Goal: Task Accomplishment & Management: Use online tool/utility

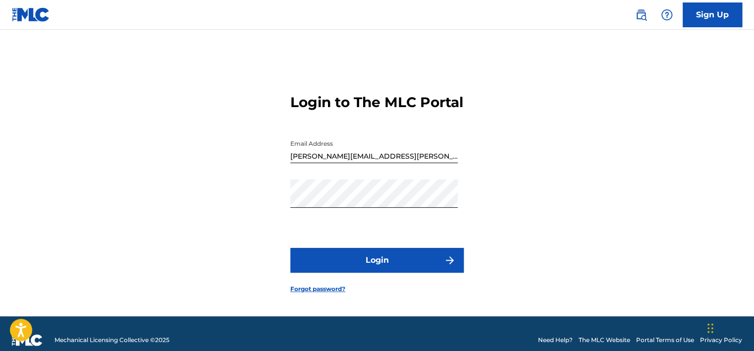
click at [378, 271] on button "Login" at bounding box center [376, 260] width 173 height 25
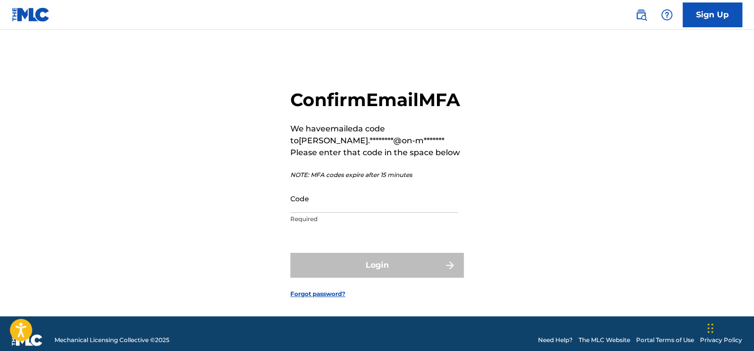
click at [349, 213] on input "Code" at bounding box center [374, 198] width 168 height 28
paste input "612881"
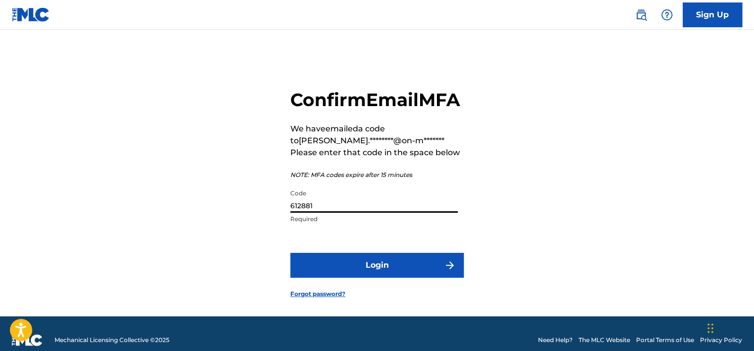
type input "612881"
click at [366, 278] on button "Login" at bounding box center [376, 265] width 173 height 25
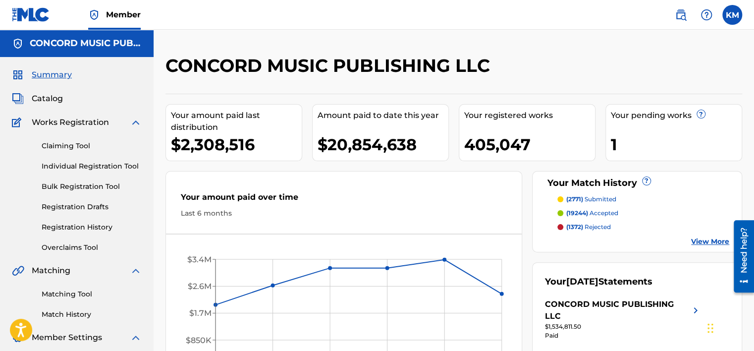
click at [87, 295] on link "Matching Tool" at bounding box center [92, 294] width 100 height 10
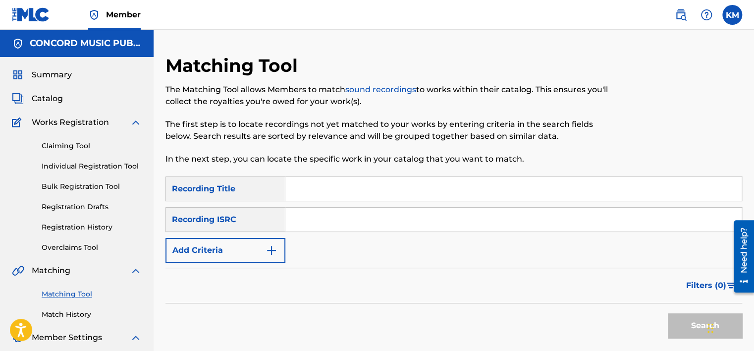
click at [321, 220] on input "Search Form" at bounding box center [513, 220] width 457 height 24
paste input "612881"
type input "612881"
paste input "USDHM1104942"
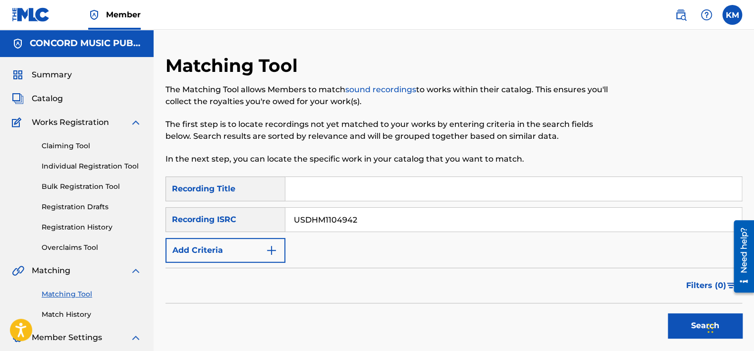
type input "USDHM1104942"
click at [680, 323] on button "Search" at bounding box center [705, 325] width 74 height 25
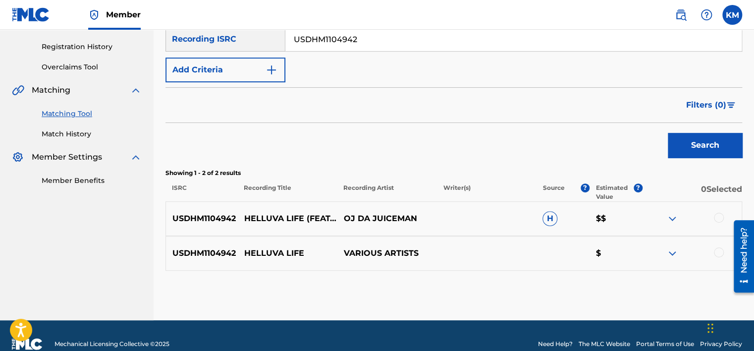
scroll to position [197, 0]
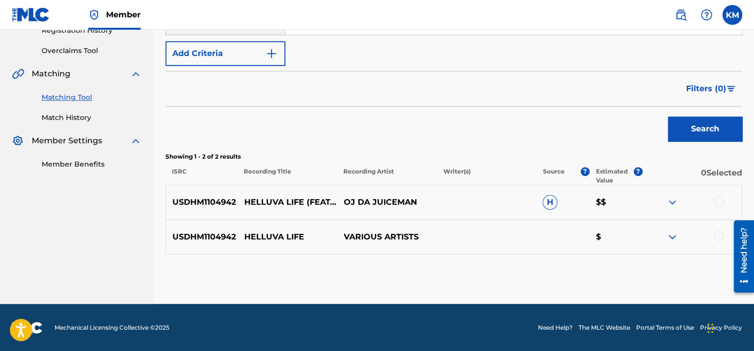
click at [722, 199] on div at bounding box center [719, 201] width 10 height 10
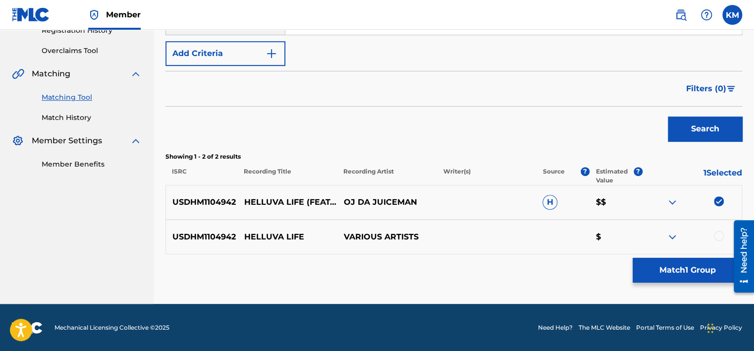
click at [719, 233] on div at bounding box center [719, 236] width 10 height 10
drag, startPoint x: 246, startPoint y: 234, endPoint x: 311, endPoint y: 234, distance: 64.9
click at [311, 234] on p "HELLUVA LIFE" at bounding box center [288, 237] width 100 height 12
copy p "HELLUVA LIFE"
click at [664, 268] on button "Match 2 Groups" at bounding box center [688, 270] width 110 height 25
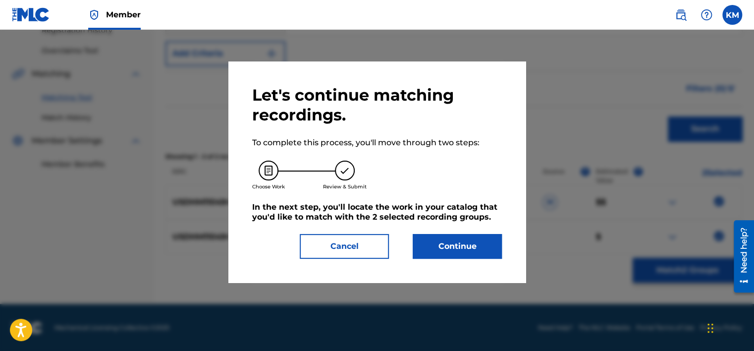
click at [466, 234] on button "Continue" at bounding box center [457, 246] width 89 height 25
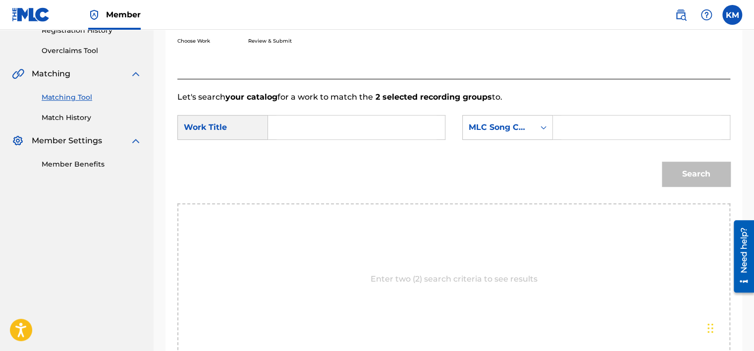
click at [313, 115] on input "Search Form" at bounding box center [357, 127] width 160 height 24
paste input "HELLUVA LIFE"
type input "HELLUVA LIFE"
click at [547, 122] on icon "Search Form" at bounding box center [544, 127] width 10 height 10
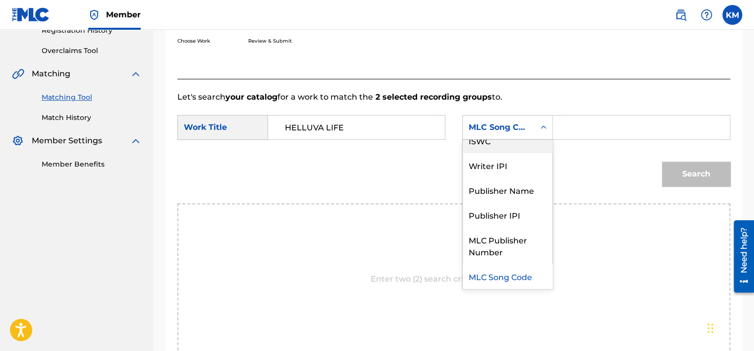
scroll to position [0, 0]
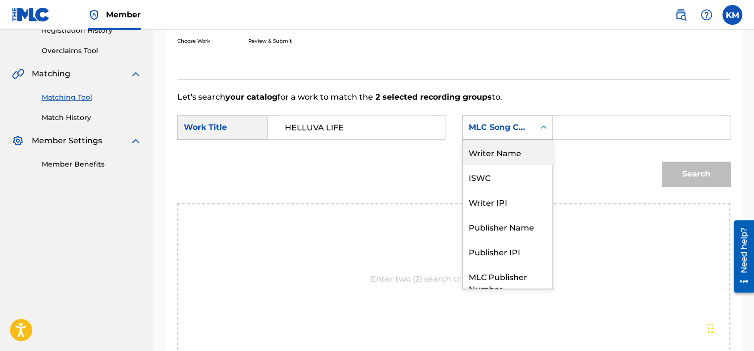
click at [517, 141] on div "Writer Name" at bounding box center [508, 152] width 90 height 25
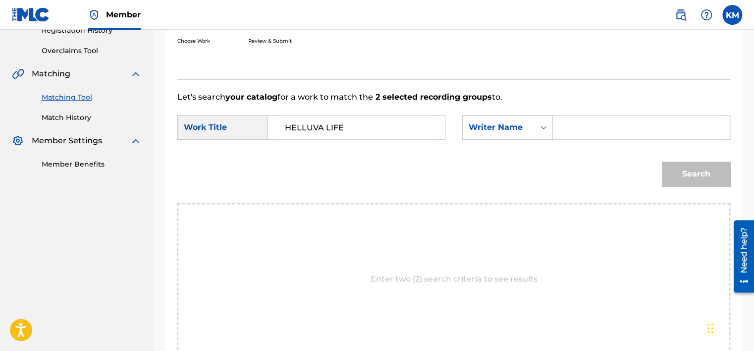
click at [590, 115] on input "Search Form" at bounding box center [642, 127] width 160 height 24
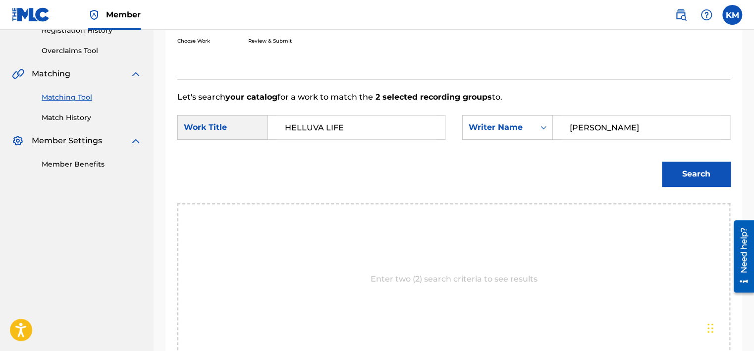
click at [673, 170] on button "Search" at bounding box center [696, 174] width 68 height 25
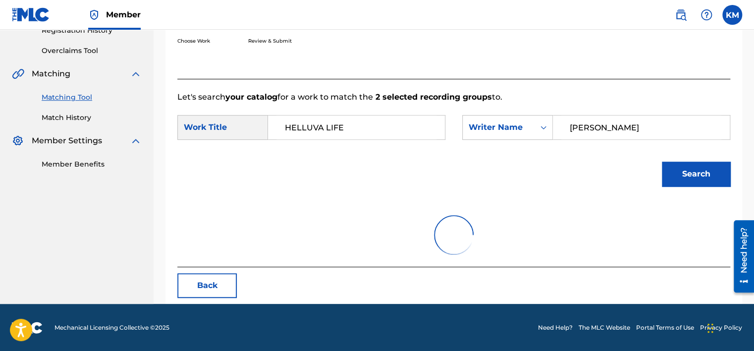
scroll to position [155, 0]
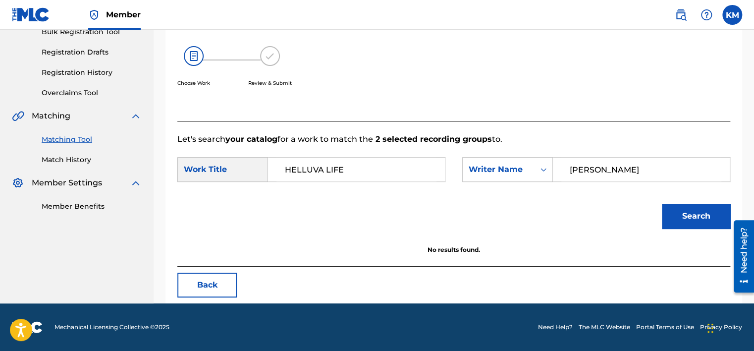
drag, startPoint x: 609, startPoint y: 172, endPoint x: 476, endPoint y: 186, distance: 133.6
click at [476, 186] on div "SearchWithCriteria2bdf6ab0-9141-4107-a636-c039119b8ba2 Work Title HELLUVA LIFE …" at bounding box center [453, 172] width 553 height 31
paste input "[PERSON_NAME]"
click at [672, 208] on button "Search" at bounding box center [696, 216] width 68 height 25
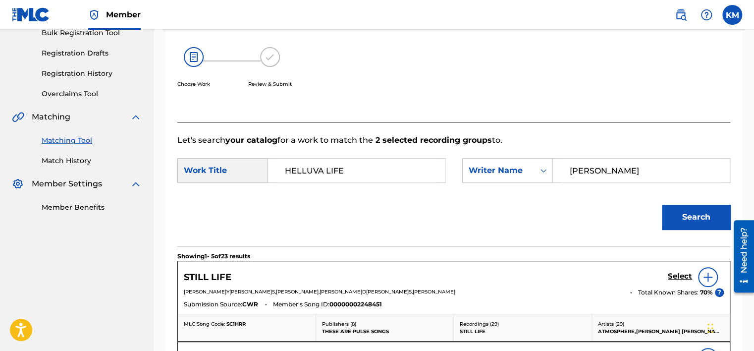
scroll to position [62, 0]
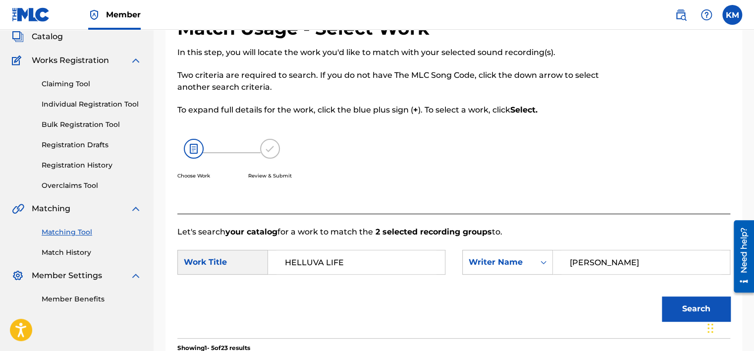
paste input "otson"
drag, startPoint x: 595, startPoint y: 265, endPoint x: 437, endPoint y: 268, distance: 158.1
click at [438, 268] on div "SearchWithCriteria2bdf6ab0-9141-4107-a636-c039119b8ba2 Work Title HELLUVA LIFE …" at bounding box center [453, 265] width 553 height 31
click at [674, 296] on button "Search" at bounding box center [696, 308] width 68 height 25
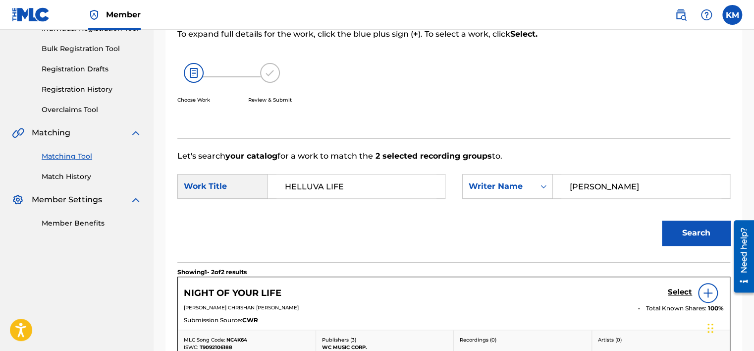
scroll to position [112, 0]
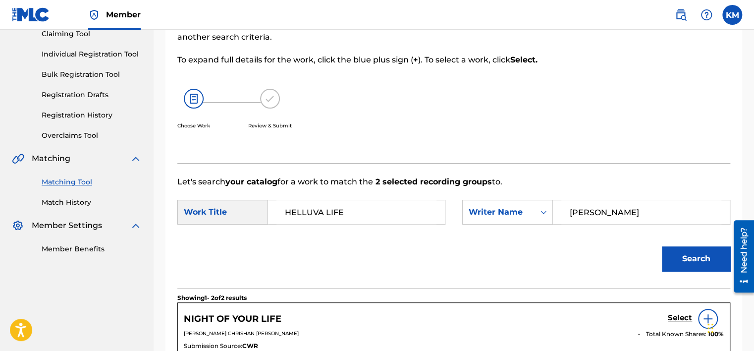
drag, startPoint x: 634, startPoint y: 216, endPoint x: 431, endPoint y: 224, distance: 202.9
click at [431, 224] on div "SearchWithCriteria2bdf6ab0-9141-4107-a636-c039119b8ba2 Work Title HELLUVA LIFE …" at bounding box center [453, 215] width 553 height 31
type input "[PERSON_NAME]"
click at [662, 246] on button "Search" at bounding box center [696, 258] width 68 height 25
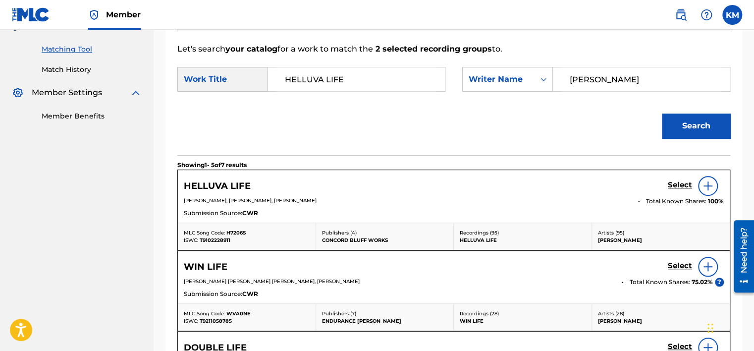
scroll to position [261, 0]
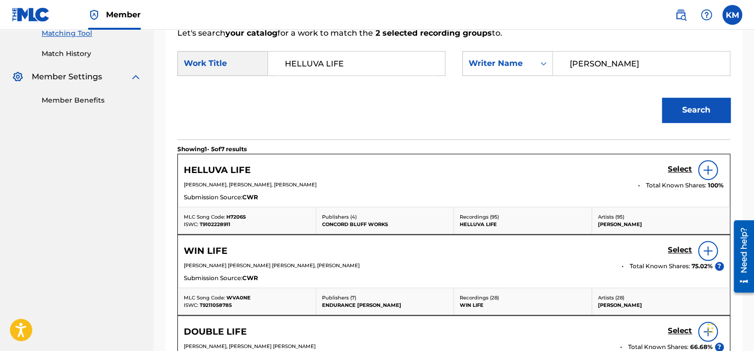
click at [706, 162] on div at bounding box center [708, 170] width 20 height 20
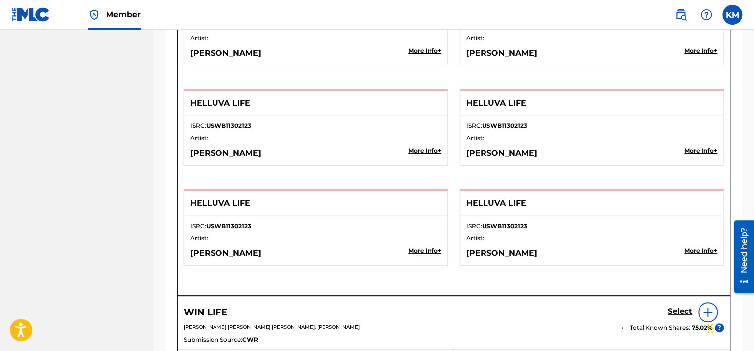
scroll to position [1797, 0]
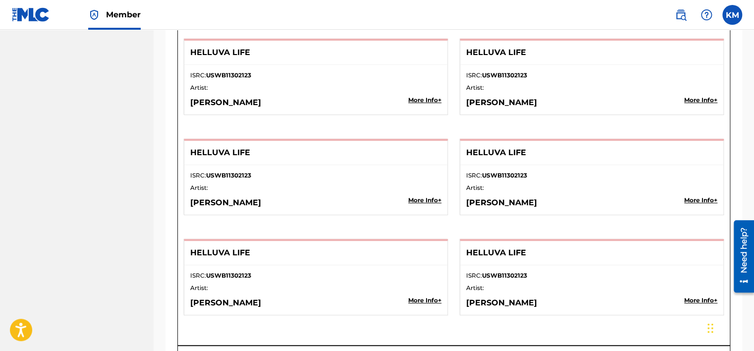
drag, startPoint x: 466, startPoint y: 297, endPoint x: 557, endPoint y: 295, distance: 91.2
click at [557, 297] on p "[PERSON_NAME]" at bounding box center [566, 303] width 201 height 12
copy p "[PERSON_NAME]"
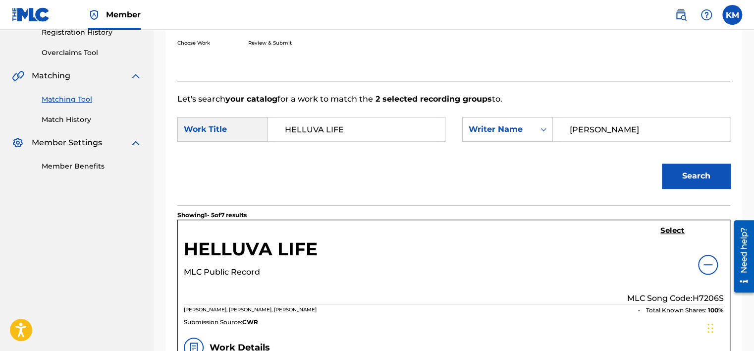
scroll to position [13, 0]
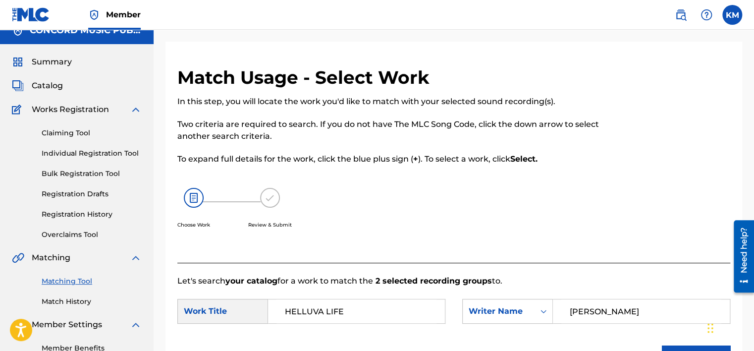
click at [76, 296] on link "Match History" at bounding box center [92, 301] width 100 height 10
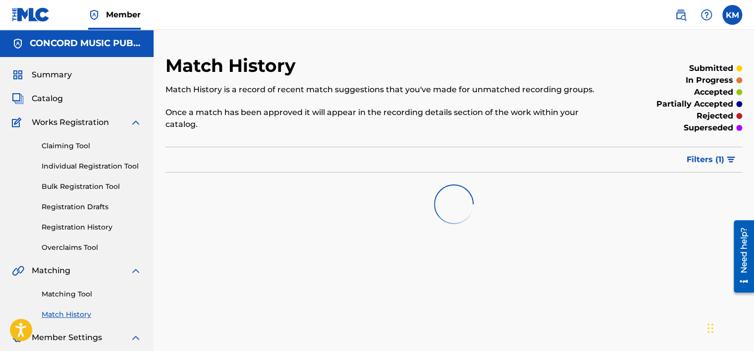
click at [76, 294] on link "Matching Tool" at bounding box center [92, 294] width 100 height 10
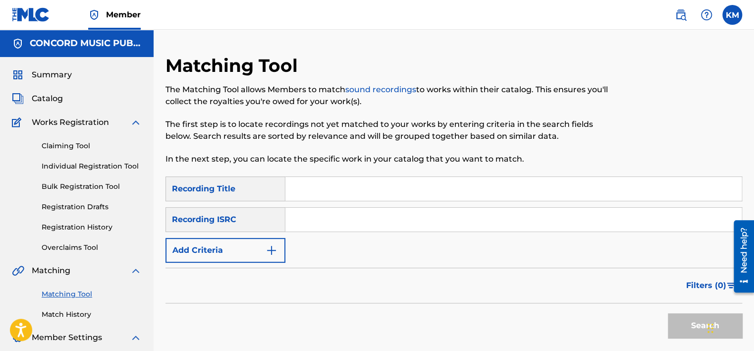
click at [319, 221] on input "Search Form" at bounding box center [513, 220] width 457 height 24
paste input "TCACO1667831"
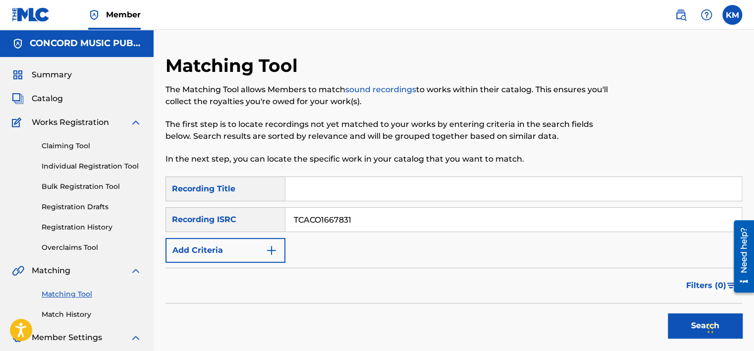
type input "TCACO1667831"
click at [681, 322] on button "Search" at bounding box center [705, 325] width 74 height 25
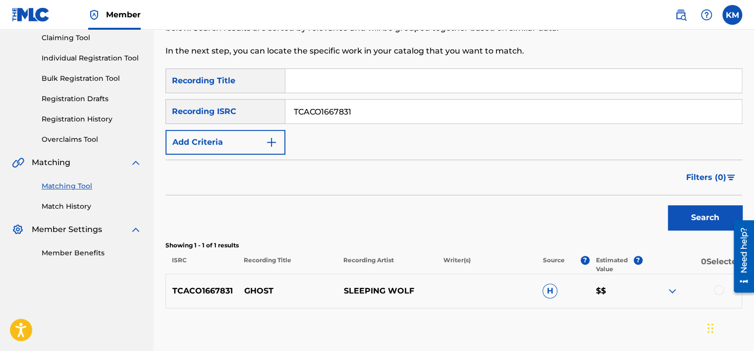
scroll to position [163, 0]
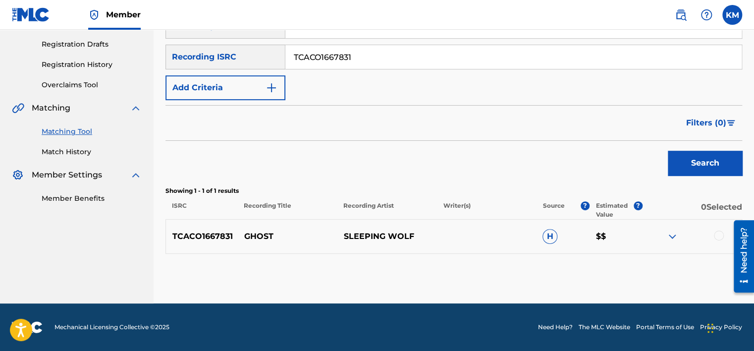
click at [716, 233] on div at bounding box center [719, 235] width 10 height 10
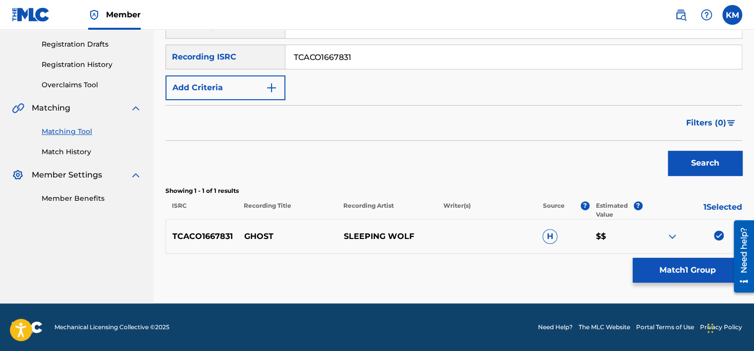
click at [687, 268] on button "Match 1 Group" at bounding box center [688, 270] width 110 height 25
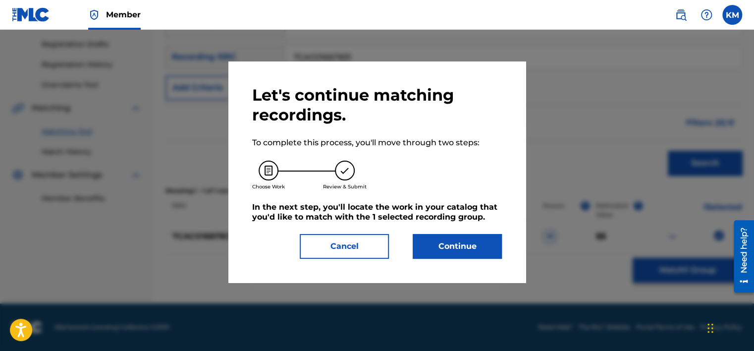
click at [489, 247] on button "Continue" at bounding box center [457, 246] width 89 height 25
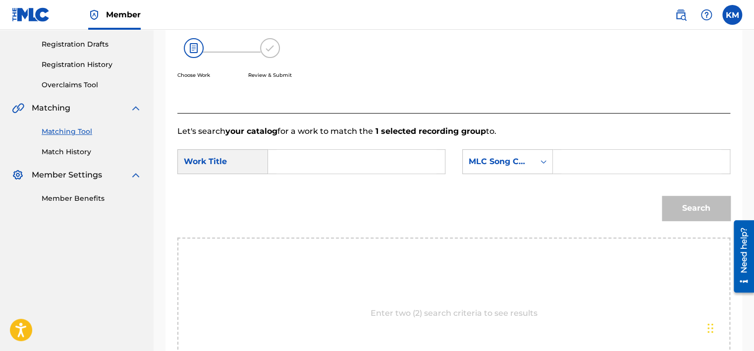
click at [382, 154] on input "Search Form" at bounding box center [357, 162] width 160 height 24
paste input "Ghost"
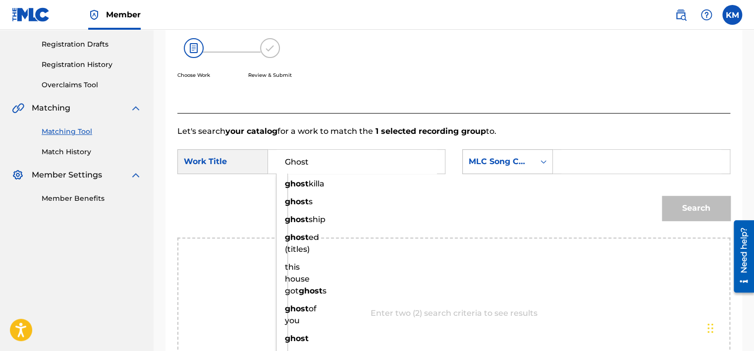
type input "Ghost"
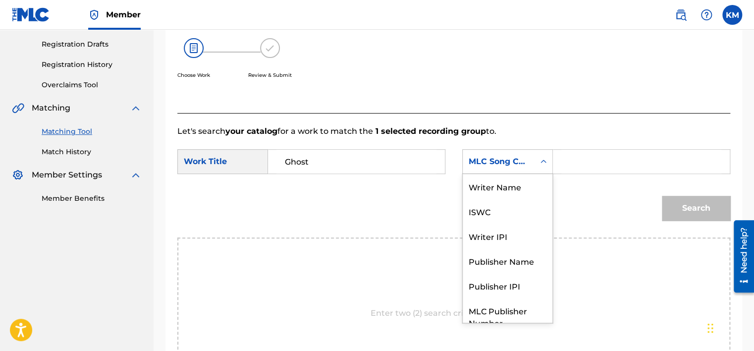
click at [549, 165] on div "Search Form" at bounding box center [544, 162] width 18 height 18
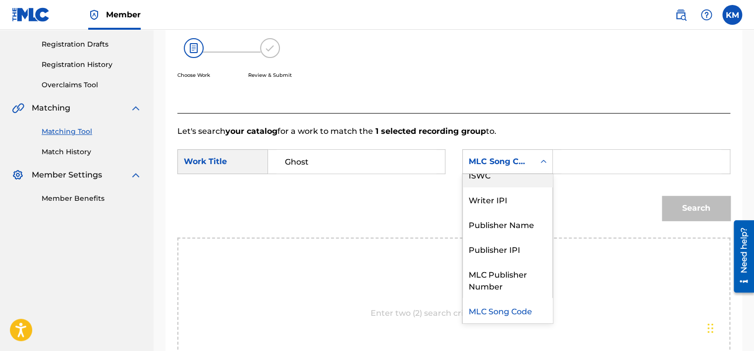
scroll to position [0, 0]
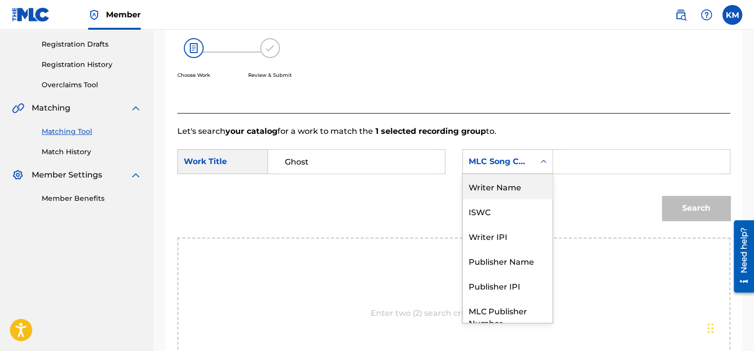
click at [521, 192] on div "Writer Name" at bounding box center [508, 186] width 90 height 25
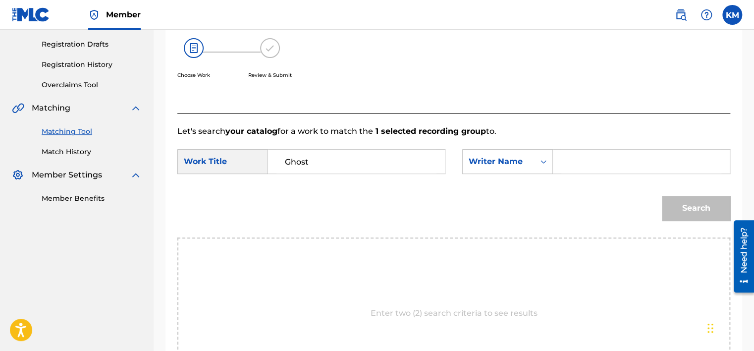
click at [565, 157] on input "Search Form" at bounding box center [642, 162] width 160 height 24
paste input "[PERSON_NAME]"
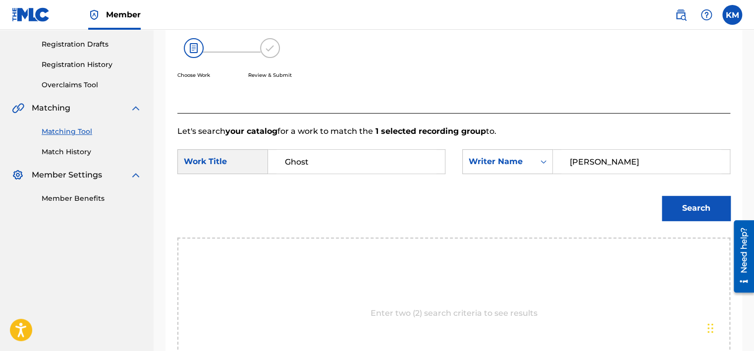
click at [716, 216] on button "Search" at bounding box center [696, 208] width 68 height 25
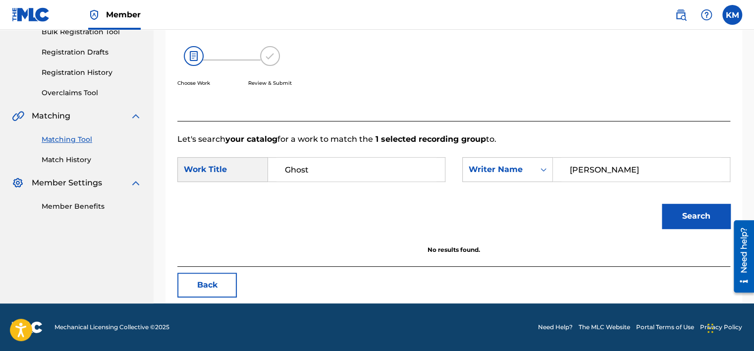
scroll to position [155, 0]
click at [579, 167] on input "[PERSON_NAME]" at bounding box center [642, 170] width 160 height 24
type input "[PERSON_NAME]"
click at [662, 204] on button "Search" at bounding box center [696, 216] width 68 height 25
click at [64, 161] on link "Match History" at bounding box center [92, 160] width 100 height 10
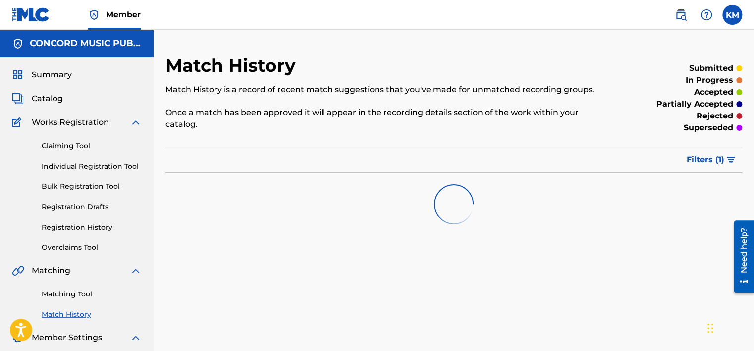
click at [83, 299] on link "Matching Tool" at bounding box center [92, 294] width 100 height 10
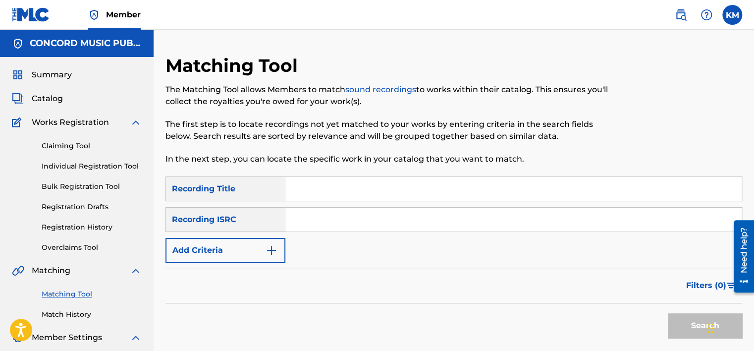
click at [309, 222] on input "Search Form" at bounding box center [513, 220] width 457 height 24
paste input "GB7QY1700430"
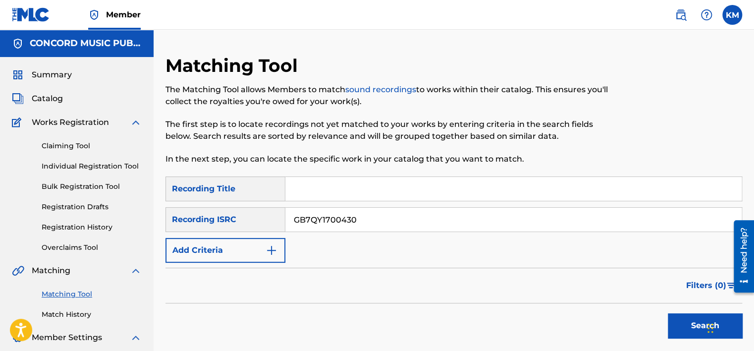
type input "GB7QY1700430"
click at [683, 321] on button "Search" at bounding box center [705, 325] width 74 height 25
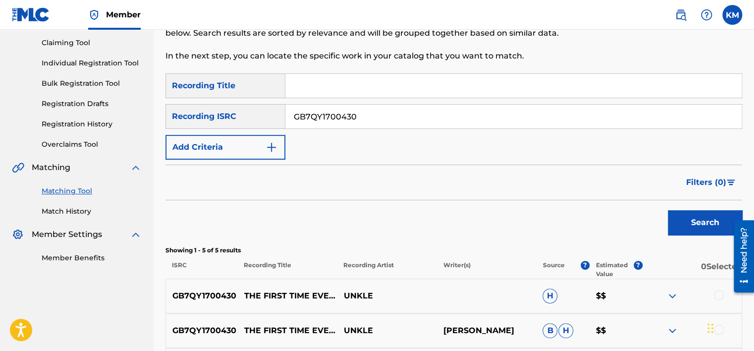
scroll to position [297, 0]
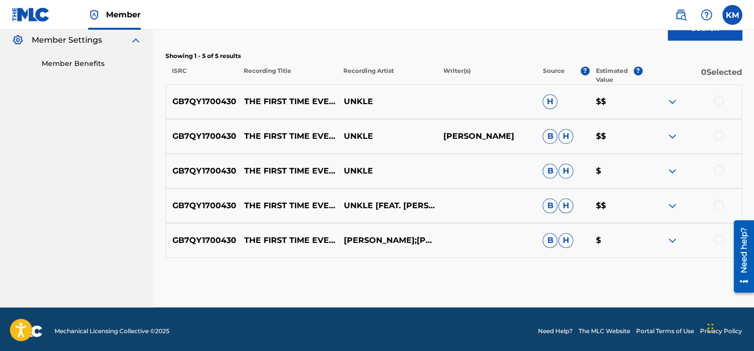
click at [716, 238] on div at bounding box center [719, 239] width 10 height 10
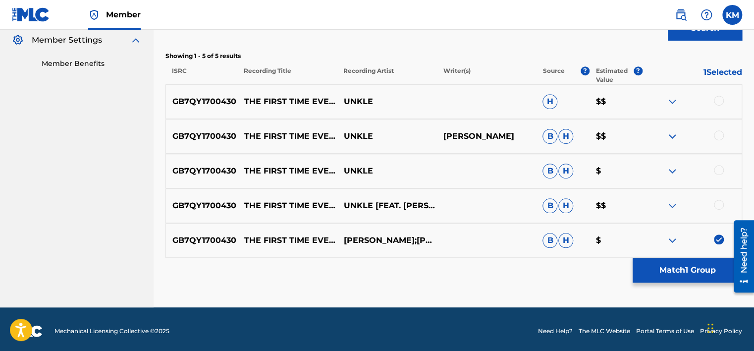
click at [722, 202] on div at bounding box center [719, 205] width 10 height 10
click at [719, 171] on div at bounding box center [719, 170] width 10 height 10
click at [718, 131] on div at bounding box center [719, 135] width 10 height 10
click at [718, 102] on div at bounding box center [719, 101] width 10 height 10
click at [672, 262] on button "Match 5 Groups" at bounding box center [688, 270] width 110 height 25
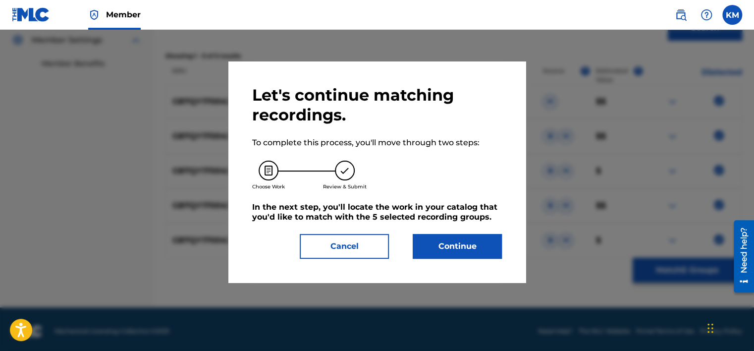
click at [443, 246] on button "Continue" at bounding box center [457, 246] width 89 height 25
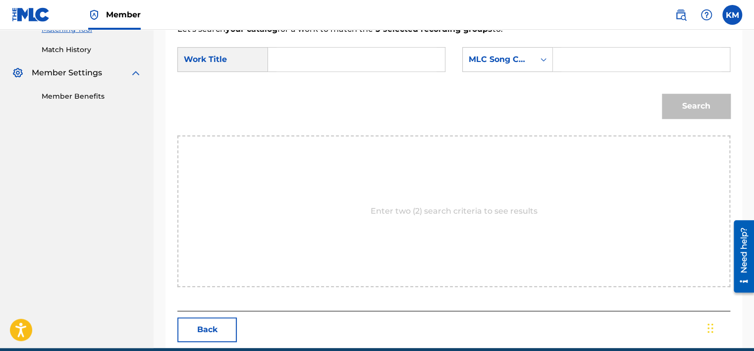
scroll to position [248, 0]
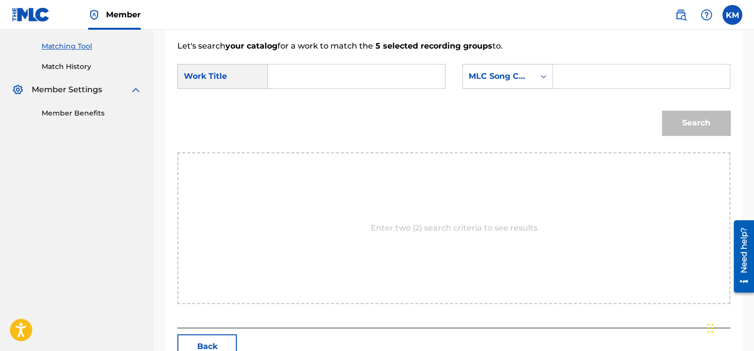
click at [318, 76] on input "Search Form" at bounding box center [357, 76] width 160 height 24
paste input "The First Time Ever I Saw Your Face"
type input "The First Time Ever I Saw Your Face"
click at [541, 79] on icon "Search Form" at bounding box center [544, 76] width 10 height 10
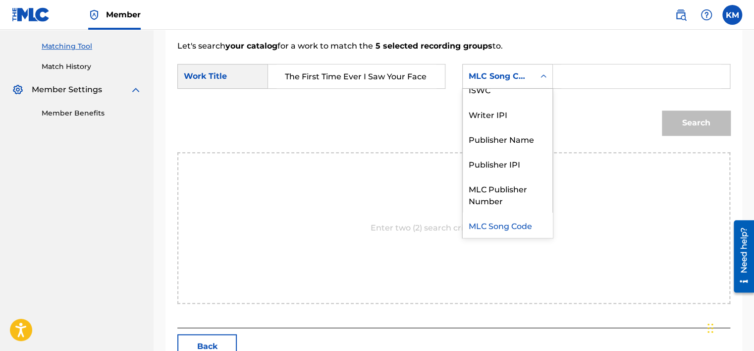
scroll to position [0, 0]
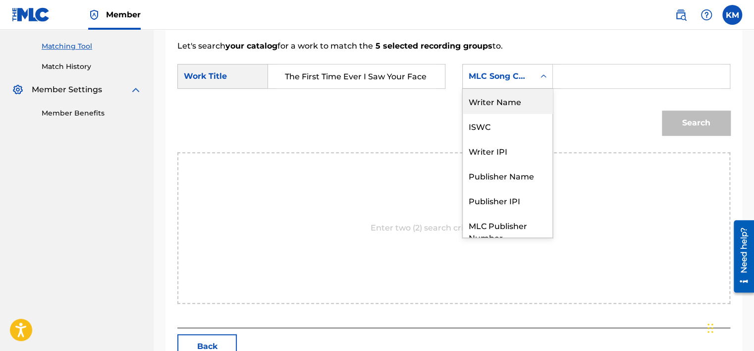
click at [523, 98] on div "Writer Name" at bounding box center [508, 101] width 90 height 25
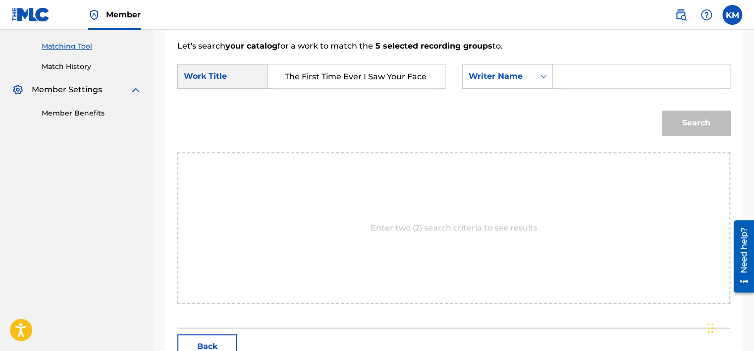
click at [579, 70] on input "Search Form" at bounding box center [642, 76] width 160 height 24
paste input "MacColl"
type input "MacColl"
click at [682, 122] on button "Search" at bounding box center [696, 123] width 68 height 25
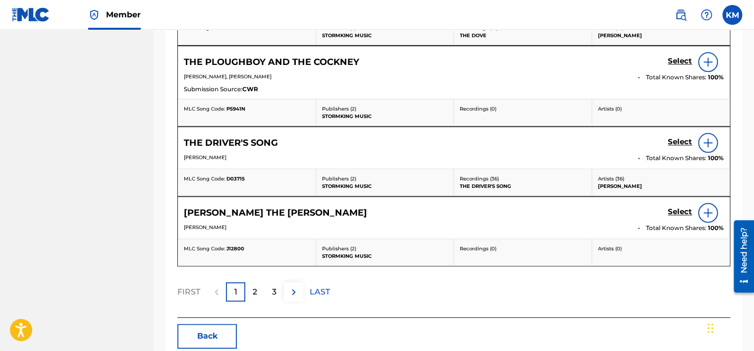
scroll to position [545, 0]
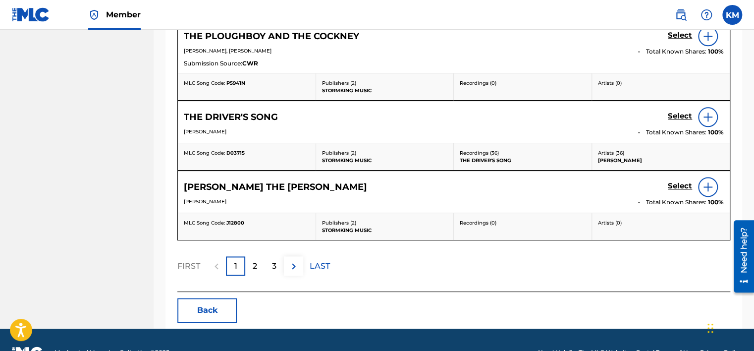
click at [260, 264] on div "2" at bounding box center [254, 265] width 19 height 19
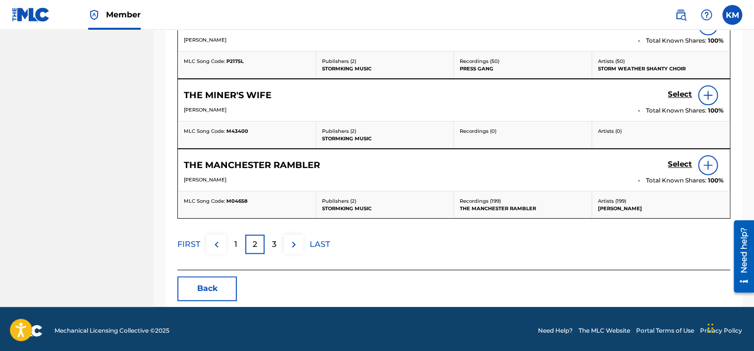
click at [276, 239] on p "3" at bounding box center [274, 244] width 4 height 12
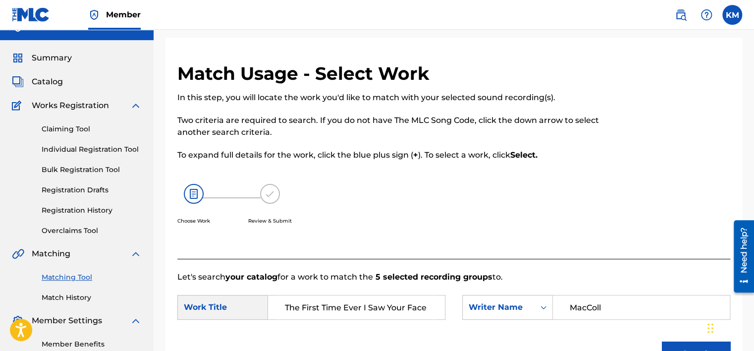
scroll to position [0, 0]
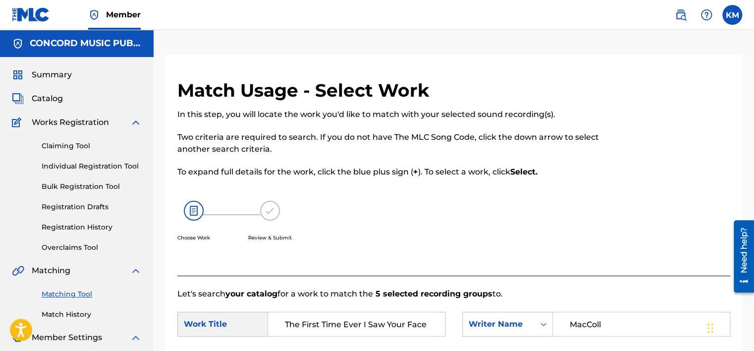
click at [75, 318] on link "Match History" at bounding box center [92, 314] width 100 height 10
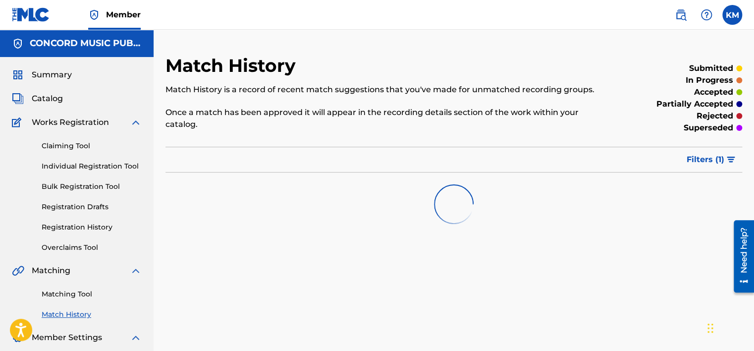
click at [86, 297] on link "Matching Tool" at bounding box center [92, 294] width 100 height 10
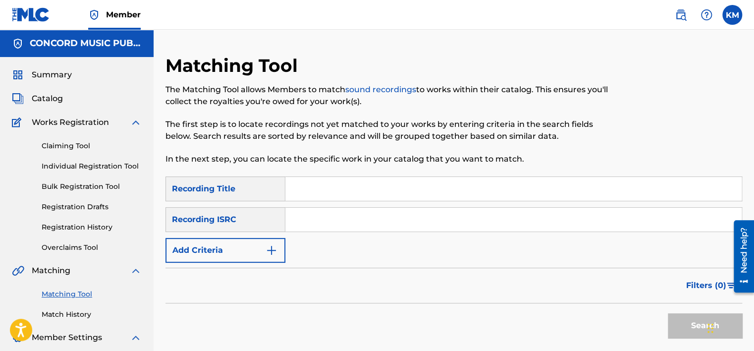
click at [314, 213] on input "Search Form" at bounding box center [513, 220] width 457 height 24
paste input "GBLV62215884"
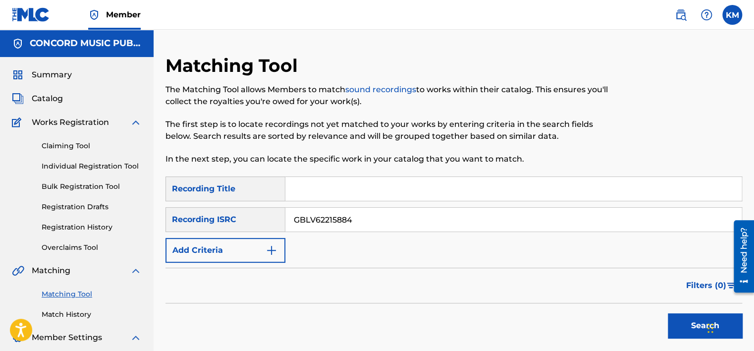
type input "GBLV62215884"
click at [682, 317] on button "Search" at bounding box center [705, 325] width 74 height 25
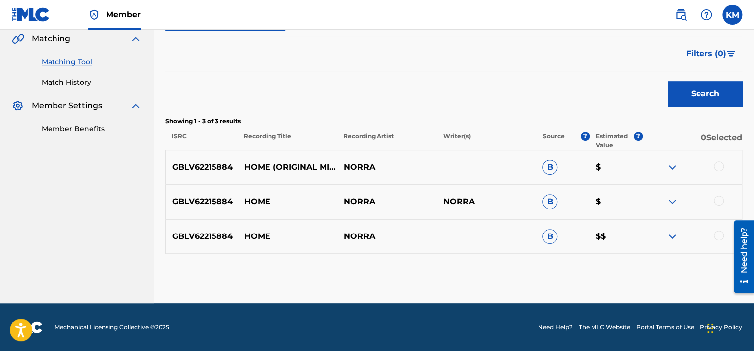
click at [721, 235] on div at bounding box center [719, 235] width 10 height 10
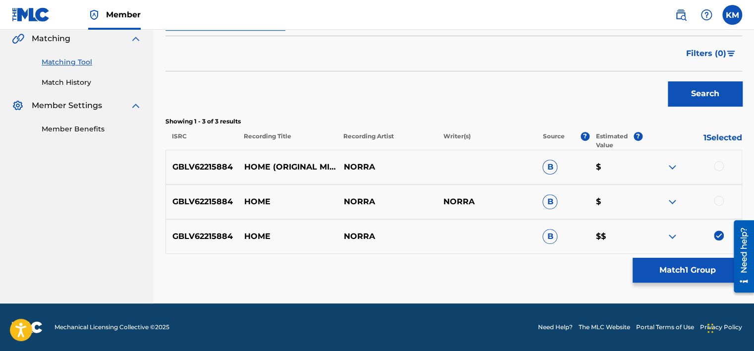
click at [720, 202] on div at bounding box center [719, 201] width 10 height 10
click at [718, 167] on div at bounding box center [719, 166] width 10 height 10
click at [677, 266] on button "Match 3 Groups" at bounding box center [688, 270] width 110 height 25
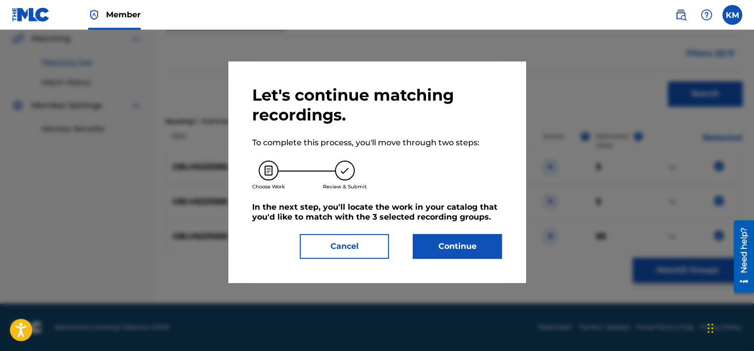
click at [450, 250] on button "Continue" at bounding box center [457, 246] width 89 height 25
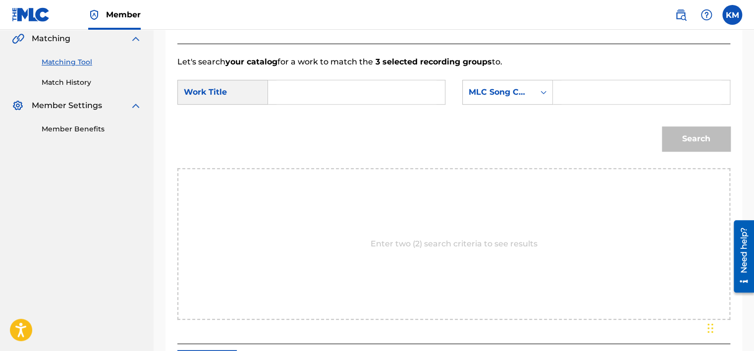
click at [284, 93] on input "Search Form" at bounding box center [357, 92] width 160 height 24
paste input "Home"
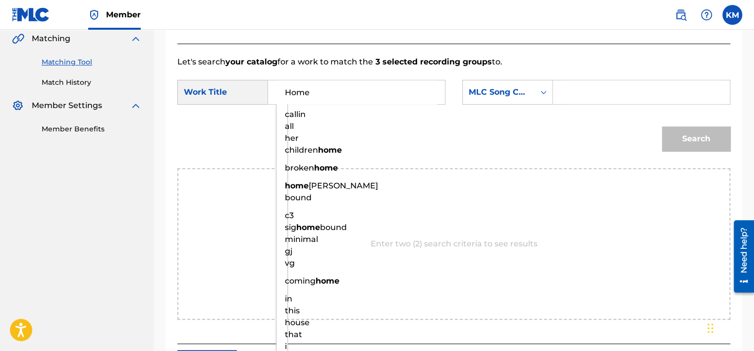
type input "Home"
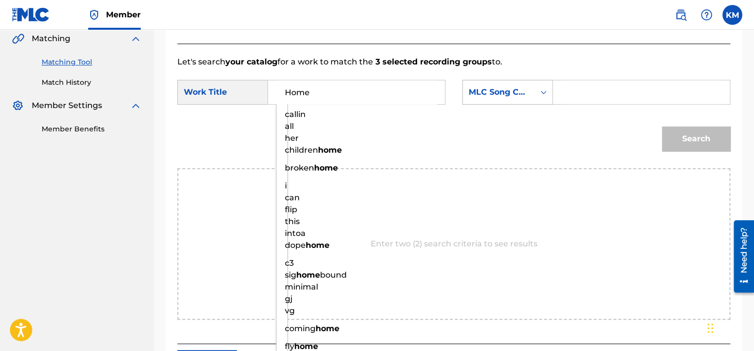
click at [541, 91] on icon "Search Form" at bounding box center [544, 92] width 10 height 10
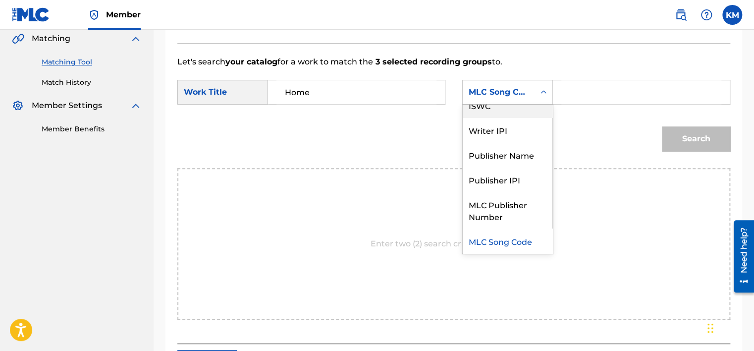
scroll to position [0, 0]
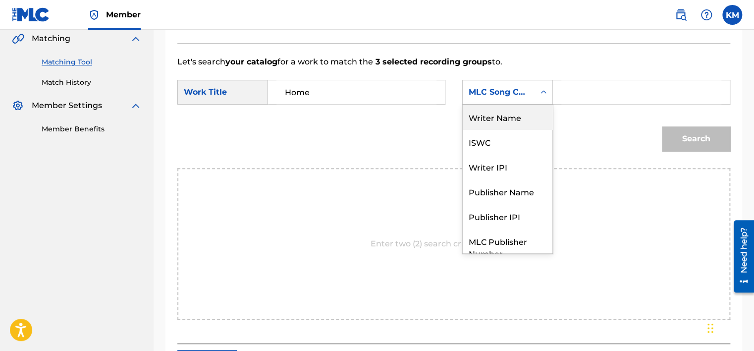
click at [517, 114] on div "Writer Name" at bounding box center [508, 117] width 90 height 25
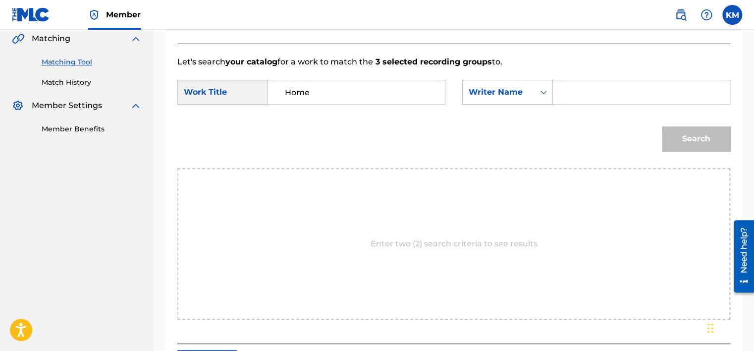
click at [543, 90] on icon "Search Form" at bounding box center [544, 92] width 10 height 10
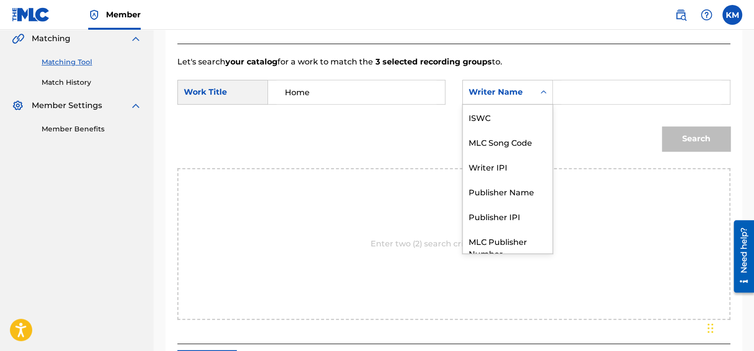
scroll to position [37, 0]
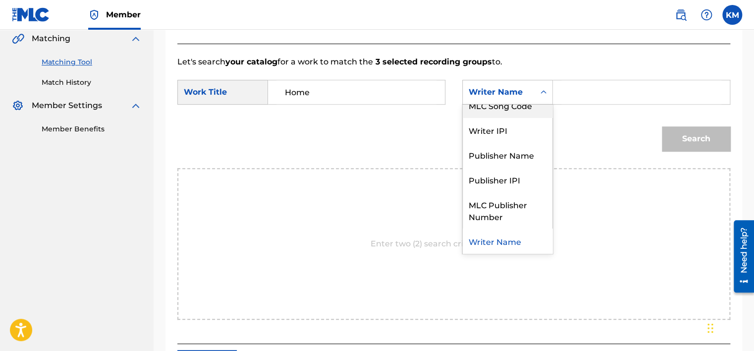
click at [533, 111] on div "MLC Song Code" at bounding box center [508, 105] width 90 height 25
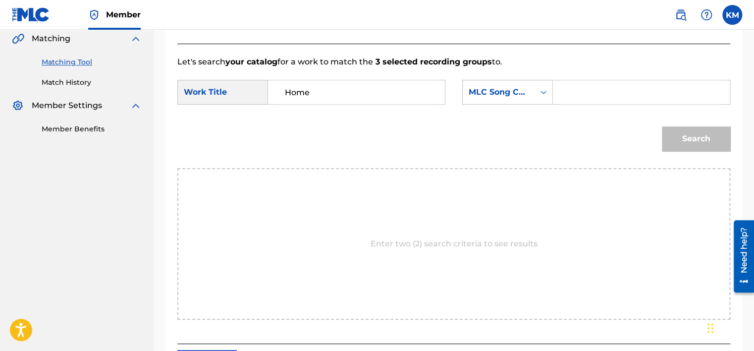
click at [561, 95] on div "Search Form" at bounding box center [641, 92] width 177 height 25
click at [569, 94] on input "Search Form" at bounding box center [642, 92] width 160 height 24
paste input "D6743Q"
type input "D6743Q"
click at [695, 133] on button "Search" at bounding box center [696, 138] width 68 height 25
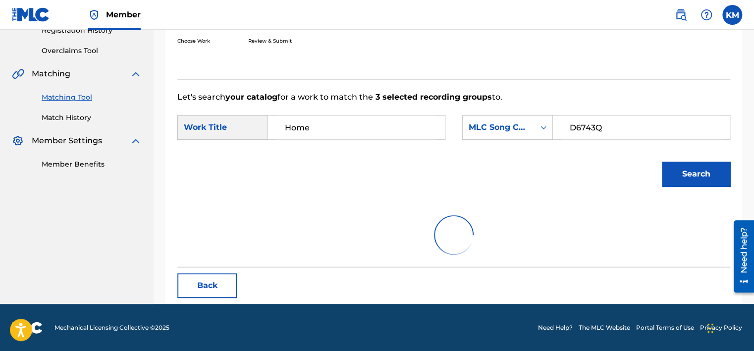
scroll to position [232, 0]
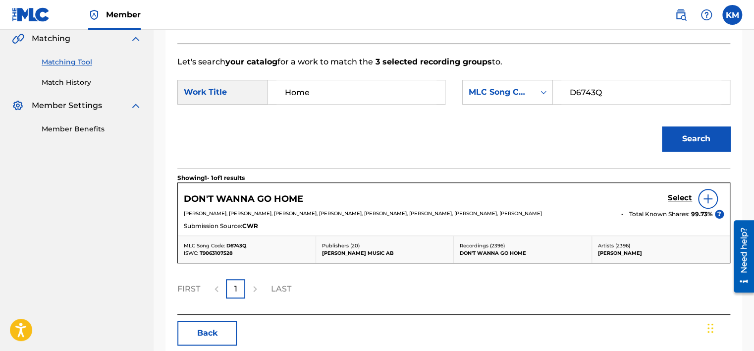
click at [79, 83] on link "Match History" at bounding box center [92, 82] width 100 height 10
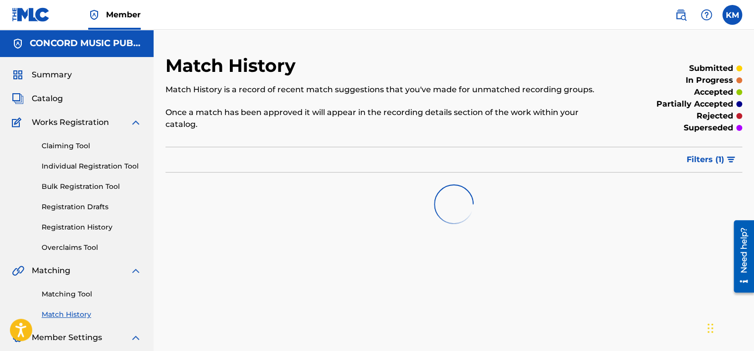
click at [81, 293] on link "Matching Tool" at bounding box center [92, 294] width 100 height 10
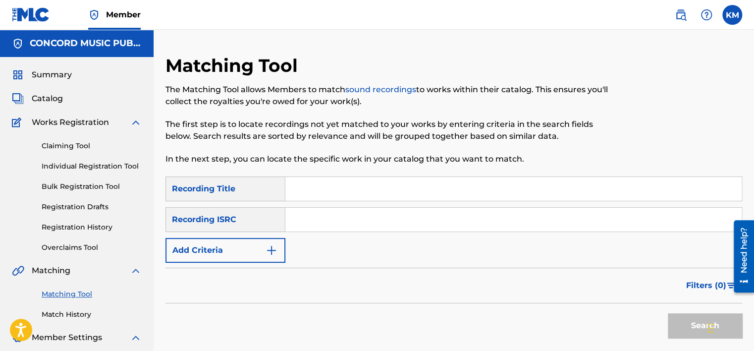
click at [319, 222] on input "Search Form" at bounding box center [513, 220] width 457 height 24
paste input "USUYG1224419"
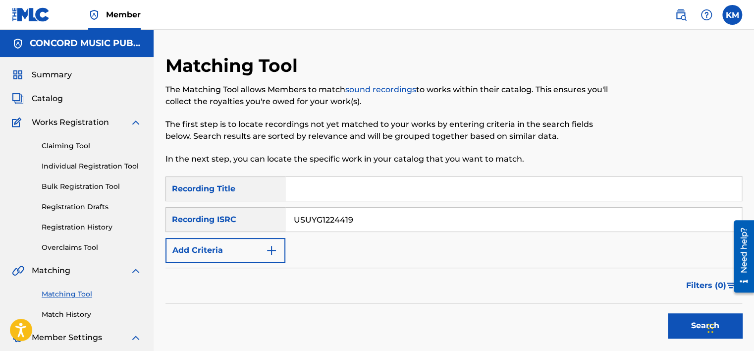
type input "USUYG1224419"
click at [692, 329] on button "Search" at bounding box center [705, 325] width 74 height 25
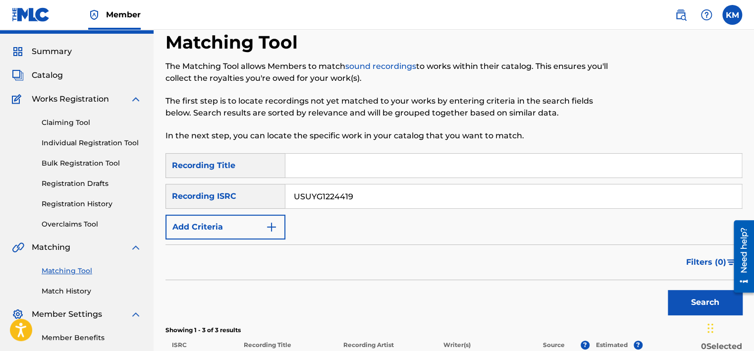
scroll to position [232, 0]
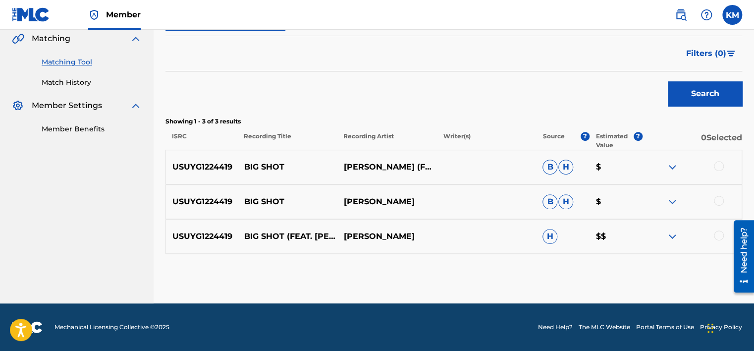
click at [717, 232] on div at bounding box center [719, 235] width 10 height 10
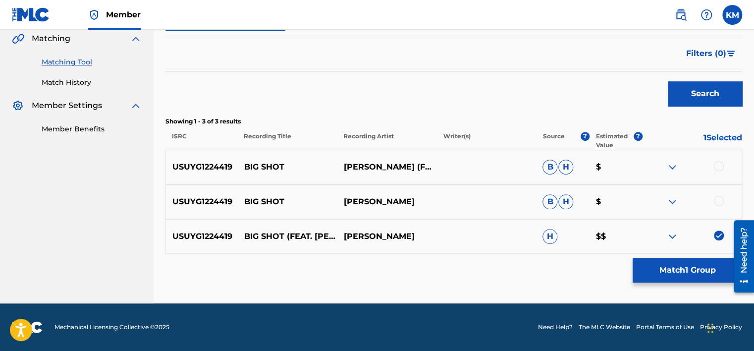
click at [718, 194] on div "USUYG1224419 BIG SHOT [PERSON_NAME] $" at bounding box center [454, 201] width 577 height 35
click at [720, 200] on div at bounding box center [719, 201] width 10 height 10
click at [718, 171] on div at bounding box center [692, 167] width 100 height 12
click at [718, 162] on div at bounding box center [719, 166] width 10 height 10
click at [666, 269] on button "Match 3 Groups" at bounding box center [688, 270] width 110 height 25
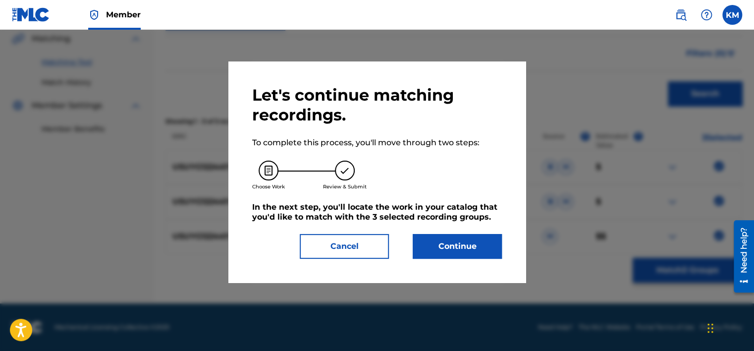
click at [459, 228] on div "Let's continue matching recordings. To complete this process, you'll move throu…" at bounding box center [377, 171] width 250 height 173
click at [459, 250] on button "Continue" at bounding box center [457, 246] width 89 height 25
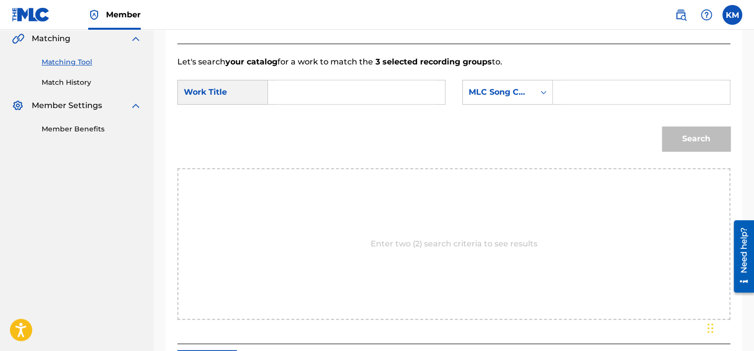
click at [281, 97] on input "Search Form" at bounding box center [357, 92] width 160 height 24
paste input "Big Shot (feat. Slim Thug)"
type input "Big Shot (feat. Slim Thug)"
click at [539, 91] on icon "Search Form" at bounding box center [544, 92] width 10 height 10
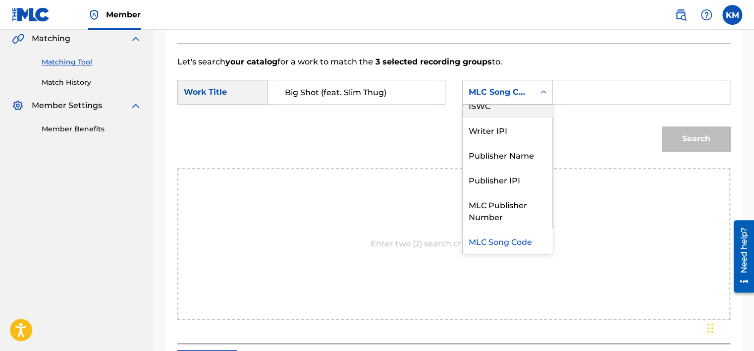
scroll to position [0, 0]
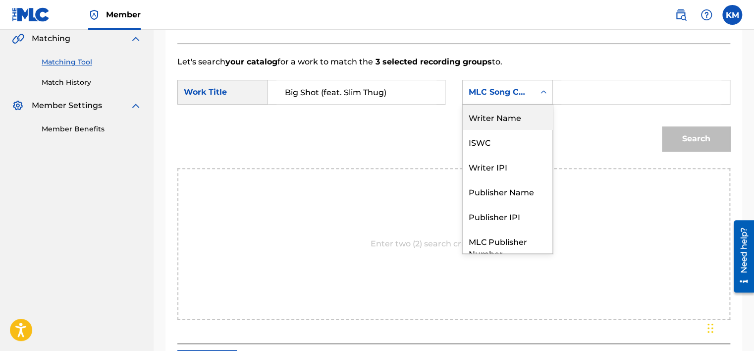
click at [532, 114] on div "Writer Name" at bounding box center [508, 117] width 90 height 25
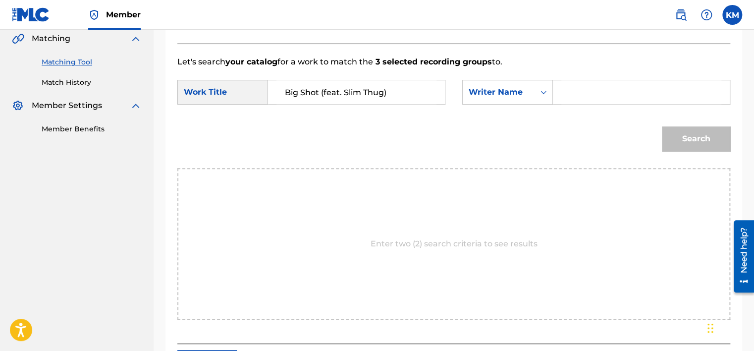
click at [577, 91] on input "Search Form" at bounding box center [642, 92] width 160 height 24
paste input "[PERSON_NAME]"
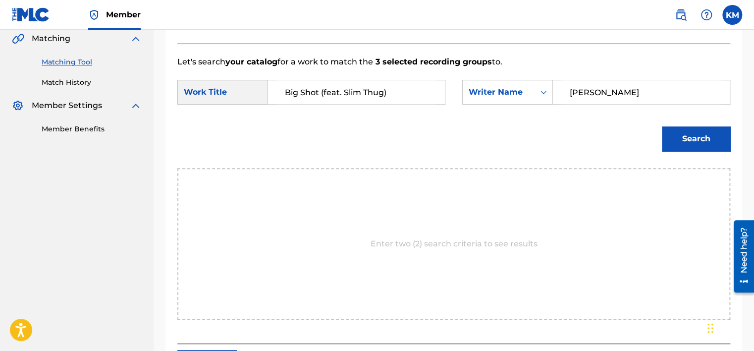
type input "[PERSON_NAME]"
click at [685, 135] on button "Search" at bounding box center [696, 138] width 68 height 25
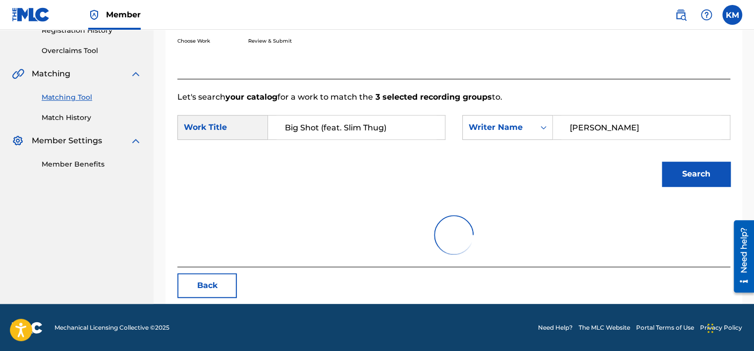
scroll to position [232, 0]
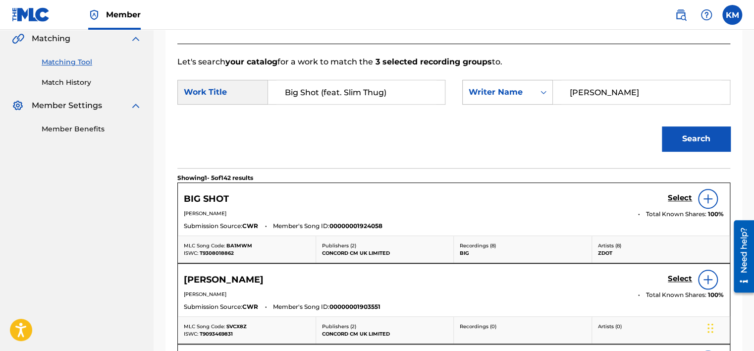
drag, startPoint x: 627, startPoint y: 91, endPoint x: 485, endPoint y: 99, distance: 142.0
click at [486, 99] on div "SearchWithCriteria4287d92e-0480-4fc9-a968-ee70e68dbfed Writer Name [PERSON_NAME]" at bounding box center [596, 92] width 268 height 25
paste input "[PERSON_NAME]"
type input "[PERSON_NAME]"
click at [719, 143] on button "Search" at bounding box center [696, 138] width 68 height 25
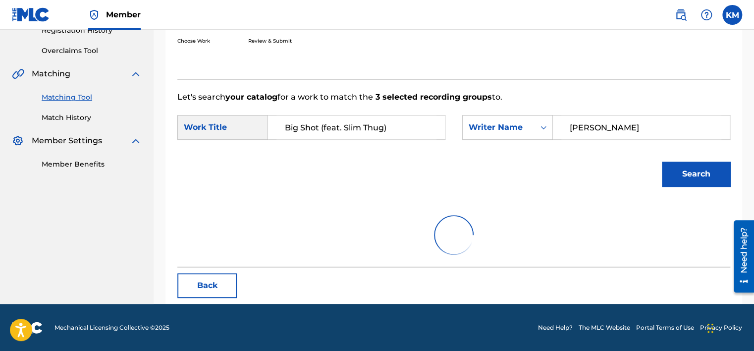
scroll to position [155, 0]
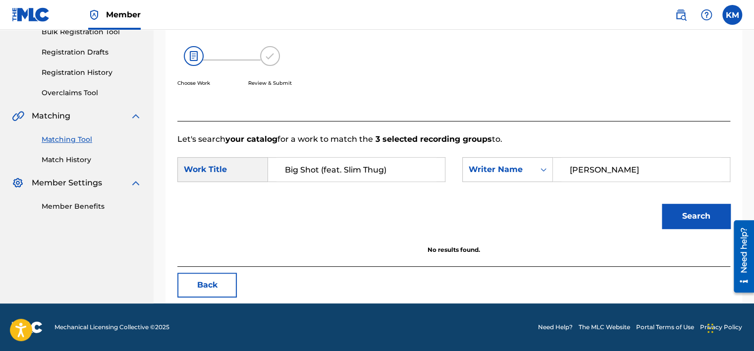
click at [66, 162] on link "Match History" at bounding box center [92, 160] width 100 height 10
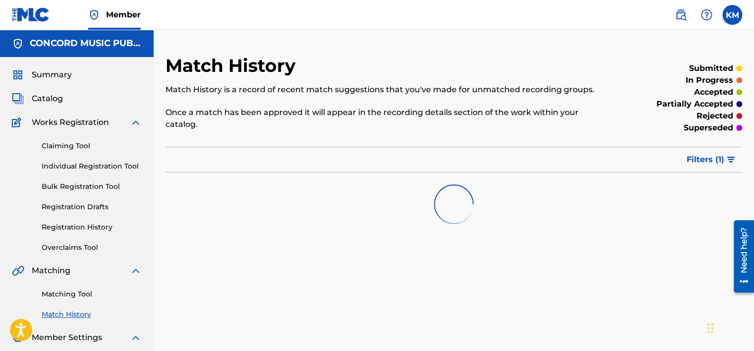
click at [81, 297] on link "Matching Tool" at bounding box center [92, 294] width 100 height 10
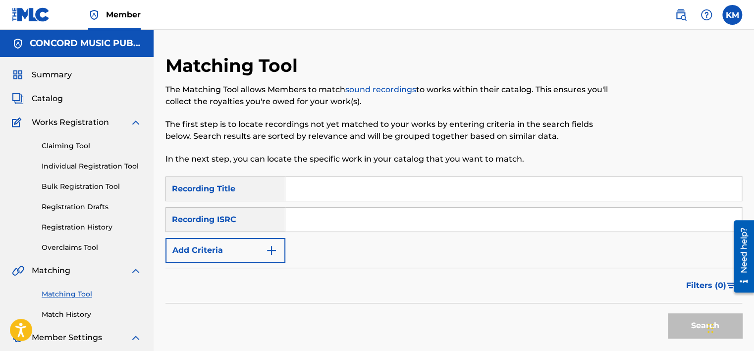
click at [341, 228] on input "Search Form" at bounding box center [513, 220] width 457 height 24
paste input "NLA508004903"
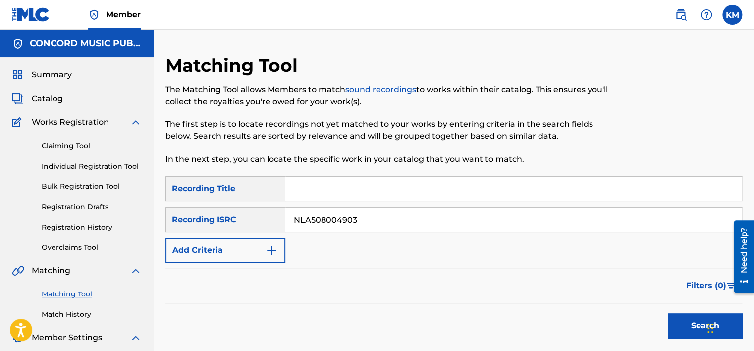
type input "NLA508004903"
click at [678, 327] on button "Search" at bounding box center [705, 325] width 74 height 25
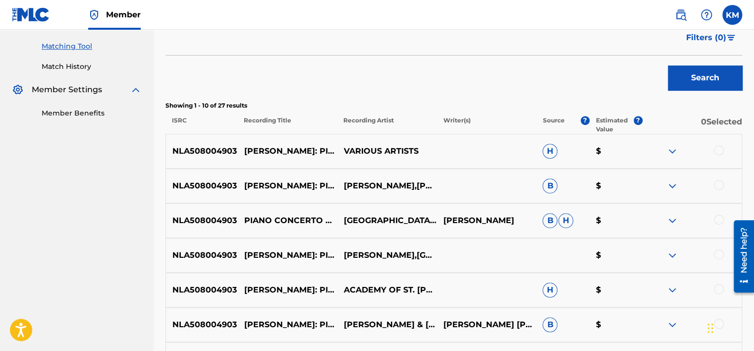
click at [71, 67] on link "Match History" at bounding box center [92, 66] width 100 height 10
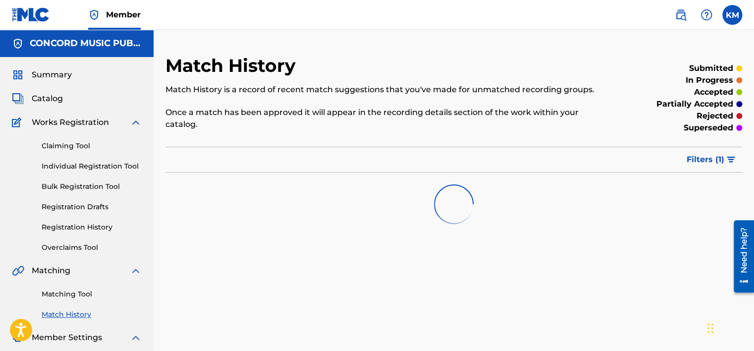
click at [80, 293] on link "Matching Tool" at bounding box center [92, 294] width 100 height 10
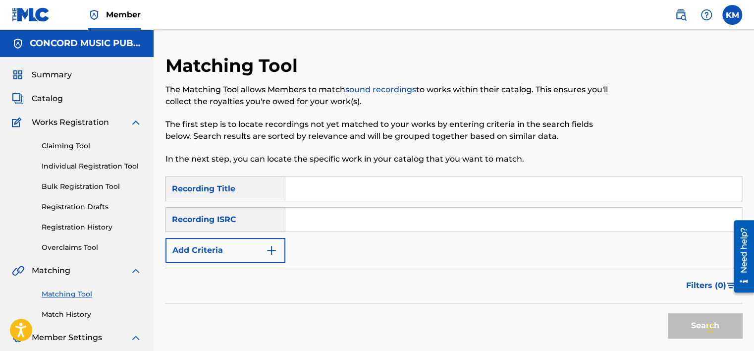
click at [406, 224] on input "Search Form" at bounding box center [513, 220] width 457 height 24
paste input "GBCFB2000069"
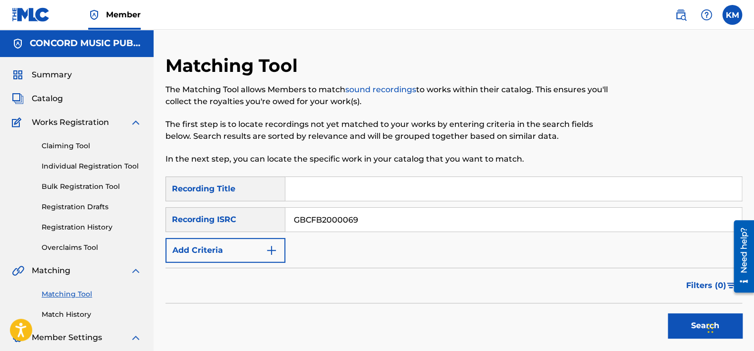
type input "GBCFB2000069"
click at [682, 321] on button "Search" at bounding box center [705, 325] width 74 height 25
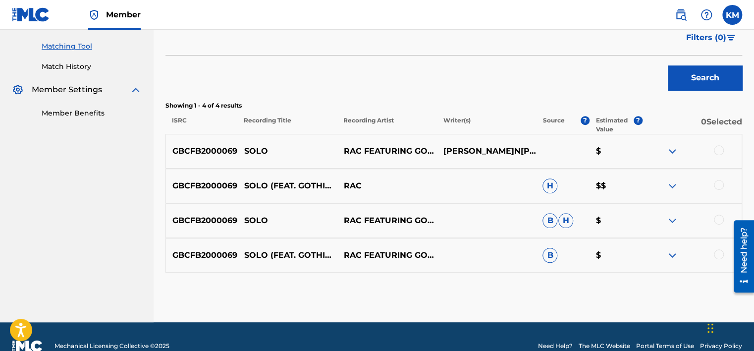
click at [714, 149] on div at bounding box center [719, 150] width 10 height 10
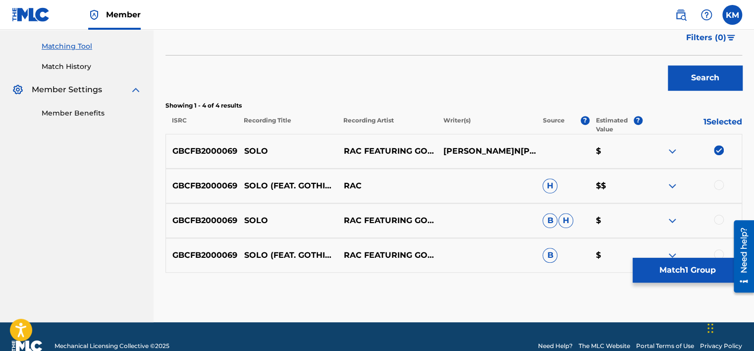
click at [722, 184] on div at bounding box center [719, 185] width 10 height 10
click at [715, 221] on div at bounding box center [719, 220] width 10 height 10
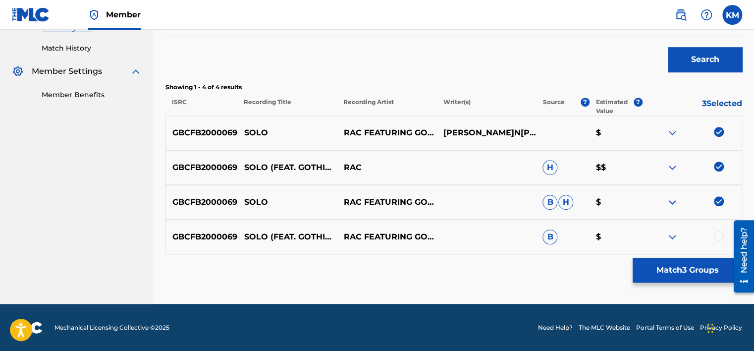
click at [717, 232] on div at bounding box center [719, 236] width 10 height 10
click at [687, 269] on button "Match 4 Groups" at bounding box center [688, 270] width 110 height 25
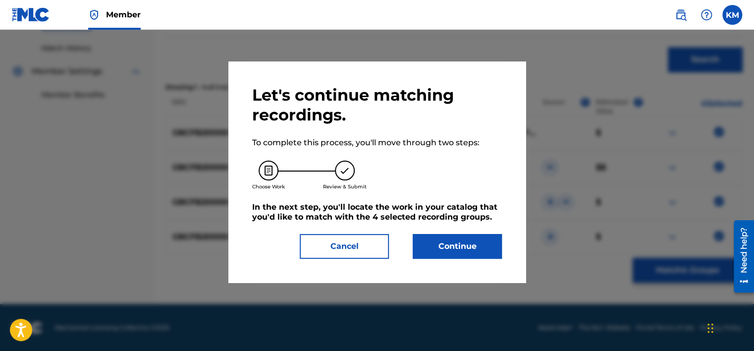
click at [454, 243] on button "Continue" at bounding box center [457, 246] width 89 height 25
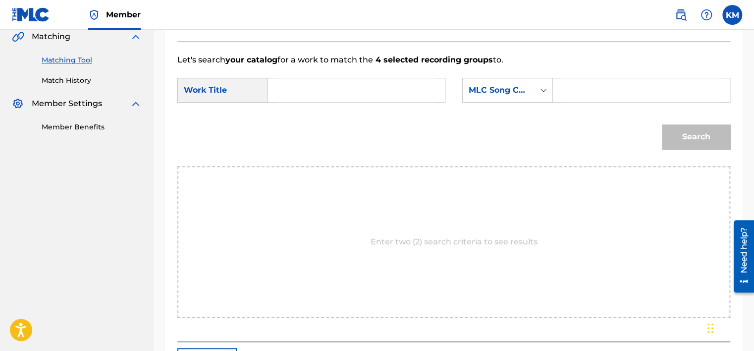
scroll to position [18, 0]
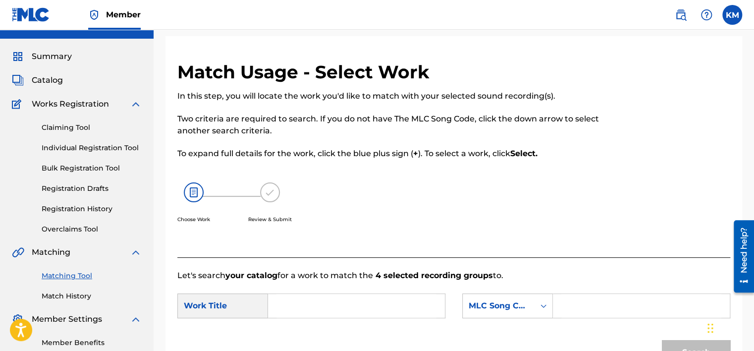
click at [334, 296] on input "Search Form" at bounding box center [357, 306] width 160 height 24
paste input "Solo"
type input "Solo"
click at [539, 306] on icon "Search Form" at bounding box center [544, 306] width 10 height 10
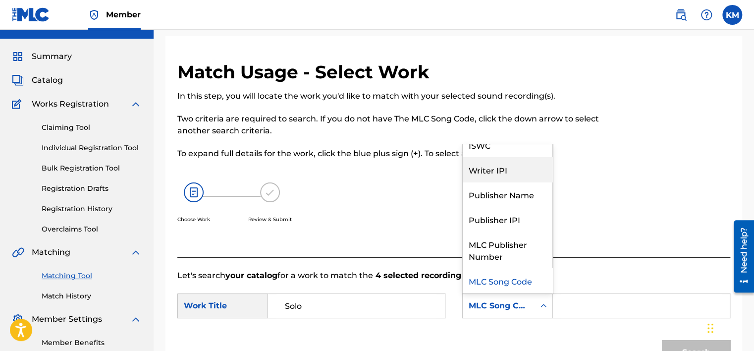
scroll to position [0, 0]
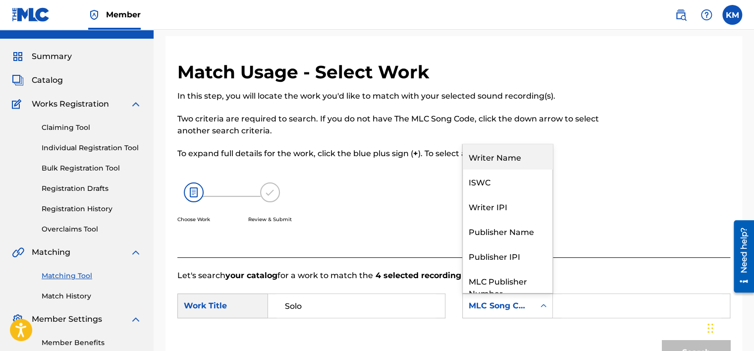
click at [507, 149] on div "Writer Name" at bounding box center [508, 156] width 90 height 25
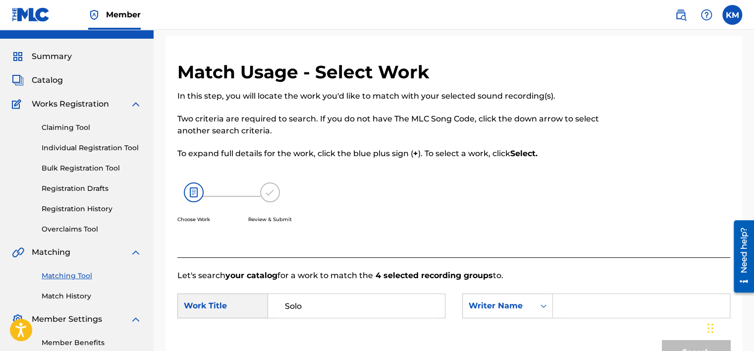
click at [574, 307] on input "Search Form" at bounding box center [642, 306] width 160 height 24
paste input "Anjos"
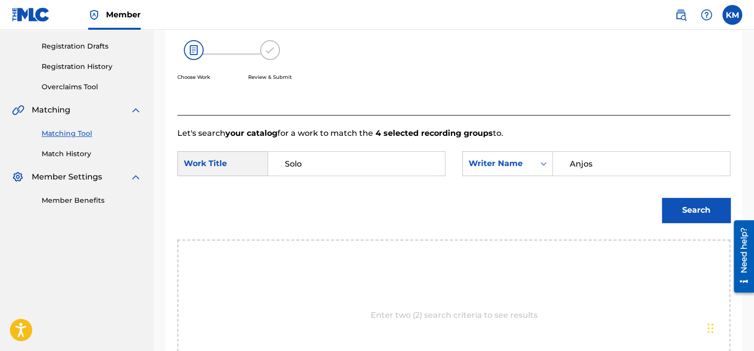
scroll to position [167, 0]
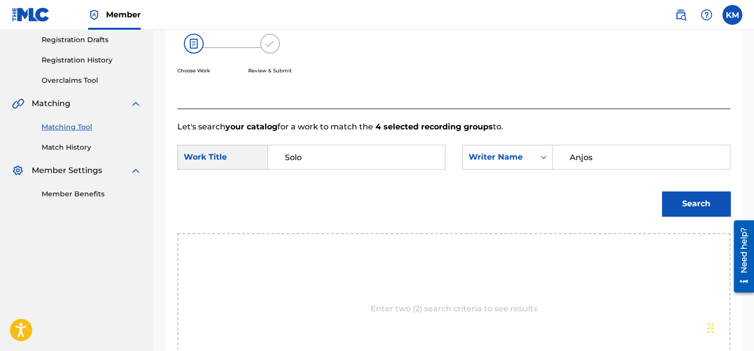
type input "Anjos"
click at [677, 204] on button "Search" at bounding box center [696, 203] width 68 height 25
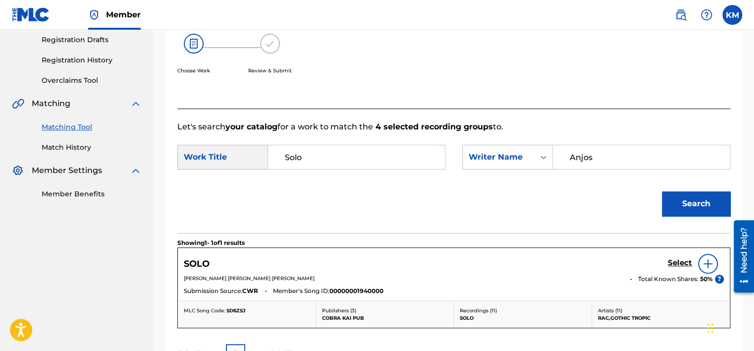
click at [673, 263] on h5 "Select" at bounding box center [680, 262] width 24 height 9
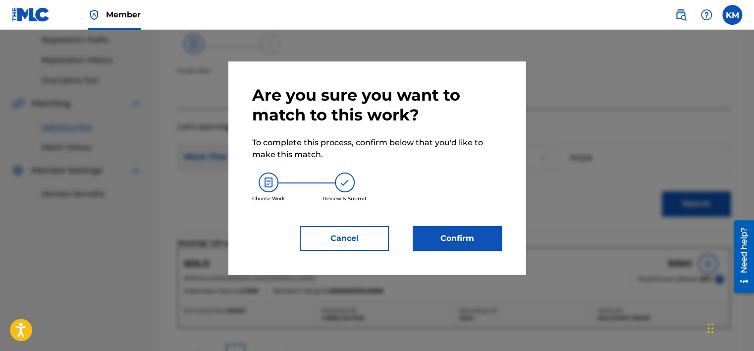
click at [487, 249] on button "Confirm" at bounding box center [457, 238] width 89 height 25
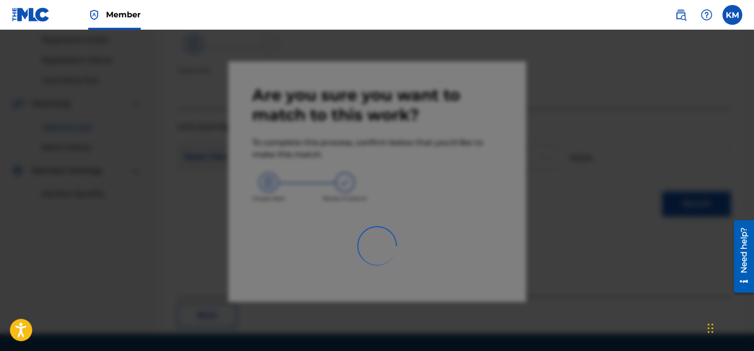
scroll to position [75, 0]
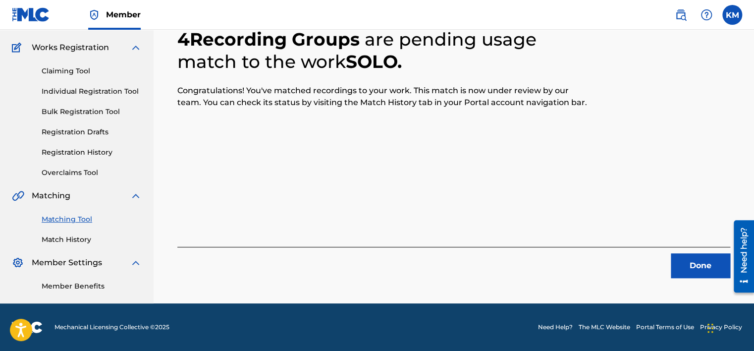
click at [710, 267] on button "Done" at bounding box center [700, 265] width 59 height 25
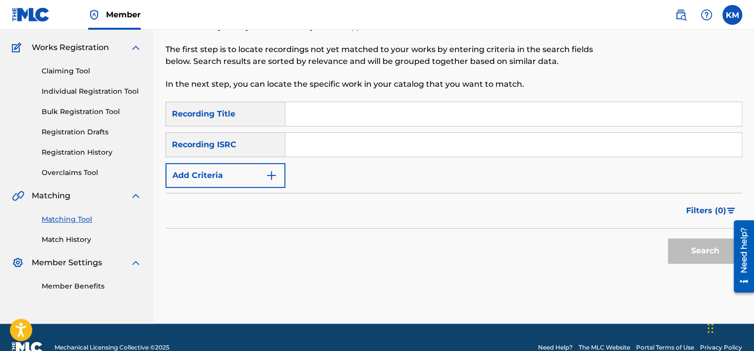
click at [327, 147] on input "Search Form" at bounding box center [513, 145] width 457 height 24
paste input "USSM16101661"
type input "USSM16101661"
click at [699, 242] on button "Search" at bounding box center [705, 250] width 74 height 25
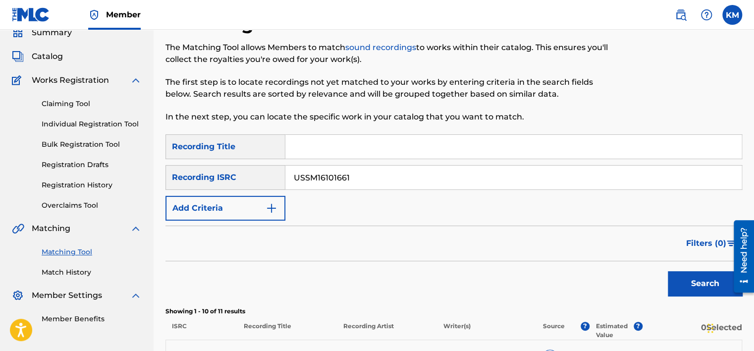
scroll to position [25, 0]
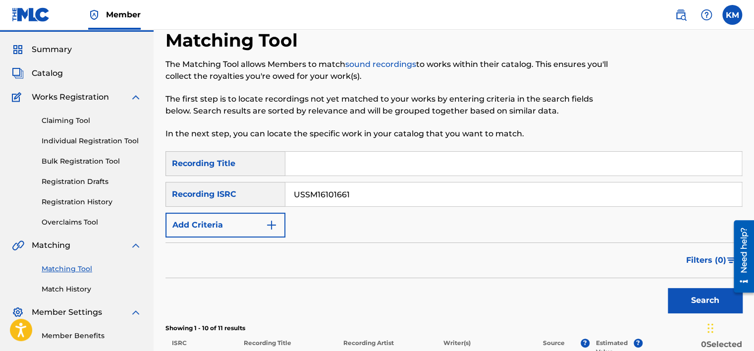
click at [88, 289] on link "Match History" at bounding box center [92, 289] width 100 height 10
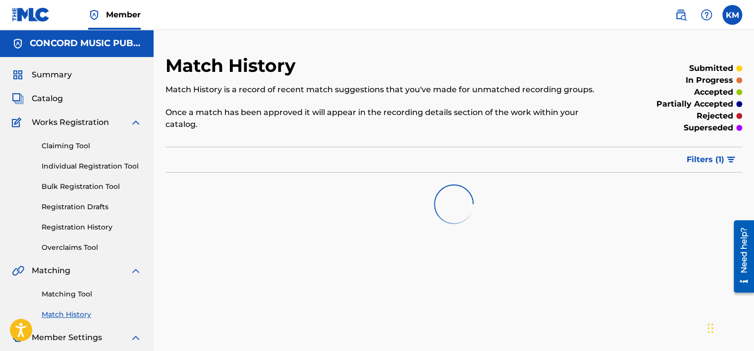
click at [87, 295] on link "Matching Tool" at bounding box center [92, 294] width 100 height 10
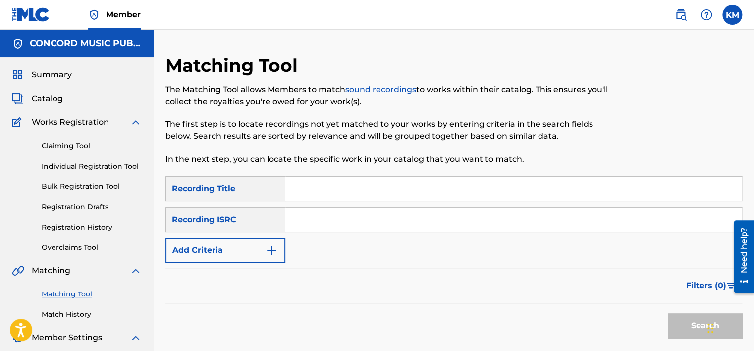
click at [311, 224] on input "Search Form" at bounding box center [513, 220] width 457 height 24
paste input "USAT21802880"
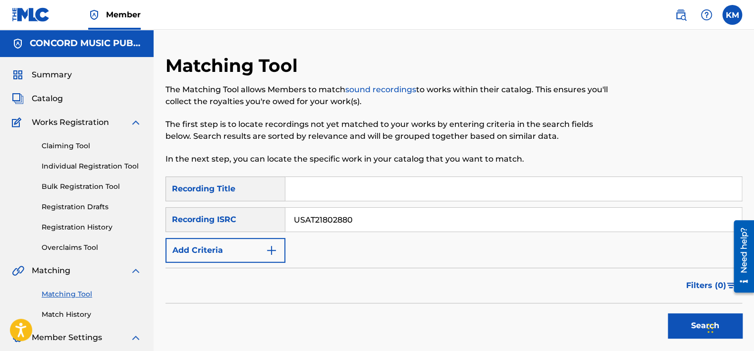
type input "USAT21802880"
click at [682, 325] on button "Search" at bounding box center [705, 325] width 74 height 25
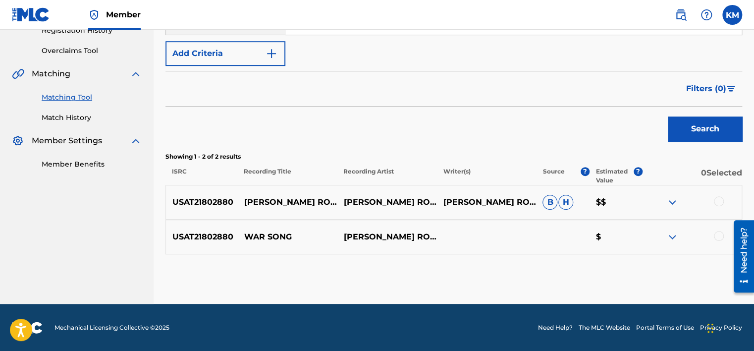
click at [719, 199] on div at bounding box center [719, 201] width 10 height 10
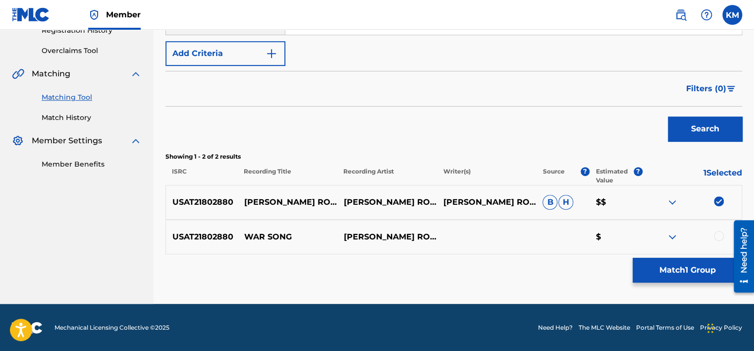
click at [716, 231] on div at bounding box center [719, 236] width 10 height 10
click at [682, 277] on button "Match 2 Groups" at bounding box center [688, 270] width 110 height 25
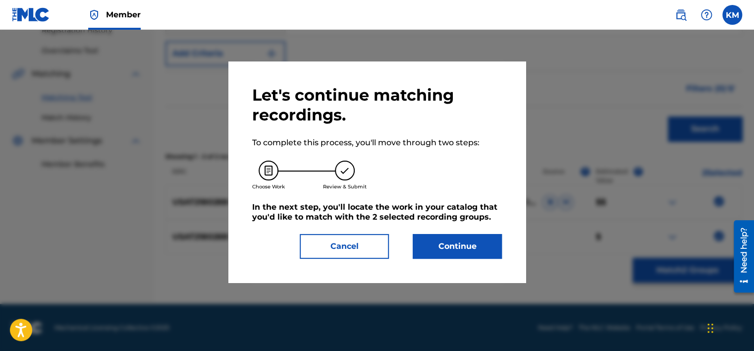
click at [428, 243] on button "Continue" at bounding box center [457, 246] width 89 height 25
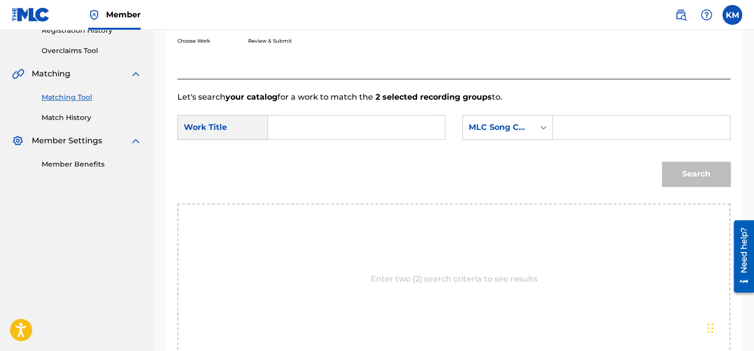
click at [321, 131] on input "Search Form" at bounding box center [357, 127] width 160 height 24
paste input "War Song"
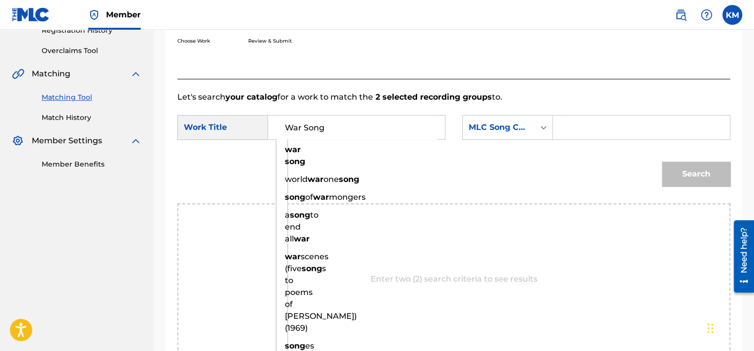
type input "War Song"
click at [542, 129] on icon "Search Form" at bounding box center [544, 127] width 10 height 10
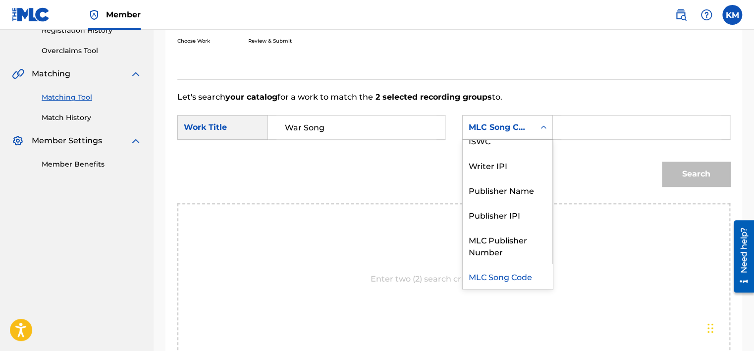
scroll to position [0, 0]
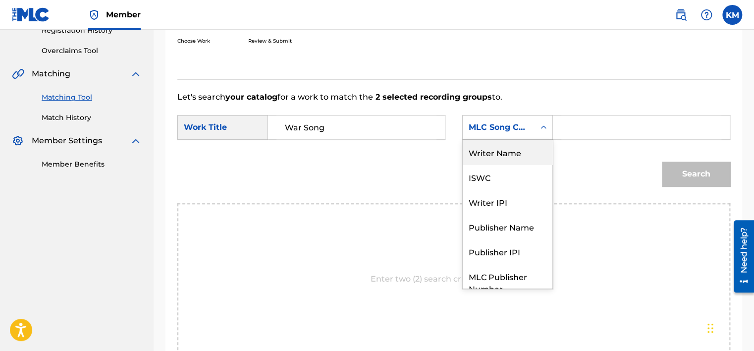
click at [497, 157] on div "Writer Name" at bounding box center [508, 152] width 90 height 25
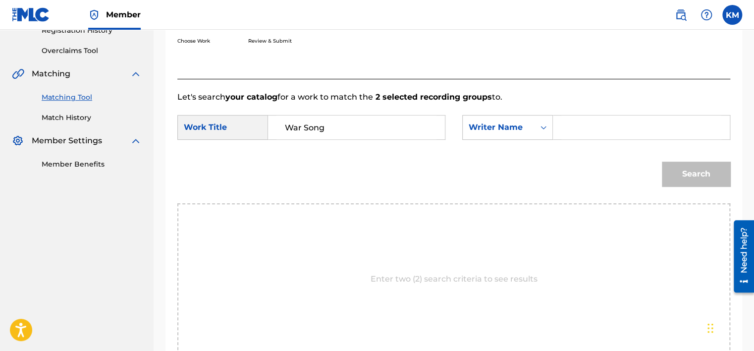
click at [579, 131] on input "Search Form" at bounding box center [642, 127] width 160 height 24
paste input "Olovsdotter"
click at [708, 177] on button "Search" at bounding box center [696, 174] width 68 height 25
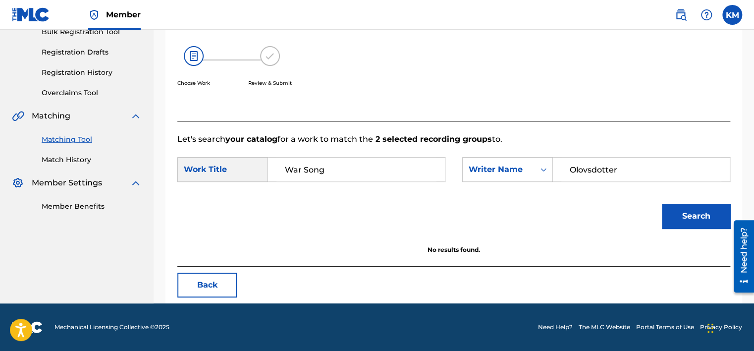
scroll to position [155, 0]
paste input "[PERSON_NAME]"
drag, startPoint x: 623, startPoint y: 175, endPoint x: 474, endPoint y: 180, distance: 149.3
click at [515, 178] on div "SearchWithCriteria1801f1be-a5b2-45e3-9e2f-3a63e4da006a Writer Name [PERSON_NAME]" at bounding box center [596, 169] width 268 height 25
click at [676, 210] on button "Search" at bounding box center [696, 216] width 68 height 25
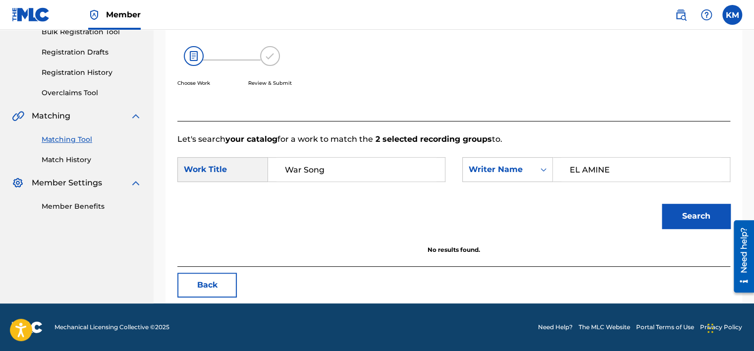
click at [676, 222] on button "Search" at bounding box center [696, 216] width 68 height 25
drag, startPoint x: 570, startPoint y: 179, endPoint x: 549, endPoint y: 185, distance: 22.3
click at [464, 179] on div "SearchWithCriteria1801f1be-a5b2-45e3-9e2f-3a63e4da006a Writer Name EL AMINE" at bounding box center [596, 169] width 268 height 25
drag, startPoint x: 611, startPoint y: 168, endPoint x: 469, endPoint y: 175, distance: 141.9
click at [469, 175] on div "SearchWithCriteria1801f1be-a5b2-45e3-9e2f-3a63e4da006a Writer Name EL AMINE" at bounding box center [596, 169] width 268 height 25
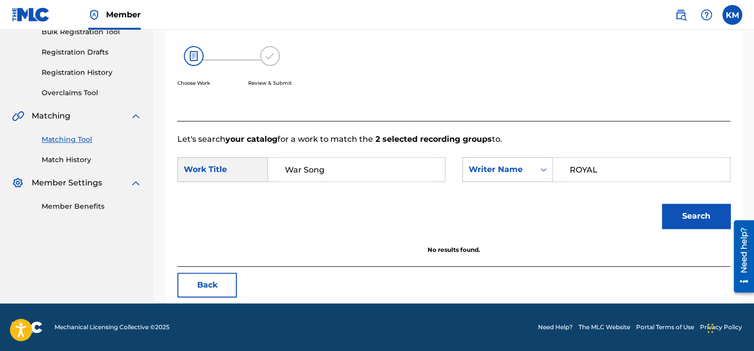
type input "ROYAL"
click at [662, 204] on button "Search" at bounding box center [696, 216] width 68 height 25
click at [545, 168] on icon "Search Form" at bounding box center [544, 170] width 10 height 10
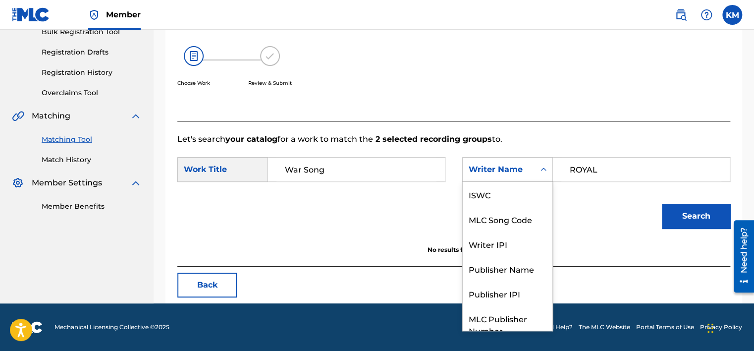
scroll to position [37, 0]
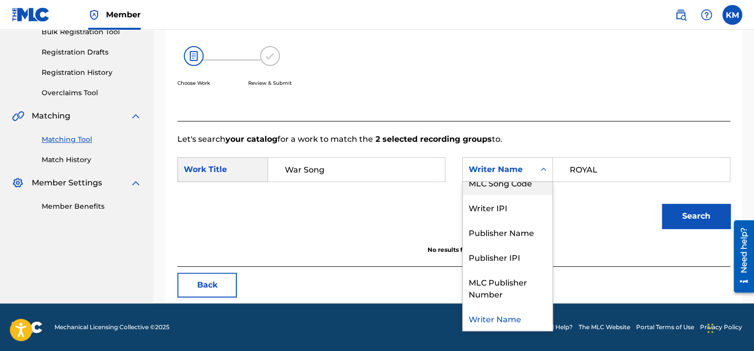
click at [533, 186] on div "MLC Song Code" at bounding box center [508, 182] width 90 height 25
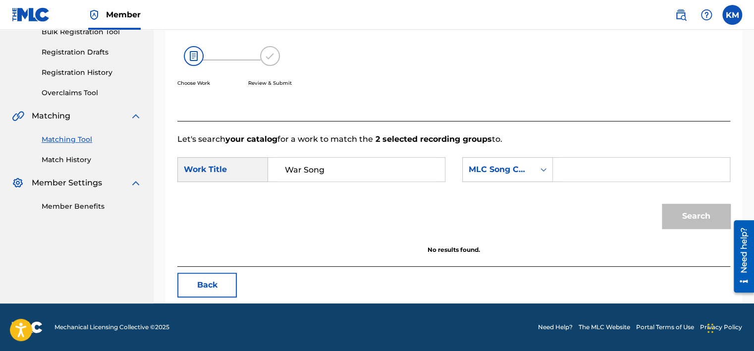
click at [575, 173] on input "Search Form" at bounding box center [642, 170] width 160 height 24
paste input "WVBTJ3"
type input "WVBTJ3"
click at [680, 213] on button "Search" at bounding box center [696, 216] width 68 height 25
click at [81, 154] on div "Matching Tool Match History" at bounding box center [77, 143] width 130 height 43
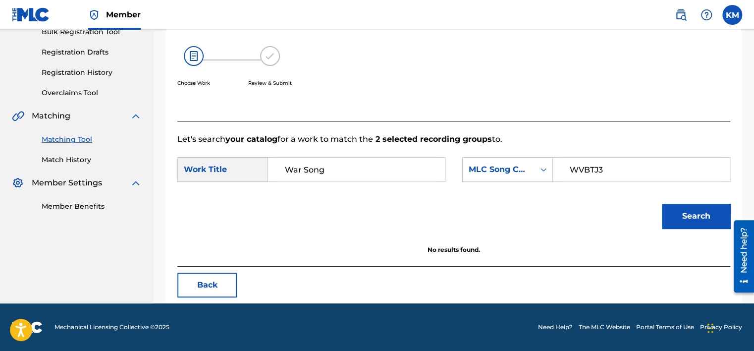
click at [82, 164] on link "Match History" at bounding box center [92, 160] width 100 height 10
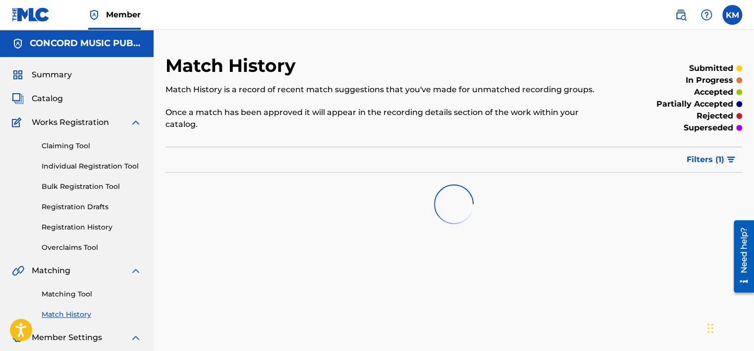
click at [87, 291] on link "Matching Tool" at bounding box center [92, 294] width 100 height 10
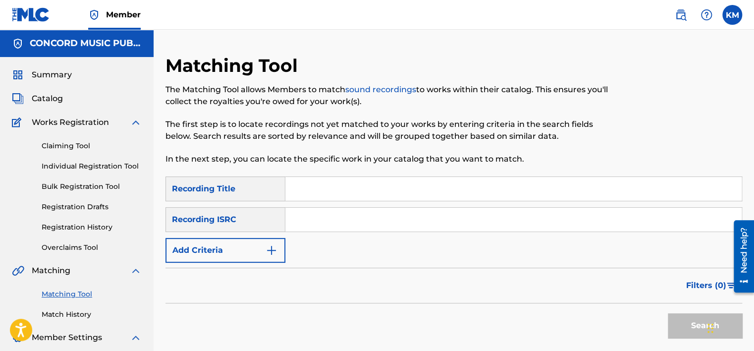
click at [341, 224] on input "Search Form" at bounding box center [513, 220] width 457 height 24
paste input "USHM11160805"
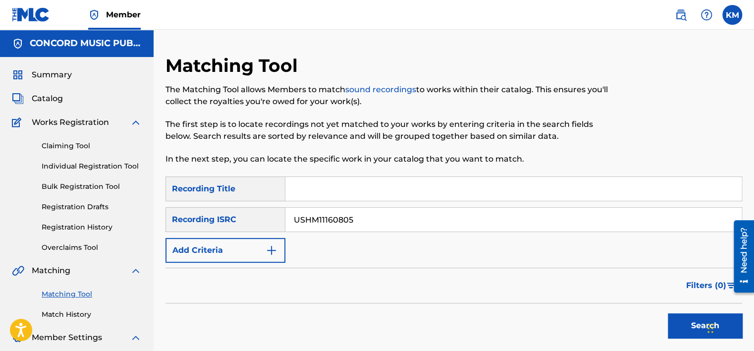
type input "USHM11160805"
click at [681, 315] on button "Search" at bounding box center [705, 325] width 74 height 25
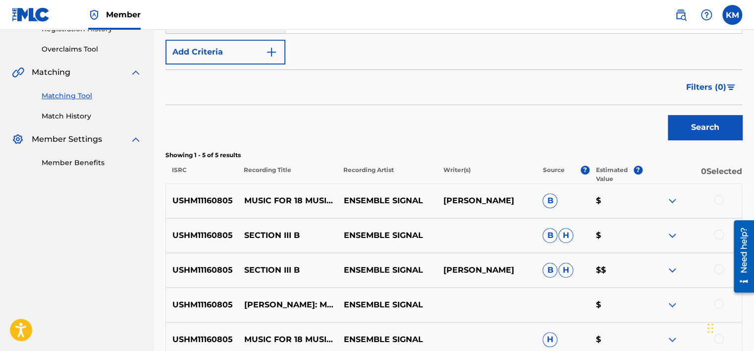
scroll to position [301, 0]
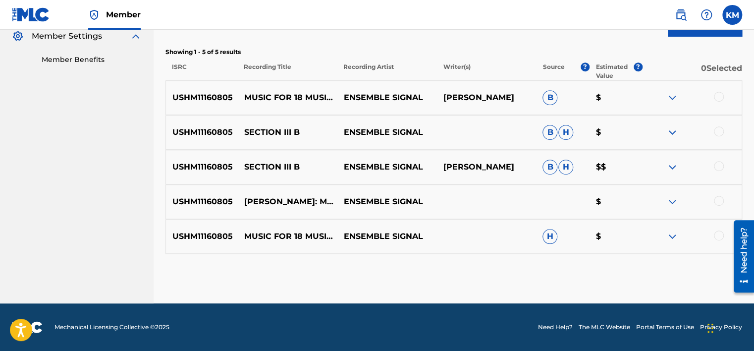
click at [718, 233] on div at bounding box center [719, 235] width 10 height 10
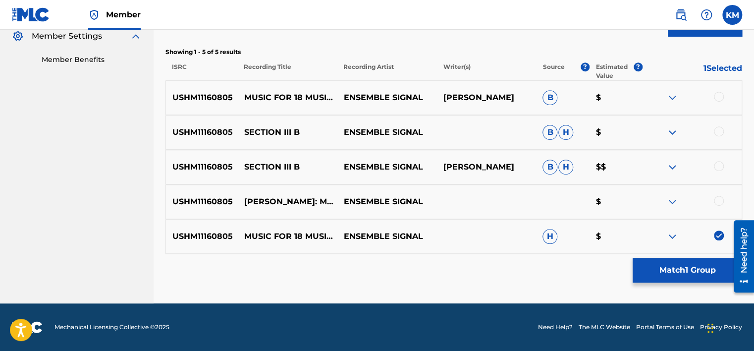
click at [718, 200] on div at bounding box center [719, 201] width 10 height 10
click at [718, 167] on div at bounding box center [719, 166] width 10 height 10
click at [718, 131] on div at bounding box center [719, 131] width 10 height 10
click at [719, 95] on div at bounding box center [719, 97] width 10 height 10
click at [694, 266] on button "Match 5 Groups" at bounding box center [688, 270] width 110 height 25
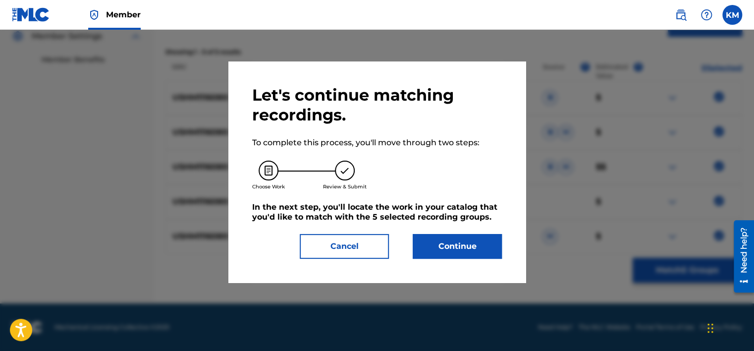
click at [476, 254] on button "Continue" at bounding box center [457, 246] width 89 height 25
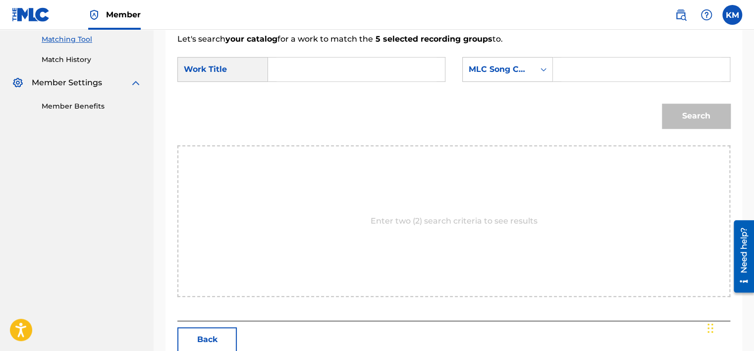
scroll to position [202, 0]
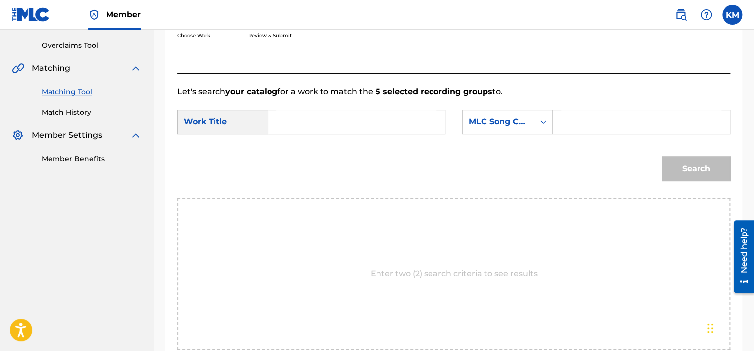
click at [297, 127] on input "Search Form" at bounding box center [357, 122] width 160 height 24
paste input "Music for 18 Musicians (modular version): Section III B"
type input "Music for 18 Musicians (modular version): Section III B"
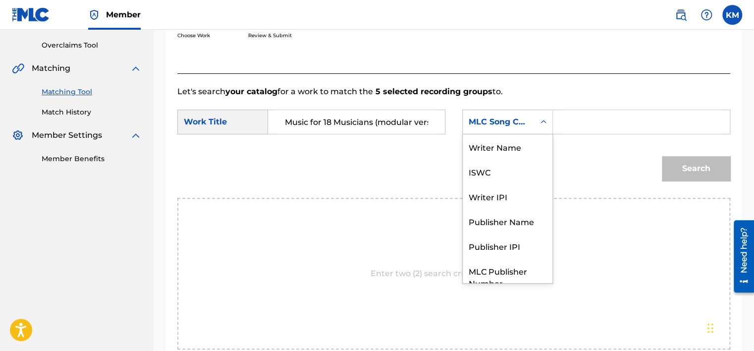
click at [539, 125] on icon "Search Form" at bounding box center [544, 122] width 10 height 10
click at [494, 135] on div "Writer Name" at bounding box center [508, 146] width 90 height 25
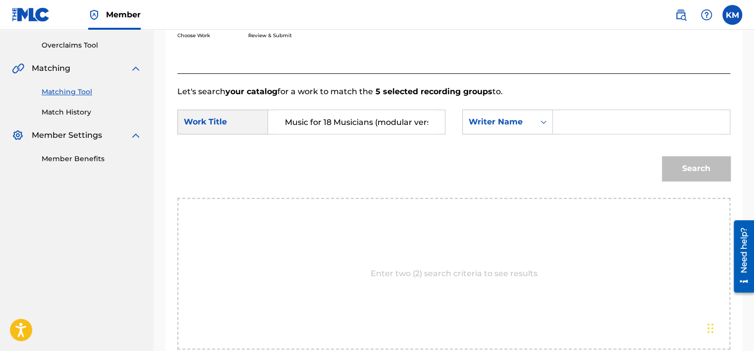
click at [576, 127] on input "Search Form" at bounding box center [642, 122] width 160 height 24
paste input "[PERSON_NAME]"
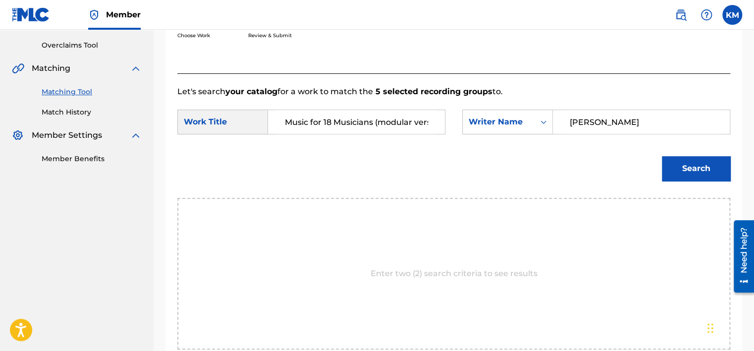
type input "[PERSON_NAME]"
click at [700, 175] on button "Search" at bounding box center [696, 168] width 68 height 25
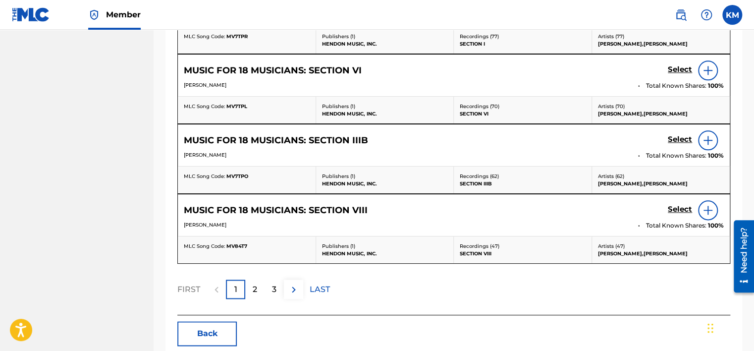
scroll to position [547, 0]
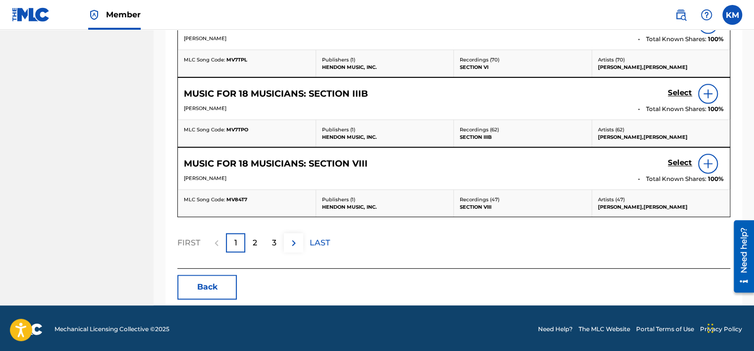
click at [260, 238] on div "2" at bounding box center [254, 242] width 19 height 19
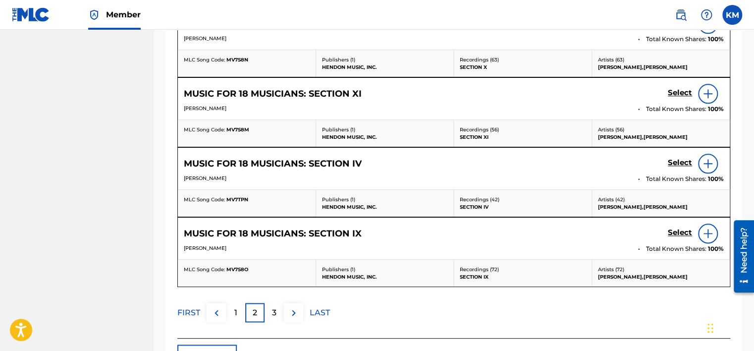
scroll to position [497, 0]
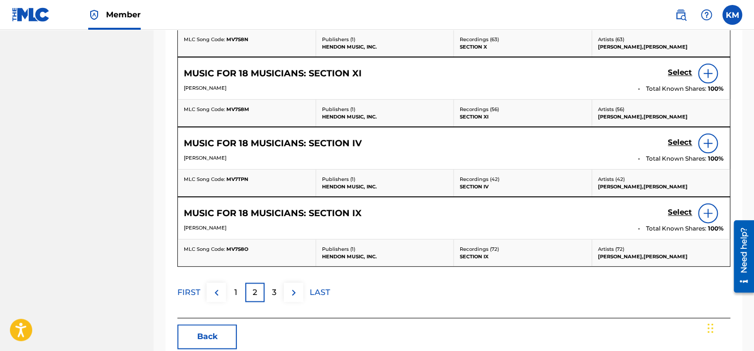
click at [278, 284] on div "3" at bounding box center [274, 292] width 19 height 19
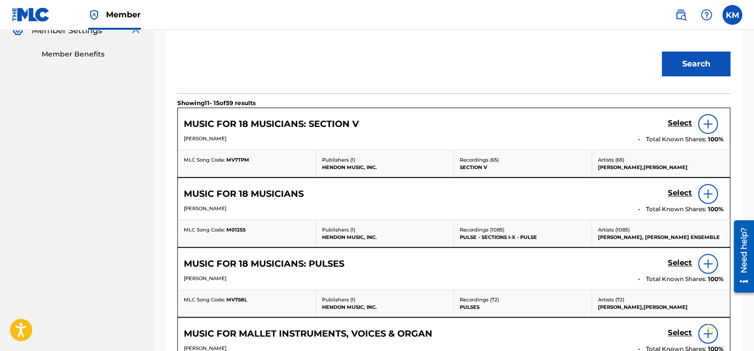
scroll to position [299, 0]
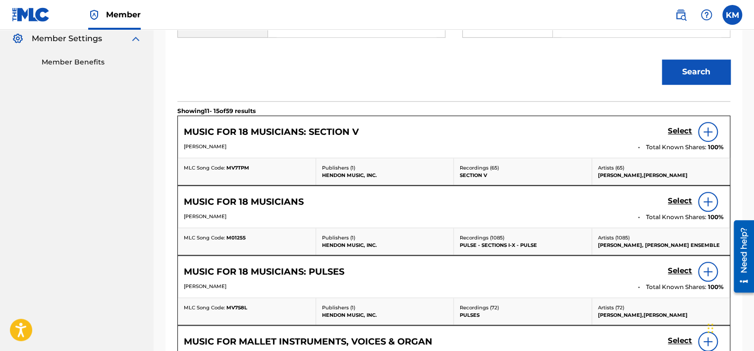
click at [676, 136] on h5 "Select" at bounding box center [680, 130] width 24 height 9
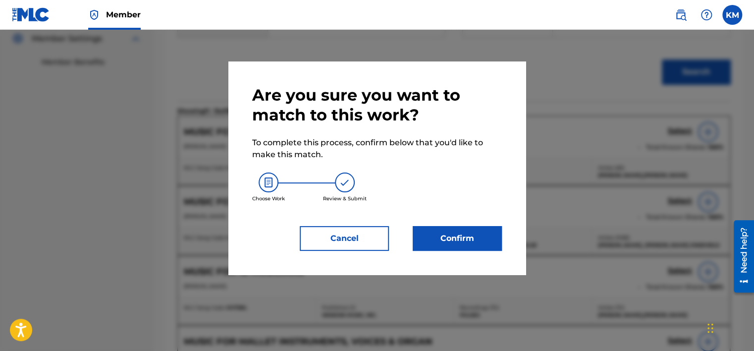
click at [436, 247] on button "Confirm" at bounding box center [457, 238] width 89 height 25
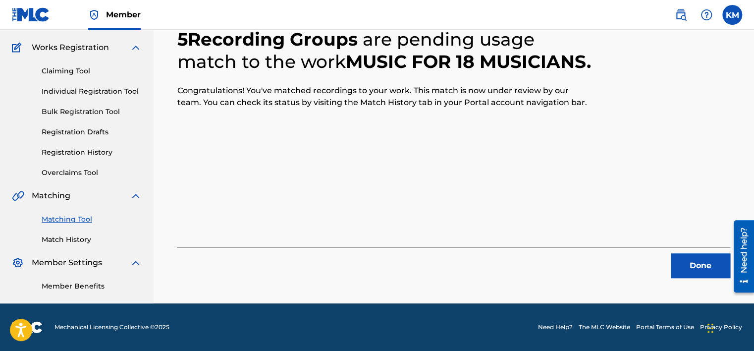
scroll to position [75, 0]
click at [702, 256] on button "Done" at bounding box center [700, 265] width 59 height 25
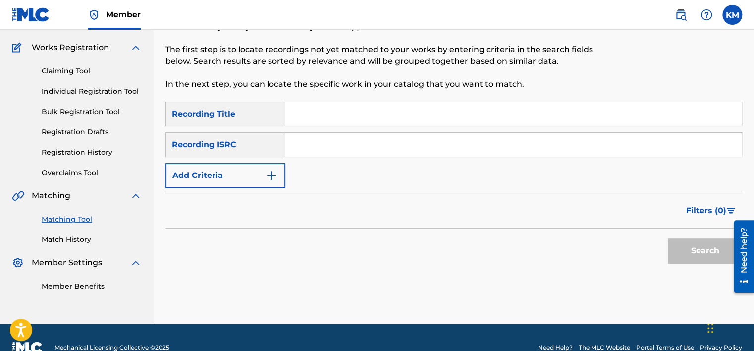
click at [314, 148] on input "Search Form" at bounding box center [513, 145] width 457 height 24
paste input "HKI199293602"
type input "HKI199293602"
click at [691, 240] on button "Search" at bounding box center [705, 250] width 74 height 25
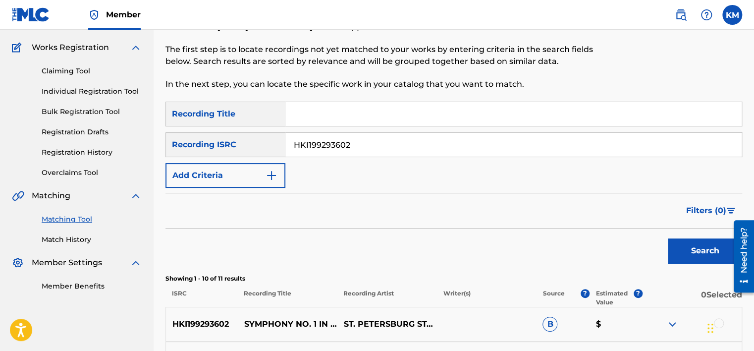
click at [73, 244] on link "Match History" at bounding box center [92, 239] width 100 height 10
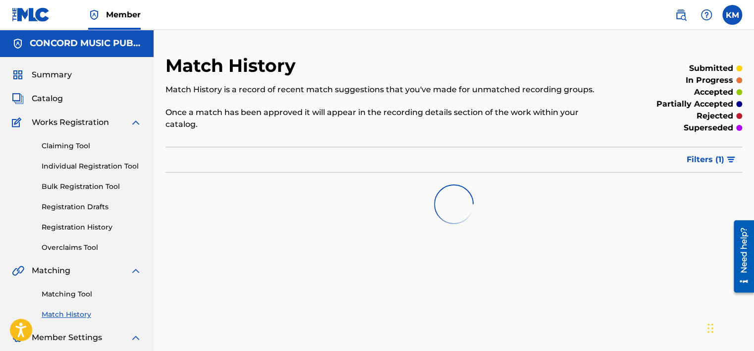
click at [81, 292] on link "Matching Tool" at bounding box center [92, 294] width 100 height 10
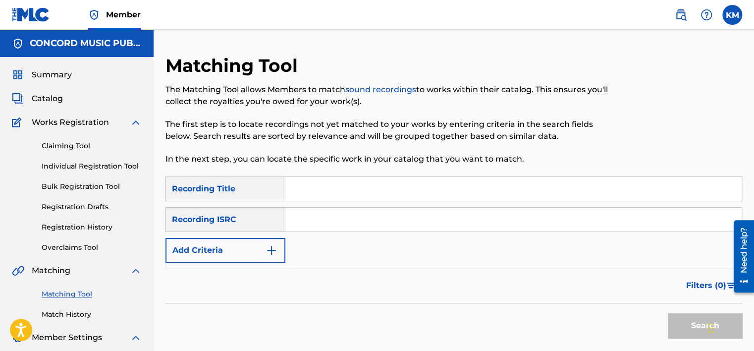
click at [345, 223] on input "Search Form" at bounding box center [513, 220] width 457 height 24
paste input "USLD91711198"
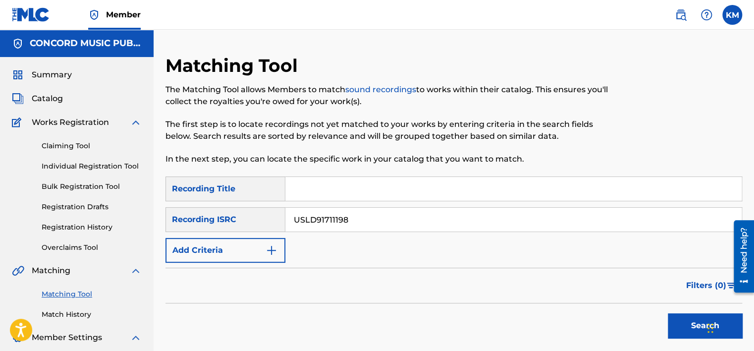
type input "USLD91711198"
click at [683, 313] on button "Search" at bounding box center [705, 325] width 74 height 25
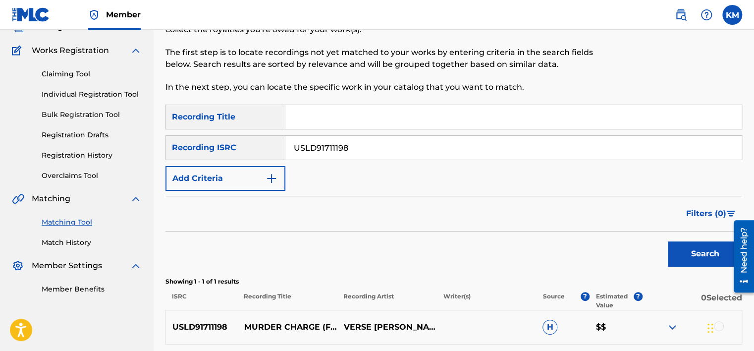
scroll to position [163, 0]
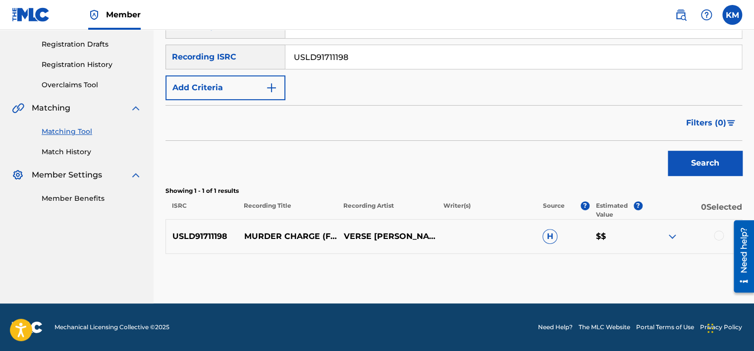
click at [717, 236] on div at bounding box center [719, 235] width 10 height 10
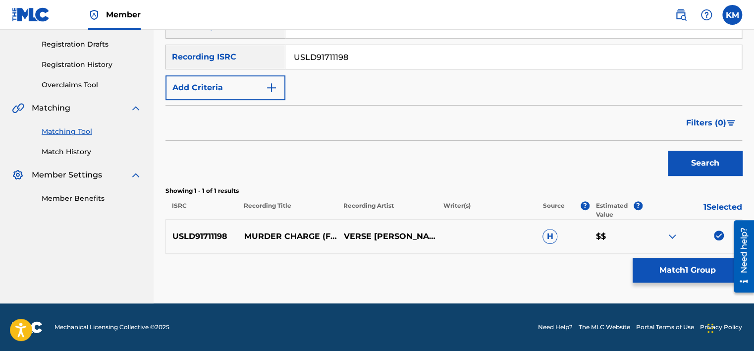
click at [666, 267] on button "Match 1 Group" at bounding box center [688, 270] width 110 height 25
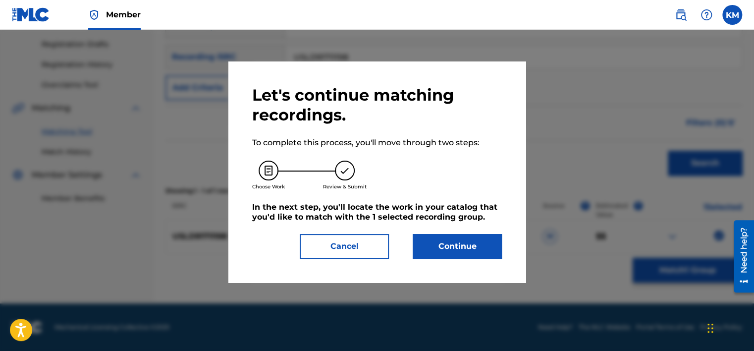
click at [469, 239] on button "Continue" at bounding box center [457, 246] width 89 height 25
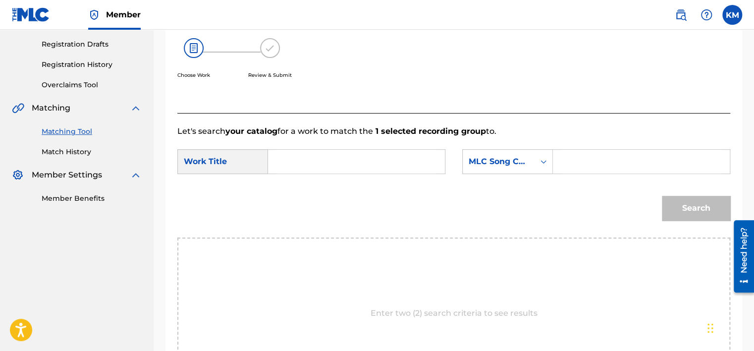
click at [333, 164] on input "Search Form" at bounding box center [357, 162] width 160 height 24
paste input "Murder Charge (feat. Ty Dolla $ign)"
type input "Murder Charge (feat. Ty Dolla $ign)"
click at [541, 161] on icon "Search Form" at bounding box center [544, 161] width 6 height 3
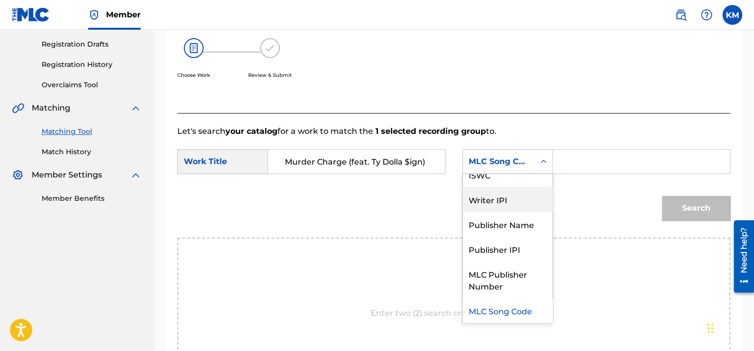
scroll to position [0, 0]
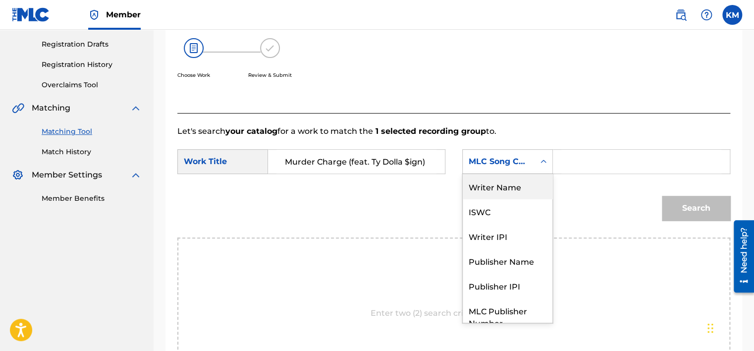
click at [519, 182] on div "Writer Name" at bounding box center [508, 186] width 90 height 25
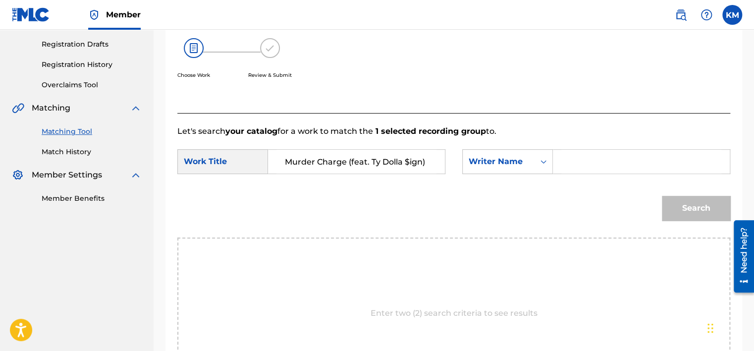
click at [565, 161] on input "Search Form" at bounding box center [642, 162] width 160 height 24
paste input "[PERSON_NAME]"
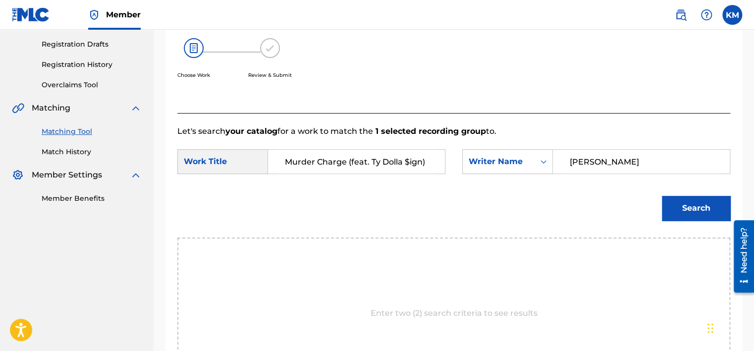
type input "[PERSON_NAME]"
click at [684, 203] on button "Search" at bounding box center [696, 208] width 68 height 25
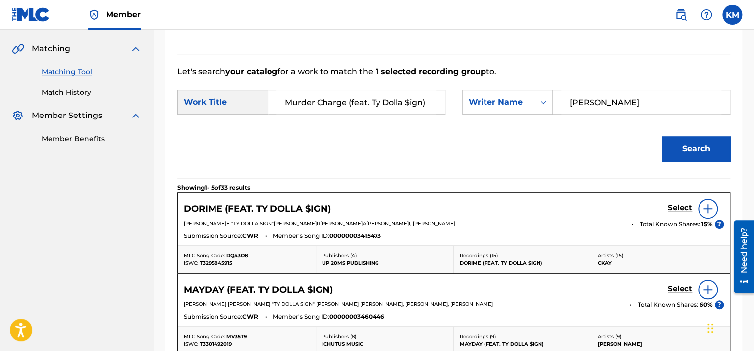
scroll to position [205, 0]
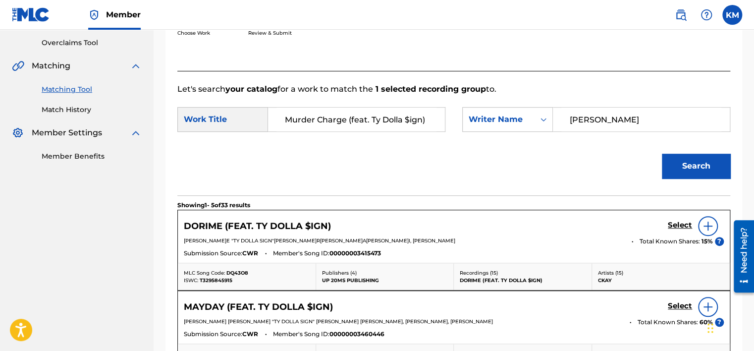
drag, startPoint x: 346, startPoint y: 114, endPoint x: 437, endPoint y: 100, distance: 92.3
click at [437, 100] on form "SearchWithCriteria2bdf6ab0-9141-4107-a636-c039119b8ba2 Work Title Murder Charge…" at bounding box center [453, 145] width 553 height 100
type input "Murder Charge"
click at [666, 163] on button "Search" at bounding box center [696, 166] width 68 height 25
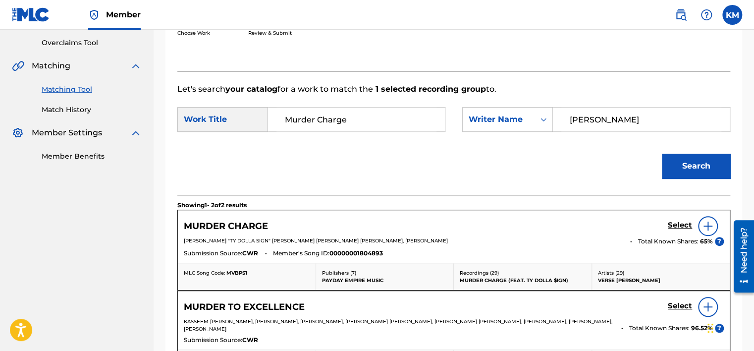
click at [675, 225] on h5 "Select" at bounding box center [680, 225] width 24 height 9
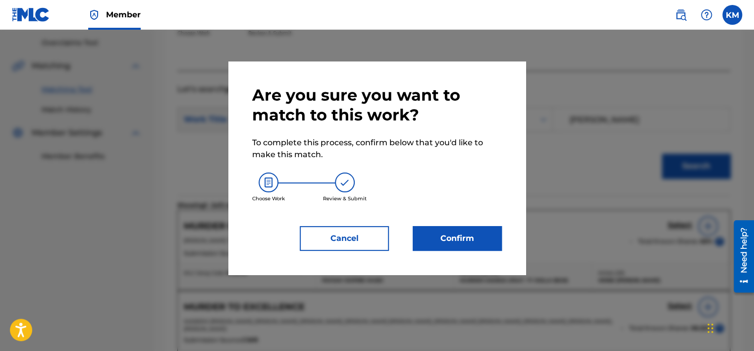
click at [475, 236] on button "Confirm" at bounding box center [457, 238] width 89 height 25
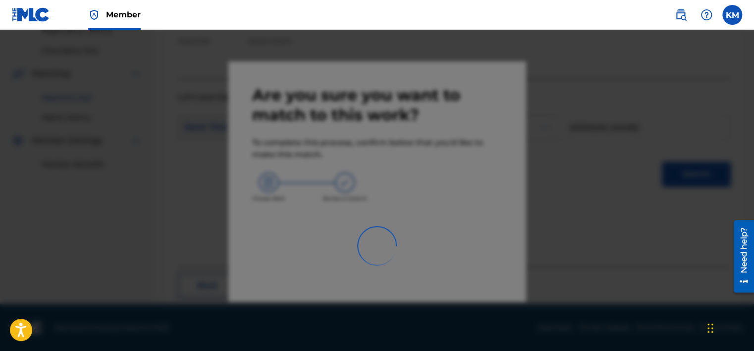
scroll to position [75, 0]
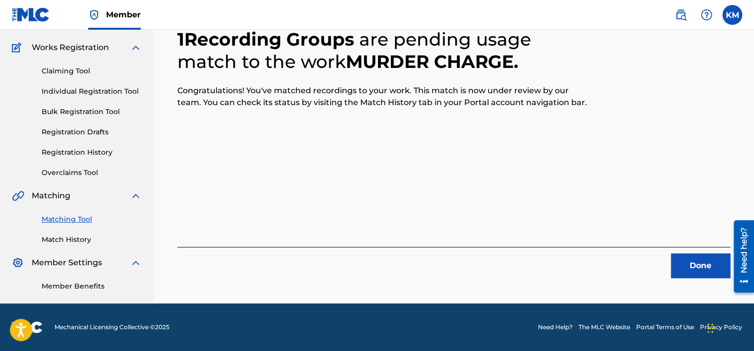
click at [694, 279] on div "1 Recording Groups are pending usage match to the work MURDER CHARGE . Congratu…" at bounding box center [454, 142] width 601 height 324
click at [694, 265] on button "Done" at bounding box center [700, 265] width 59 height 25
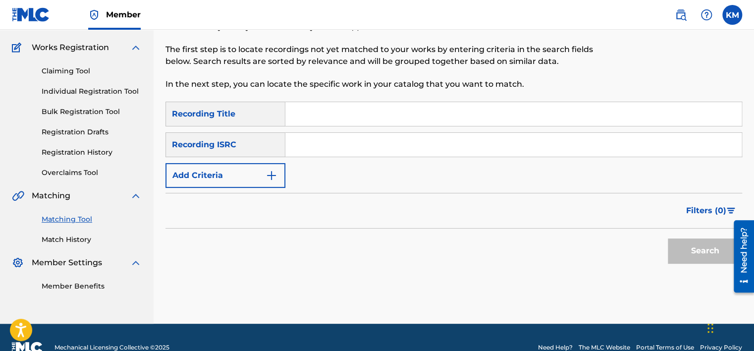
click at [359, 139] on input "Search Form" at bounding box center [513, 145] width 457 height 24
paste input "QMQYB1505506"
type input "QMQYB1505506"
click at [696, 244] on button "Search" at bounding box center [705, 250] width 74 height 25
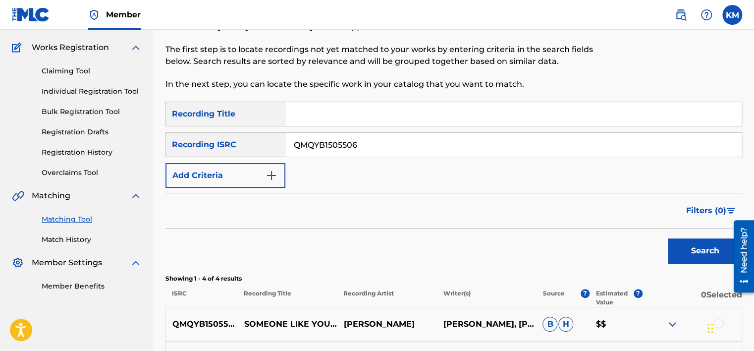
click at [82, 235] on link "Match History" at bounding box center [92, 239] width 100 height 10
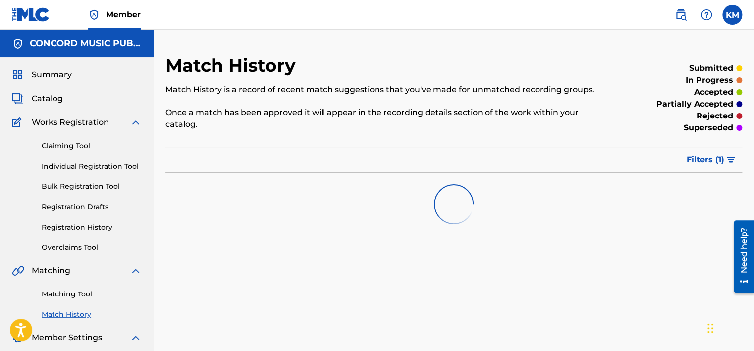
click at [84, 289] on link "Matching Tool" at bounding box center [92, 294] width 100 height 10
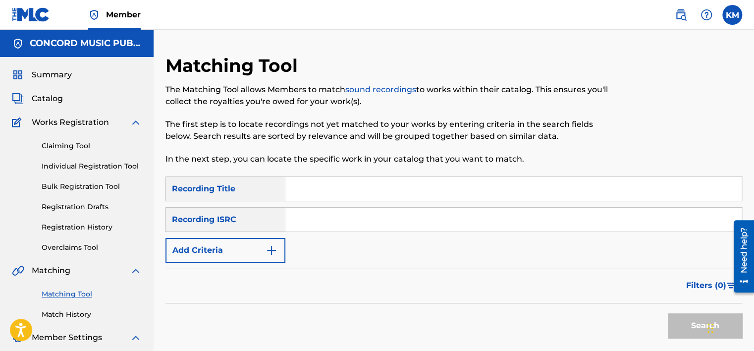
paste input "US3DF1712370"
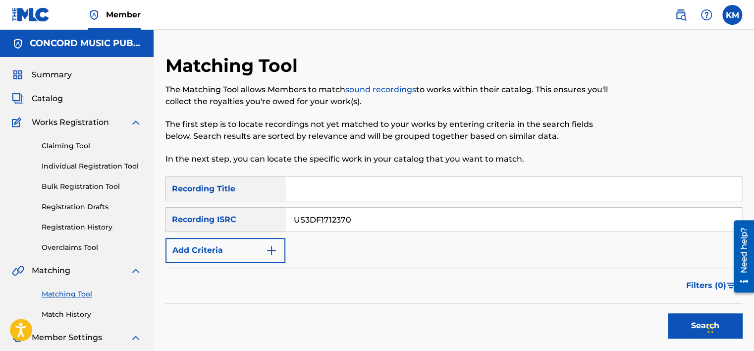
type input "US3DF1712370"
click at [686, 323] on button "Search" at bounding box center [705, 325] width 74 height 25
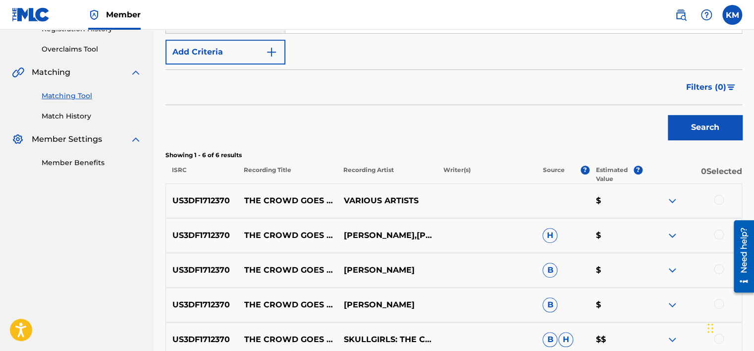
scroll to position [336, 0]
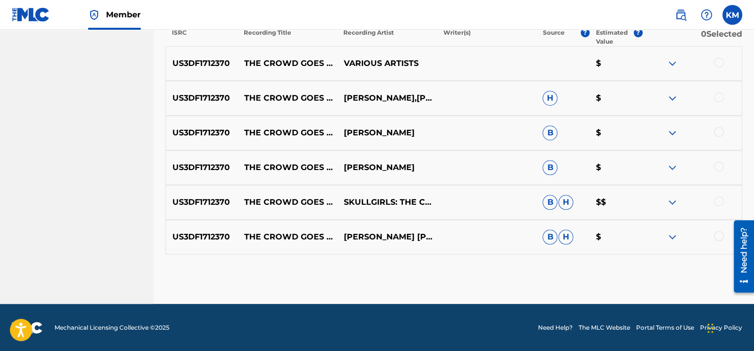
click at [718, 236] on div at bounding box center [719, 236] width 10 height 10
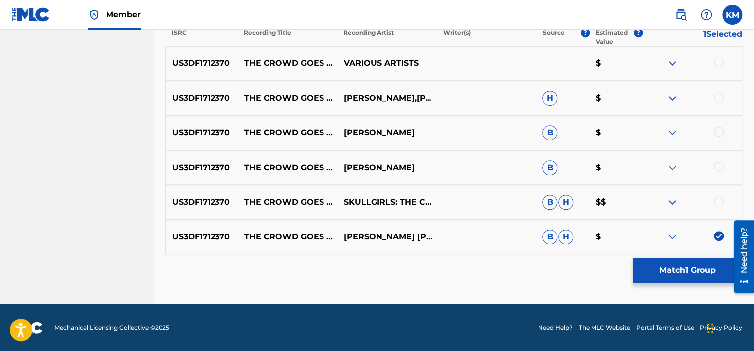
click at [717, 202] on div at bounding box center [719, 201] width 10 height 10
click at [721, 168] on div at bounding box center [719, 167] width 10 height 10
click at [719, 127] on div at bounding box center [692, 133] width 100 height 12
click at [719, 132] on div at bounding box center [719, 132] width 10 height 10
click at [717, 97] on div at bounding box center [719, 97] width 10 height 10
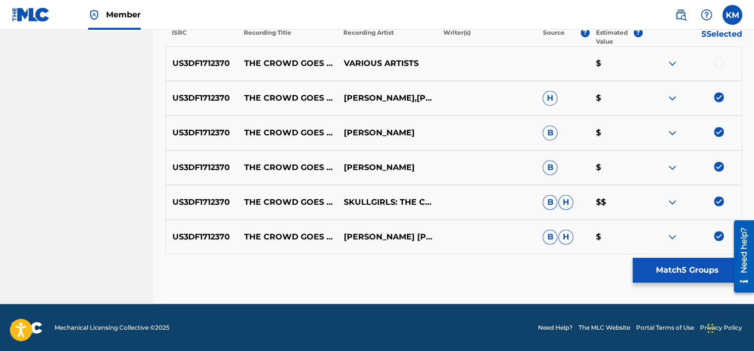
click at [722, 62] on div at bounding box center [719, 62] width 10 height 10
click at [673, 265] on button "Match 6 Groups" at bounding box center [688, 270] width 110 height 25
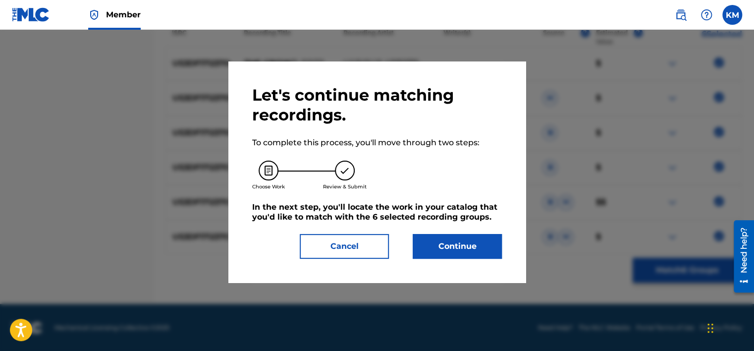
click at [417, 248] on button "Continue" at bounding box center [457, 246] width 89 height 25
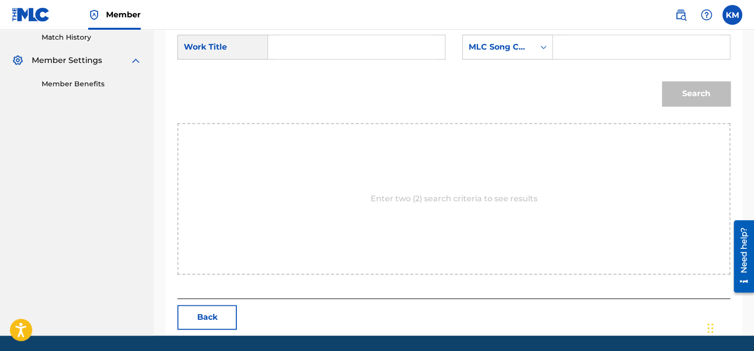
scroll to position [260, 0]
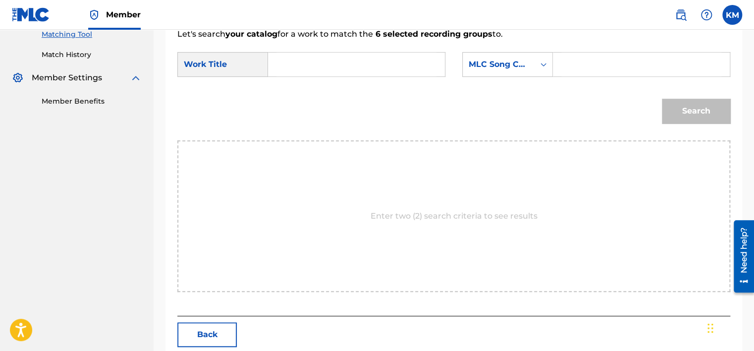
paste input "The Crowd Goes Home"
type input "The Crowd Goes Home"
click at [544, 67] on icon "Search Form" at bounding box center [544, 64] width 10 height 10
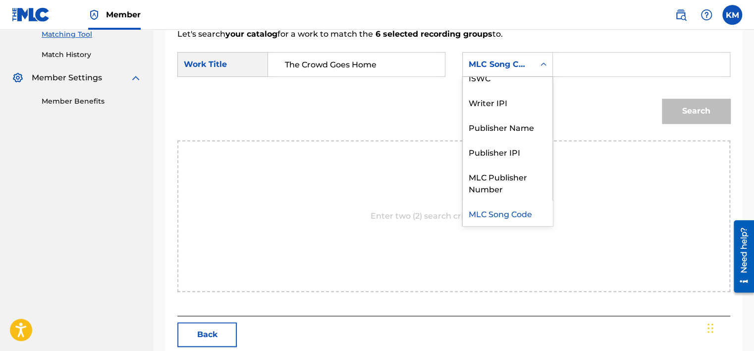
scroll to position [0, 0]
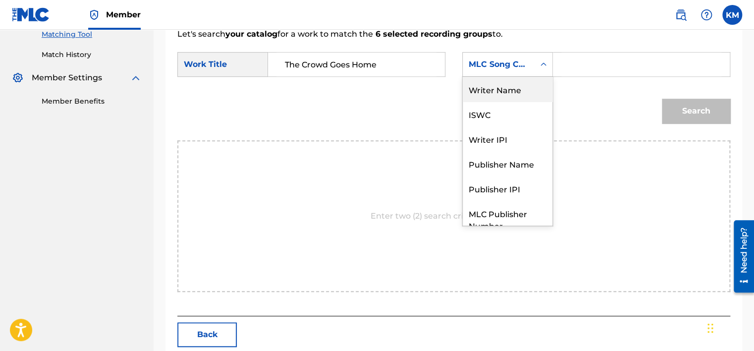
click at [527, 89] on div "Writer Name" at bounding box center [508, 89] width 90 height 25
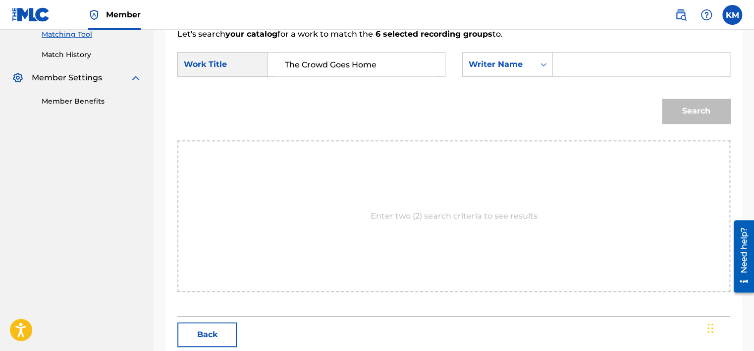
click at [77, 54] on link "Match History" at bounding box center [92, 55] width 100 height 10
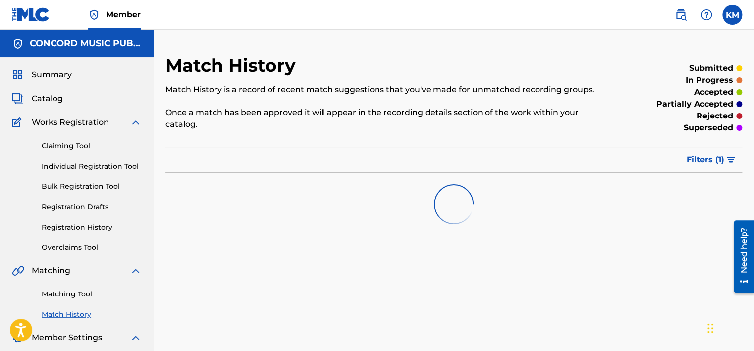
click at [88, 292] on link "Matching Tool" at bounding box center [92, 294] width 100 height 10
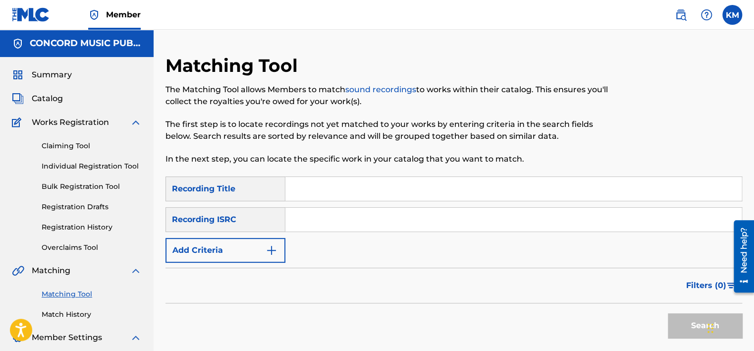
click at [301, 218] on input "Search Form" at bounding box center [513, 220] width 457 height 24
paste input "USLZJ1720961"
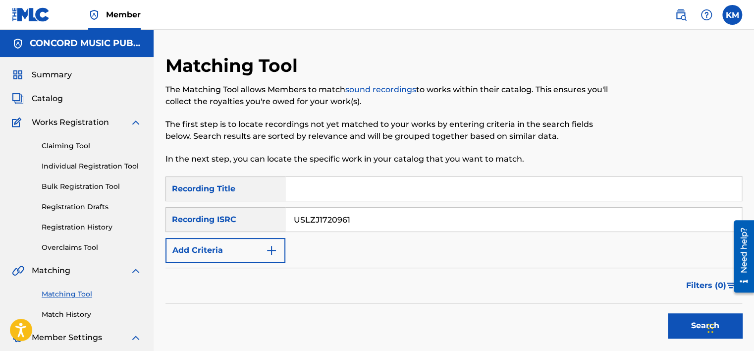
type input "USLZJ1720961"
click at [678, 328] on button "Search" at bounding box center [705, 325] width 74 height 25
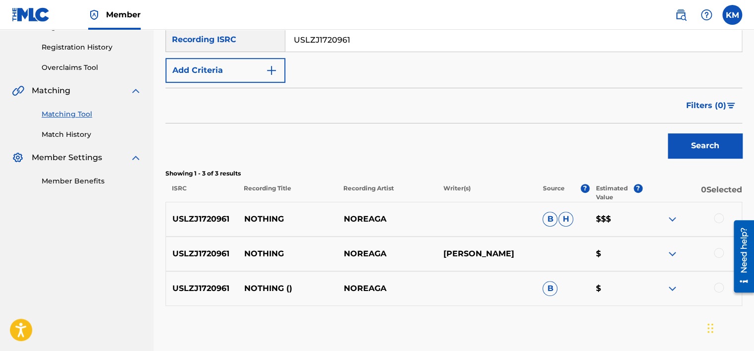
scroll to position [232, 0]
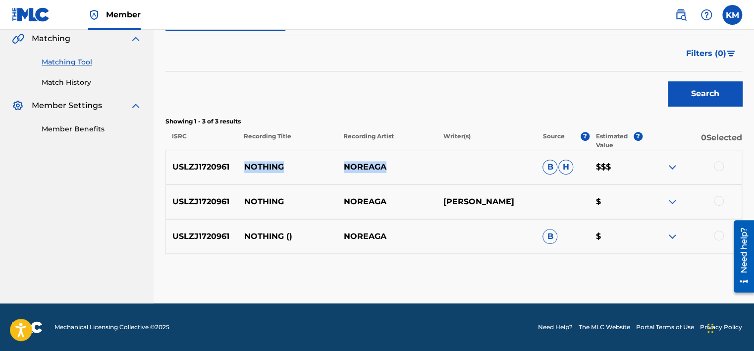
drag, startPoint x: 238, startPoint y: 166, endPoint x: 401, endPoint y: 167, distance: 163.6
click at [401, 167] on div "USLZJ1720961 NOTHING NOREAGA B H $$$" at bounding box center [454, 167] width 577 height 35
copy div "NOTHING NOREAGA"
click at [717, 168] on div at bounding box center [719, 166] width 10 height 10
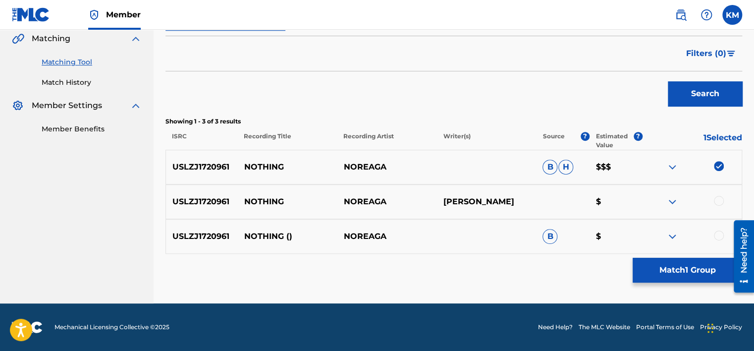
click at [720, 196] on div at bounding box center [719, 201] width 10 height 10
click at [721, 236] on div at bounding box center [719, 235] width 10 height 10
click at [678, 271] on button "Match 3 Groups" at bounding box center [688, 270] width 110 height 25
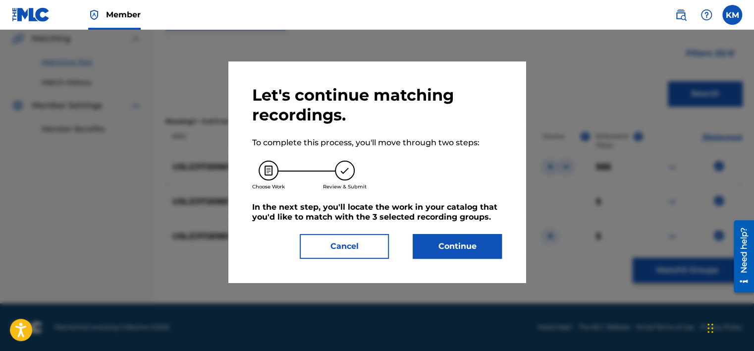
click at [444, 252] on button "Continue" at bounding box center [457, 246] width 89 height 25
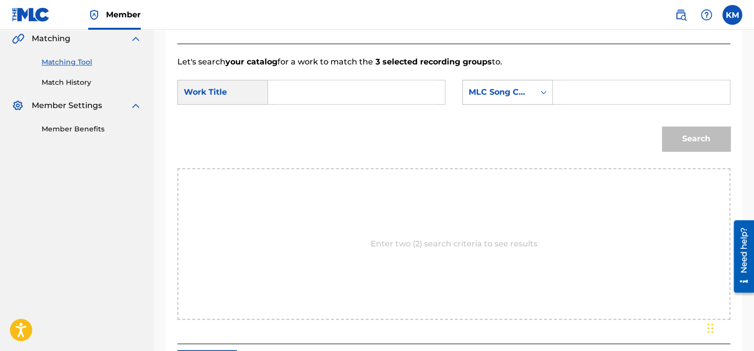
click at [540, 98] on div "Search Form" at bounding box center [544, 92] width 18 height 18
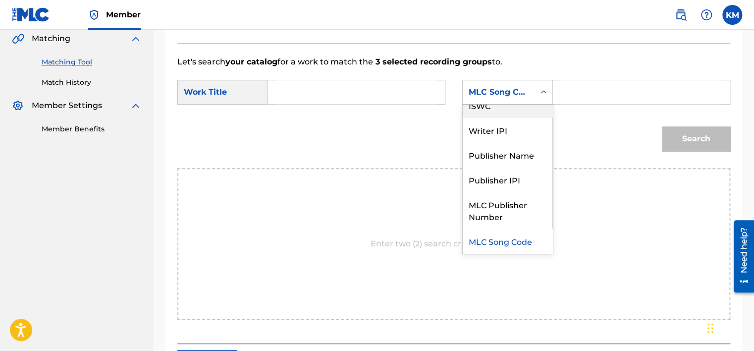
scroll to position [0, 0]
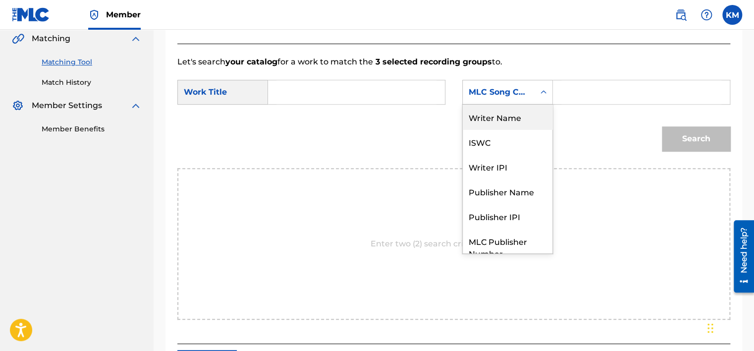
click at [524, 106] on div "Writer Name" at bounding box center [508, 117] width 90 height 25
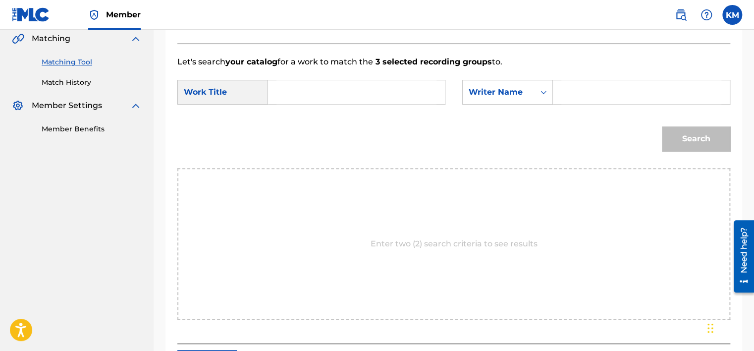
click at [571, 87] on input "Search Form" at bounding box center [642, 92] width 160 height 24
paste input "[PERSON_NAME]"
type input "[PERSON_NAME]"
click at [400, 89] on input "Search Form" at bounding box center [357, 92] width 160 height 24
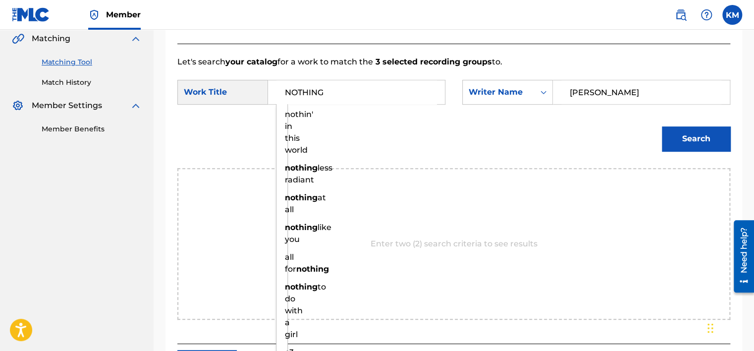
type input "NOTHING"
click at [662, 126] on button "Search" at bounding box center [696, 138] width 68 height 25
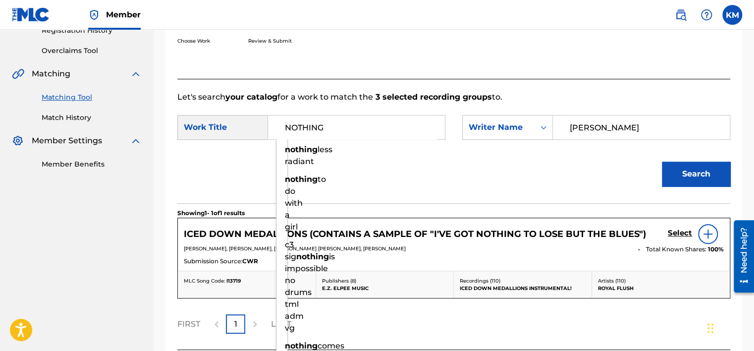
click at [408, 30] on div "Choose Work Review & Submit" at bounding box center [390, 29] width 426 height 75
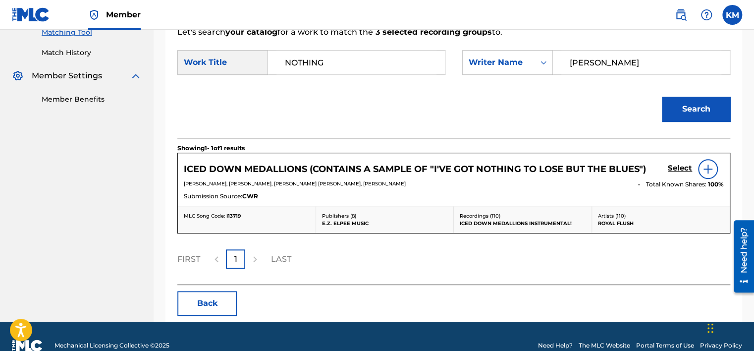
scroll to position [280, 0]
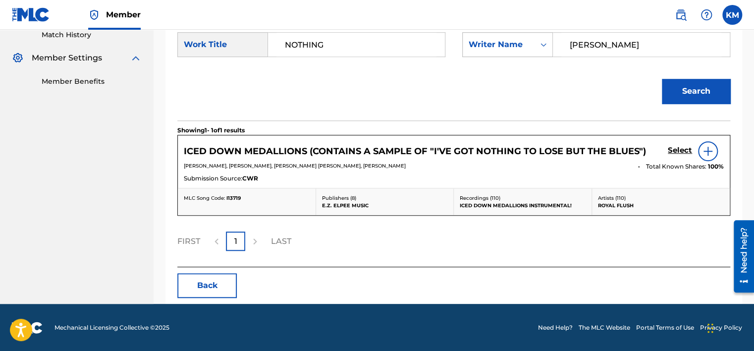
click at [547, 46] on icon "Search Form" at bounding box center [544, 45] width 10 height 10
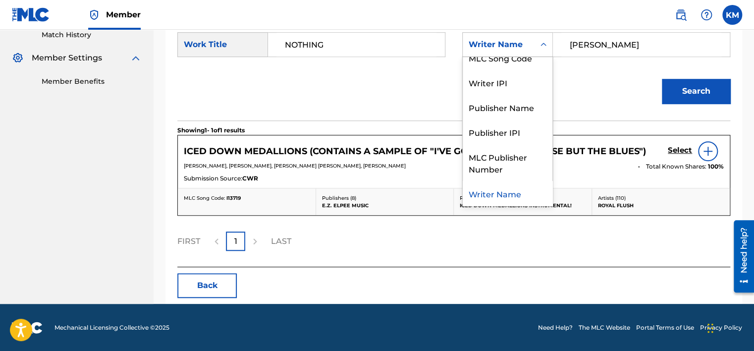
scroll to position [0, 0]
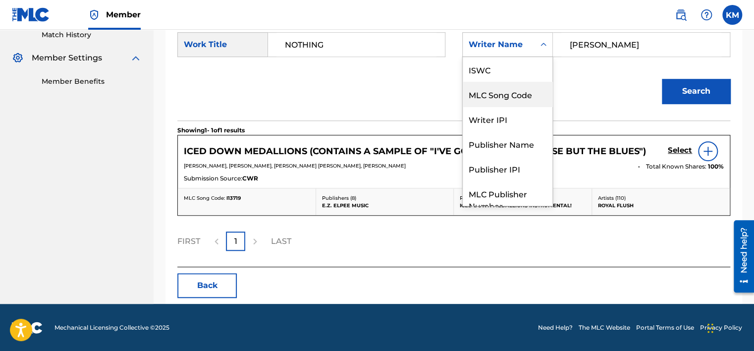
click at [511, 100] on div "MLC Song Code" at bounding box center [508, 94] width 90 height 25
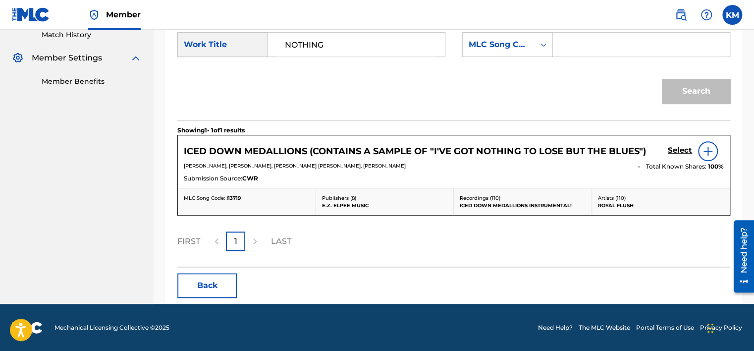
click at [569, 42] on input "Search Form" at bounding box center [642, 45] width 160 height 24
paste input "I13719"
type input "I13719"
click at [676, 82] on button "Search" at bounding box center [696, 91] width 68 height 25
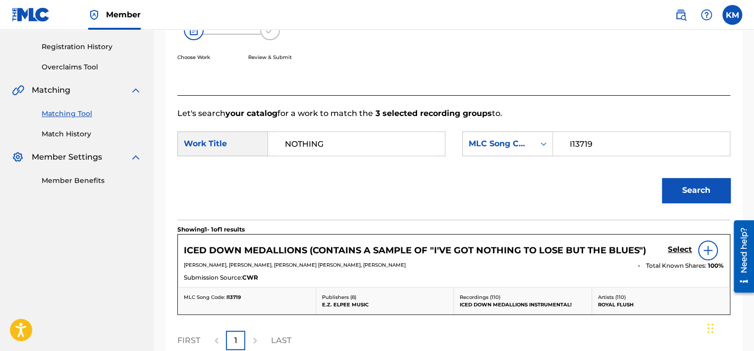
click at [75, 138] on link "Match History" at bounding box center [92, 134] width 100 height 10
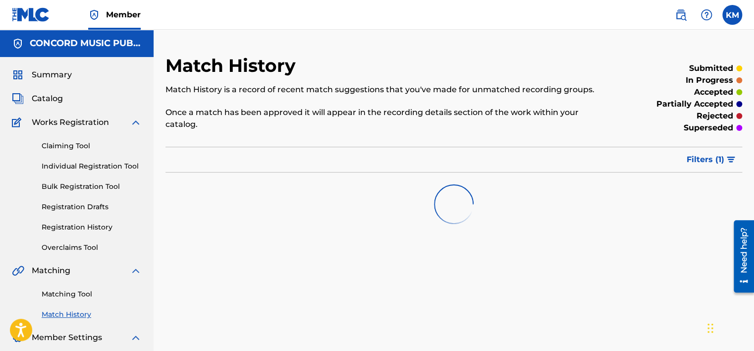
click at [84, 295] on link "Matching Tool" at bounding box center [92, 294] width 100 height 10
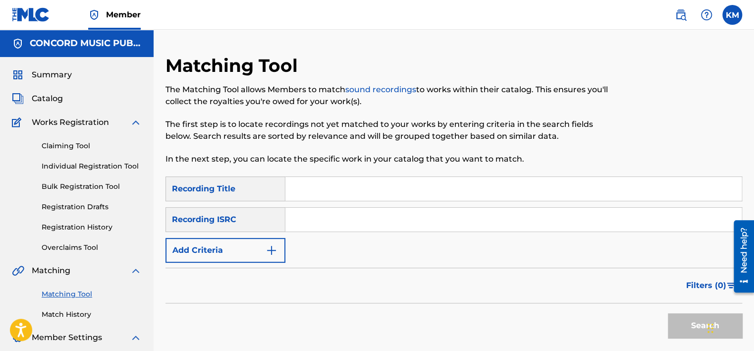
click at [347, 217] on input "Search Form" at bounding box center [513, 220] width 457 height 24
paste input "FR7U61400802"
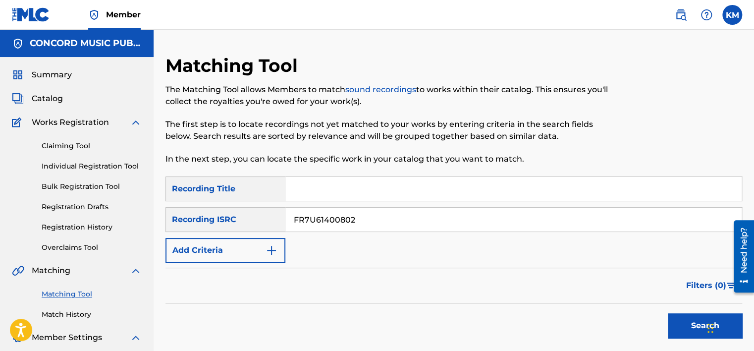
type input "FR7U61400802"
click at [684, 324] on button "Search" at bounding box center [705, 325] width 74 height 25
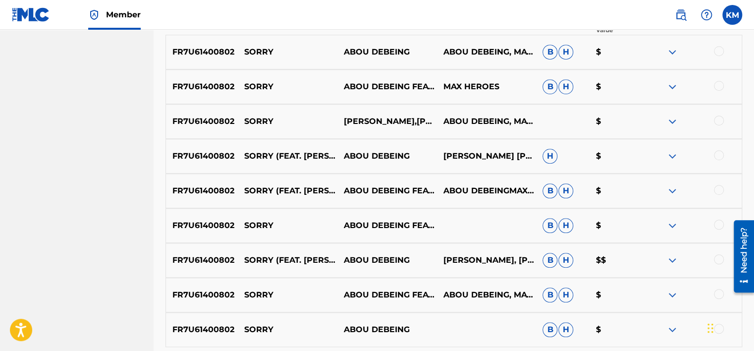
scroll to position [297, 0]
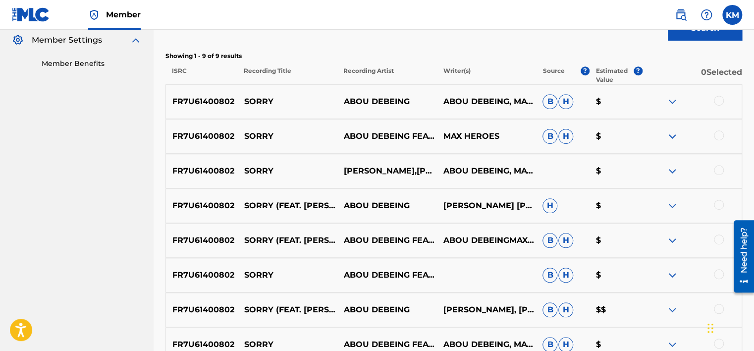
click at [718, 102] on div at bounding box center [719, 101] width 10 height 10
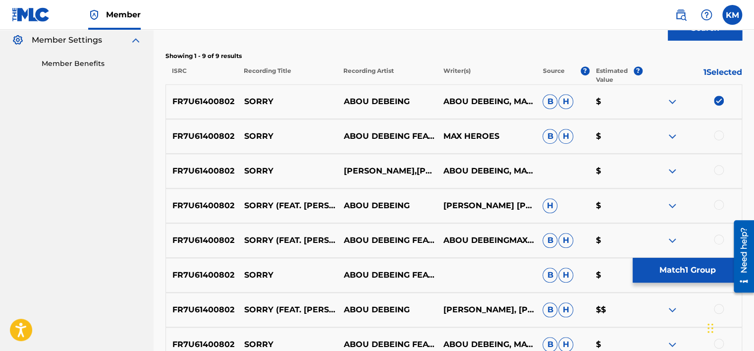
click at [718, 134] on div at bounding box center [719, 135] width 10 height 10
click at [718, 169] on div at bounding box center [719, 170] width 10 height 10
click at [718, 202] on div at bounding box center [719, 205] width 10 height 10
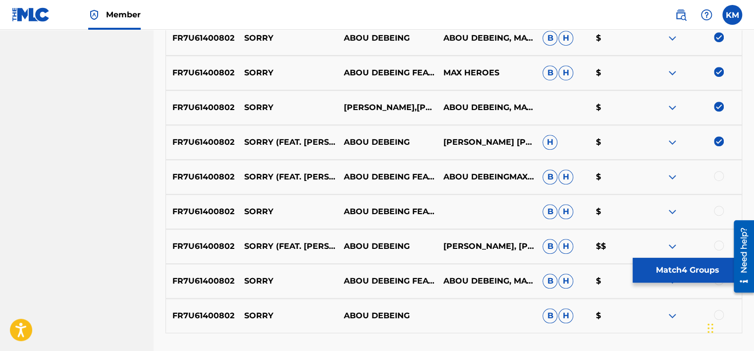
scroll to position [440, 0]
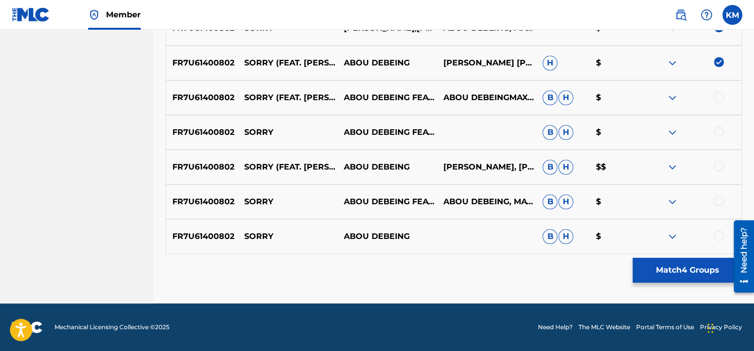
click at [718, 96] on div at bounding box center [719, 97] width 10 height 10
click at [721, 135] on div at bounding box center [719, 131] width 10 height 10
click at [720, 167] on div at bounding box center [719, 166] width 10 height 10
click at [717, 201] on div at bounding box center [719, 201] width 10 height 10
click at [717, 235] on div at bounding box center [719, 235] width 10 height 10
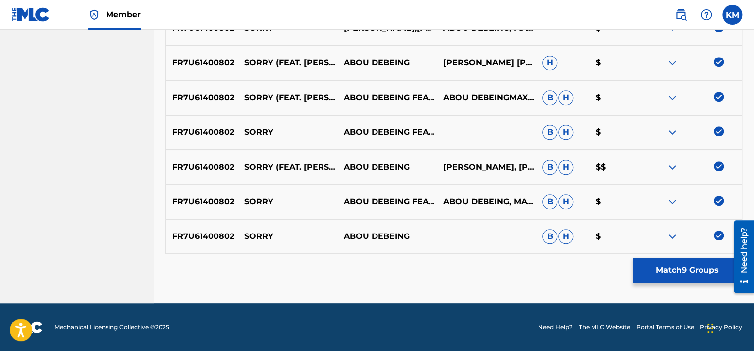
click at [693, 268] on button "Match 9 Groups" at bounding box center [688, 270] width 110 height 25
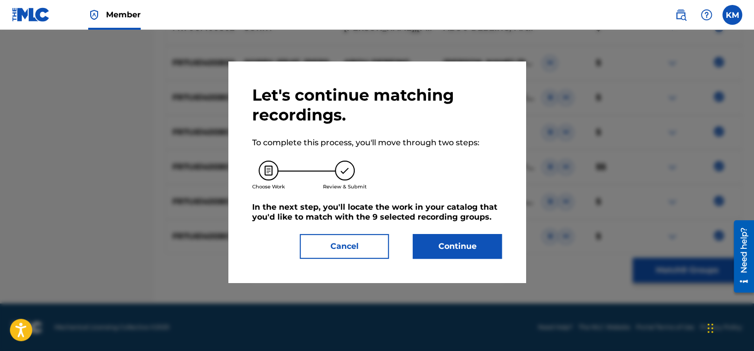
click at [465, 240] on button "Continue" at bounding box center [457, 246] width 89 height 25
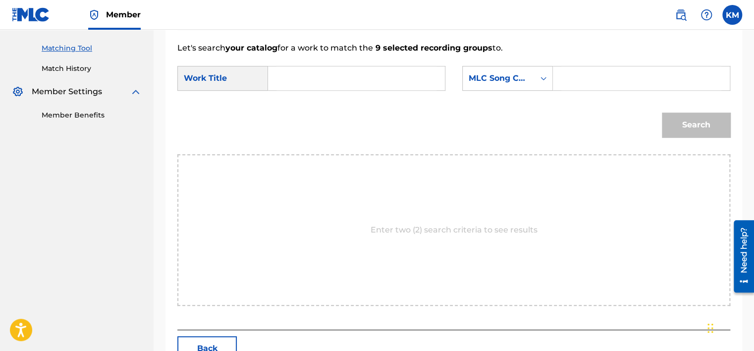
scroll to position [210, 0]
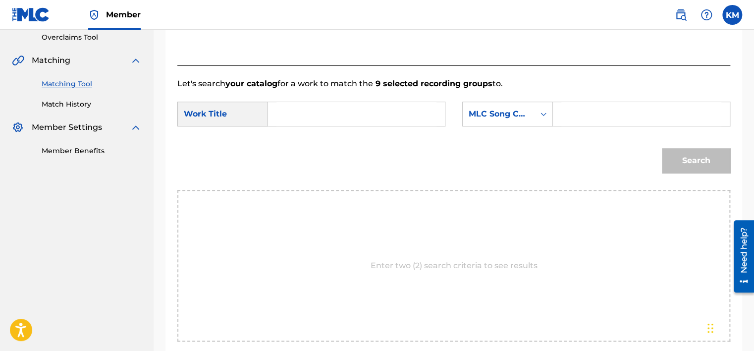
click at [304, 113] on input "Search Form" at bounding box center [357, 114] width 160 height 24
paste input "Sorry (feat.[PERSON_NAME])"
type input "Sorry (feat.[PERSON_NAME])"
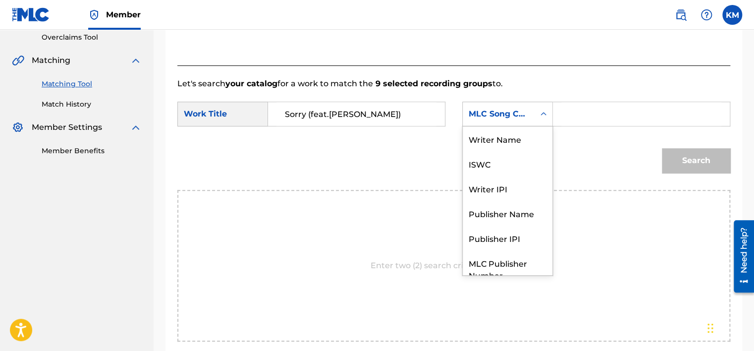
click at [537, 117] on div "Search Form" at bounding box center [544, 114] width 18 height 18
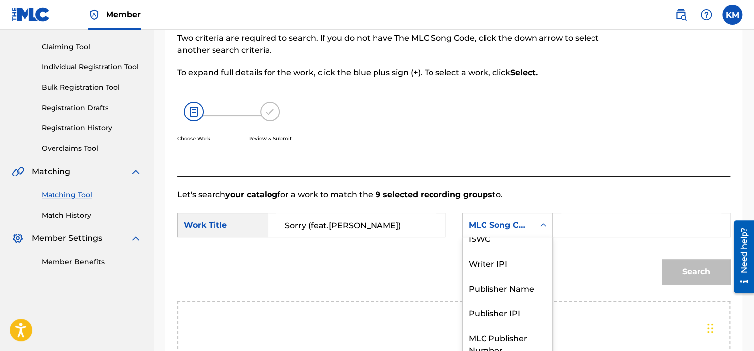
scroll to position [0, 0]
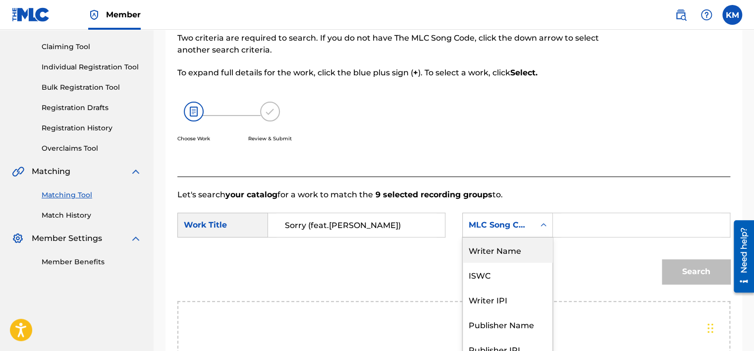
click at [499, 244] on div "Writer Name" at bounding box center [508, 249] width 90 height 25
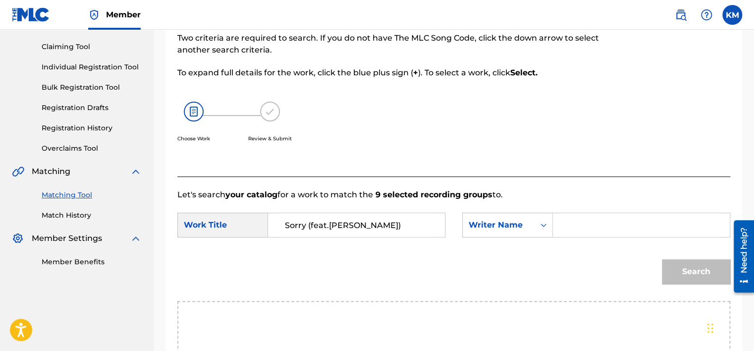
click at [568, 226] on input "Search Form" at bounding box center [642, 225] width 160 height 24
paste input "[PERSON_NAME]"
click at [680, 268] on button "Search" at bounding box center [696, 271] width 68 height 25
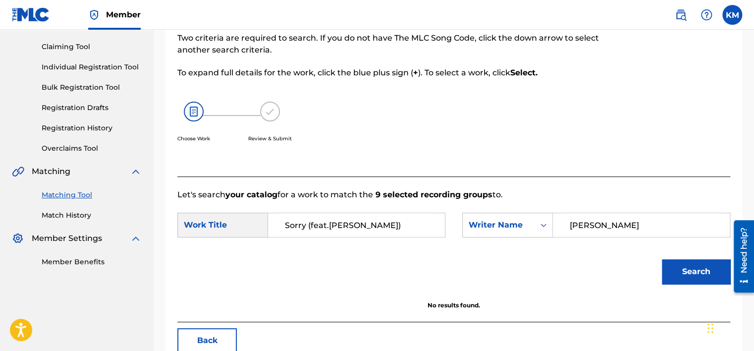
scroll to position [155, 0]
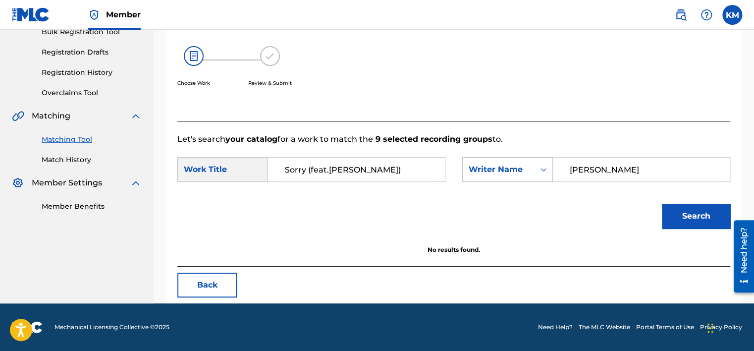
drag, startPoint x: 614, startPoint y: 171, endPoint x: 468, endPoint y: 169, distance: 146.2
click at [474, 171] on div "SearchWithCriteria8dfe6021-b58d-4659-b0f9-2d4a9a5c069e Writer Name[PERSON_NAME]" at bounding box center [596, 169] width 268 height 25
paste input "Debeing"
click at [679, 210] on button "Search" at bounding box center [696, 216] width 68 height 25
drag, startPoint x: 651, startPoint y: 158, endPoint x: 473, endPoint y: 205, distance: 183.5
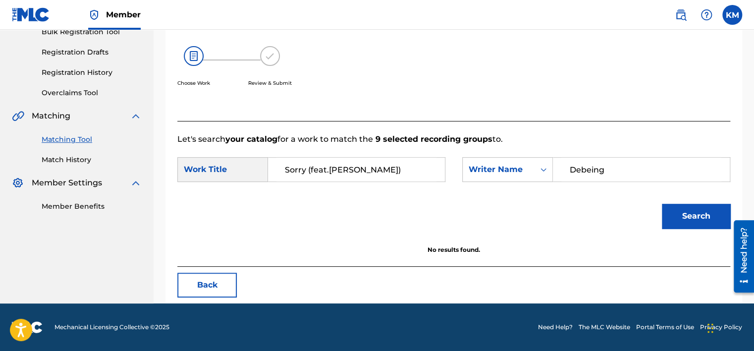
click at [473, 205] on form "SearchWithCriteria2bdf6ab0-9141-4107-a636-c039119b8ba2 Work Title Sorry (feat.[…" at bounding box center [453, 195] width 553 height 100
paste input "Heroes"
type input "Heroes"
click at [704, 213] on button "Search" at bounding box center [696, 216] width 68 height 25
click at [87, 162] on link "Match History" at bounding box center [92, 160] width 100 height 10
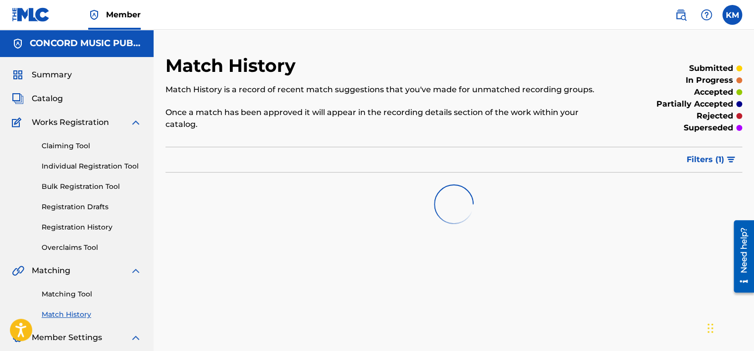
click at [85, 295] on link "Matching Tool" at bounding box center [92, 294] width 100 height 10
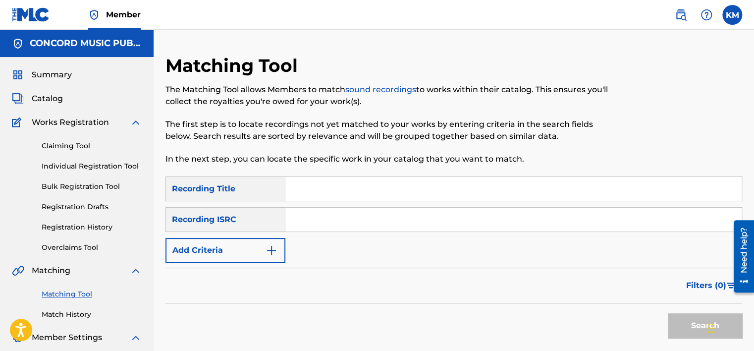
click at [365, 214] on input "Search Form" at bounding box center [513, 220] width 457 height 24
paste input "CH4881600605"
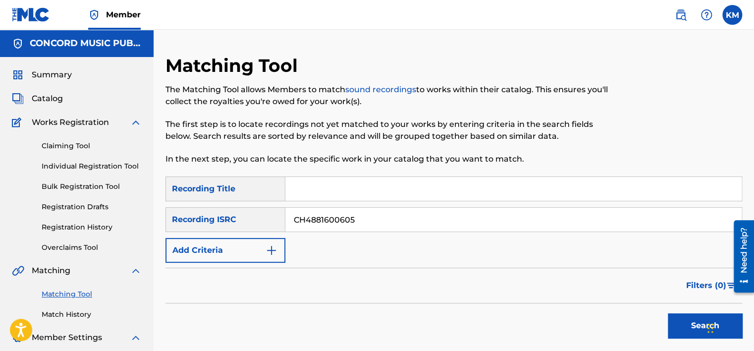
type input "CH4881600605"
click at [693, 325] on button "Search" at bounding box center [705, 325] width 74 height 25
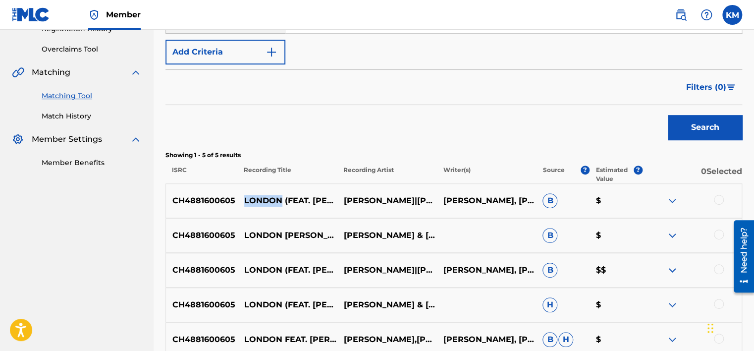
drag, startPoint x: 244, startPoint y: 173, endPoint x: 280, endPoint y: 171, distance: 35.7
click at [280, 195] on p "LONDON (FEAT. [PERSON_NAME]) [[PERSON_NAME] VS. MAD MARK 2K16 LONDON BASSLINE R…" at bounding box center [288, 201] width 100 height 12
copy p "[GEOGRAPHIC_DATA]"
drag, startPoint x: 346, startPoint y: 198, endPoint x: 430, endPoint y: 202, distance: 84.4
click at [430, 202] on p "[PERSON_NAME]|[PERSON_NAME]" at bounding box center [387, 201] width 100 height 12
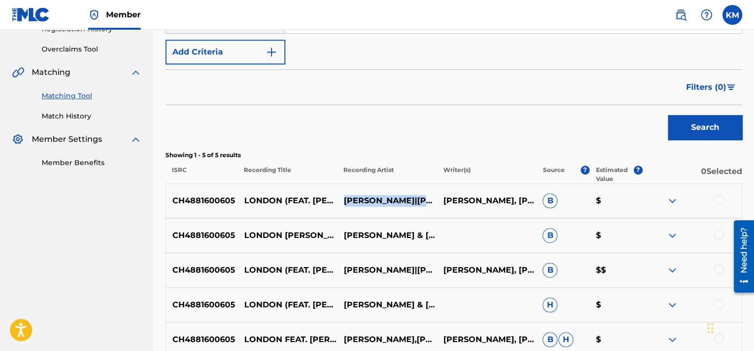
copy p "[PERSON_NAME]|[PERSON_NAME]"
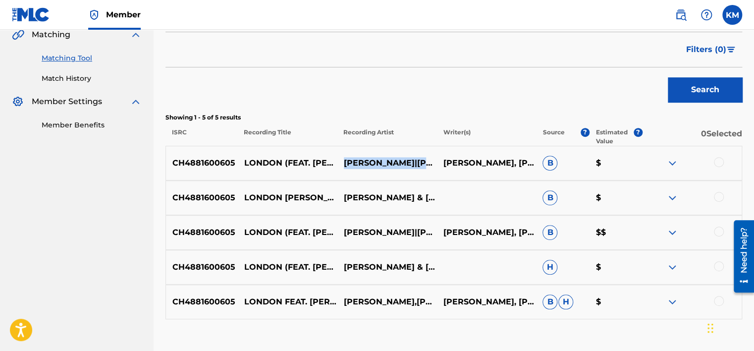
scroll to position [297, 0]
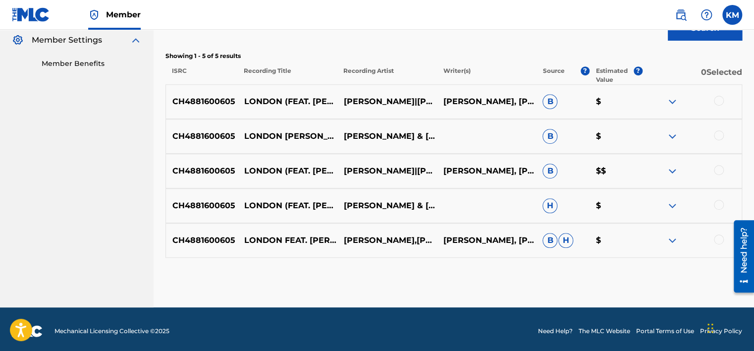
click at [718, 240] on div at bounding box center [719, 239] width 10 height 10
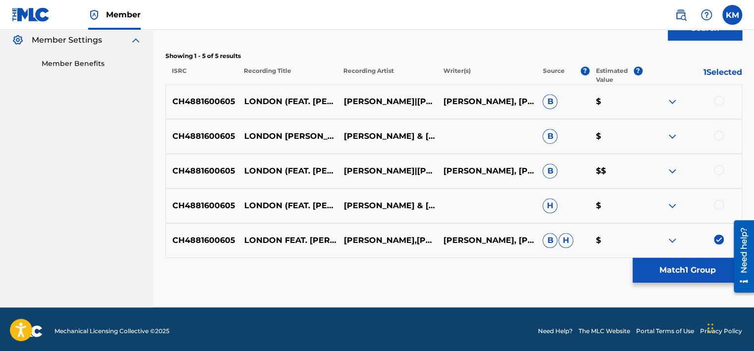
click at [721, 206] on div at bounding box center [719, 205] width 10 height 10
click at [718, 172] on div at bounding box center [719, 170] width 10 height 10
click at [718, 139] on div at bounding box center [719, 135] width 10 height 10
click at [722, 101] on div at bounding box center [719, 101] width 10 height 10
click at [686, 267] on button "Match 5 Groups" at bounding box center [688, 270] width 110 height 25
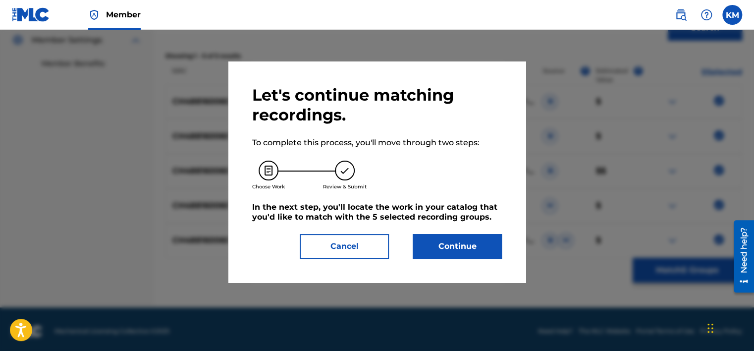
click at [474, 248] on button "Continue" at bounding box center [457, 246] width 89 height 25
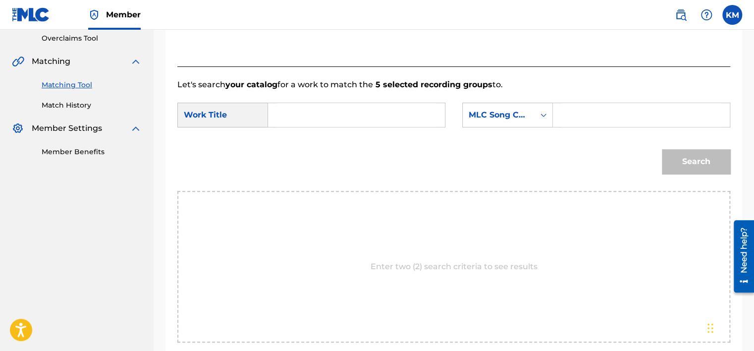
scroll to position [149, 0]
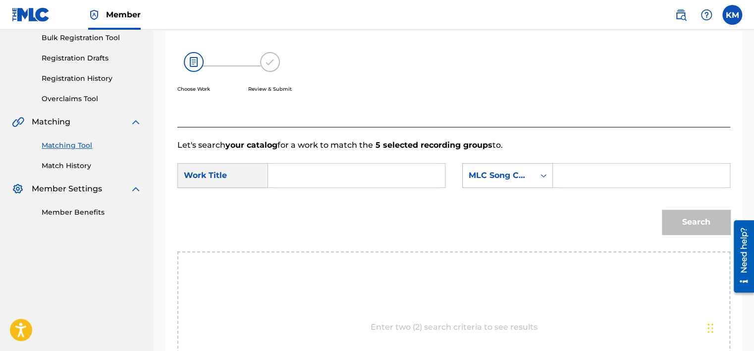
click at [543, 173] on icon "Search Form" at bounding box center [544, 176] width 10 height 10
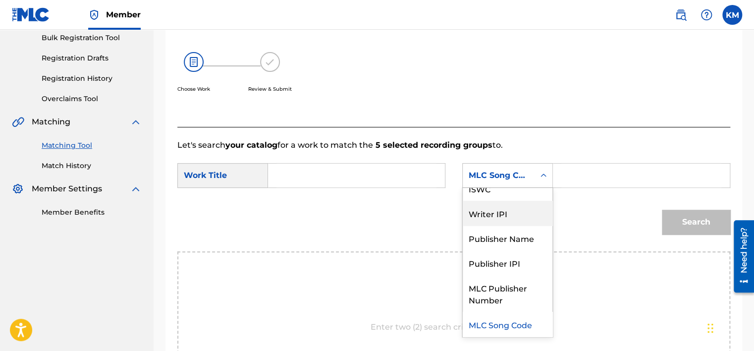
scroll to position [0, 0]
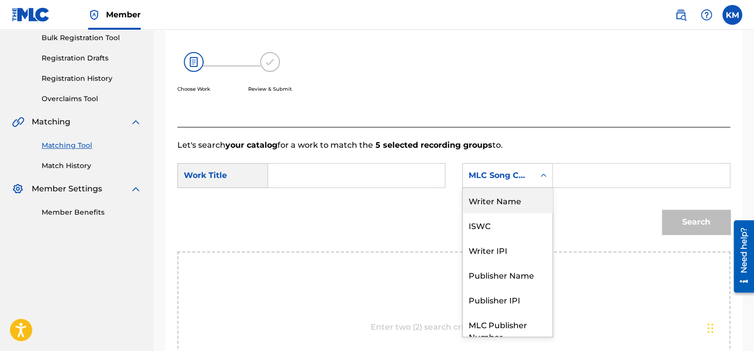
click at [519, 202] on div "Writer Name" at bounding box center [508, 200] width 90 height 25
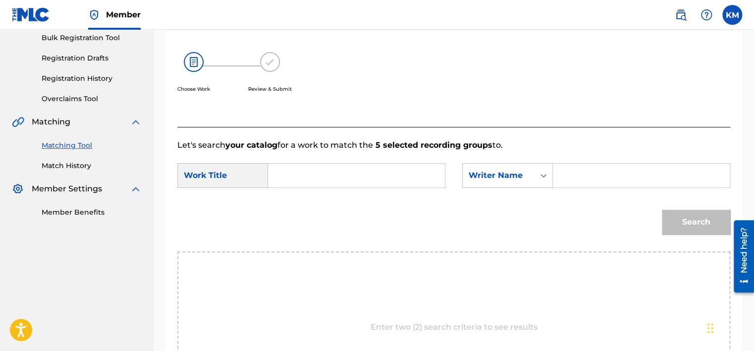
click at [593, 172] on input "Search Form" at bounding box center [642, 176] width 160 height 24
paste input "[PERSON_NAME],"
type input "[PERSON_NAME]"
click at [387, 171] on input "Search Form" at bounding box center [357, 176] width 160 height 24
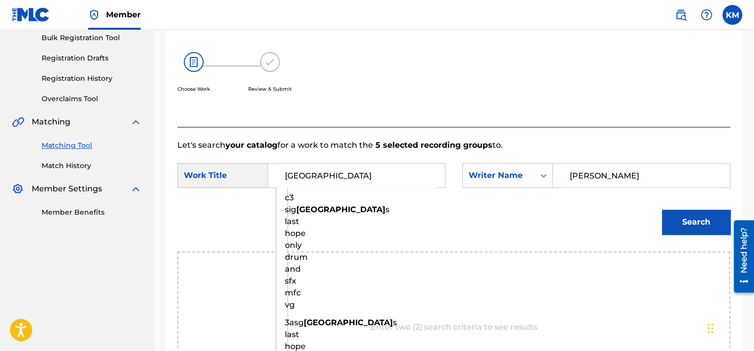
type input "[GEOGRAPHIC_DATA]"
click at [662, 210] on button "Search" at bounding box center [696, 222] width 68 height 25
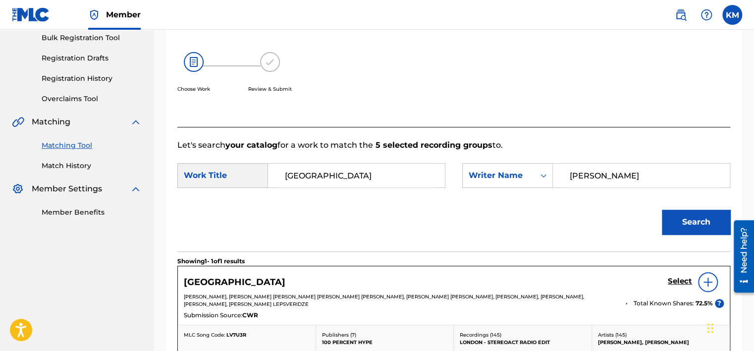
scroll to position [198, 0]
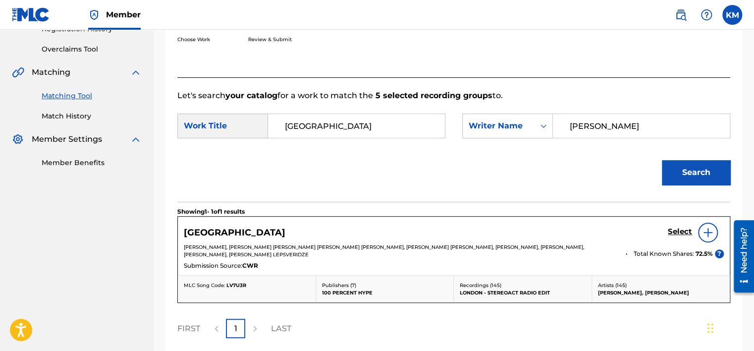
click at [678, 229] on h5 "Select" at bounding box center [680, 231] width 24 height 9
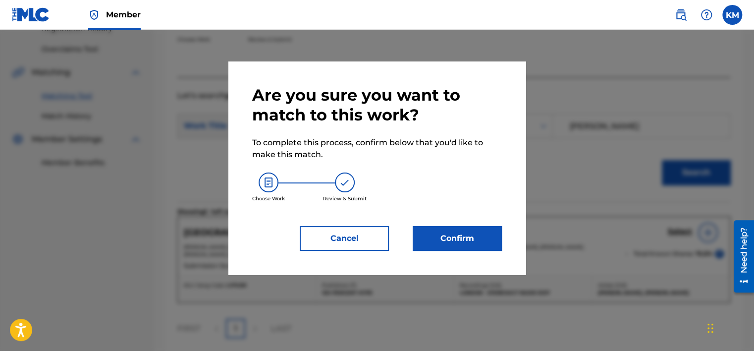
click at [445, 240] on button "Confirm" at bounding box center [457, 238] width 89 height 25
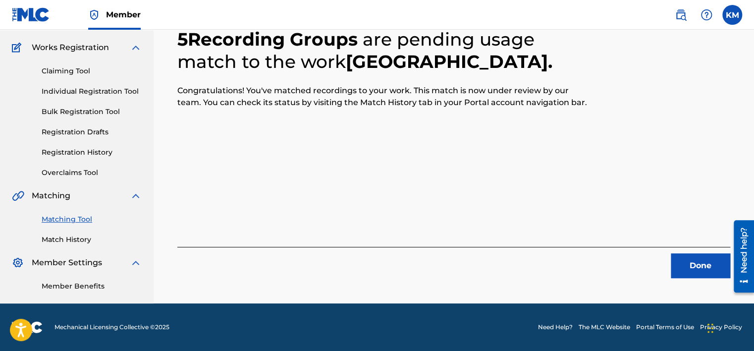
scroll to position [75, 0]
click at [672, 264] on button "Done" at bounding box center [700, 265] width 59 height 25
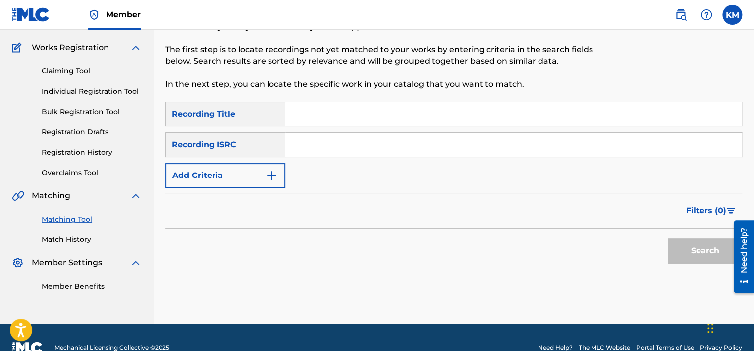
click at [377, 141] on input "Search Form" at bounding box center [513, 145] width 457 height 24
paste input "TCADM1894054"
type input "TCADM1894054"
click at [692, 245] on button "Search" at bounding box center [705, 250] width 74 height 25
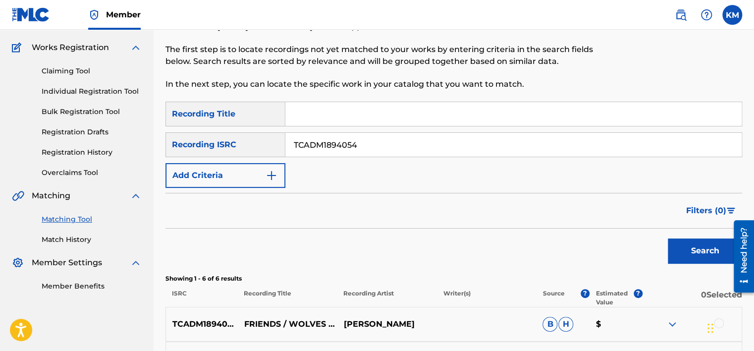
click at [54, 238] on link "Match History" at bounding box center [92, 239] width 100 height 10
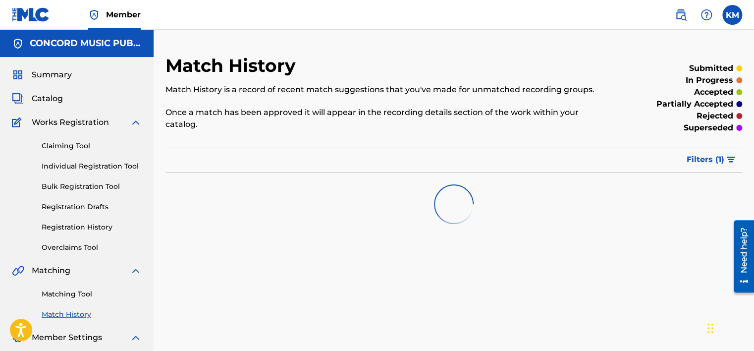
click at [78, 297] on link "Matching Tool" at bounding box center [92, 294] width 100 height 10
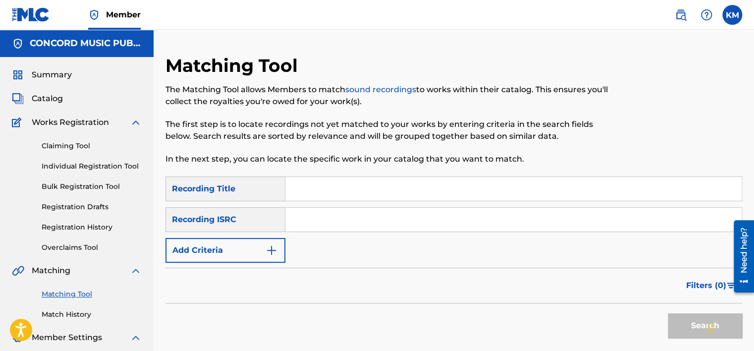
click at [319, 223] on input "Search Form" at bounding box center [513, 220] width 457 height 24
paste input "QMUYR1400092"
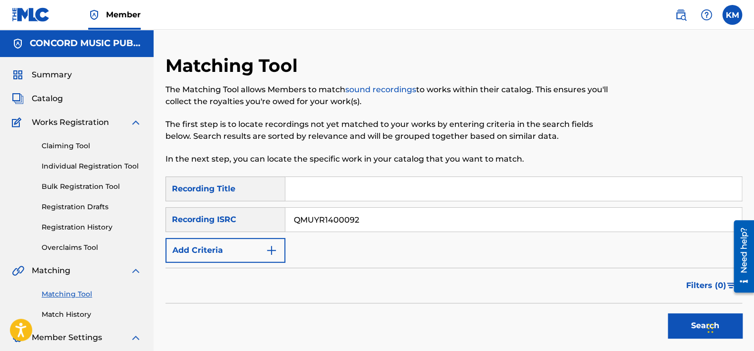
type input "QMUYR1400092"
click at [676, 323] on button "Search" at bounding box center [705, 325] width 74 height 25
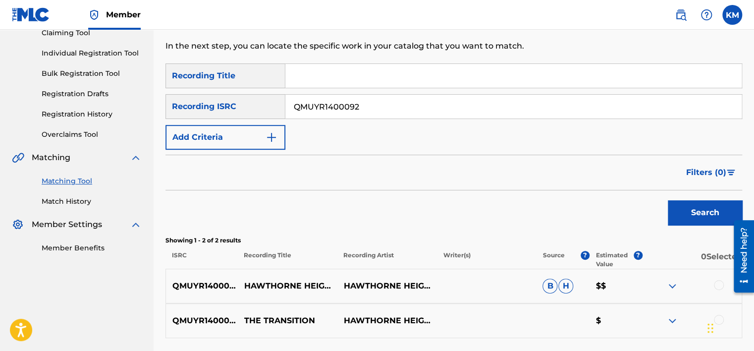
scroll to position [197, 0]
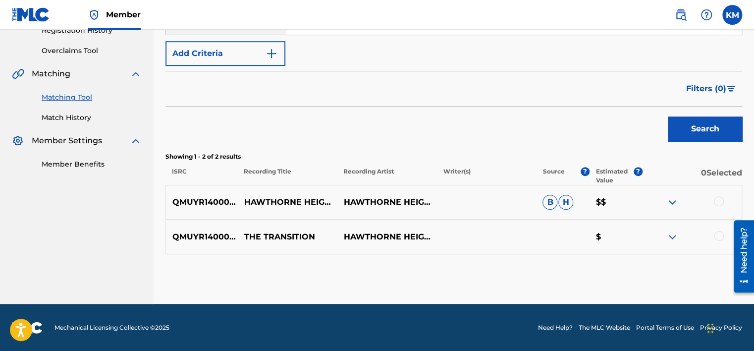
click at [718, 235] on div at bounding box center [719, 236] width 10 height 10
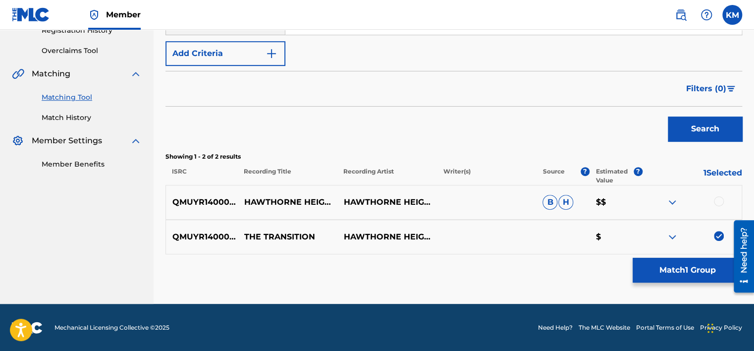
click at [719, 198] on div at bounding box center [719, 201] width 10 height 10
click at [702, 268] on button "Match 2 Groups" at bounding box center [688, 270] width 110 height 25
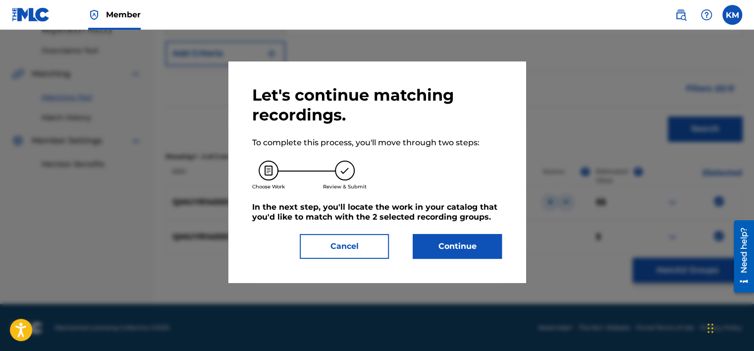
click at [433, 242] on button "Continue" at bounding box center [457, 246] width 89 height 25
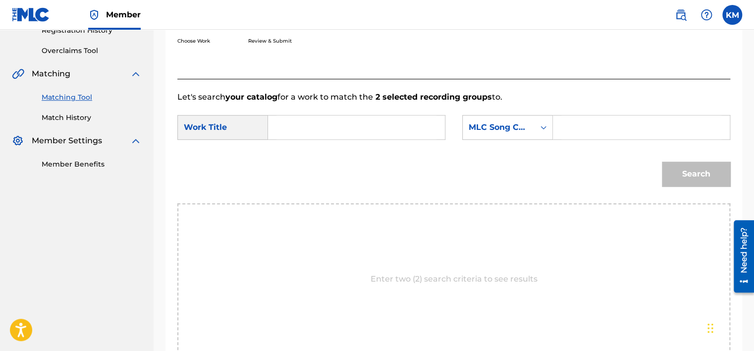
click at [341, 130] on input "Search Form" at bounding box center [357, 127] width 160 height 24
paste input "The Transition"
type input "The Transition"
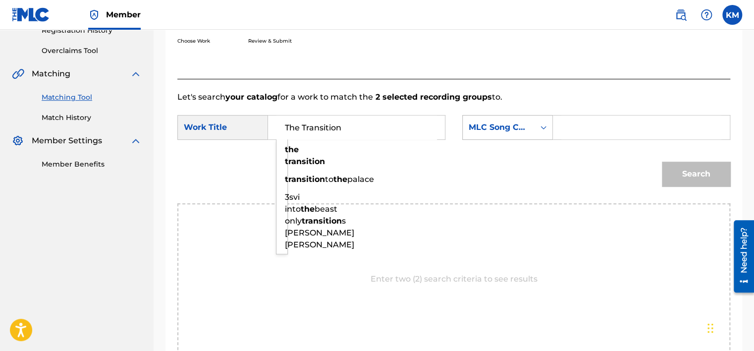
click at [539, 129] on icon "Search Form" at bounding box center [544, 127] width 10 height 10
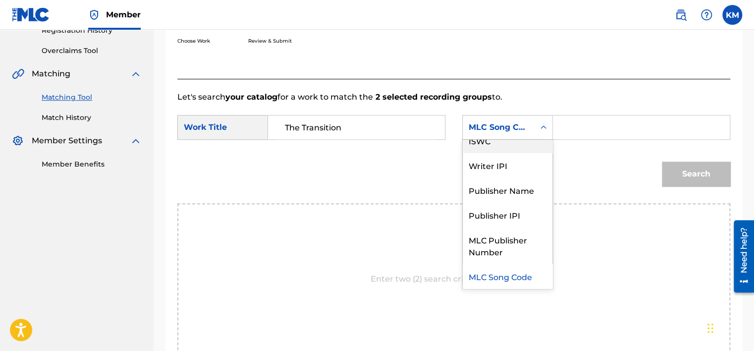
scroll to position [0, 0]
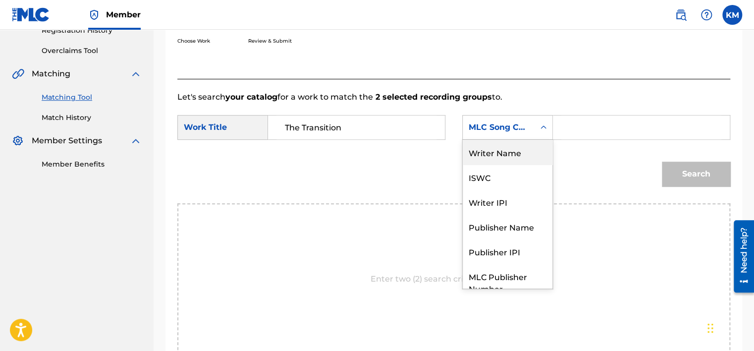
click at [525, 142] on div "Writer Name" at bounding box center [508, 152] width 90 height 25
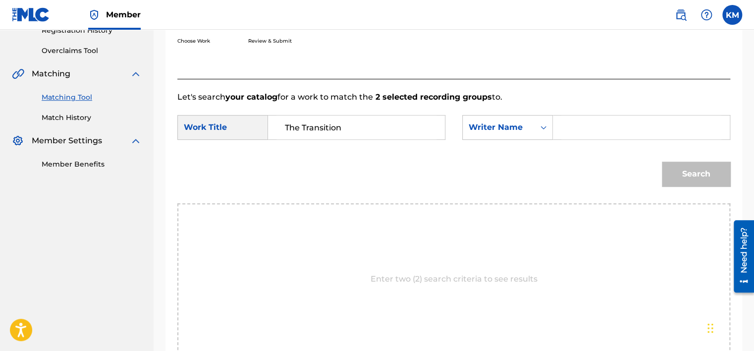
click at [565, 127] on input "Search Form" at bounding box center [642, 127] width 160 height 24
paste input "[PERSON_NAME]f"
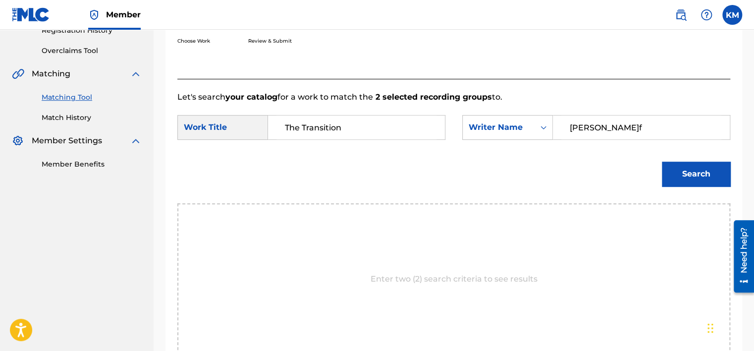
type input "[PERSON_NAME]f"
click at [694, 163] on button "Search" at bounding box center [696, 174] width 68 height 25
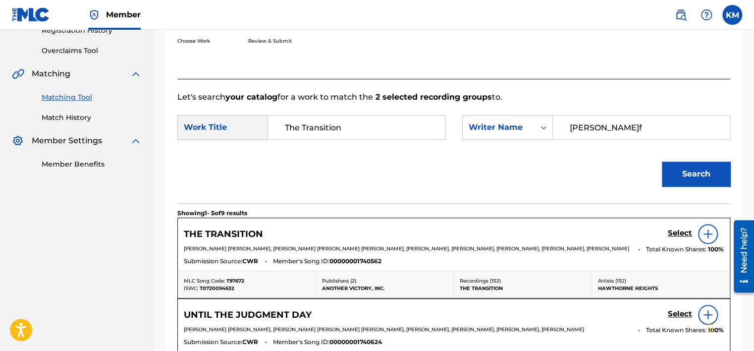
click at [673, 236] on h5 "Select" at bounding box center [680, 232] width 24 height 9
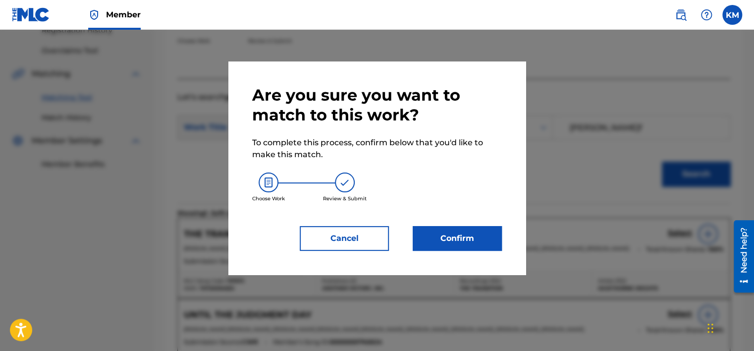
click at [478, 229] on button "Confirm" at bounding box center [457, 238] width 89 height 25
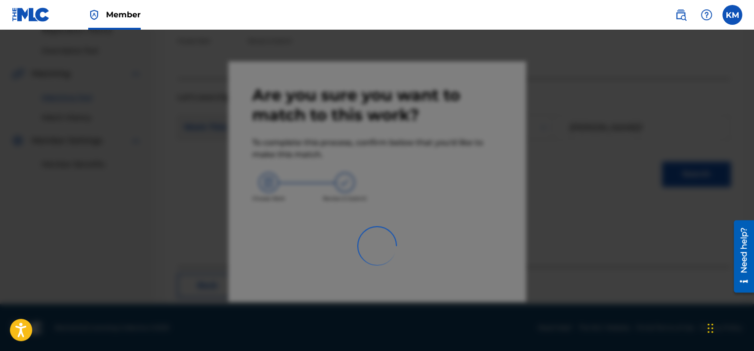
scroll to position [75, 0]
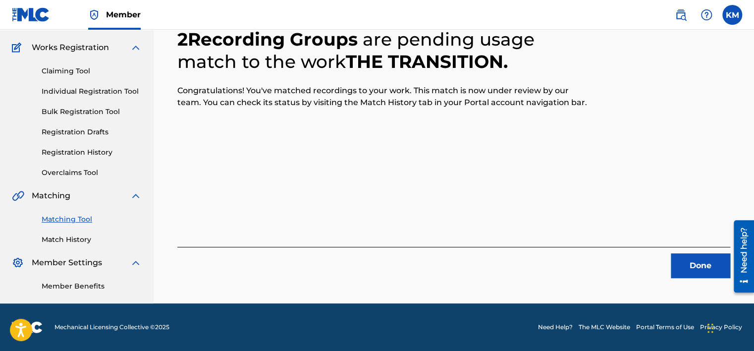
click at [714, 268] on button "Done" at bounding box center [700, 265] width 59 height 25
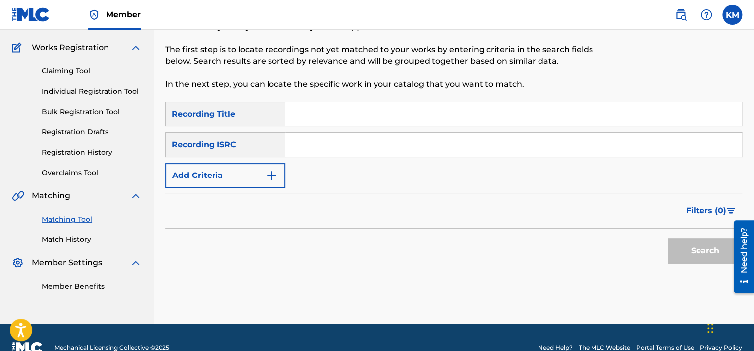
click at [342, 147] on input "Search Form" at bounding box center [513, 145] width 457 height 24
paste input "QM24S2501307"
type input "QM24S2501307"
click at [688, 245] on button "Search" at bounding box center [705, 250] width 74 height 25
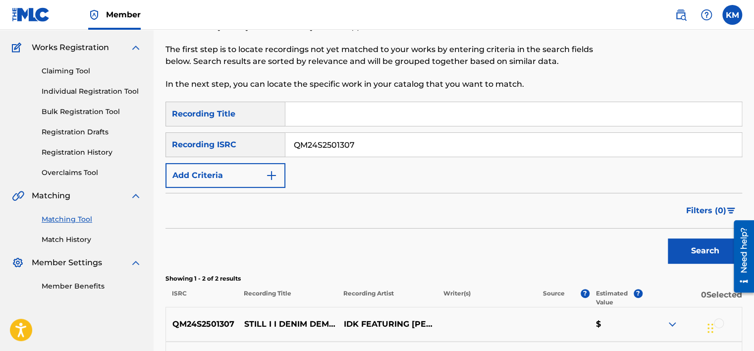
scroll to position [197, 0]
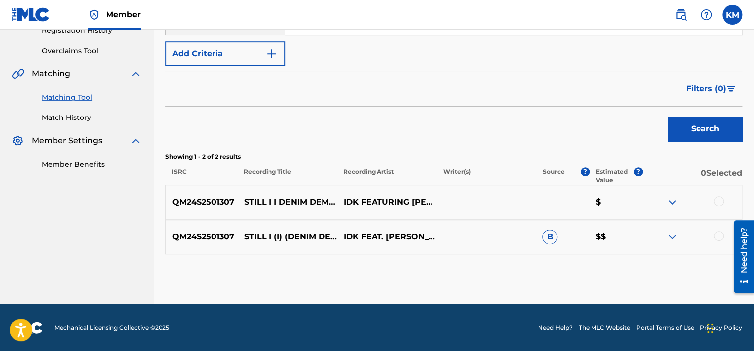
click at [720, 233] on div at bounding box center [719, 236] width 10 height 10
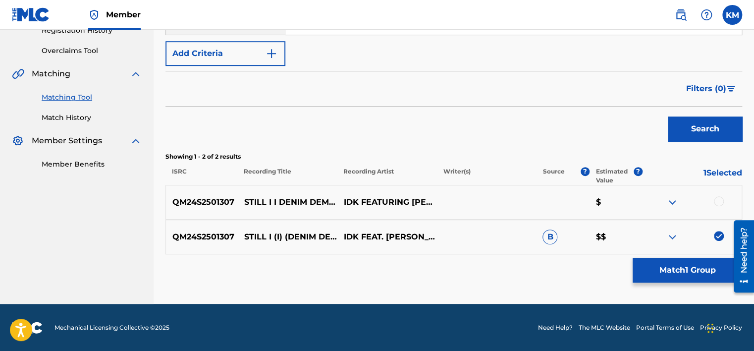
click at [716, 204] on div at bounding box center [719, 201] width 10 height 10
click at [700, 267] on button "Match 2 Groups" at bounding box center [688, 270] width 110 height 25
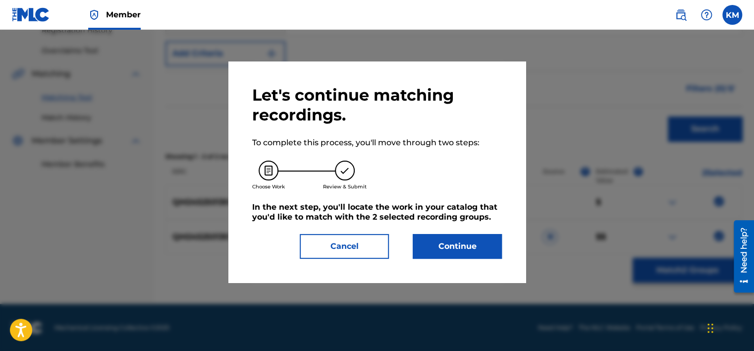
click at [462, 251] on button "Continue" at bounding box center [457, 246] width 89 height 25
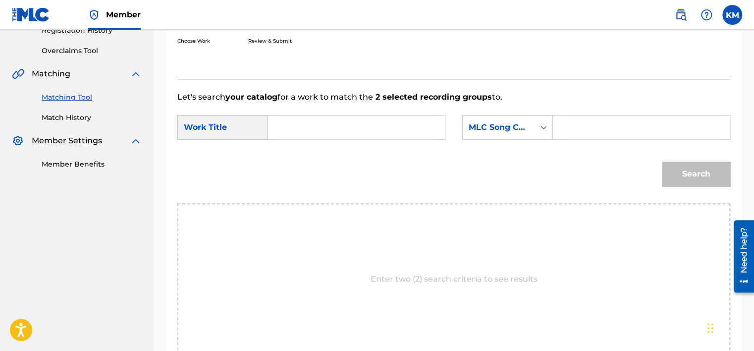
click at [336, 135] on input "Search Form" at bounding box center [357, 127] width 160 height 24
paste input "STiLL i (i) (DENiM DEMO)"
type input "STiLL i (i) (DENiM DEMO)"
click at [542, 120] on div "Search Form" at bounding box center [544, 127] width 18 height 18
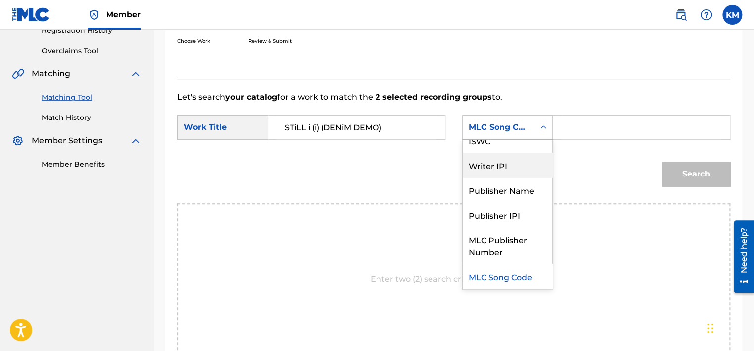
scroll to position [0, 0]
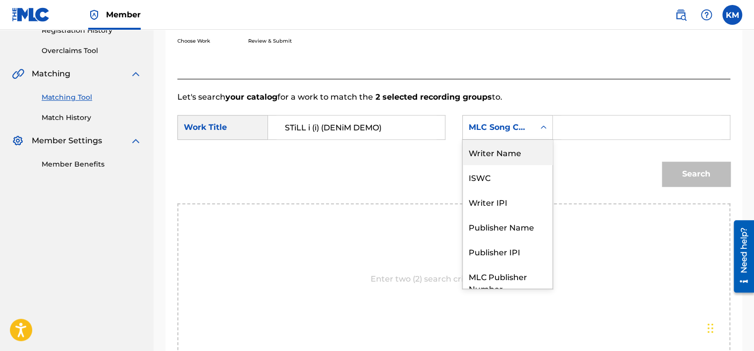
click at [535, 148] on div "Writer Name" at bounding box center [508, 152] width 90 height 25
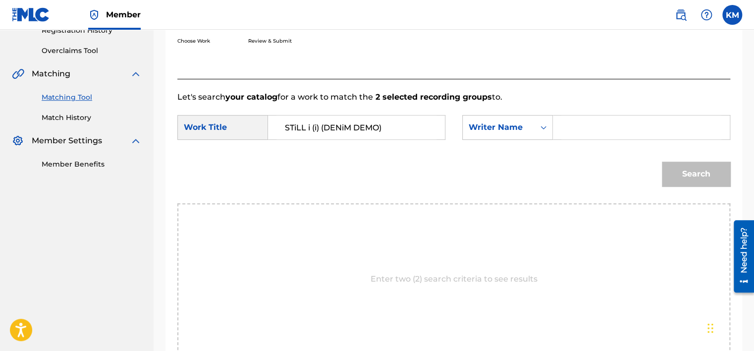
click at [566, 127] on input "Search Form" at bounding box center [642, 127] width 160 height 24
paste input "[PERSON_NAME]"
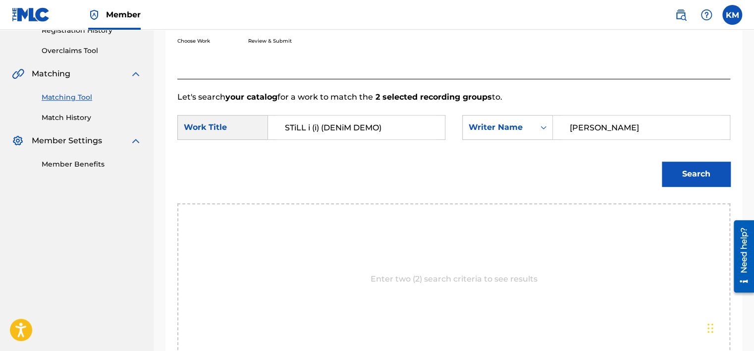
type input "[PERSON_NAME]"
click at [695, 169] on button "Search" at bounding box center [696, 174] width 68 height 25
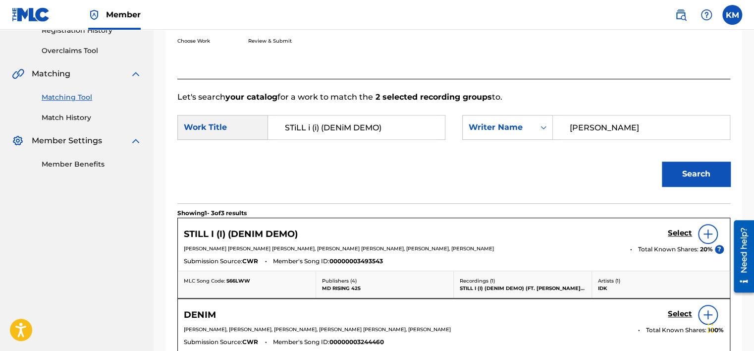
click at [681, 232] on h5 "Select" at bounding box center [680, 232] width 24 height 9
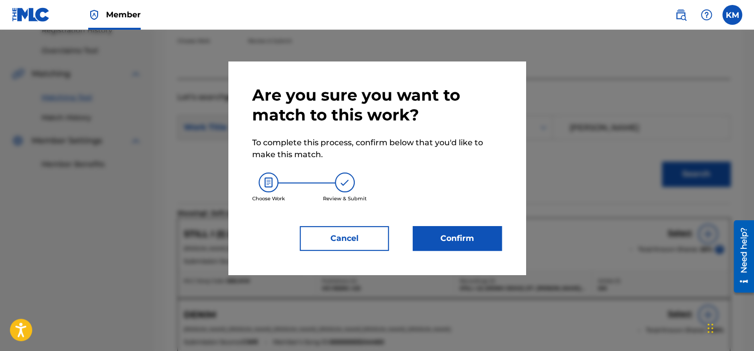
click at [477, 230] on button "Confirm" at bounding box center [457, 238] width 89 height 25
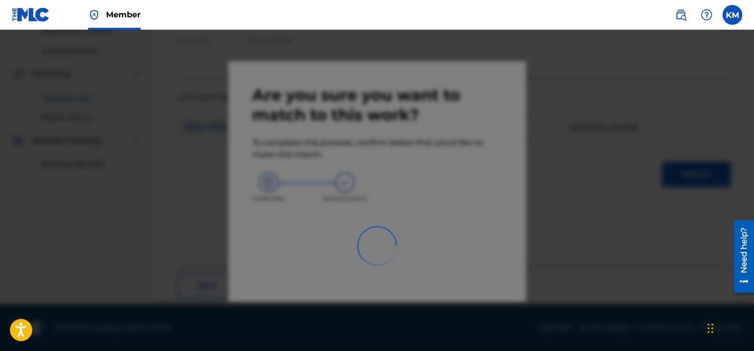
drag, startPoint x: 42, startPoint y: 17, endPoint x: 48, endPoint y: 20, distance: 6.0
click at [42, 17] on img at bounding box center [31, 14] width 38 height 14
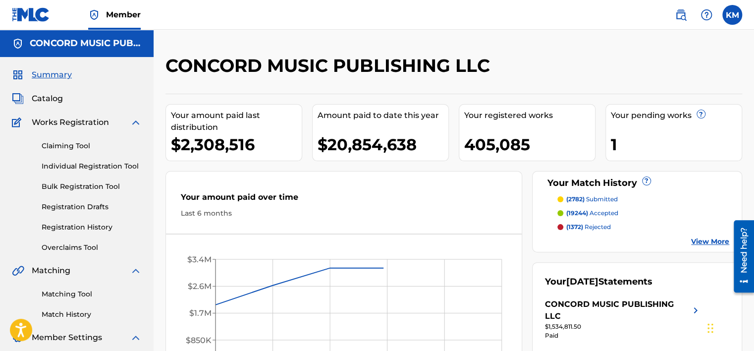
click at [82, 296] on link "Matching Tool" at bounding box center [92, 294] width 100 height 10
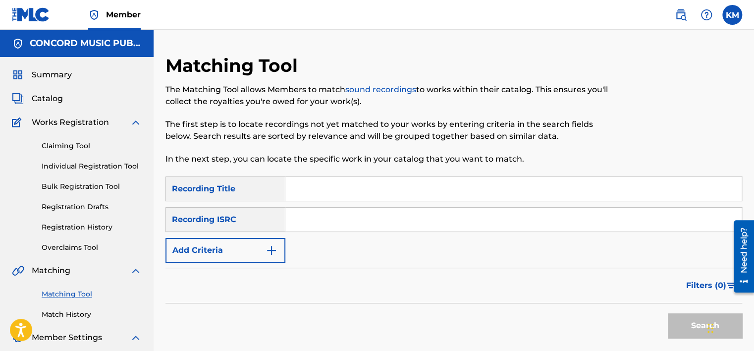
click at [355, 210] on input "Search Form" at bounding box center [513, 220] width 457 height 24
paste input "KRC391500155"
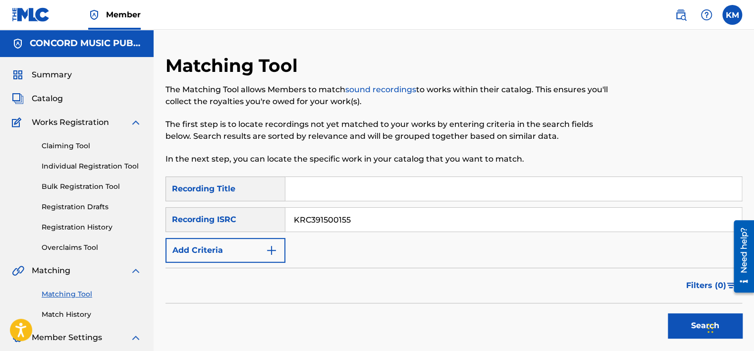
type input "KRC391500155"
click at [702, 322] on button "Search" at bounding box center [705, 325] width 74 height 25
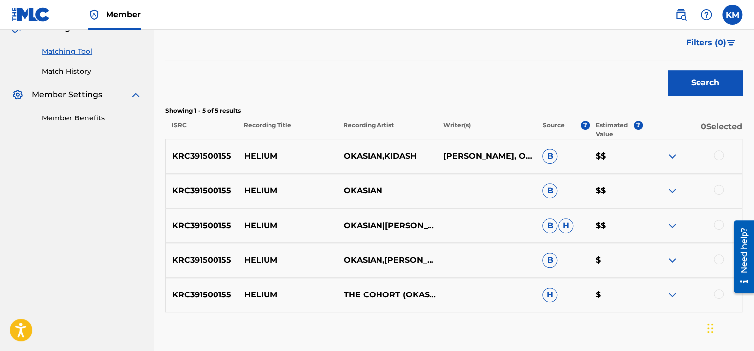
scroll to position [248, 0]
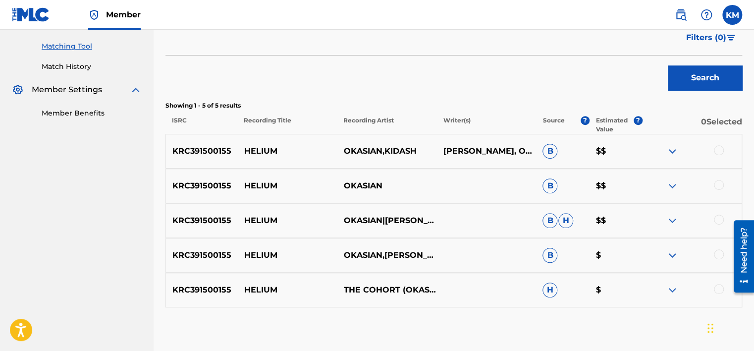
click at [723, 149] on div at bounding box center [719, 150] width 10 height 10
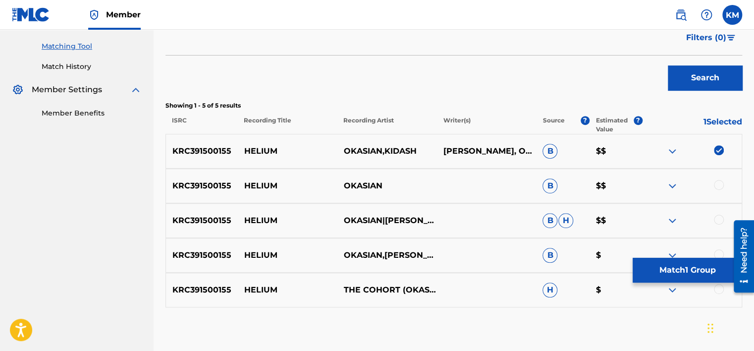
click at [719, 184] on div at bounding box center [719, 185] width 10 height 10
click at [719, 216] on div at bounding box center [719, 220] width 10 height 10
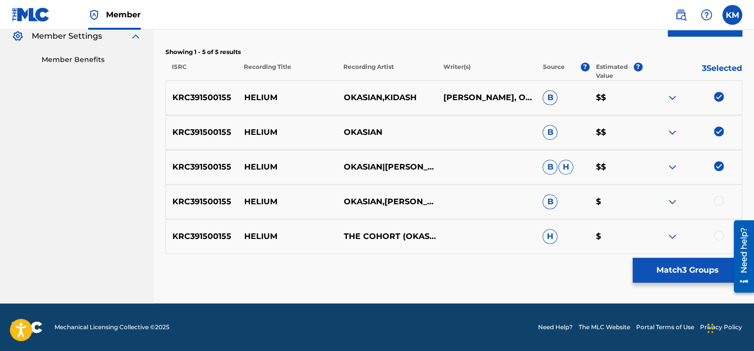
click at [715, 203] on div at bounding box center [719, 201] width 10 height 10
click at [717, 234] on div at bounding box center [719, 235] width 10 height 10
click at [638, 266] on button "Match 5 Groups" at bounding box center [688, 270] width 110 height 25
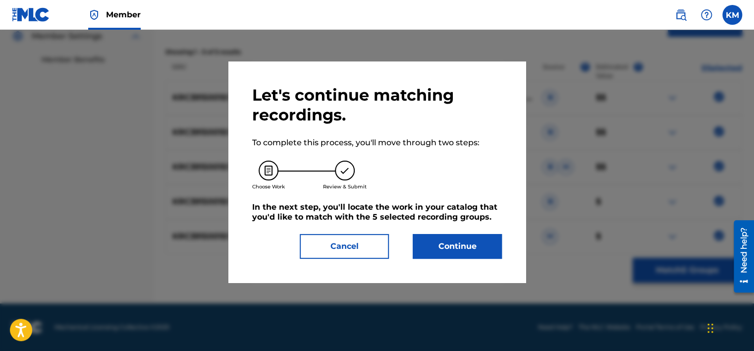
click at [480, 238] on button "Continue" at bounding box center [457, 246] width 89 height 25
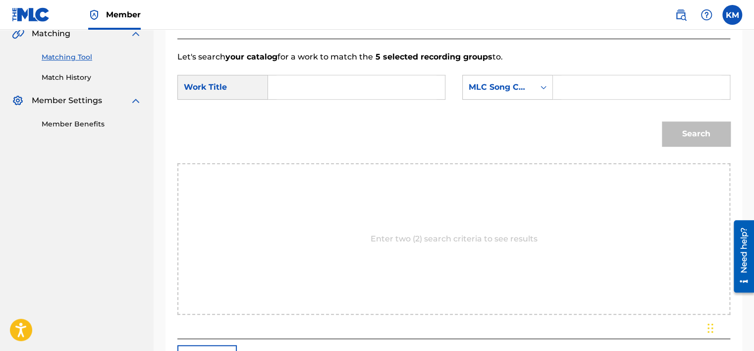
scroll to position [103, 0]
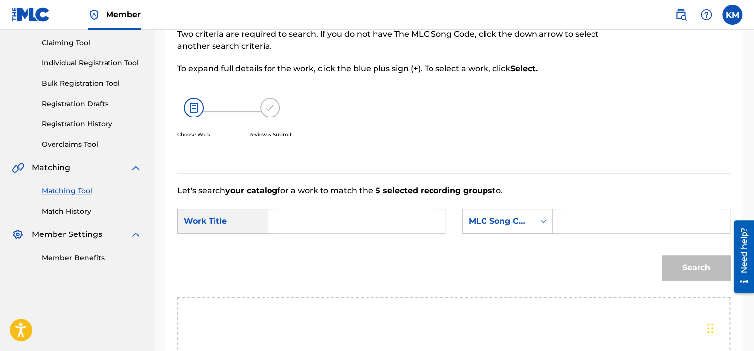
click at [81, 212] on link "Match History" at bounding box center [92, 211] width 100 height 10
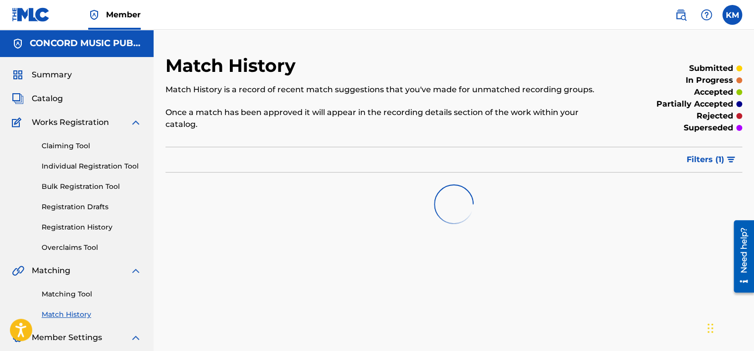
click at [77, 293] on link "Matching Tool" at bounding box center [92, 294] width 100 height 10
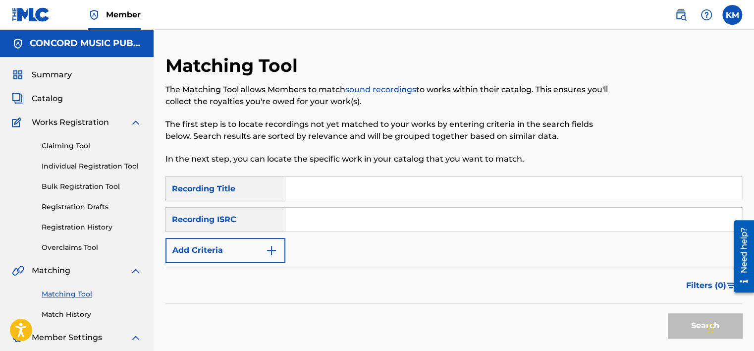
click at [343, 226] on input "Search Form" at bounding box center [513, 220] width 457 height 24
paste input "QM24S2501307"
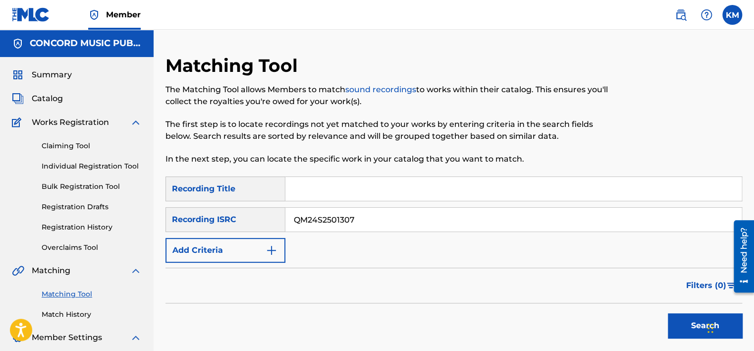
type input "QM24S2501307"
click at [674, 317] on button "Search" at bounding box center [705, 325] width 74 height 25
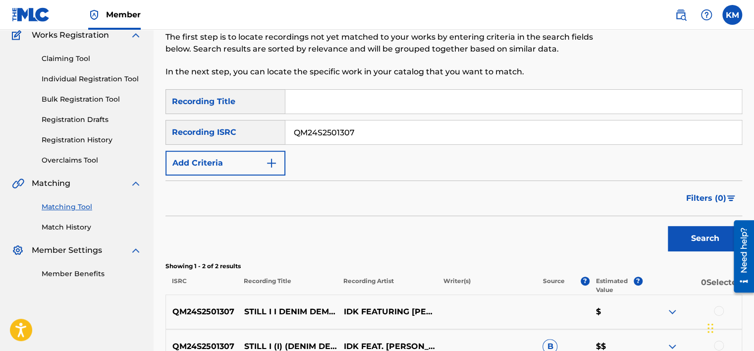
scroll to position [197, 0]
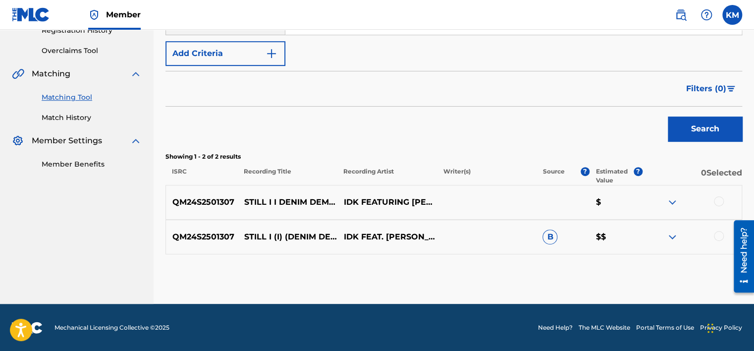
click at [719, 236] on div at bounding box center [719, 236] width 10 height 10
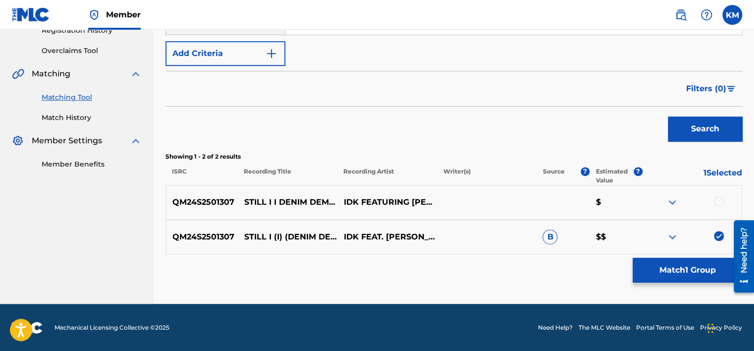
click at [719, 200] on div at bounding box center [719, 201] width 10 height 10
click at [675, 264] on button "Match 2 Groups" at bounding box center [688, 270] width 110 height 25
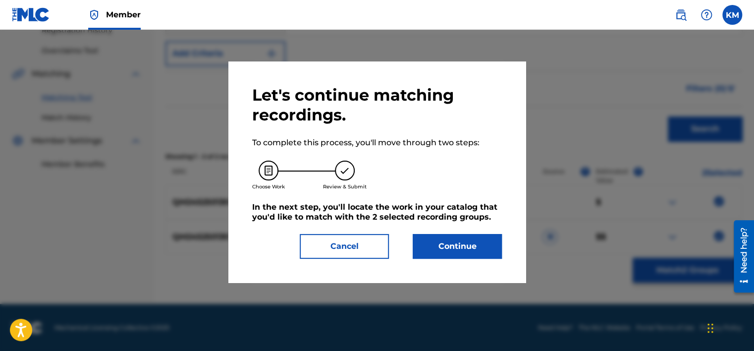
click at [489, 238] on button "Continue" at bounding box center [457, 246] width 89 height 25
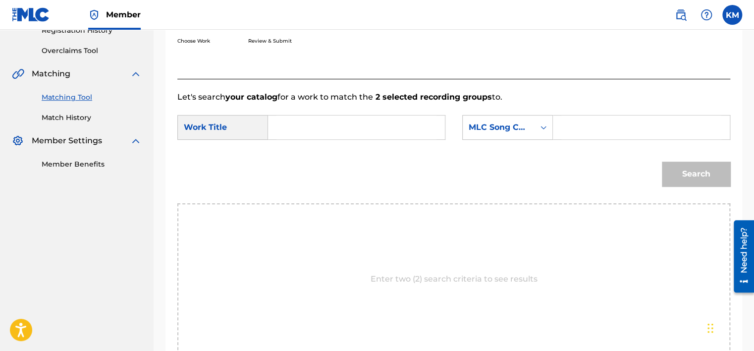
click at [360, 120] on input "Search Form" at bounding box center [357, 127] width 160 height 24
paste input "STiLL i (i) (DENiM DEMO)"
type input "STiLL i (i) (DENiM DEMO)"
click at [543, 129] on icon "Search Form" at bounding box center [544, 127] width 10 height 10
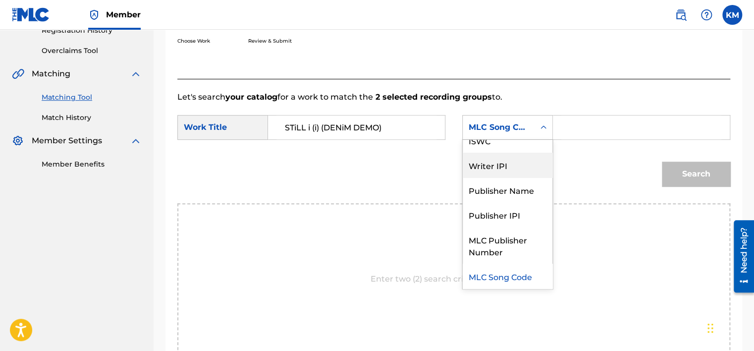
scroll to position [0, 0]
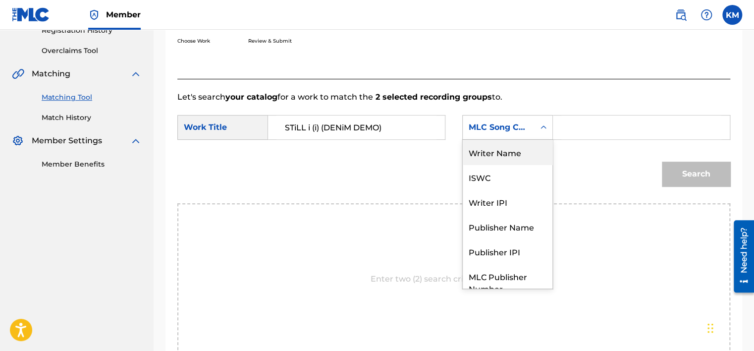
click at [523, 153] on div "Writer Name" at bounding box center [508, 152] width 90 height 25
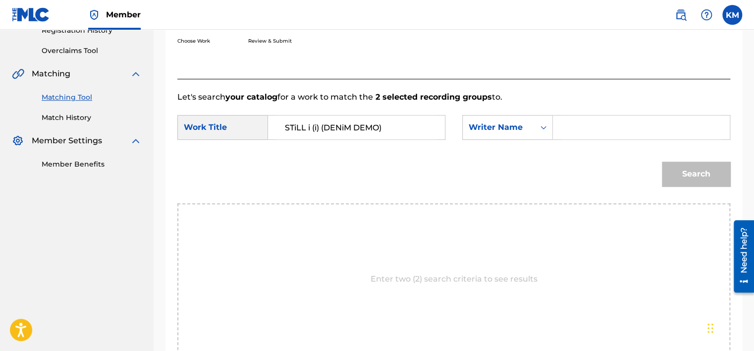
click at [563, 129] on input "Search Form" at bounding box center [642, 127] width 160 height 24
paste input "[PERSON_NAME]"
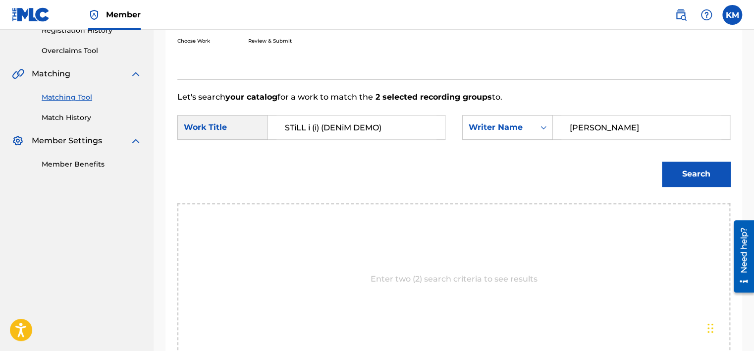
type input "[PERSON_NAME]"
click at [703, 169] on button "Search" at bounding box center [696, 174] width 68 height 25
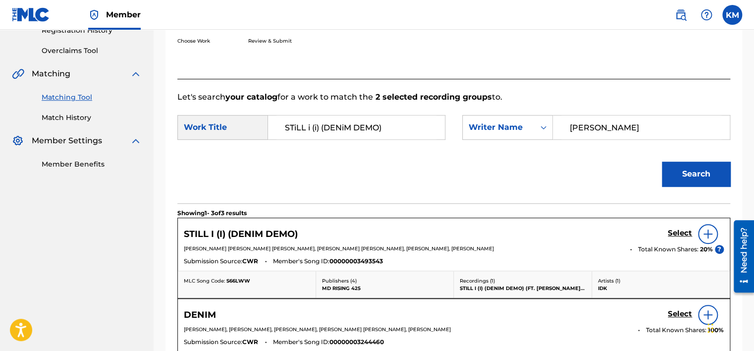
click at [685, 230] on h5 "Select" at bounding box center [680, 232] width 24 height 9
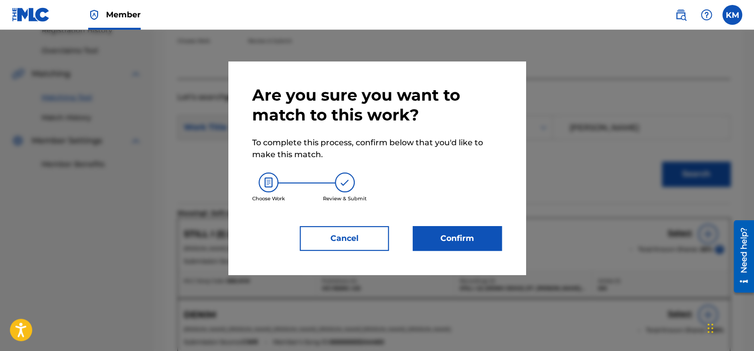
click at [443, 229] on button "Confirm" at bounding box center [457, 238] width 89 height 25
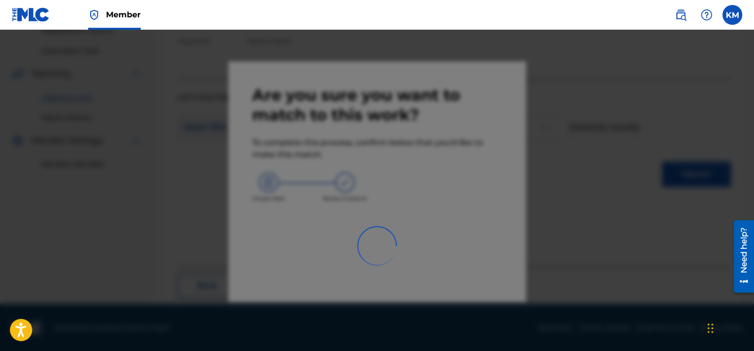
click at [38, 18] on img at bounding box center [31, 14] width 38 height 14
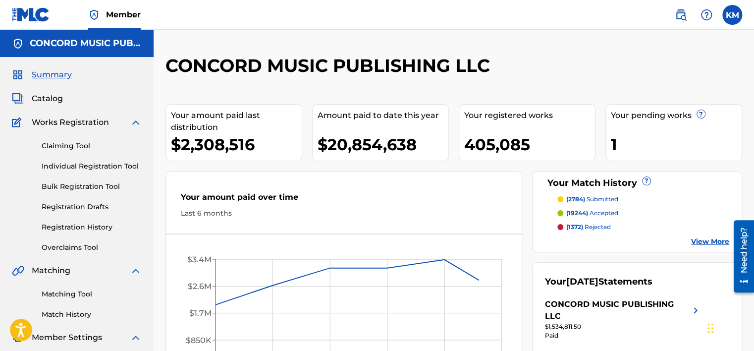
click at [73, 290] on link "Matching Tool" at bounding box center [92, 294] width 100 height 10
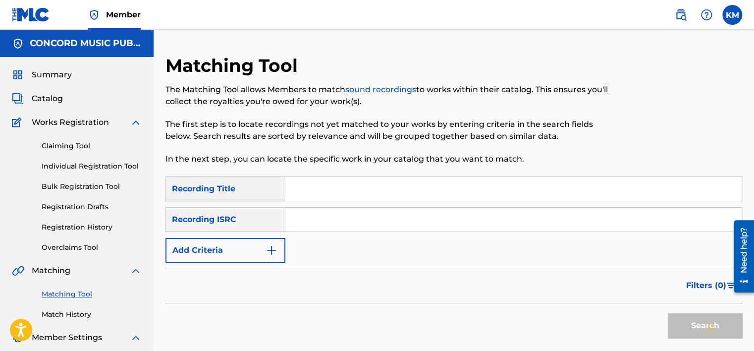
click at [370, 221] on input "Search Form" at bounding box center [513, 220] width 457 height 24
paste input "KRC391500155"
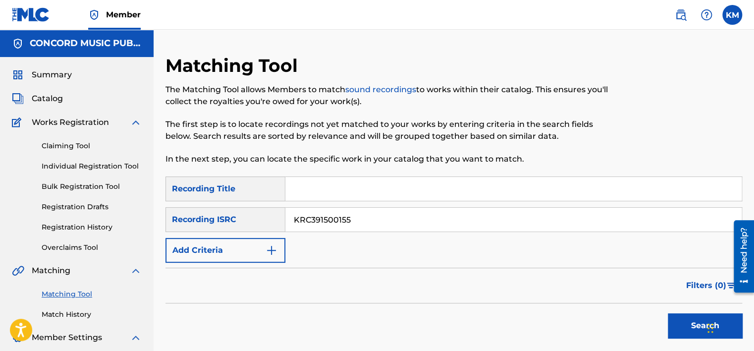
type input "KRC391500155"
click at [675, 318] on button "Search" at bounding box center [705, 325] width 74 height 25
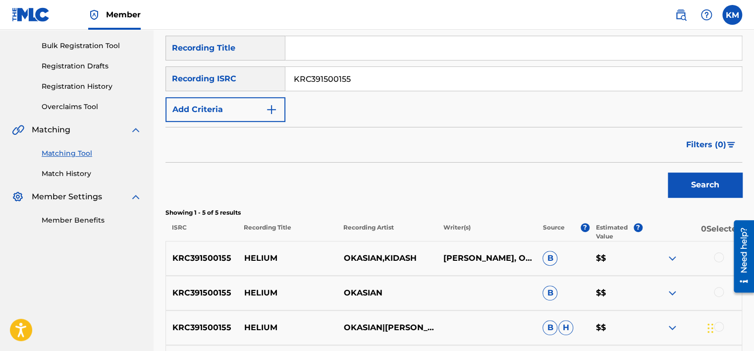
scroll to position [248, 0]
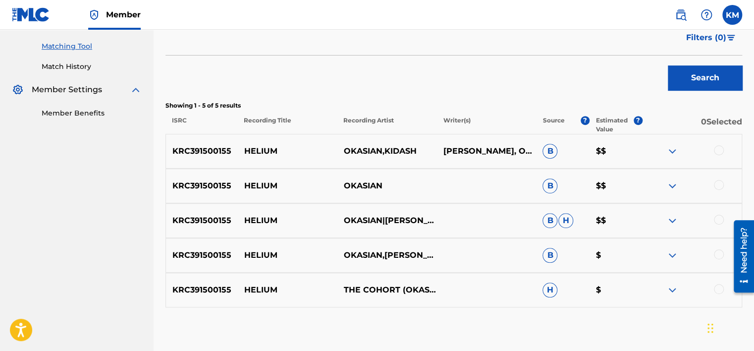
click at [716, 151] on div at bounding box center [719, 150] width 10 height 10
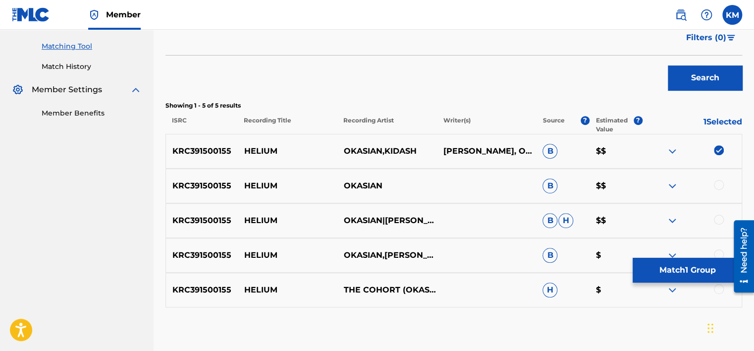
click at [717, 190] on div at bounding box center [692, 186] width 100 height 12
click at [718, 181] on div at bounding box center [719, 185] width 10 height 10
click at [722, 218] on div at bounding box center [719, 220] width 10 height 10
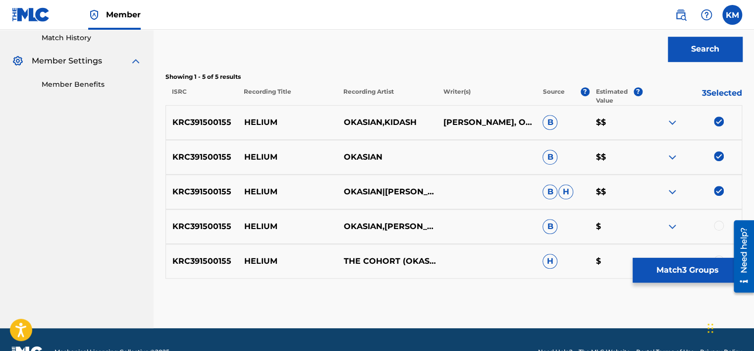
scroll to position [301, 0]
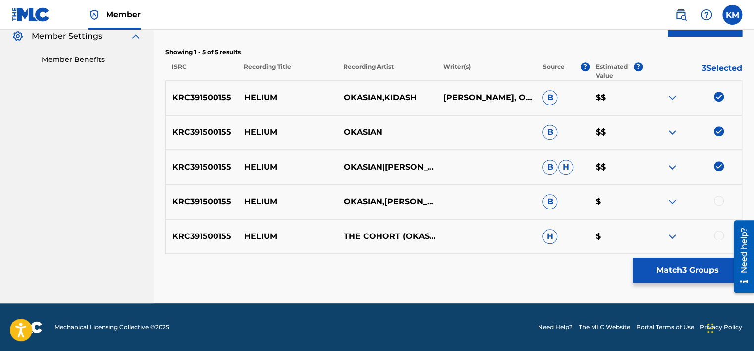
click at [722, 198] on div at bounding box center [719, 201] width 10 height 10
click at [717, 228] on div "KRC391500155 HELIUM THE COHORT (OKASIAN,REDDY,KID ASH) H $" at bounding box center [454, 236] width 577 height 35
click at [717, 236] on div at bounding box center [719, 235] width 10 height 10
click at [669, 272] on button "Match 5 Groups" at bounding box center [688, 270] width 110 height 25
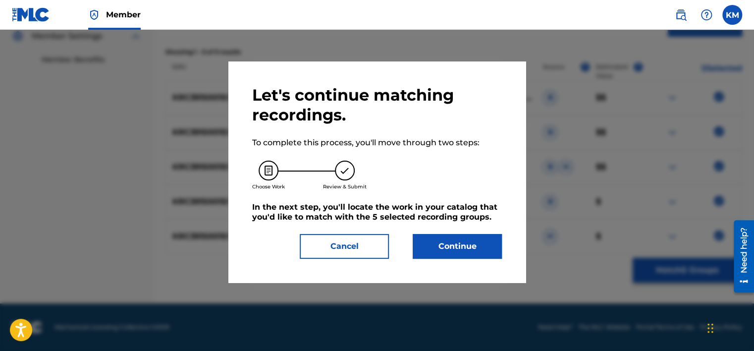
click at [472, 241] on button "Continue" at bounding box center [457, 246] width 89 height 25
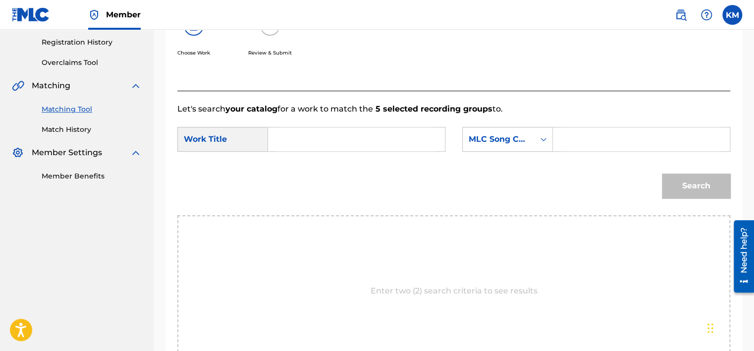
scroll to position [153, 0]
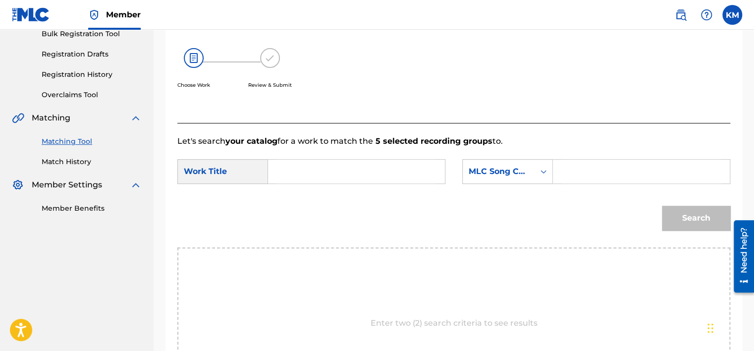
paste input "KRC391500155"
drag, startPoint x: 354, startPoint y: 172, endPoint x: 282, endPoint y: 176, distance: 72.5
click at [282, 176] on input "KRC391500155" at bounding box center [357, 172] width 160 height 24
paste input "Helium"
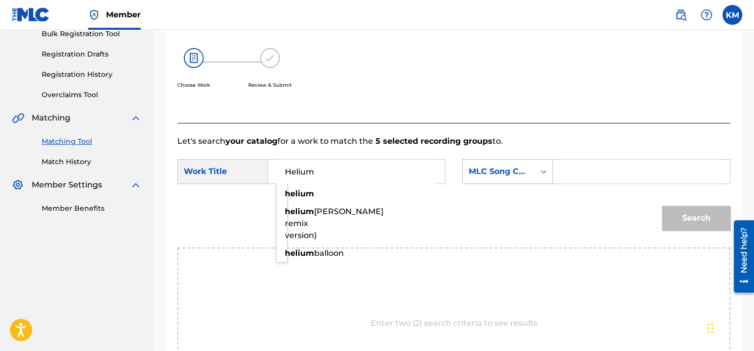
type input "Helium"
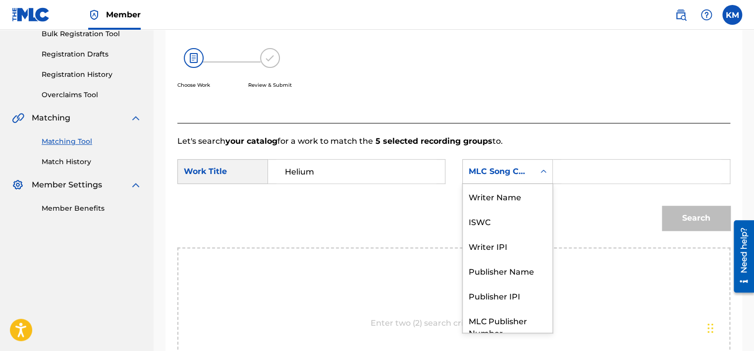
click at [540, 172] on icon "Search Form" at bounding box center [544, 172] width 10 height 10
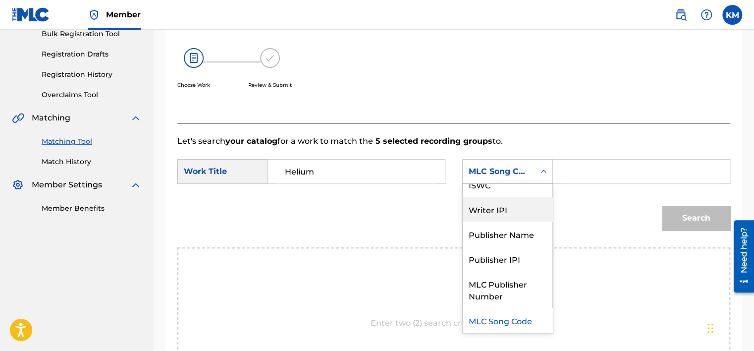
scroll to position [0, 0]
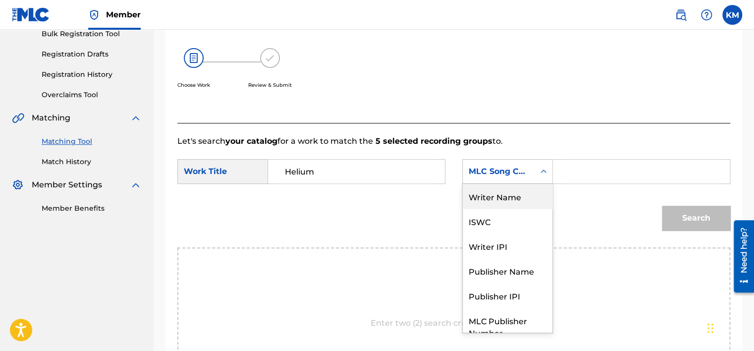
click at [525, 201] on div "Writer Name" at bounding box center [508, 196] width 90 height 25
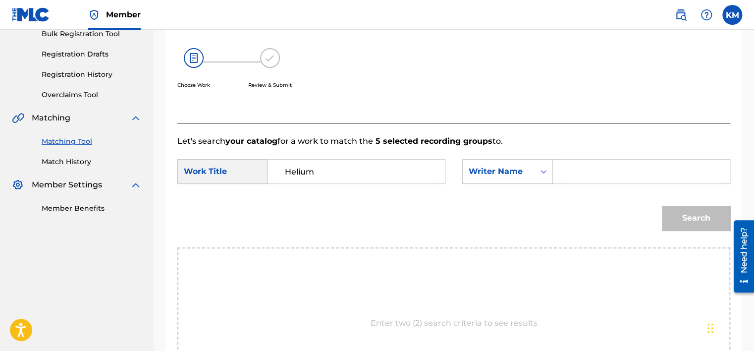
click at [566, 174] on input "Search Form" at bounding box center [642, 172] width 160 height 24
paste input "[PERSON_NAME]"
type input "[PERSON_NAME]"
click at [680, 206] on button "Search" at bounding box center [696, 218] width 68 height 25
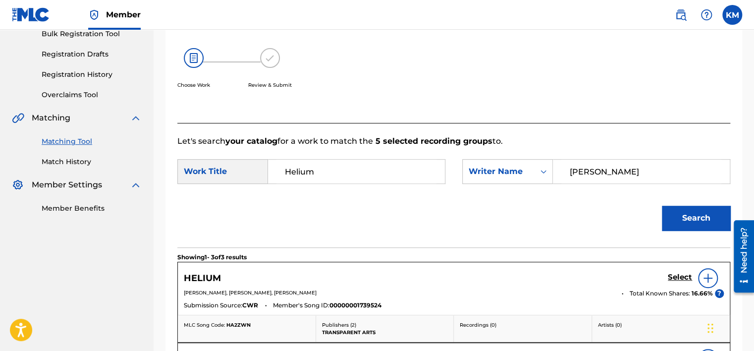
click at [77, 165] on link "Match History" at bounding box center [92, 162] width 100 height 10
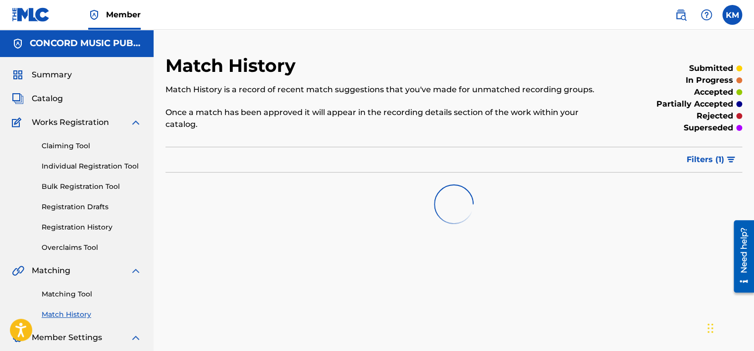
click at [85, 292] on link "Matching Tool" at bounding box center [92, 294] width 100 height 10
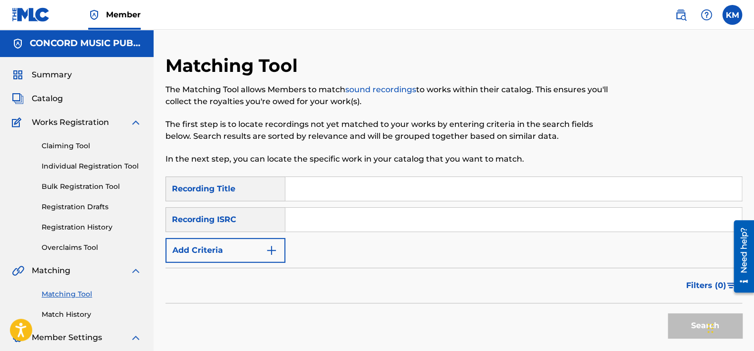
click at [365, 222] on input "Search Form" at bounding box center [513, 220] width 457 height 24
paste input "DEF058902263"
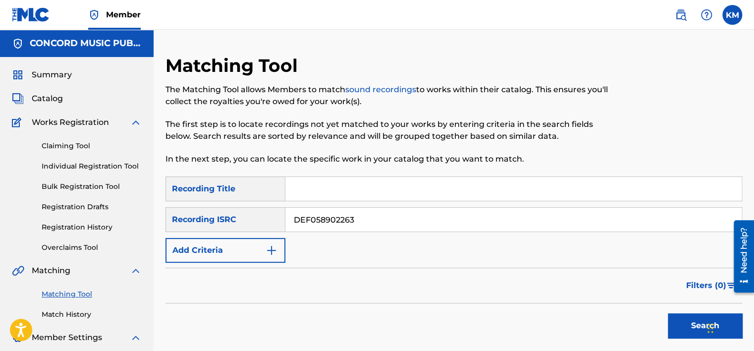
type input "DEF058902263"
click at [682, 330] on button "Search" at bounding box center [705, 325] width 74 height 25
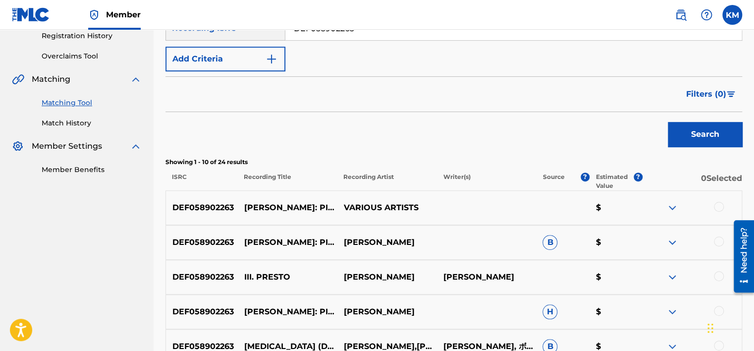
scroll to position [99, 0]
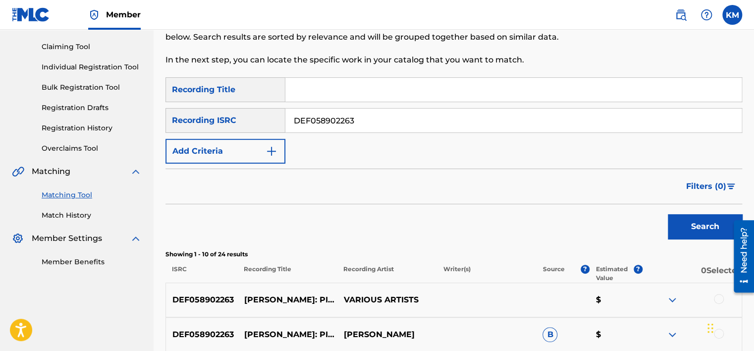
click at [84, 215] on link "Match History" at bounding box center [92, 215] width 100 height 10
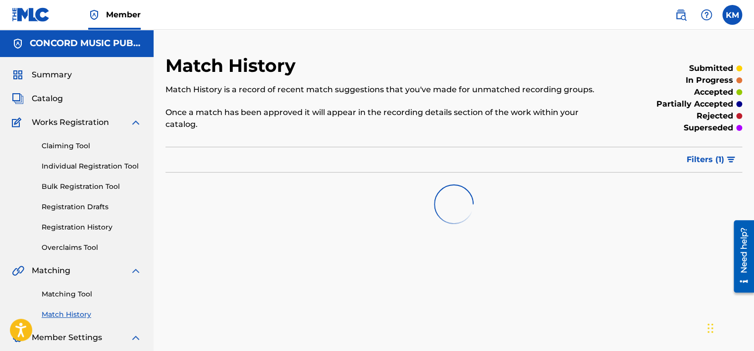
click at [80, 296] on link "Matching Tool" at bounding box center [92, 294] width 100 height 10
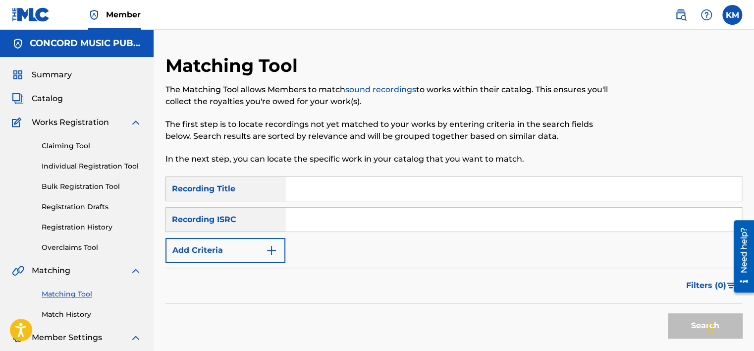
click at [343, 218] on input "Search Form" at bounding box center [513, 220] width 457 height 24
paste input "USAT21800908"
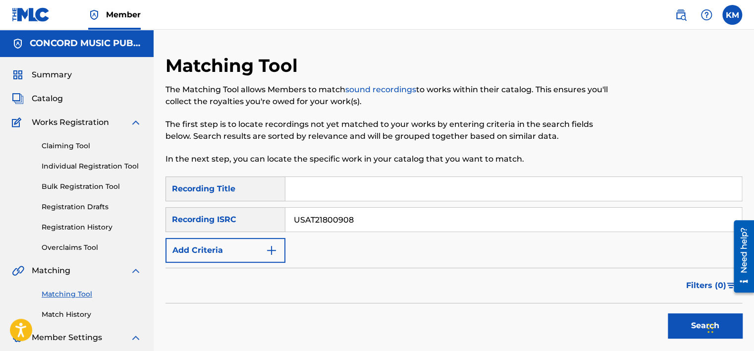
type input "USAT21800908"
click at [673, 317] on button "Search" at bounding box center [705, 325] width 74 height 25
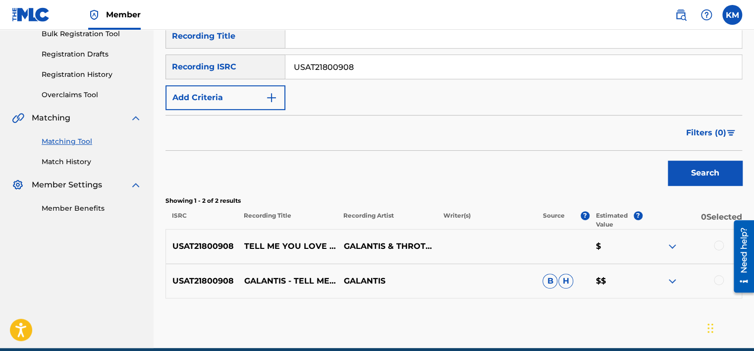
scroll to position [197, 0]
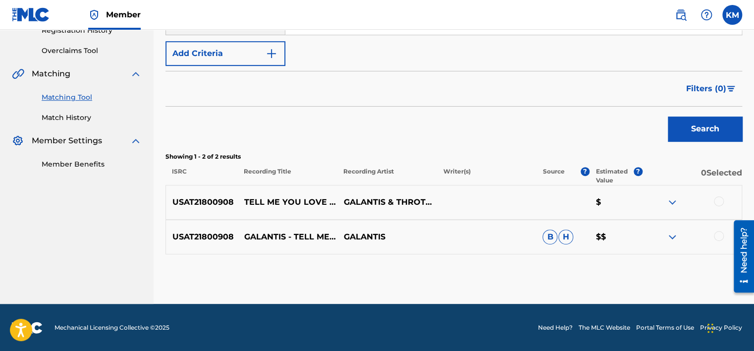
click at [720, 202] on div at bounding box center [719, 201] width 10 height 10
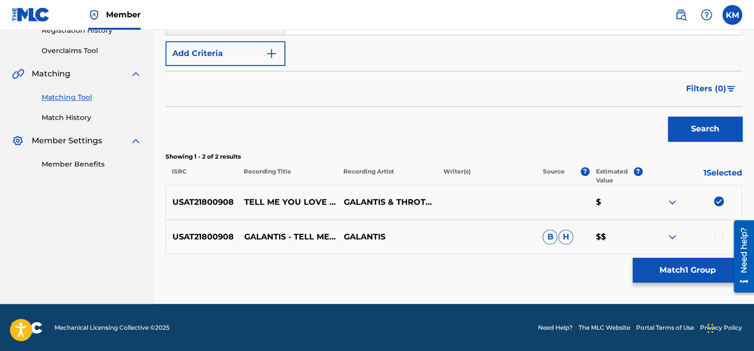
click at [718, 233] on div at bounding box center [719, 236] width 10 height 10
click at [705, 263] on button "Match 2 Groups" at bounding box center [688, 270] width 110 height 25
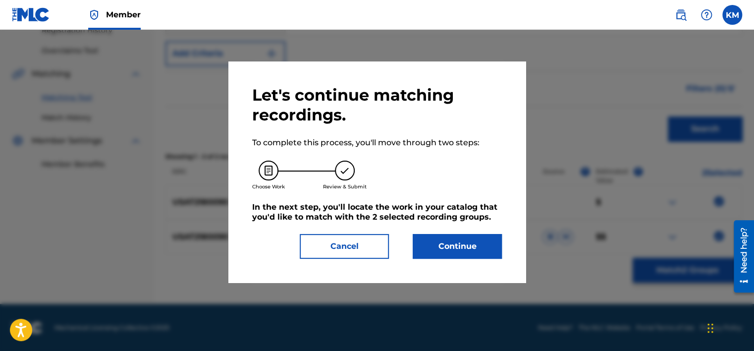
click at [425, 245] on button "Continue" at bounding box center [457, 246] width 89 height 25
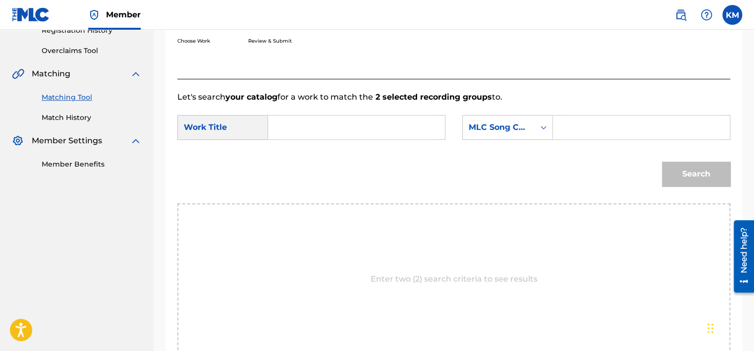
click at [296, 139] on div "Search Form" at bounding box center [356, 127] width 177 height 25
click at [296, 136] on input "Search Form" at bounding box center [357, 127] width 160 height 24
paste input "Tell Me You Love Me - [PERSON_NAME] Remix"
type input "Tell Me You Love Me - [PERSON_NAME] Remix"
click at [540, 129] on icon "Search Form" at bounding box center [544, 127] width 10 height 10
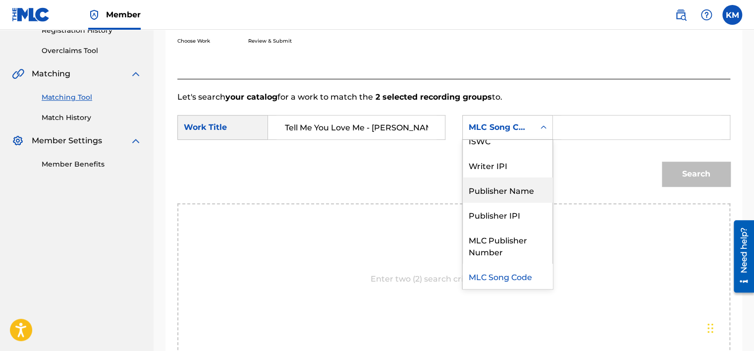
scroll to position [0, 0]
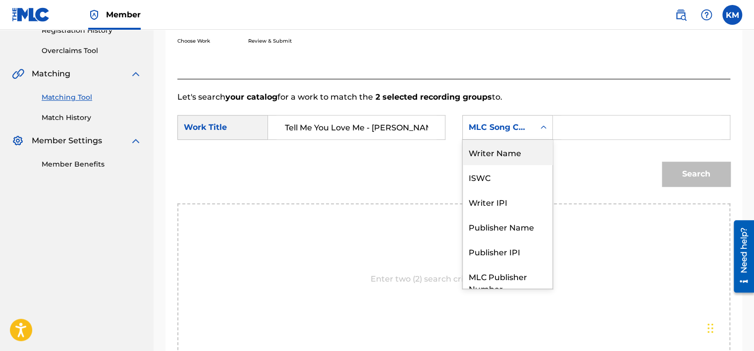
click at [518, 158] on div "Writer Name" at bounding box center [508, 152] width 90 height 25
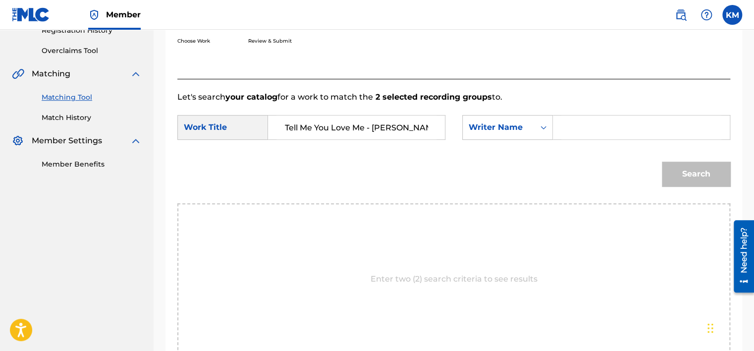
click at [581, 120] on input "Search Form" at bounding box center [642, 127] width 160 height 24
paste input "[PERSON_NAME]"
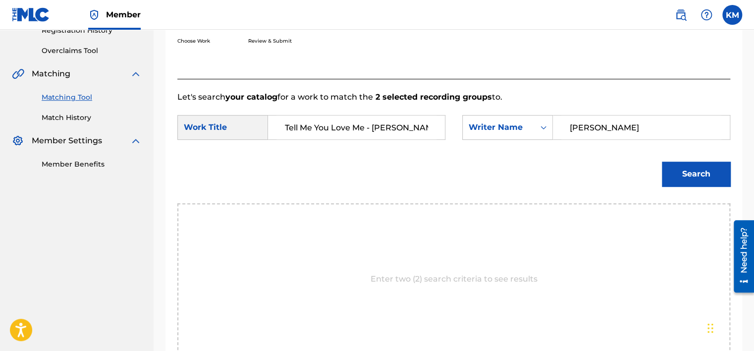
type input "[PERSON_NAME]"
click at [678, 180] on button "Search" at bounding box center [696, 174] width 68 height 25
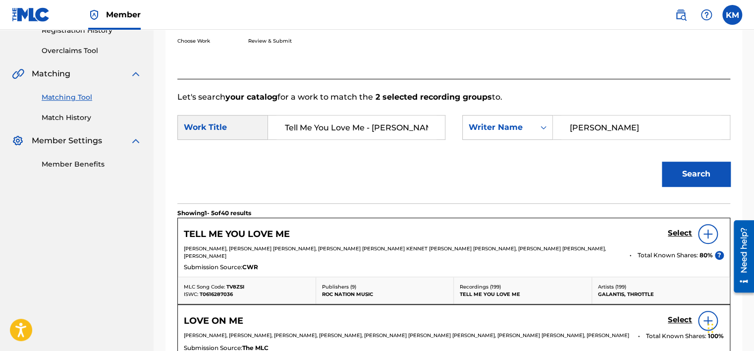
click at [678, 233] on h5 "Select" at bounding box center [680, 232] width 24 height 9
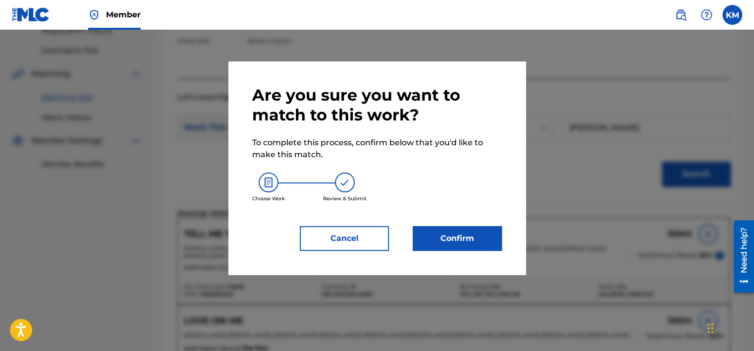
click at [419, 234] on button "Confirm" at bounding box center [457, 238] width 89 height 25
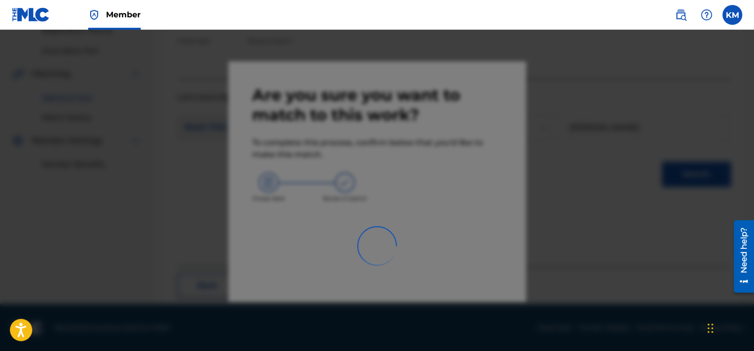
scroll to position [75, 0]
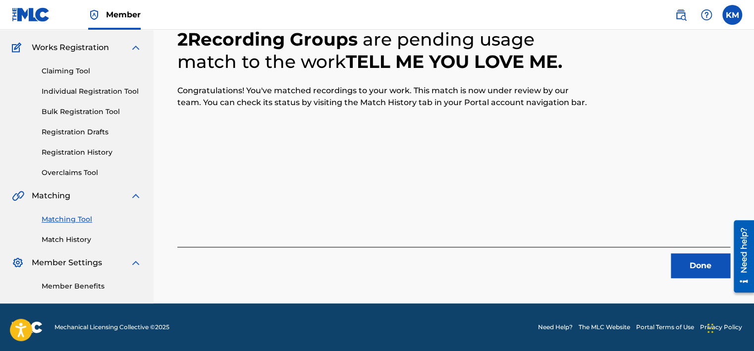
click at [691, 260] on button "Done" at bounding box center [700, 265] width 59 height 25
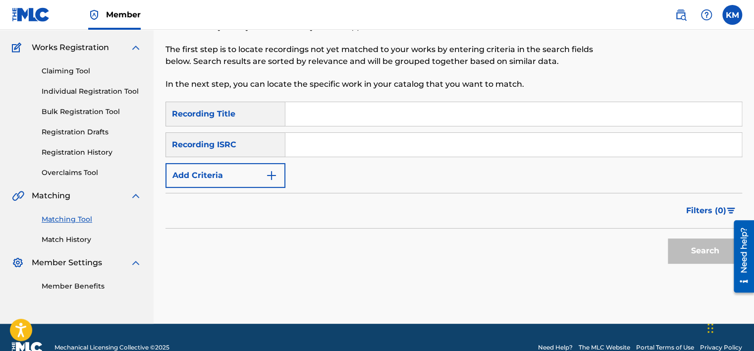
click at [370, 153] on input "Search Form" at bounding box center [513, 145] width 457 height 24
paste input "QM24S2501307"
type input "QM24S2501307"
click at [674, 250] on button "Search" at bounding box center [705, 250] width 74 height 25
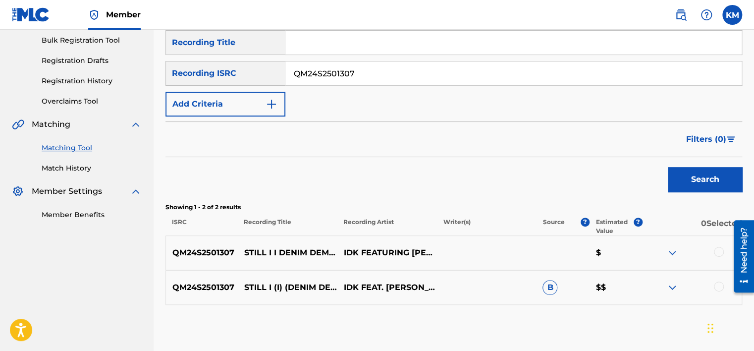
scroll to position [174, 0]
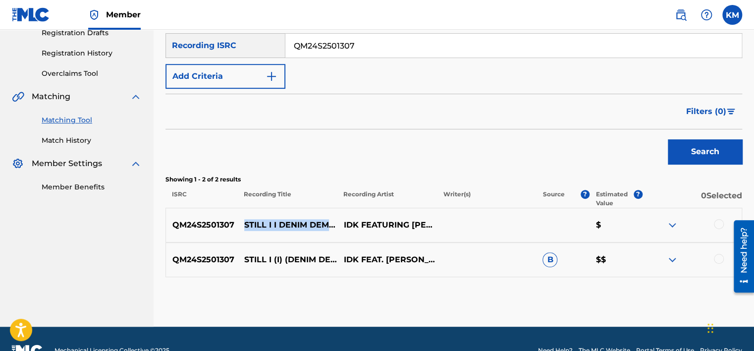
drag, startPoint x: 242, startPoint y: 215, endPoint x: 309, endPoint y: 228, distance: 68.1
click at [309, 228] on p "STILL I I DENIM DEMO FT [PERSON_NAME]" at bounding box center [288, 225] width 100 height 12
click at [309, 227] on p "STILL I I DENIM DEMO FT [PERSON_NAME]" at bounding box center [288, 225] width 100 height 12
drag, startPoint x: 238, startPoint y: 216, endPoint x: 303, endPoint y: 218, distance: 65.5
click at [303, 219] on p "STILL I I DENIM DEMO FT [PERSON_NAME]" at bounding box center [288, 225] width 100 height 12
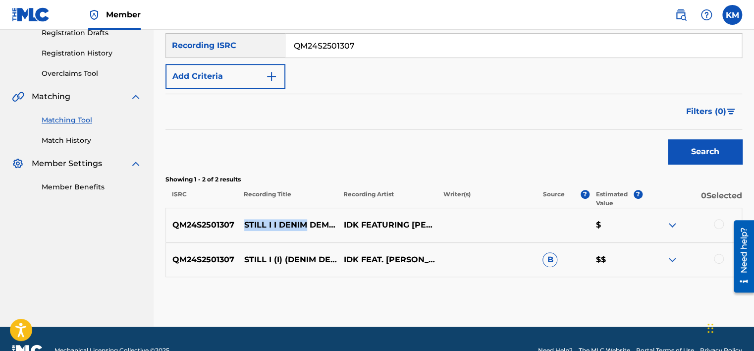
copy p "STILL I I DENIM"
click at [720, 222] on div at bounding box center [719, 224] width 10 height 10
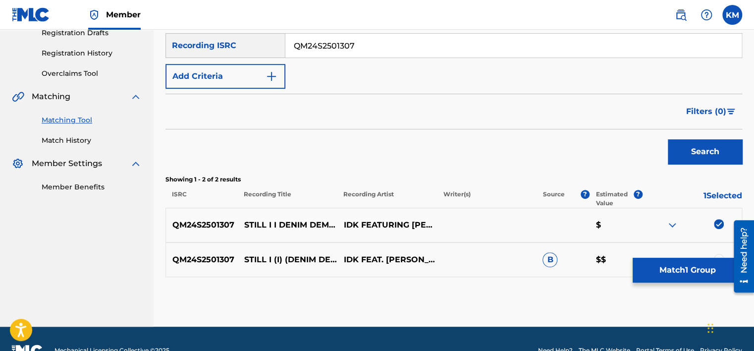
scroll to position [197, 0]
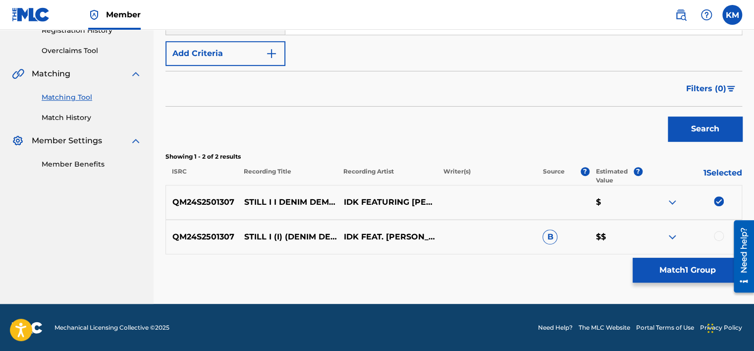
click at [718, 238] on div at bounding box center [719, 236] width 10 height 10
click at [704, 263] on button "Match 2 Groups" at bounding box center [688, 270] width 110 height 25
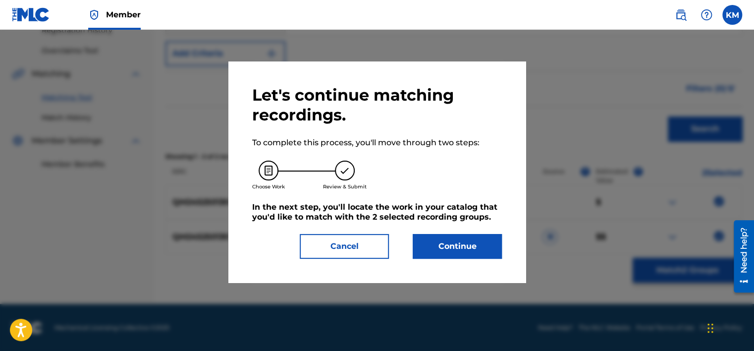
click at [470, 237] on button "Continue" at bounding box center [457, 246] width 89 height 25
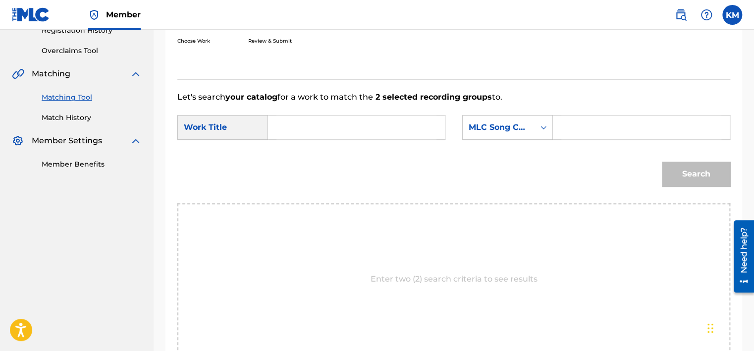
click at [346, 114] on form "SearchWithCriteria2bdf6ab0-9141-4107-a636-c039119b8ba2 Work Title SearchWithCri…" at bounding box center [453, 153] width 553 height 100
click at [359, 122] on input "Search Form" at bounding box center [357, 127] width 160 height 24
paste input "STILL I I DENIM"
type input "STILL I I DENIM"
click at [543, 125] on icon "Search Form" at bounding box center [544, 127] width 10 height 10
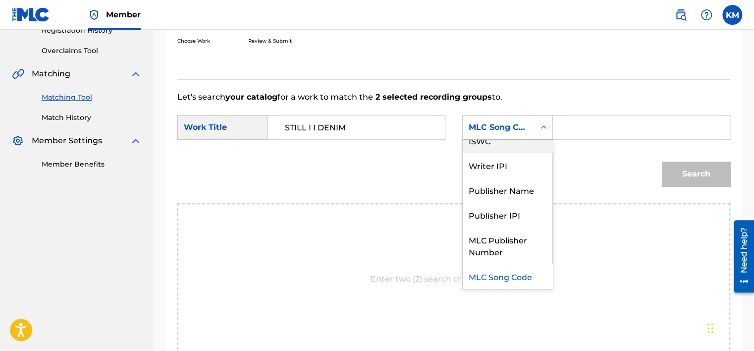
scroll to position [0, 0]
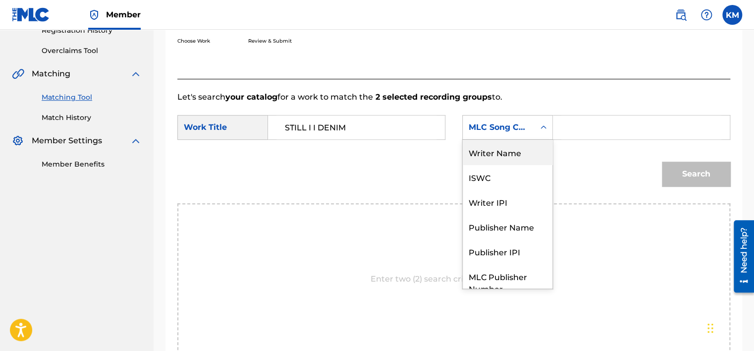
click at [537, 145] on div "Writer Name" at bounding box center [508, 152] width 90 height 25
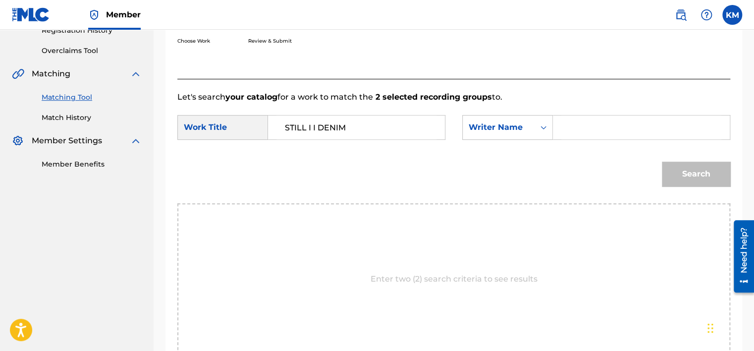
click at [570, 127] on input "Search Form" at bounding box center [642, 127] width 160 height 24
paste input "[PERSON_NAME]"
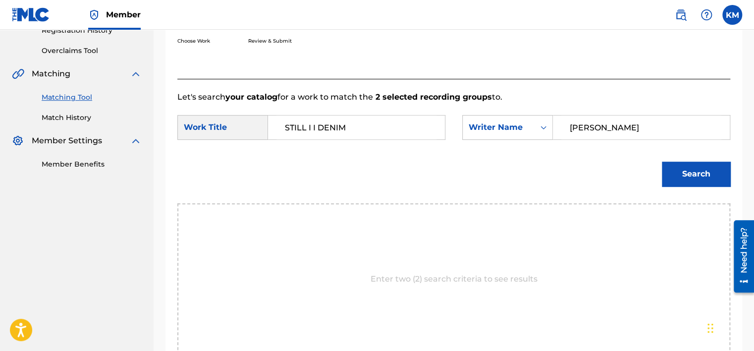
type input "[PERSON_NAME]"
click at [694, 170] on button "Search" at bounding box center [696, 174] width 68 height 25
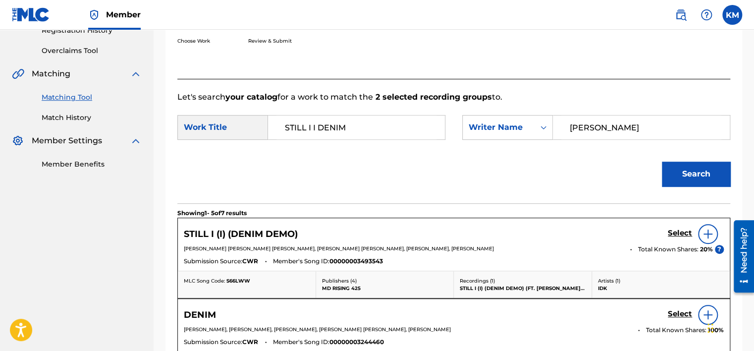
click at [673, 232] on h5 "Select" at bounding box center [680, 232] width 24 height 9
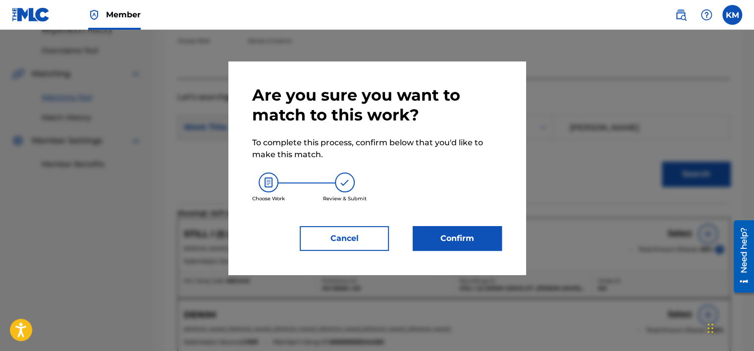
click at [431, 235] on button "Confirm" at bounding box center [457, 238] width 89 height 25
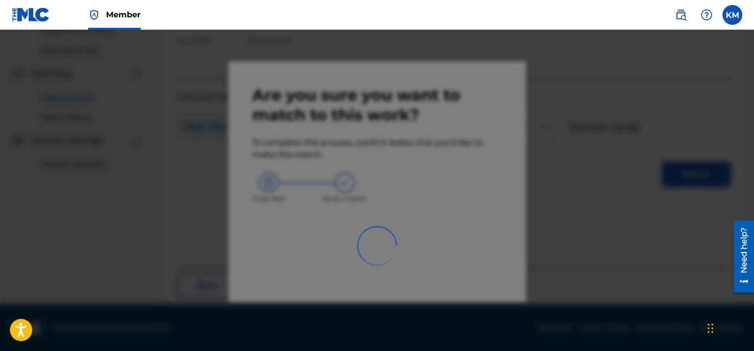
click at [46, 12] on img at bounding box center [31, 14] width 38 height 14
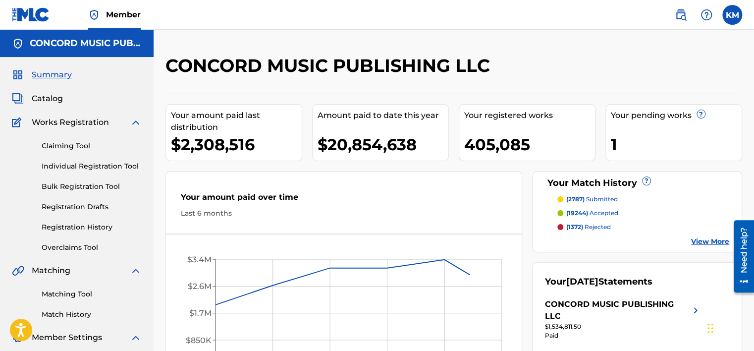
click at [65, 293] on link "Matching Tool" at bounding box center [92, 294] width 100 height 10
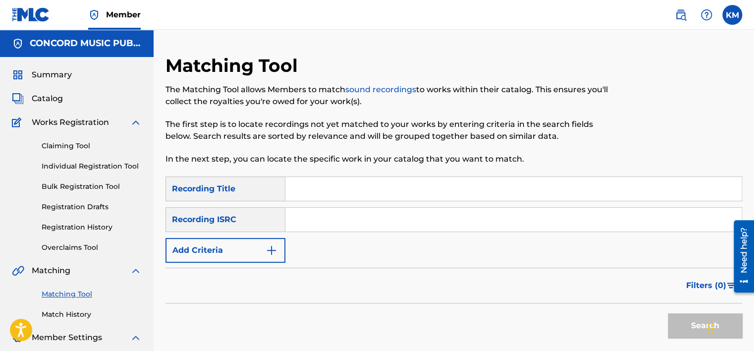
click at [323, 225] on input "Search Form" at bounding box center [513, 220] width 457 height 24
paste input "QZ5HL1600009"
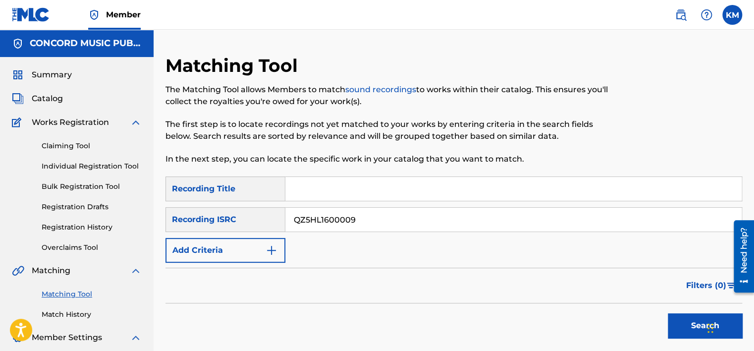
type input "QZ5HL1600009"
click at [688, 317] on button "Search" at bounding box center [705, 325] width 74 height 25
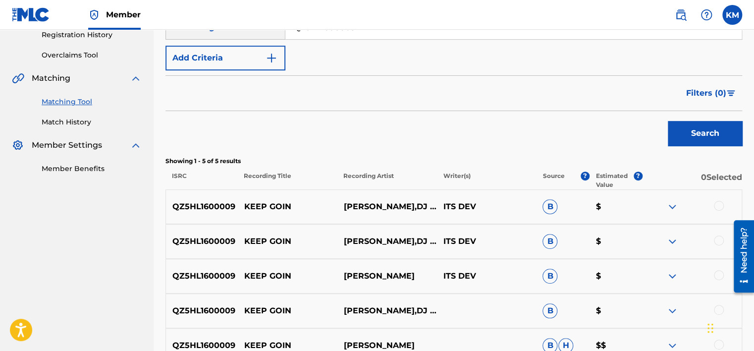
scroll to position [248, 0]
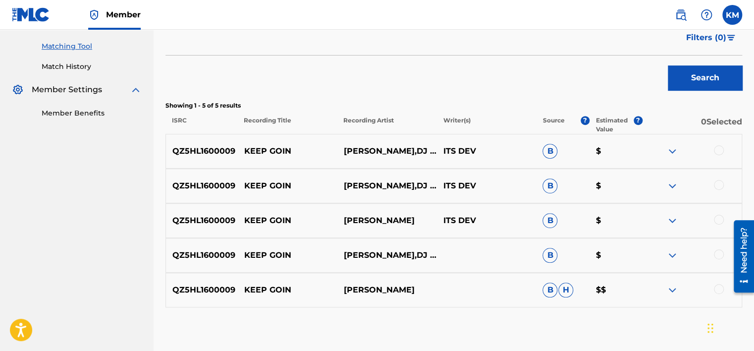
click at [720, 150] on div at bounding box center [719, 150] width 10 height 10
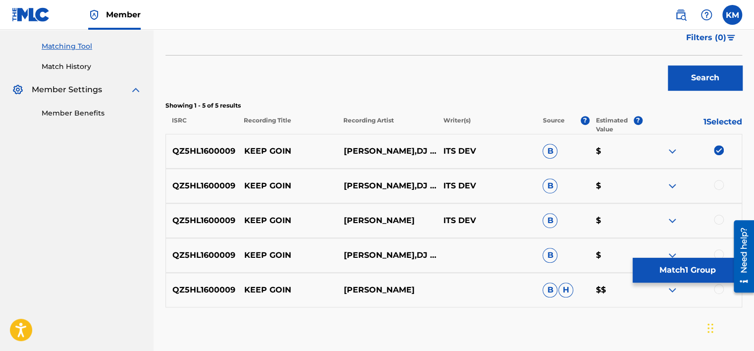
click at [719, 181] on div at bounding box center [719, 185] width 10 height 10
click at [717, 221] on div at bounding box center [719, 220] width 10 height 10
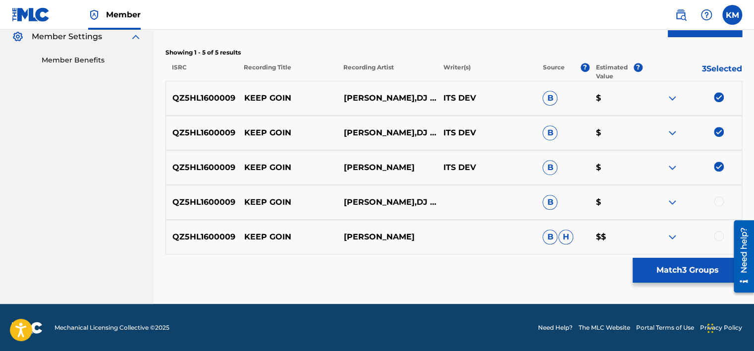
scroll to position [301, 0]
click at [720, 201] on div at bounding box center [719, 201] width 10 height 10
click at [719, 237] on div at bounding box center [719, 235] width 10 height 10
click at [673, 266] on button "Match 5 Groups" at bounding box center [688, 270] width 110 height 25
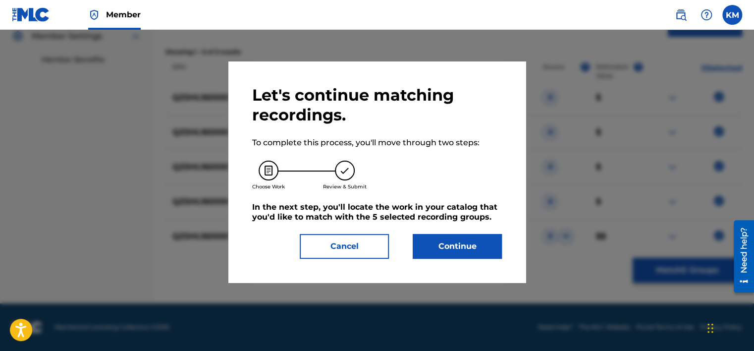
click at [444, 238] on button "Continue" at bounding box center [457, 246] width 89 height 25
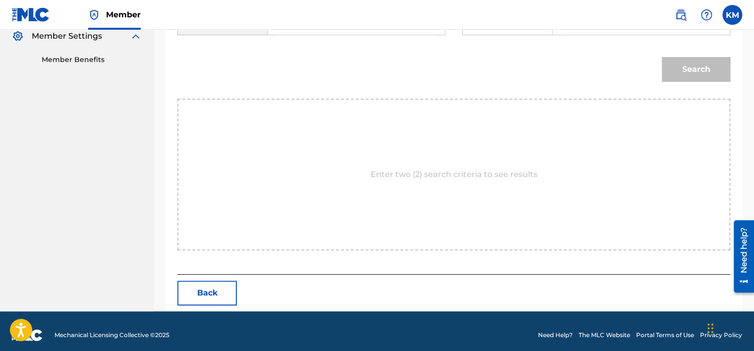
scroll to position [202, 0]
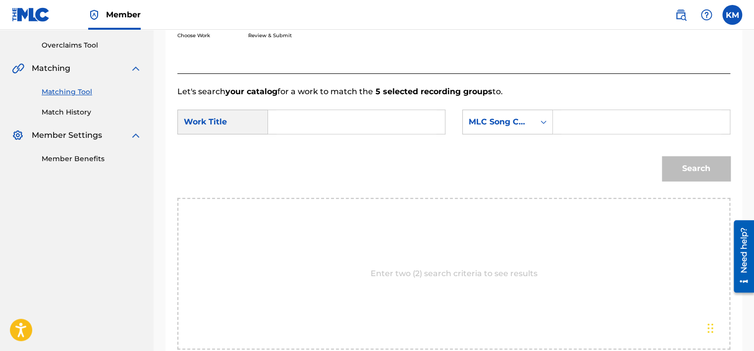
click at [322, 129] on input "Search Form" at bounding box center [357, 122] width 160 height 24
paste input "Keep Goin"
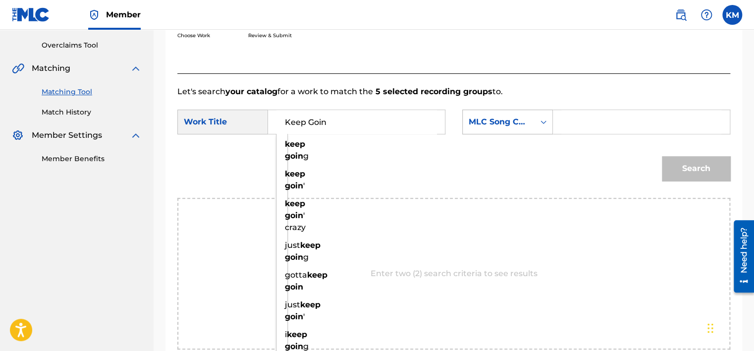
type input "Keep Goin"
click at [542, 123] on icon "Search Form" at bounding box center [544, 122] width 10 height 10
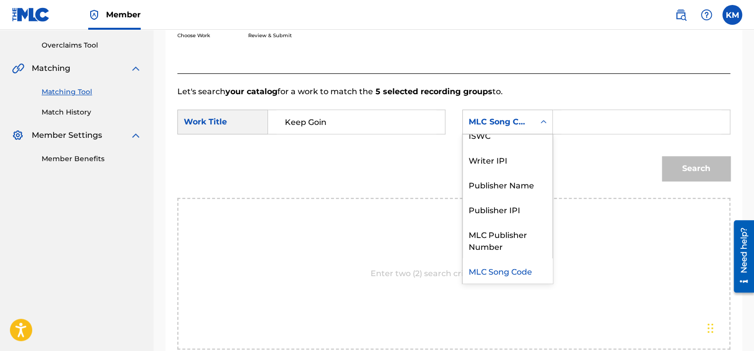
scroll to position [0, 0]
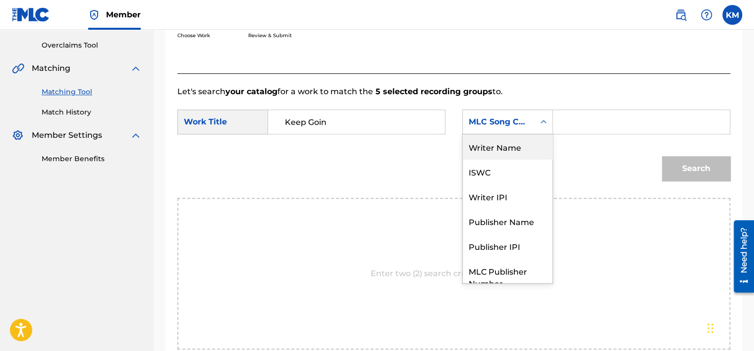
click at [516, 147] on div "Writer Name" at bounding box center [508, 146] width 90 height 25
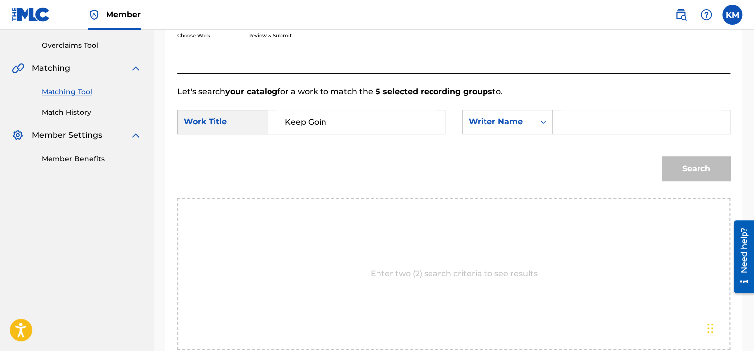
click at [49, 116] on link "Match History" at bounding box center [92, 112] width 100 height 10
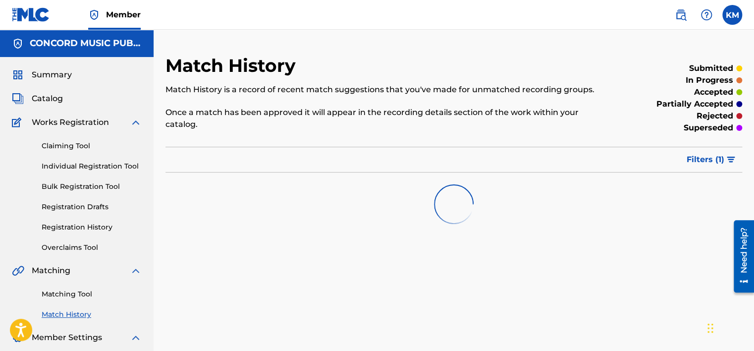
click at [80, 296] on link "Matching Tool" at bounding box center [92, 294] width 100 height 10
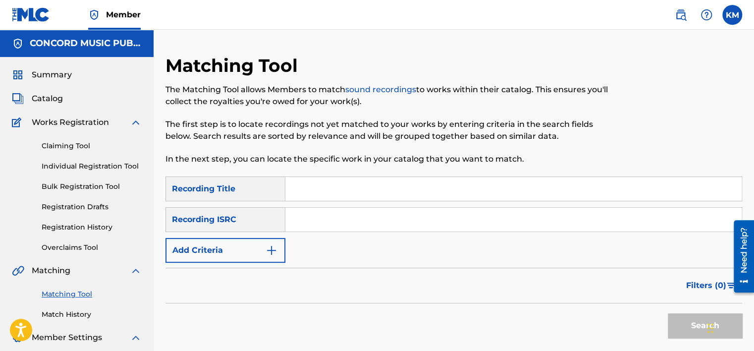
click at [340, 220] on input "Search Form" at bounding box center [513, 220] width 457 height 24
paste input "DEF057400691"
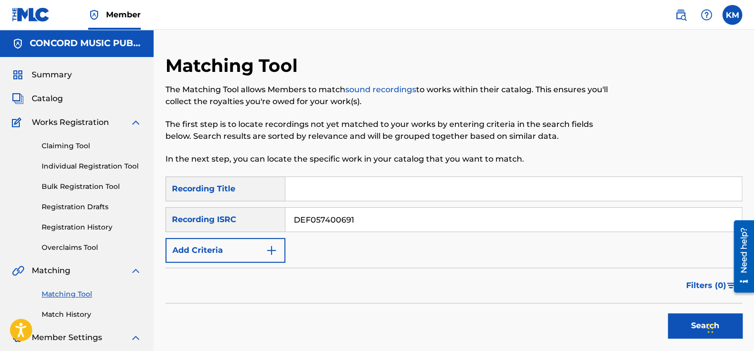
type input "DEF057400691"
click at [676, 324] on button "Search" at bounding box center [705, 325] width 74 height 25
click at [72, 311] on link "Match History" at bounding box center [92, 314] width 100 height 10
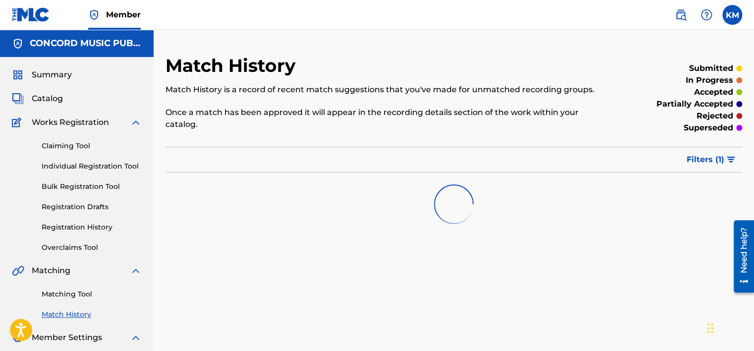
click at [77, 297] on link "Matching Tool" at bounding box center [92, 294] width 100 height 10
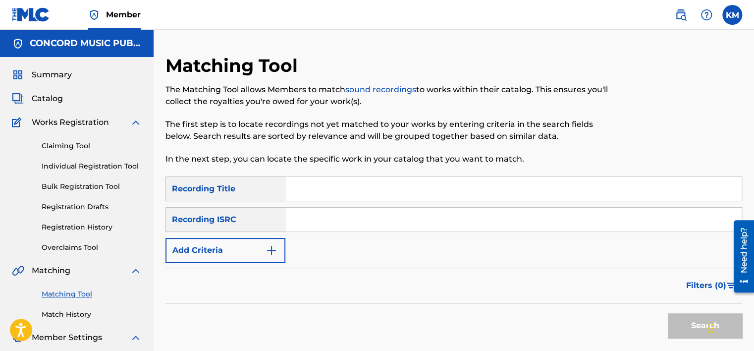
click at [296, 226] on input "Search Form" at bounding box center [513, 220] width 457 height 24
paste input "QZ8251845351"
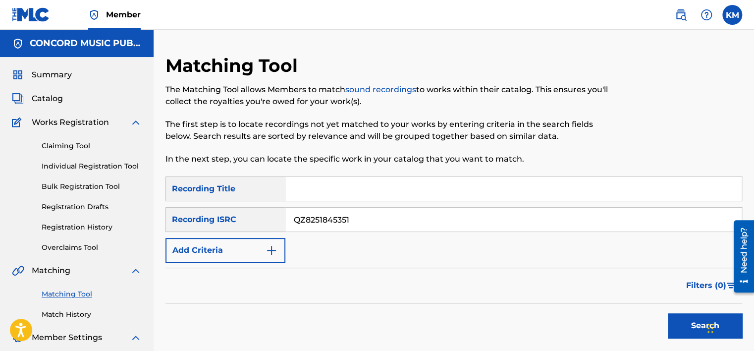
type input "QZ8251845351"
click at [688, 324] on button "Search" at bounding box center [705, 325] width 74 height 25
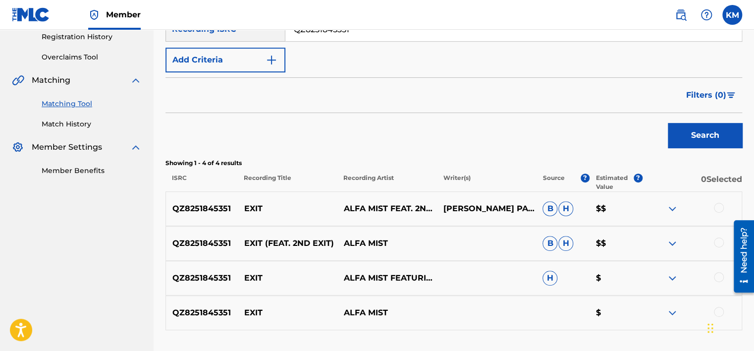
scroll to position [198, 0]
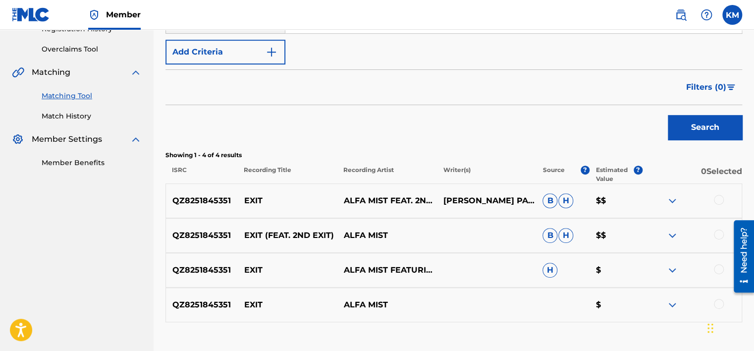
click at [718, 199] on div at bounding box center [719, 200] width 10 height 10
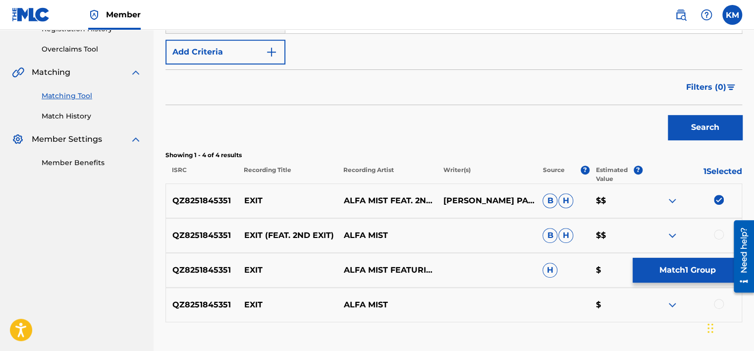
click at [718, 234] on div at bounding box center [719, 234] width 10 height 10
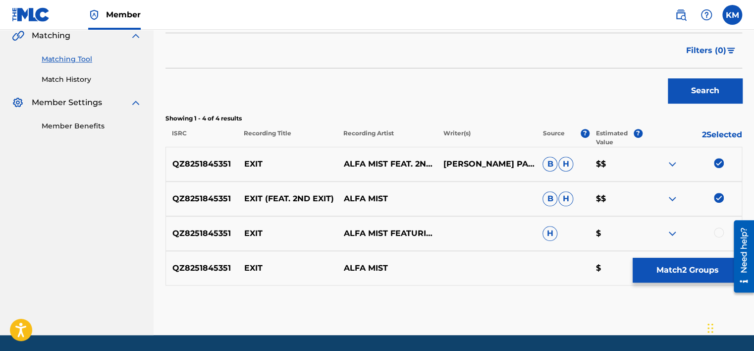
scroll to position [266, 0]
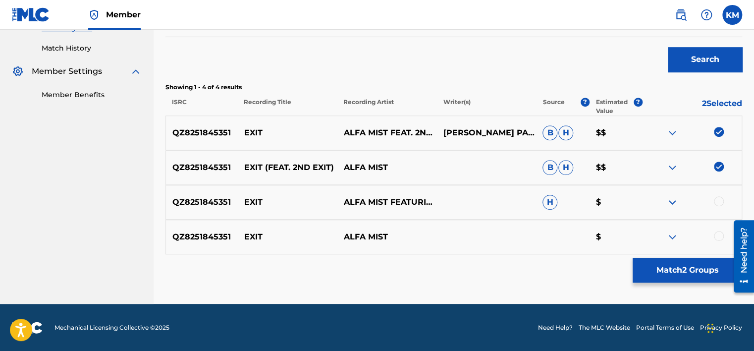
click at [714, 202] on div at bounding box center [719, 201] width 10 height 10
click at [716, 236] on div at bounding box center [719, 236] width 10 height 10
click at [695, 262] on button "Match 4 Groups" at bounding box center [688, 270] width 110 height 25
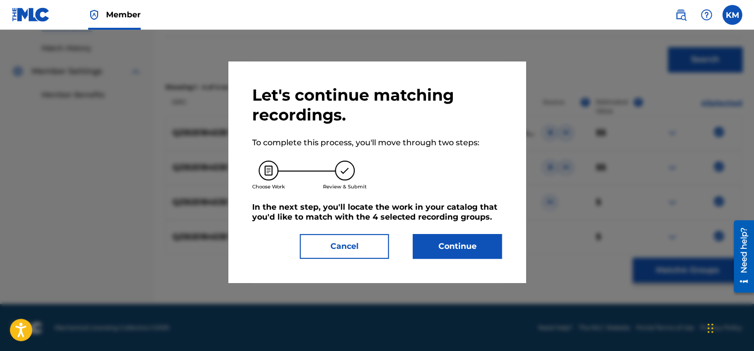
click at [488, 242] on button "Continue" at bounding box center [457, 246] width 89 height 25
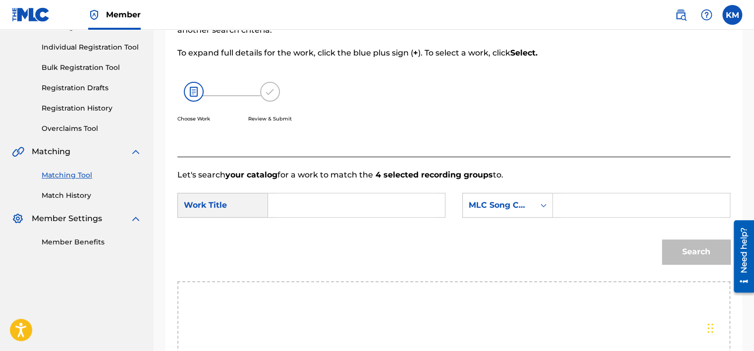
scroll to position [117, 0]
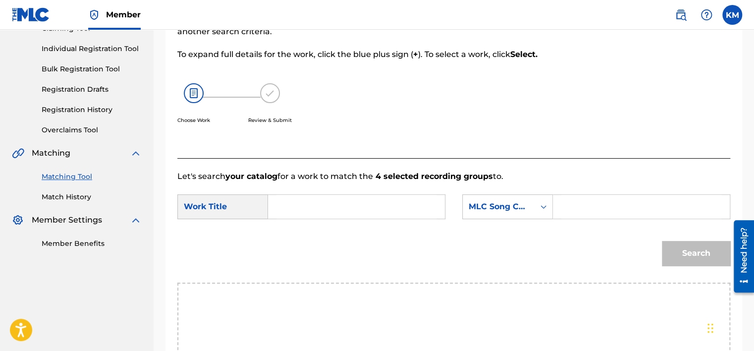
click at [327, 200] on input "Search Form" at bounding box center [357, 207] width 160 height 24
paste input "Exit"
type input "Exit"
click at [541, 208] on icon "Search Form" at bounding box center [544, 207] width 10 height 10
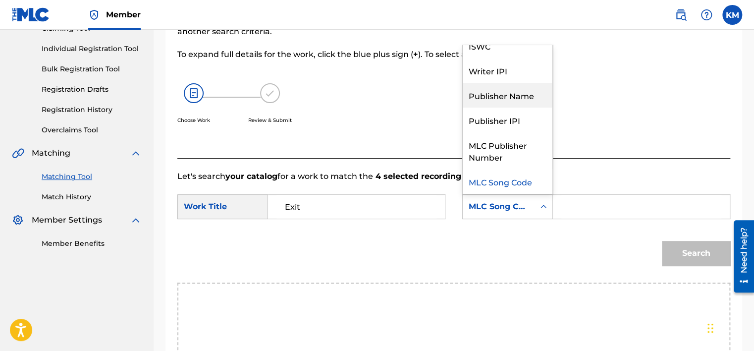
scroll to position [0, 0]
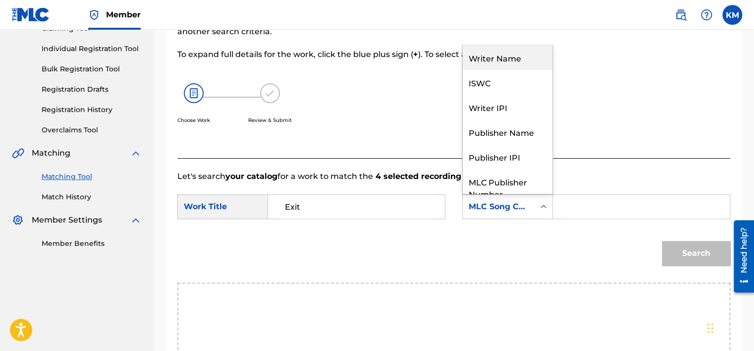
click at [519, 60] on div "Writer Name" at bounding box center [508, 57] width 90 height 25
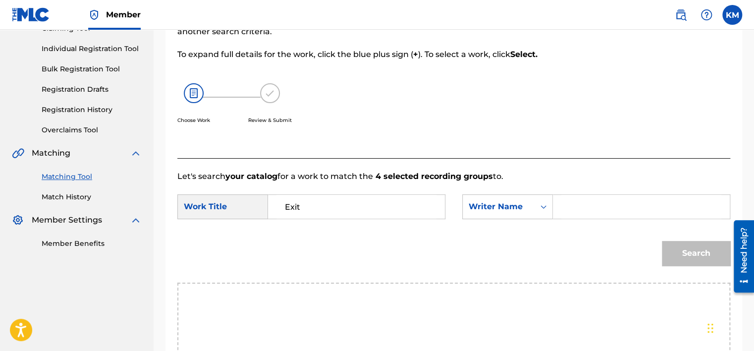
click at [585, 202] on input "Search Form" at bounding box center [642, 207] width 160 height 24
paste input "[PERSON_NAME]o"
click at [678, 253] on button "Search" at bounding box center [696, 253] width 68 height 25
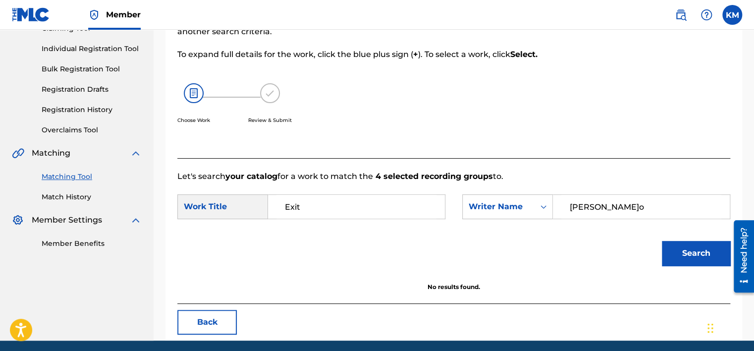
drag, startPoint x: 627, startPoint y: 210, endPoint x: 452, endPoint y: 212, distance: 175.0
click at [452, 212] on div "SearchWithCriteria2bdf6ab0-9141-4107-a636-c039119b8ba2 Work Title Exit SearchWi…" at bounding box center [453, 209] width 553 height 31
paste input "[PERSON_NAME]"
click at [669, 255] on button "Search" at bounding box center [696, 253] width 68 height 25
drag, startPoint x: 605, startPoint y: 205, endPoint x: 462, endPoint y: 208, distance: 142.8
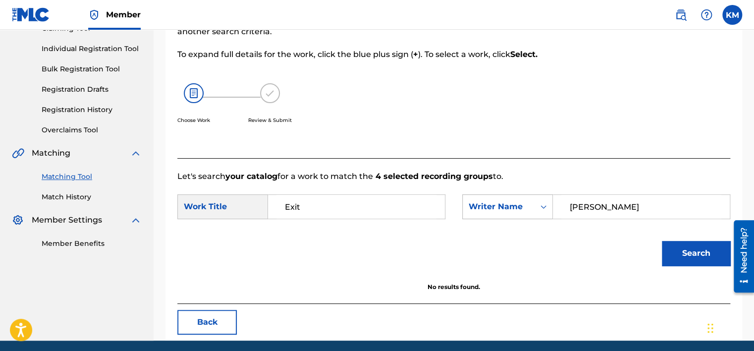
click at [462, 208] on div "SearchWithCriteria33c836de-feae-4a3a-acaf-60b5715557c7 Writer Name [PERSON_NAME]" at bounding box center [596, 206] width 268 height 25
paste input "[PERSON_NAME]"
click at [685, 250] on button "Search" at bounding box center [696, 253] width 68 height 25
drag, startPoint x: 605, startPoint y: 202, endPoint x: 463, endPoint y: 218, distance: 143.1
click at [463, 218] on div "SearchWithCriteria33c836de-feae-4a3a-acaf-60b5715557c7 Writer Name [PERSON_NAME]" at bounding box center [596, 206] width 268 height 25
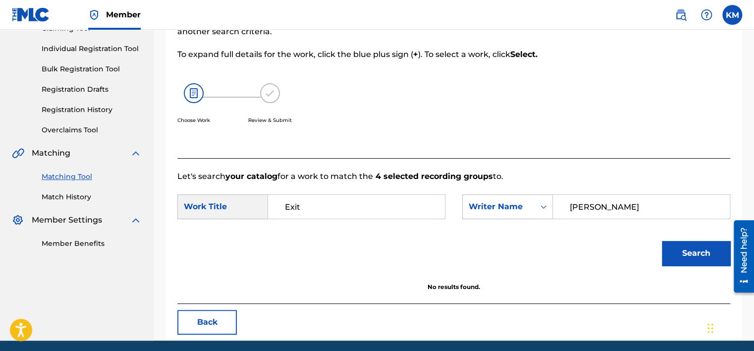
paste input "Sekitoleko"
type input "Sekitoleko"
click at [684, 244] on button "Search" at bounding box center [696, 253] width 68 height 25
click at [46, 201] on link "Match History" at bounding box center [92, 197] width 100 height 10
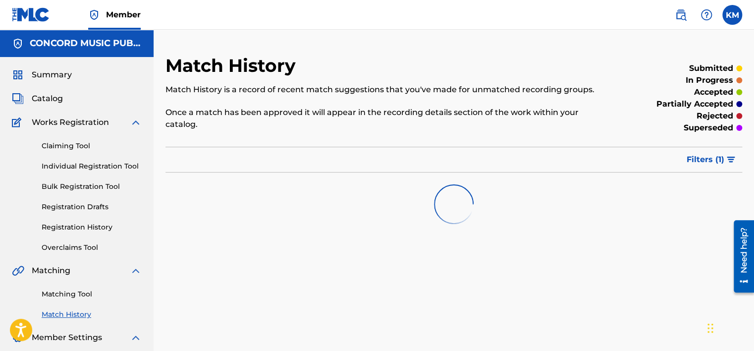
click at [86, 293] on link "Matching Tool" at bounding box center [92, 294] width 100 height 10
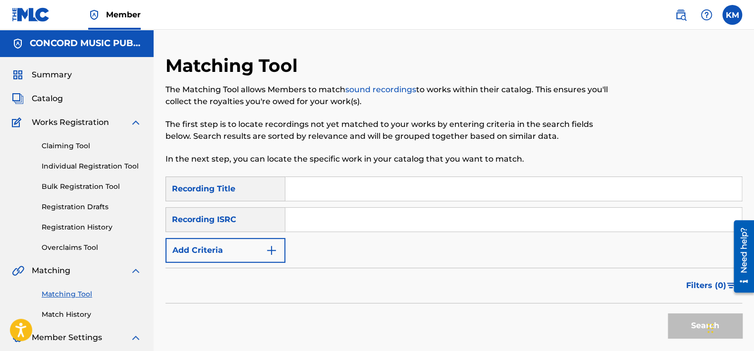
click at [299, 226] on input "Search Form" at bounding box center [513, 220] width 457 height 24
paste input "GBDMT1200410"
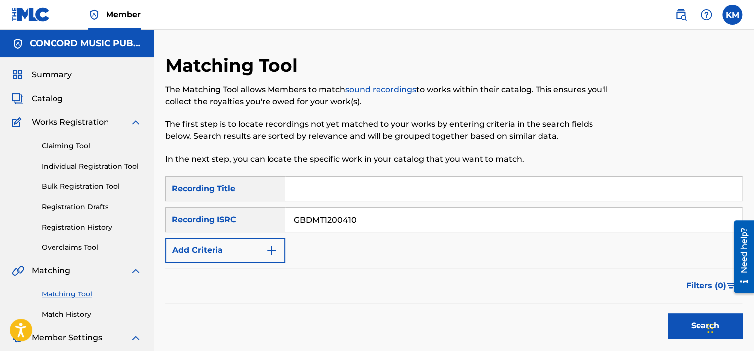
type input "GBDMT1200410"
click at [683, 327] on button "Search" at bounding box center [705, 325] width 74 height 25
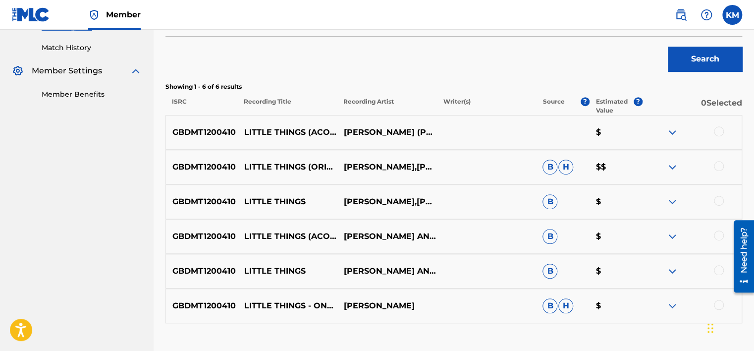
scroll to position [297, 0]
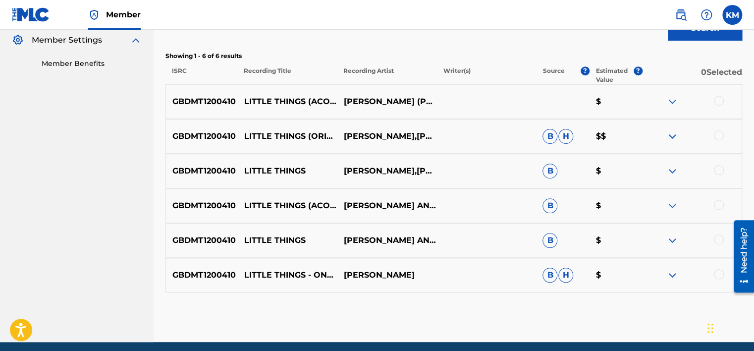
click at [721, 273] on div at bounding box center [719, 274] width 10 height 10
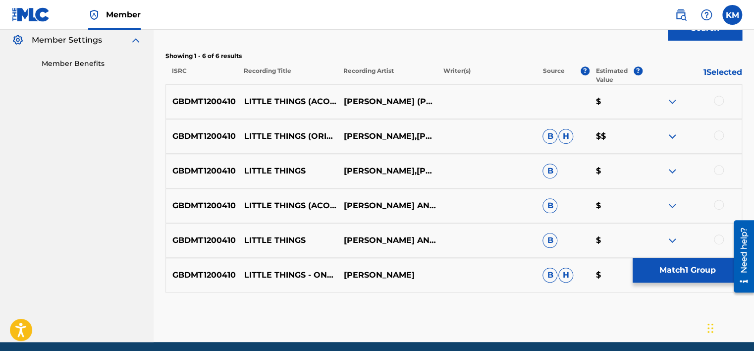
click at [720, 240] on div at bounding box center [719, 239] width 10 height 10
click at [718, 204] on div at bounding box center [719, 205] width 10 height 10
click at [717, 165] on div at bounding box center [719, 170] width 10 height 10
click at [718, 140] on div at bounding box center [692, 136] width 100 height 12
click at [719, 136] on div at bounding box center [719, 135] width 10 height 10
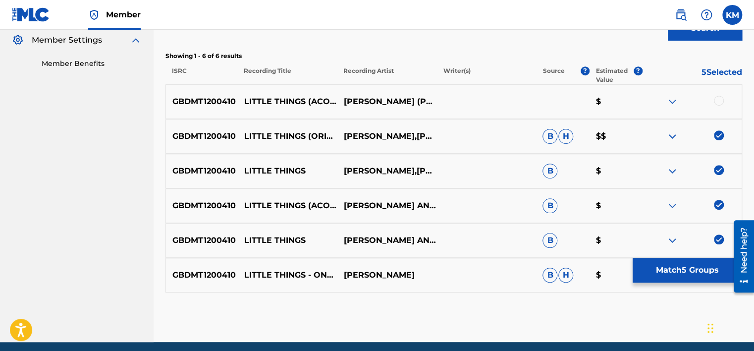
click at [718, 95] on div "GBDMT1200410 LITTLE THINGS (ACOUSTIC)[PERSON_NAME] (PRODUCED BY[PERSON_NAME]) $" at bounding box center [454, 101] width 577 height 35
click at [719, 99] on div at bounding box center [719, 101] width 10 height 10
click at [685, 264] on button "Match 6 Groups" at bounding box center [688, 270] width 110 height 25
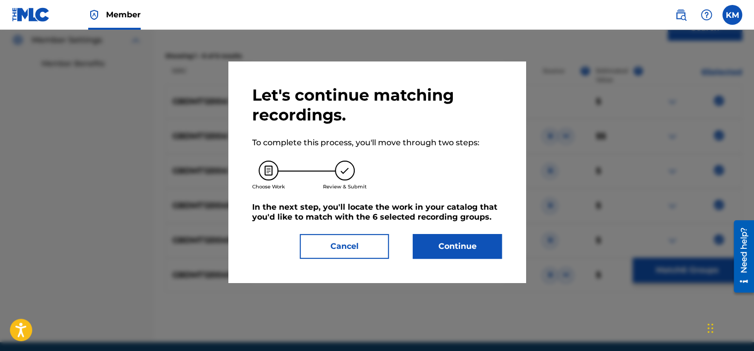
click at [448, 244] on button "Continue" at bounding box center [457, 246] width 89 height 25
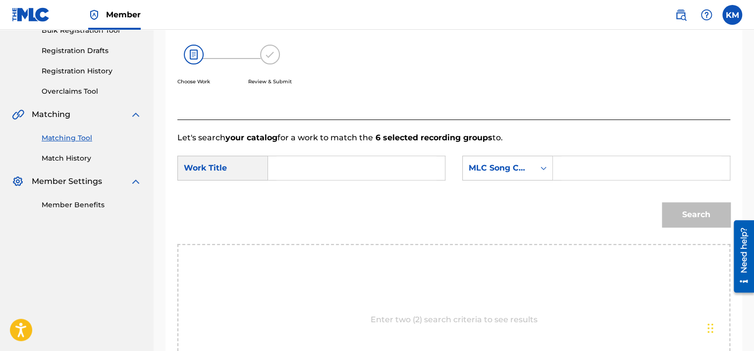
scroll to position [149, 0]
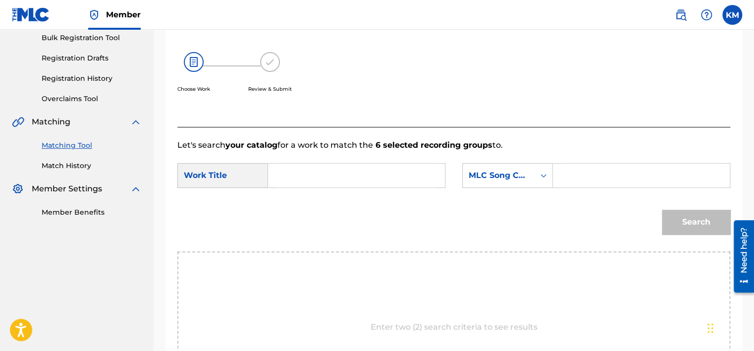
click at [316, 164] on input "Search Form" at bounding box center [357, 176] width 160 height 24
paste input "Little Things - Acoustic"
type input "Little Things - Acoustic"
click at [530, 176] on div "MLC Song Code" at bounding box center [499, 175] width 72 height 19
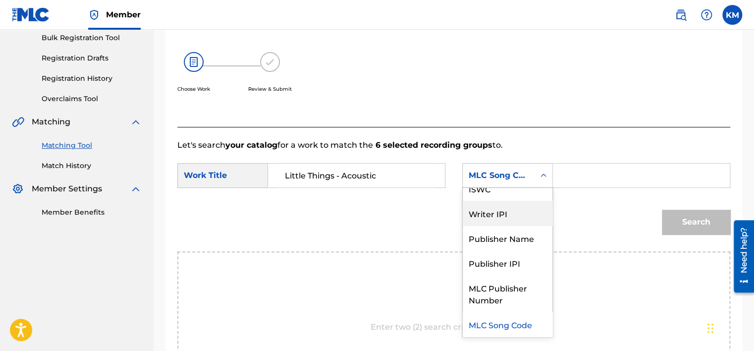
scroll to position [0, 0]
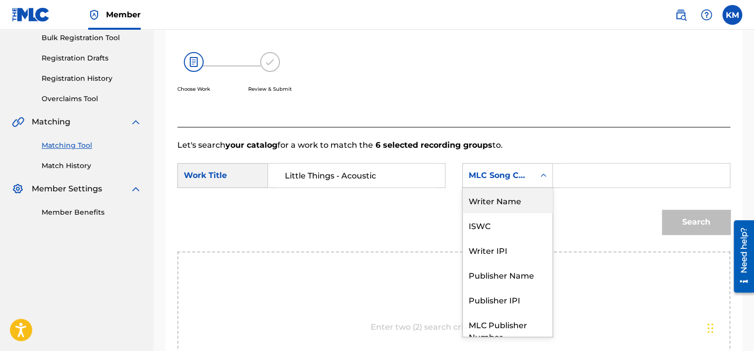
click at [517, 206] on div "Writer Name" at bounding box center [508, 200] width 90 height 25
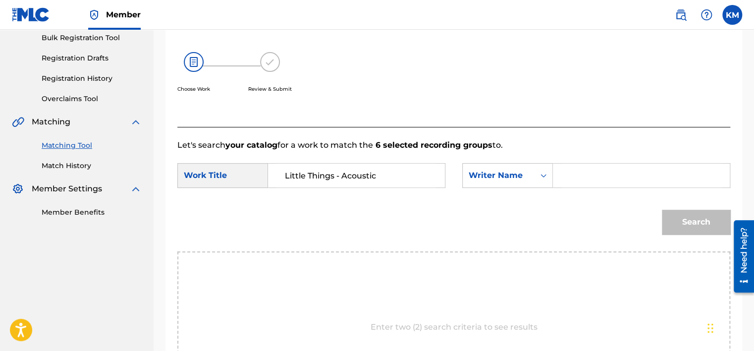
click at [595, 178] on input "Search Form" at bounding box center [642, 176] width 160 height 24
paste input "[PERSON_NAME]"
type input "[PERSON_NAME]"
click at [671, 222] on button "Search" at bounding box center [696, 222] width 68 height 25
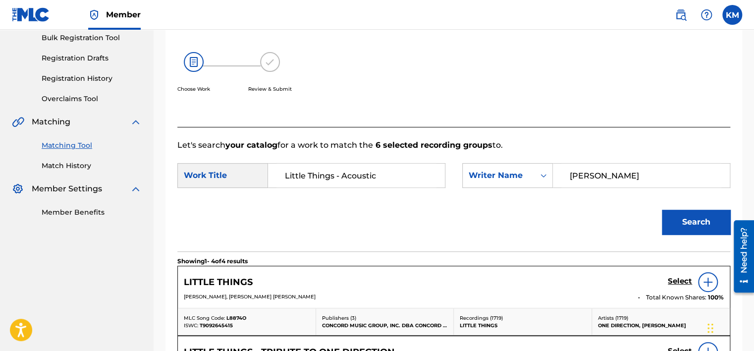
click at [673, 279] on h5 "Select" at bounding box center [680, 281] width 24 height 9
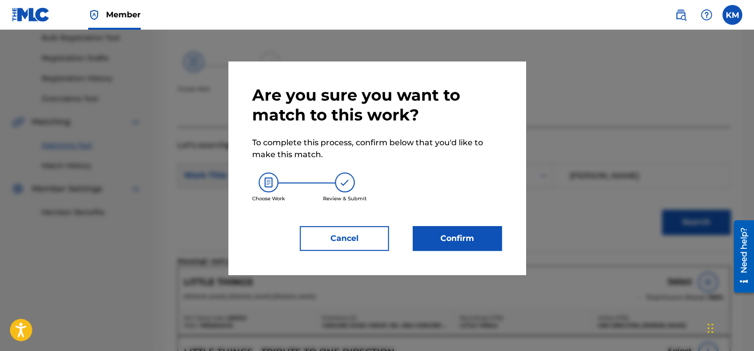
click at [453, 233] on button "Confirm" at bounding box center [457, 238] width 89 height 25
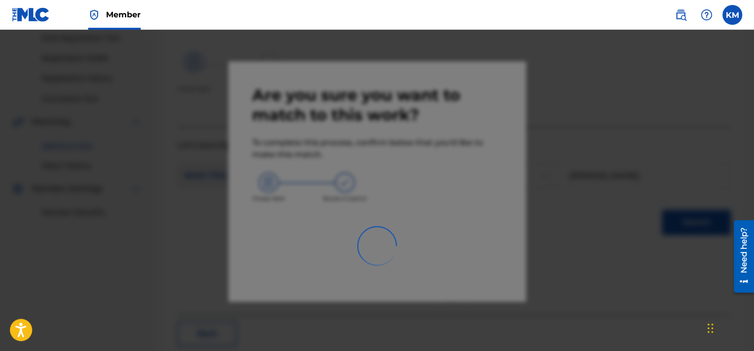
scroll to position [75, 0]
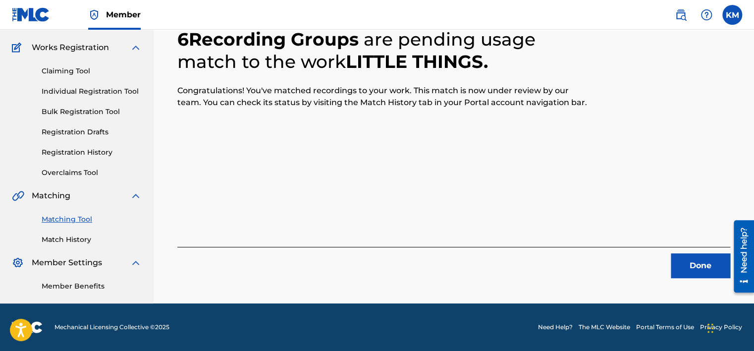
click at [699, 256] on button "Done" at bounding box center [700, 265] width 59 height 25
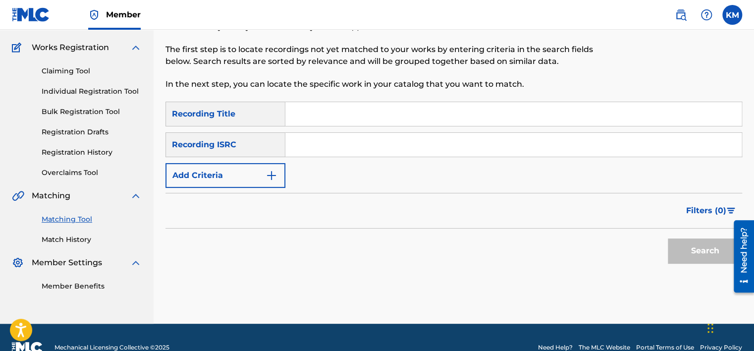
paste input "FR7U62100341"
type input "FR7U62100341"
click at [683, 254] on button "Search" at bounding box center [705, 250] width 74 height 25
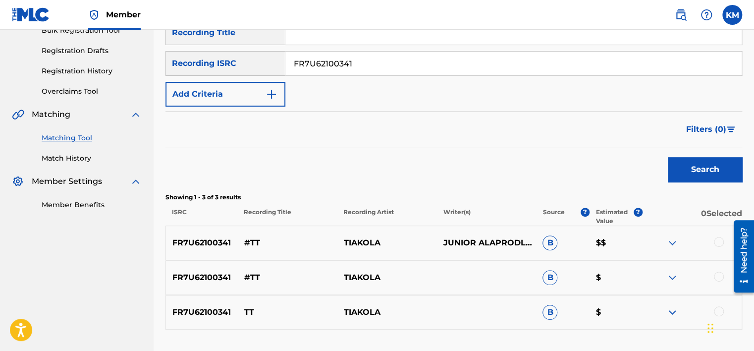
scroll to position [224, 0]
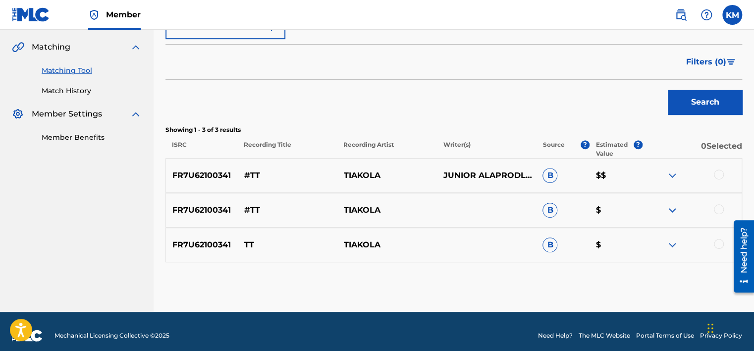
click at [718, 175] on div at bounding box center [719, 175] width 10 height 10
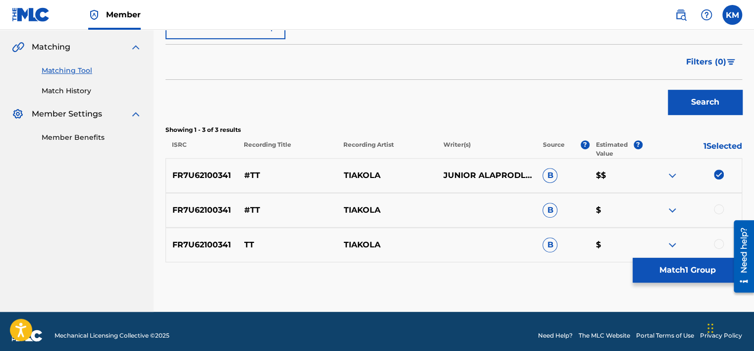
click at [718, 207] on div at bounding box center [719, 209] width 10 height 10
click at [719, 242] on div at bounding box center [719, 244] width 10 height 10
click at [696, 268] on button "Match 3 Groups" at bounding box center [688, 270] width 110 height 25
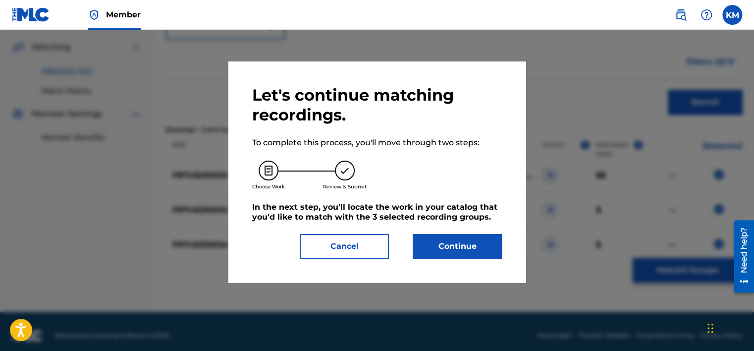
click at [454, 248] on button "Continue" at bounding box center [457, 246] width 89 height 25
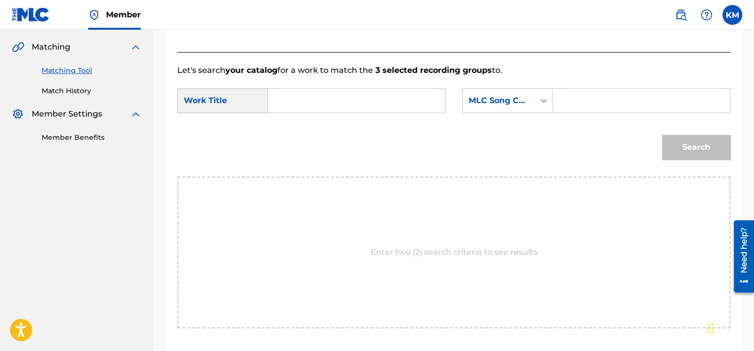
paste input "#TT"
type input "#TT"
click at [546, 101] on icon "Search Form" at bounding box center [544, 101] width 10 height 10
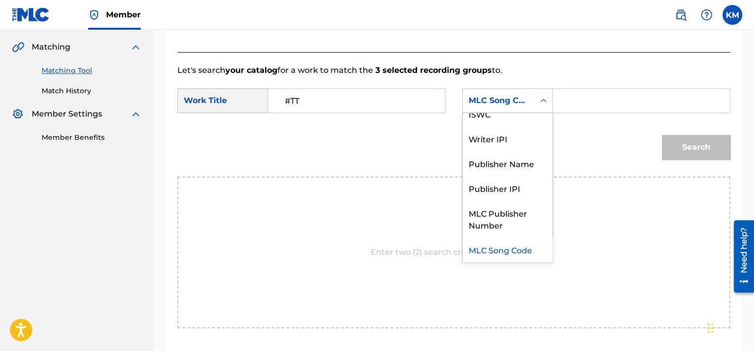
scroll to position [0, 0]
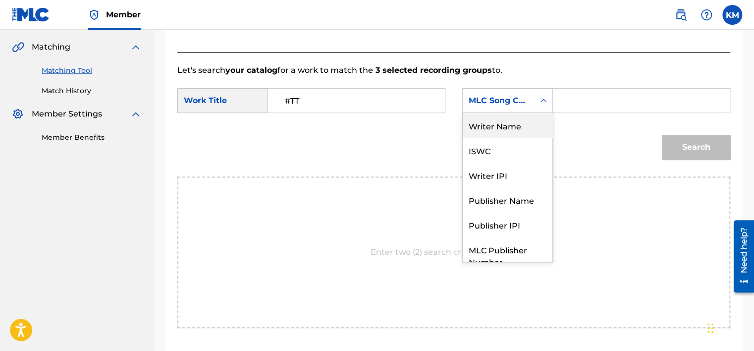
click at [504, 122] on div "Writer Name" at bounding box center [508, 125] width 90 height 25
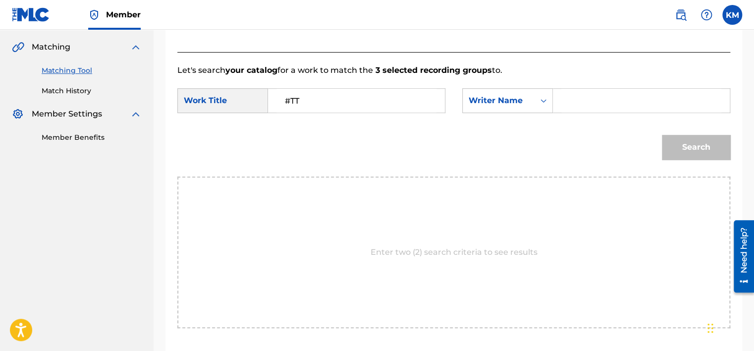
paste input "Mundala"
type input "Mundala"
click at [669, 154] on button "Search" at bounding box center [696, 147] width 68 height 25
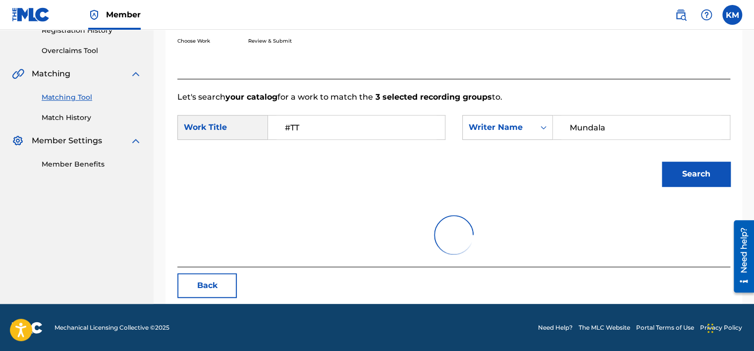
scroll to position [224, 0]
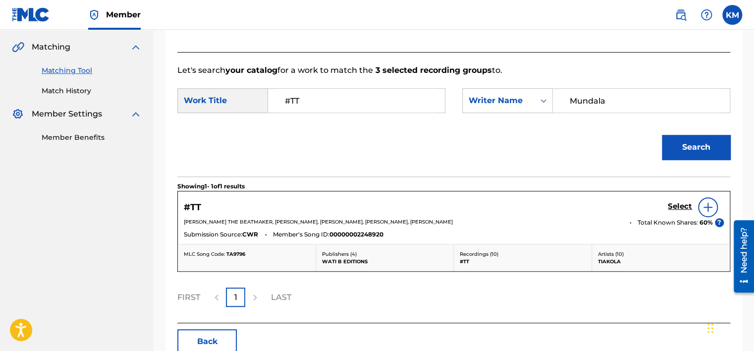
click at [682, 206] on h5 "Select" at bounding box center [680, 206] width 24 height 9
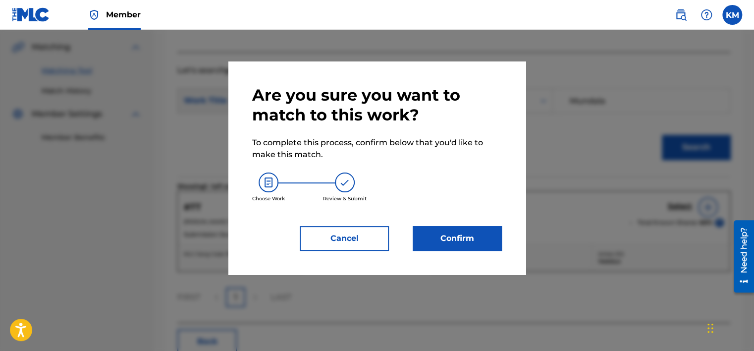
click at [477, 236] on button "Confirm" at bounding box center [457, 238] width 89 height 25
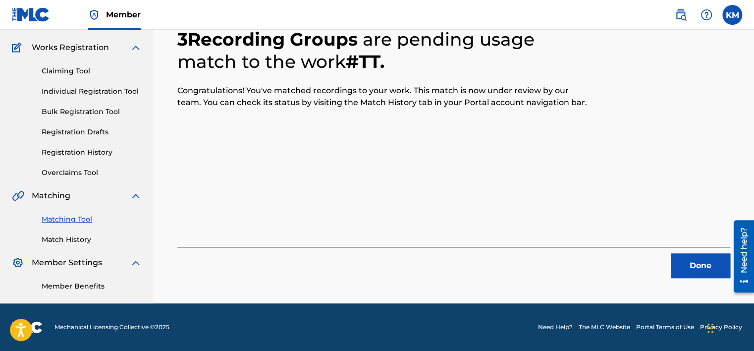
scroll to position [75, 0]
click at [689, 265] on button "Done" at bounding box center [700, 265] width 59 height 25
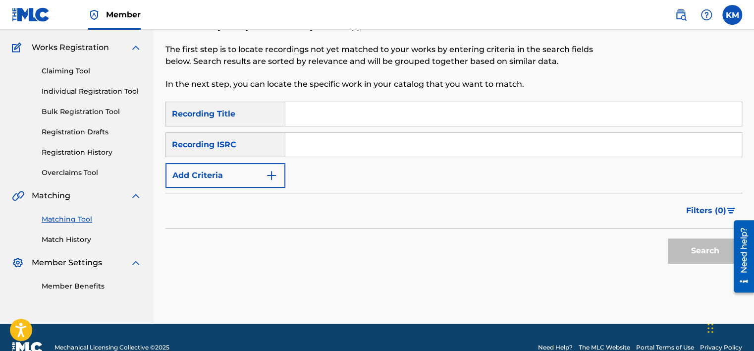
paste input "QMQYB1503506"
type input "QMQYB1503506"
click at [687, 248] on button "Search" at bounding box center [705, 250] width 74 height 25
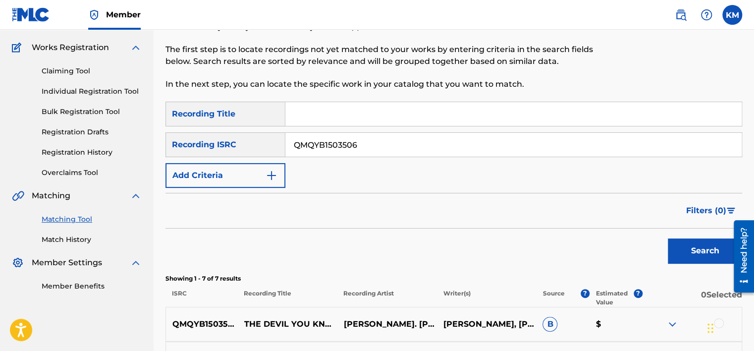
scroll to position [273, 0]
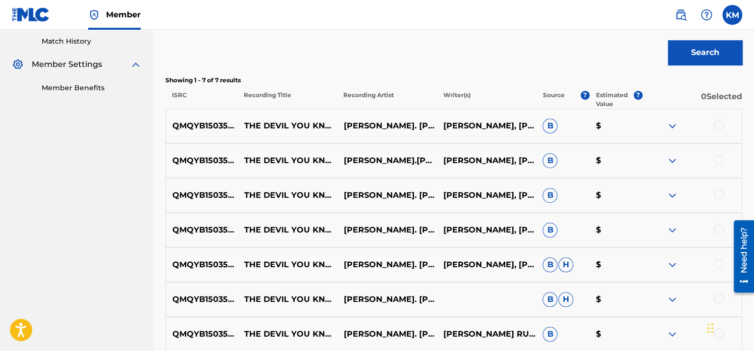
click at [718, 125] on div at bounding box center [719, 125] width 10 height 10
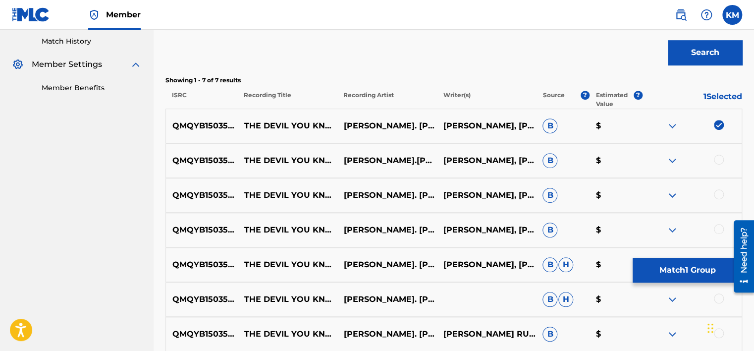
click at [717, 159] on div at bounding box center [719, 160] width 10 height 10
click at [716, 196] on div at bounding box center [719, 194] width 10 height 10
click at [718, 226] on div at bounding box center [719, 229] width 10 height 10
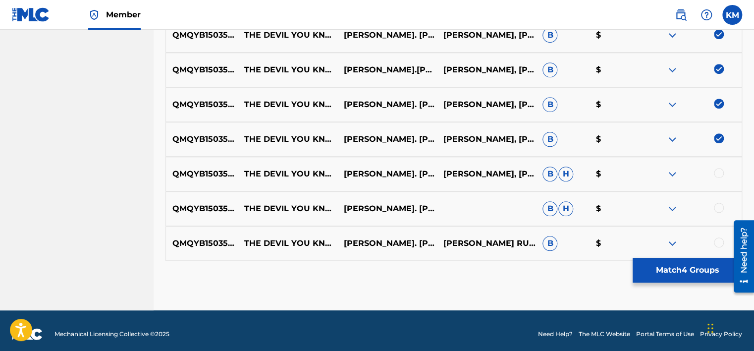
scroll to position [371, 0]
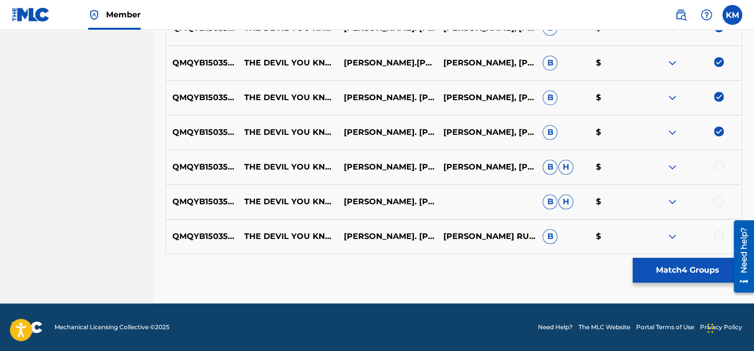
click at [717, 165] on div at bounding box center [719, 166] width 10 height 10
click at [719, 199] on div at bounding box center [719, 201] width 10 height 10
click at [719, 235] on div at bounding box center [719, 235] width 10 height 10
click at [664, 279] on button "Match 7 Groups" at bounding box center [688, 270] width 110 height 25
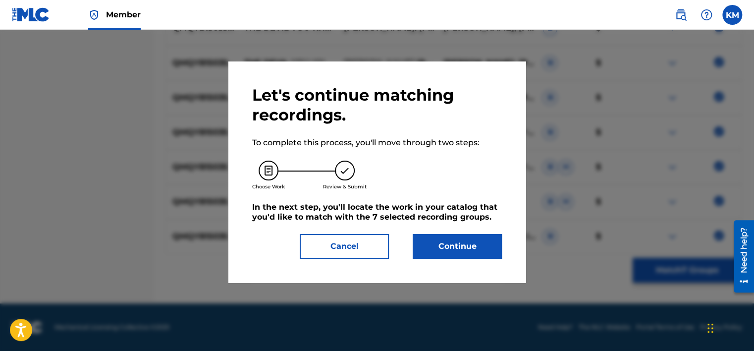
click at [468, 239] on button "Continue" at bounding box center [457, 246] width 89 height 25
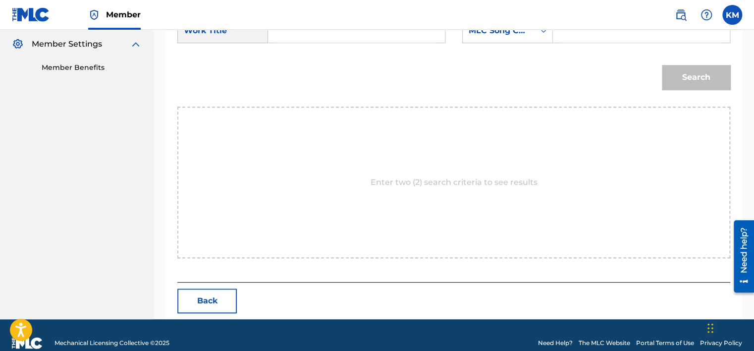
scroll to position [161, 0]
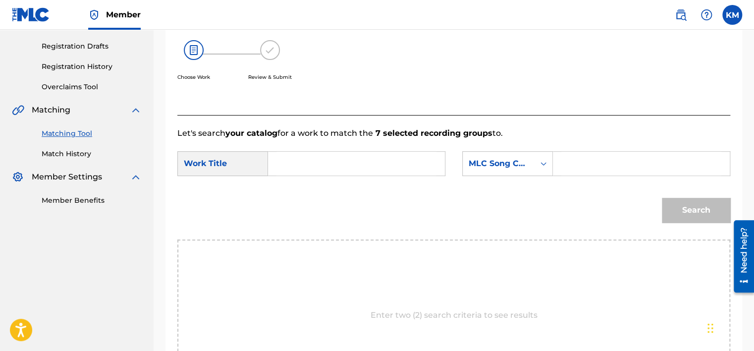
paste input "The Devil You Know"
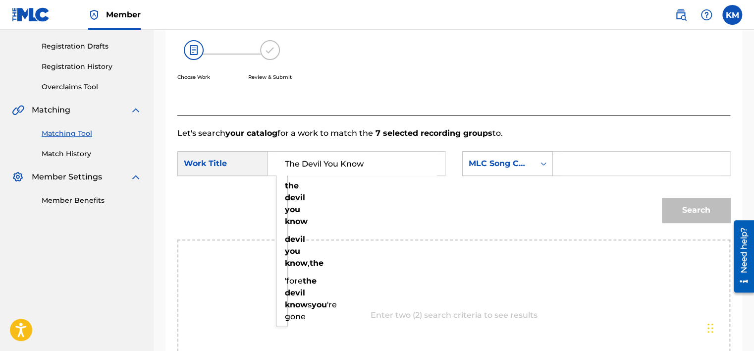
type input "The Devil You Know"
click at [541, 163] on icon "Search Form" at bounding box center [544, 164] width 10 height 10
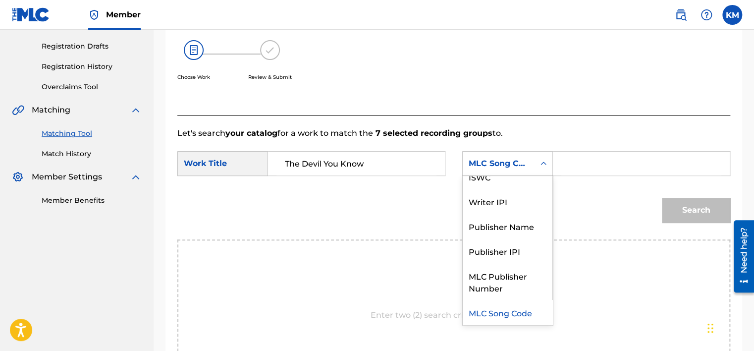
scroll to position [0, 0]
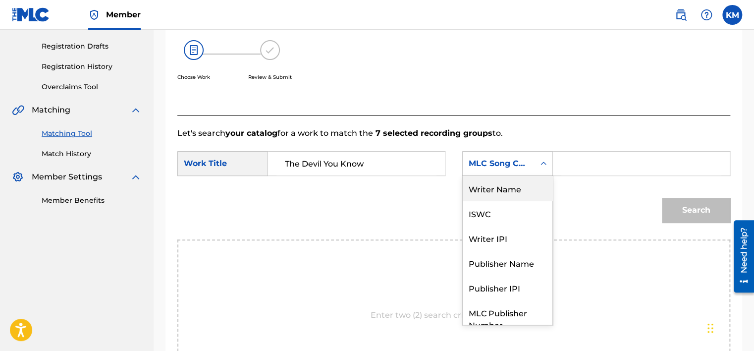
click at [530, 184] on div "Writer Name" at bounding box center [508, 188] width 90 height 25
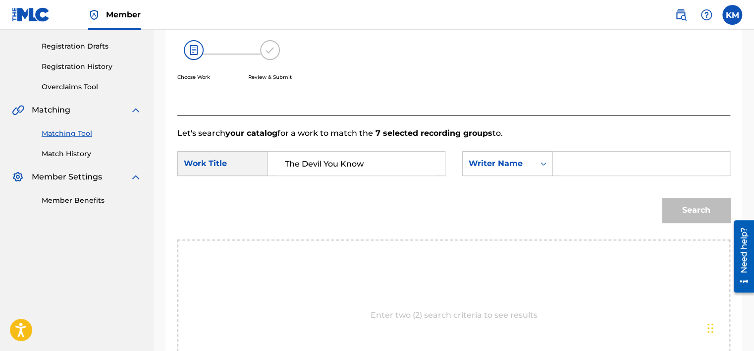
paste input "[PERSON_NAME]"
type input "[PERSON_NAME]"
click at [682, 204] on button "Search" at bounding box center [696, 210] width 68 height 25
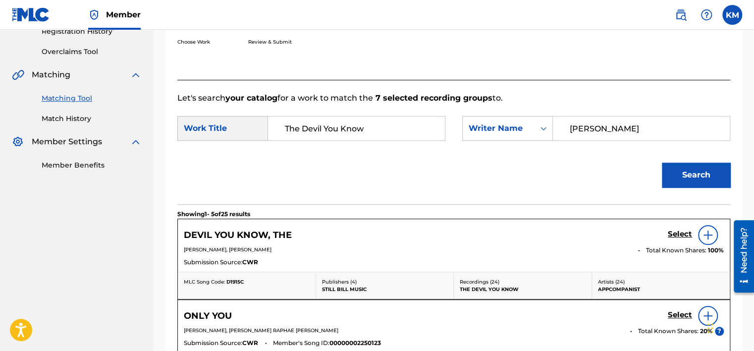
scroll to position [210, 0]
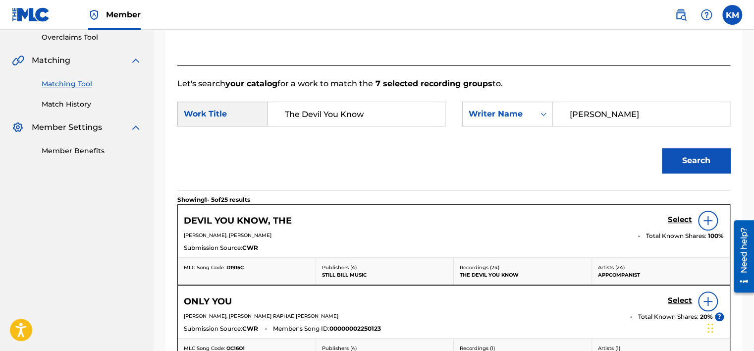
click at [680, 217] on h5 "Select" at bounding box center [680, 219] width 24 height 9
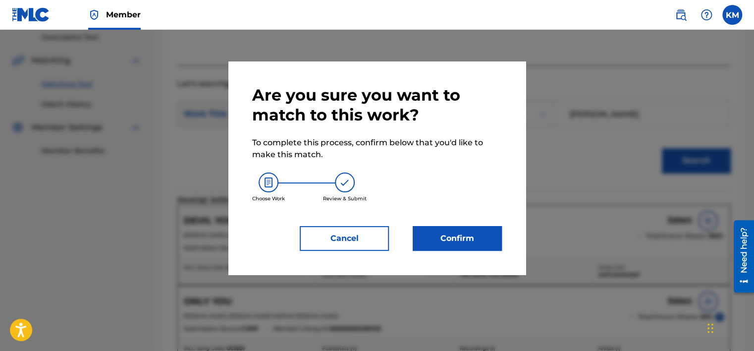
click at [471, 236] on button "Confirm" at bounding box center [457, 238] width 89 height 25
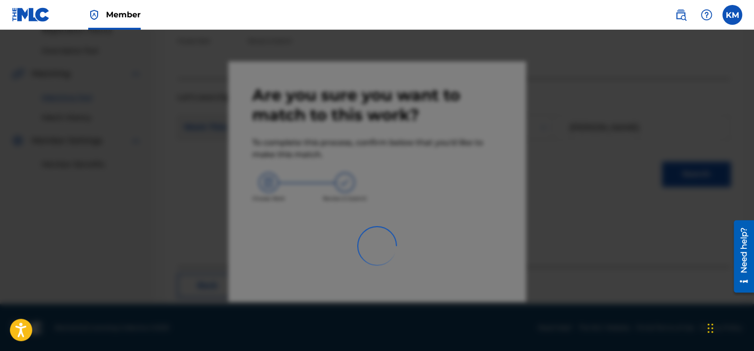
scroll to position [75, 0]
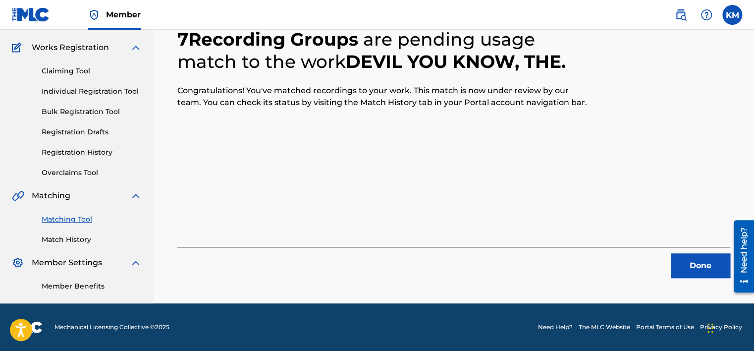
click at [695, 262] on button "Done" at bounding box center [700, 265] width 59 height 25
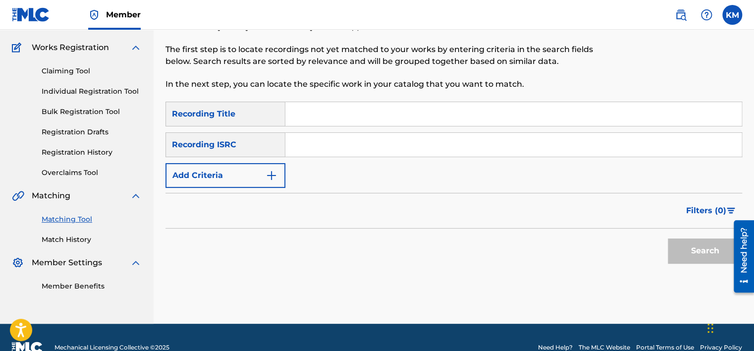
paste input "QZDQH2302124"
type input "QZDQH2302124"
click at [682, 251] on button "Search" at bounding box center [705, 250] width 74 height 25
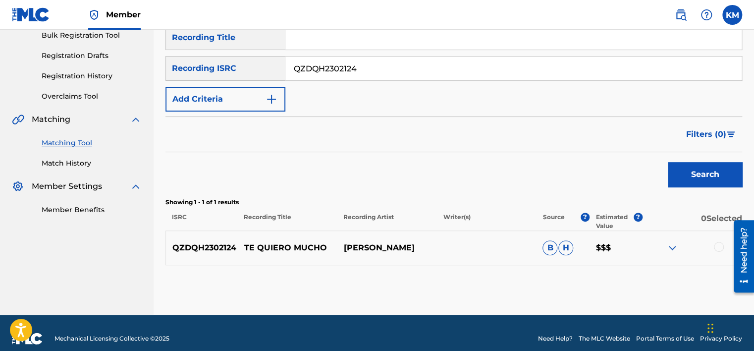
scroll to position [163, 0]
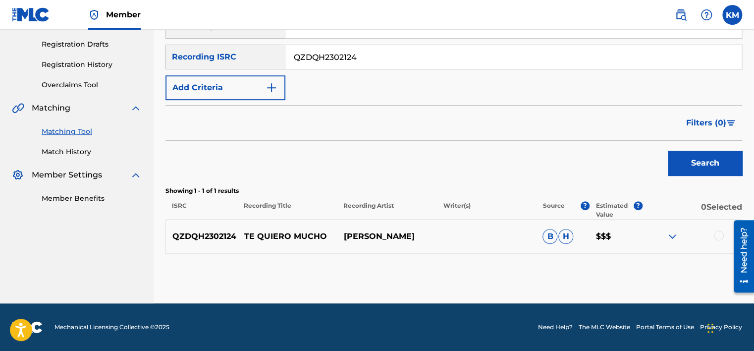
drag, startPoint x: 242, startPoint y: 234, endPoint x: 450, endPoint y: 228, distance: 208.3
click at [450, 228] on div "QZDQH2302124 TE QUIERO MUCHO [PERSON_NAME] [PERSON_NAME] $$$" at bounding box center [454, 236] width 577 height 35
copy div "TE QUIERO MUCHO [PERSON_NAME]"
click at [719, 237] on div at bounding box center [719, 235] width 10 height 10
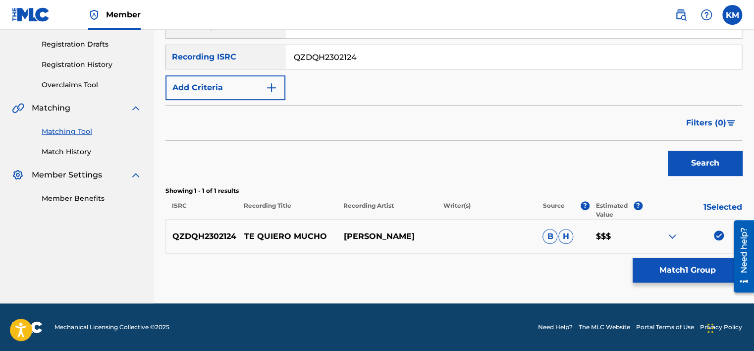
click at [676, 276] on button "Match 1 Group" at bounding box center [688, 270] width 110 height 25
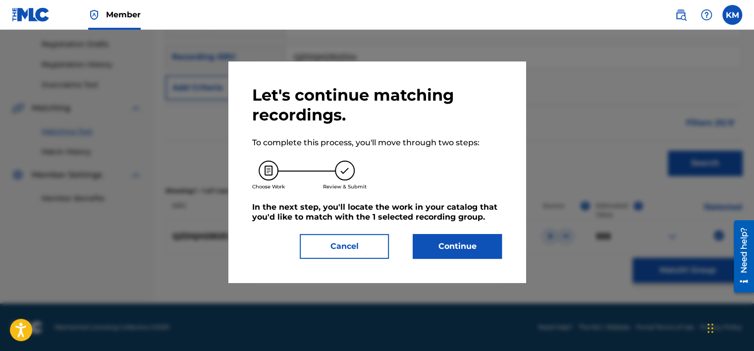
click at [462, 240] on button "Continue" at bounding box center [457, 246] width 89 height 25
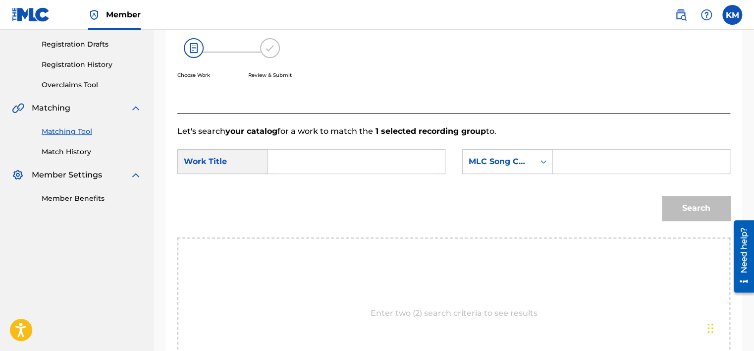
paste input "TE QUIERO MUCHO"
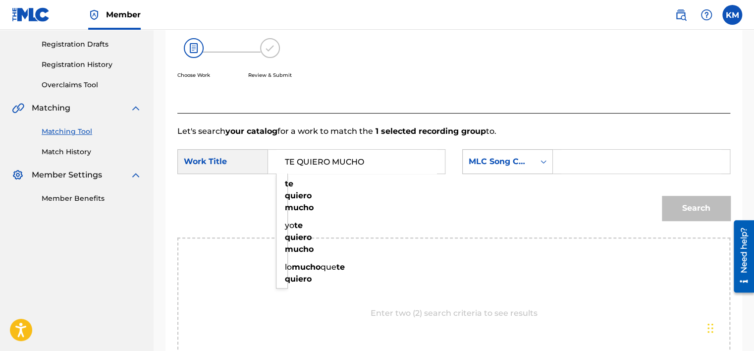
type input "TE QUIERO MUCHO"
click at [539, 165] on icon "Search Form" at bounding box center [544, 162] width 10 height 10
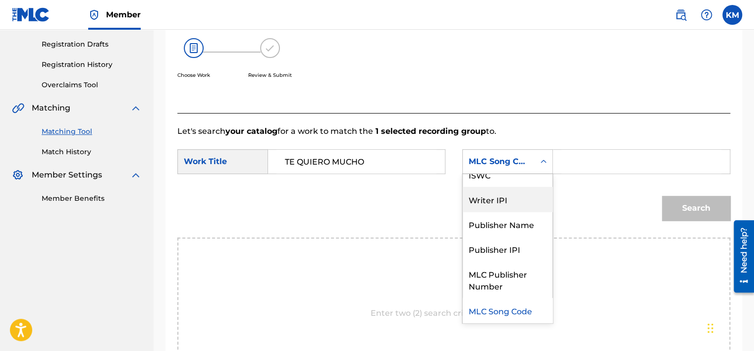
scroll to position [0, 0]
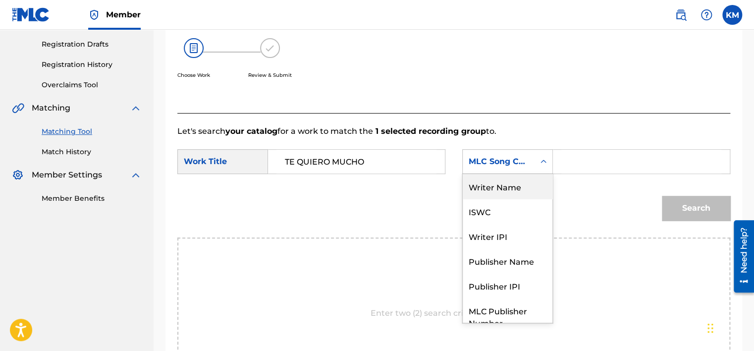
click at [512, 180] on div "Writer Name" at bounding box center [508, 186] width 90 height 25
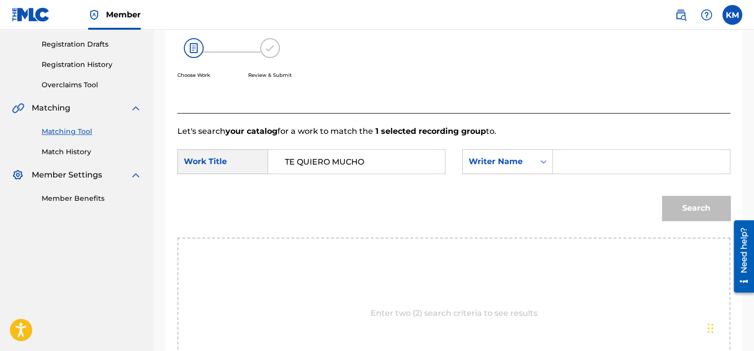
paste input "[PERSON_NAME]"
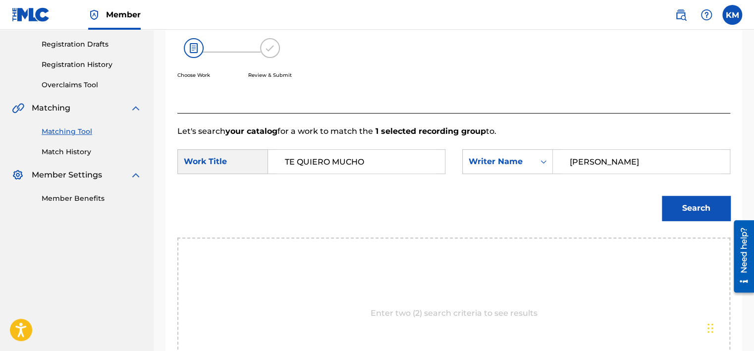
type input "[PERSON_NAME]"
click at [678, 206] on button "Search" at bounding box center [696, 208] width 68 height 25
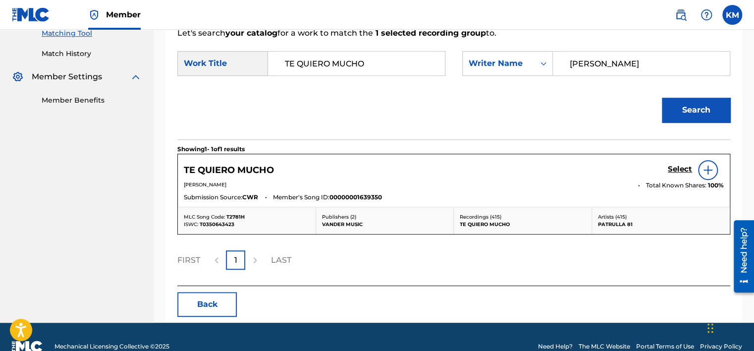
scroll to position [262, 0]
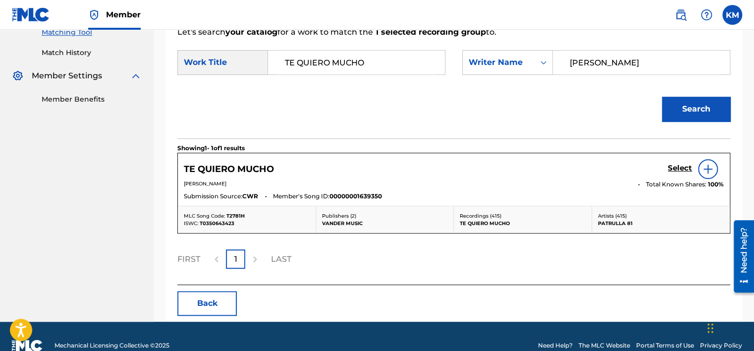
click at [671, 171] on h5 "Select" at bounding box center [680, 168] width 24 height 9
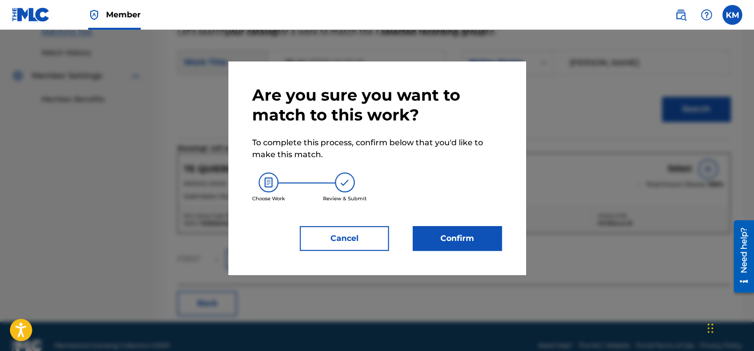
click at [470, 236] on button "Confirm" at bounding box center [457, 238] width 89 height 25
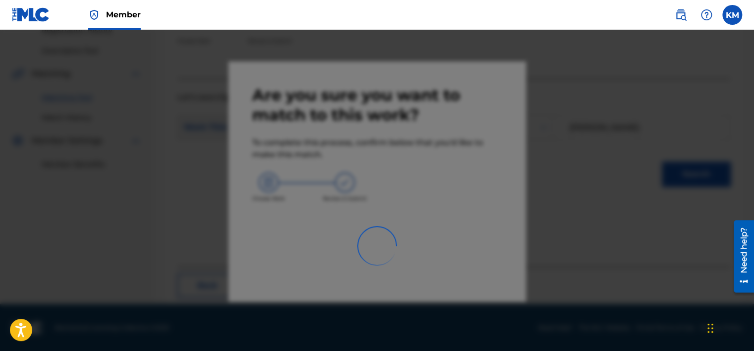
scroll to position [75, 0]
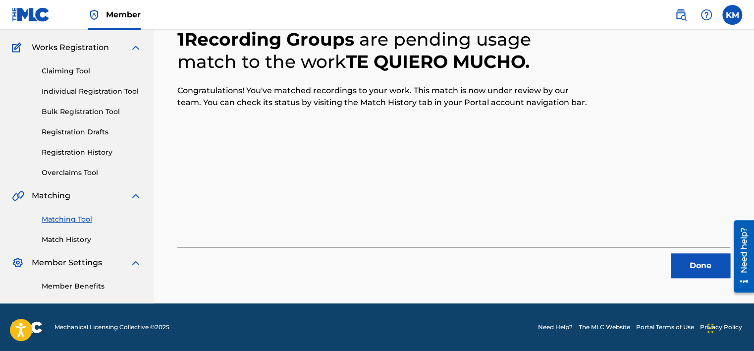
click at [698, 264] on button "Done" at bounding box center [700, 265] width 59 height 25
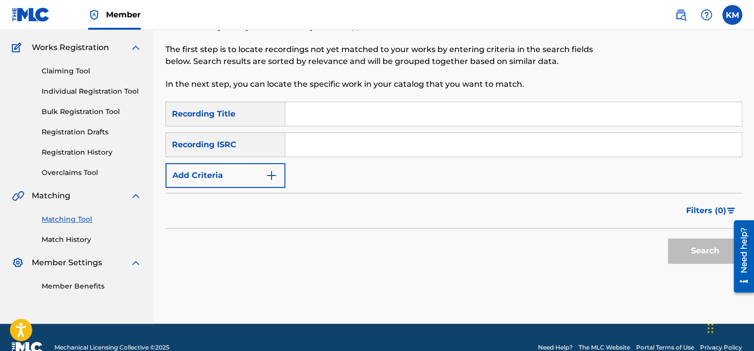
click at [339, 141] on input "Search Form" at bounding box center [513, 145] width 457 height 24
paste input "FR9W11207101"
type input "FR9W11207101"
click at [684, 252] on button "Search" at bounding box center [705, 250] width 74 height 25
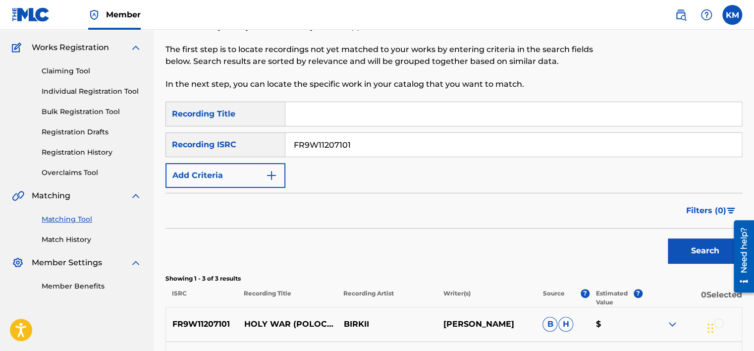
scroll to position [232, 0]
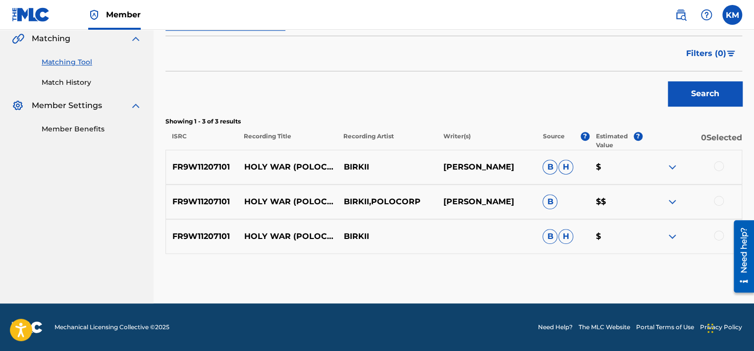
click at [721, 236] on div at bounding box center [719, 235] width 10 height 10
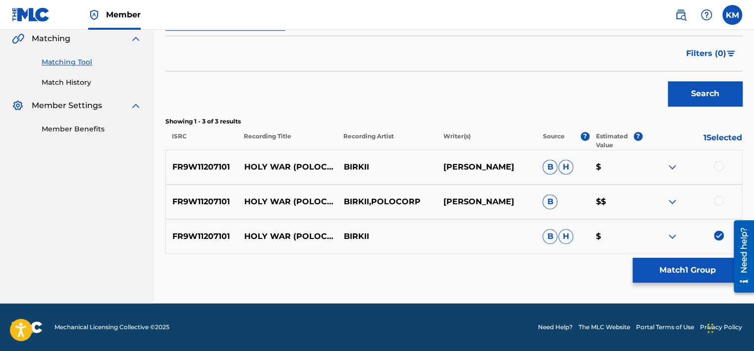
click at [720, 198] on div at bounding box center [719, 201] width 10 height 10
click at [719, 163] on div at bounding box center [719, 166] width 10 height 10
click at [674, 274] on button "Match 3 Groups" at bounding box center [688, 270] width 110 height 25
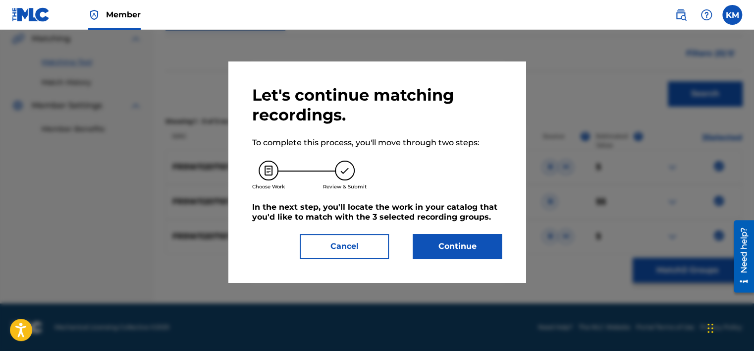
click at [449, 253] on button "Continue" at bounding box center [457, 246] width 89 height 25
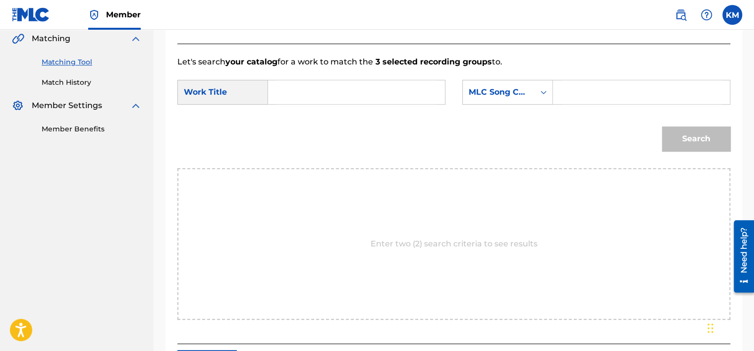
click at [345, 100] on input "Search Form" at bounding box center [357, 92] width 160 height 24
paste input "Holy War (Polocorp Remix)"
type input "Holy War (Polocorp Remix)"
click at [541, 91] on icon "Search Form" at bounding box center [544, 92] width 6 height 3
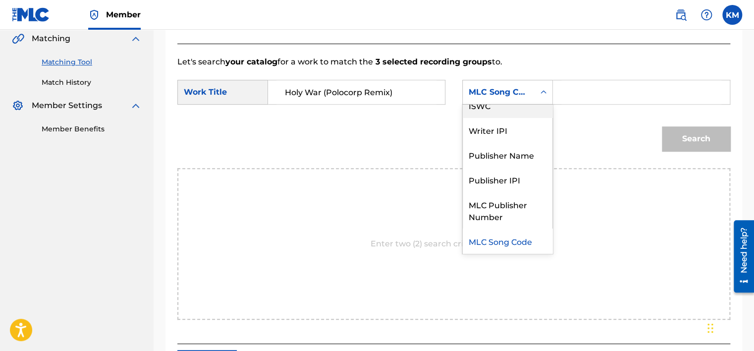
scroll to position [0, 0]
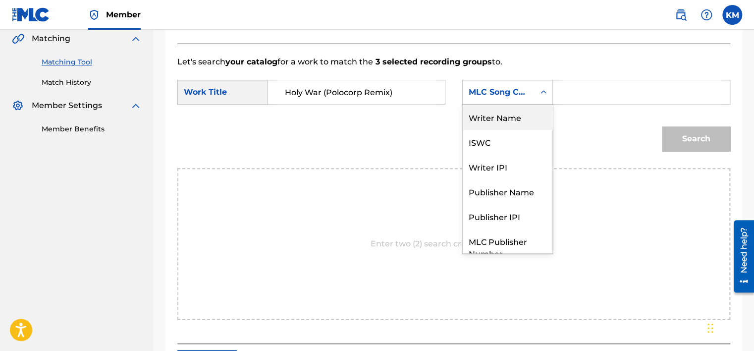
click at [530, 113] on div "Writer Name" at bounding box center [508, 117] width 90 height 25
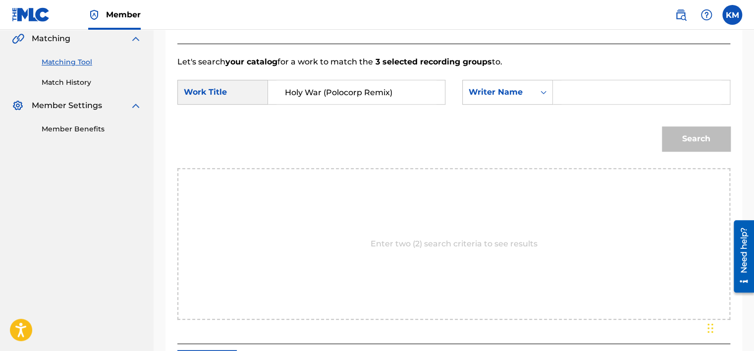
click at [569, 96] on input "Search Form" at bounding box center [642, 92] width 160 height 24
paste input "[PERSON_NAME]"
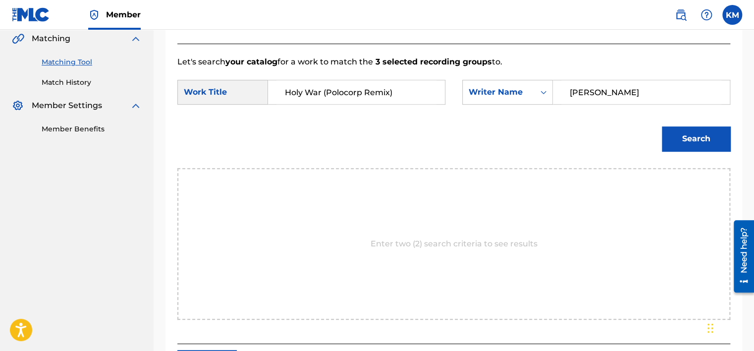
type input "[PERSON_NAME]"
click at [680, 131] on button "Search" at bounding box center [696, 138] width 68 height 25
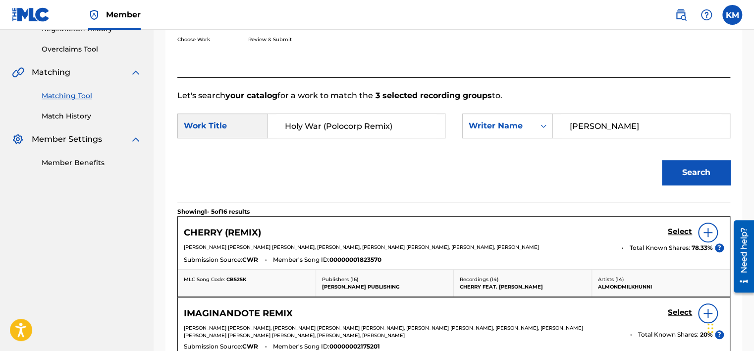
scroll to position [133, 0]
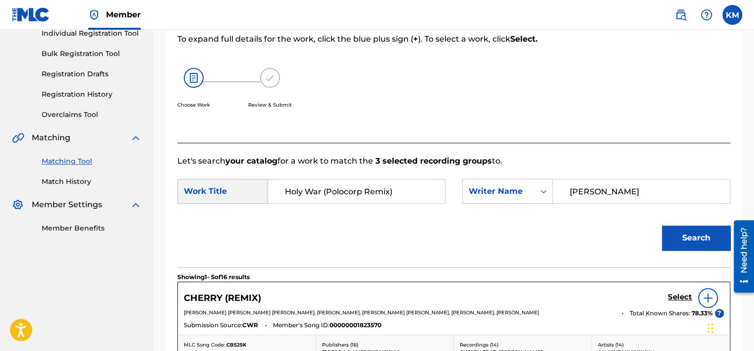
drag, startPoint x: 321, startPoint y: 186, endPoint x: 402, endPoint y: 186, distance: 80.8
click at [402, 186] on input "Holy War (Polocorp Remix)" at bounding box center [357, 191] width 160 height 24
type input "Holy War"
click at [662, 226] on button "Search" at bounding box center [696, 238] width 68 height 25
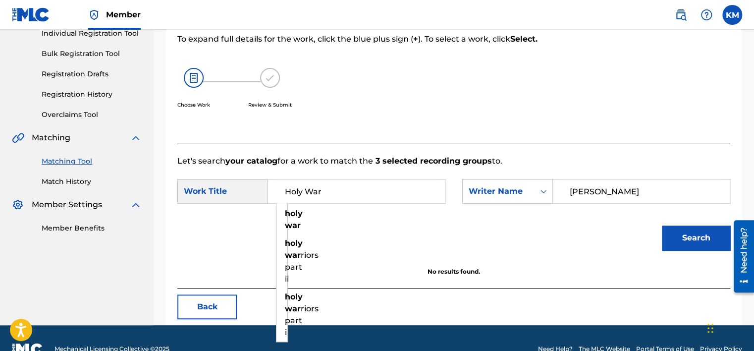
click at [668, 239] on button "Search" at bounding box center [696, 238] width 68 height 25
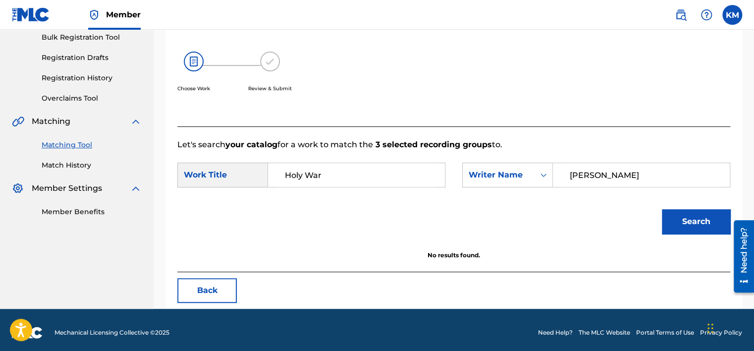
scroll to position [155, 0]
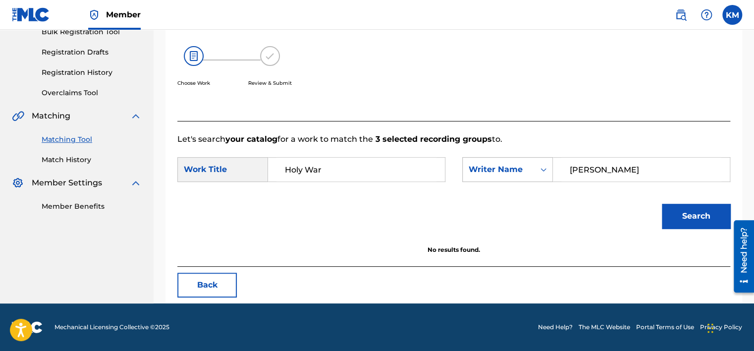
drag, startPoint x: 597, startPoint y: 171, endPoint x: 512, endPoint y: 168, distance: 85.8
click at [512, 168] on div "SearchWithCriteria97bf4515-19e4-40f6-9021-1b0423feffd2 Writer Name [PERSON_NAME]" at bounding box center [596, 169] width 268 height 25
paste input "H4982Y"
type input "H4982Y"
click at [545, 169] on icon "Search Form" at bounding box center [544, 169] width 6 height 3
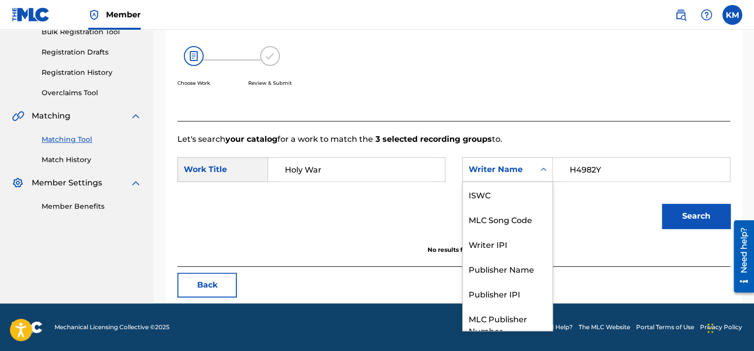
scroll to position [37, 0]
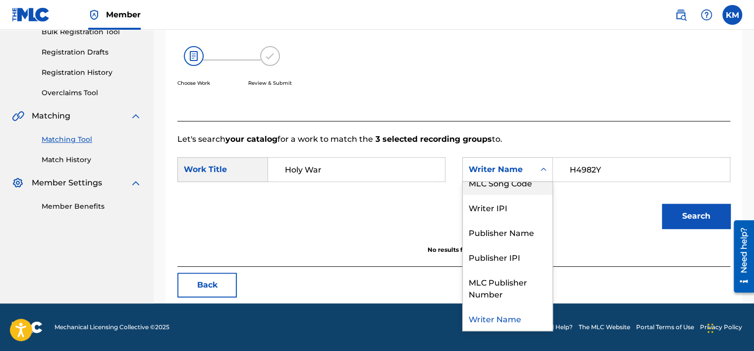
click at [535, 186] on div "MLC Song Code" at bounding box center [508, 182] width 90 height 25
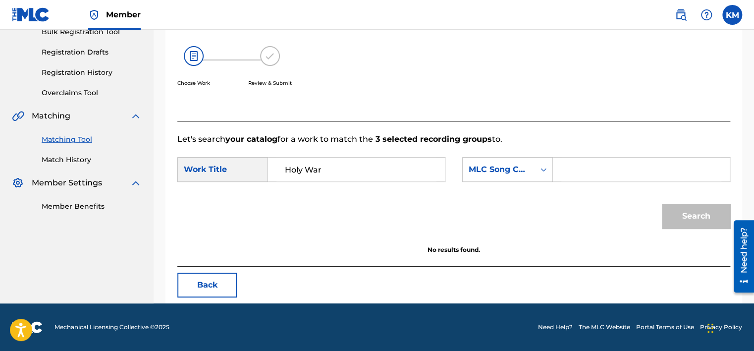
click at [556, 177] on div "Search Form" at bounding box center [641, 169] width 177 height 25
click at [570, 171] on input "Search Form" at bounding box center [642, 170] width 160 height 24
paste input "H4982Y"
type input "H4982Y"
click at [692, 214] on button "Search" at bounding box center [696, 216] width 68 height 25
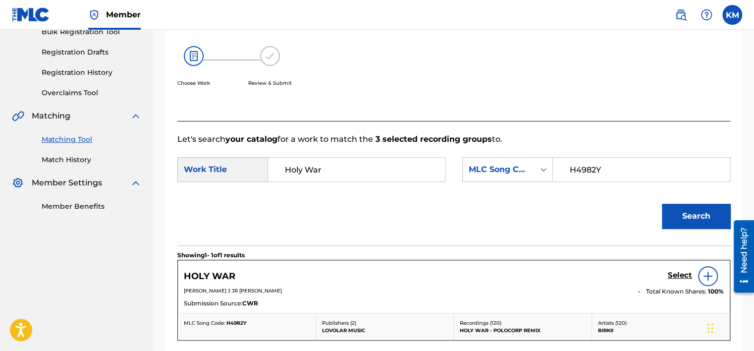
click at [609, 331] on p "BIRKII" at bounding box center [661, 330] width 126 height 7
copy p "BIRKII"
click at [609, 331] on p "BIRKII" at bounding box center [661, 330] width 126 height 7
click at [706, 272] on img at bounding box center [708, 276] width 12 height 12
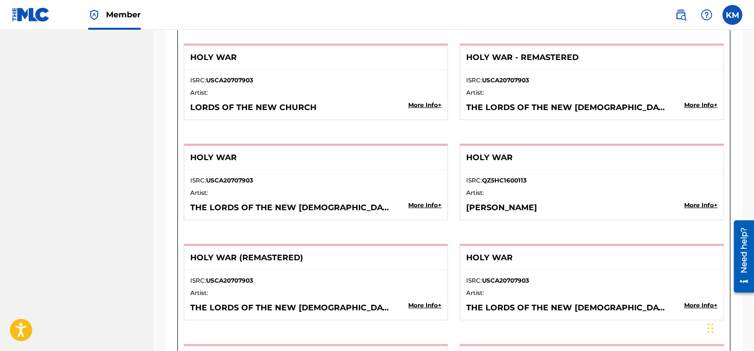
scroll to position [1096, 0]
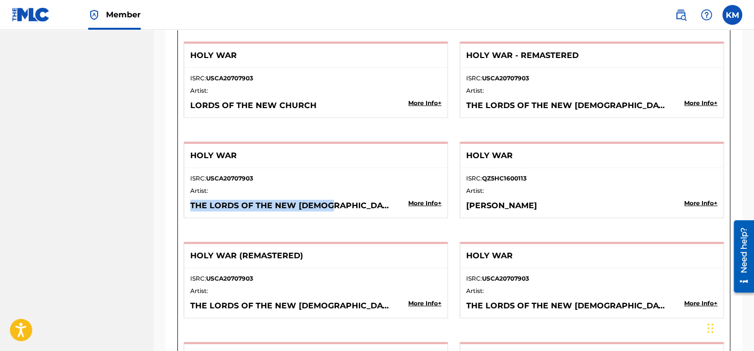
drag, startPoint x: 192, startPoint y: 204, endPoint x: 357, endPoint y: 207, distance: 164.6
click at [357, 207] on p "THE LORDS OF THE NEW [DEMOGRAPHIC_DATA]" at bounding box center [290, 206] width 201 height 12
copy p "THE LORDS OF THE NEW [DEMOGRAPHIC_DATA]"
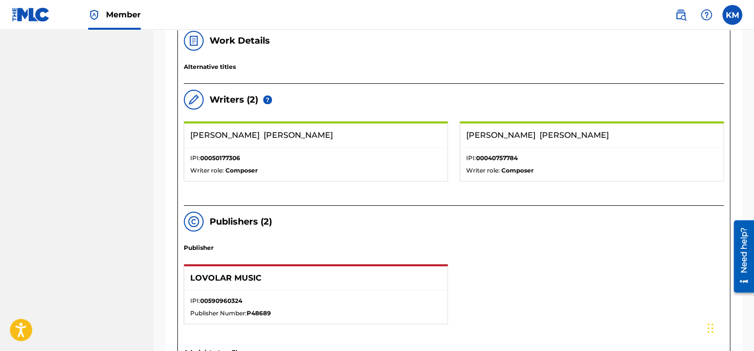
scroll to position [155, 0]
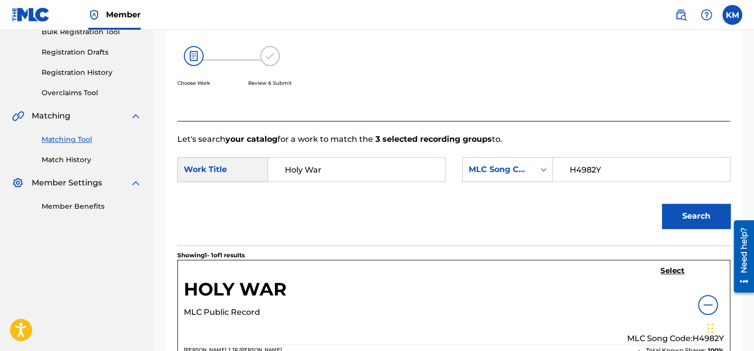
click at [68, 160] on link "Match History" at bounding box center [92, 160] width 100 height 10
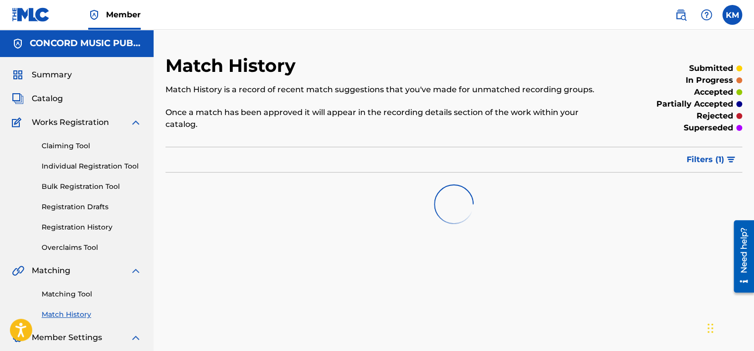
click at [87, 292] on link "Matching Tool" at bounding box center [92, 294] width 100 height 10
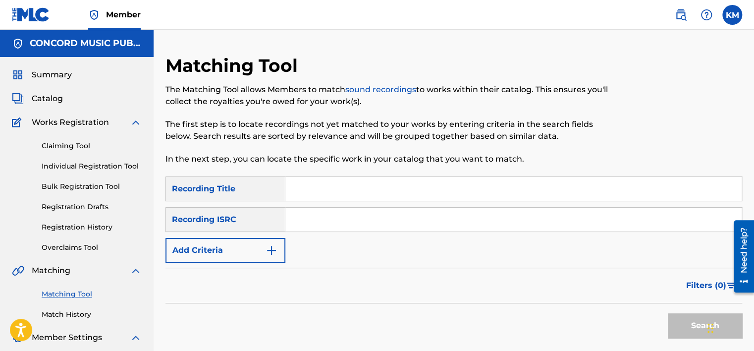
click at [304, 216] on input "Search Form" at bounding box center [513, 220] width 457 height 24
paste input "QMDA72353010"
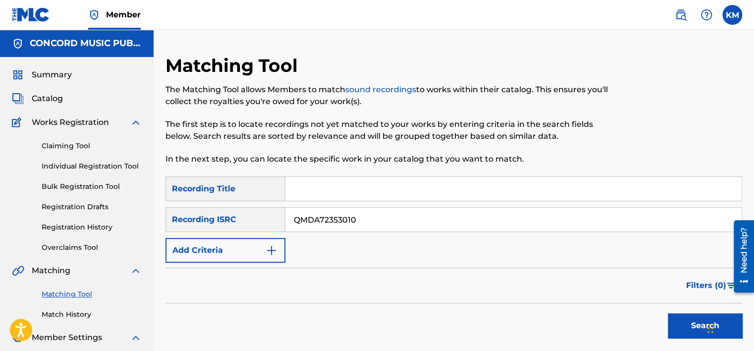
type input "QMDA72353010"
click at [681, 329] on button "Search" at bounding box center [705, 325] width 74 height 25
click at [676, 317] on button "Search" at bounding box center [705, 325] width 74 height 25
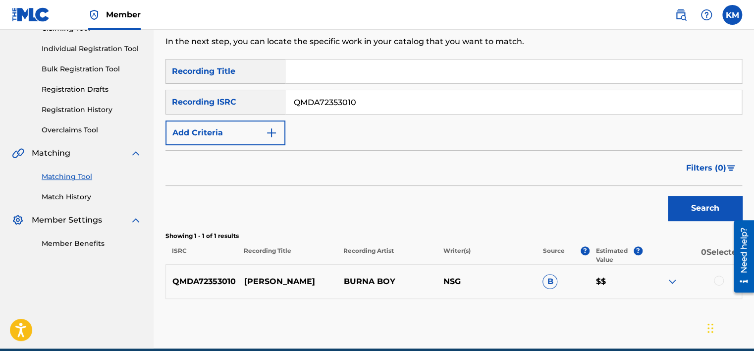
scroll to position [163, 0]
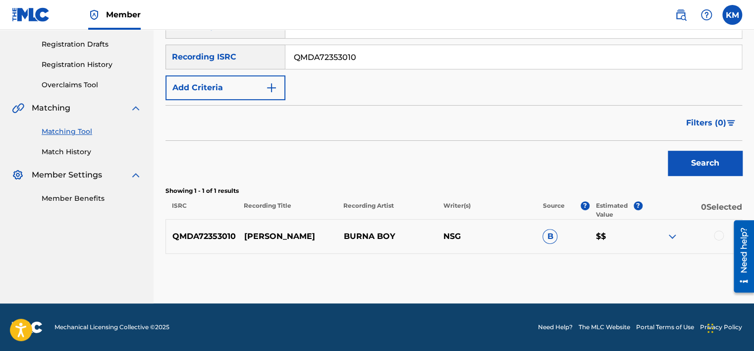
click at [718, 236] on div at bounding box center [719, 235] width 10 height 10
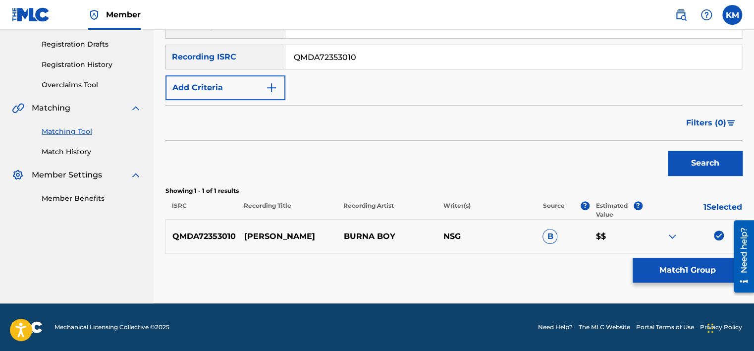
click at [686, 275] on button "Match 1 Group" at bounding box center [688, 270] width 110 height 25
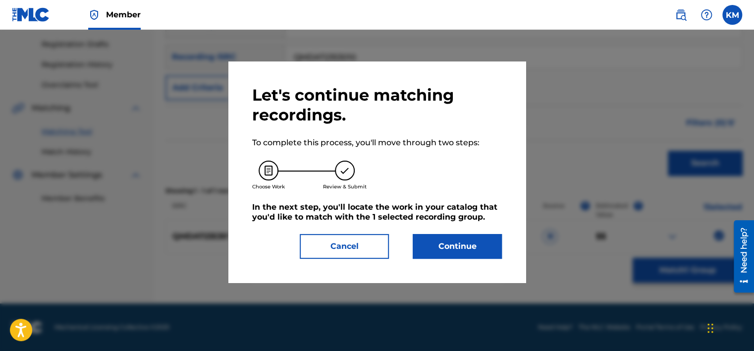
click at [449, 250] on button "Continue" at bounding box center [457, 246] width 89 height 25
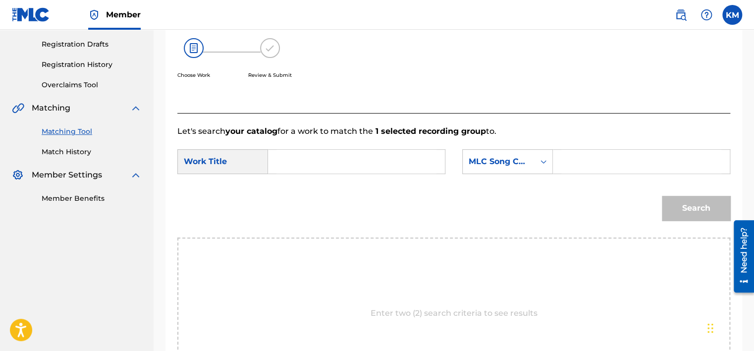
click at [353, 155] on input "Search Form" at bounding box center [357, 162] width 160 height 24
paste input "[PERSON_NAME]"
type input "[PERSON_NAME]"
click at [542, 161] on icon "Search Form" at bounding box center [544, 161] width 6 height 3
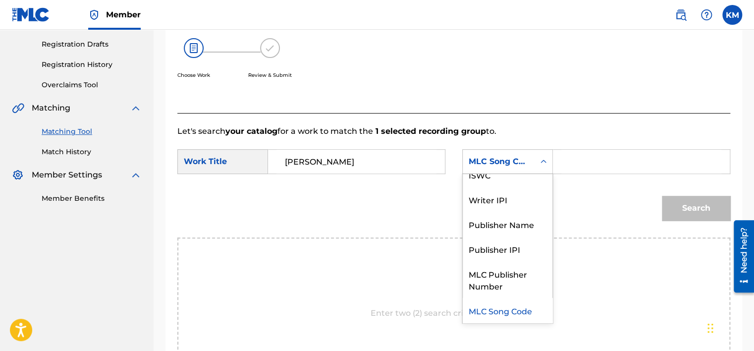
scroll to position [0, 0]
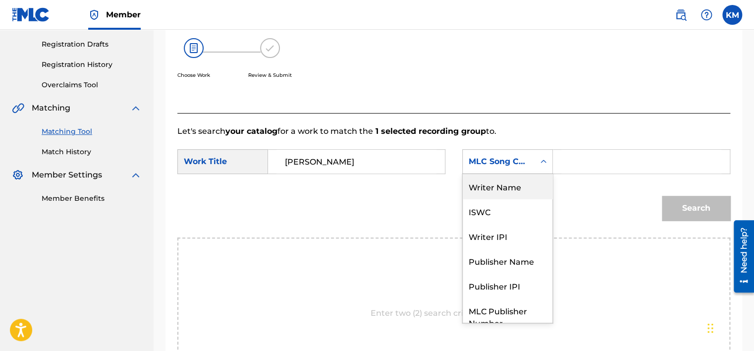
click at [498, 189] on div "Writer Name" at bounding box center [508, 186] width 90 height 25
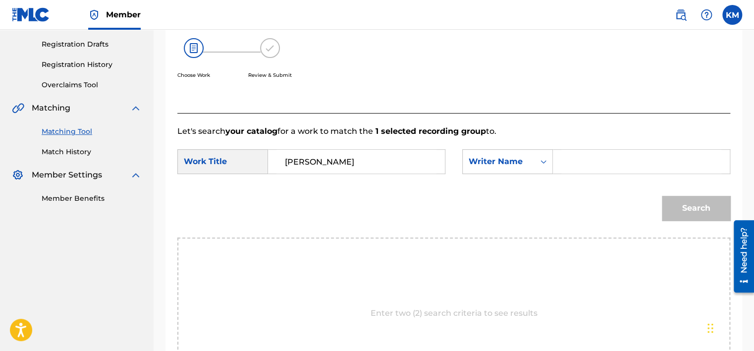
click at [571, 164] on input "Search Form" at bounding box center [642, 162] width 160 height 24
type input "dope"
click at [710, 200] on button "Search" at bounding box center [696, 208] width 68 height 25
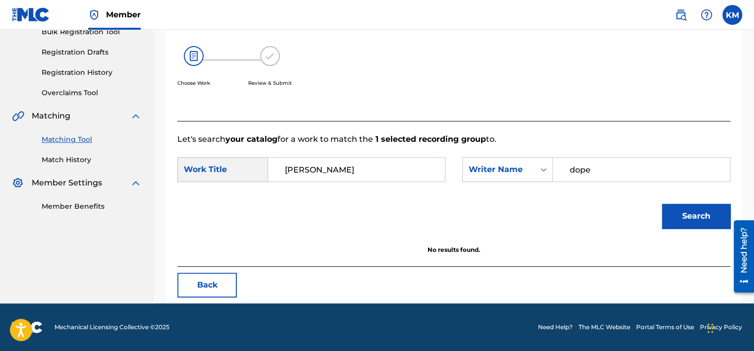
scroll to position [155, 0]
click at [543, 171] on icon "Search Form" at bounding box center [544, 170] width 10 height 10
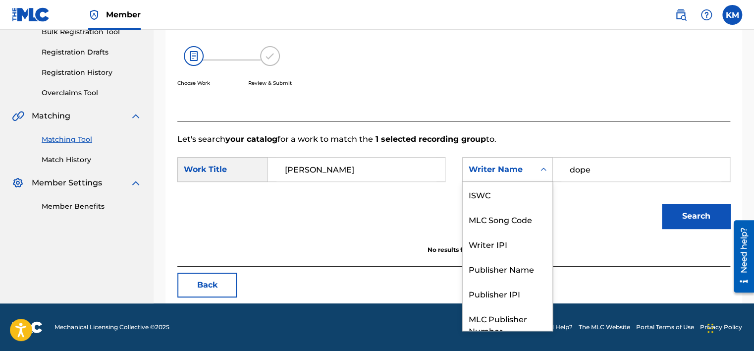
scroll to position [37, 0]
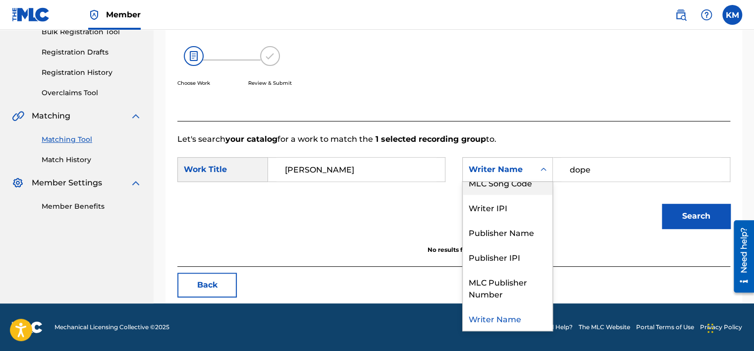
click at [528, 185] on div "MLC Song Code" at bounding box center [508, 182] width 90 height 25
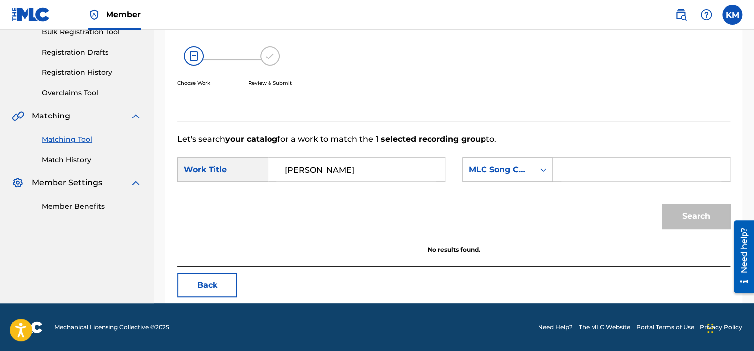
click at [574, 172] on input "Search Form" at bounding box center [642, 170] width 160 height 24
paste input "NH3GP7"
type input "NH3GP7"
click at [679, 207] on button "Search" at bounding box center [696, 216] width 68 height 25
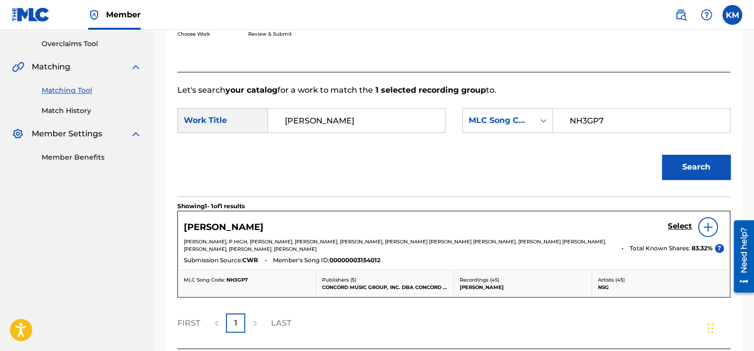
scroll to position [254, 0]
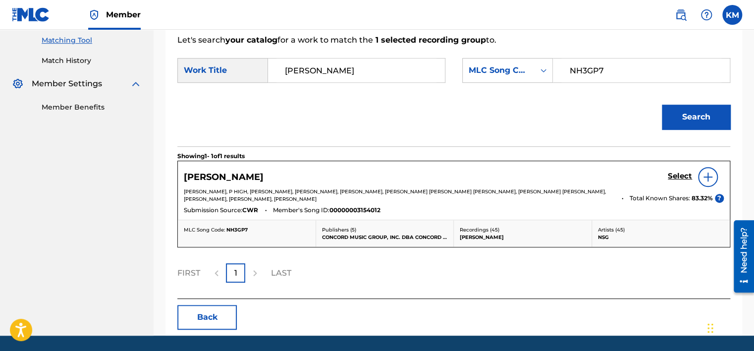
click at [708, 182] on img at bounding box center [708, 177] width 12 height 12
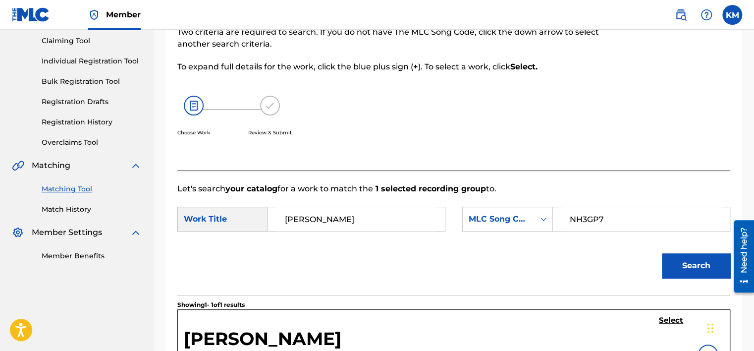
scroll to position [248, 0]
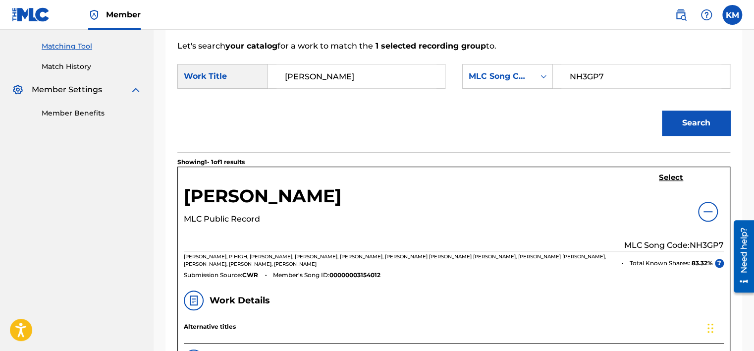
click at [705, 209] on img at bounding box center [708, 212] width 12 height 12
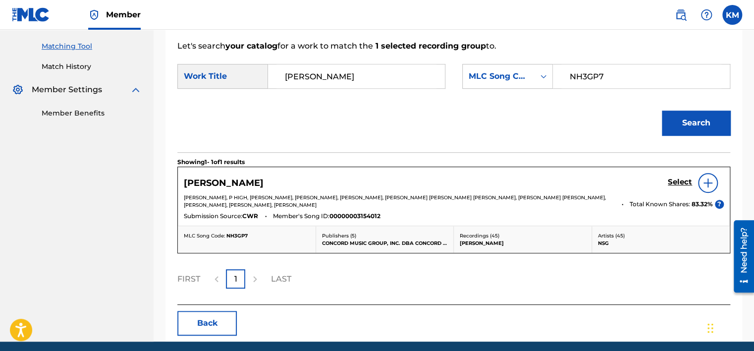
click at [671, 180] on h5 "Select" at bounding box center [680, 181] width 24 height 9
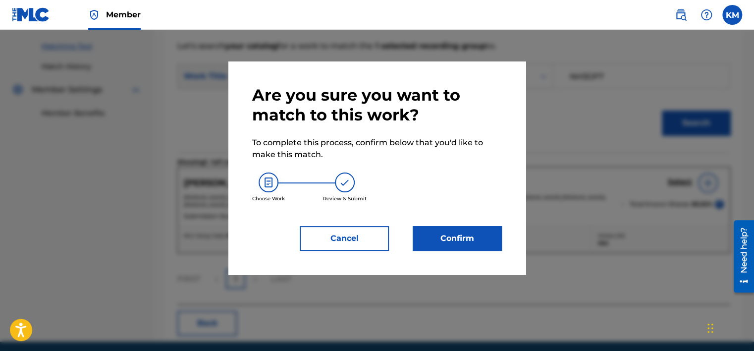
click at [430, 236] on button "Confirm" at bounding box center [457, 238] width 89 height 25
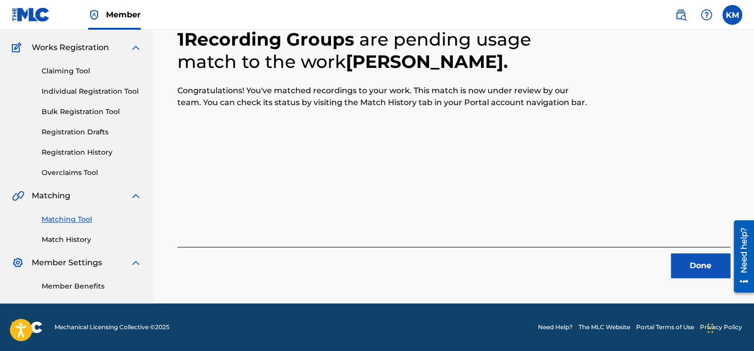
scroll to position [75, 0]
click at [700, 258] on button "Done" at bounding box center [700, 265] width 59 height 25
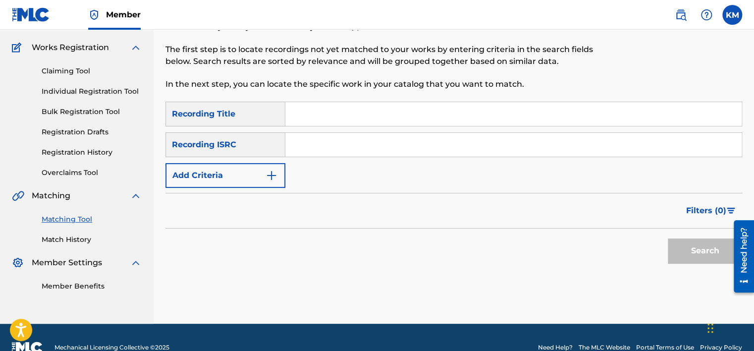
click at [405, 146] on input "Search Form" at bounding box center [513, 145] width 457 height 24
paste
type input "QM42K1785551"
click at [690, 253] on button "Search" at bounding box center [705, 250] width 74 height 25
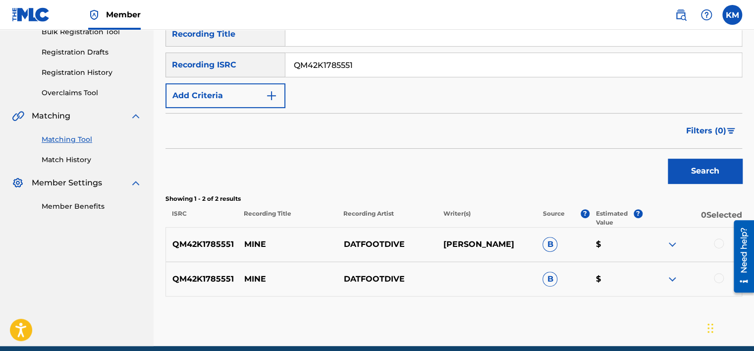
scroll to position [197, 0]
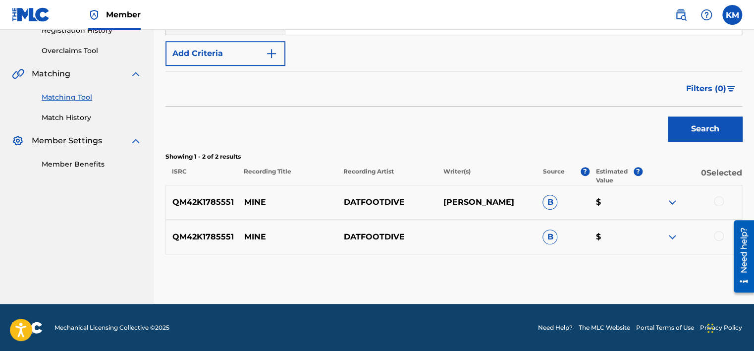
click at [718, 204] on div at bounding box center [719, 201] width 10 height 10
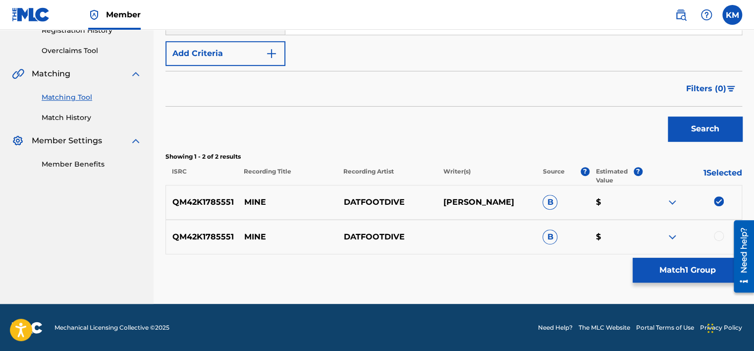
click at [721, 235] on div at bounding box center [719, 236] width 10 height 10
click at [690, 273] on button "Match 2 Groups" at bounding box center [688, 270] width 110 height 25
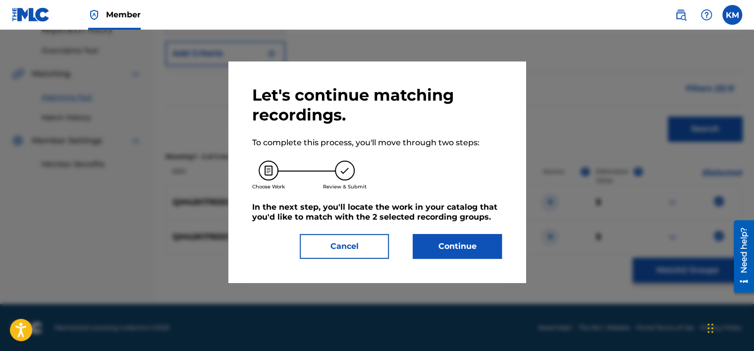
click at [481, 238] on button "Continue" at bounding box center [457, 246] width 89 height 25
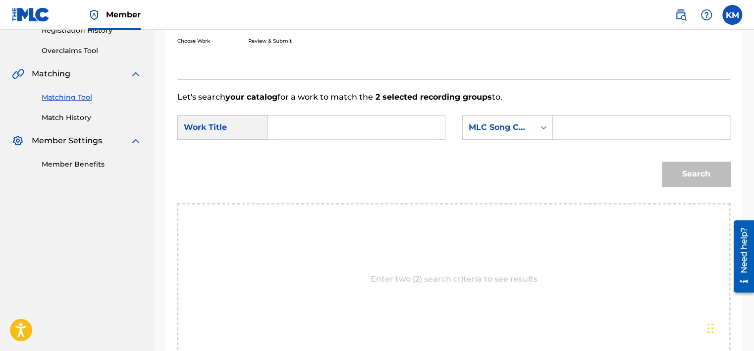
click at [313, 136] on input "Search Form" at bounding box center [357, 127] width 160 height 24
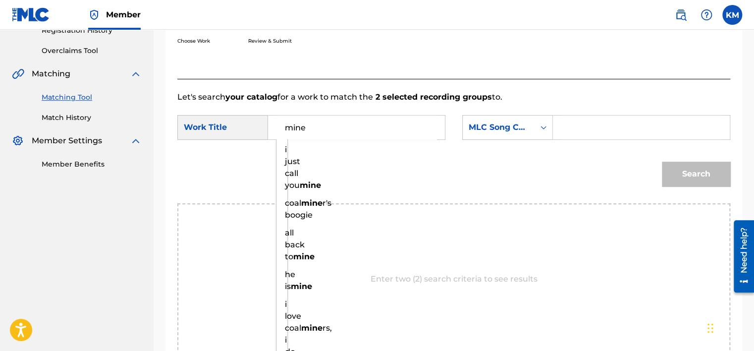
type input "mine"
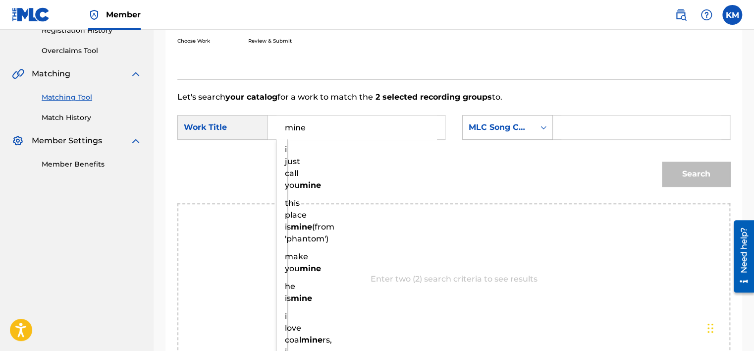
click at [539, 129] on icon "Search Form" at bounding box center [544, 127] width 10 height 10
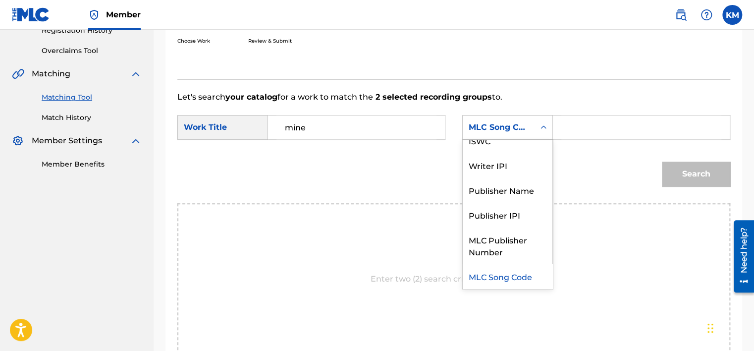
scroll to position [0, 0]
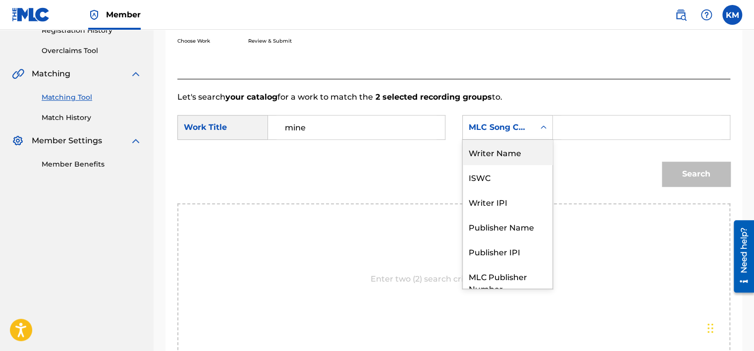
click at [525, 142] on div "Writer Name" at bounding box center [508, 152] width 90 height 25
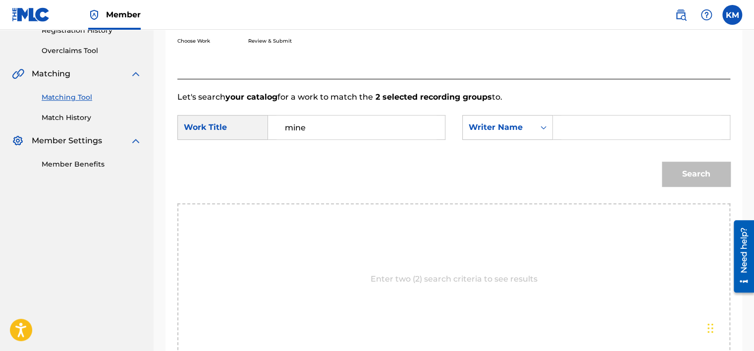
click at [565, 133] on input "Search Form" at bounding box center [642, 127] width 160 height 24
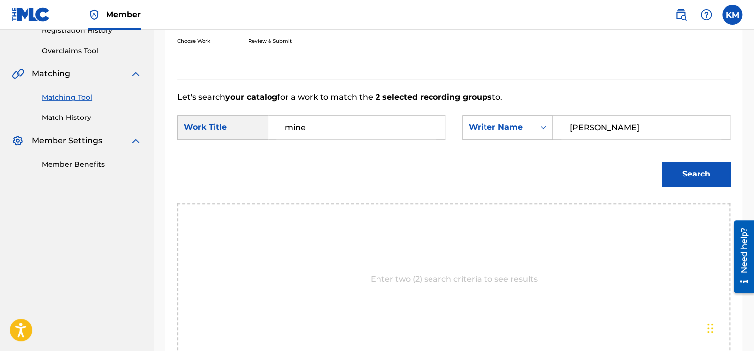
type input "[PERSON_NAME]"
click at [672, 174] on button "Search" at bounding box center [696, 174] width 68 height 25
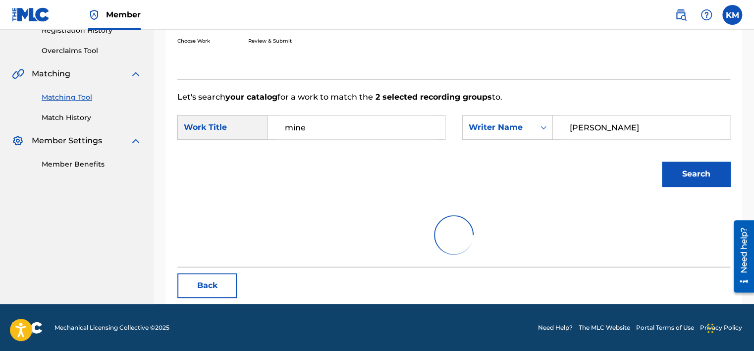
scroll to position [155, 0]
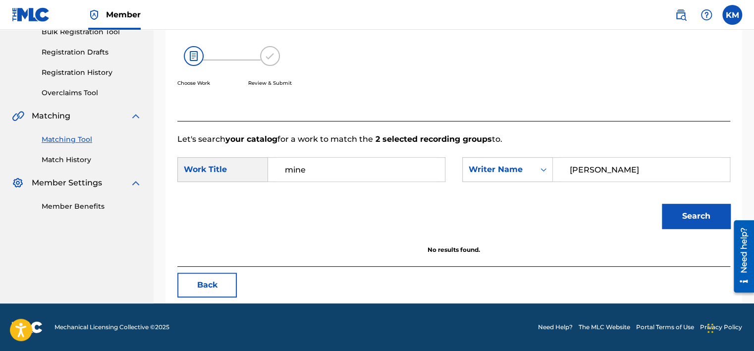
click at [85, 158] on link "Match History" at bounding box center [92, 160] width 100 height 10
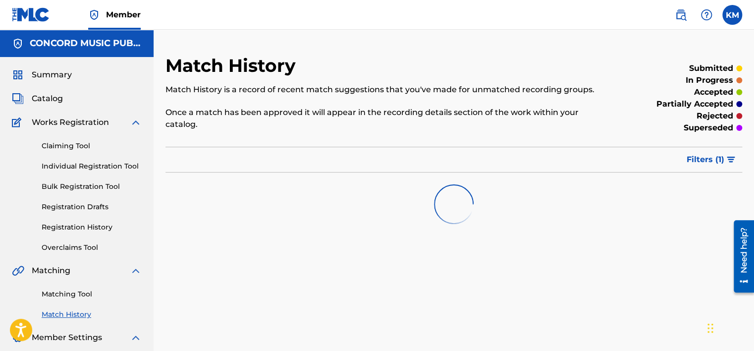
click at [81, 293] on link "Matching Tool" at bounding box center [92, 294] width 100 height 10
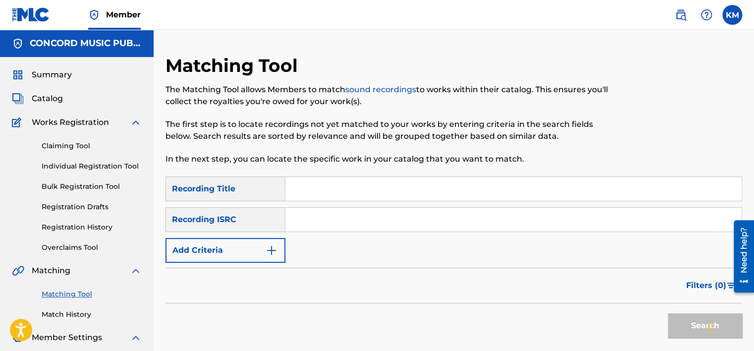
click at [298, 229] on input "Search Form" at bounding box center [513, 220] width 457 height 24
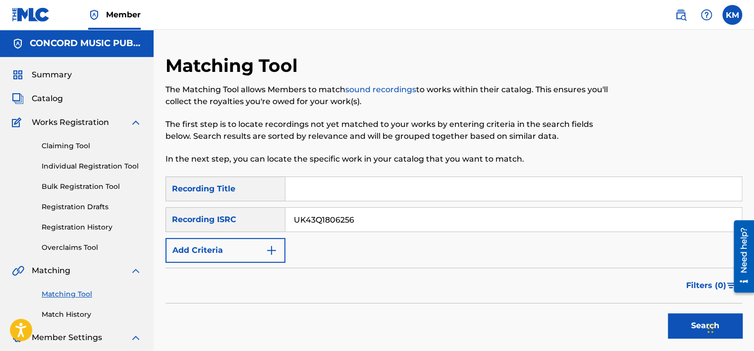
type input "UK43Q1806256"
click at [674, 317] on button "Search" at bounding box center [705, 325] width 74 height 25
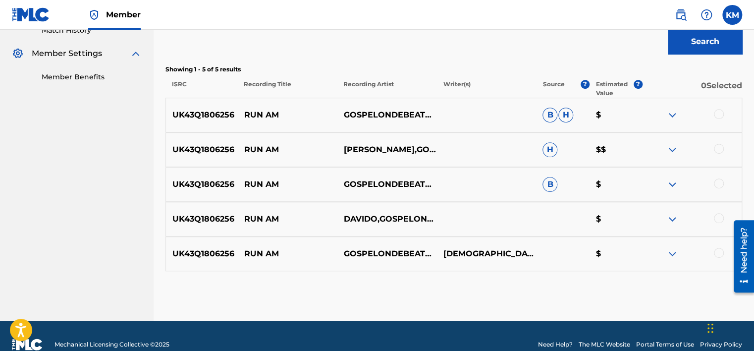
scroll to position [297, 0]
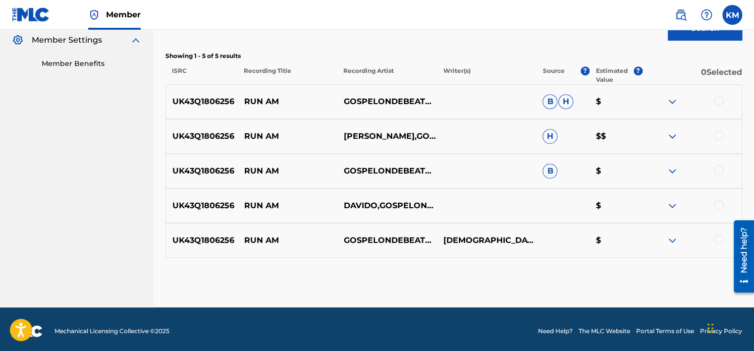
click at [720, 101] on div at bounding box center [719, 101] width 10 height 10
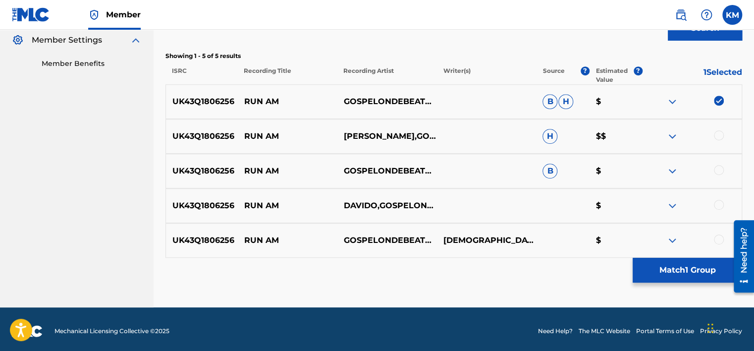
click at [720, 137] on div at bounding box center [719, 135] width 10 height 10
click at [720, 169] on div at bounding box center [719, 170] width 10 height 10
click at [720, 207] on div at bounding box center [719, 205] width 10 height 10
click at [717, 238] on div at bounding box center [719, 239] width 10 height 10
click at [689, 267] on button "Match 5 Groups" at bounding box center [688, 270] width 110 height 25
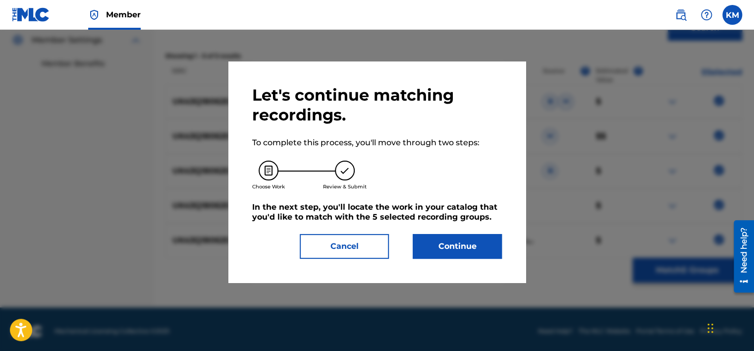
click at [436, 243] on button "Continue" at bounding box center [457, 246] width 89 height 25
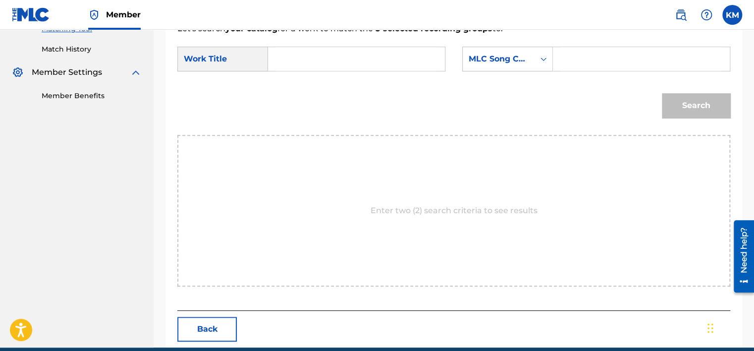
scroll to position [248, 0]
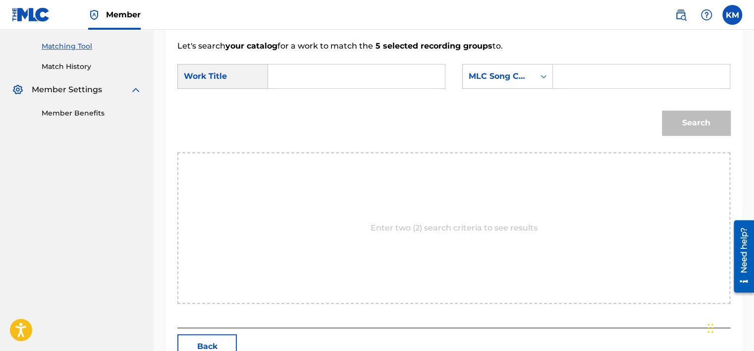
click at [300, 69] on input "Search Form" at bounding box center [357, 76] width 160 height 24
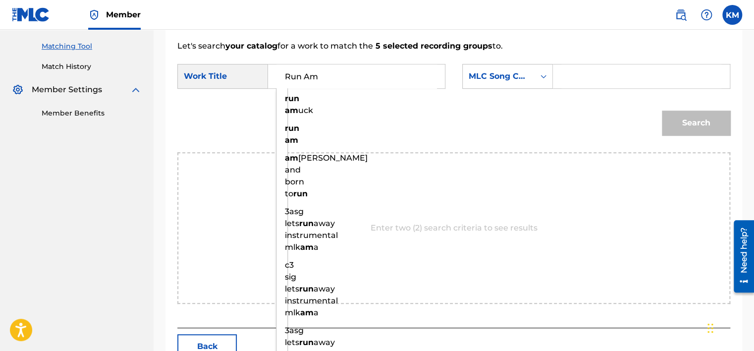
type input "Run Am"
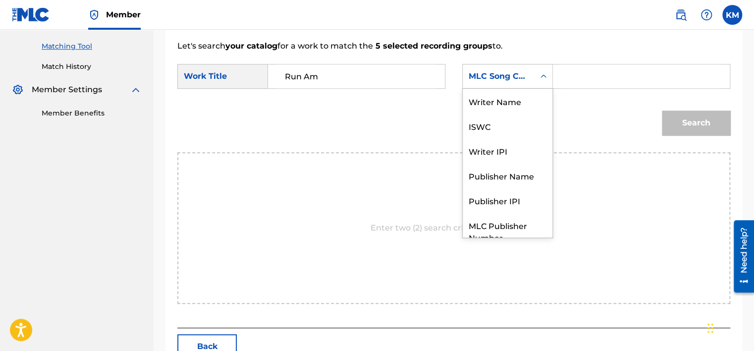
click at [535, 80] on div "Search Form" at bounding box center [544, 76] width 18 height 18
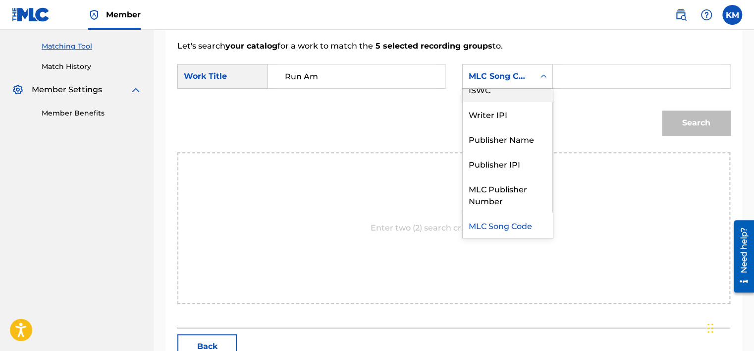
scroll to position [0, 0]
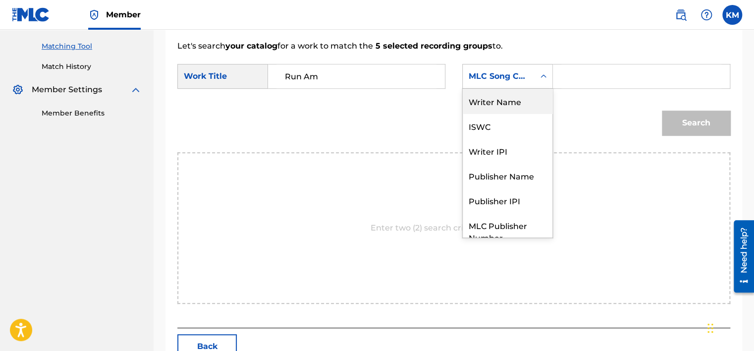
click at [521, 99] on div "Writer Name" at bounding box center [508, 101] width 90 height 25
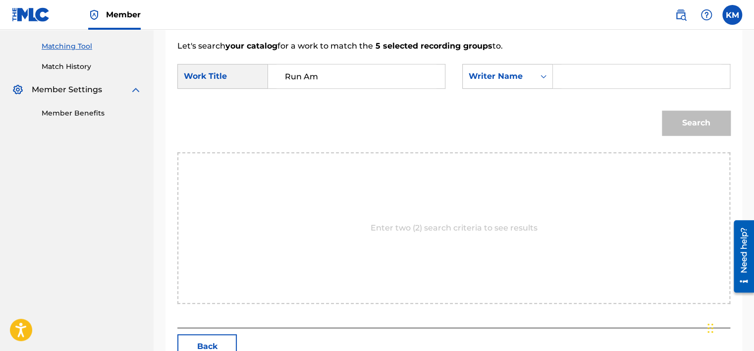
click at [570, 77] on input "Search Form" at bounding box center [642, 76] width 160 height 24
type input "Adeleke"
click at [680, 127] on button "Search" at bounding box center [696, 123] width 68 height 25
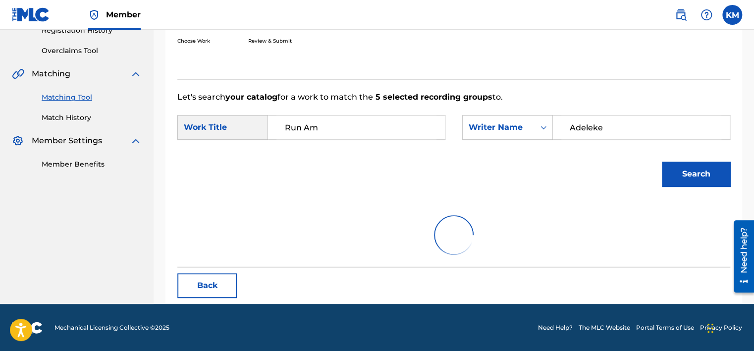
scroll to position [248, 0]
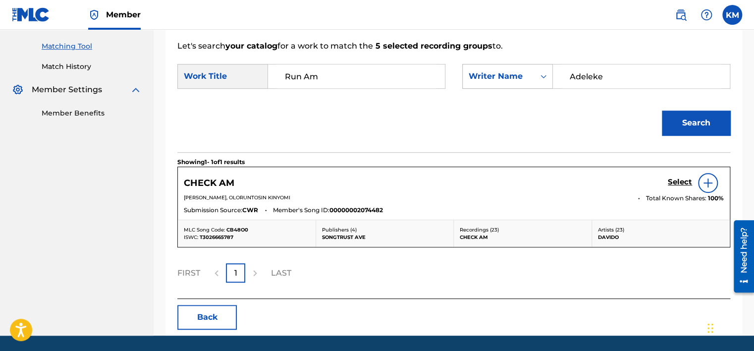
click at [544, 79] on icon "Search Form" at bounding box center [544, 76] width 10 height 10
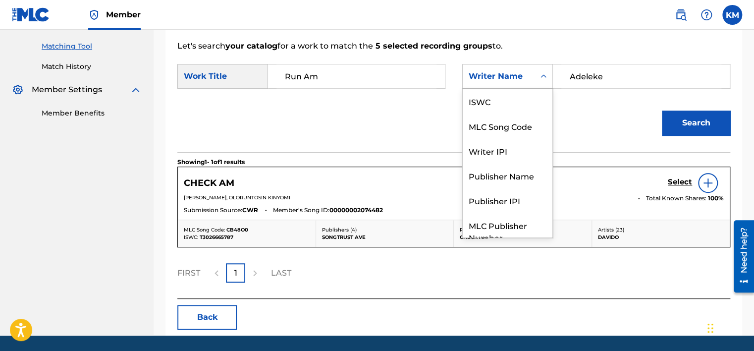
scroll to position [37, 0]
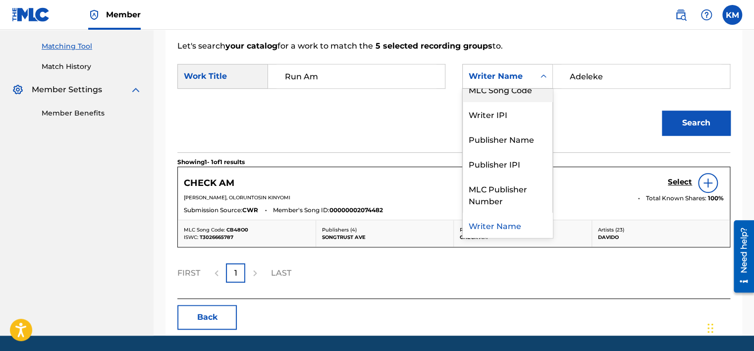
click at [532, 95] on div "MLC Song Code" at bounding box center [508, 89] width 90 height 25
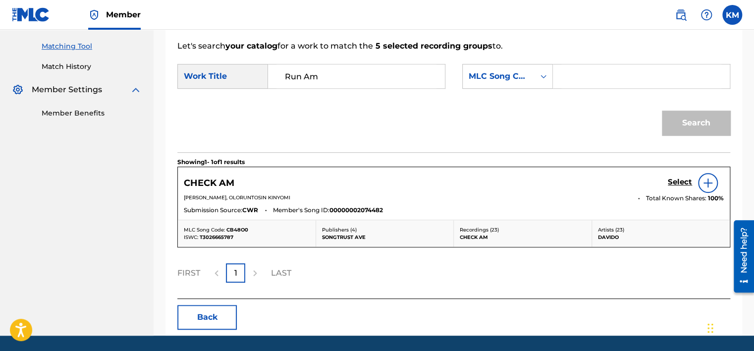
click at [577, 73] on input "Search Form" at bounding box center [642, 76] width 160 height 24
type input "RB4QQK"
click at [689, 131] on button "Search" at bounding box center [696, 123] width 68 height 25
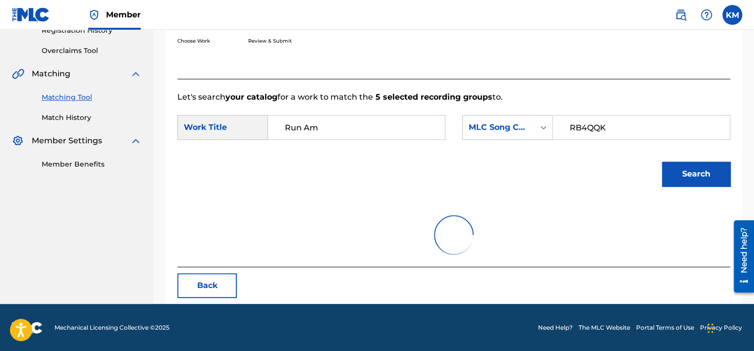
scroll to position [248, 0]
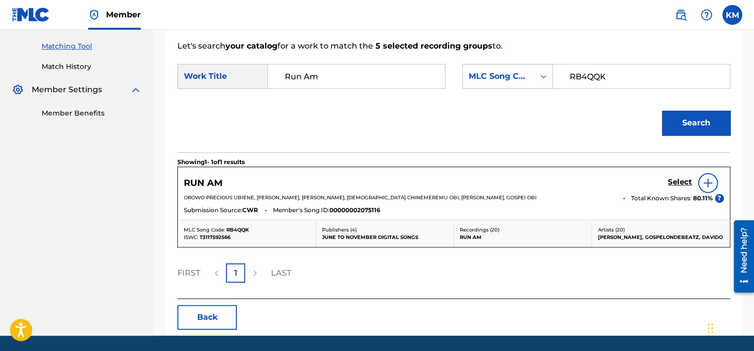
click at [542, 75] on icon "Search Form" at bounding box center [544, 76] width 10 height 10
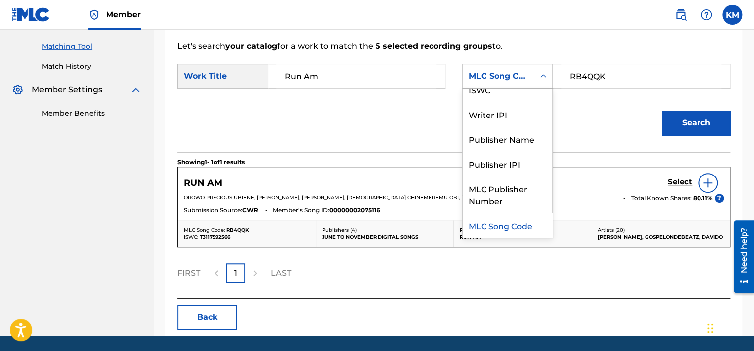
scroll to position [0, 0]
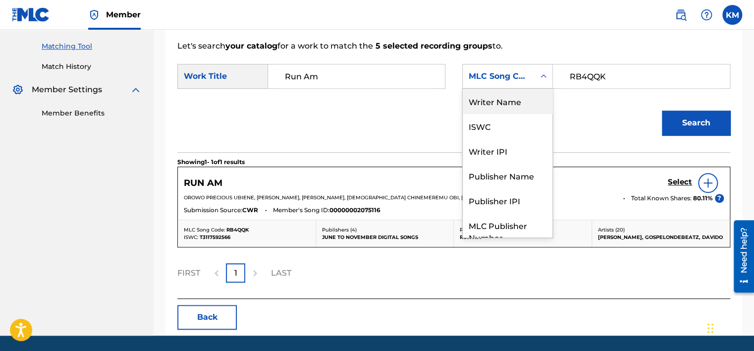
click at [526, 103] on div "Writer Name" at bounding box center [508, 101] width 90 height 25
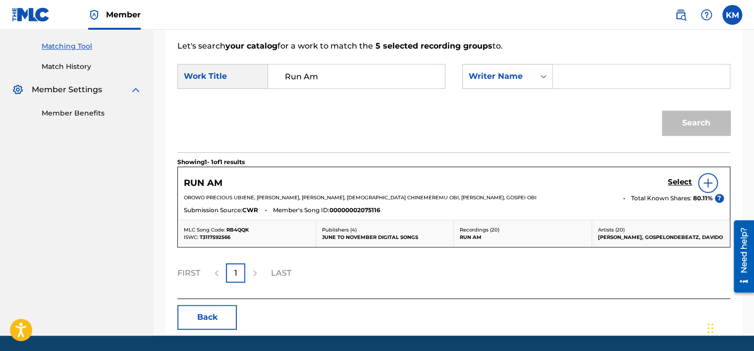
click at [576, 82] on input "Search Form" at bounding box center [642, 76] width 160 height 24
type input "obi"
click at [662, 111] on button "Search" at bounding box center [696, 123] width 68 height 25
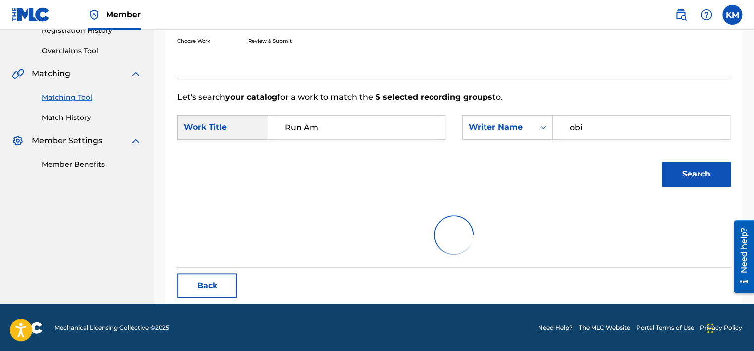
scroll to position [248, 0]
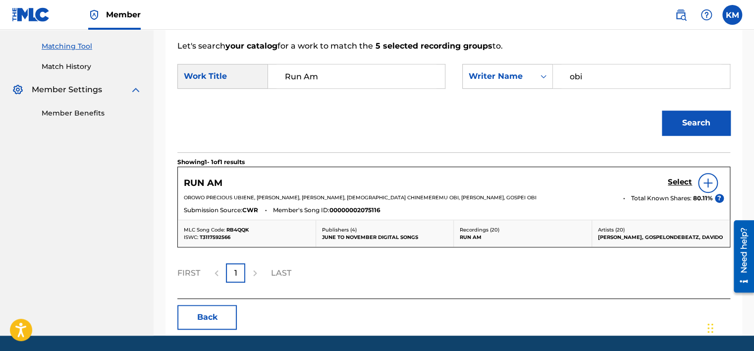
click at [678, 180] on h5 "Select" at bounding box center [680, 181] width 24 height 9
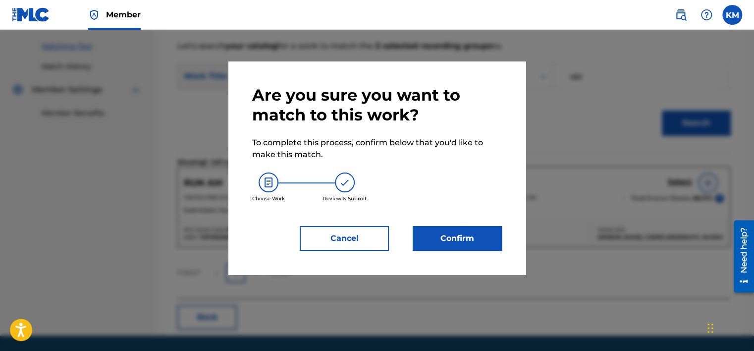
click at [472, 246] on button "Confirm" at bounding box center [457, 238] width 89 height 25
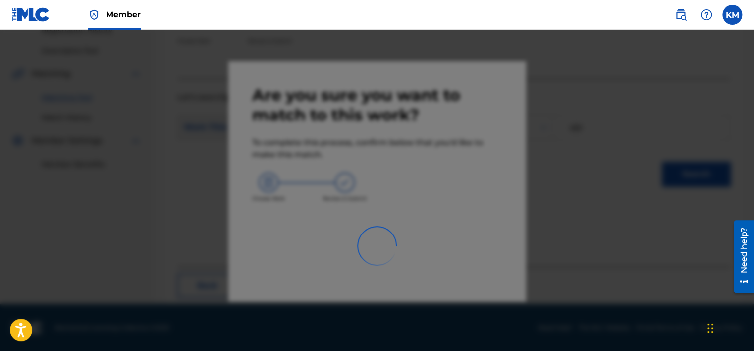
scroll to position [75, 0]
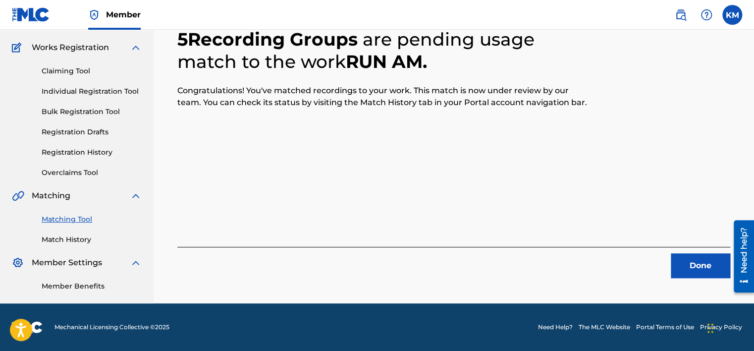
click at [686, 263] on button "Done" at bounding box center [700, 265] width 59 height 25
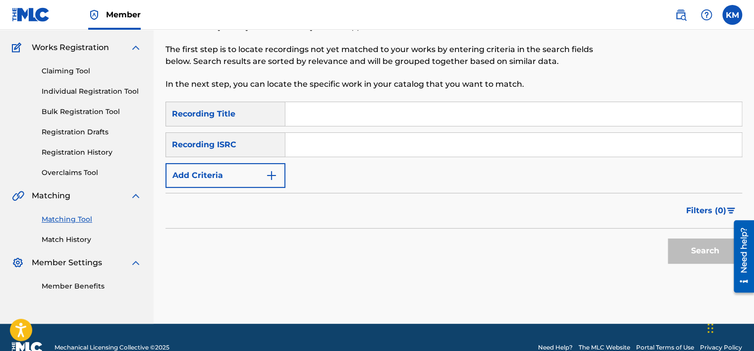
click at [324, 139] on input "Search Form" at bounding box center [513, 145] width 457 height 24
type input "FR9W12405517"
click at [692, 244] on button "Search" at bounding box center [705, 250] width 74 height 25
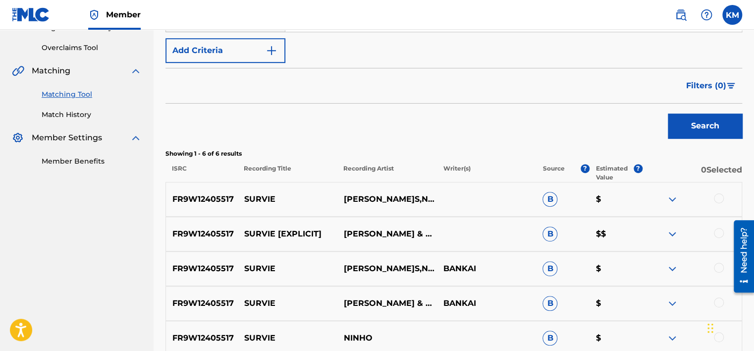
scroll to position [273, 0]
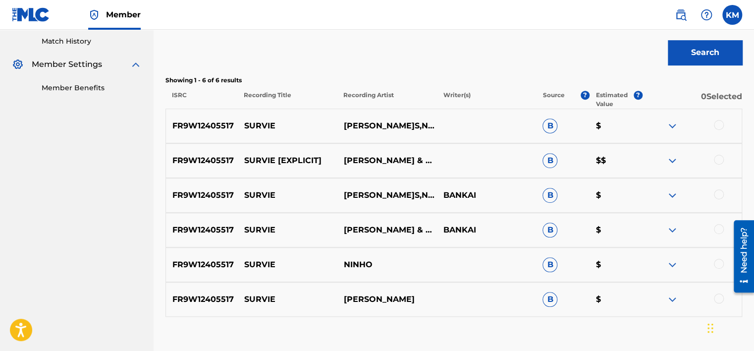
click at [719, 299] on div at bounding box center [719, 298] width 10 height 10
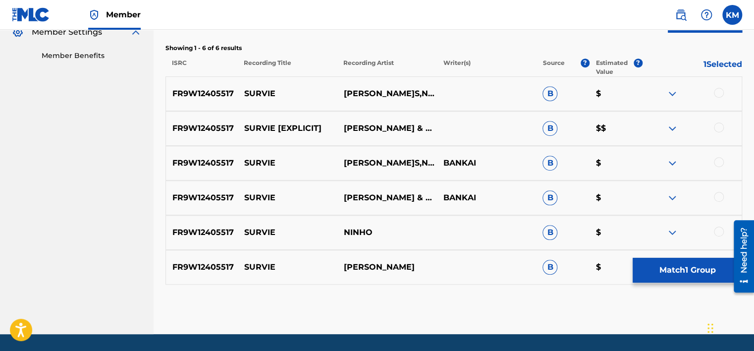
scroll to position [323, 0]
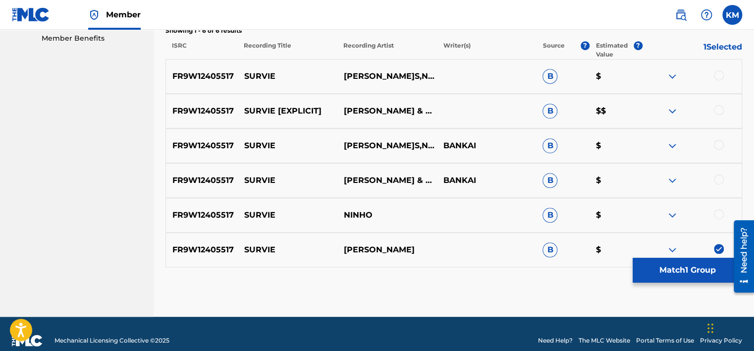
click at [718, 215] on div at bounding box center [719, 214] width 10 height 10
click at [719, 175] on div at bounding box center [719, 179] width 10 height 10
click at [719, 142] on div at bounding box center [719, 145] width 10 height 10
click at [716, 109] on div at bounding box center [719, 110] width 10 height 10
click at [717, 75] on div at bounding box center [719, 75] width 10 height 10
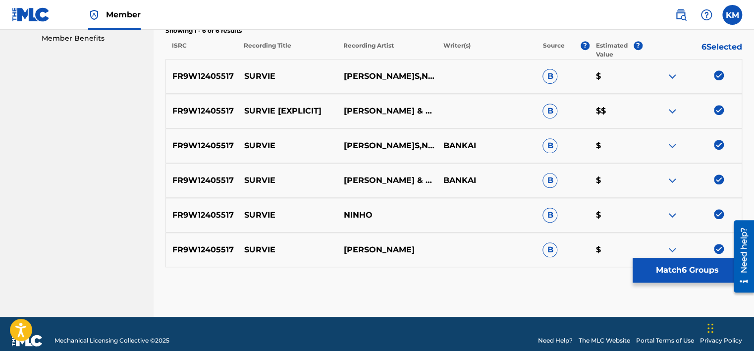
click at [674, 265] on button "Match 6 Groups" at bounding box center [688, 270] width 110 height 25
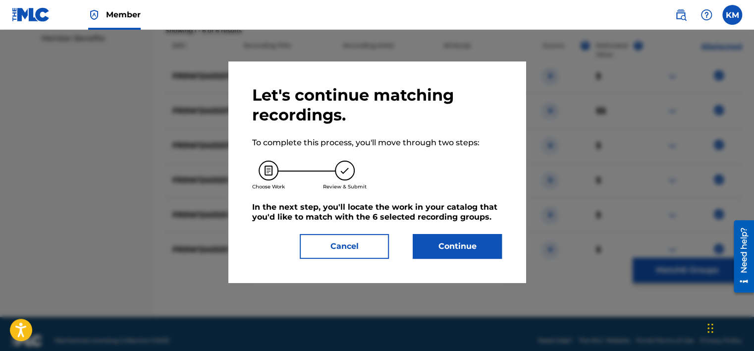
click at [484, 242] on button "Continue" at bounding box center [457, 246] width 89 height 25
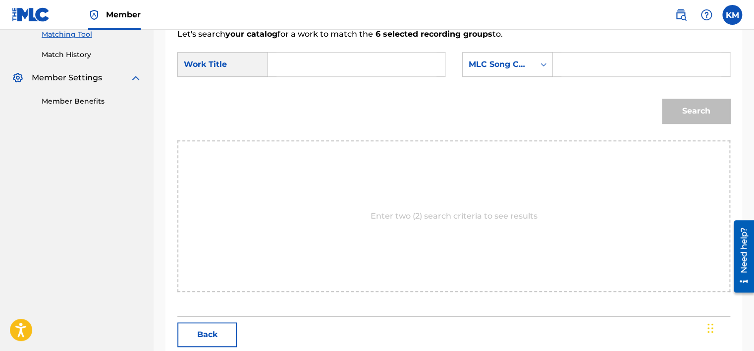
scroll to position [260, 0]
click at [298, 72] on input "Search Form" at bounding box center [357, 65] width 160 height 24
type input "SURVIE"
click at [539, 65] on icon "Search Form" at bounding box center [544, 64] width 10 height 10
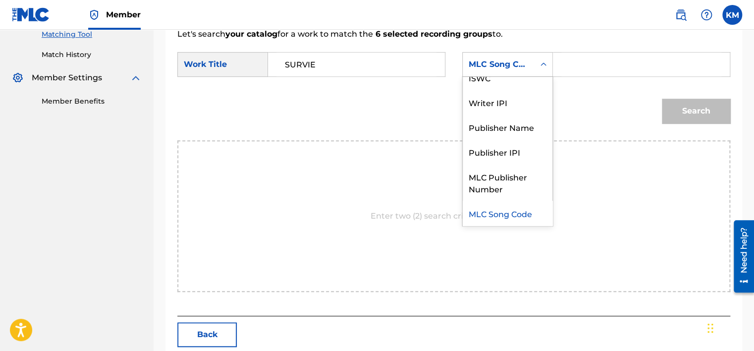
scroll to position [0, 0]
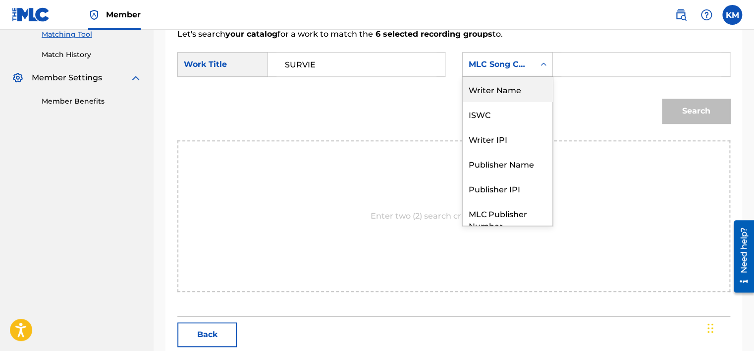
click at [517, 93] on div "Writer Name" at bounding box center [508, 89] width 90 height 25
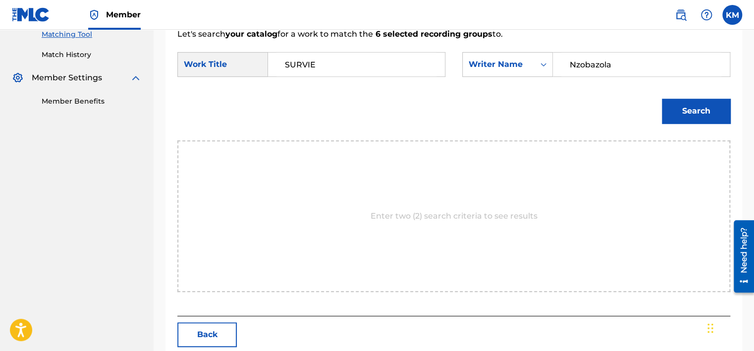
type input "Nzobazola"
click at [680, 111] on button "Search" at bounding box center [696, 111] width 68 height 25
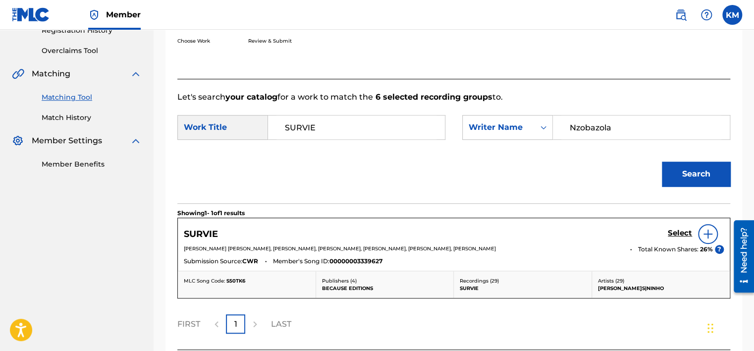
scroll to position [260, 0]
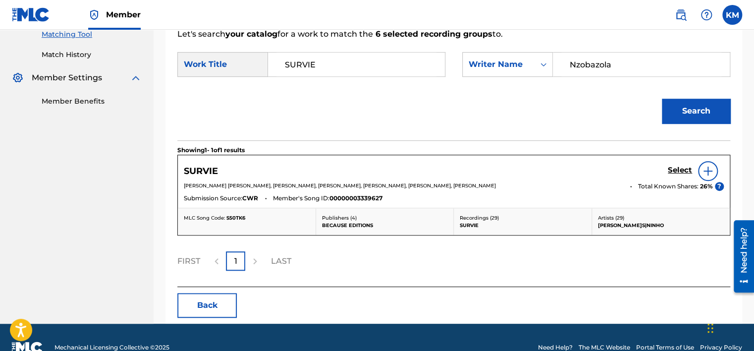
click at [692, 168] on h5 "Select" at bounding box center [680, 170] width 24 height 9
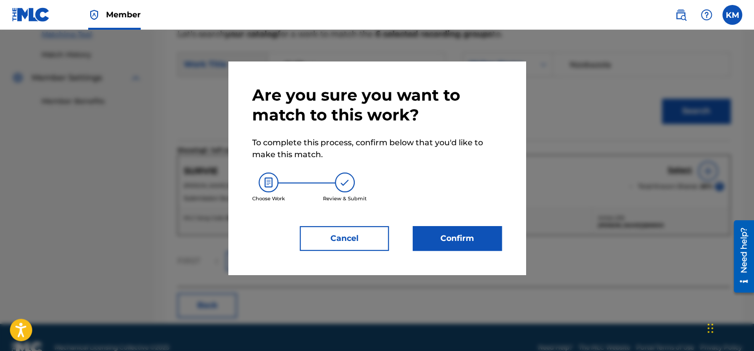
click at [447, 234] on button "Confirm" at bounding box center [457, 238] width 89 height 25
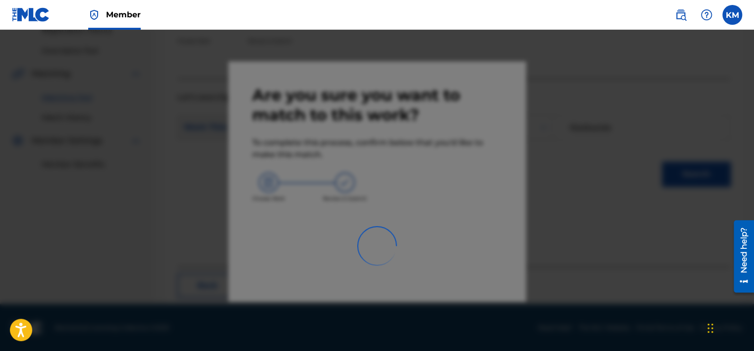
scroll to position [75, 0]
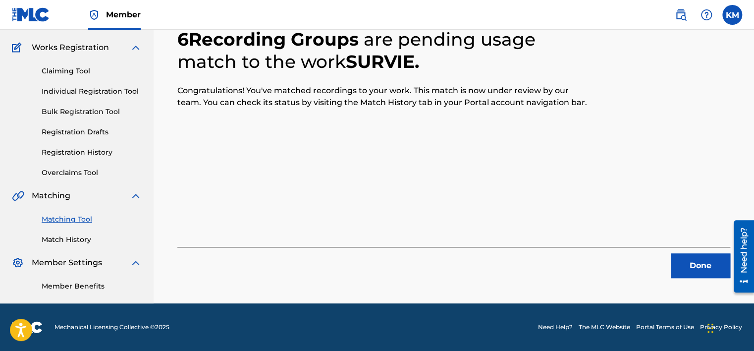
click at [708, 266] on button "Done" at bounding box center [700, 265] width 59 height 25
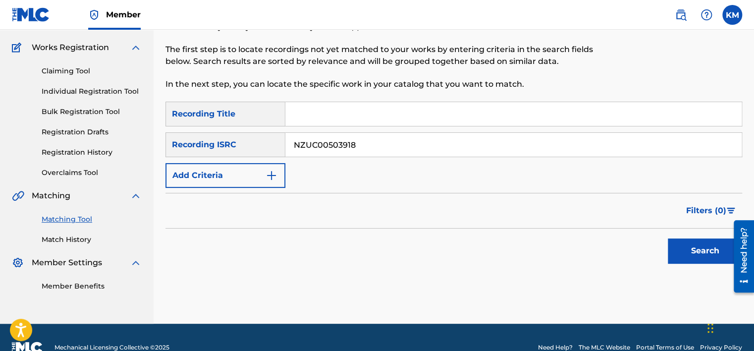
type input "NZUC00503918"
click at [683, 246] on button "Search" at bounding box center [705, 250] width 74 height 25
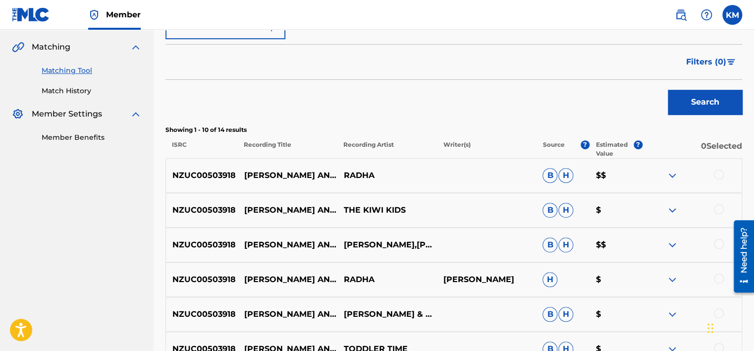
scroll to position [273, 0]
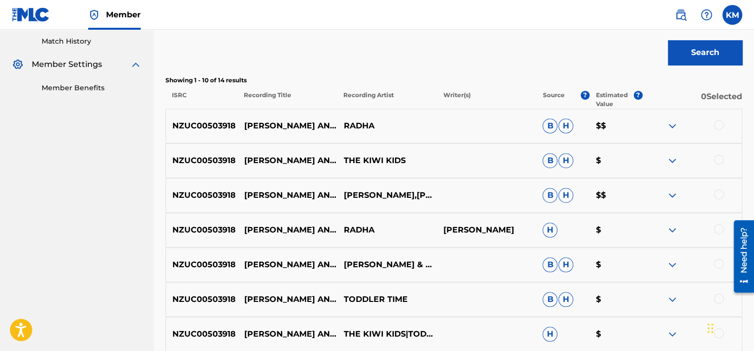
click at [722, 124] on div at bounding box center [719, 125] width 10 height 10
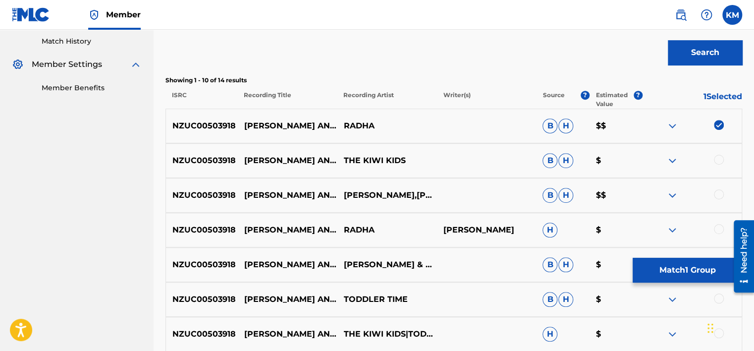
click at [721, 161] on div at bounding box center [719, 160] width 10 height 10
click at [716, 190] on div at bounding box center [719, 194] width 10 height 10
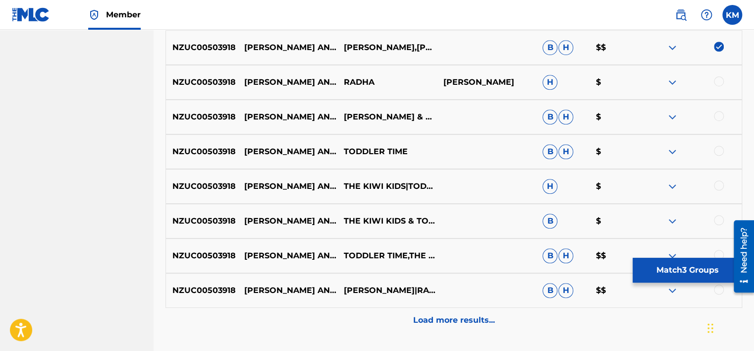
scroll to position [422, 0]
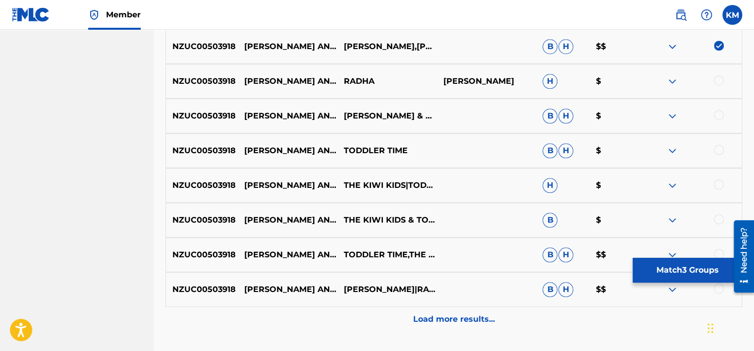
click at [722, 81] on div at bounding box center [719, 80] width 10 height 10
click at [718, 117] on div at bounding box center [719, 115] width 10 height 10
click at [719, 146] on div at bounding box center [719, 150] width 10 height 10
click at [720, 180] on div at bounding box center [719, 184] width 10 height 10
click at [719, 219] on div at bounding box center [719, 219] width 10 height 10
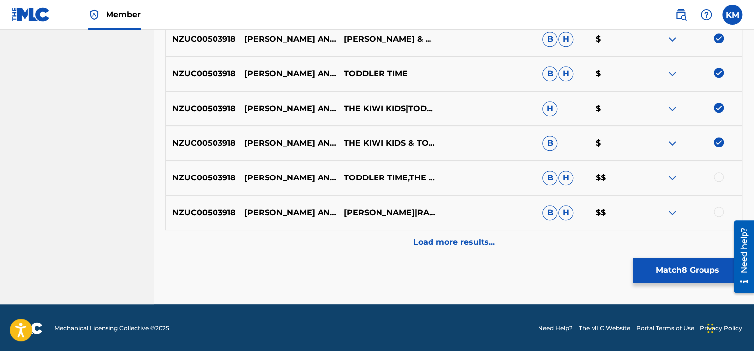
scroll to position [500, 0]
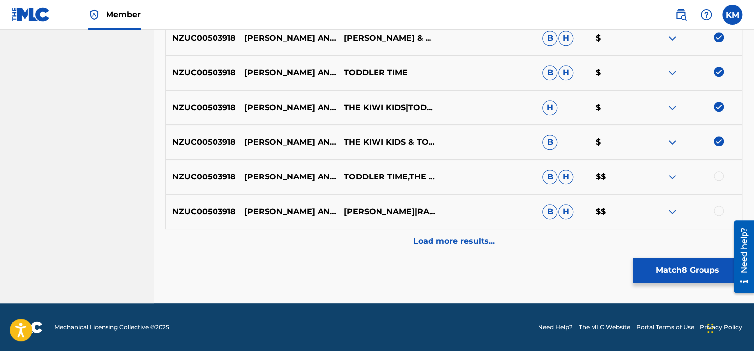
click at [716, 180] on div at bounding box center [692, 177] width 100 height 12
click at [715, 176] on div at bounding box center [719, 176] width 10 height 10
click at [719, 206] on div at bounding box center [719, 211] width 10 height 10
click at [471, 238] on p "Load more results..." at bounding box center [454, 241] width 82 height 12
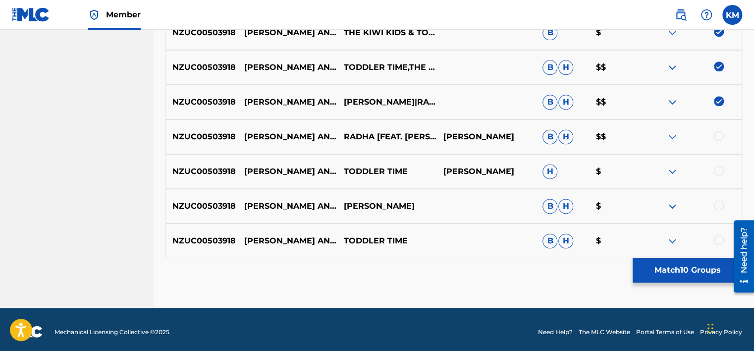
scroll to position [613, 0]
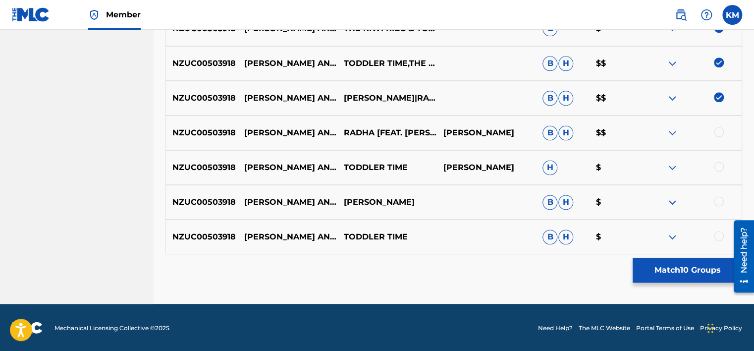
click at [720, 128] on div at bounding box center [719, 132] width 10 height 10
click at [721, 162] on div at bounding box center [719, 167] width 10 height 10
click at [718, 202] on div at bounding box center [719, 201] width 10 height 10
click at [719, 236] on div at bounding box center [719, 236] width 10 height 10
click at [666, 276] on button "Match 14 Groups" at bounding box center [688, 270] width 110 height 25
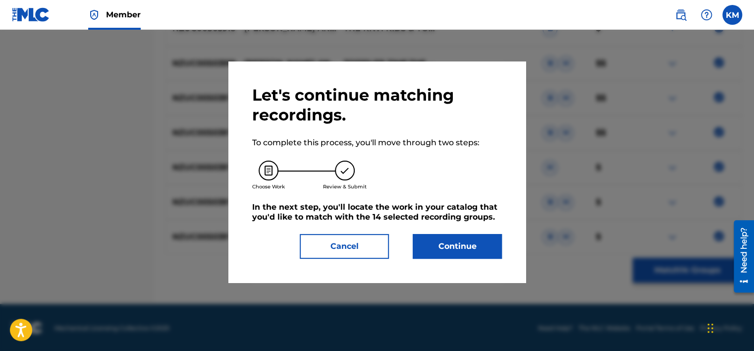
click at [482, 250] on button "Continue" at bounding box center [457, 246] width 89 height 25
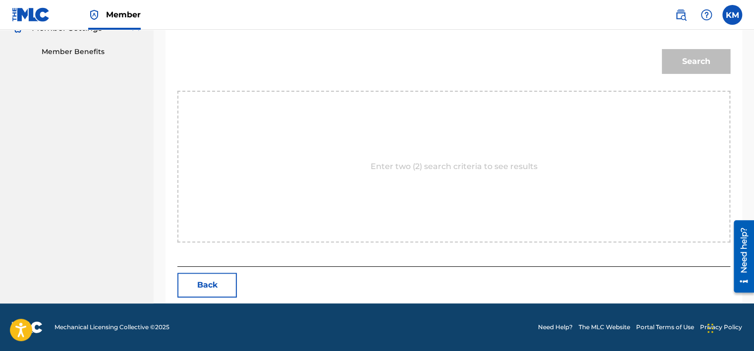
scroll to position [260, 0]
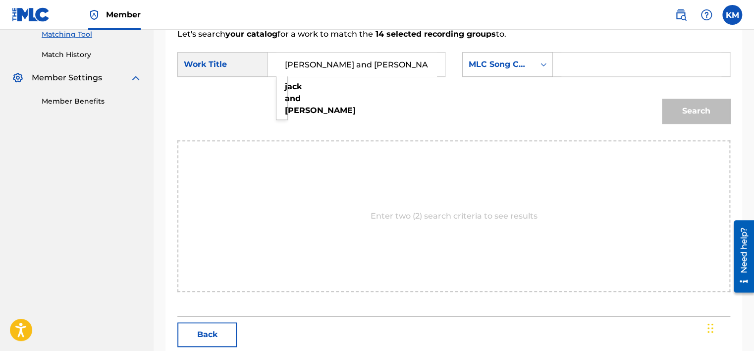
type input "[PERSON_NAME] and [PERSON_NAME]"
click at [544, 67] on icon "Search Form" at bounding box center [544, 64] width 10 height 10
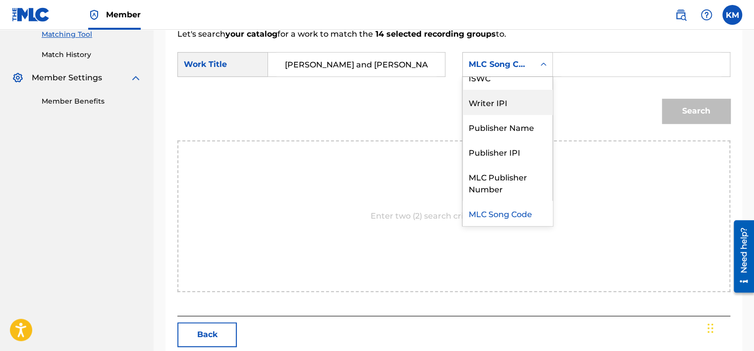
scroll to position [0, 0]
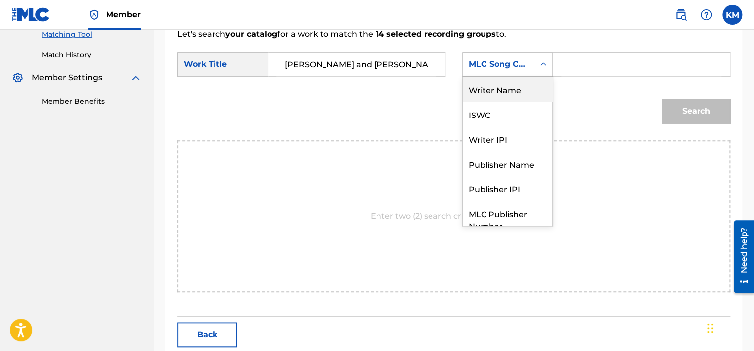
click at [515, 92] on div "Writer Name" at bounding box center [508, 89] width 90 height 25
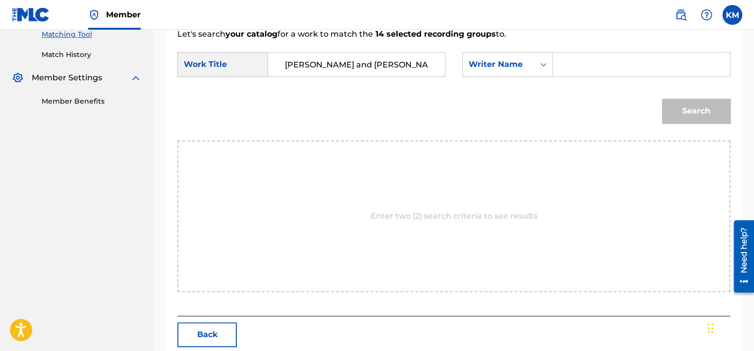
click at [568, 66] on input "Search Form" at bounding box center [642, 65] width 160 height 24
click at [546, 61] on icon "Search Form" at bounding box center [544, 64] width 10 height 10
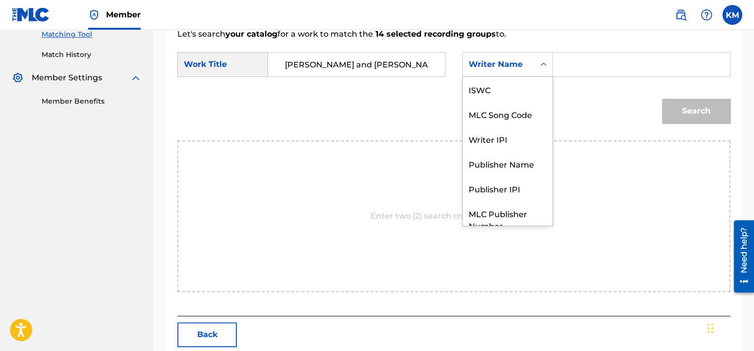
scroll to position [37, 0]
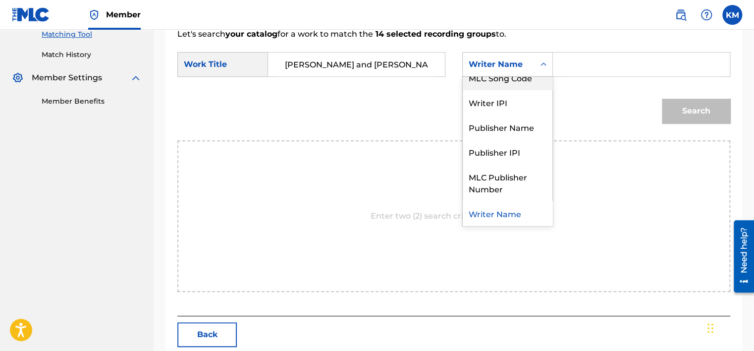
click at [535, 83] on div "MLC Song Code" at bounding box center [508, 77] width 90 height 25
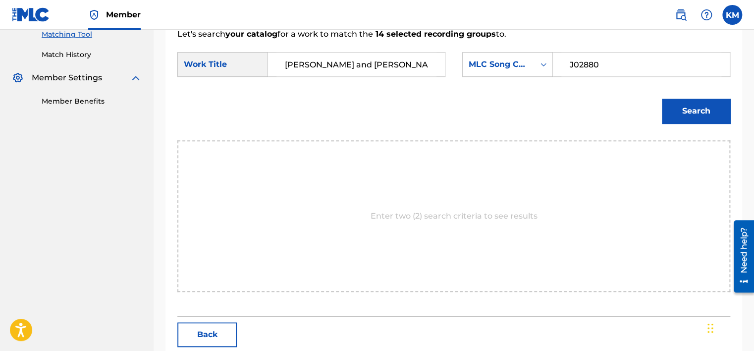
type input "J02880"
click at [716, 114] on button "Search" at bounding box center [696, 111] width 68 height 25
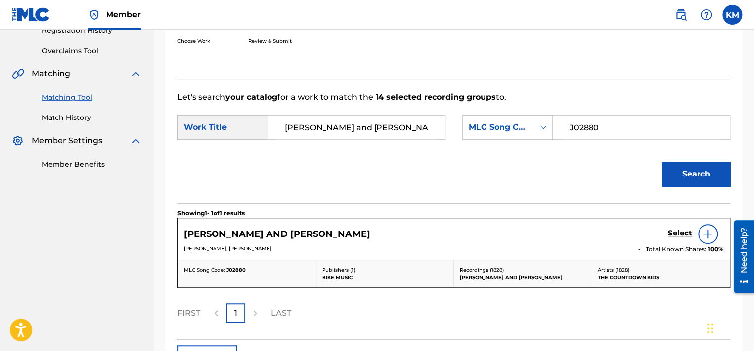
scroll to position [260, 0]
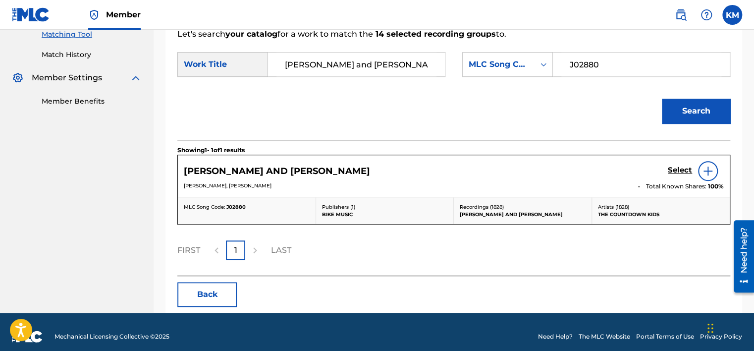
click at [709, 171] on img at bounding box center [708, 171] width 12 height 12
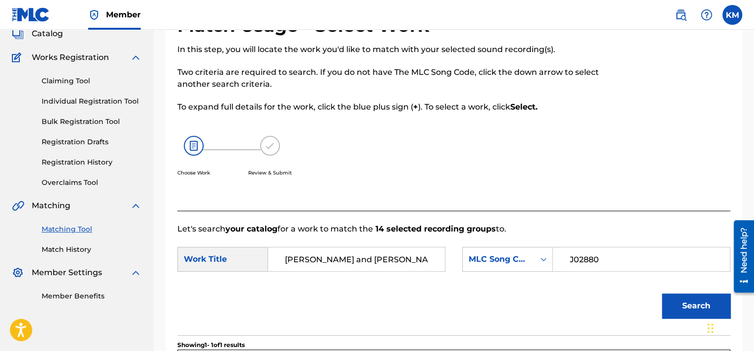
scroll to position [0, 0]
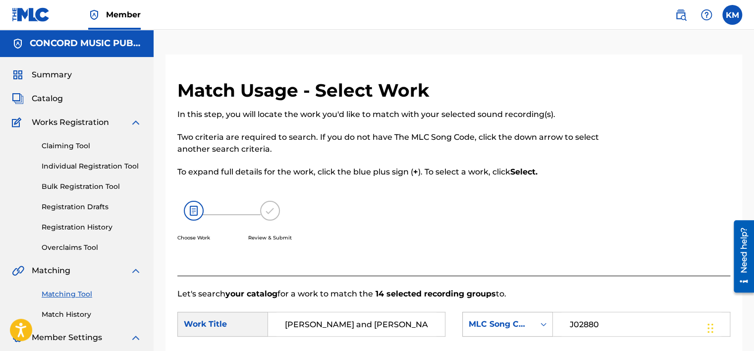
click at [546, 325] on icon "Search Form" at bounding box center [544, 324] width 10 height 10
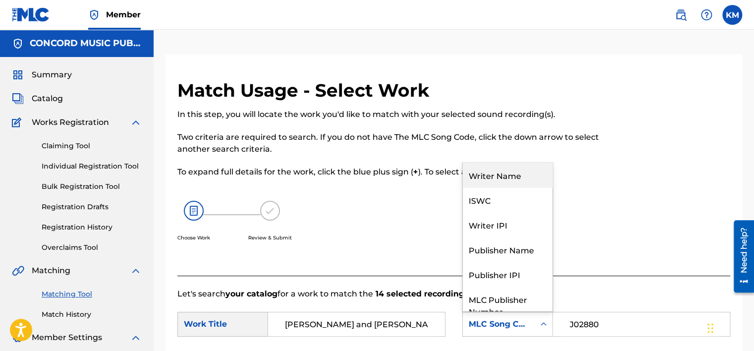
click at [514, 167] on div "Writer Name" at bounding box center [508, 175] width 90 height 25
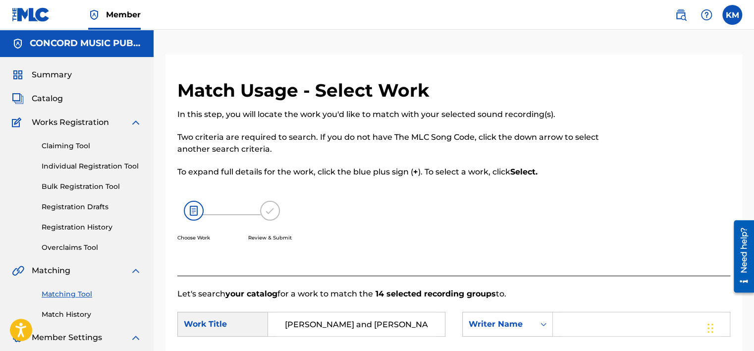
scroll to position [198, 0]
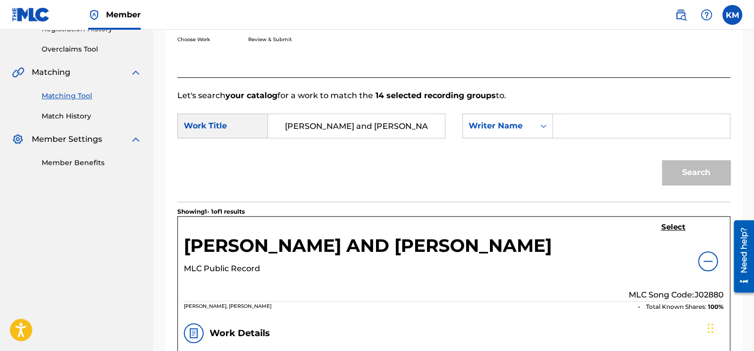
click at [579, 117] on input "Search Form" at bounding box center [642, 126] width 160 height 24
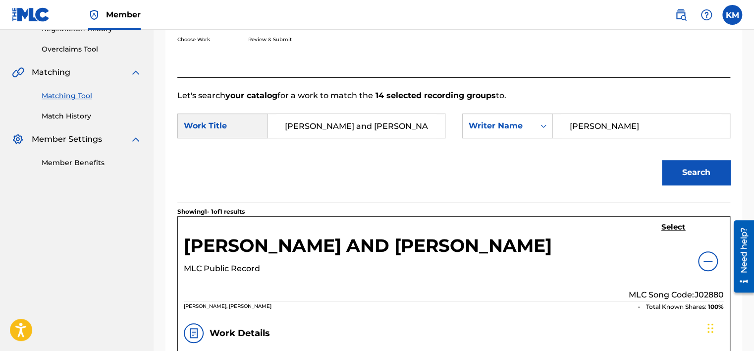
type input "[PERSON_NAME]"
click at [702, 176] on button "Search" at bounding box center [696, 172] width 68 height 25
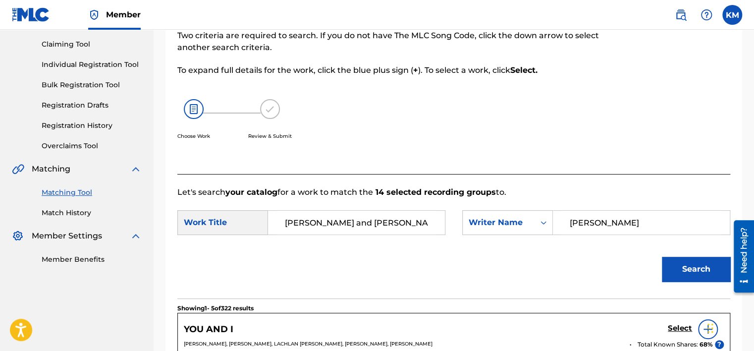
scroll to position [12, 0]
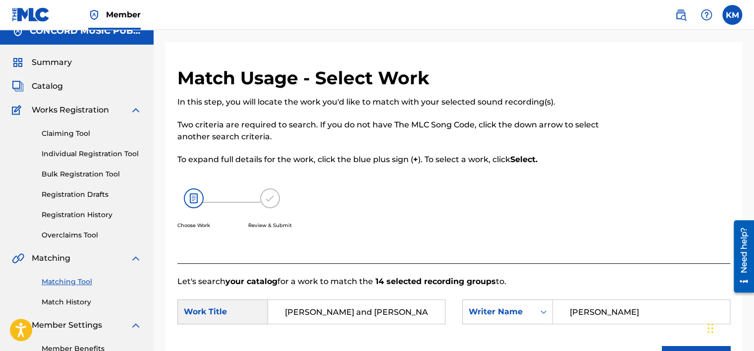
click at [83, 300] on link "Match History" at bounding box center [92, 302] width 100 height 10
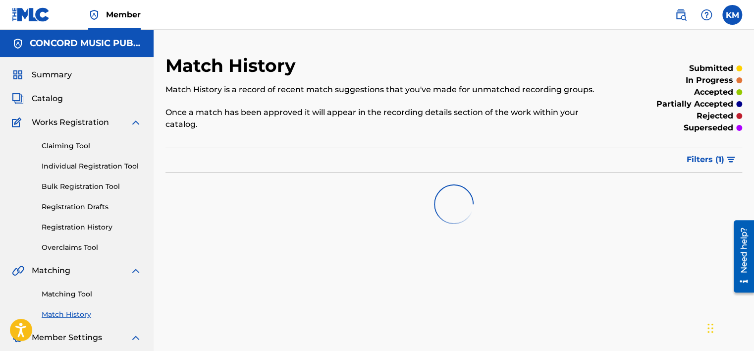
click at [81, 293] on link "Matching Tool" at bounding box center [92, 294] width 100 height 10
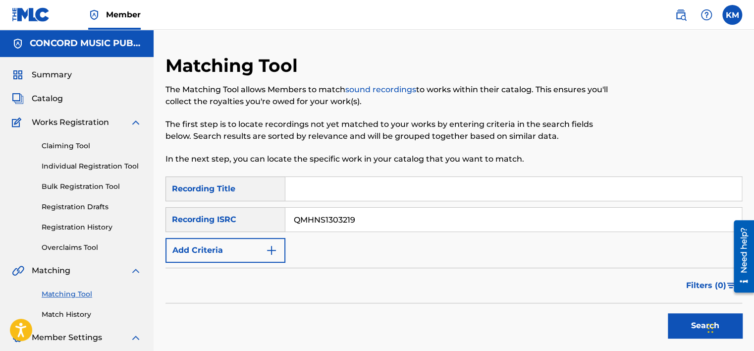
type input "QMHNS1303219"
click at [697, 323] on button "Search" at bounding box center [705, 325] width 74 height 25
click at [63, 315] on link "Match History" at bounding box center [92, 314] width 100 height 10
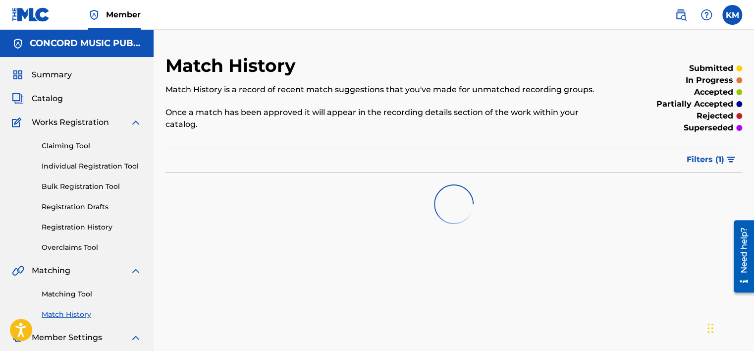
click at [67, 291] on link "Matching Tool" at bounding box center [92, 294] width 100 height 10
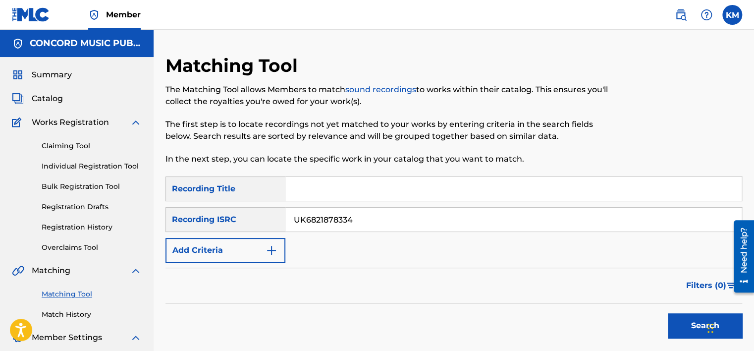
type input "UK6821878334"
click at [678, 323] on button "Search" at bounding box center [705, 325] width 74 height 25
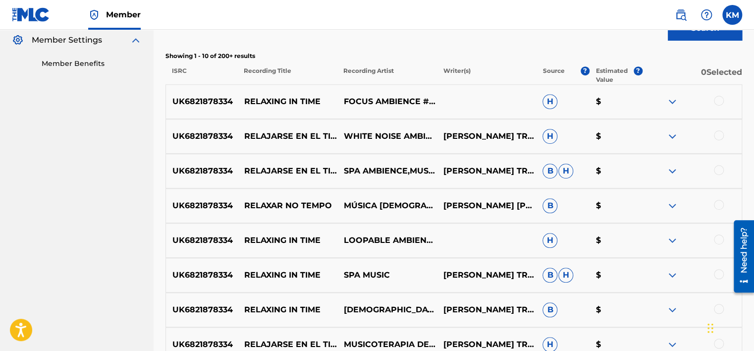
scroll to position [99, 0]
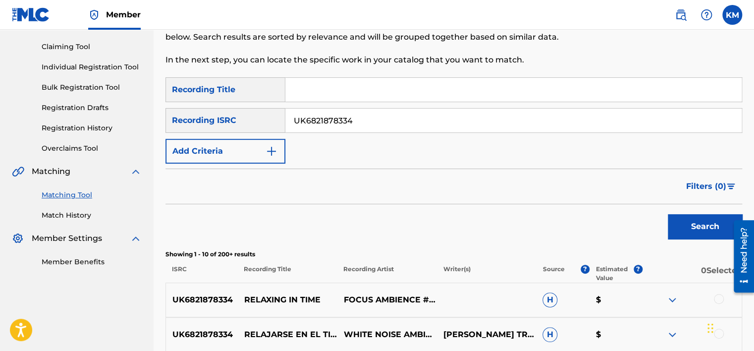
click at [75, 216] on link "Match History" at bounding box center [92, 215] width 100 height 10
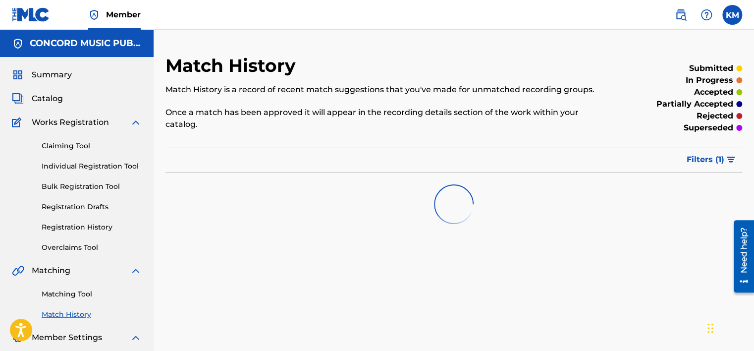
click at [78, 289] on link "Matching Tool" at bounding box center [92, 294] width 100 height 10
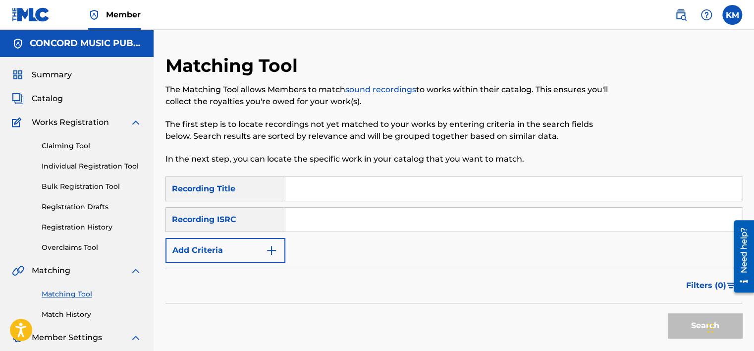
click at [323, 212] on input "Search Form" at bounding box center [513, 220] width 457 height 24
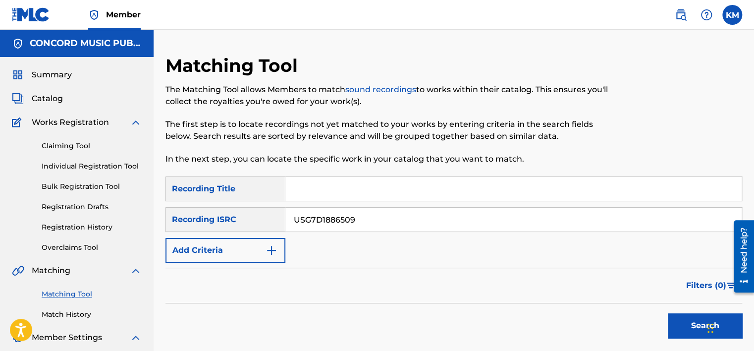
type input "USG7D1886509"
click at [674, 317] on button "Search" at bounding box center [705, 325] width 74 height 25
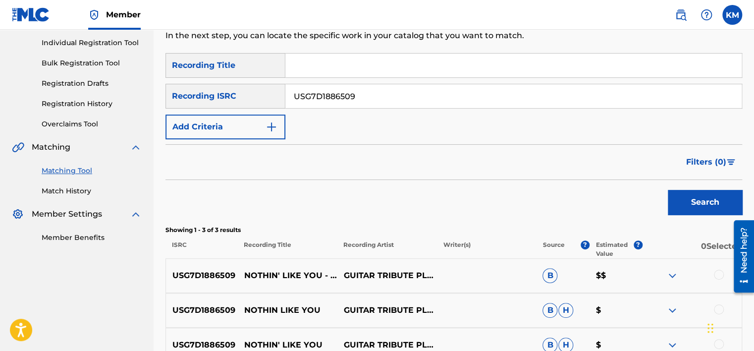
scroll to position [198, 0]
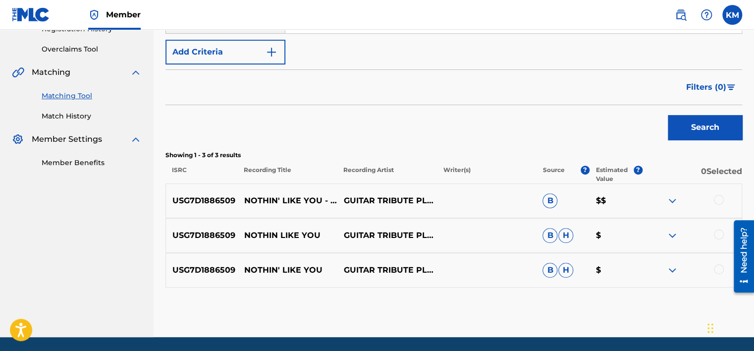
click at [720, 269] on div at bounding box center [719, 269] width 10 height 10
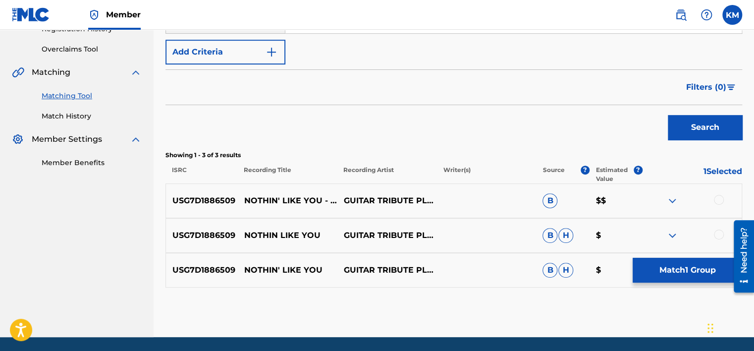
click at [718, 230] on div at bounding box center [719, 234] width 10 height 10
click at [719, 198] on div at bounding box center [719, 200] width 10 height 10
click at [682, 267] on button "Match 3 Groups" at bounding box center [688, 270] width 110 height 25
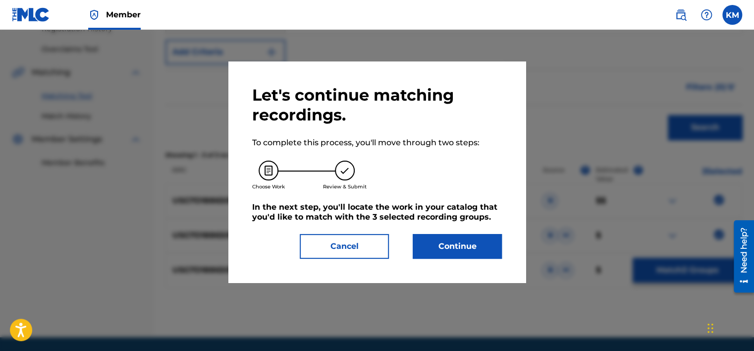
click at [475, 242] on button "Continue" at bounding box center [457, 246] width 89 height 25
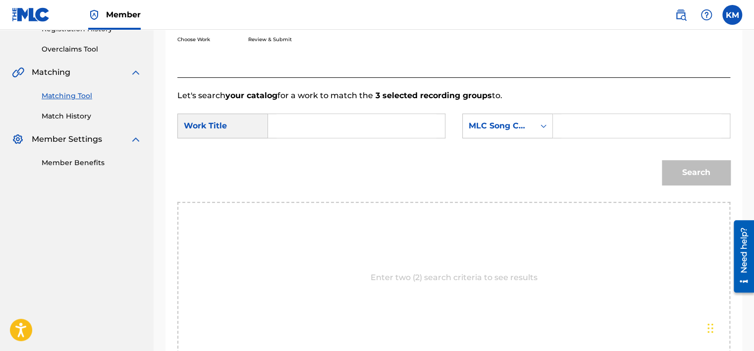
click at [309, 123] on input "Search Form" at bounding box center [357, 126] width 160 height 24
type input "Nothin' Like You - Instrumental"
click at [540, 123] on icon "Search Form" at bounding box center [544, 126] width 10 height 10
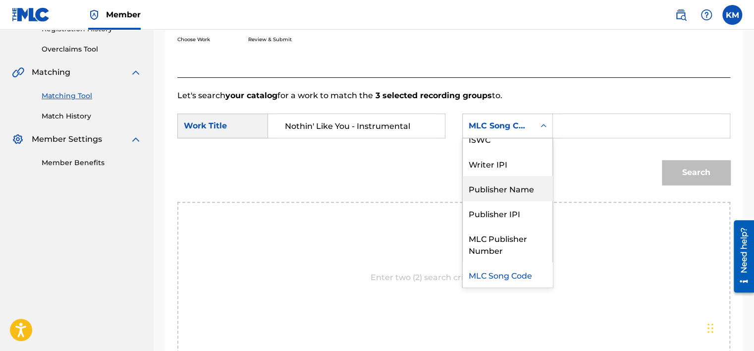
scroll to position [0, 0]
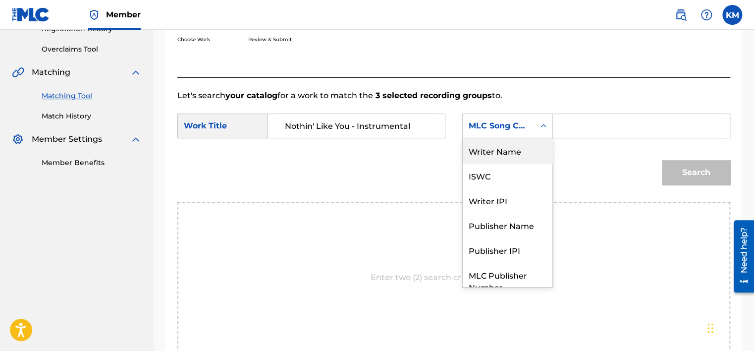
click at [512, 153] on div "Writer Name" at bounding box center [508, 150] width 90 height 25
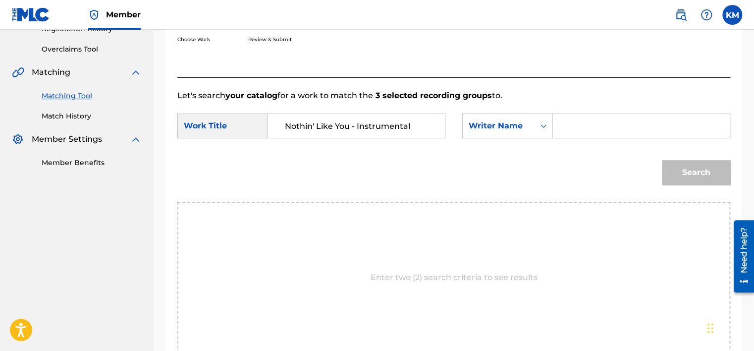
click at [577, 114] on div "Search Form" at bounding box center [641, 126] width 177 height 25
click at [577, 112] on form "SearchWithCriteria2bdf6ab0-9141-4107-a636-c039119b8ba2 Work Title Nothin' Like …" at bounding box center [453, 152] width 553 height 100
click at [580, 129] on input "Search Form" at bounding box center [642, 126] width 160 height 24
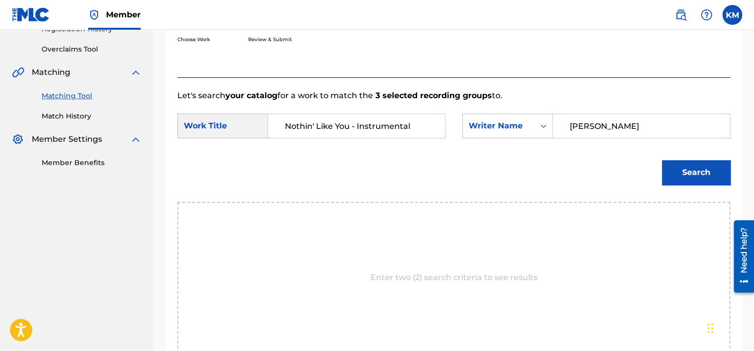
type input "[PERSON_NAME]"
click at [662, 160] on button "Search" at bounding box center [696, 172] width 68 height 25
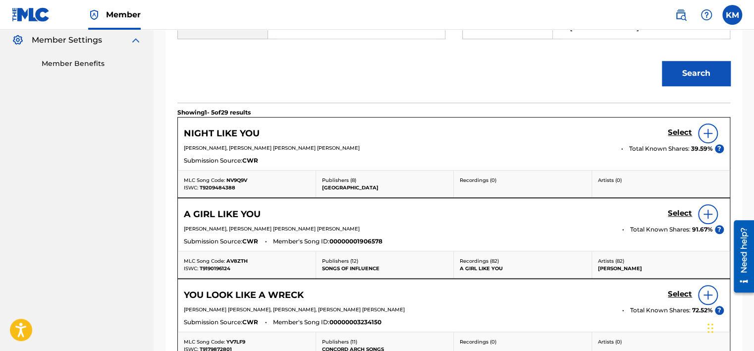
scroll to position [149, 0]
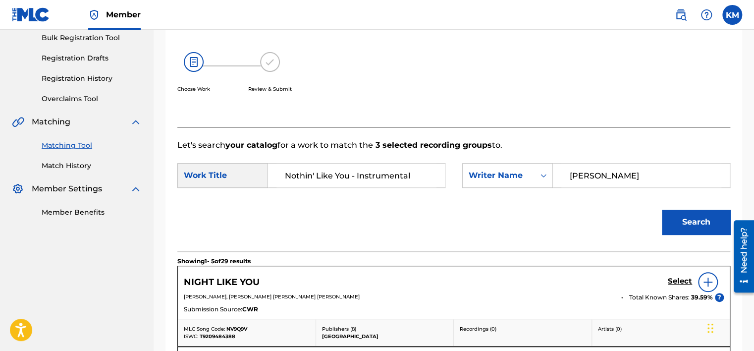
drag, startPoint x: 349, startPoint y: 173, endPoint x: 419, endPoint y: 172, distance: 69.9
click at [419, 172] on input "Nothin' Like You - Instrumental" at bounding box center [357, 176] width 160 height 24
type input "Nothin' Like You"
click at [697, 223] on button "Search" at bounding box center [696, 222] width 68 height 25
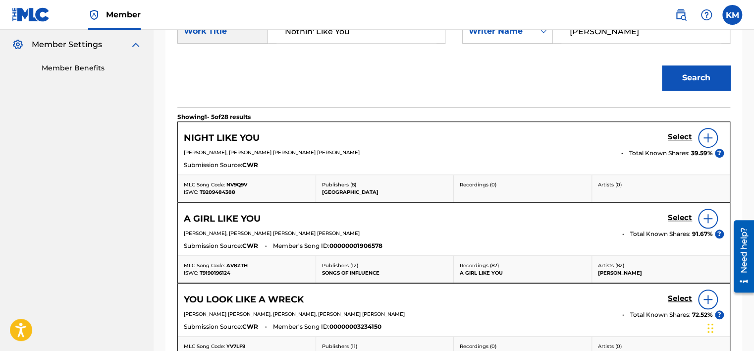
scroll to position [243, 0]
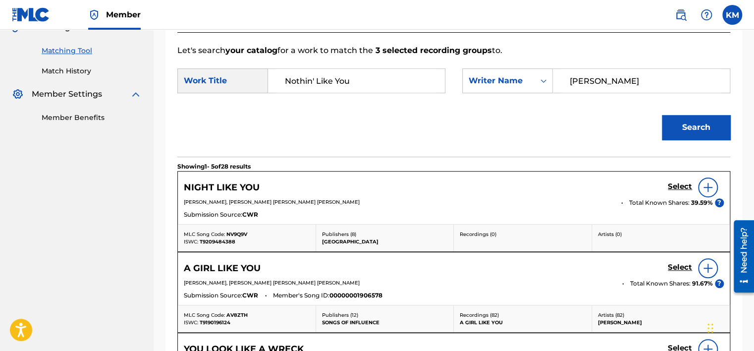
drag, startPoint x: 600, startPoint y: 78, endPoint x: 464, endPoint y: 94, distance: 136.8
click at [464, 94] on div "SearchWithCriteria2bdf6ab0-9141-4107-a636-c039119b8ba2 Work Title Nothin' Like …" at bounding box center [453, 83] width 553 height 31
type input "[PERSON_NAME]"
click at [662, 115] on button "Search" at bounding box center [696, 127] width 68 height 25
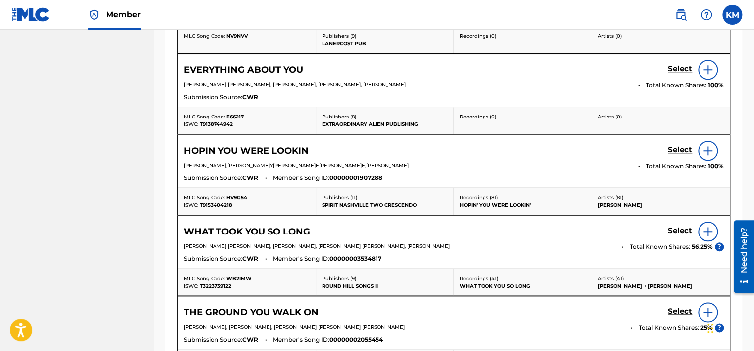
scroll to position [194, 0]
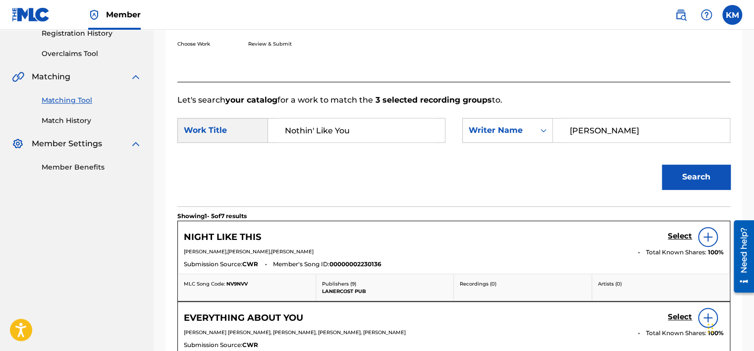
click at [71, 119] on link "Match History" at bounding box center [92, 120] width 100 height 10
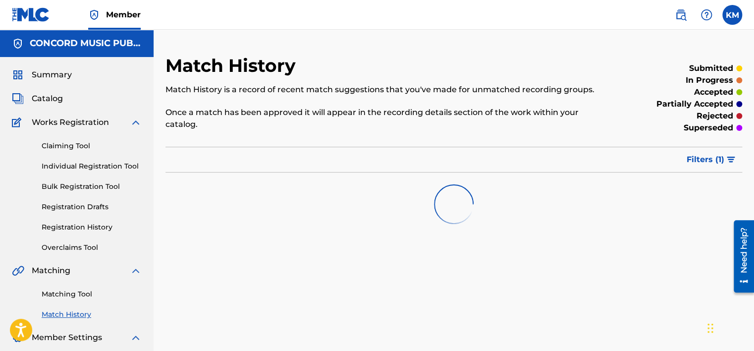
click at [81, 291] on link "Matching Tool" at bounding box center [92, 294] width 100 height 10
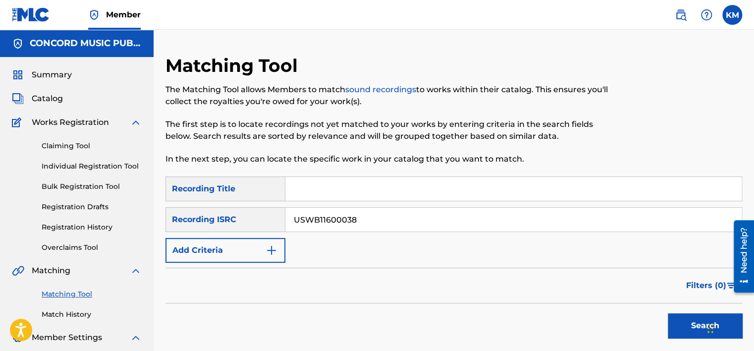
type input "USWB11600038"
click at [682, 329] on button "Search" at bounding box center [705, 325] width 74 height 25
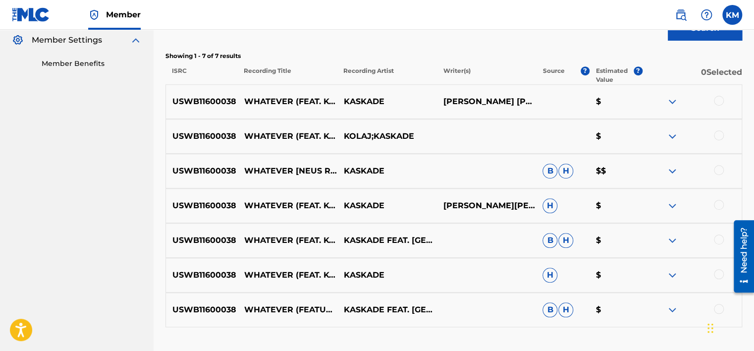
scroll to position [347, 0]
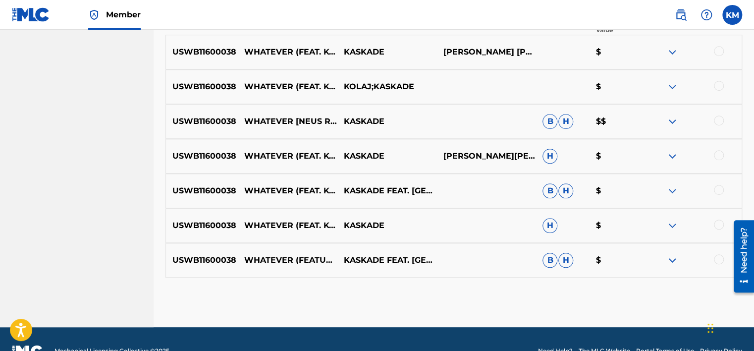
click at [720, 258] on div at bounding box center [719, 259] width 10 height 10
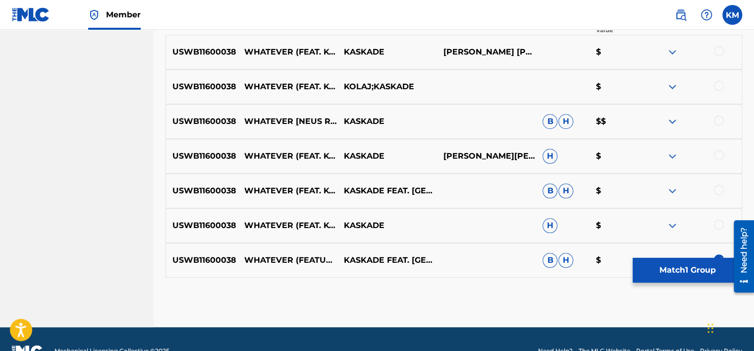
click at [720, 222] on div at bounding box center [719, 225] width 10 height 10
click at [719, 185] on div at bounding box center [719, 190] width 10 height 10
click at [719, 151] on div at bounding box center [719, 155] width 10 height 10
click at [718, 123] on div at bounding box center [719, 120] width 10 height 10
click at [716, 86] on div at bounding box center [719, 86] width 10 height 10
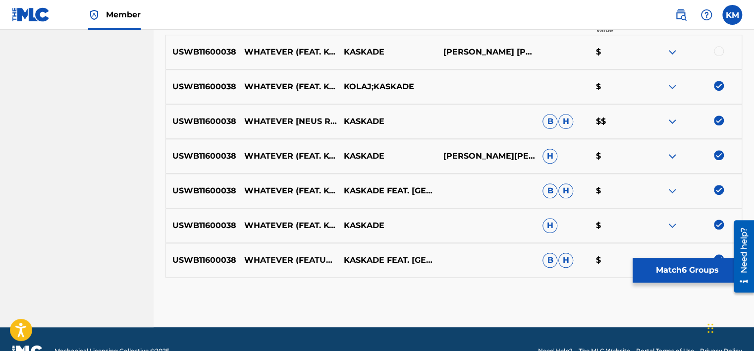
click at [717, 53] on div at bounding box center [719, 51] width 10 height 10
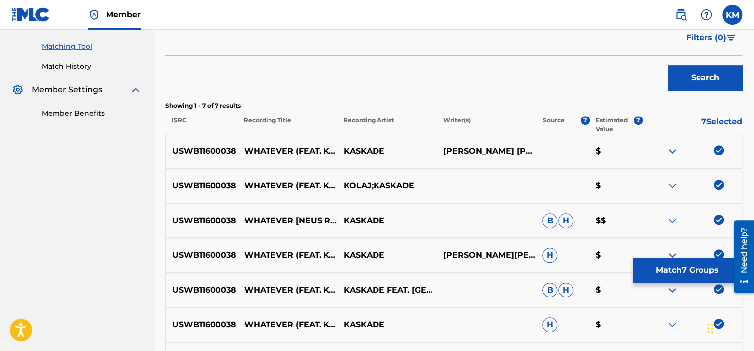
scroll to position [371, 0]
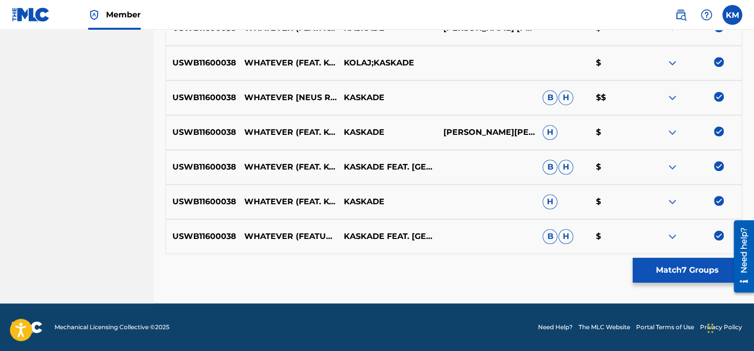
click at [682, 271] on button "Match 7 Groups" at bounding box center [688, 270] width 110 height 25
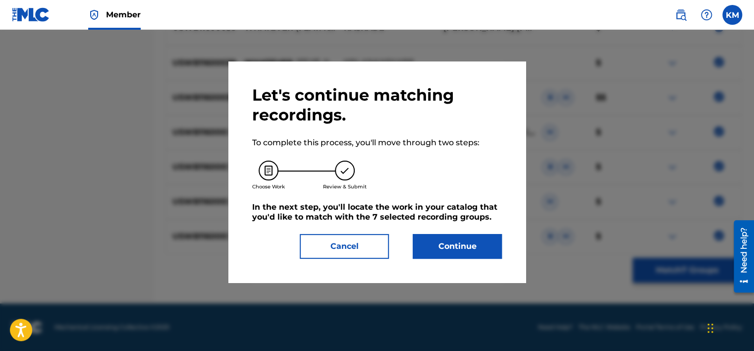
click at [485, 242] on button "Continue" at bounding box center [457, 246] width 89 height 25
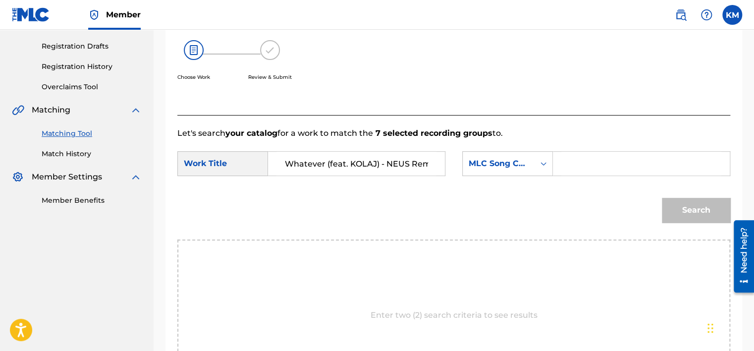
scroll to position [0, 7]
type input "Whatever (feat. KOLAJ) - NEUS Remix"
click at [540, 163] on icon "Search Form" at bounding box center [544, 164] width 10 height 10
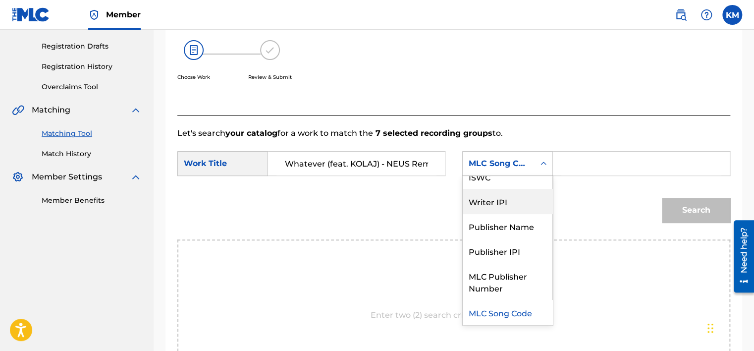
scroll to position [0, 0]
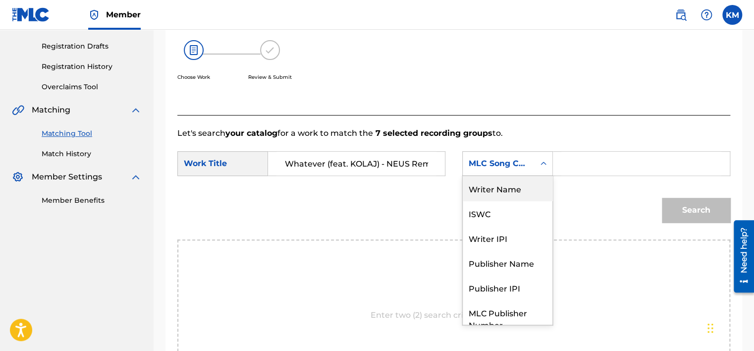
click at [505, 178] on div "Writer Name" at bounding box center [508, 188] width 90 height 25
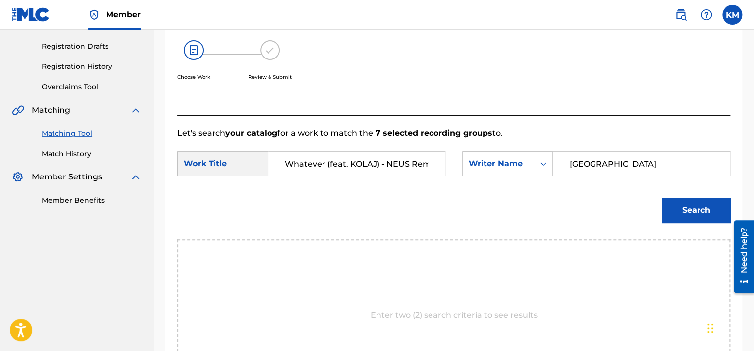
type input "[GEOGRAPHIC_DATA]"
click at [684, 212] on button "Search" at bounding box center [696, 210] width 68 height 25
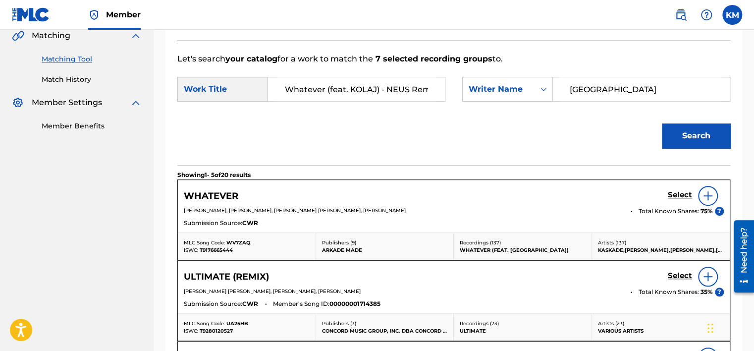
scroll to position [260, 0]
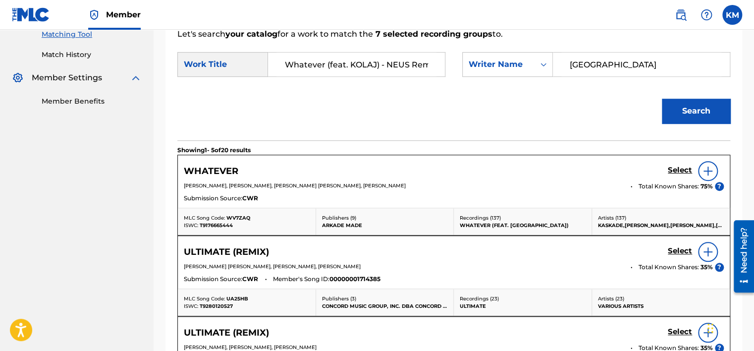
click at [683, 171] on h5 "Select" at bounding box center [680, 170] width 24 height 9
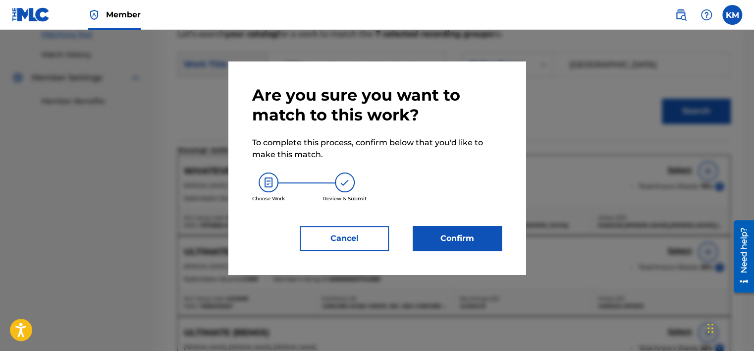
click at [471, 243] on button "Confirm" at bounding box center [457, 238] width 89 height 25
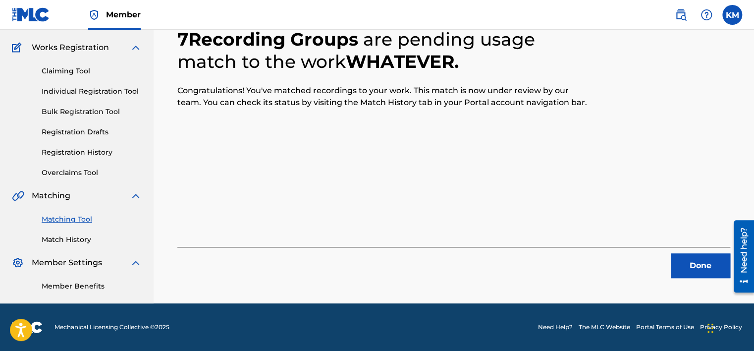
scroll to position [75, 0]
click at [698, 259] on button "Done" at bounding box center [700, 265] width 59 height 25
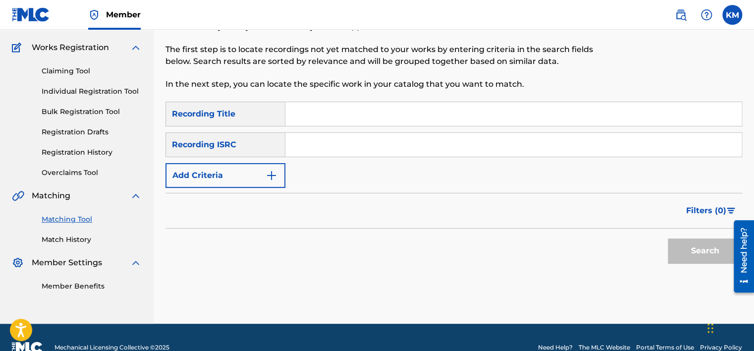
click at [388, 141] on input "Search Form" at bounding box center [513, 145] width 457 height 24
type input "USL2S0920736"
click at [692, 252] on button "Search" at bounding box center [705, 250] width 74 height 25
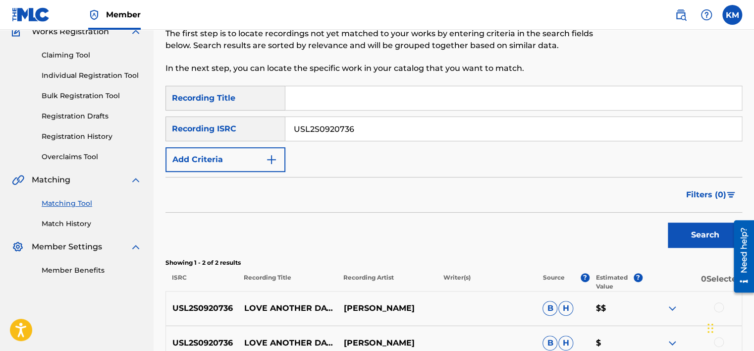
scroll to position [197, 0]
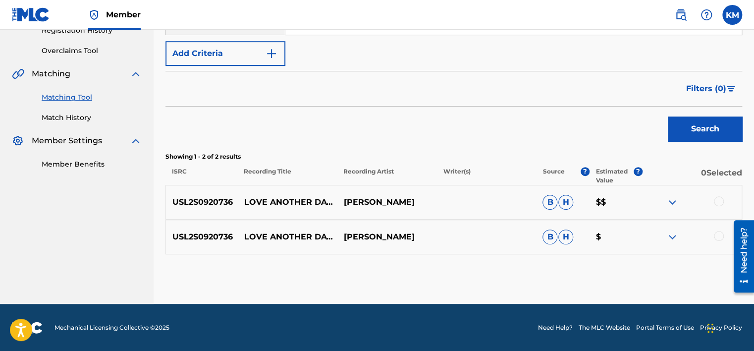
click at [719, 234] on div at bounding box center [719, 236] width 10 height 10
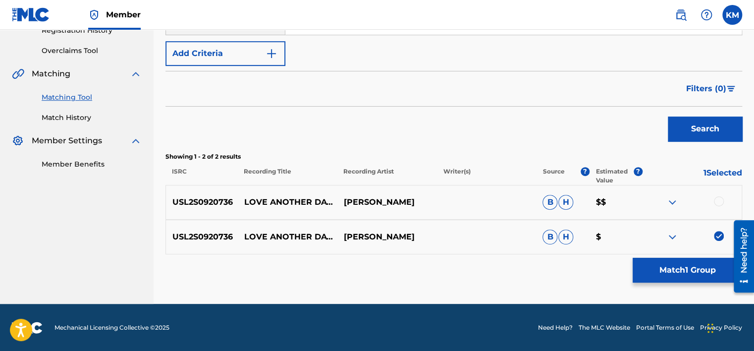
click at [721, 202] on div at bounding box center [719, 201] width 10 height 10
click at [674, 264] on button "Match 2 Groups" at bounding box center [688, 270] width 110 height 25
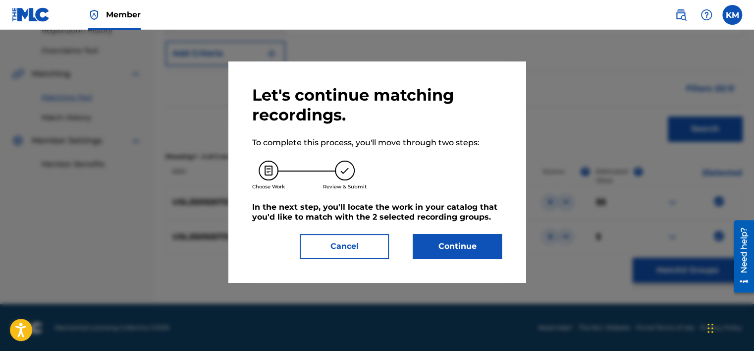
click at [467, 244] on button "Continue" at bounding box center [457, 246] width 89 height 25
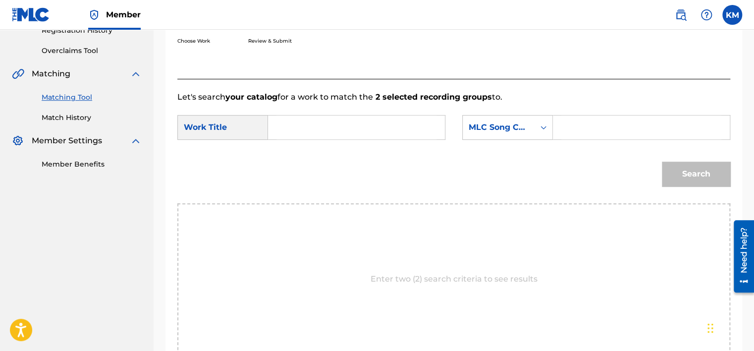
click at [328, 122] on input "Search Form" at bounding box center [357, 127] width 160 height 24
type input "Love Another Day - Lost Demo"
click at [539, 129] on icon "Search Form" at bounding box center [544, 127] width 10 height 10
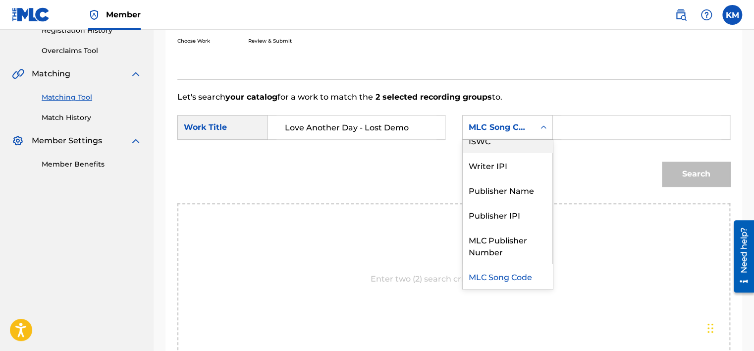
scroll to position [0, 0]
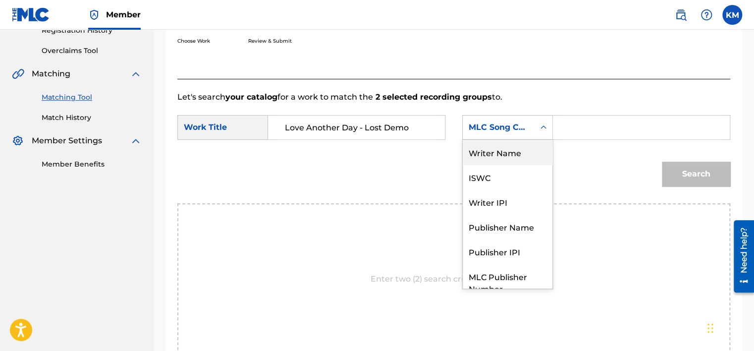
click at [532, 144] on div "Writer Name" at bounding box center [508, 152] width 90 height 25
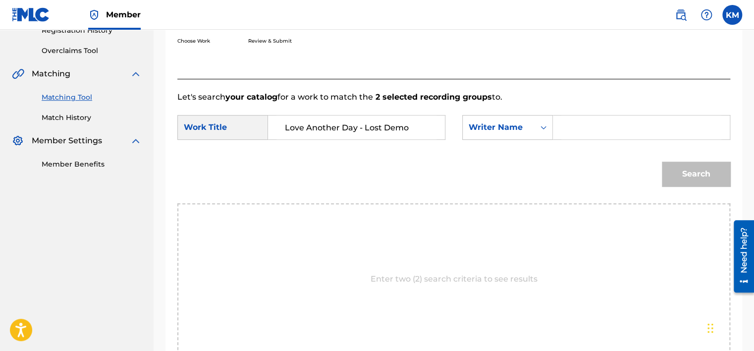
click at [601, 123] on input "Search Form" at bounding box center [642, 127] width 160 height 24
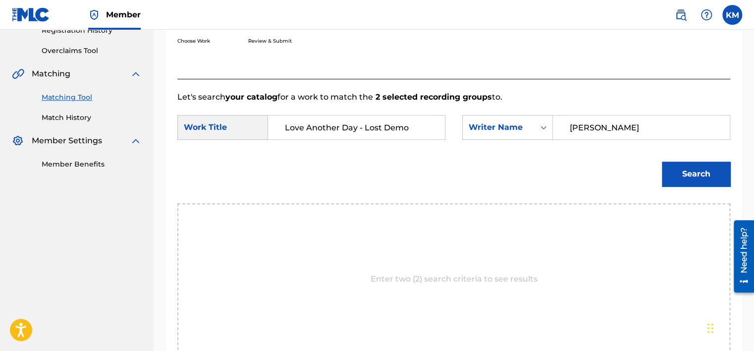
type input "[PERSON_NAME]"
click at [668, 169] on button "Search" at bounding box center [696, 174] width 68 height 25
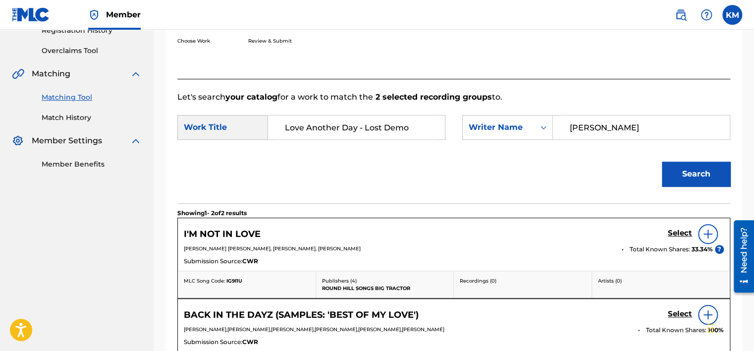
scroll to position [246, 0]
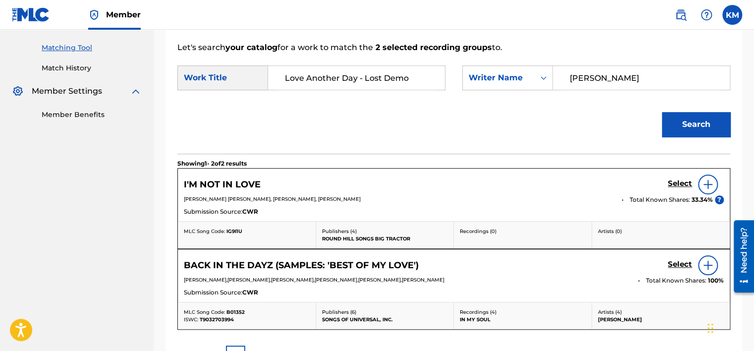
drag, startPoint x: 357, startPoint y: 75, endPoint x: 420, endPoint y: 75, distance: 62.9
click at [420, 75] on input "Love Another Day - Lost Demo" at bounding box center [357, 78] width 160 height 24
type input "Love Another Day"
click at [662, 112] on button "Search" at bounding box center [696, 124] width 68 height 25
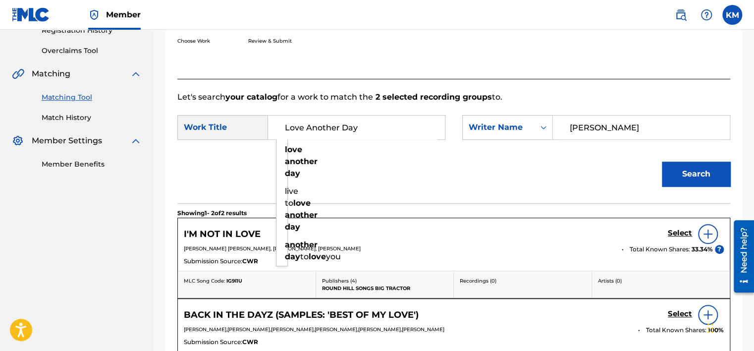
click at [524, 175] on div "Search" at bounding box center [453, 178] width 553 height 52
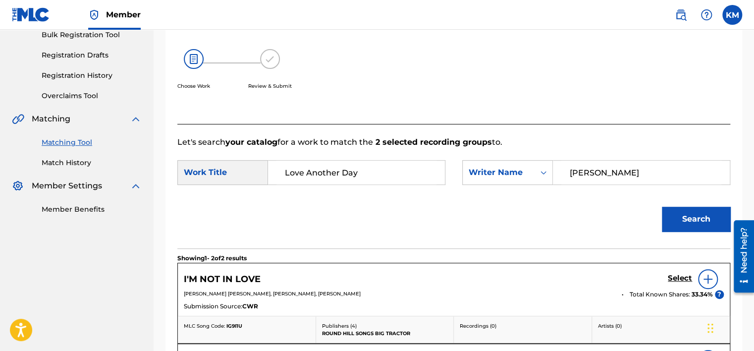
scroll to position [62, 0]
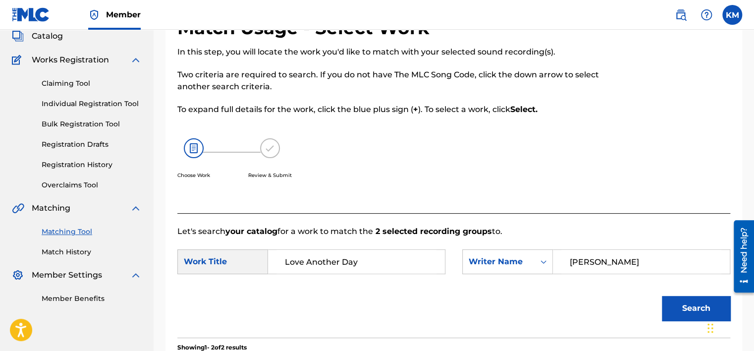
click at [84, 252] on link "Match History" at bounding box center [92, 252] width 100 height 10
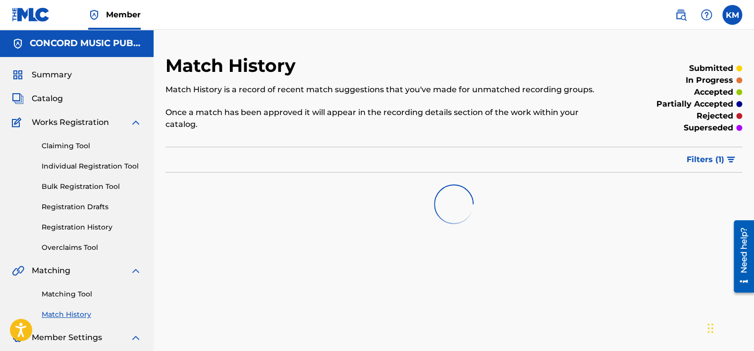
click at [86, 292] on link "Matching Tool" at bounding box center [92, 294] width 100 height 10
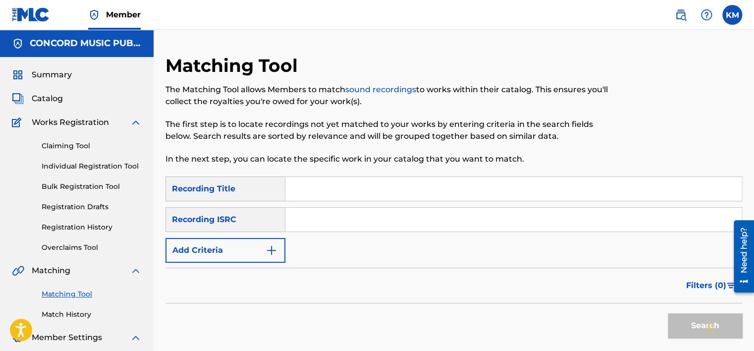
click at [311, 228] on input "Search Form" at bounding box center [513, 220] width 457 height 24
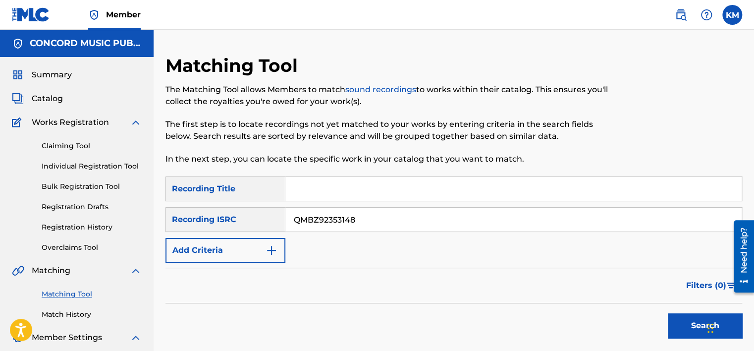
type input "QMBZ92353148"
click at [683, 321] on button "Search" at bounding box center [705, 325] width 74 height 25
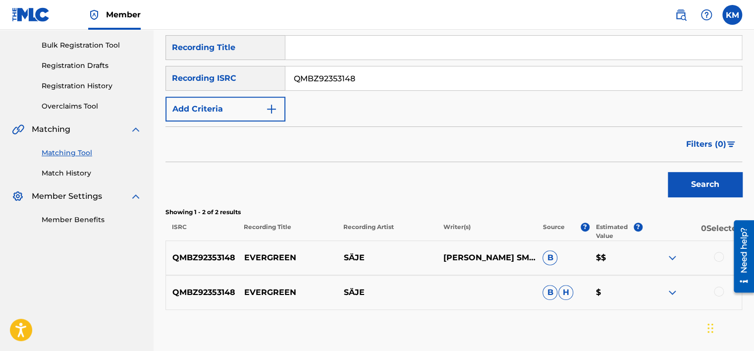
scroll to position [197, 0]
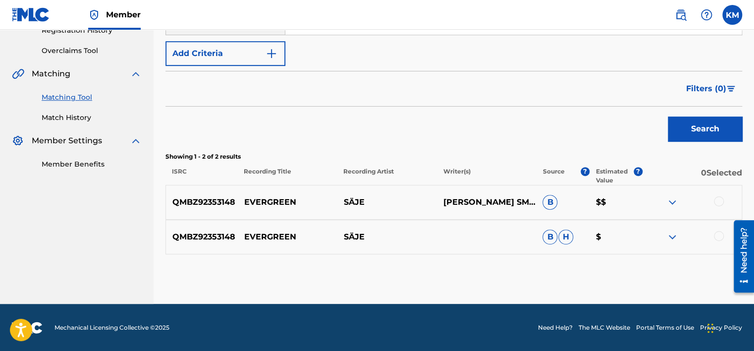
click at [717, 237] on div at bounding box center [719, 236] width 10 height 10
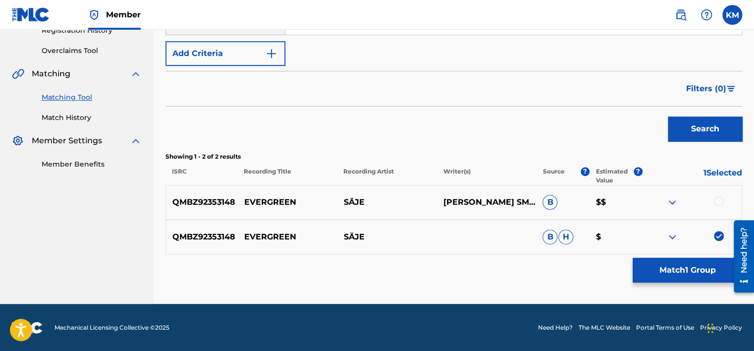
click at [719, 198] on div at bounding box center [719, 201] width 10 height 10
click at [691, 259] on button "Match 2 Groups" at bounding box center [688, 270] width 110 height 25
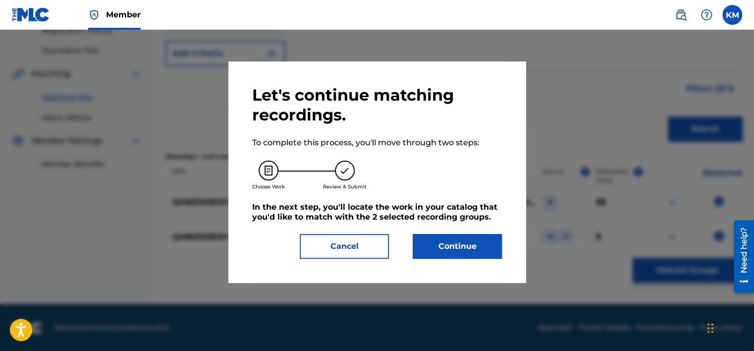
click at [445, 242] on button "Continue" at bounding box center [457, 246] width 89 height 25
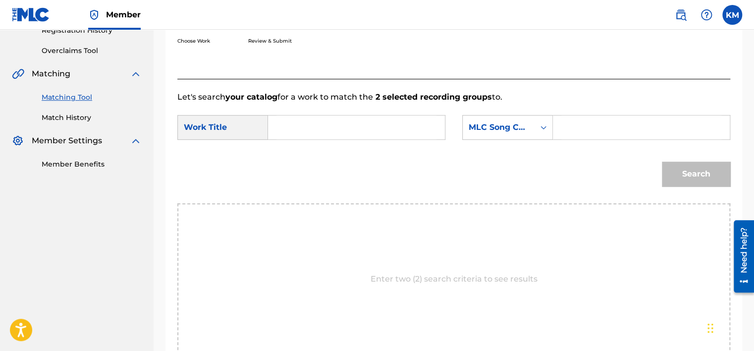
click at [311, 125] on input "Search Form" at bounding box center [357, 127] width 160 height 24
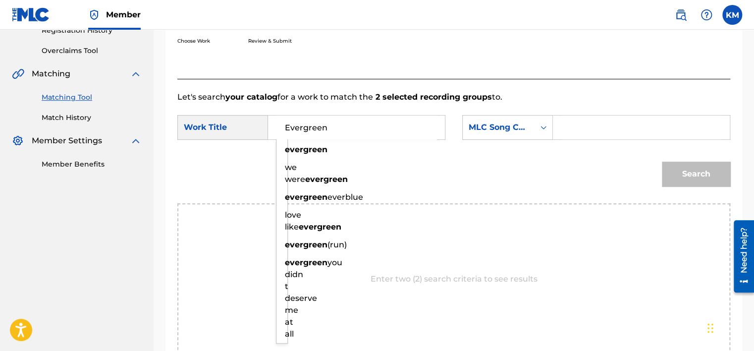
type input "Evergreen"
click at [541, 127] on icon "Search Form" at bounding box center [544, 127] width 6 height 3
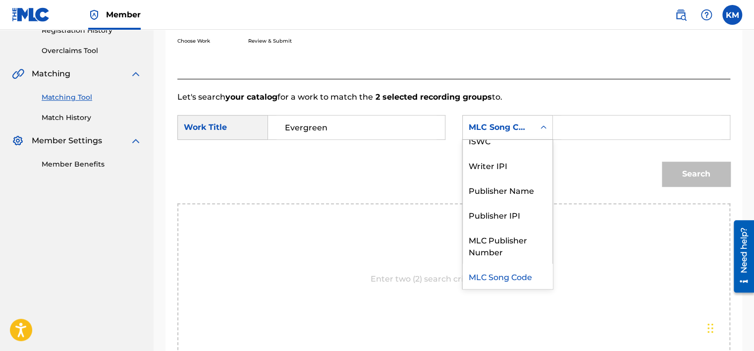
scroll to position [0, 0]
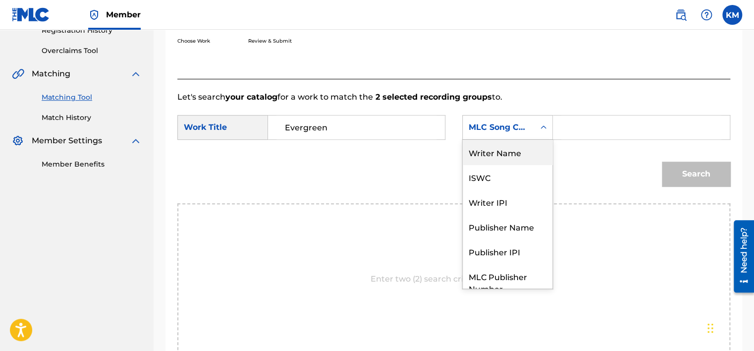
click at [515, 163] on div "Writer Name" at bounding box center [508, 152] width 90 height 25
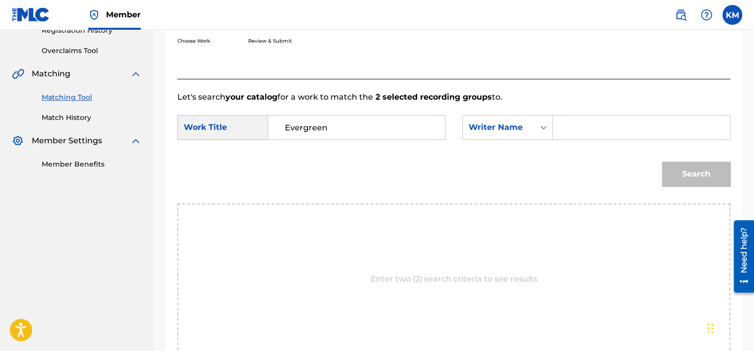
click at [601, 125] on input "Search Form" at bounding box center [642, 127] width 160 height 24
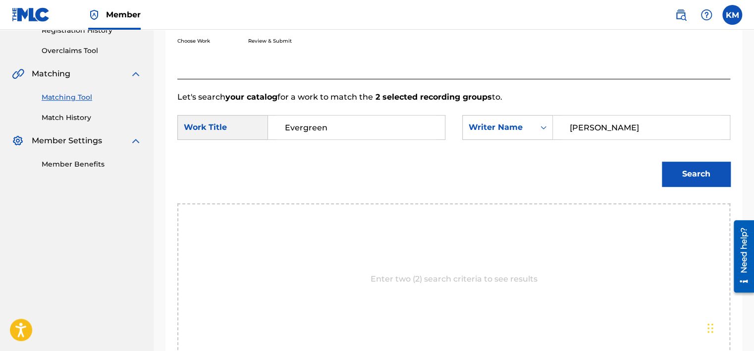
type input "[PERSON_NAME]"
click at [667, 167] on button "Search" at bounding box center [696, 174] width 68 height 25
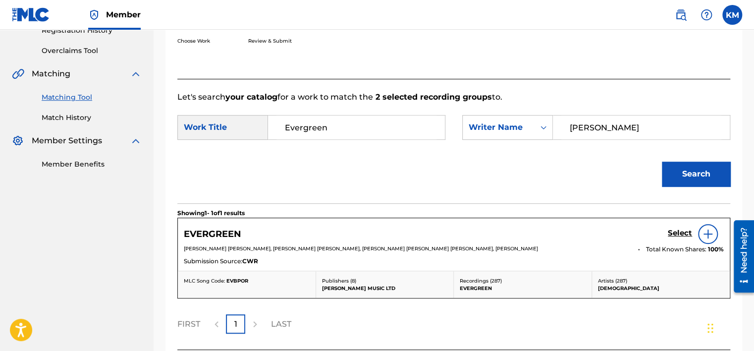
click at [680, 234] on h5 "Select" at bounding box center [680, 232] width 24 height 9
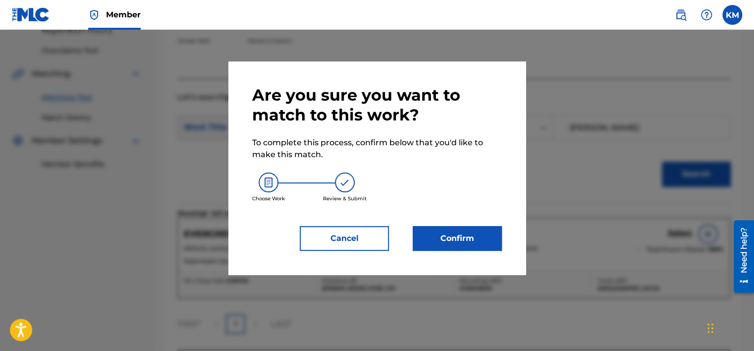
click at [484, 235] on button "Confirm" at bounding box center [457, 238] width 89 height 25
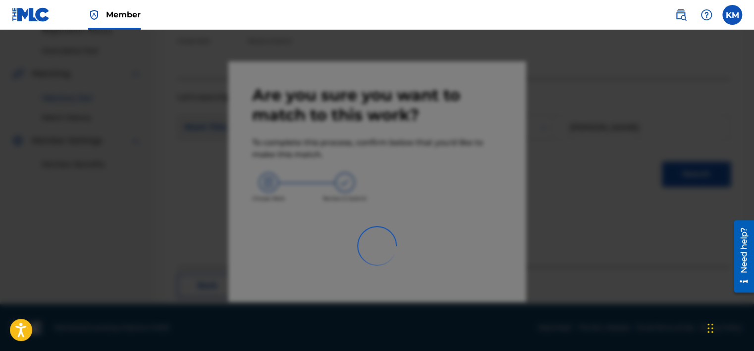
scroll to position [75, 0]
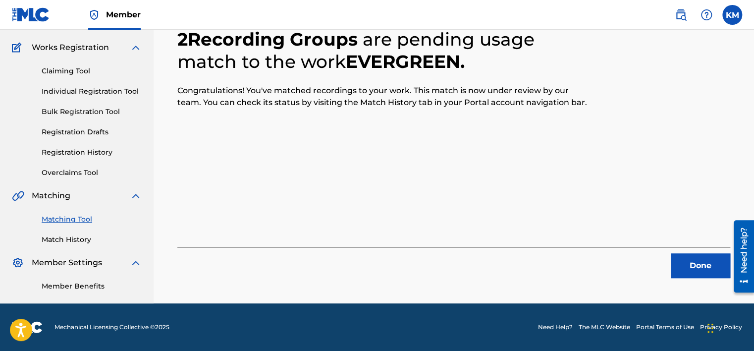
click at [682, 258] on button "Done" at bounding box center [700, 265] width 59 height 25
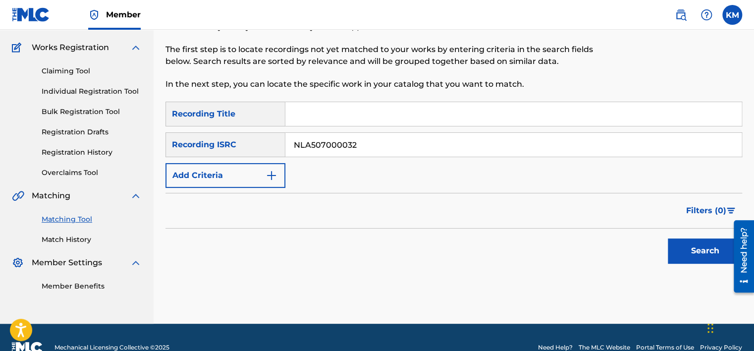
type input "NLA507000032"
click at [698, 247] on button "Search" at bounding box center [705, 250] width 74 height 25
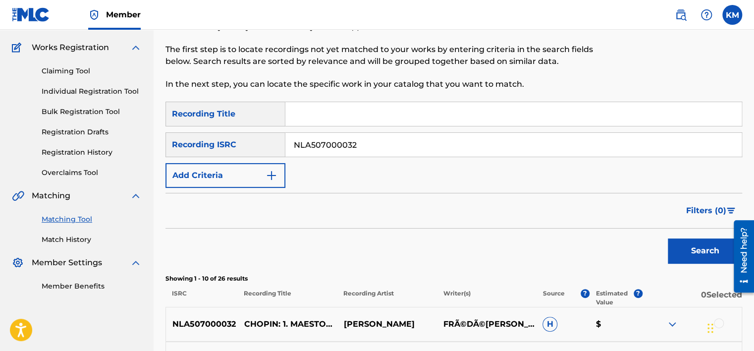
click at [87, 239] on link "Match History" at bounding box center [92, 239] width 100 height 10
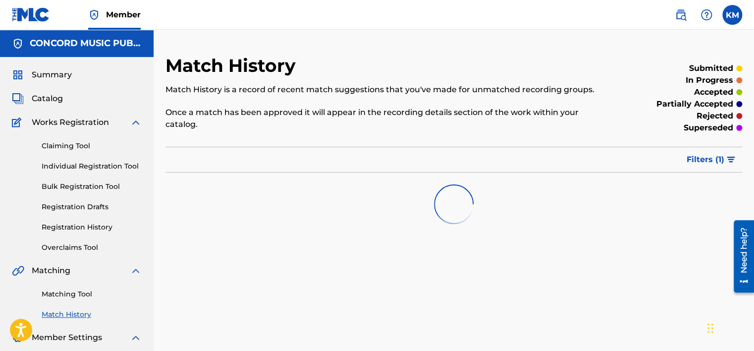
click at [91, 288] on div "Matching Tool Match History" at bounding box center [77, 298] width 130 height 43
click at [89, 291] on link "Matching Tool" at bounding box center [92, 294] width 100 height 10
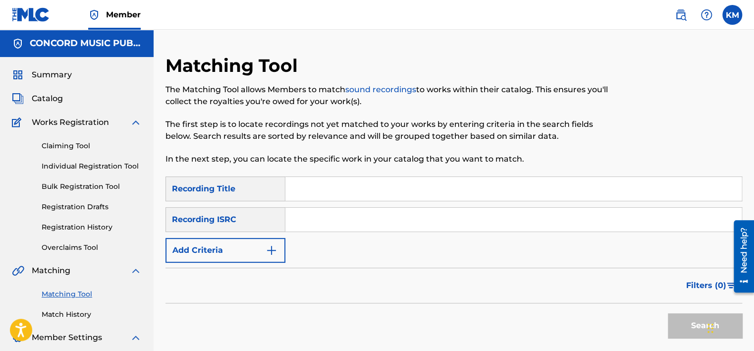
click at [355, 217] on input "Search Form" at bounding box center [513, 220] width 457 height 24
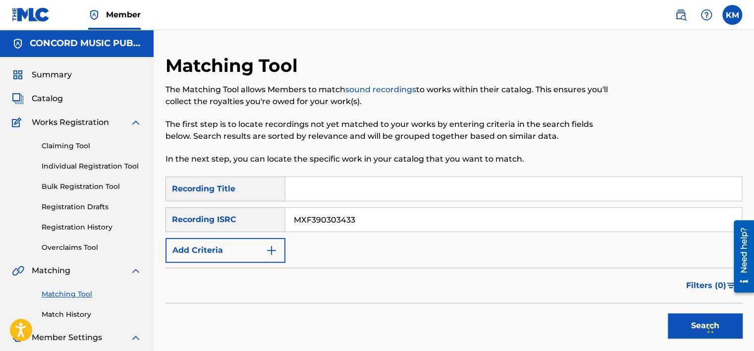
type input "MXF390303433"
click at [679, 315] on button "Search" at bounding box center [705, 325] width 74 height 25
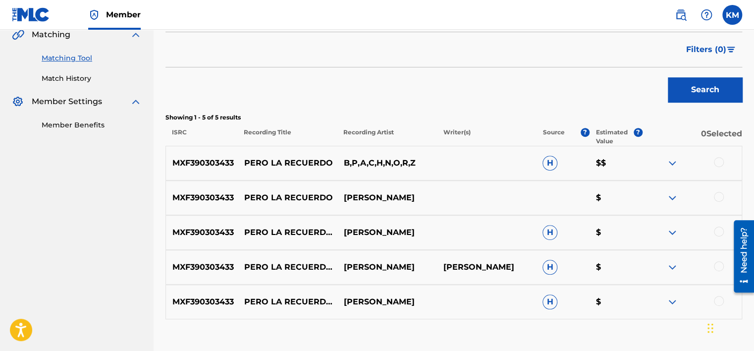
scroll to position [248, 0]
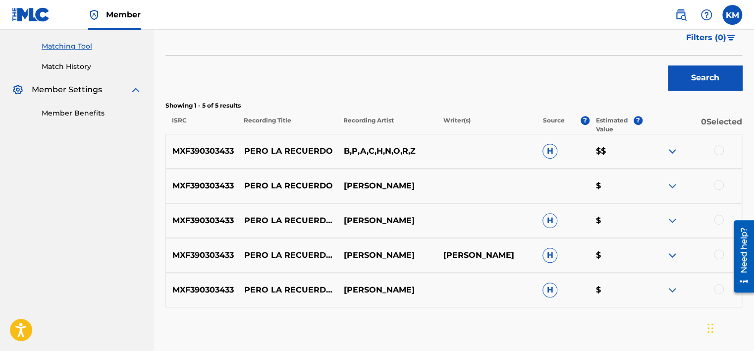
click at [722, 287] on div at bounding box center [719, 289] width 10 height 10
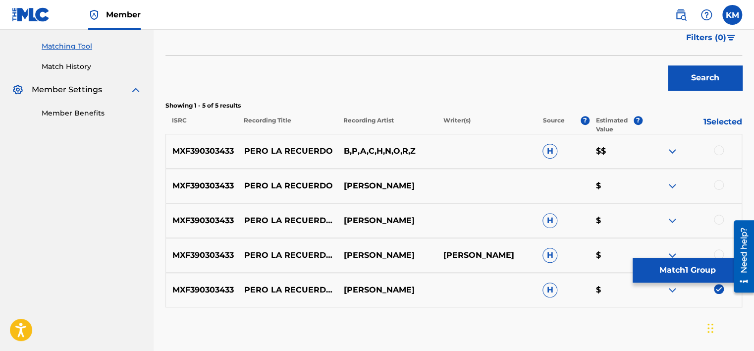
click at [719, 249] on div at bounding box center [719, 254] width 10 height 10
click at [720, 220] on div at bounding box center [719, 220] width 10 height 10
click at [722, 184] on div at bounding box center [719, 185] width 10 height 10
click at [718, 149] on div at bounding box center [719, 150] width 10 height 10
click at [685, 275] on button "Match 5 Groups" at bounding box center [688, 270] width 110 height 25
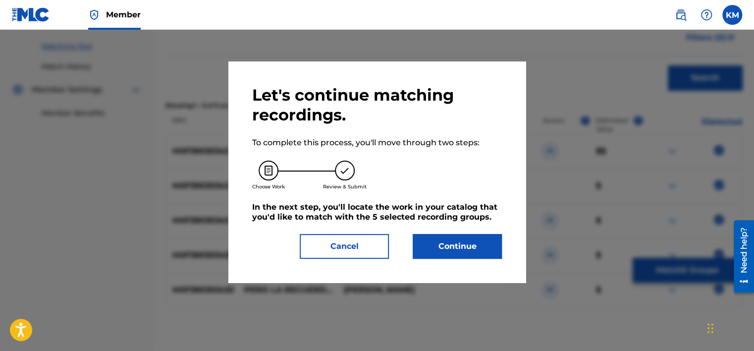
click at [451, 243] on button "Continue" at bounding box center [457, 246] width 89 height 25
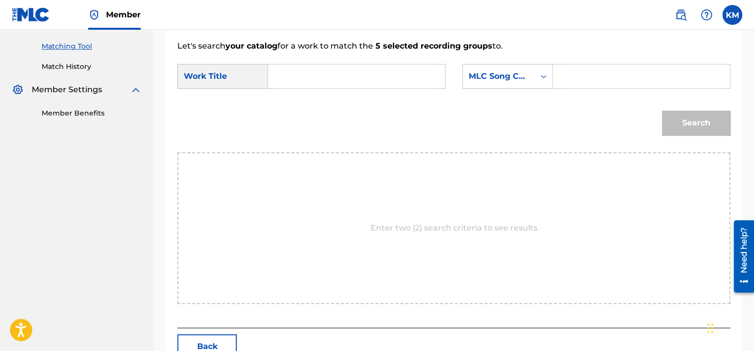
click at [285, 78] on input "Search Form" at bounding box center [357, 76] width 160 height 24
type input "Pero La Recuerdo (Cumbia Santa [PERSON_NAME]) - En Vivo"
click at [545, 75] on icon "Search Form" at bounding box center [544, 76] width 6 height 3
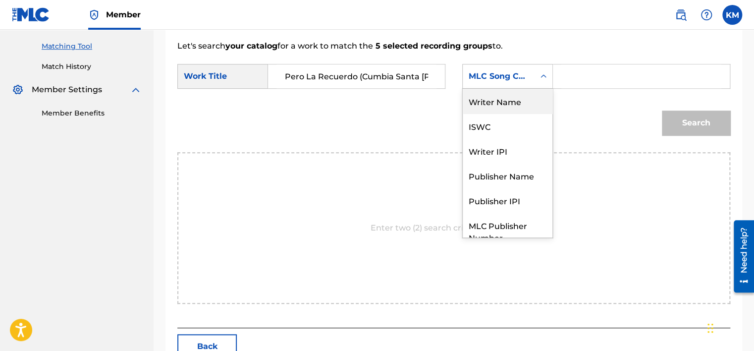
click at [521, 107] on div "Writer Name" at bounding box center [508, 101] width 90 height 25
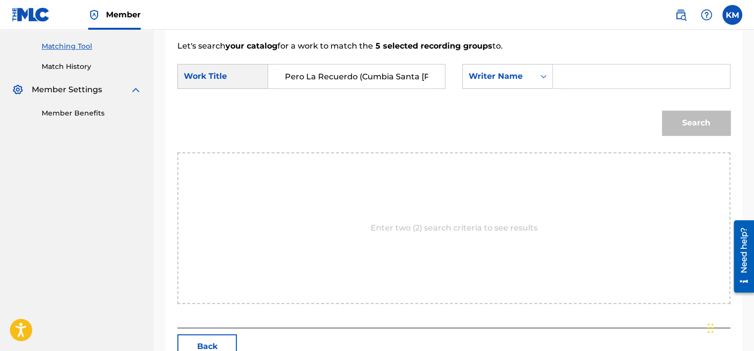
click at [563, 78] on input "Search Form" at bounding box center [642, 76] width 160 height 24
type input "[PERSON_NAME]"
click at [700, 119] on button "Search" at bounding box center [696, 123] width 68 height 25
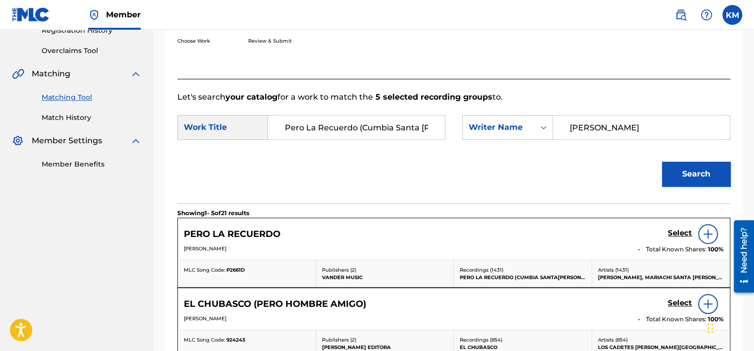
scroll to position [248, 0]
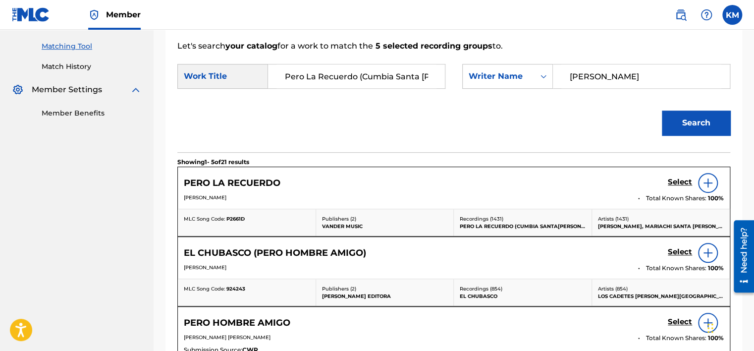
click at [682, 179] on h5 "Select" at bounding box center [680, 181] width 24 height 9
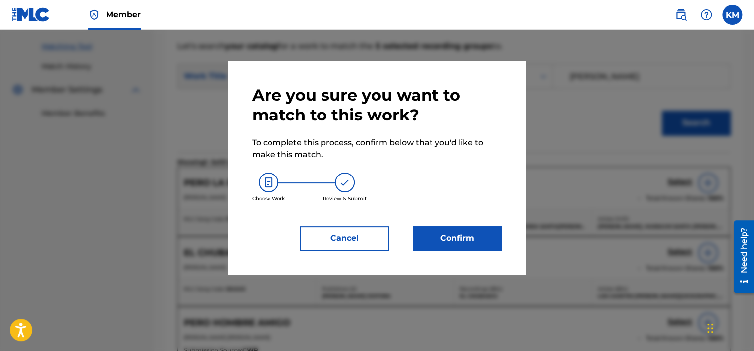
click at [477, 239] on button "Confirm" at bounding box center [457, 238] width 89 height 25
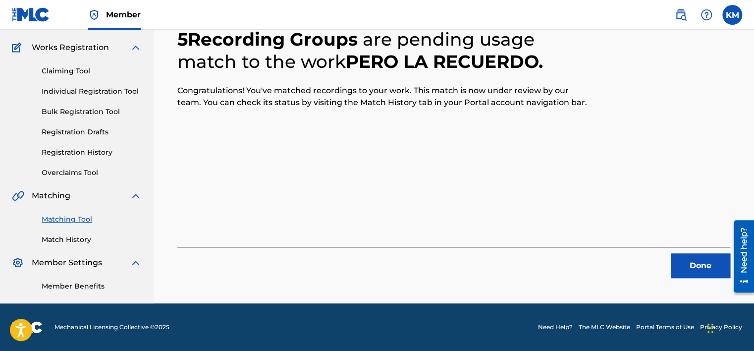
scroll to position [75, 0]
click at [703, 270] on button "Done" at bounding box center [700, 265] width 59 height 25
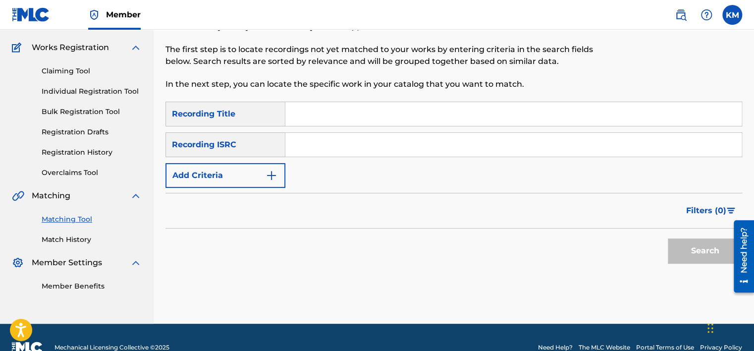
click at [357, 145] on input "Search Form" at bounding box center [513, 145] width 457 height 24
type input "GB6TW2100192"
click at [688, 243] on button "Search" at bounding box center [705, 250] width 74 height 25
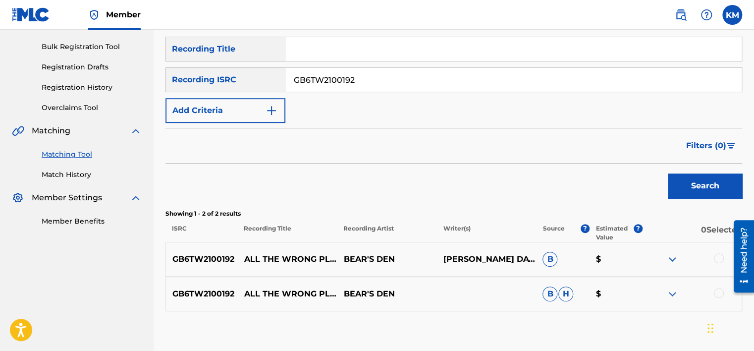
scroll to position [197, 0]
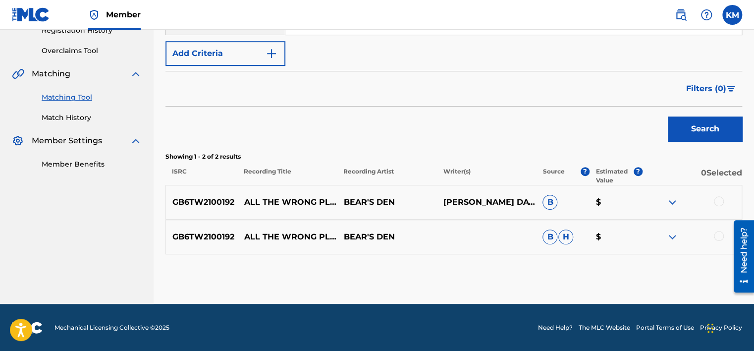
click at [716, 237] on div at bounding box center [719, 236] width 10 height 10
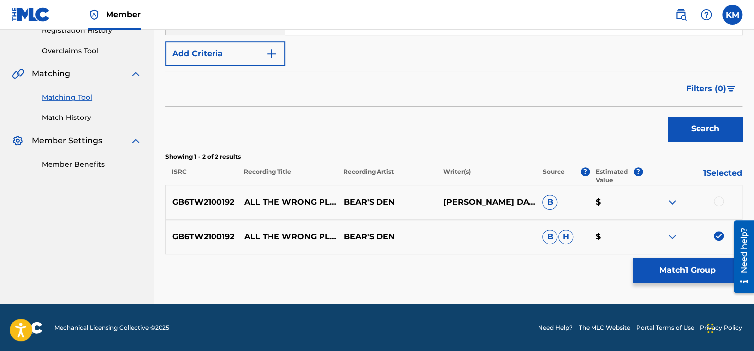
click at [719, 204] on div at bounding box center [719, 201] width 10 height 10
click at [684, 266] on button "Match 2 Groups" at bounding box center [688, 270] width 110 height 25
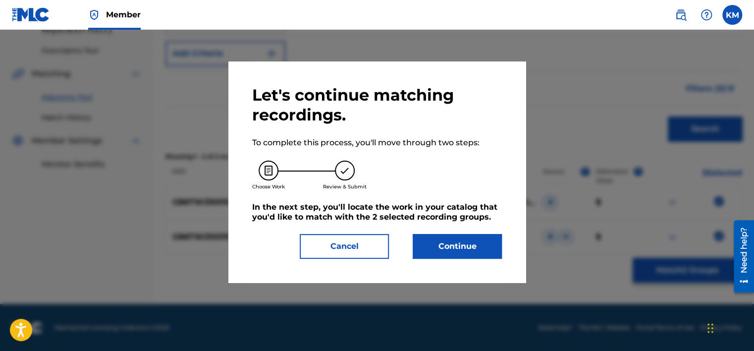
click at [479, 239] on button "Continue" at bounding box center [457, 246] width 89 height 25
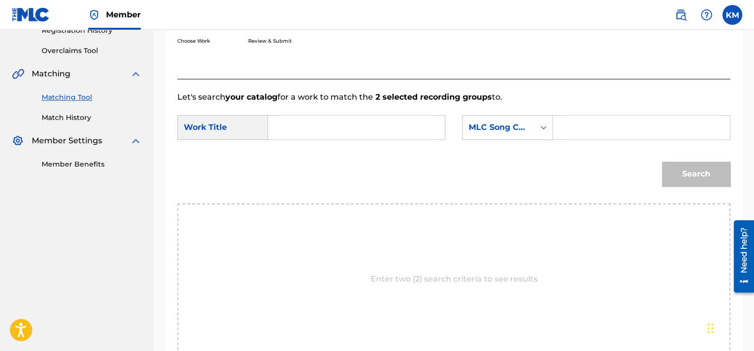
click at [334, 123] on input "Search Form" at bounding box center [357, 127] width 160 height 24
type input "All The Wrong Places"
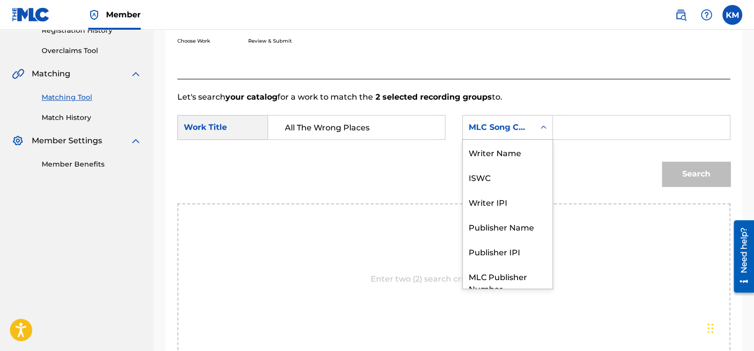
click at [542, 125] on icon "Search Form" at bounding box center [544, 127] width 10 height 10
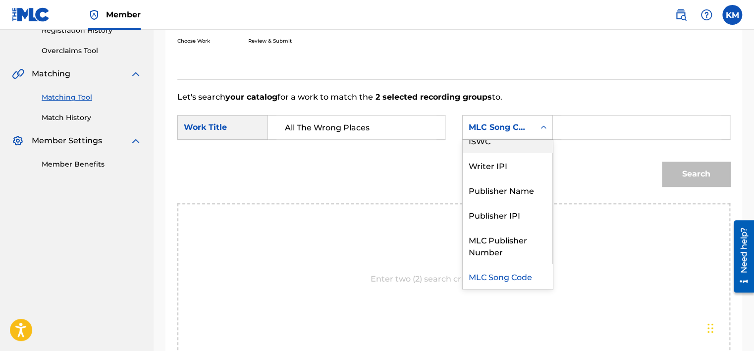
scroll to position [0, 0]
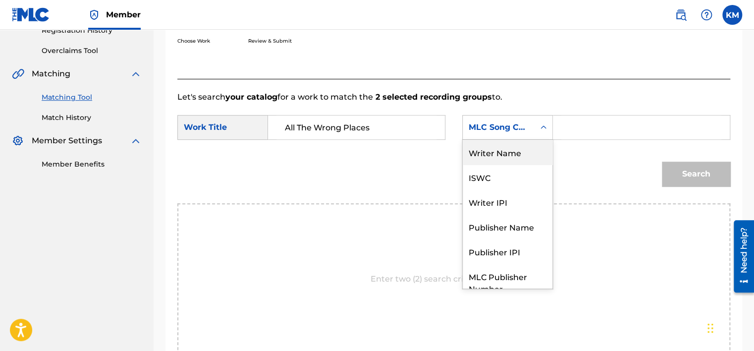
click at [526, 145] on div "Writer Name" at bounding box center [508, 152] width 90 height 25
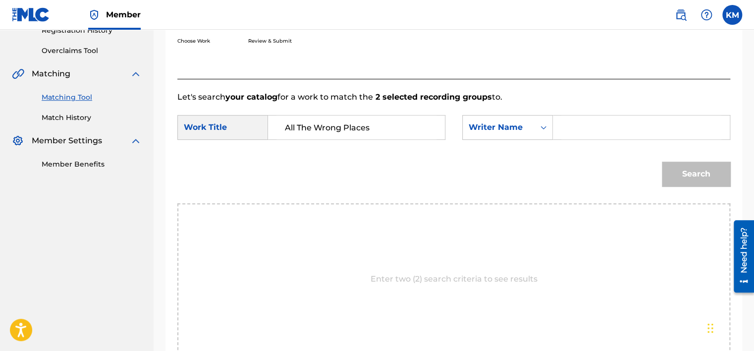
click at [597, 121] on input "Search Form" at bounding box center [642, 127] width 160 height 24
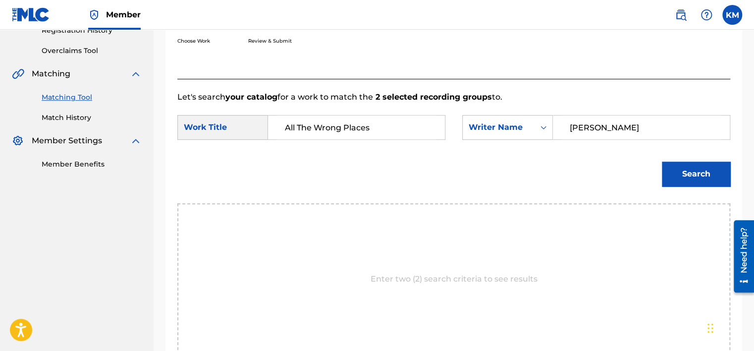
type input "[PERSON_NAME]"
click at [676, 172] on button "Search" at bounding box center [696, 174] width 68 height 25
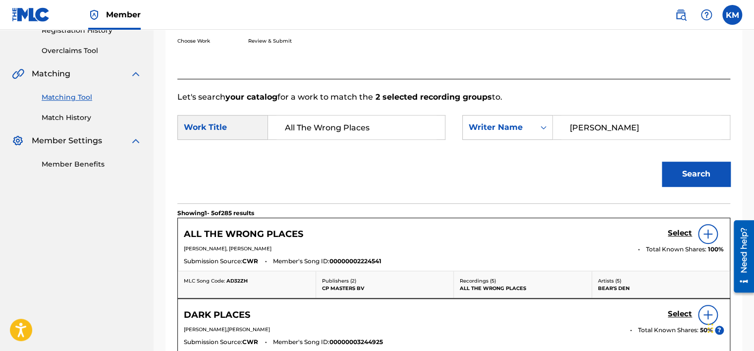
click at [675, 232] on h5 "Select" at bounding box center [680, 232] width 24 height 9
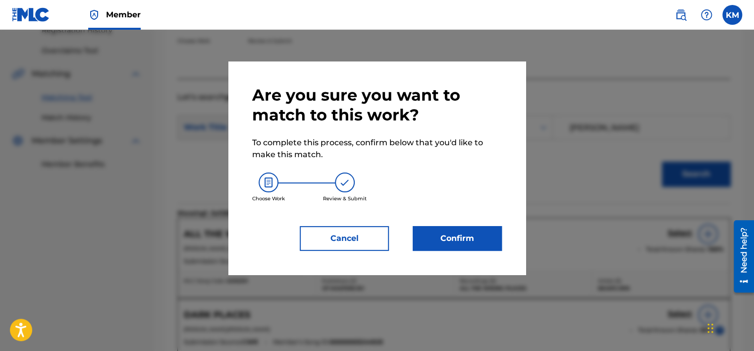
click at [430, 233] on button "Confirm" at bounding box center [457, 238] width 89 height 25
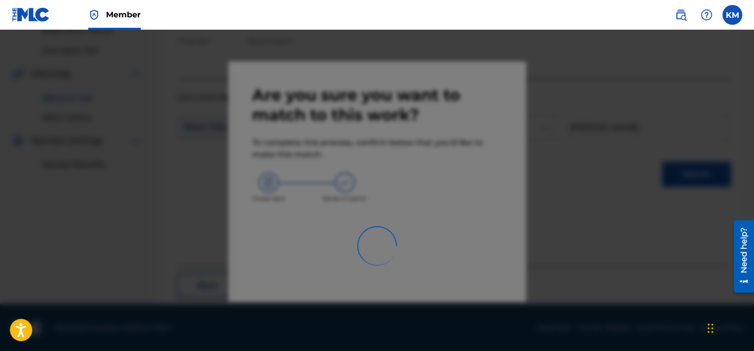
scroll to position [75, 0]
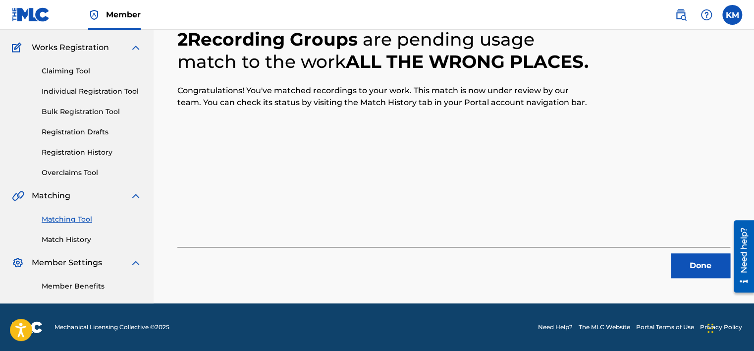
click at [701, 273] on button "Done" at bounding box center [700, 265] width 59 height 25
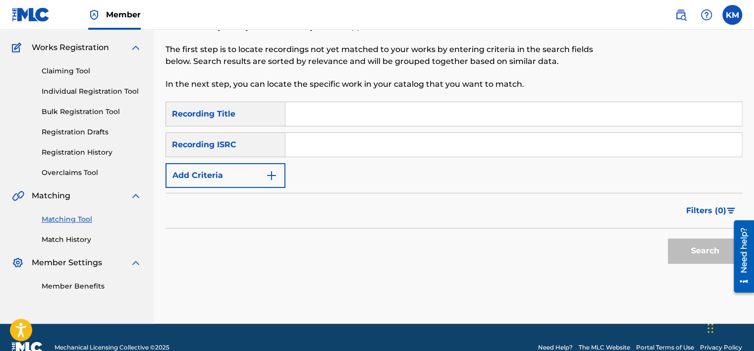
click at [325, 125] on input "Search Form" at bounding box center [513, 114] width 457 height 24
click at [298, 148] on input "Search Form" at bounding box center [513, 145] width 457 height 24
type input "GBWUL1817421"
click at [685, 248] on button "Search" at bounding box center [705, 250] width 74 height 25
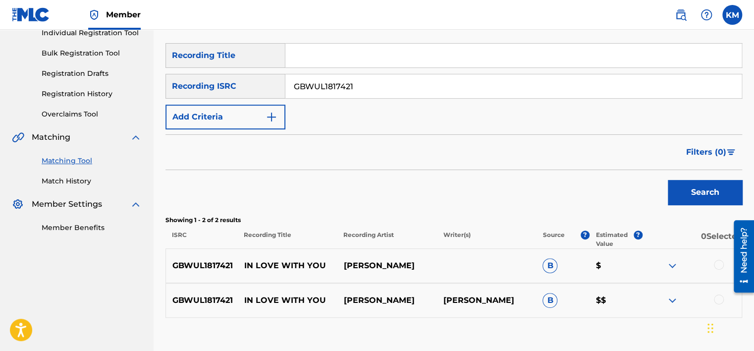
scroll to position [197, 0]
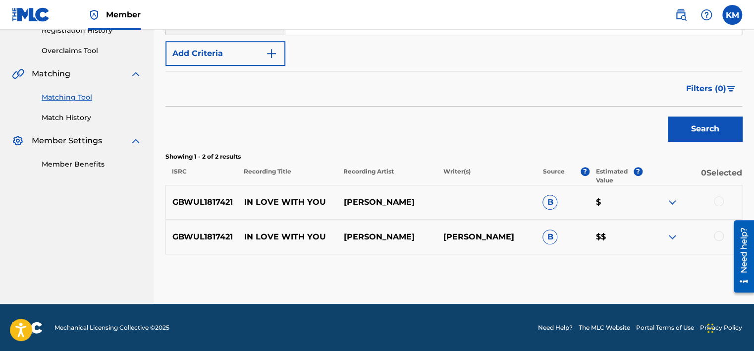
click at [717, 236] on div at bounding box center [719, 236] width 10 height 10
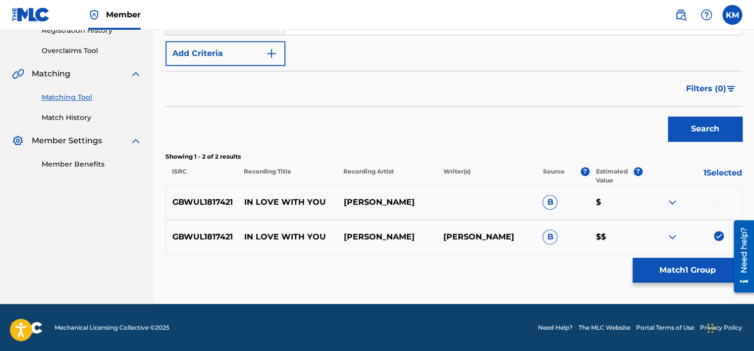
click at [719, 197] on div at bounding box center [719, 201] width 10 height 10
click at [690, 265] on button "Match 2 Groups" at bounding box center [688, 270] width 110 height 25
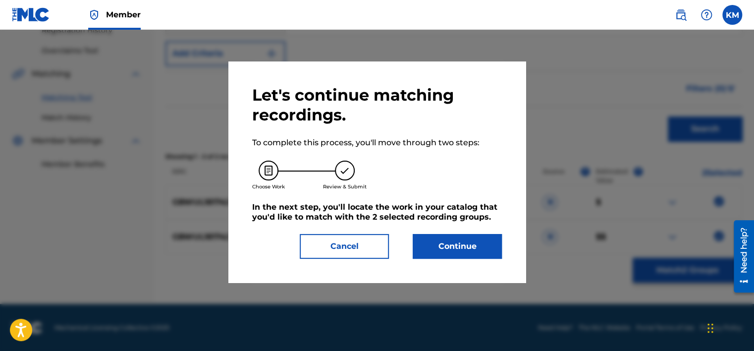
click at [442, 239] on button "Continue" at bounding box center [457, 246] width 89 height 25
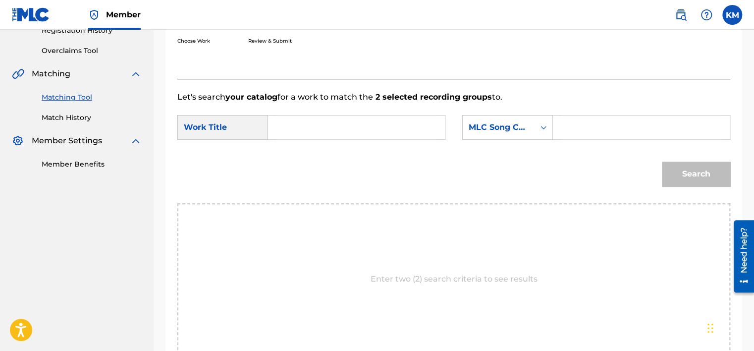
click at [305, 121] on input "Search Form" at bounding box center [357, 127] width 160 height 24
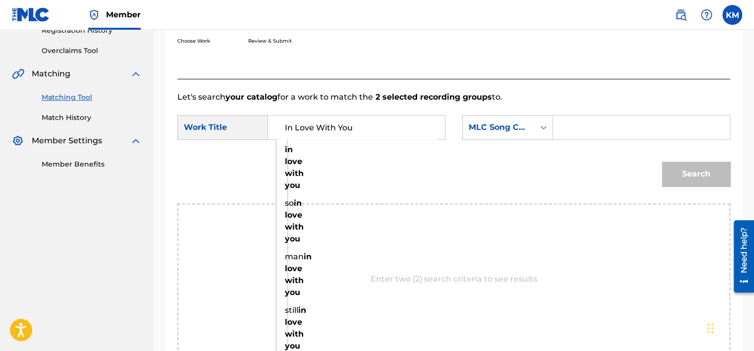
type input "In Love With You"
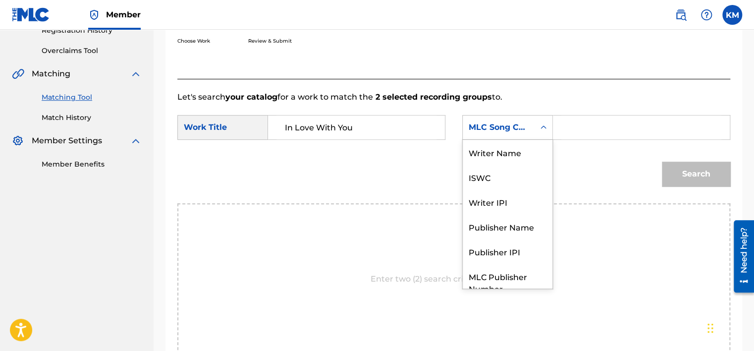
click at [542, 124] on icon "Search Form" at bounding box center [544, 127] width 10 height 10
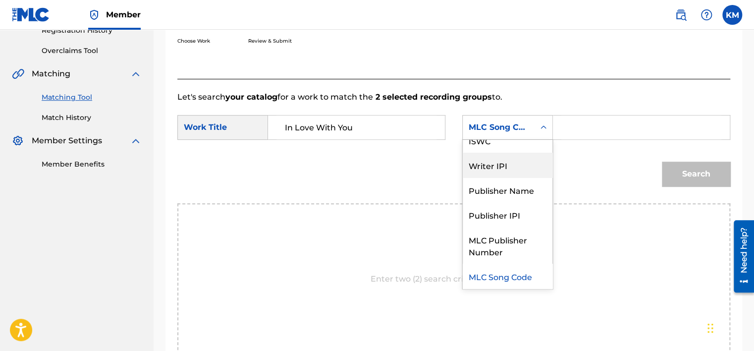
scroll to position [0, 0]
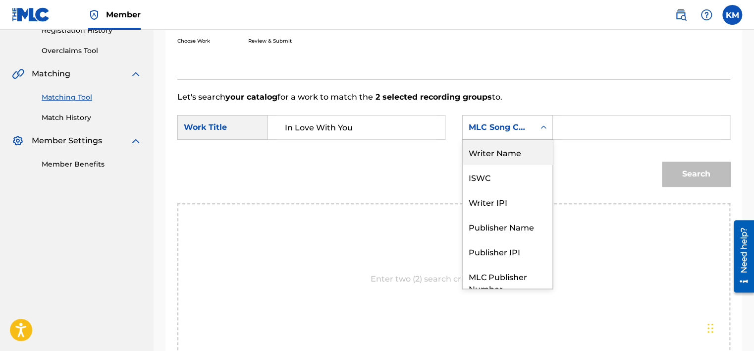
click at [512, 157] on div "Writer Name" at bounding box center [508, 152] width 90 height 25
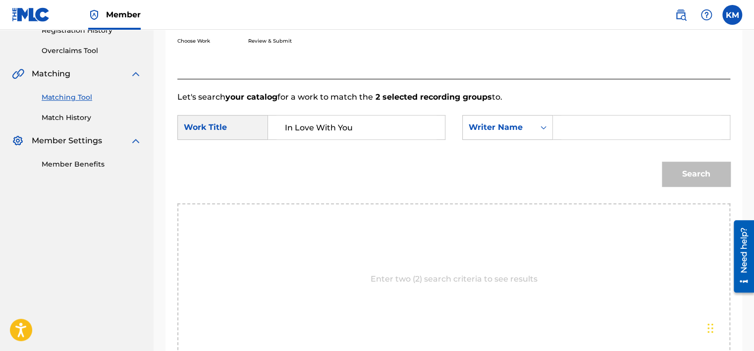
click at [567, 130] on input "Search Form" at bounding box center [642, 127] width 160 height 24
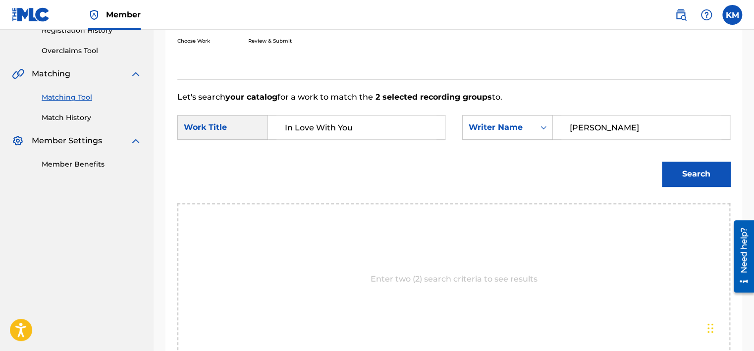
type input "[PERSON_NAME]"
click at [677, 175] on button "Search" at bounding box center [696, 174] width 68 height 25
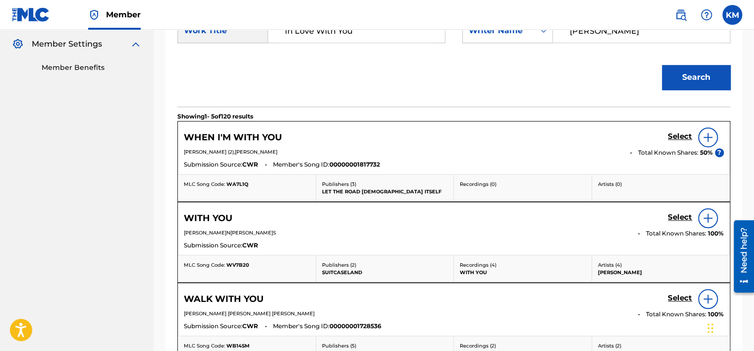
scroll to position [197, 0]
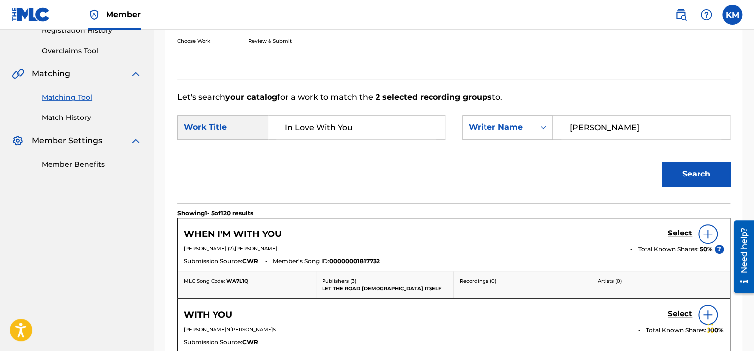
click at [83, 116] on link "Match History" at bounding box center [92, 118] width 100 height 10
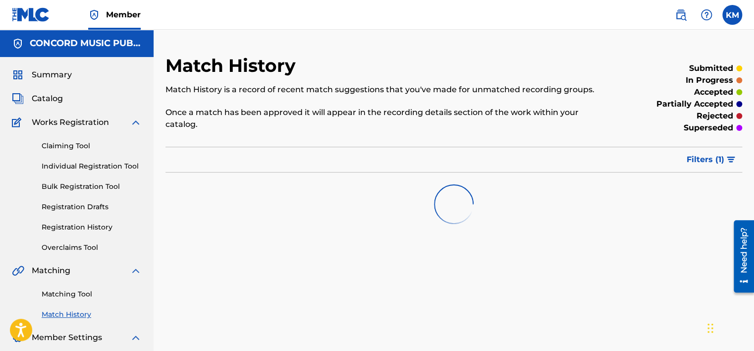
click at [61, 293] on link "Matching Tool" at bounding box center [92, 294] width 100 height 10
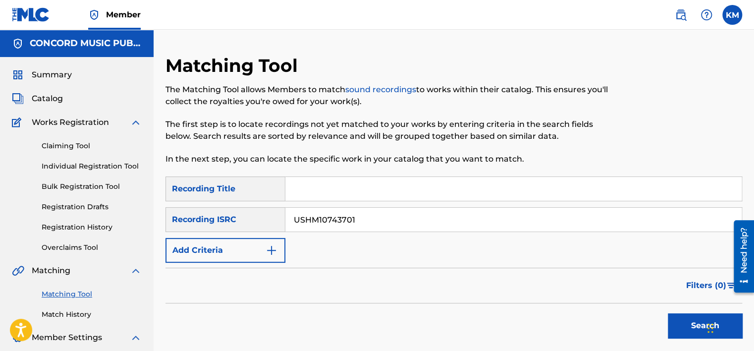
type input "USHM10743701"
click at [679, 317] on button "Search" at bounding box center [705, 325] width 74 height 25
click at [85, 316] on link "Match History" at bounding box center [92, 314] width 100 height 10
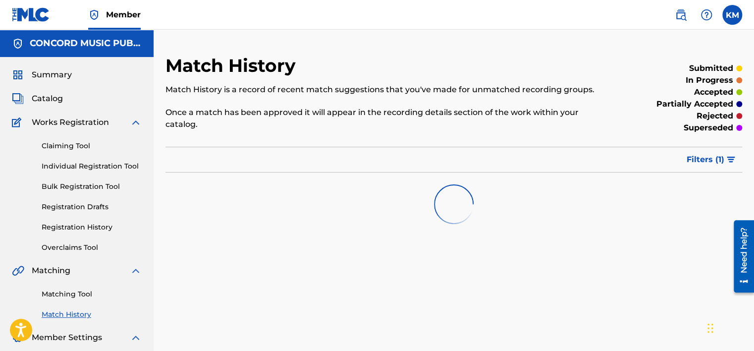
click at [80, 289] on link "Matching Tool" at bounding box center [92, 294] width 100 height 10
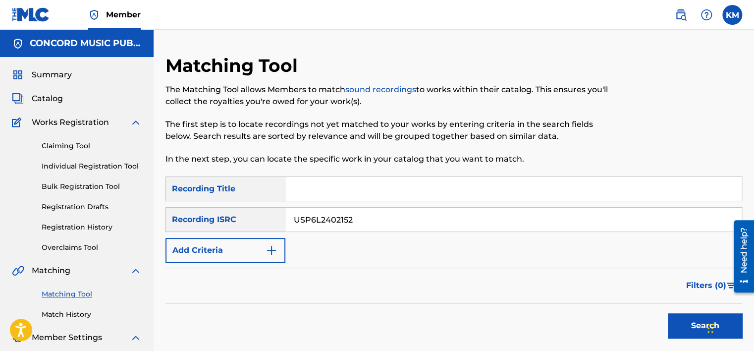
type input "USP6L2402152"
click at [689, 317] on button "Search" at bounding box center [705, 325] width 74 height 25
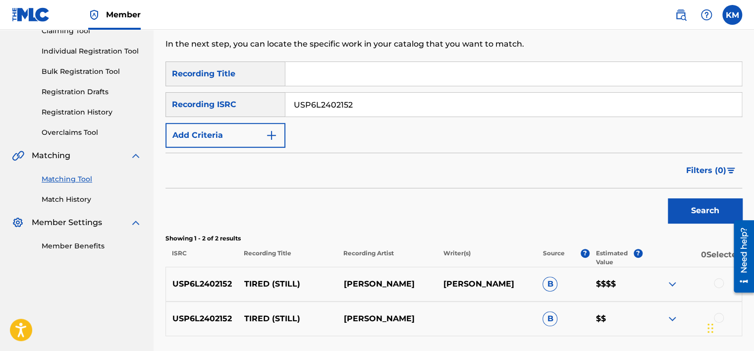
scroll to position [197, 0]
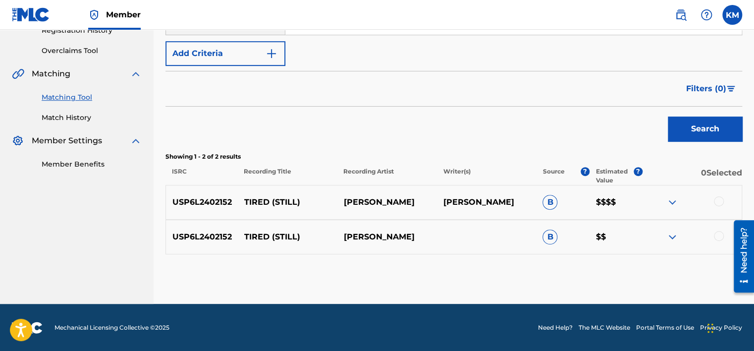
click at [719, 233] on div at bounding box center [719, 236] width 10 height 10
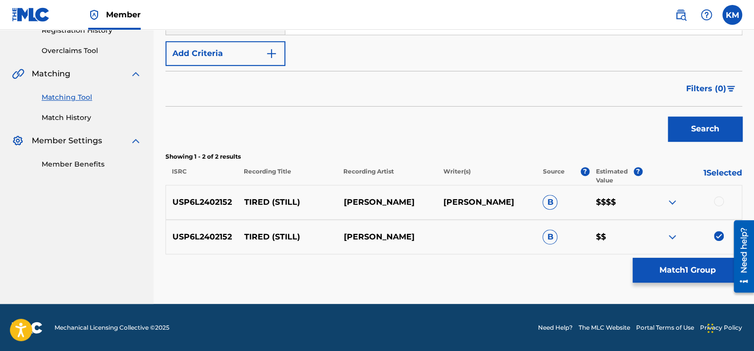
click at [718, 198] on div at bounding box center [719, 201] width 10 height 10
click at [702, 263] on button "Match 2 Groups" at bounding box center [688, 270] width 110 height 25
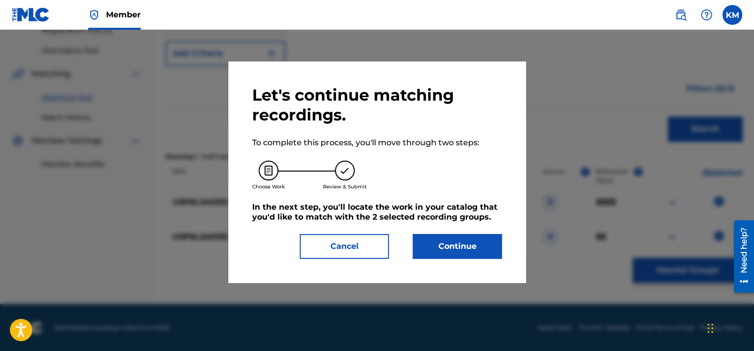
click at [495, 246] on button "Continue" at bounding box center [457, 246] width 89 height 25
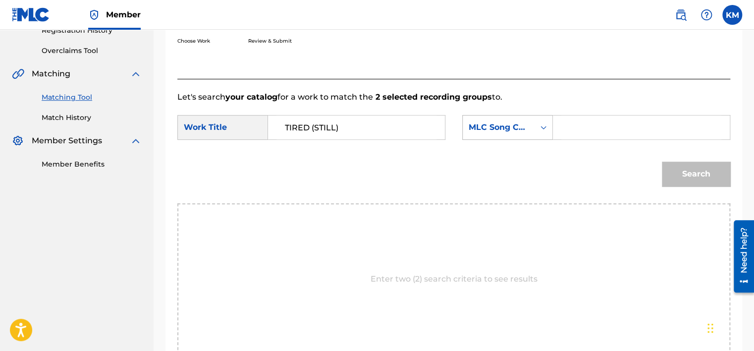
type input "TIRED (STILL)"
click at [540, 128] on icon "Search Form" at bounding box center [544, 127] width 10 height 10
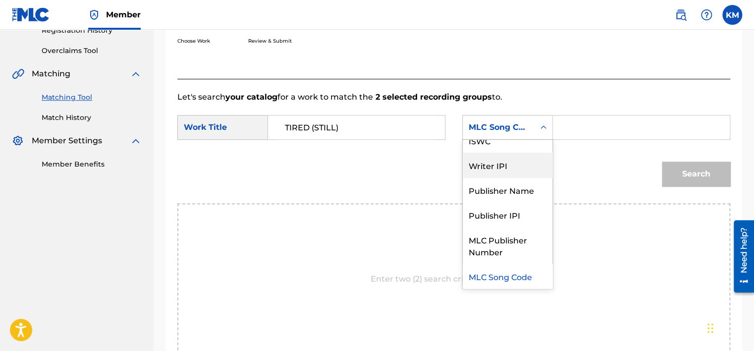
scroll to position [0, 0]
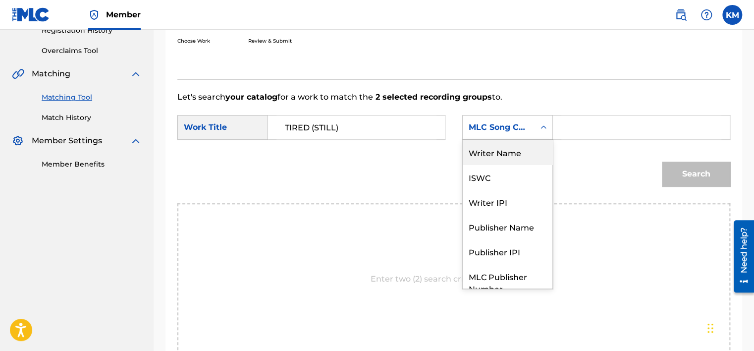
click at [504, 150] on div "Writer Name" at bounding box center [508, 152] width 90 height 25
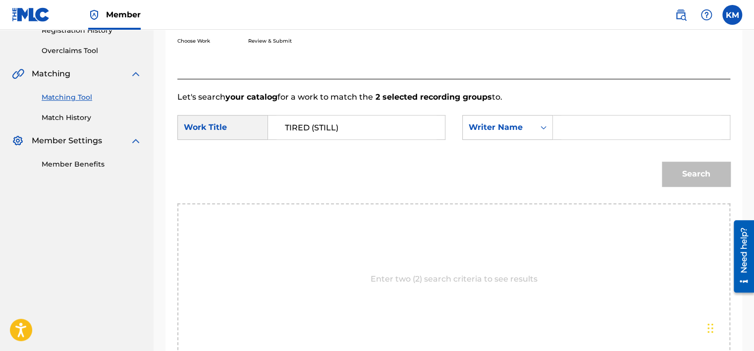
click at [562, 125] on input "Search Form" at bounding box center [642, 127] width 160 height 24
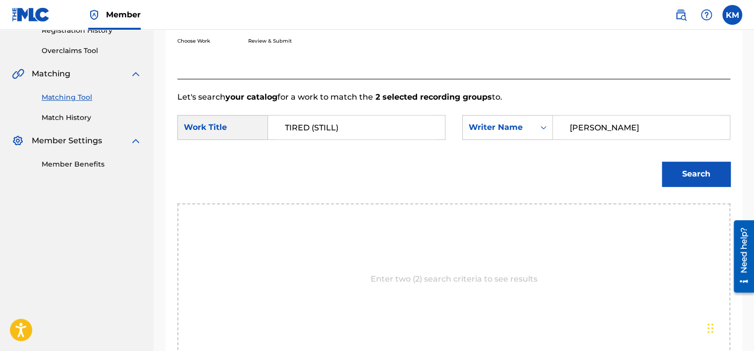
type input "[PERSON_NAME]"
click at [700, 174] on button "Search" at bounding box center [696, 174] width 68 height 25
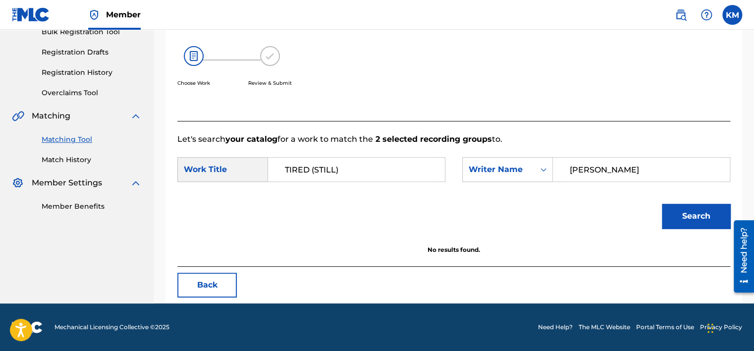
scroll to position [155, 0]
click at [87, 164] on link "Match History" at bounding box center [92, 160] width 100 height 10
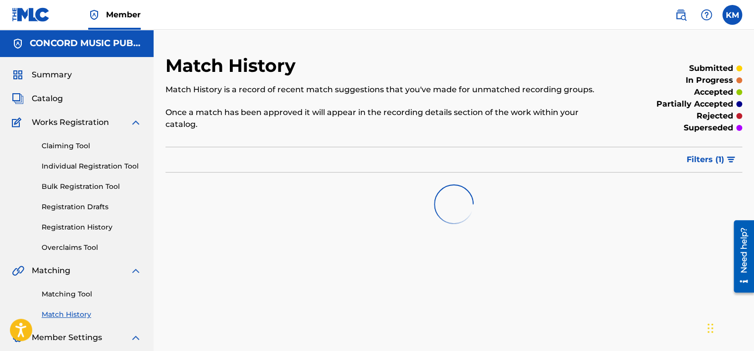
click at [81, 293] on link "Matching Tool" at bounding box center [92, 294] width 100 height 10
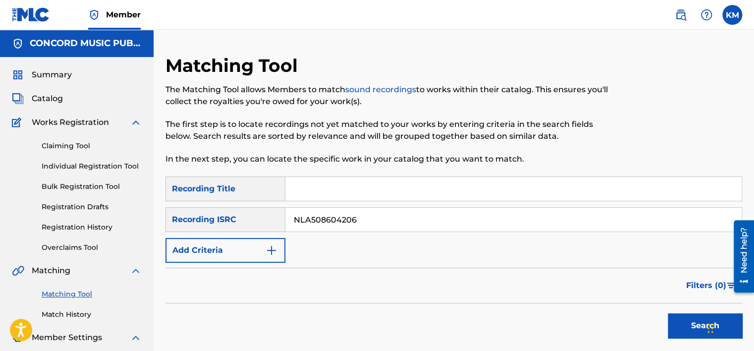
type input "NLA508604206"
click at [688, 324] on button "Search" at bounding box center [705, 325] width 74 height 25
click at [83, 318] on link "Match History" at bounding box center [92, 314] width 100 height 10
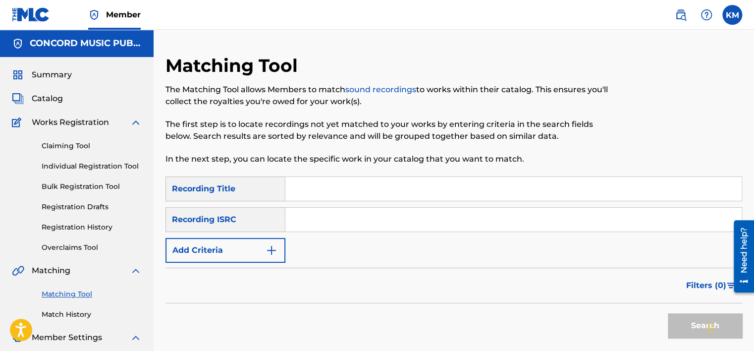
click at [311, 224] on input "Search Form" at bounding box center [513, 220] width 457 height 24
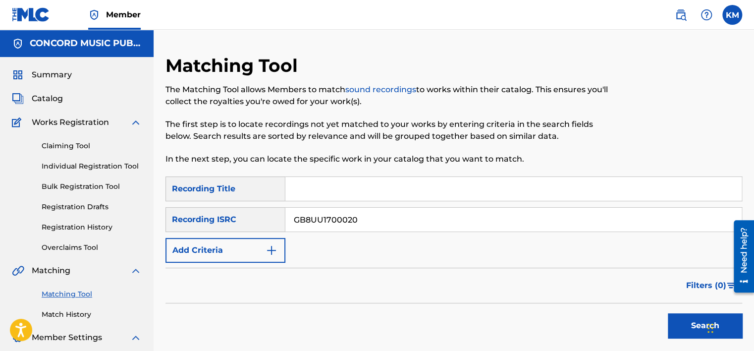
type input "GB8UU1700020"
click at [687, 320] on button "Search" at bounding box center [705, 325] width 74 height 25
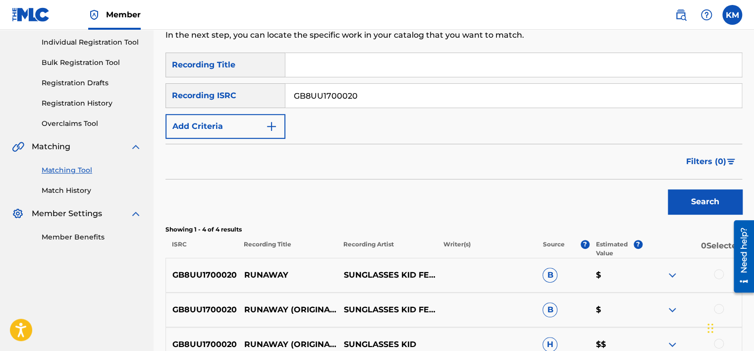
scroll to position [248, 0]
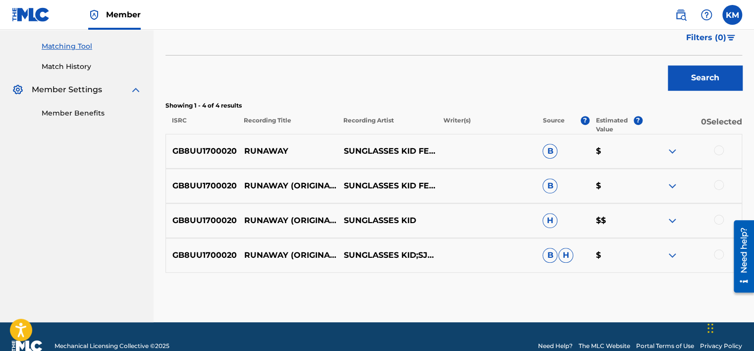
click at [721, 254] on div at bounding box center [719, 254] width 10 height 10
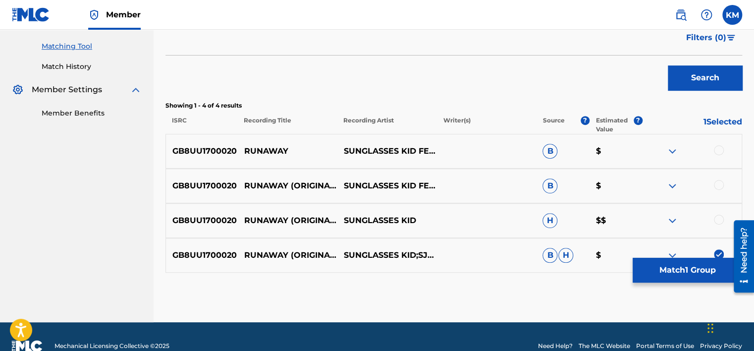
click at [719, 221] on div at bounding box center [719, 220] width 10 height 10
click at [717, 183] on div at bounding box center [719, 185] width 10 height 10
click at [717, 153] on div at bounding box center [719, 150] width 10 height 10
click at [672, 274] on button "Match 4 Groups" at bounding box center [688, 270] width 110 height 25
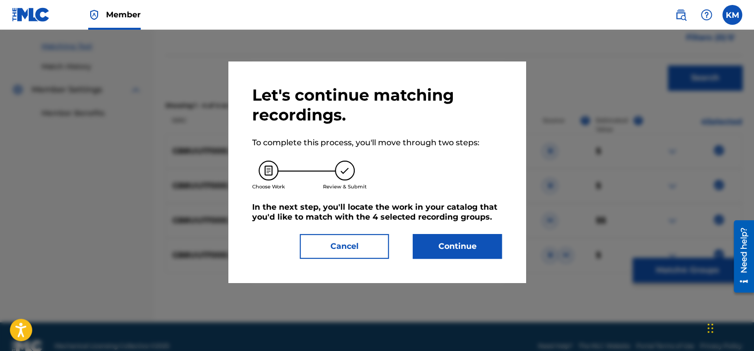
click at [478, 239] on button "Continue" at bounding box center [457, 246] width 89 height 25
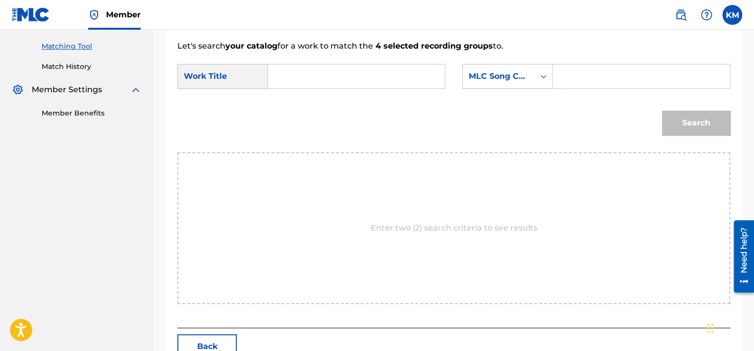
click at [326, 69] on input "Search Form" at bounding box center [357, 76] width 160 height 24
type input "Runaway"
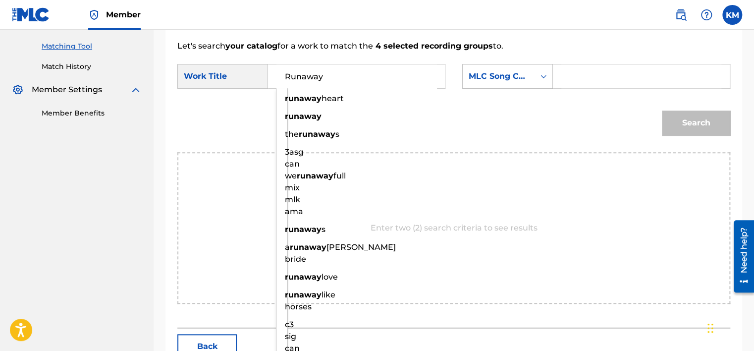
click at [541, 77] on icon "Search Form" at bounding box center [544, 76] width 10 height 10
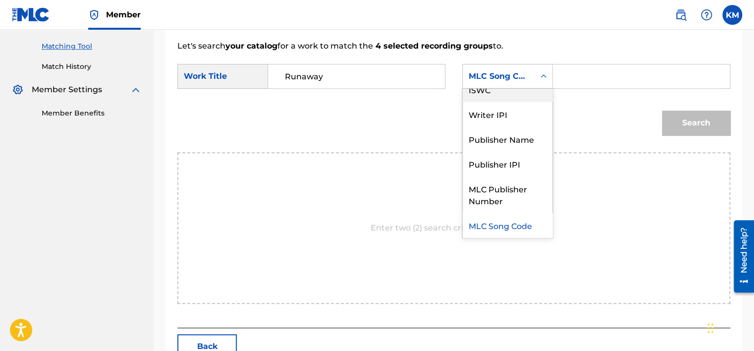
scroll to position [0, 0]
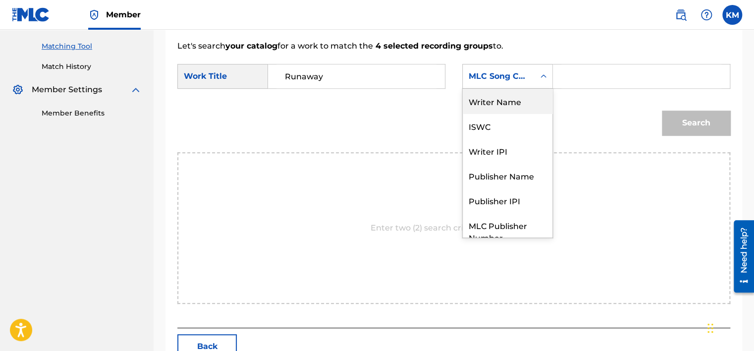
click at [522, 97] on div "Writer Name" at bounding box center [508, 101] width 90 height 25
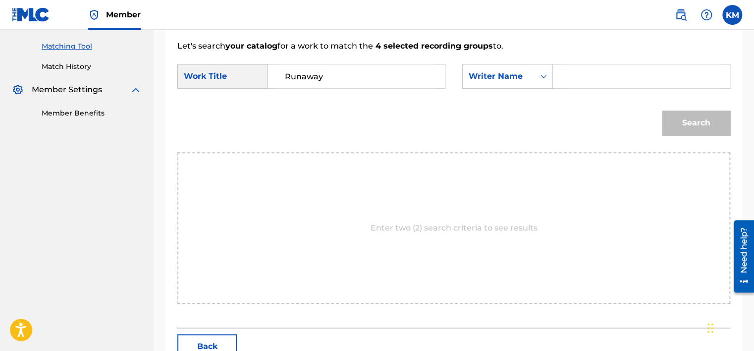
click at [570, 72] on input "Search Form" at bounding box center [642, 76] width 160 height 24
click at [692, 115] on button "Search" at bounding box center [696, 123] width 68 height 25
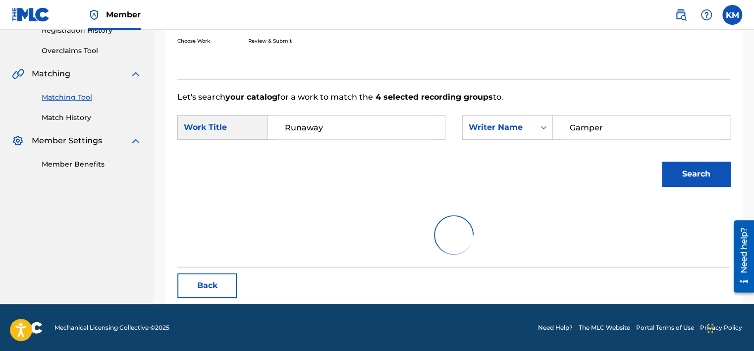
scroll to position [155, 0]
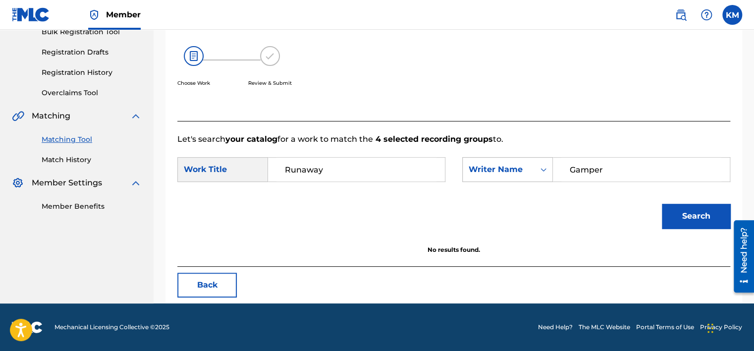
drag, startPoint x: 613, startPoint y: 175, endPoint x: 530, endPoint y: 181, distance: 83.0
click at [530, 181] on div "SearchWithCriteria015ef852-17e1-49ae-b312-a029f2945cbc Writer Name Gamper" at bounding box center [596, 169] width 268 height 25
click at [682, 210] on button "Search" at bounding box center [696, 216] width 68 height 25
drag, startPoint x: 613, startPoint y: 168, endPoint x: 477, endPoint y: 165, distance: 135.3
click at [477, 165] on div "SearchWithCriteria015ef852-17e1-49ae-b312-a029f2945cbc Writer Name [PERSON_NAME]" at bounding box center [596, 169] width 268 height 25
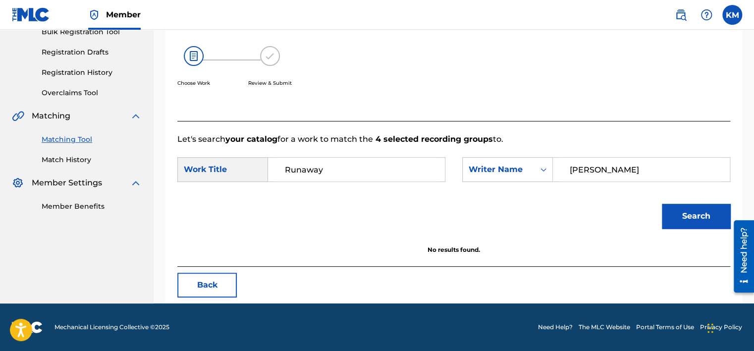
click at [679, 208] on button "Search" at bounding box center [696, 216] width 68 height 25
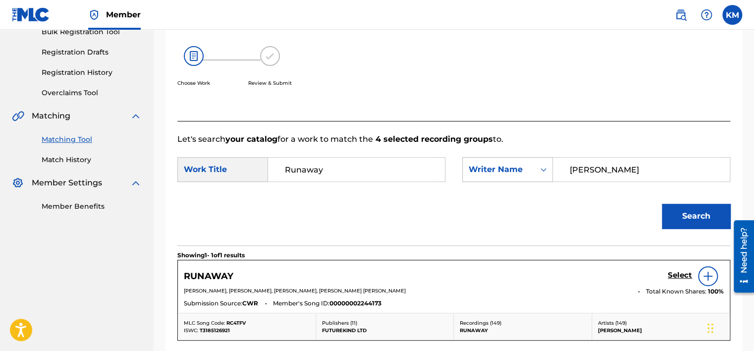
drag, startPoint x: 600, startPoint y: 172, endPoint x: 517, endPoint y: 170, distance: 82.3
click at [517, 170] on div "SearchWithCriteria015ef852-17e1-49ae-b312-a029f2945cbc Writer Name [PERSON_NAME]" at bounding box center [596, 169] width 268 height 25
type input "[PERSON_NAME]"
click at [692, 214] on button "Search" at bounding box center [696, 216] width 68 height 25
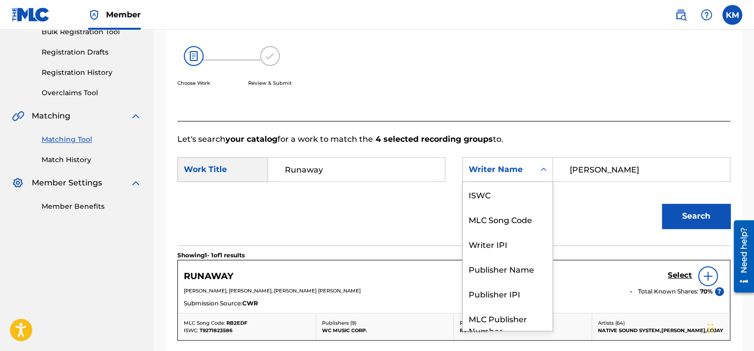
click at [543, 169] on icon "Search Form" at bounding box center [544, 170] width 10 height 10
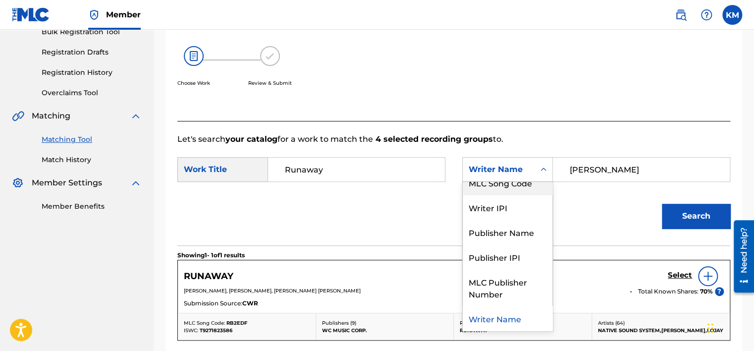
click at [536, 184] on div "MLC Song Code" at bounding box center [508, 182] width 90 height 25
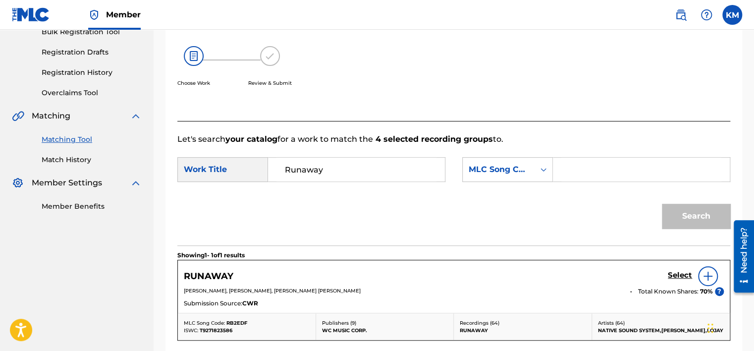
click at [565, 173] on input "Search Form" at bounding box center [642, 170] width 160 height 24
type input "R29661"
click at [680, 215] on button "Search" at bounding box center [696, 216] width 68 height 25
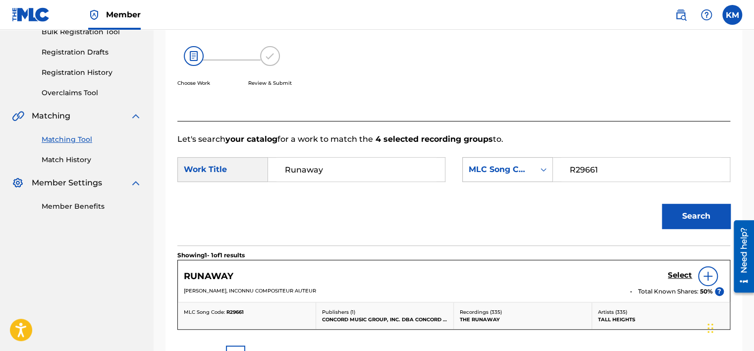
click at [541, 170] on icon "Search Form" at bounding box center [544, 169] width 6 height 3
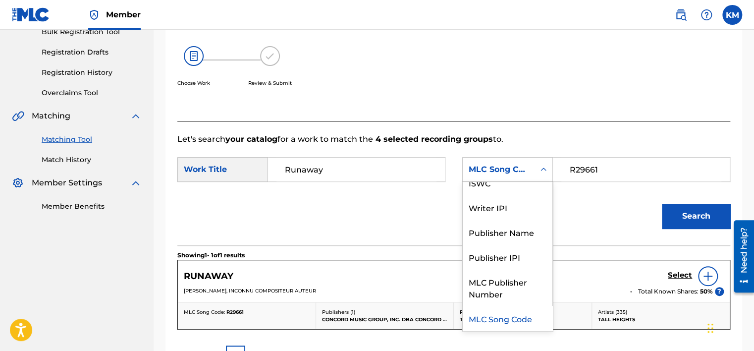
scroll to position [0, 0]
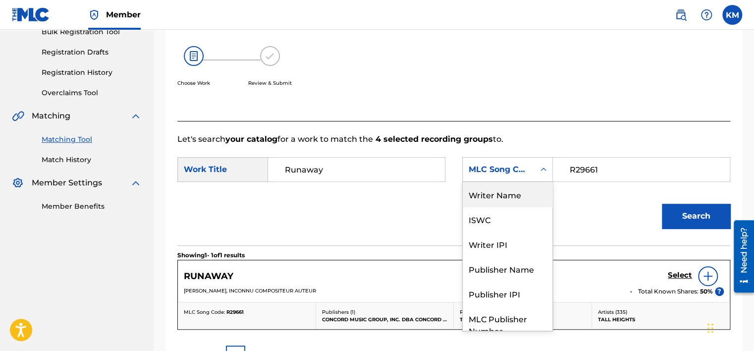
click at [510, 189] on div "Writer Name" at bounding box center [508, 194] width 90 height 25
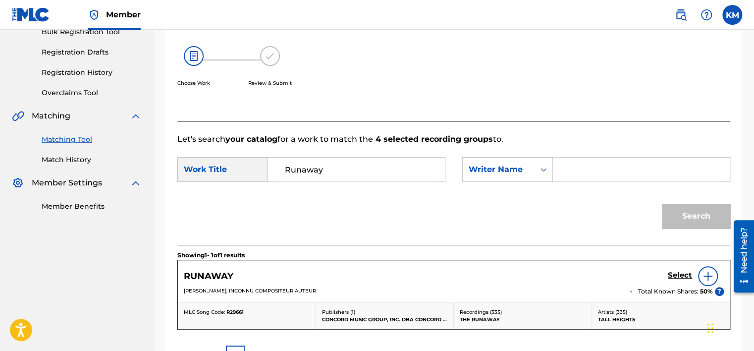
click at [575, 158] on input "Search Form" at bounding box center [642, 170] width 160 height 24
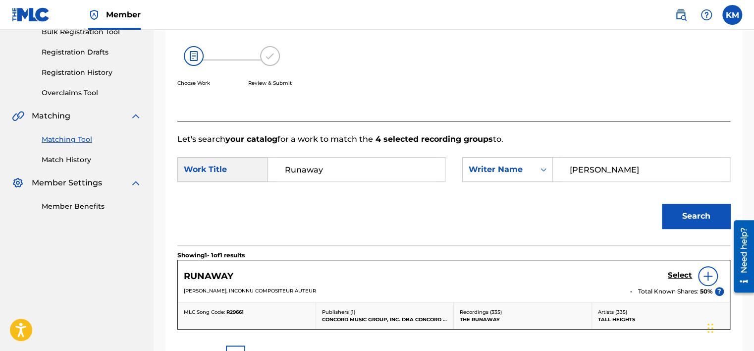
type input "[PERSON_NAME]"
click at [700, 212] on button "Search" at bounding box center [696, 216] width 68 height 25
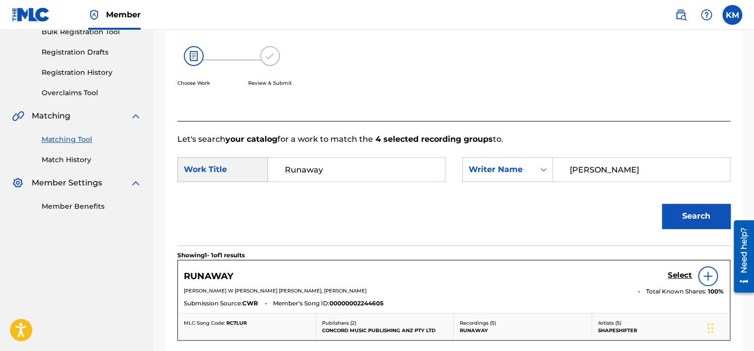
click at [73, 157] on link "Match History" at bounding box center [92, 160] width 100 height 10
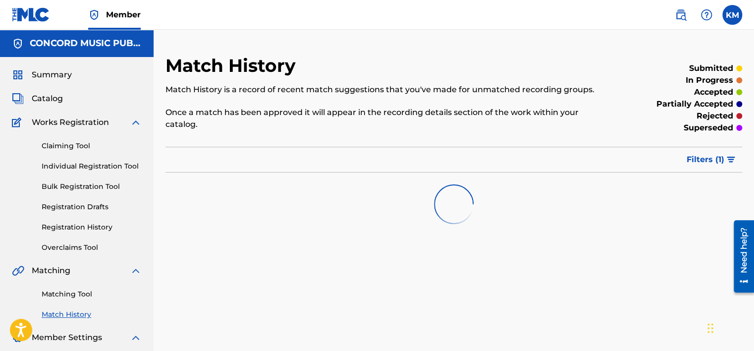
click at [77, 297] on link "Matching Tool" at bounding box center [92, 294] width 100 height 10
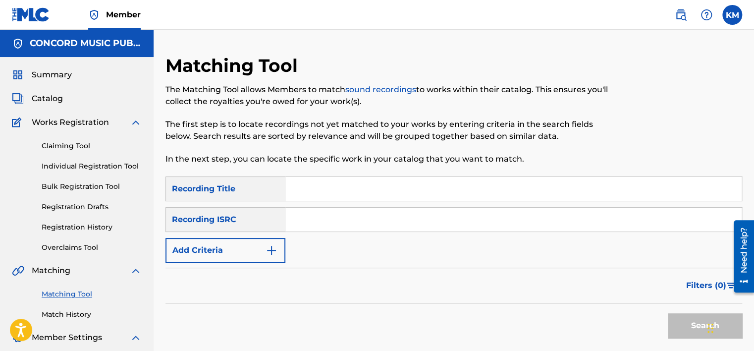
click at [315, 225] on input "Search Form" at bounding box center [513, 220] width 457 height 24
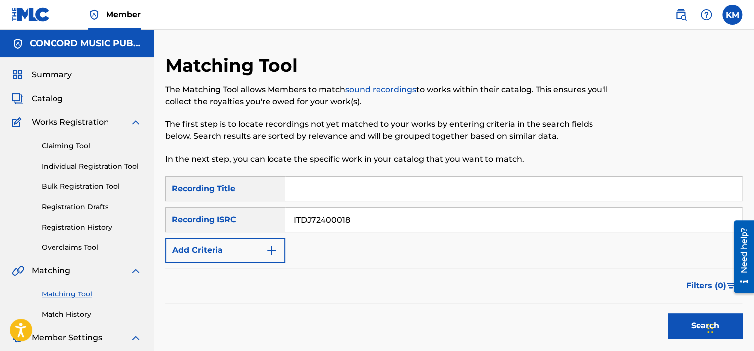
type input "ITDJ72400018"
click at [672, 317] on button "Search" at bounding box center [705, 325] width 74 height 25
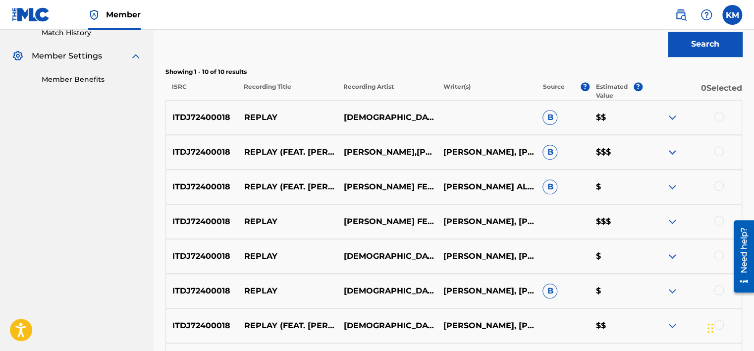
scroll to position [297, 0]
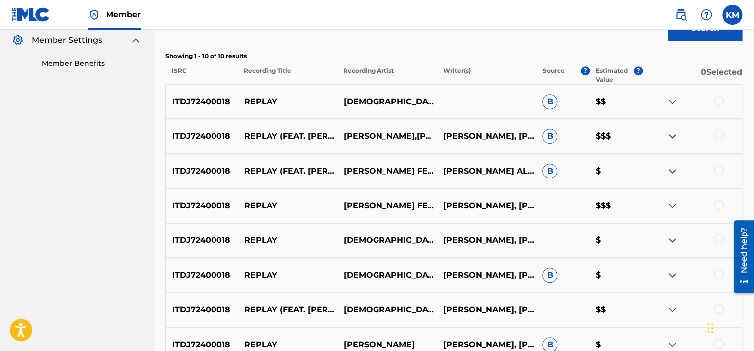
click at [720, 101] on div at bounding box center [719, 101] width 10 height 10
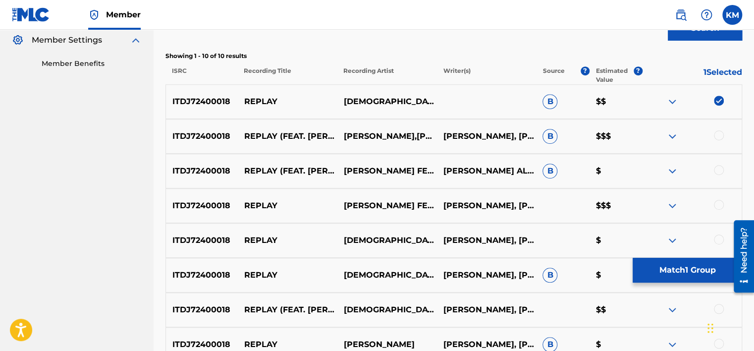
click at [720, 136] on div at bounding box center [719, 135] width 10 height 10
click at [720, 169] on div at bounding box center [719, 170] width 10 height 10
click at [722, 203] on div at bounding box center [719, 205] width 10 height 10
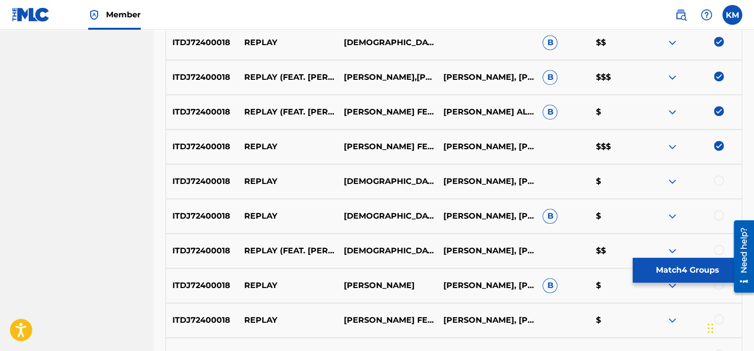
scroll to position [446, 0]
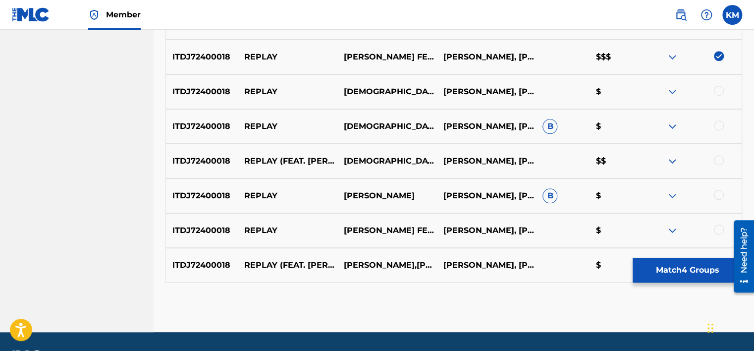
click at [720, 90] on div at bounding box center [719, 91] width 10 height 10
click at [720, 124] on div at bounding box center [719, 125] width 10 height 10
click at [722, 159] on div at bounding box center [719, 160] width 10 height 10
click at [719, 199] on div at bounding box center [719, 195] width 10 height 10
click at [720, 232] on div at bounding box center [719, 230] width 10 height 10
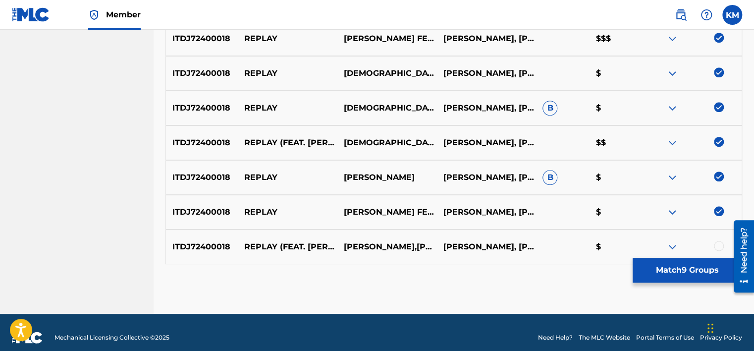
scroll to position [474, 0]
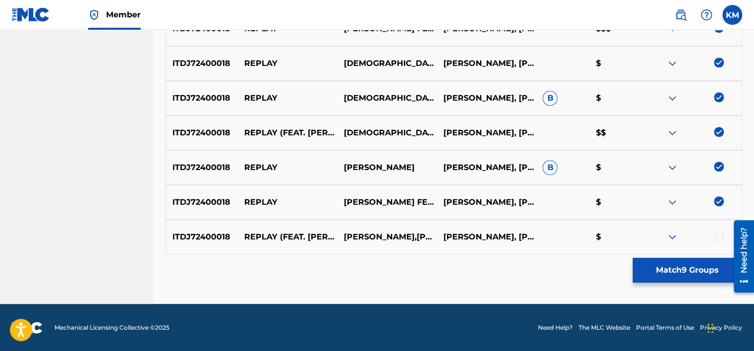
click at [717, 238] on div at bounding box center [719, 236] width 10 height 10
click at [658, 272] on button "Match 10 Groups" at bounding box center [688, 270] width 110 height 25
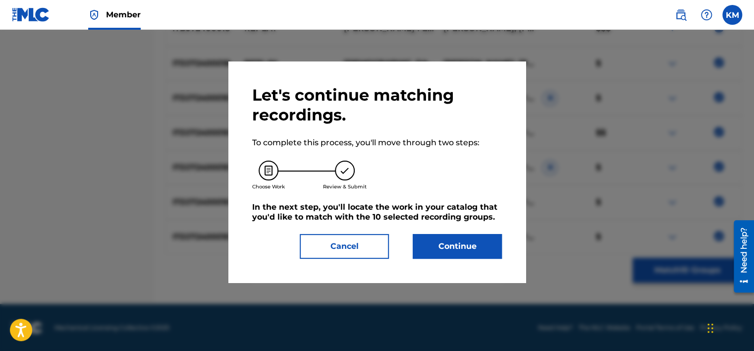
click at [467, 241] on button "Continue" at bounding box center [457, 246] width 89 height 25
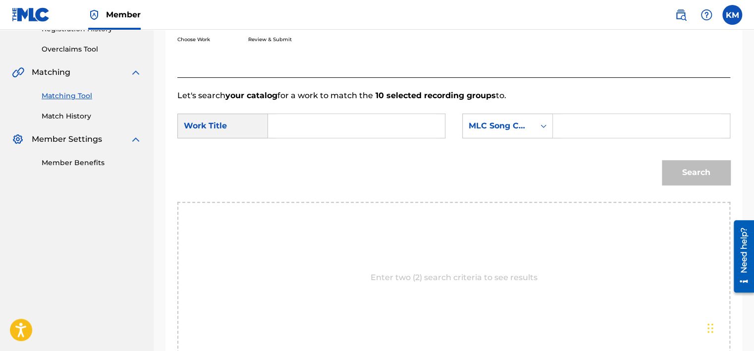
scroll to position [161, 0]
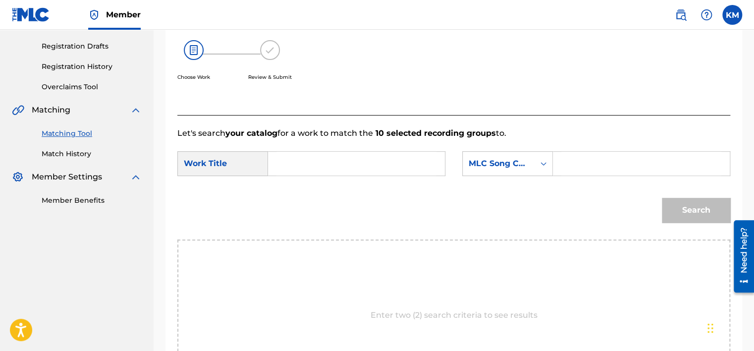
click at [295, 155] on input "Search Form" at bounding box center [357, 164] width 160 height 24
type input "Replay (feat. [PERSON_NAME])"
click at [546, 163] on icon "Search Form" at bounding box center [544, 164] width 10 height 10
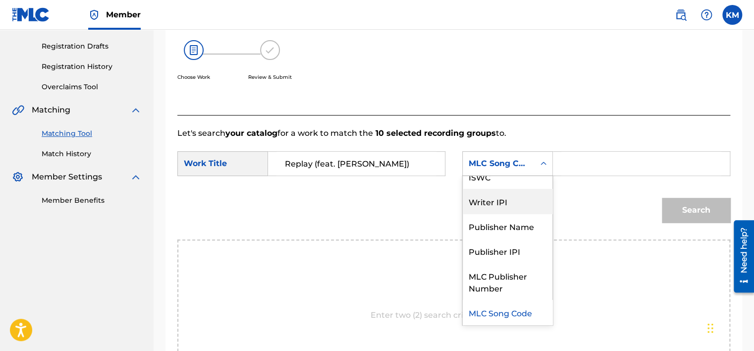
scroll to position [0, 0]
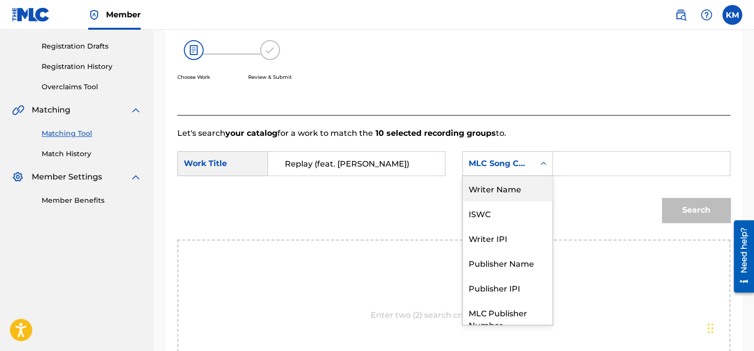
click at [485, 188] on div "Writer Name" at bounding box center [508, 188] width 90 height 25
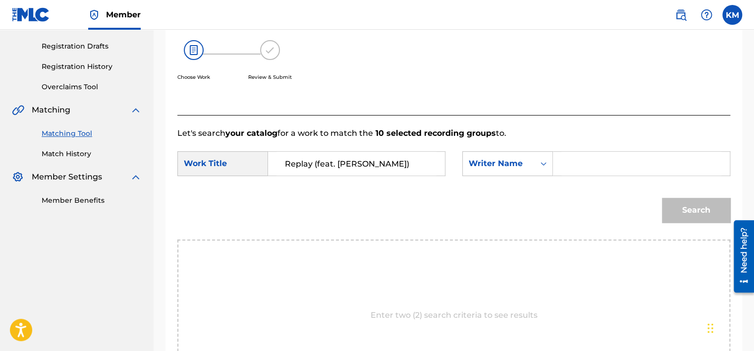
click at [575, 167] on input "Search Form" at bounding box center [642, 164] width 160 height 24
type input "Alemanni"
click at [716, 199] on button "Search" at bounding box center [696, 210] width 68 height 25
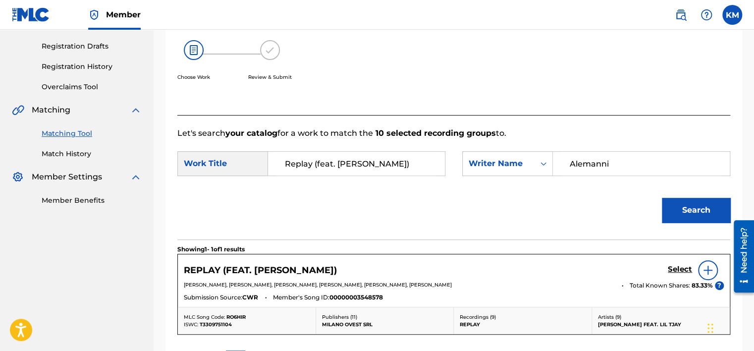
scroll to position [260, 0]
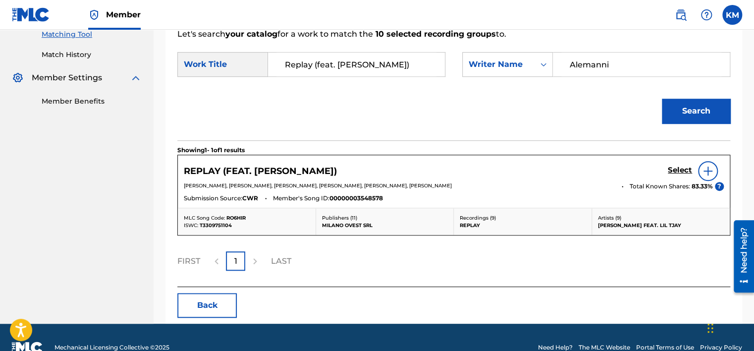
click at [679, 168] on h5 "Select" at bounding box center [680, 170] width 24 height 9
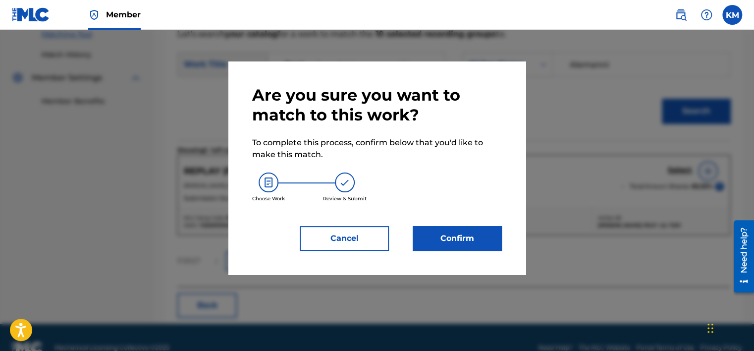
click at [466, 246] on button "Confirm" at bounding box center [457, 238] width 89 height 25
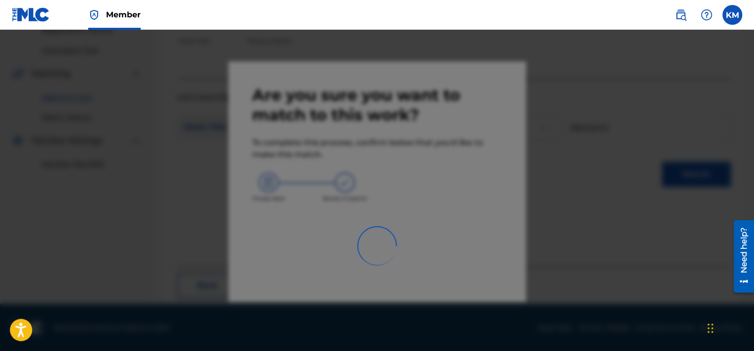
scroll to position [75, 0]
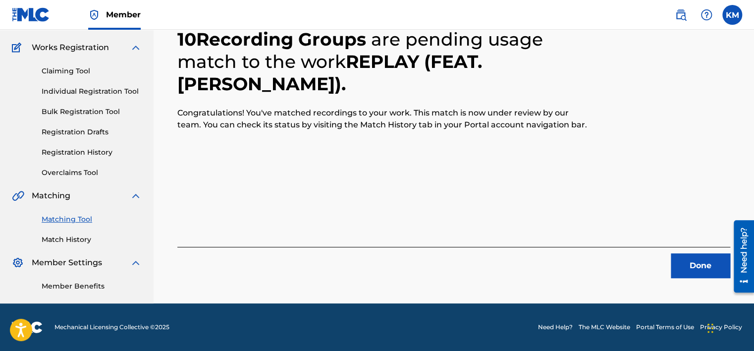
click at [695, 271] on button "Done" at bounding box center [700, 265] width 59 height 25
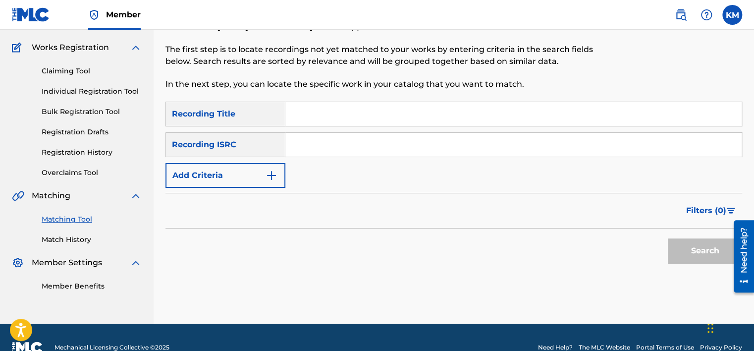
click at [328, 149] on input "Search Form" at bounding box center [513, 145] width 457 height 24
type input "USI4R0816001"
click at [680, 246] on button "Search" at bounding box center [705, 250] width 74 height 25
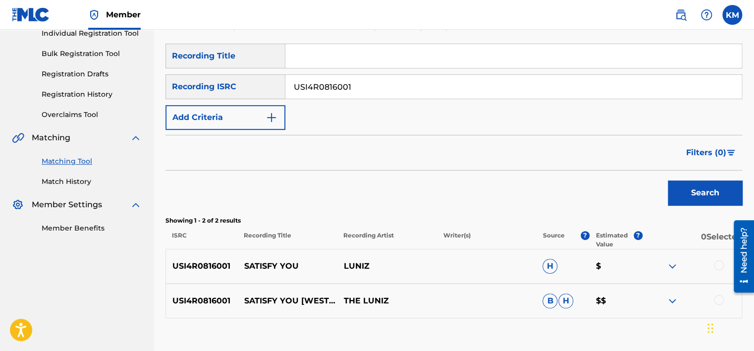
scroll to position [197, 0]
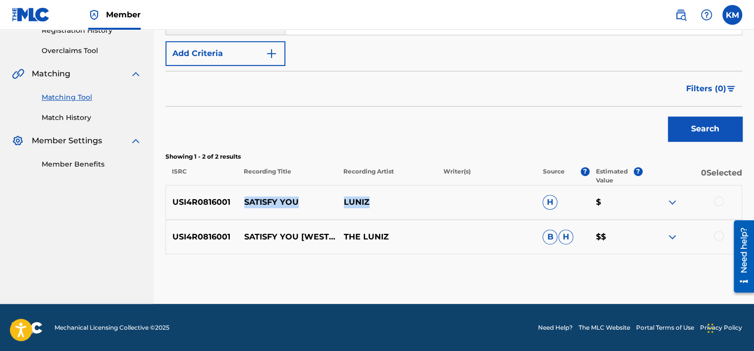
drag, startPoint x: 243, startPoint y: 198, endPoint x: 394, endPoint y: 199, distance: 150.2
click at [394, 199] on div "USI4R0816001 SATISFY YOU LUNIZ H $" at bounding box center [454, 202] width 577 height 35
copy div "SATISFY YOU LUNIZ"
click at [718, 199] on div at bounding box center [719, 201] width 10 height 10
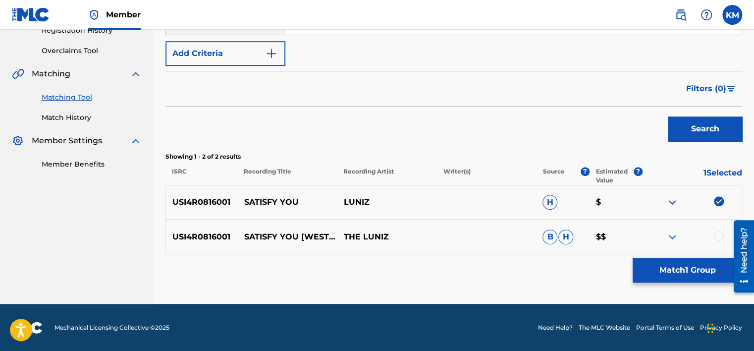
click at [716, 234] on div at bounding box center [719, 236] width 10 height 10
click at [668, 274] on button "Match 2 Groups" at bounding box center [688, 270] width 110 height 25
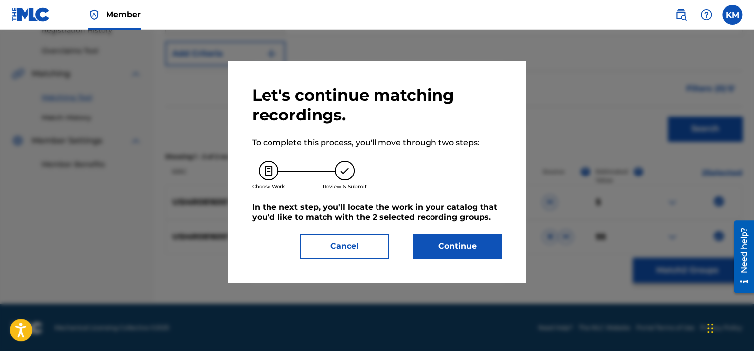
click at [468, 247] on button "Continue" at bounding box center [457, 246] width 89 height 25
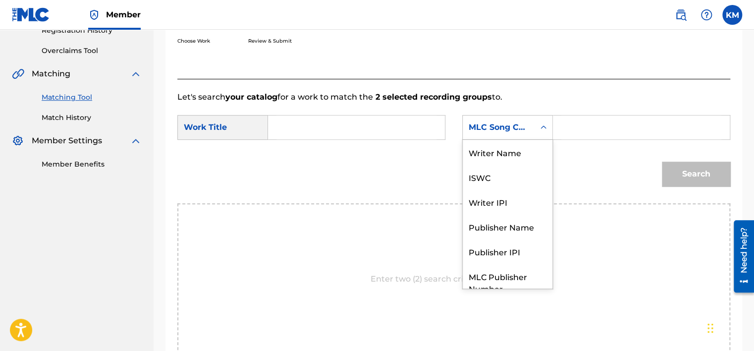
click at [541, 128] on icon "Search Form" at bounding box center [544, 127] width 10 height 10
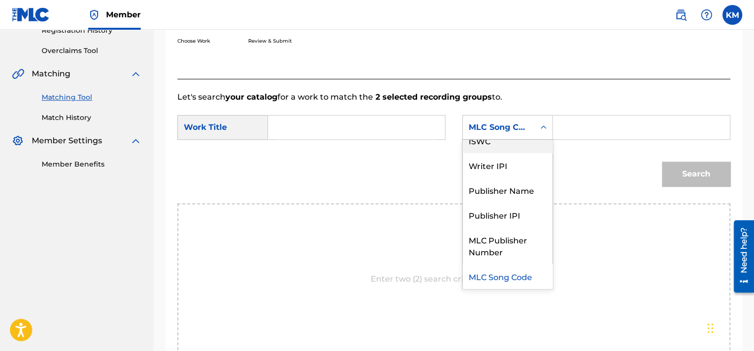
scroll to position [0, 0]
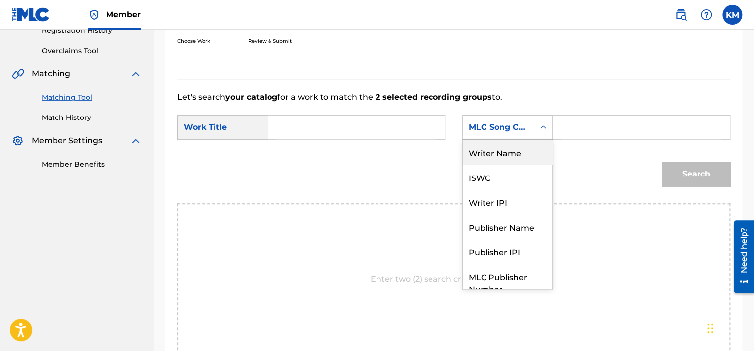
click at [504, 147] on div "Writer Name" at bounding box center [508, 152] width 90 height 25
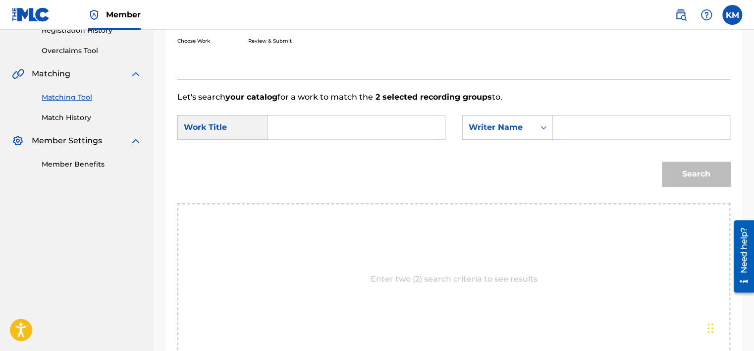
click at [564, 135] on input "Search Form" at bounding box center [642, 127] width 160 height 24
type input "[PERSON_NAME]s"
click at [317, 120] on input "Search Form" at bounding box center [357, 127] width 160 height 24
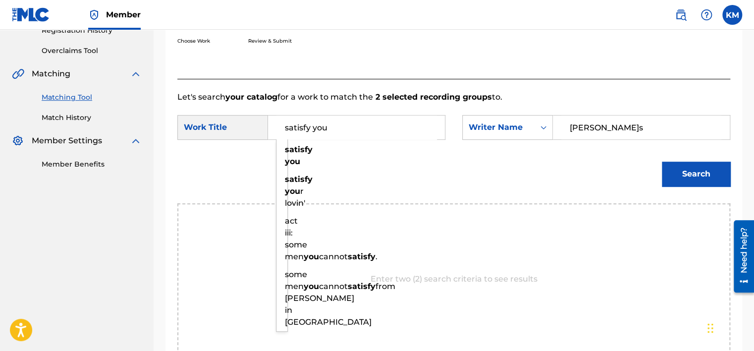
type input "satisfy you"
click at [662, 162] on button "Search" at bounding box center [696, 174] width 68 height 25
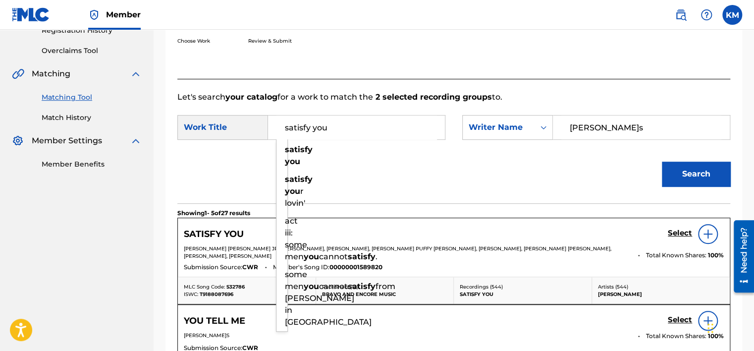
click at [677, 229] on h5 "Select" at bounding box center [680, 232] width 24 height 9
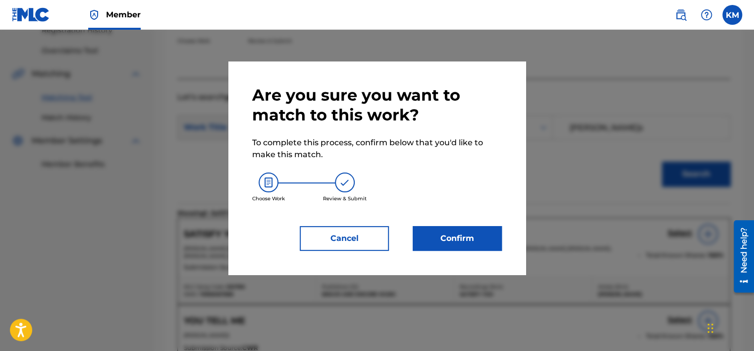
click at [463, 233] on button "Confirm" at bounding box center [457, 238] width 89 height 25
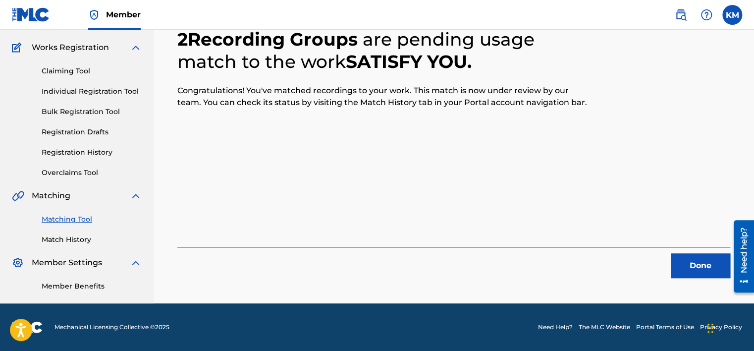
scroll to position [75, 0]
click at [697, 277] on button "Done" at bounding box center [700, 265] width 59 height 25
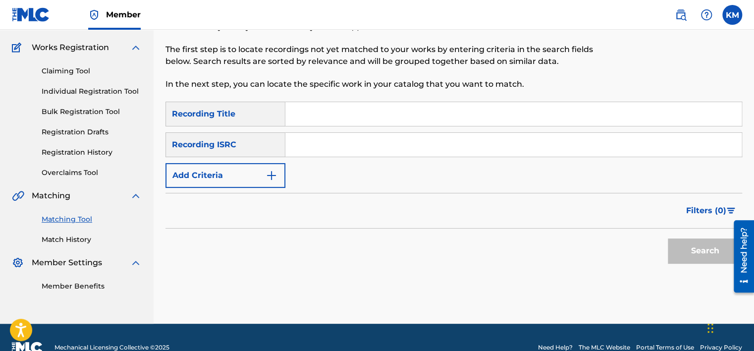
click at [337, 148] on input "Search Form" at bounding box center [513, 145] width 457 height 24
type input "USWB10903288"
click at [698, 246] on button "Search" at bounding box center [705, 250] width 74 height 25
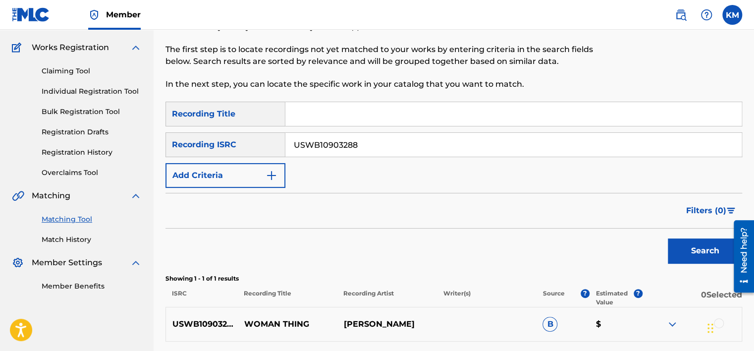
scroll to position [163, 0]
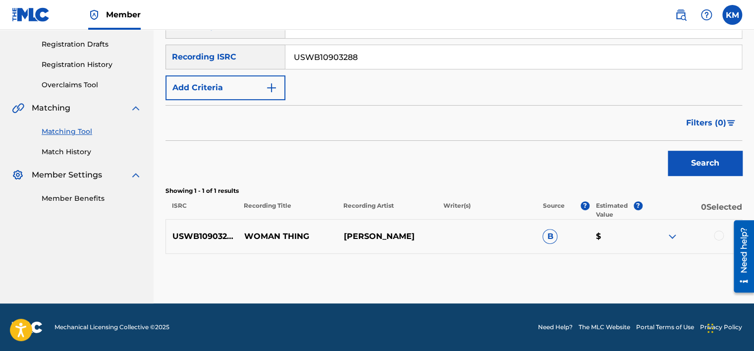
click at [716, 232] on div at bounding box center [719, 235] width 10 height 10
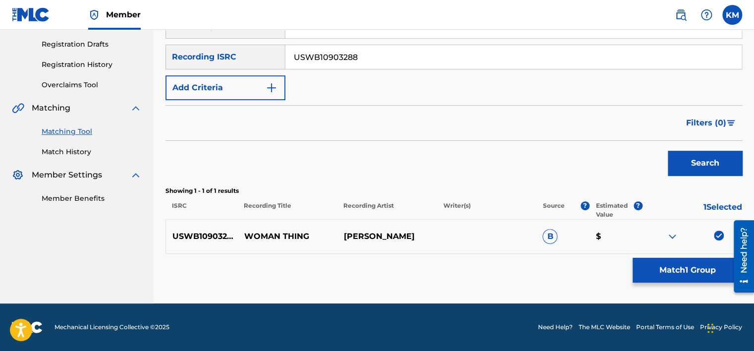
click at [684, 261] on button "Match 1 Group" at bounding box center [688, 270] width 110 height 25
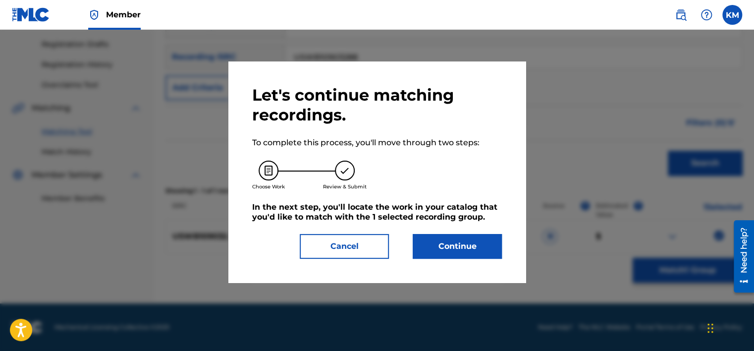
click at [454, 255] on button "Continue" at bounding box center [457, 246] width 89 height 25
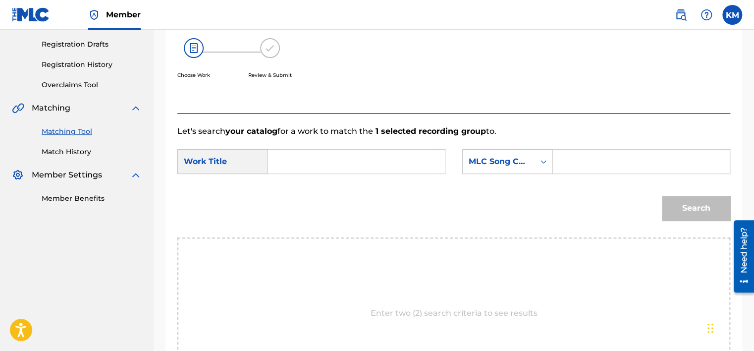
click at [320, 167] on input "Search Form" at bounding box center [357, 162] width 160 height 24
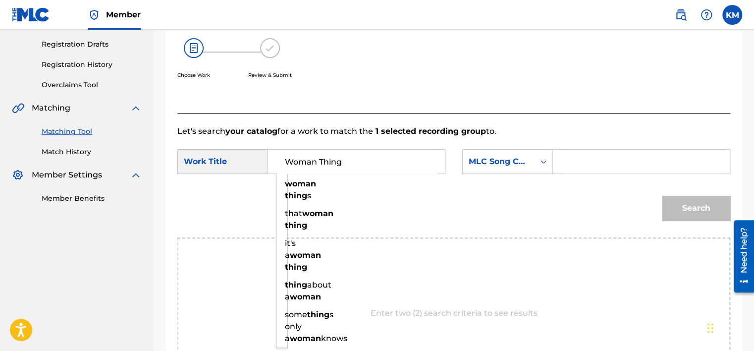
type input "Woman Thing"
click at [545, 165] on icon "Search Form" at bounding box center [544, 162] width 10 height 10
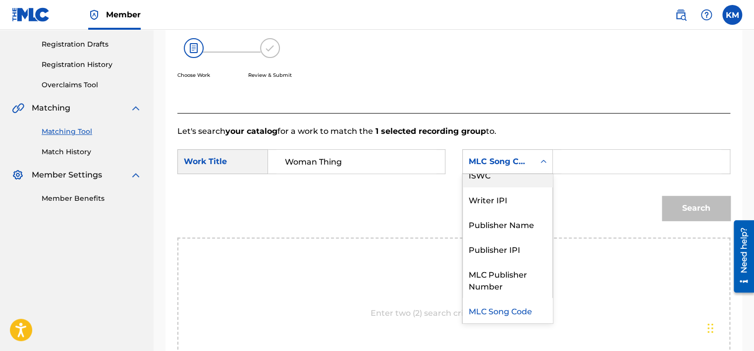
scroll to position [0, 0]
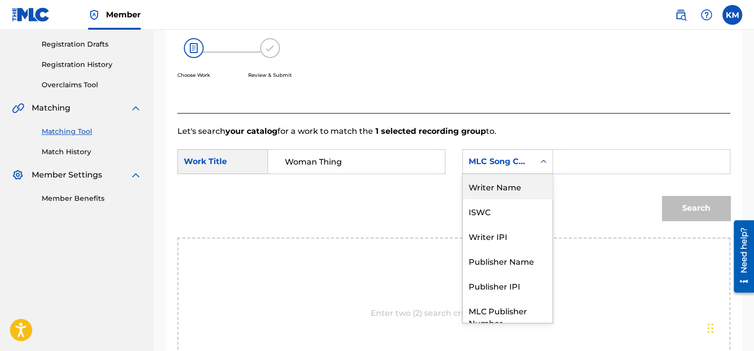
click at [523, 178] on div "Writer Name" at bounding box center [508, 186] width 90 height 25
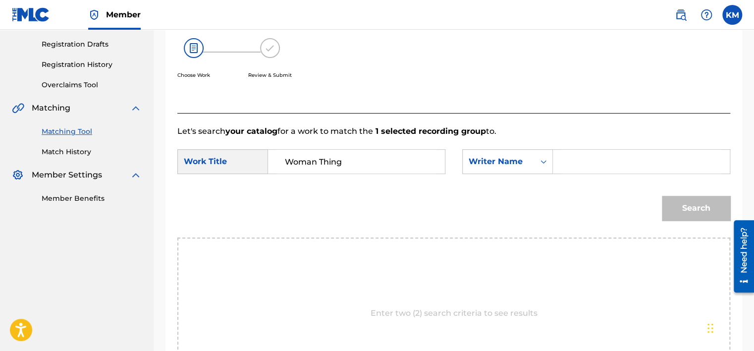
click at [563, 163] on input "Search Form" at bounding box center [642, 162] width 160 height 24
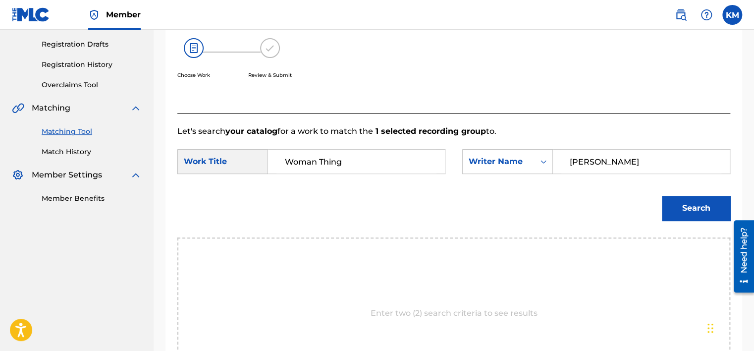
type input "[PERSON_NAME]"
click at [662, 196] on button "Search" at bounding box center [696, 208] width 68 height 25
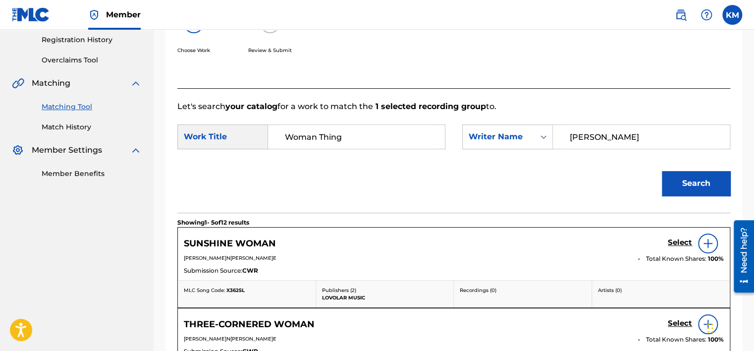
scroll to position [113, 0]
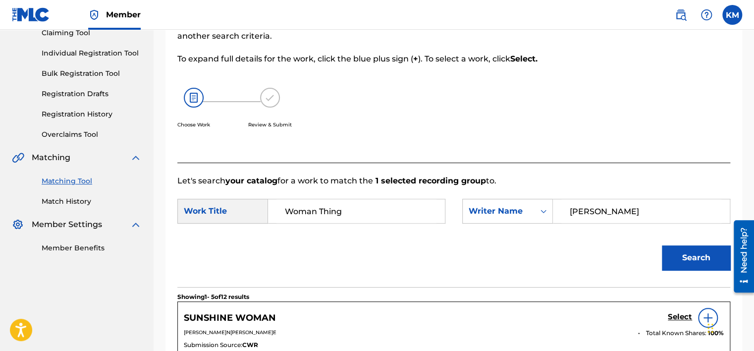
click at [74, 204] on link "Match History" at bounding box center [92, 201] width 100 height 10
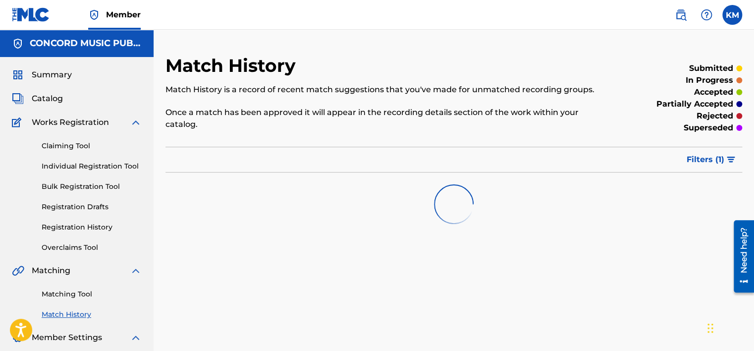
click at [87, 297] on link "Matching Tool" at bounding box center [92, 294] width 100 height 10
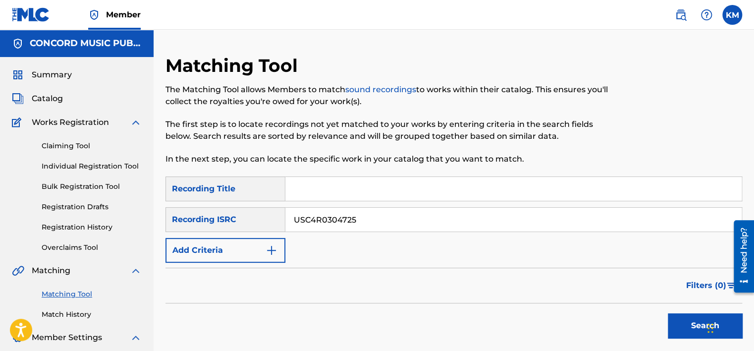
type input "USC4R0304725"
click at [684, 321] on button "Search" at bounding box center [705, 325] width 74 height 25
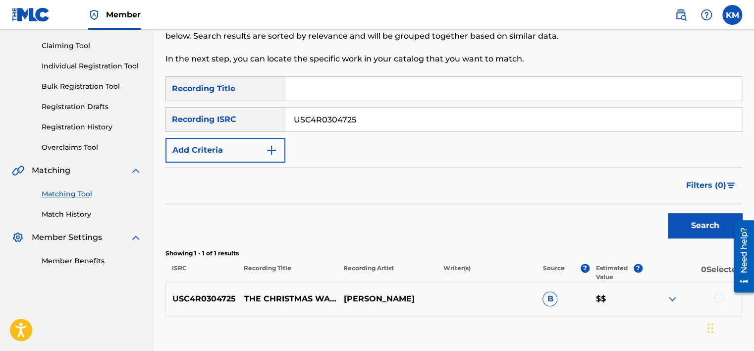
scroll to position [163, 0]
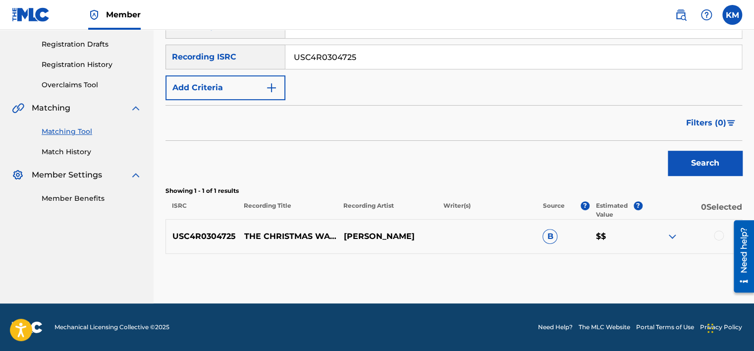
click at [718, 236] on div at bounding box center [719, 235] width 10 height 10
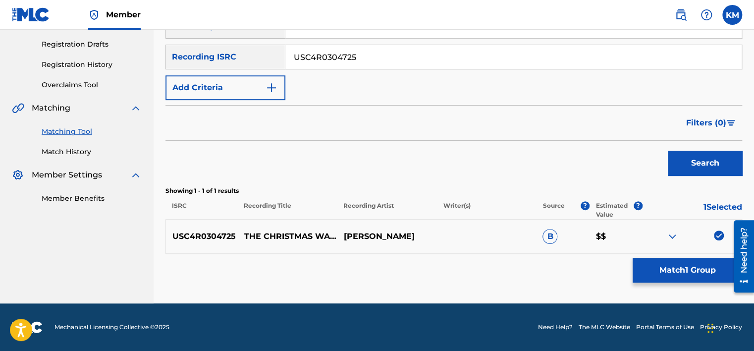
click at [692, 268] on button "Match 1 Group" at bounding box center [688, 270] width 110 height 25
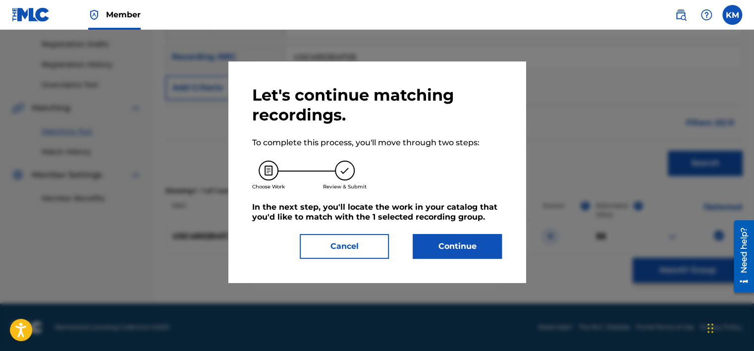
click at [435, 246] on button "Continue" at bounding box center [457, 246] width 89 height 25
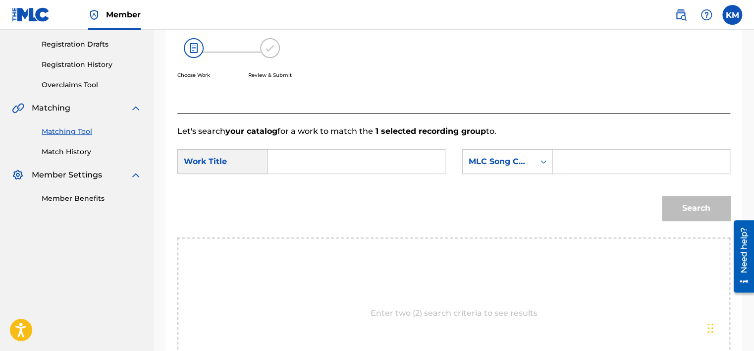
click at [332, 169] on input "Search Form" at bounding box center [357, 162] width 160 height 24
type input "The Christmas Waltz"
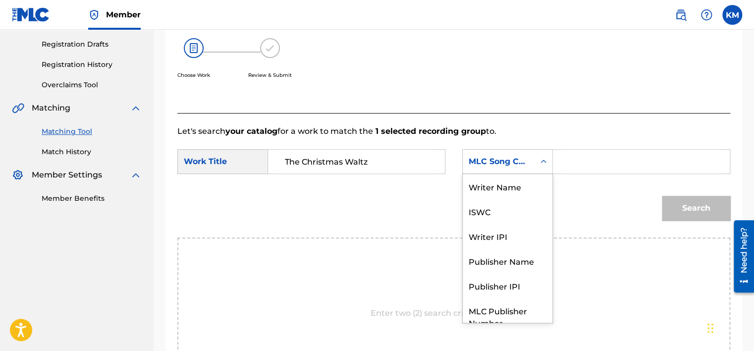
click at [545, 160] on icon "Search Form" at bounding box center [544, 162] width 10 height 10
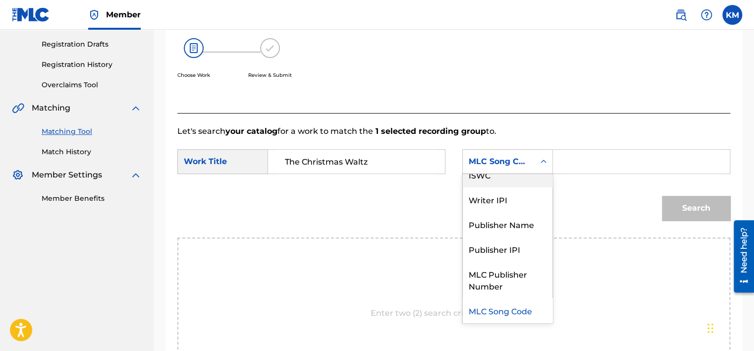
scroll to position [0, 0]
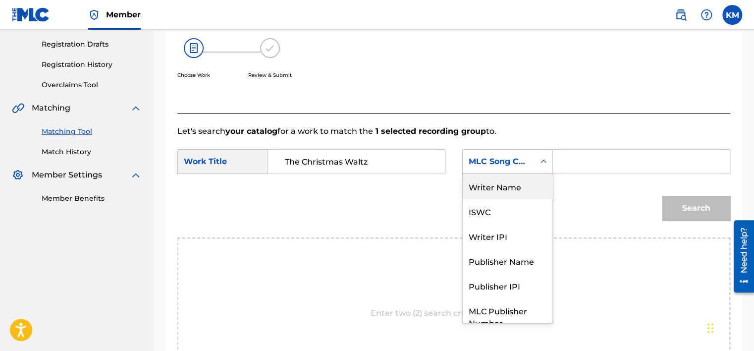
click at [520, 178] on div "Writer Name" at bounding box center [508, 186] width 90 height 25
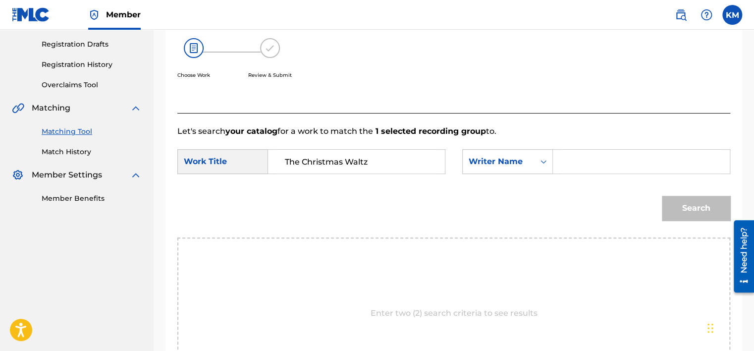
click at [565, 161] on input "Search Form" at bounding box center [642, 162] width 160 height 24
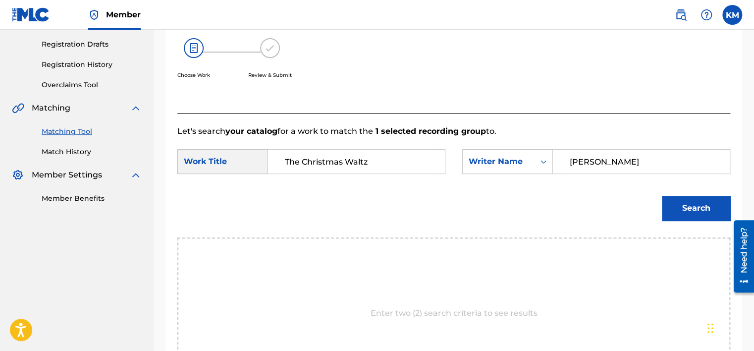
type input "[PERSON_NAME]"
click at [696, 210] on button "Search" at bounding box center [696, 208] width 68 height 25
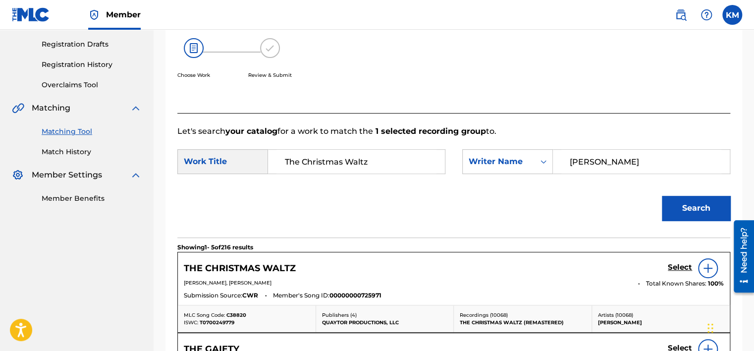
click at [681, 270] on h5 "Select" at bounding box center [680, 267] width 24 height 9
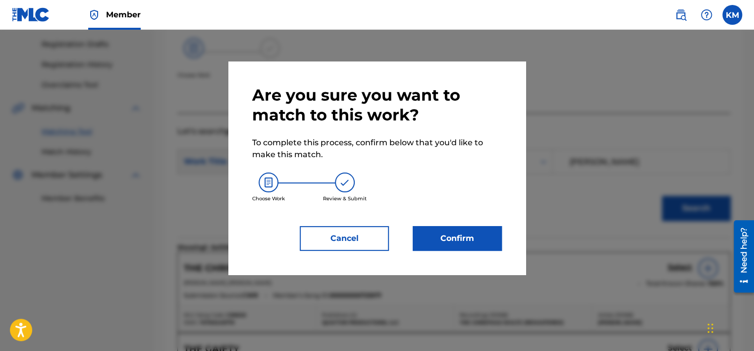
click at [477, 231] on button "Confirm" at bounding box center [457, 238] width 89 height 25
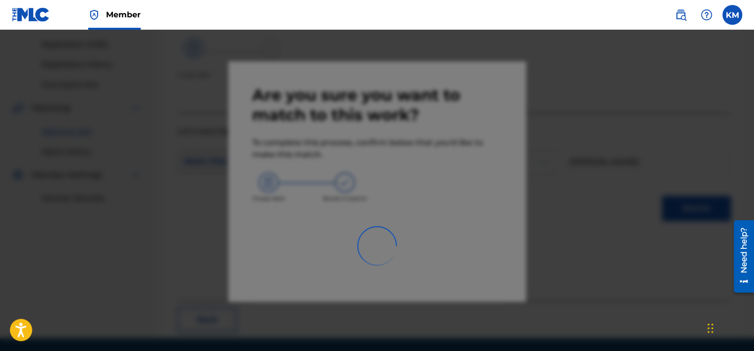
scroll to position [75, 0]
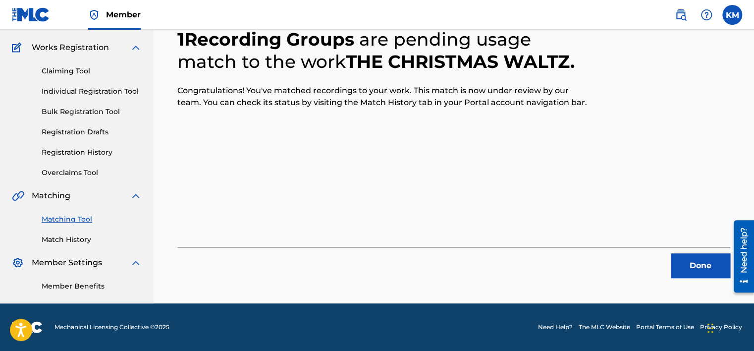
click at [686, 262] on button "Done" at bounding box center [700, 265] width 59 height 25
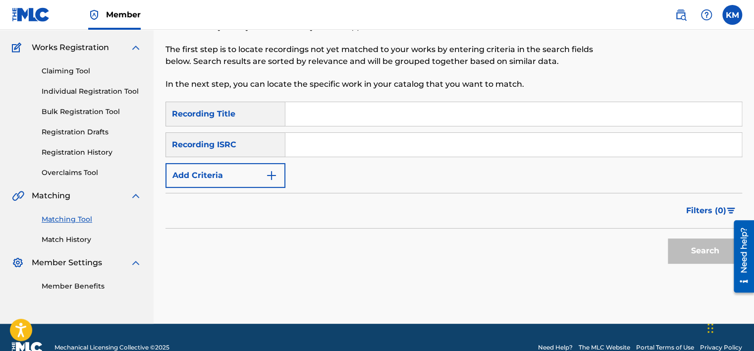
click at [345, 143] on input "Search Form" at bounding box center [513, 145] width 457 height 24
type input "US38Y2312408"
click at [681, 256] on button "Search" at bounding box center [705, 250] width 74 height 25
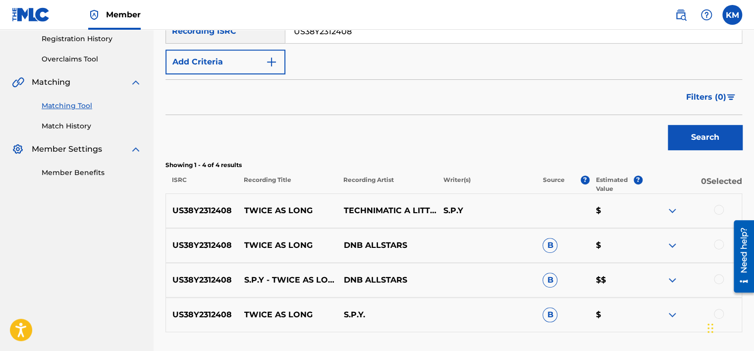
scroll to position [266, 0]
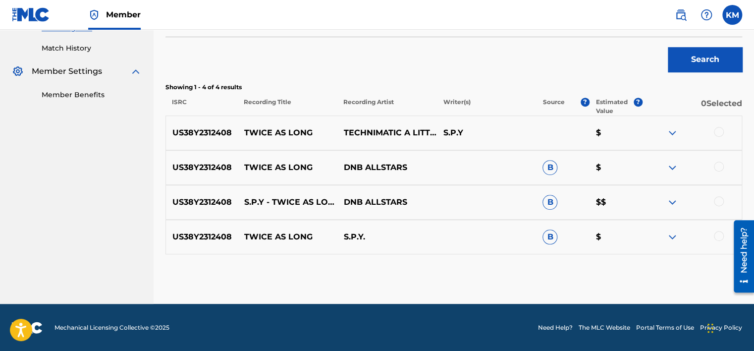
click at [718, 233] on div at bounding box center [719, 236] width 10 height 10
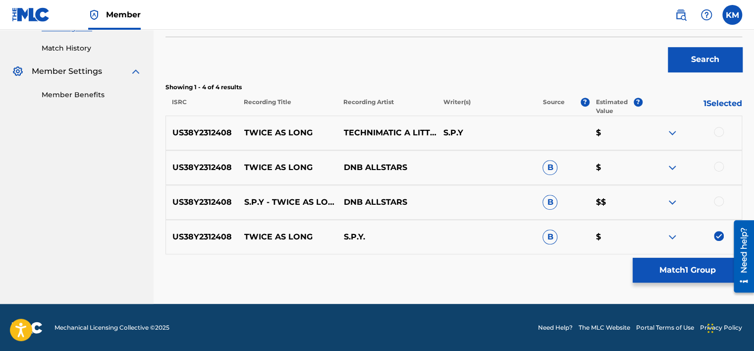
click at [719, 198] on div at bounding box center [719, 201] width 10 height 10
click at [718, 167] on div at bounding box center [719, 167] width 10 height 10
click at [717, 133] on div at bounding box center [719, 132] width 10 height 10
click at [673, 270] on button "Match 4 Groups" at bounding box center [688, 270] width 110 height 25
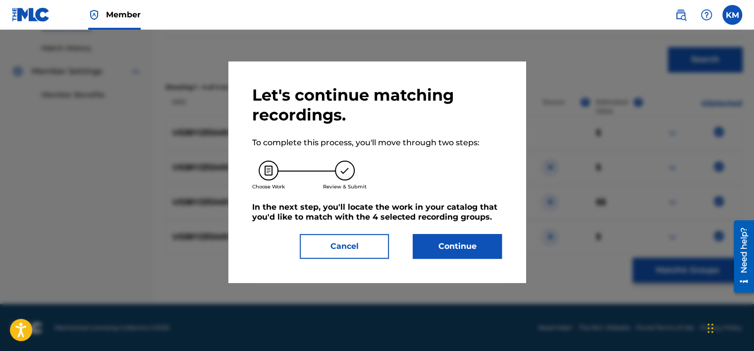
click at [450, 251] on button "Continue" at bounding box center [457, 246] width 89 height 25
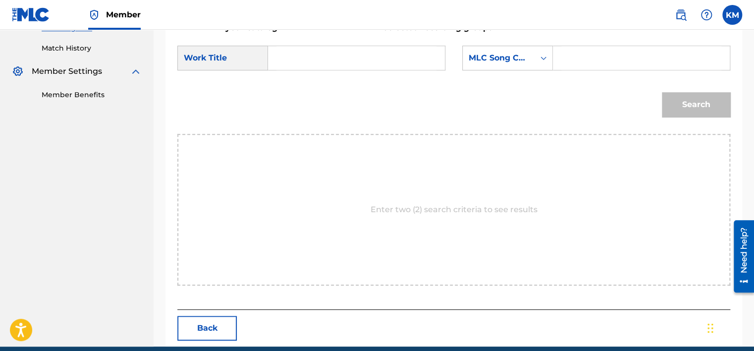
click at [290, 61] on input "Search Form" at bounding box center [357, 58] width 160 height 24
type input "Twice As Long"
click at [543, 59] on icon "Search Form" at bounding box center [544, 58] width 10 height 10
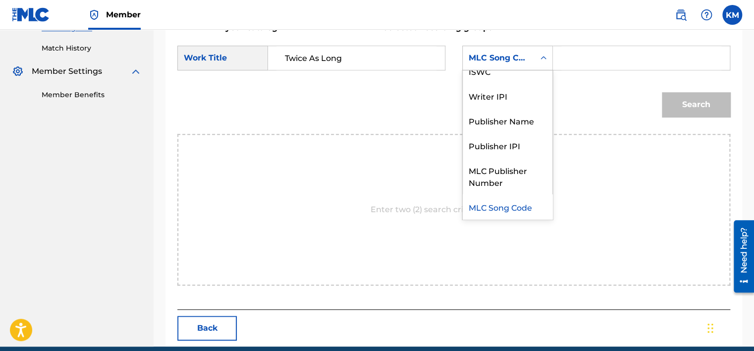
scroll to position [0, 0]
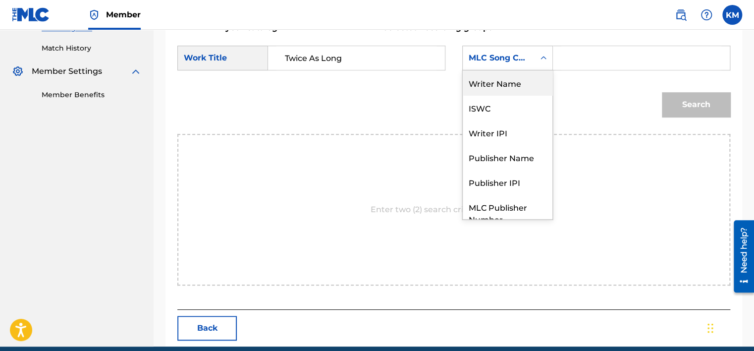
click at [505, 83] on div "Writer Name" at bounding box center [508, 82] width 90 height 25
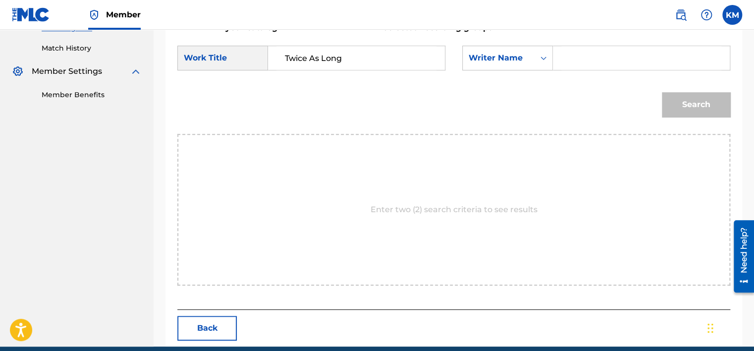
click at [557, 56] on div "Search Form" at bounding box center [641, 58] width 177 height 25
click at [562, 56] on input "Search Form" at bounding box center [642, 58] width 160 height 24
click at [682, 103] on button "Search" at bounding box center [696, 104] width 68 height 25
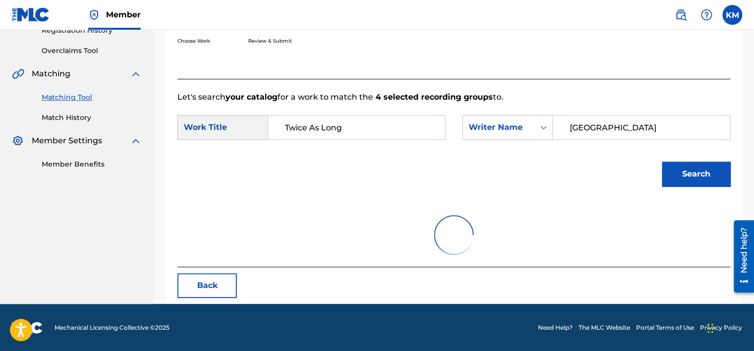
scroll to position [155, 0]
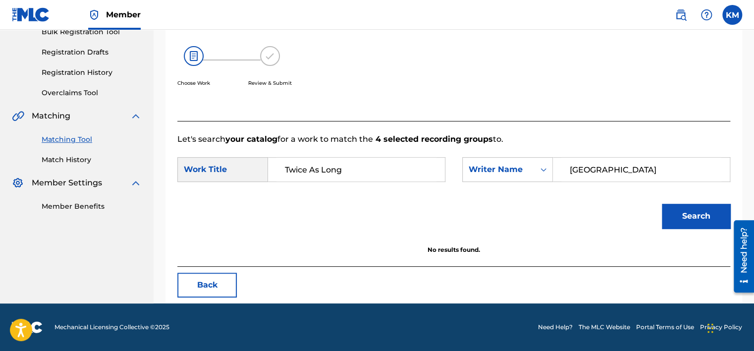
drag, startPoint x: 603, startPoint y: 174, endPoint x: 477, endPoint y: 184, distance: 126.3
click at [477, 184] on div "SearchWithCriteria2bdf6ab0-9141-4107-a636-c039119b8ba2 Work Title Twice As Long…" at bounding box center [453, 172] width 553 height 31
click at [702, 215] on button "Search" at bounding box center [696, 216] width 68 height 25
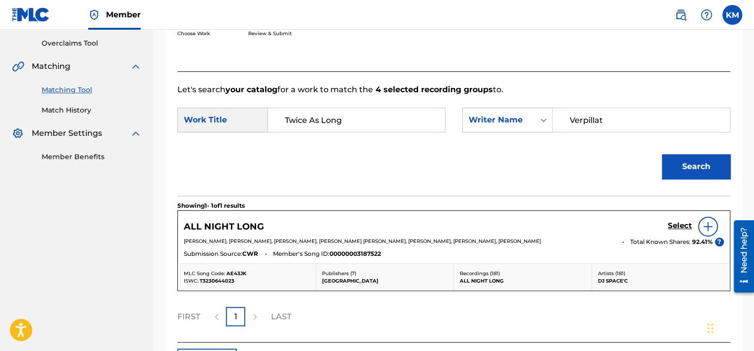
scroll to position [285, 0]
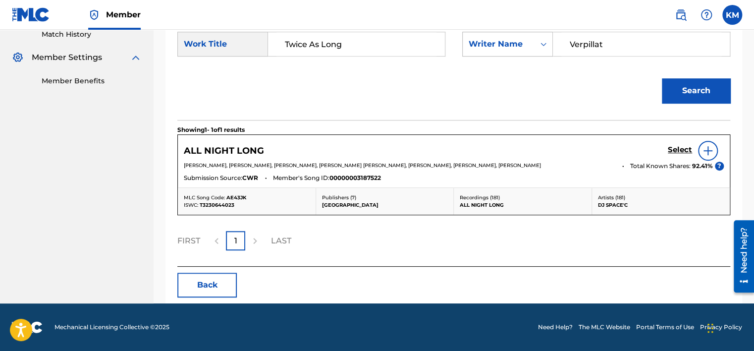
drag, startPoint x: 609, startPoint y: 48, endPoint x: 533, endPoint y: 46, distance: 75.9
click at [533, 46] on div "SearchWithCriteriabe6a835e-d95b-4337-ad80-725b35a37cf9 Writer Name Verpillat" at bounding box center [596, 44] width 268 height 25
click at [711, 89] on button "Search" at bounding box center [696, 90] width 68 height 25
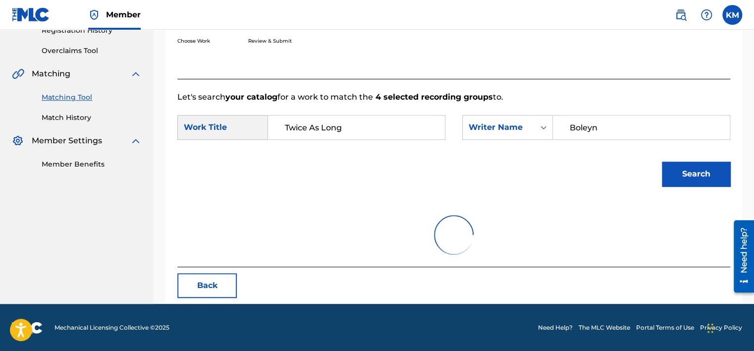
scroll to position [155, 0]
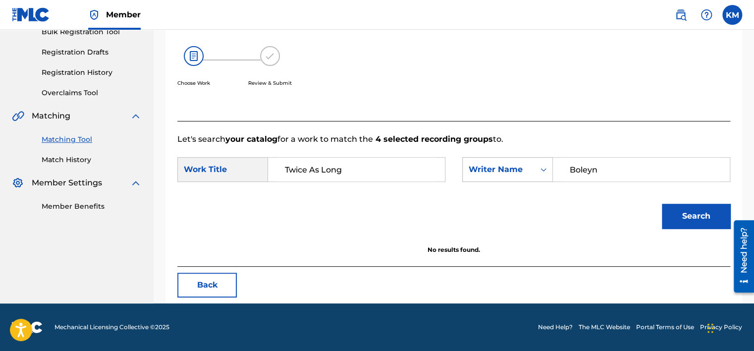
drag, startPoint x: 625, startPoint y: 163, endPoint x: 534, endPoint y: 172, distance: 91.7
click at [534, 172] on div "SearchWithCriteriabe6a835e-d95b-4337-ad80-725b35a37cf9 Writer Name [PERSON_NAME]" at bounding box center [596, 169] width 268 height 25
type input "Bargain"
click at [674, 211] on button "Search" at bounding box center [696, 216] width 68 height 25
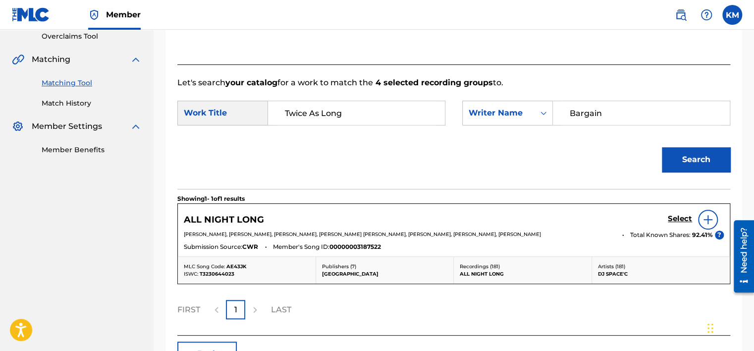
scroll to position [254, 0]
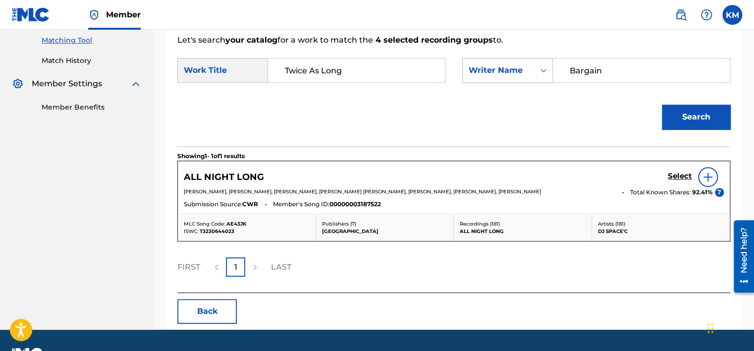
click at [546, 71] on icon "Search Form" at bounding box center [544, 70] width 10 height 10
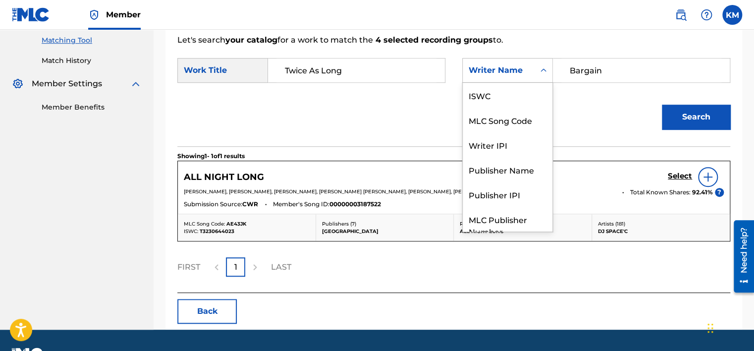
scroll to position [37, 0]
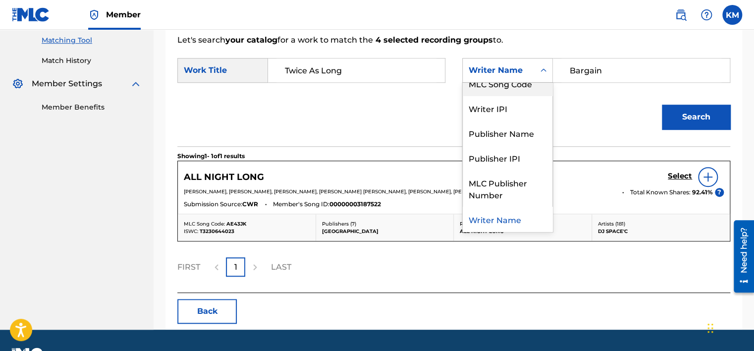
click at [539, 86] on div "MLC Song Code" at bounding box center [508, 83] width 90 height 25
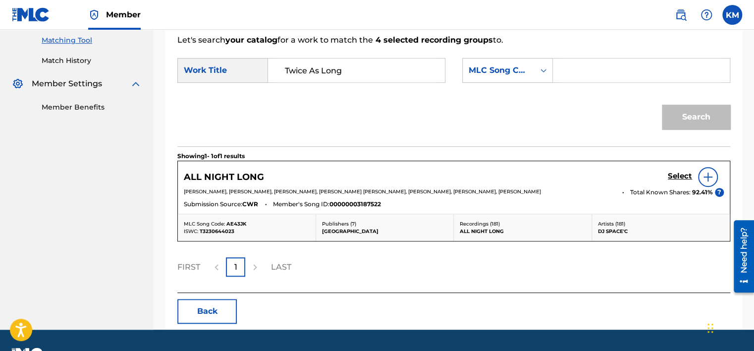
click at [567, 69] on input "Search Form" at bounding box center [642, 70] width 160 height 24
type input "FI72EG"
click at [683, 111] on button "Search" at bounding box center [696, 117] width 68 height 25
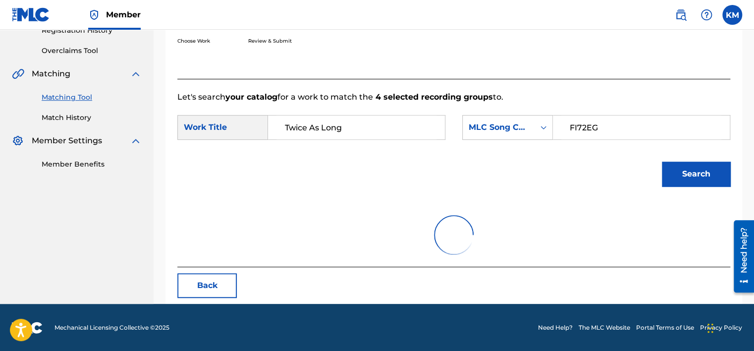
scroll to position [155, 0]
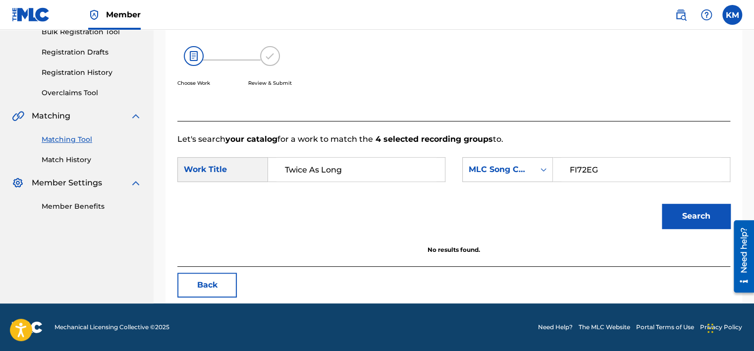
click at [71, 157] on link "Match History" at bounding box center [92, 160] width 100 height 10
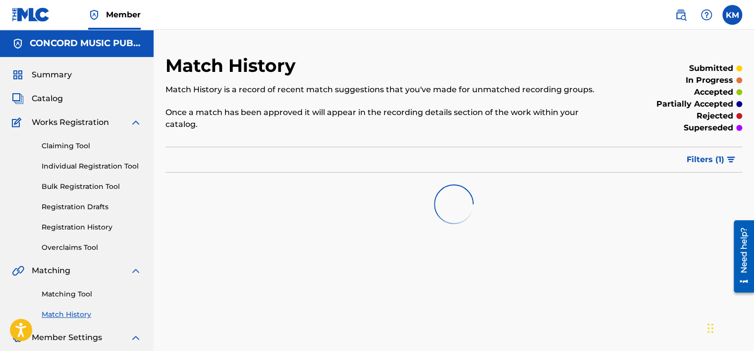
click at [80, 292] on link "Matching Tool" at bounding box center [92, 294] width 100 height 10
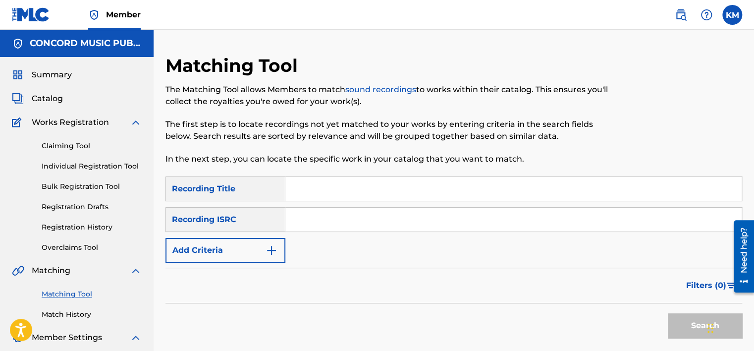
click at [352, 226] on input "Search Form" at bounding box center [513, 220] width 457 height 24
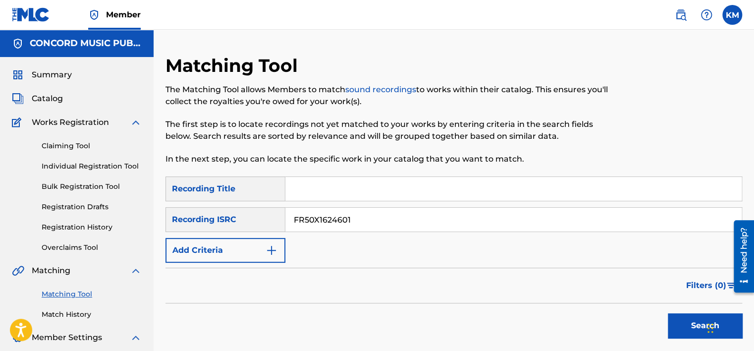
type input "FR50X1624601"
click at [686, 320] on button "Search" at bounding box center [705, 325] width 74 height 25
click at [83, 317] on link "Match History" at bounding box center [92, 314] width 100 height 10
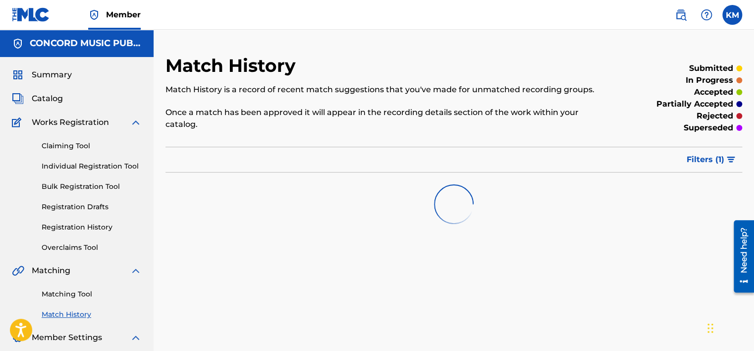
click at [81, 291] on link "Matching Tool" at bounding box center [92, 294] width 100 height 10
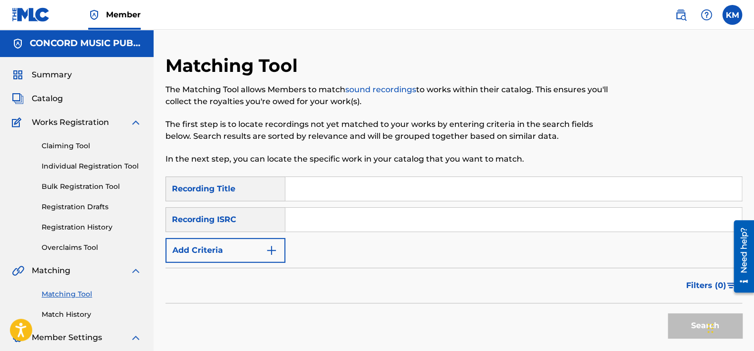
click at [308, 222] on input "Search Form" at bounding box center [513, 220] width 457 height 24
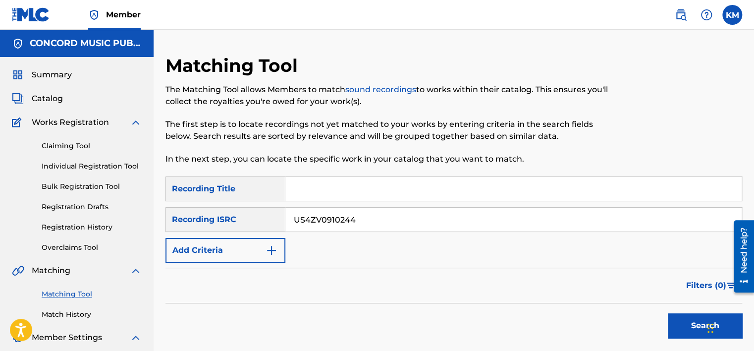
type input "US4ZV0910244"
click at [685, 317] on button "Search" at bounding box center [705, 325] width 74 height 25
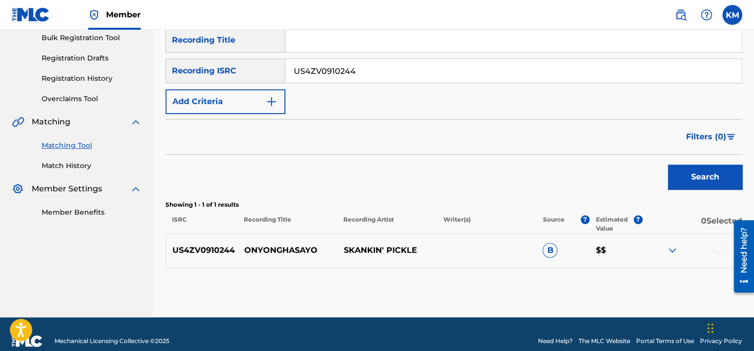
scroll to position [163, 0]
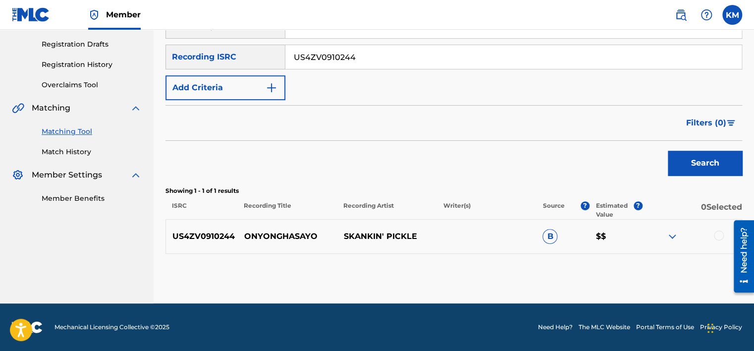
click at [715, 234] on div at bounding box center [719, 235] width 10 height 10
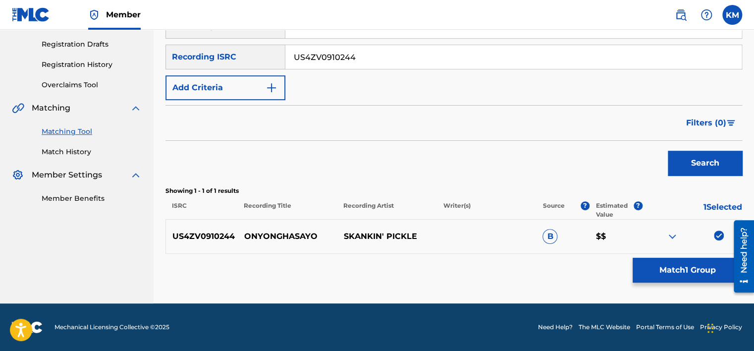
click at [700, 272] on button "Match 1 Group" at bounding box center [688, 270] width 110 height 25
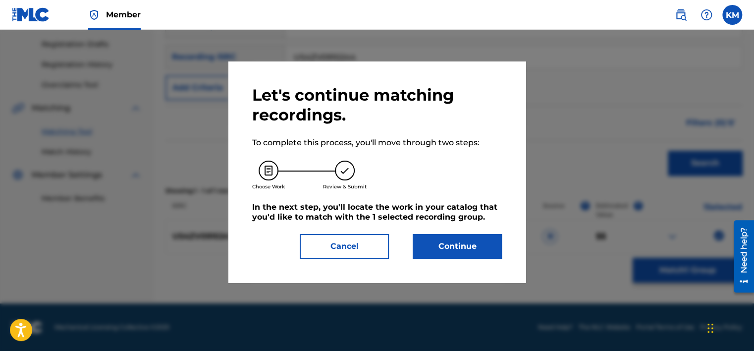
click at [475, 246] on button "Continue" at bounding box center [457, 246] width 89 height 25
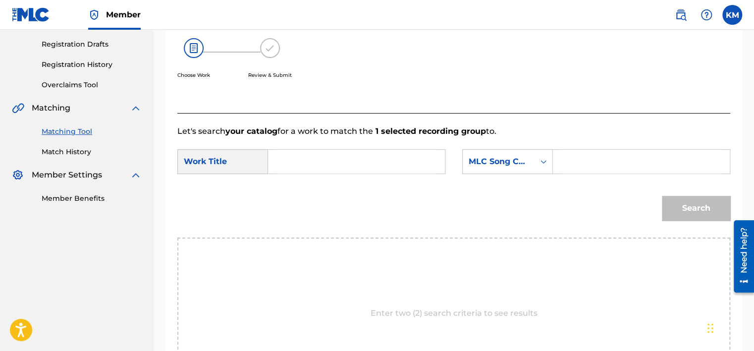
click at [305, 165] on input "Search Form" at bounding box center [357, 162] width 160 height 24
type input "Onyonghasayo"
click at [541, 163] on icon "Search Form" at bounding box center [544, 162] width 10 height 10
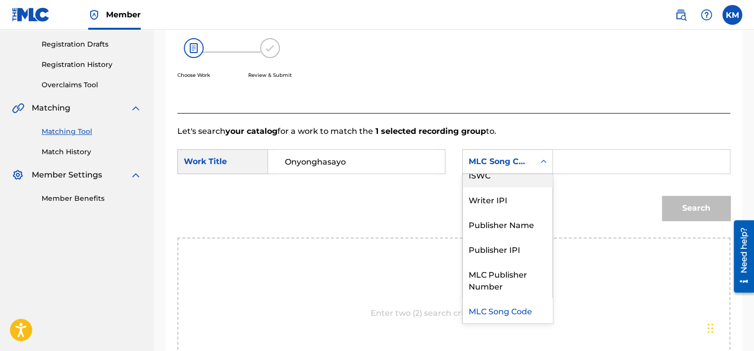
scroll to position [0, 0]
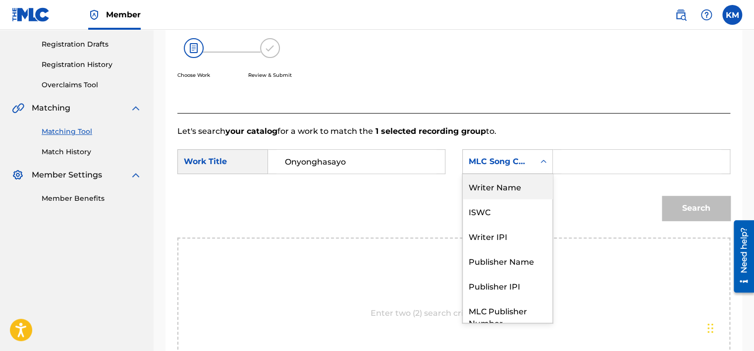
click at [515, 182] on div "Writer Name" at bounding box center [508, 186] width 90 height 25
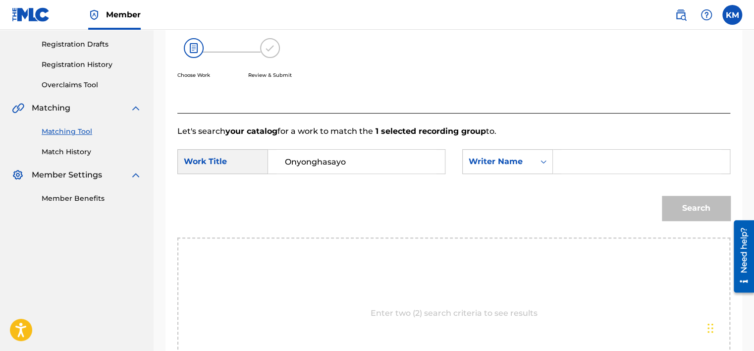
click at [574, 161] on input "Search Form" at bounding box center [642, 162] width 160 height 24
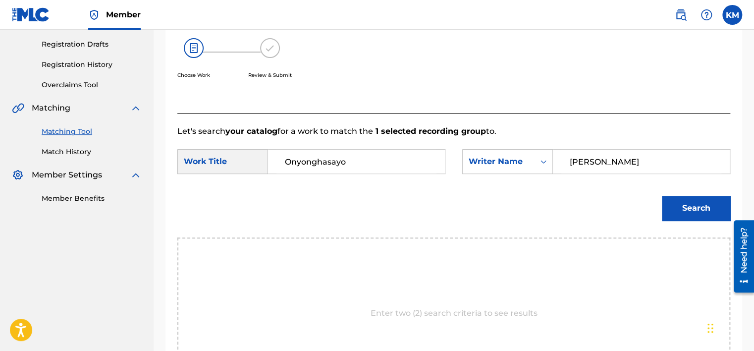
click at [662, 196] on button "Search" at bounding box center [696, 208] width 68 height 25
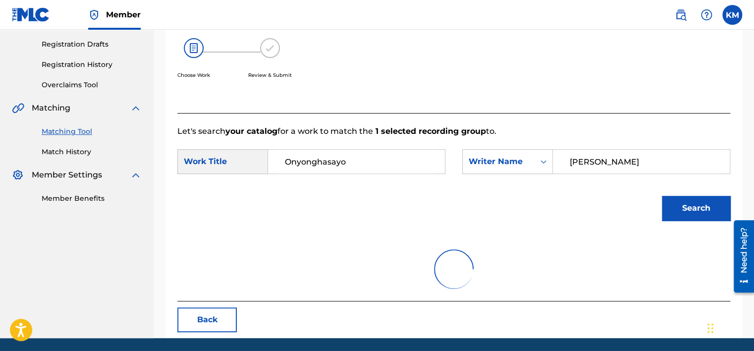
scroll to position [155, 0]
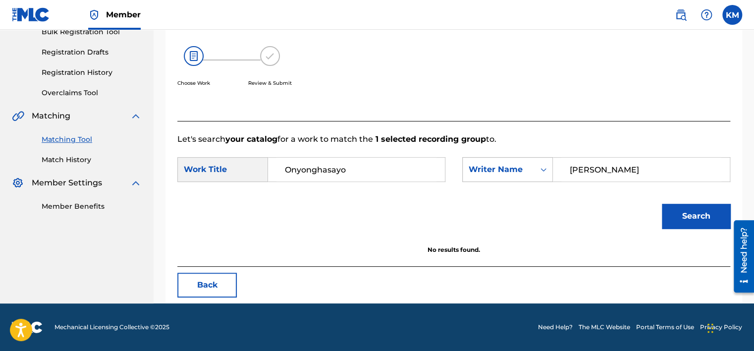
drag, startPoint x: 603, startPoint y: 173, endPoint x: 523, endPoint y: 181, distance: 79.7
click at [523, 181] on div "SearchWithCriteria090f65a6-13e4-4b0d-b763-7dd75047fdd6 Writer Name[PERSON_NAME]" at bounding box center [596, 169] width 268 height 25
type input "park"
click at [662, 204] on button "Search" at bounding box center [696, 216] width 68 height 25
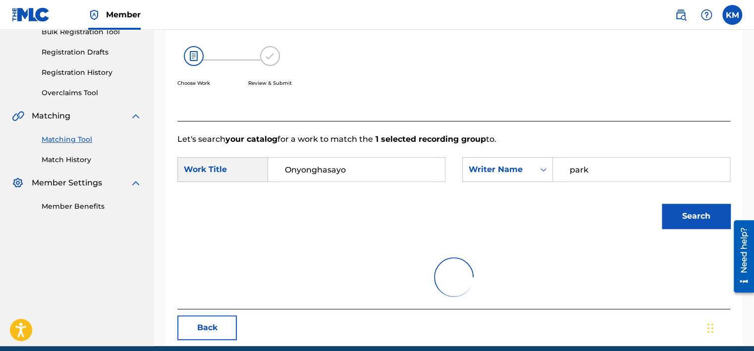
scroll to position [163, 0]
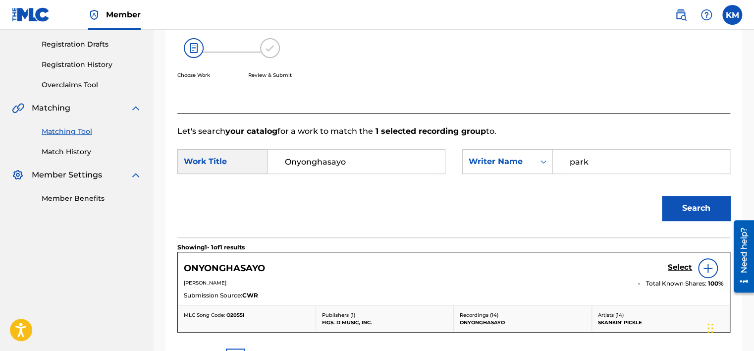
click at [676, 264] on h5 "Select" at bounding box center [680, 267] width 24 height 9
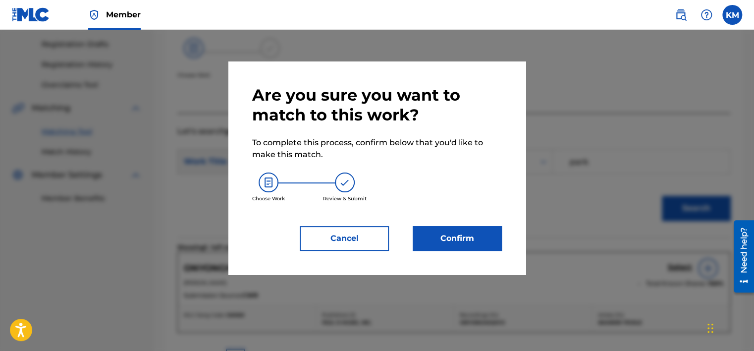
click at [438, 241] on button "Confirm" at bounding box center [457, 238] width 89 height 25
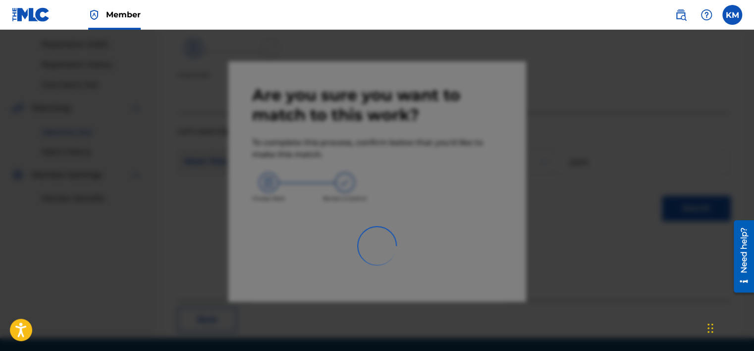
scroll to position [75, 0]
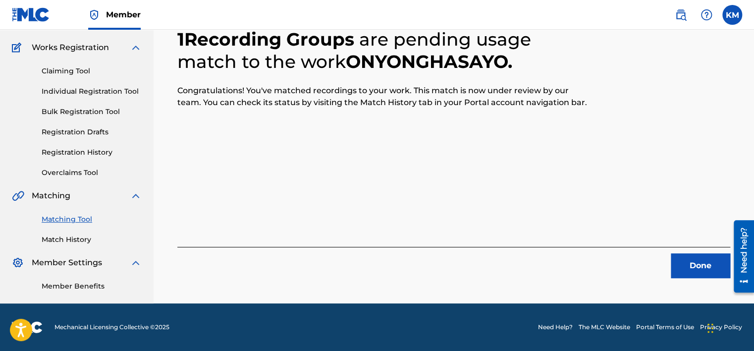
click at [686, 267] on button "Done" at bounding box center [700, 265] width 59 height 25
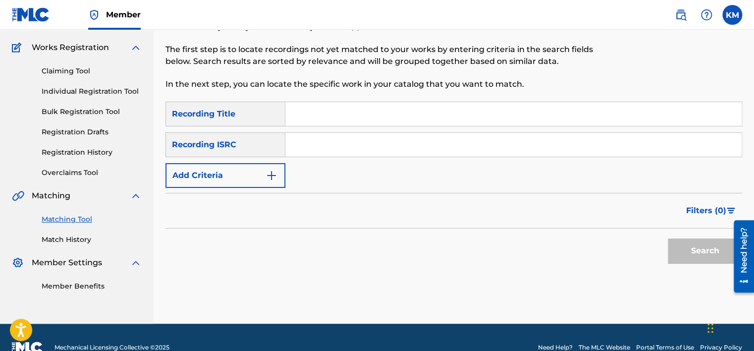
click at [354, 147] on input "Search Form" at bounding box center [513, 145] width 457 height 24
type input "USUM70914759"
click at [687, 254] on button "Search" at bounding box center [705, 250] width 74 height 25
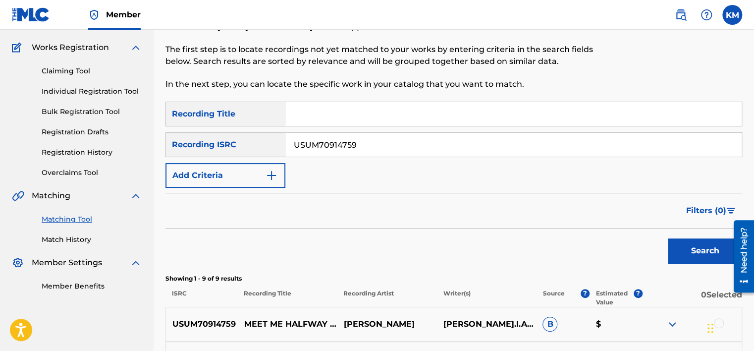
scroll to position [323, 0]
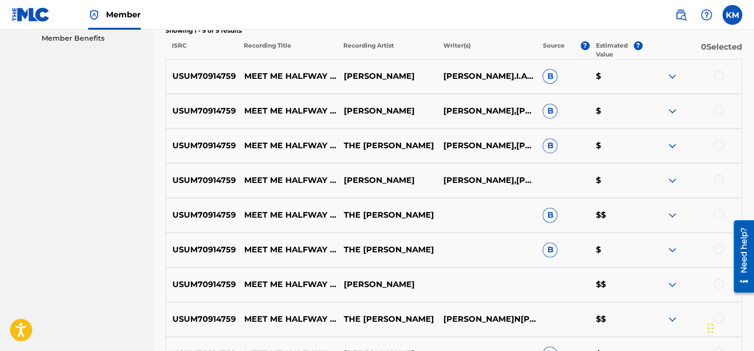
click at [718, 74] on div at bounding box center [719, 75] width 10 height 10
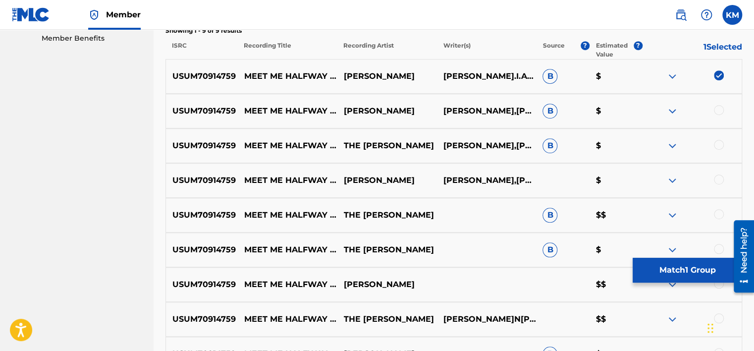
click at [722, 106] on div at bounding box center [719, 110] width 10 height 10
click at [715, 146] on div at bounding box center [719, 145] width 10 height 10
click at [717, 176] on div at bounding box center [719, 179] width 10 height 10
click at [718, 218] on div at bounding box center [719, 214] width 10 height 10
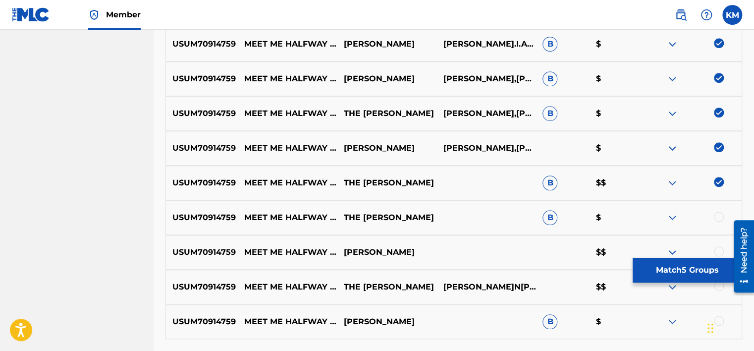
scroll to position [372, 0]
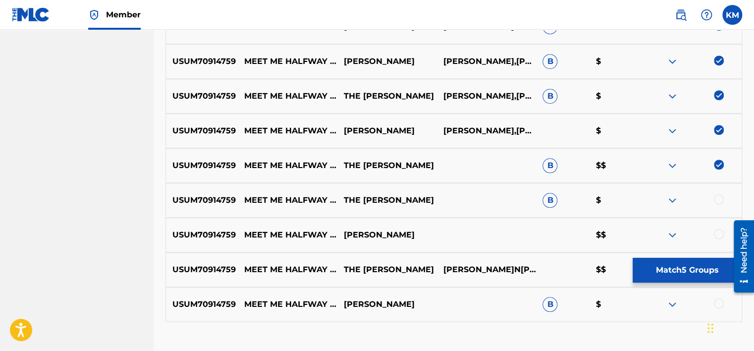
click at [717, 202] on div at bounding box center [719, 199] width 10 height 10
click at [719, 233] on div at bounding box center [719, 234] width 10 height 10
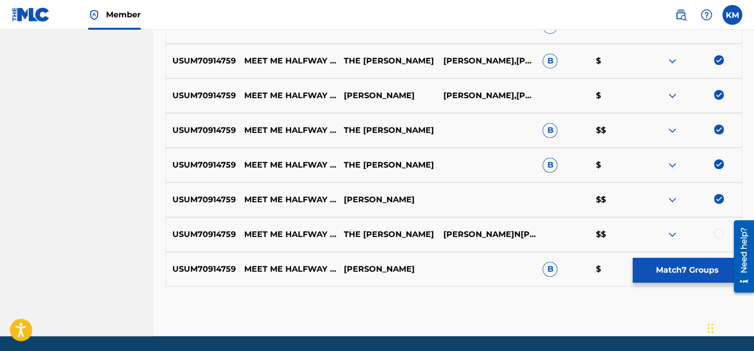
scroll to position [440, 0]
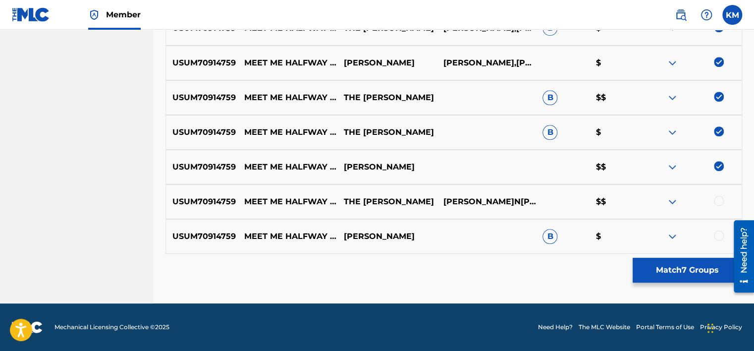
click at [720, 199] on div at bounding box center [719, 201] width 10 height 10
click at [719, 238] on div at bounding box center [719, 235] width 10 height 10
click at [681, 263] on button "Match 9 Groups" at bounding box center [688, 270] width 110 height 25
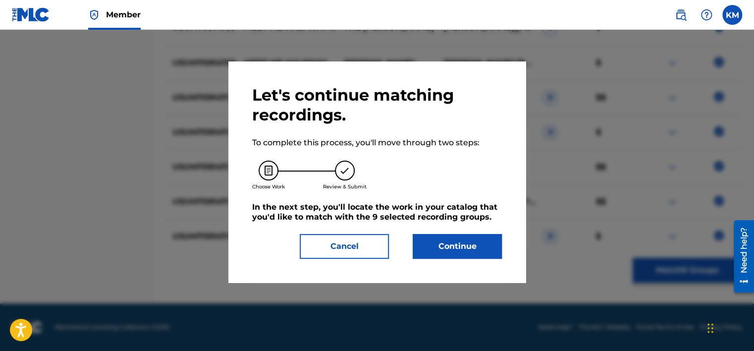
click at [454, 254] on button "Continue" at bounding box center [457, 246] width 89 height 25
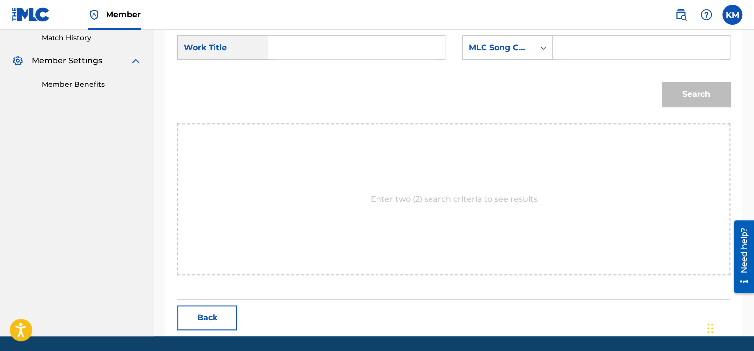
scroll to position [260, 0]
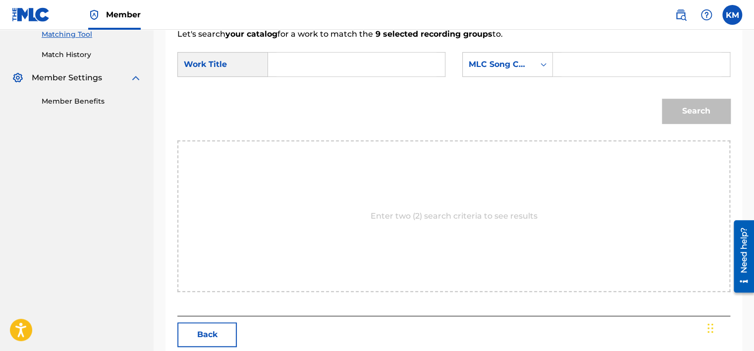
click at [285, 64] on input "Search Form" at bounding box center [357, 65] width 160 height 24
type input "Meet Me Halfway At The Remix - [DOMAIN_NAME] Remix"
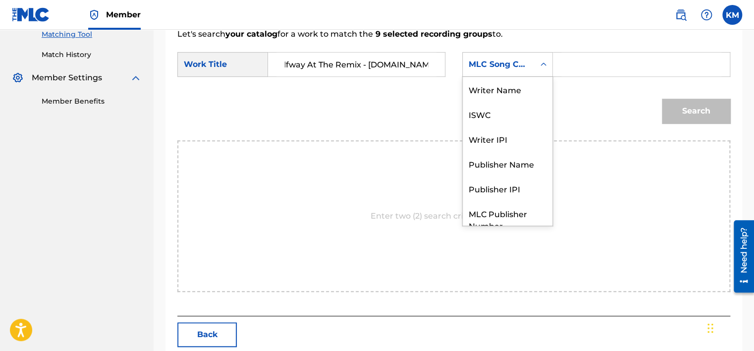
click at [541, 63] on icon "Search Form" at bounding box center [544, 64] width 10 height 10
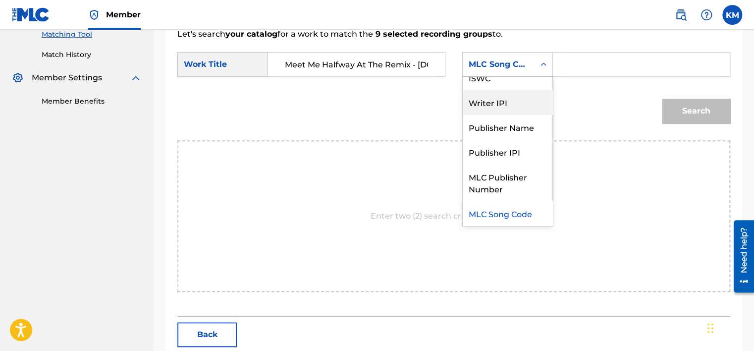
scroll to position [0, 0]
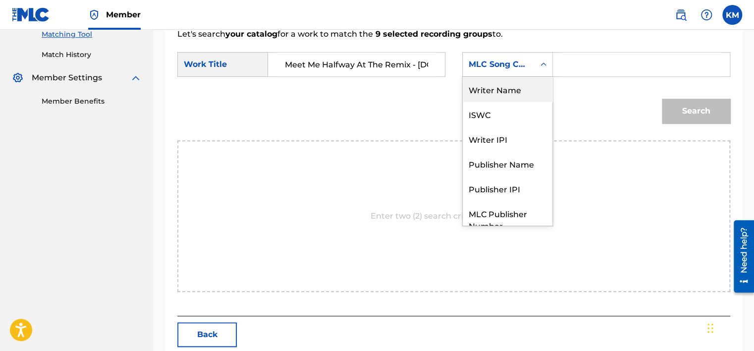
click at [502, 79] on div "Writer Name" at bounding box center [508, 89] width 90 height 25
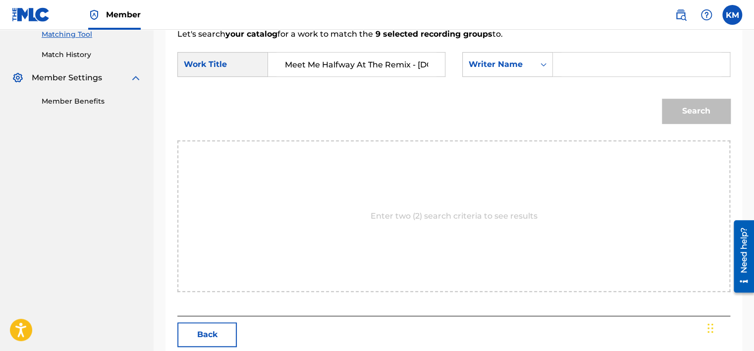
click at [567, 61] on input "Search Form" at bounding box center [642, 65] width 160 height 24
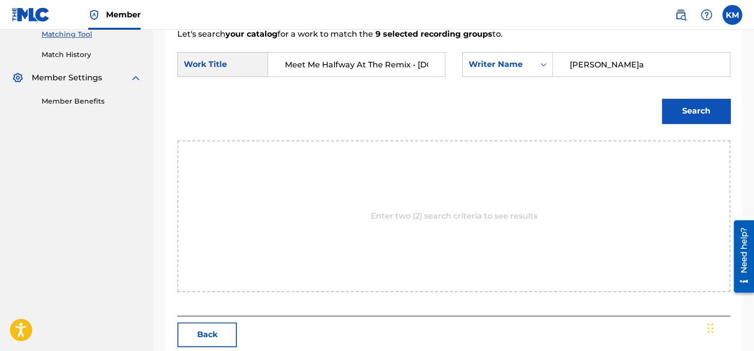
type input "[PERSON_NAME]a"
click at [692, 111] on button "Search" at bounding box center [696, 111] width 68 height 25
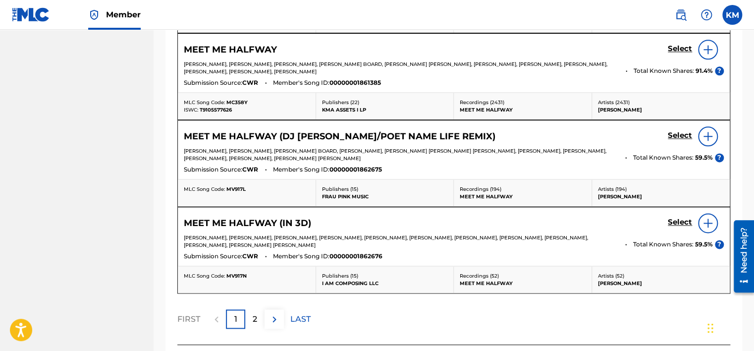
scroll to position [557, 0]
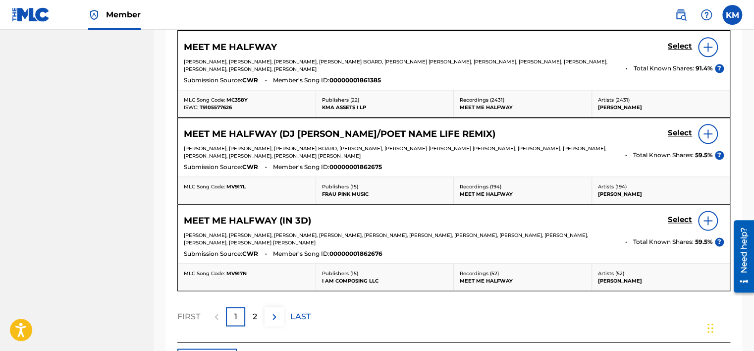
click at [256, 311] on p "2" at bounding box center [255, 317] width 4 height 12
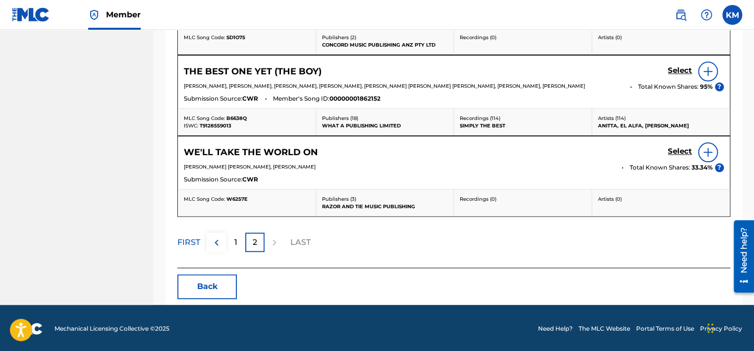
scroll to position [229, 0]
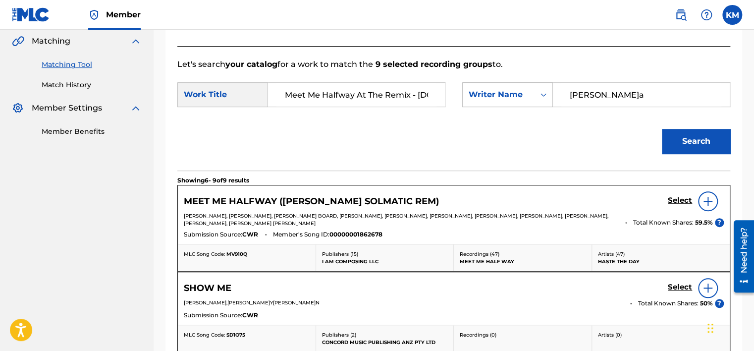
click at [548, 95] on div "Search Form" at bounding box center [544, 95] width 18 height 18
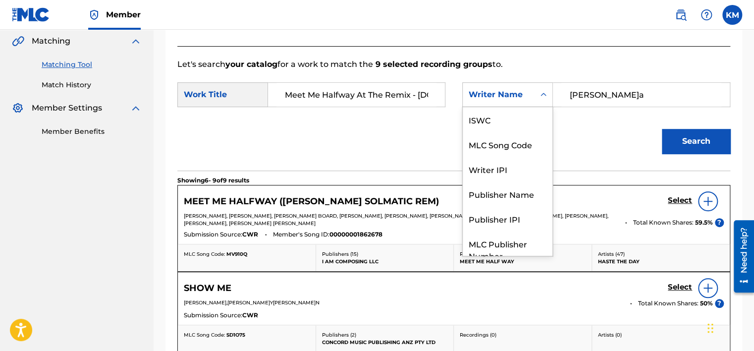
scroll to position [37, 0]
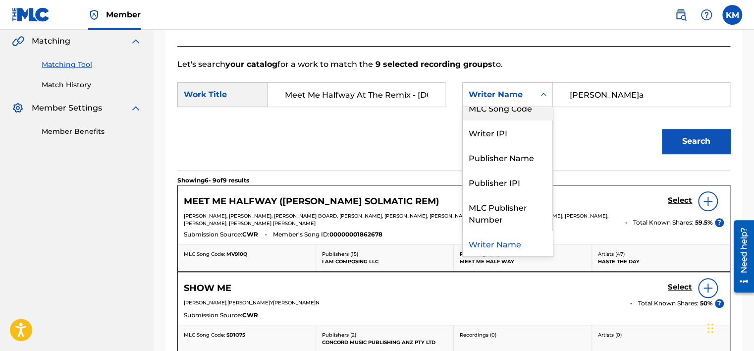
click at [535, 107] on div "MLC Song Code" at bounding box center [508, 107] width 90 height 25
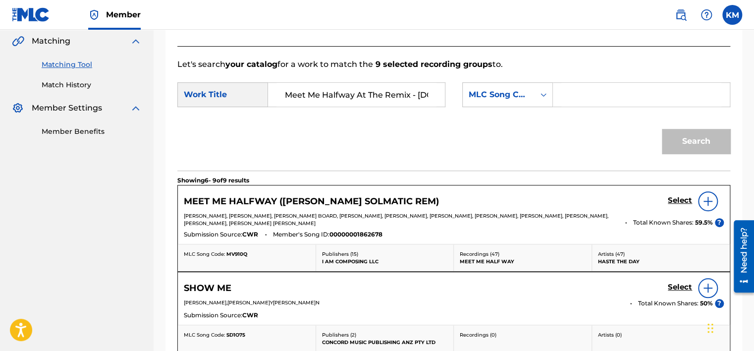
click at [575, 94] on input "Search Form" at bounding box center [642, 95] width 160 height 24
type input "M5187J"
click at [677, 133] on button "Search" at bounding box center [696, 141] width 68 height 25
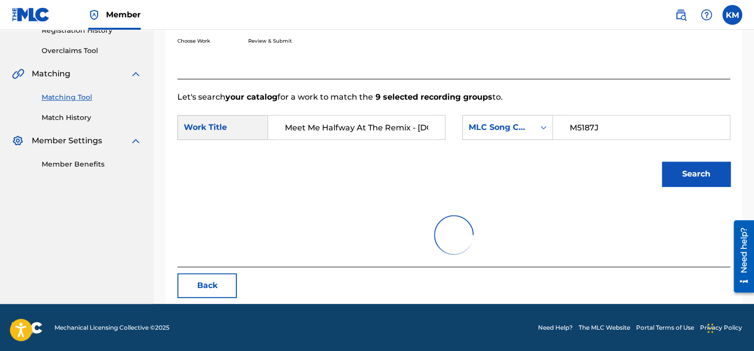
scroll to position [155, 0]
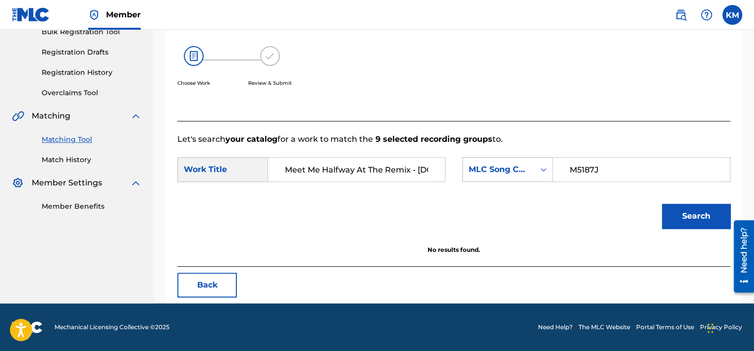
click at [540, 169] on icon "Search Form" at bounding box center [544, 170] width 10 height 10
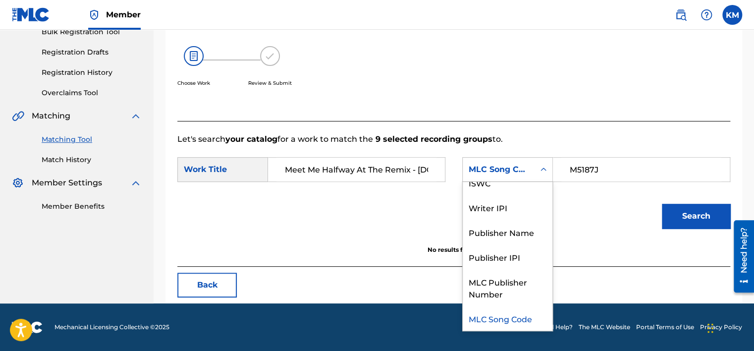
scroll to position [0, 0]
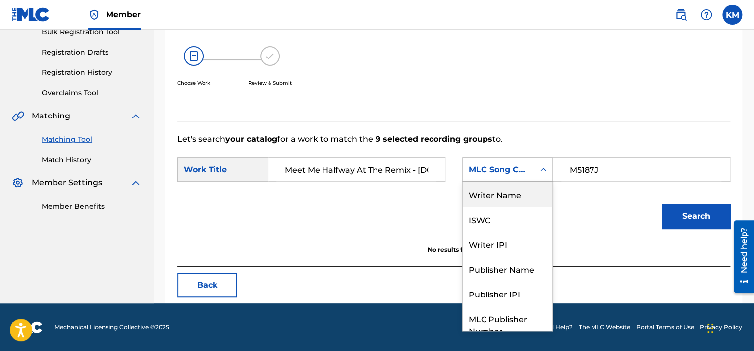
click at [510, 190] on div "Writer Name" at bounding box center [508, 194] width 90 height 25
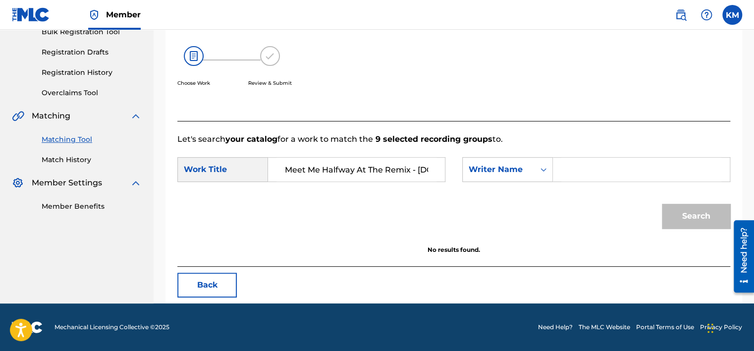
click at [560, 173] on div "Search Form" at bounding box center [641, 169] width 177 height 25
click at [587, 166] on input "Search Form" at bounding box center [642, 170] width 160 height 24
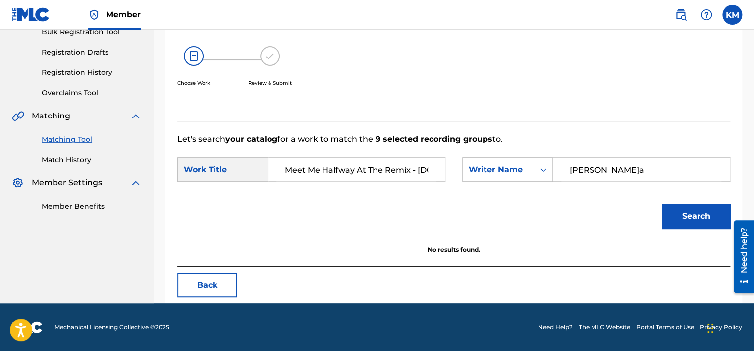
type input "[PERSON_NAME]a"
click at [688, 222] on button "Search" at bounding box center [696, 216] width 68 height 25
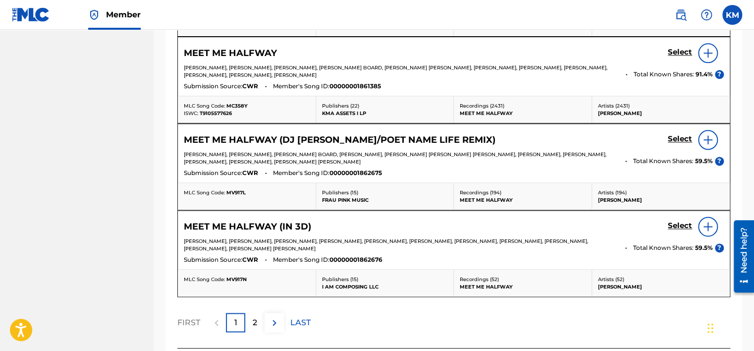
scroll to position [601, 0]
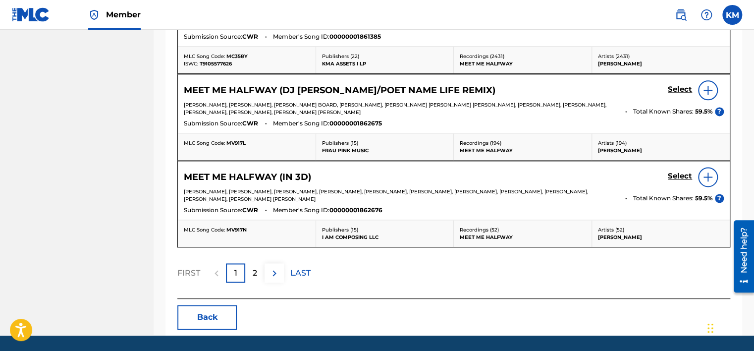
click at [253, 267] on p "2" at bounding box center [255, 273] width 4 height 12
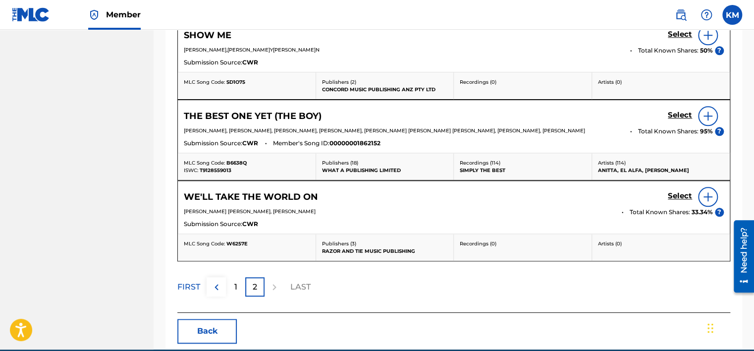
scroll to position [527, 0]
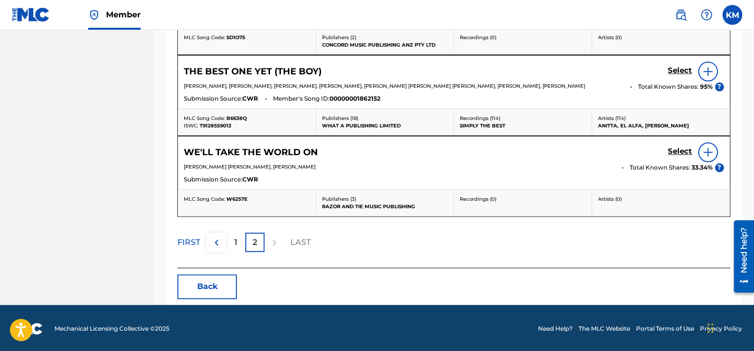
click at [191, 236] on p "FIRST" at bounding box center [188, 242] width 23 height 12
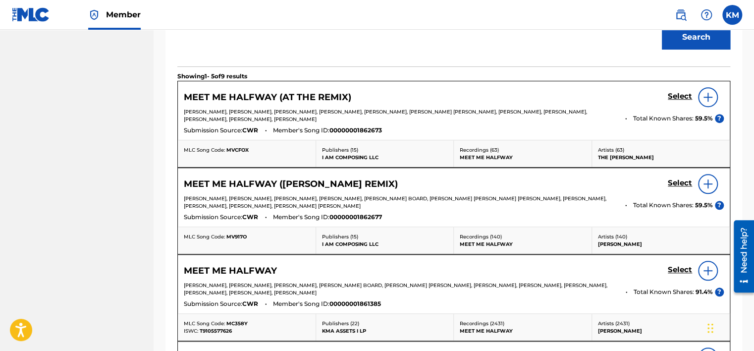
scroll to position [279, 0]
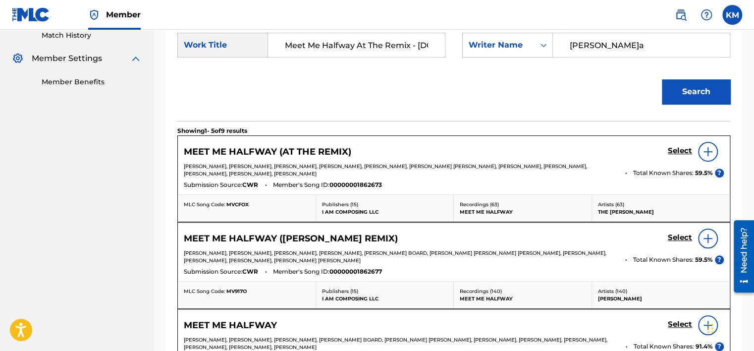
click at [682, 151] on h5 "Select" at bounding box center [680, 150] width 24 height 9
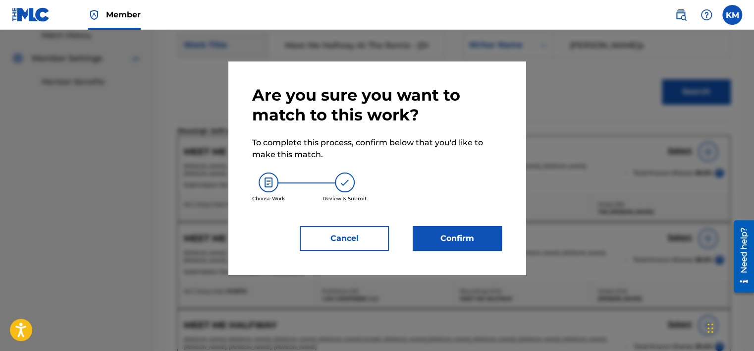
click at [462, 249] on button "Confirm" at bounding box center [457, 238] width 89 height 25
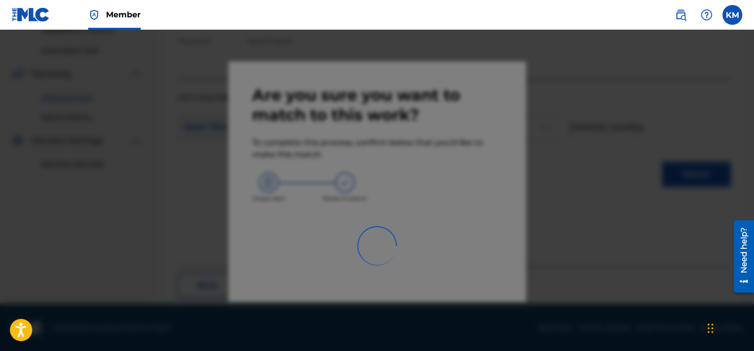
scroll to position [75, 0]
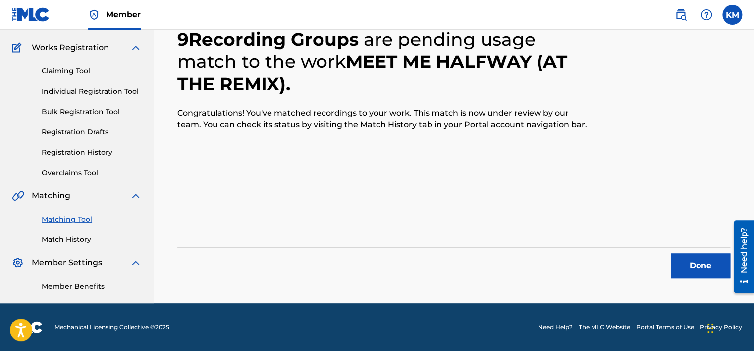
click at [686, 271] on button "Done" at bounding box center [700, 265] width 59 height 25
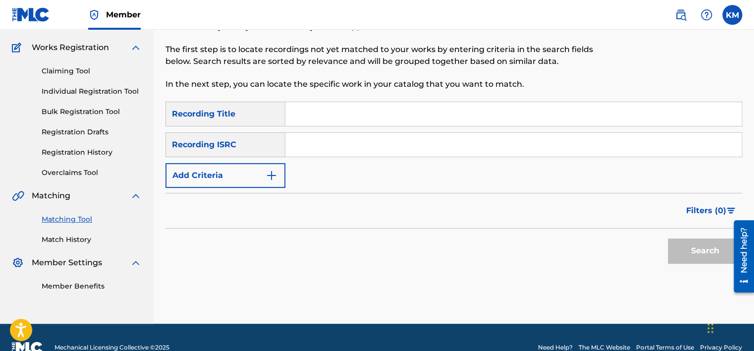
click at [311, 138] on input "Search Form" at bounding box center [513, 145] width 457 height 24
type input "NL8RL2445469"
click at [677, 247] on button "Search" at bounding box center [705, 250] width 74 height 25
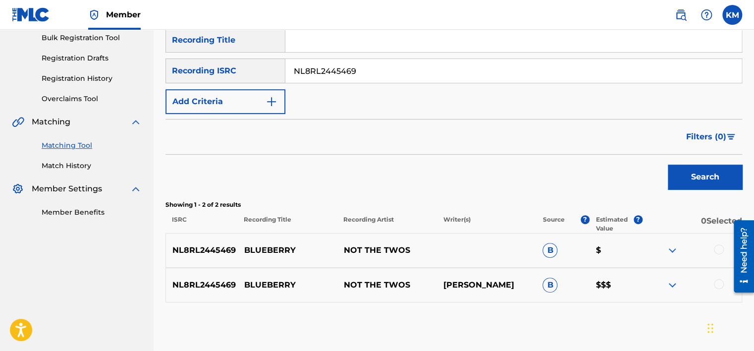
scroll to position [197, 0]
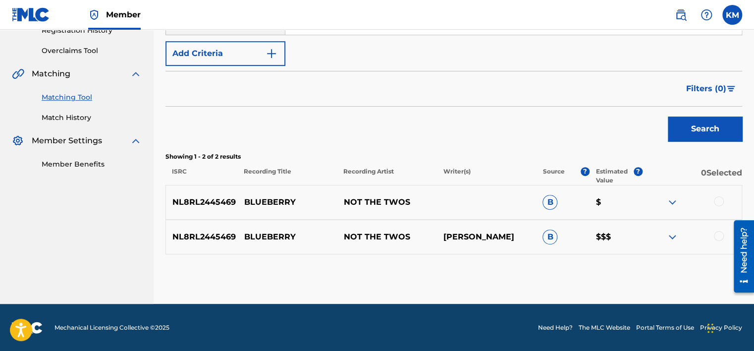
click at [718, 234] on div at bounding box center [719, 236] width 10 height 10
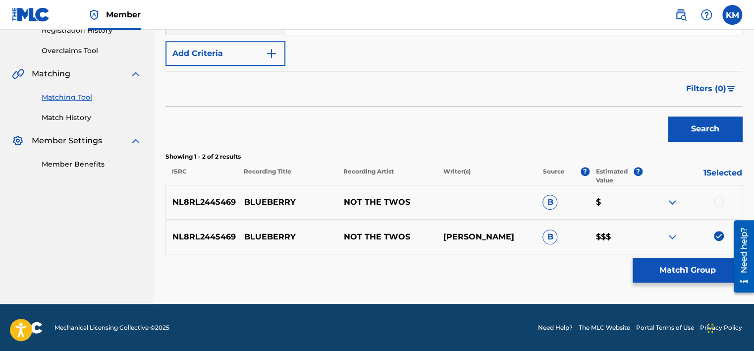
click at [716, 203] on div at bounding box center [719, 201] width 10 height 10
click at [676, 266] on button "Match 2 Groups" at bounding box center [688, 270] width 110 height 25
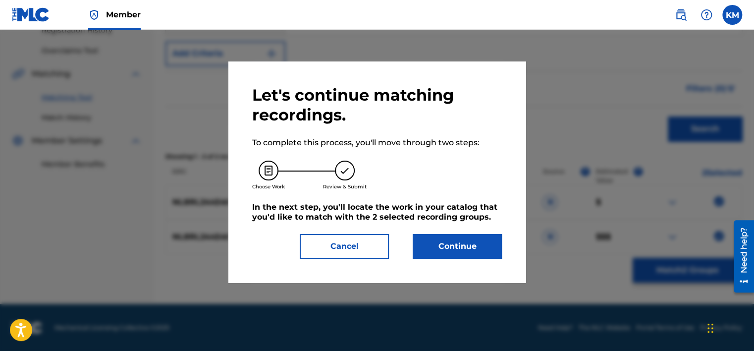
click at [450, 255] on button "Continue" at bounding box center [457, 246] width 89 height 25
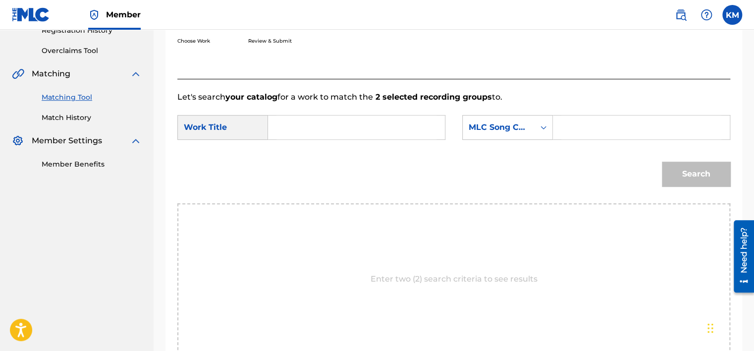
click at [342, 128] on input "Search Form" at bounding box center [357, 127] width 160 height 24
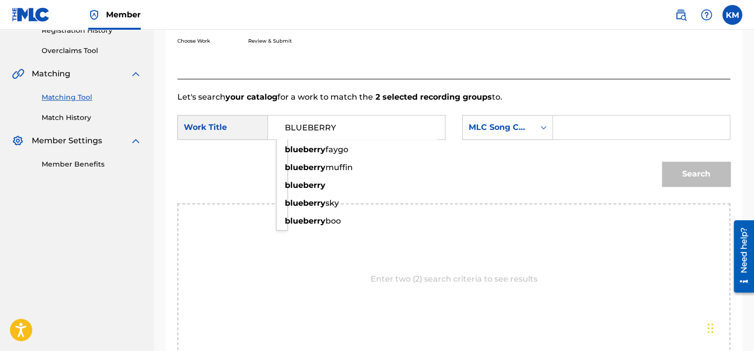
type input "BLUEBERRY"
click at [540, 125] on icon "Search Form" at bounding box center [544, 127] width 10 height 10
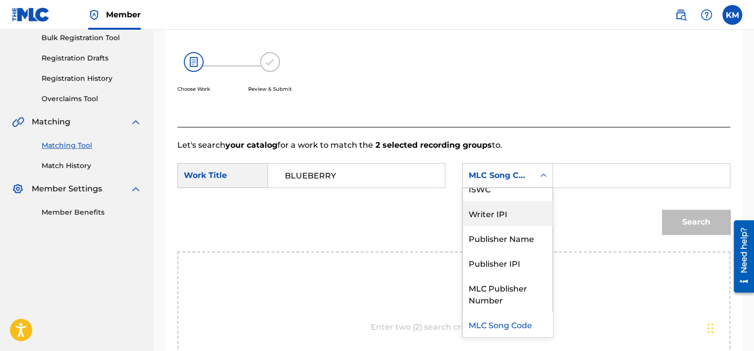
scroll to position [0, 0]
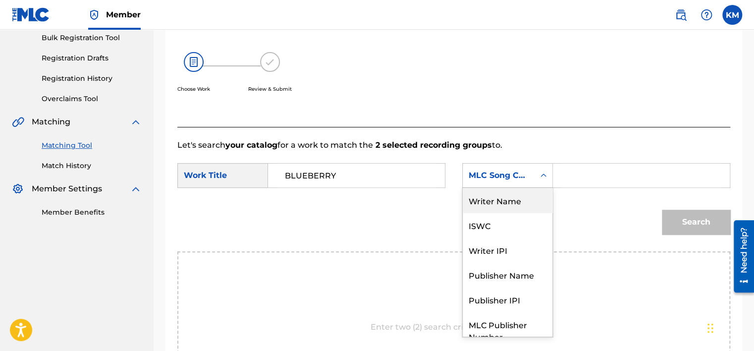
click at [505, 197] on div "Writer Name" at bounding box center [508, 200] width 90 height 25
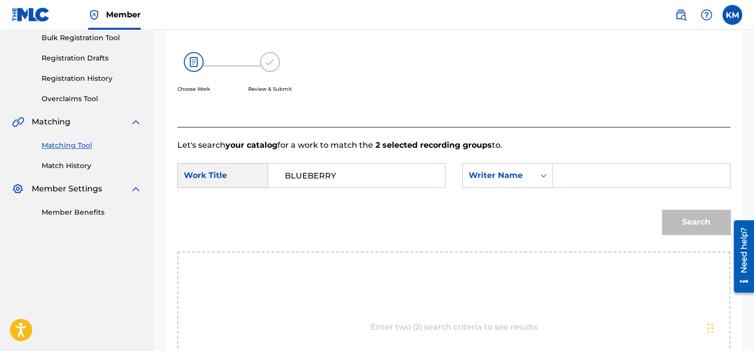
click at [589, 164] on input "Search Form" at bounding box center [642, 176] width 160 height 24
type input "[PERSON_NAME]"
click at [676, 220] on button "Search" at bounding box center [696, 222] width 68 height 25
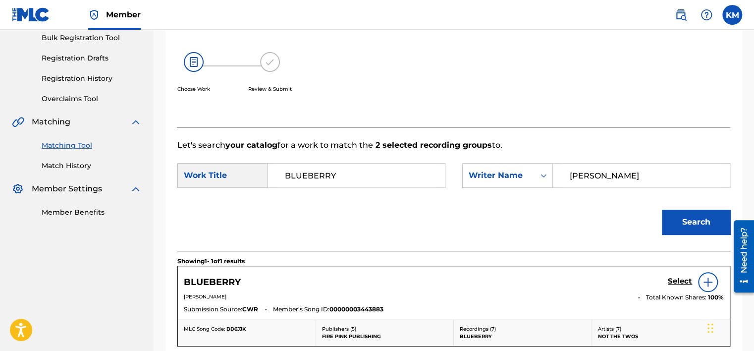
click at [682, 282] on h5 "Select" at bounding box center [680, 281] width 24 height 9
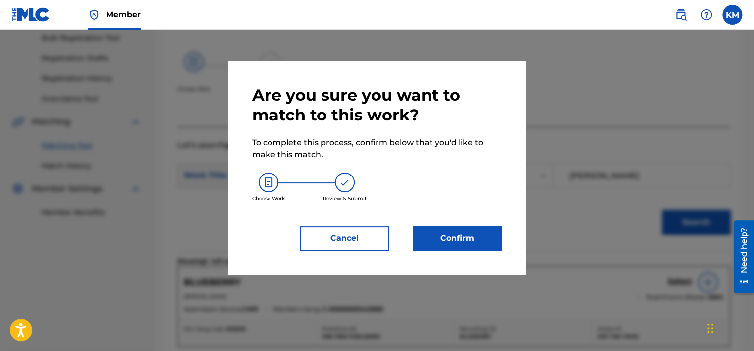
click at [479, 242] on button "Confirm" at bounding box center [457, 238] width 89 height 25
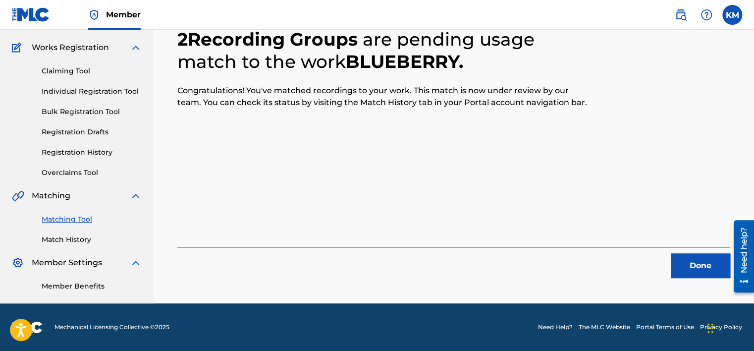
scroll to position [75, 0]
click at [692, 258] on button "Done" at bounding box center [700, 265] width 59 height 25
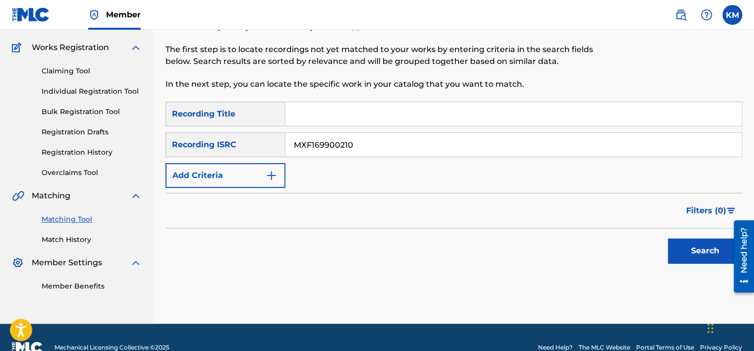
type input "MXF169900210"
click at [696, 247] on button "Search" at bounding box center [705, 250] width 74 height 25
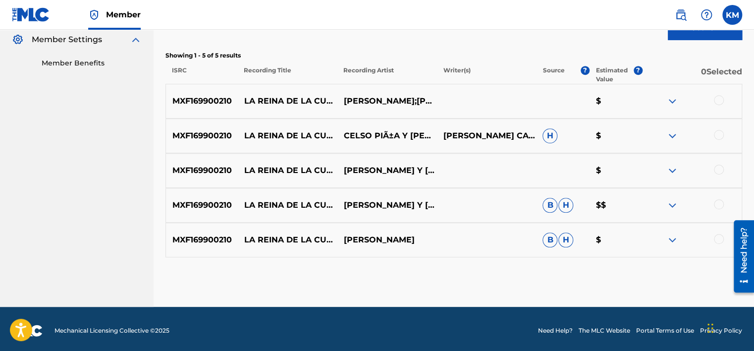
scroll to position [301, 0]
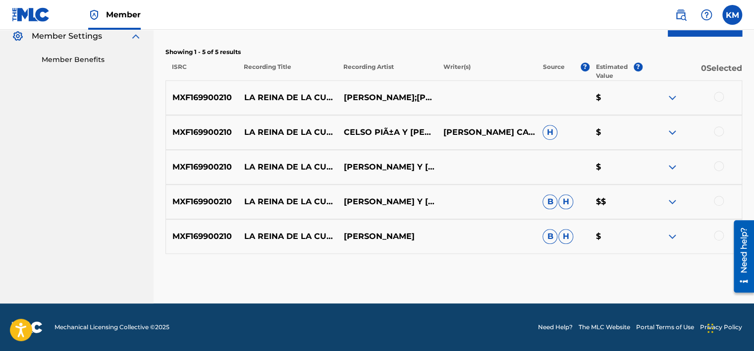
click at [720, 232] on div at bounding box center [719, 235] width 10 height 10
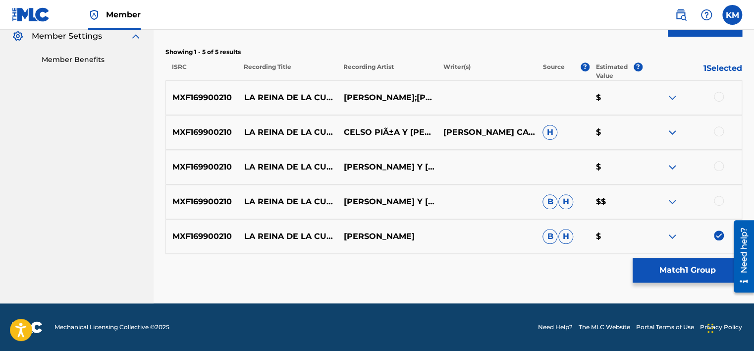
click at [720, 199] on div at bounding box center [719, 201] width 10 height 10
click at [719, 164] on div at bounding box center [719, 166] width 10 height 10
click at [721, 132] on div at bounding box center [719, 131] width 10 height 10
click at [719, 97] on div at bounding box center [719, 97] width 10 height 10
click at [680, 270] on button "Match 5 Groups" at bounding box center [688, 270] width 110 height 25
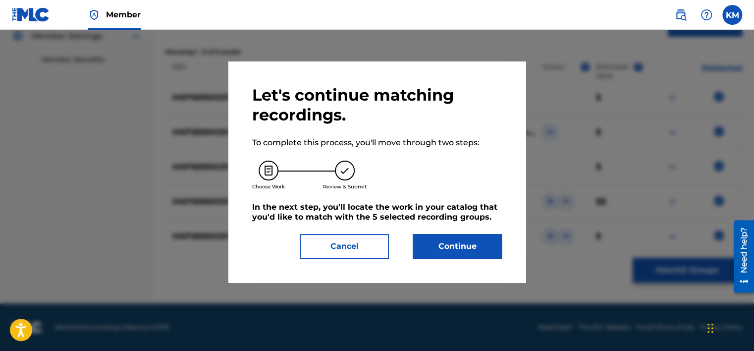
click at [458, 237] on button "Continue" at bounding box center [457, 246] width 89 height 25
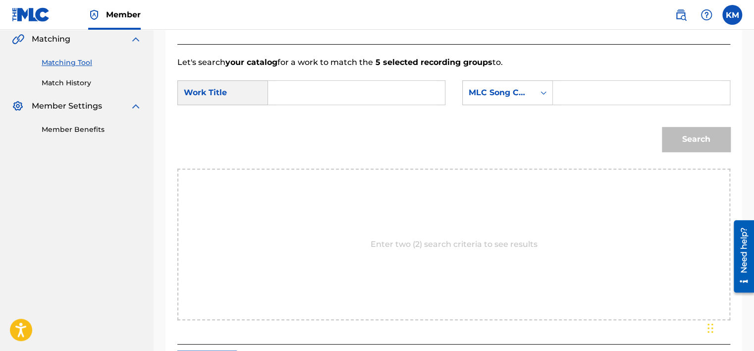
scroll to position [202, 0]
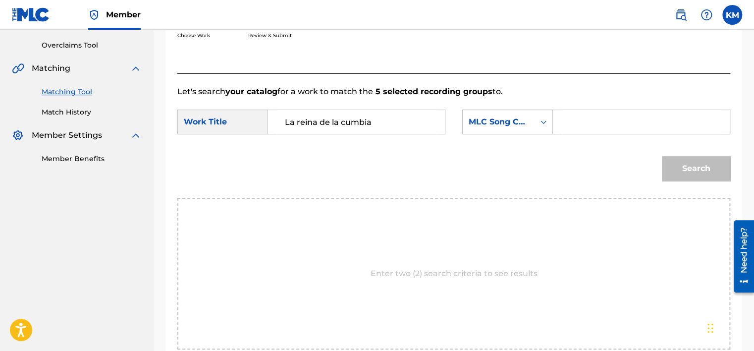
type input "La reina de la cumbia"
click at [548, 121] on div "Search Form" at bounding box center [544, 122] width 18 height 18
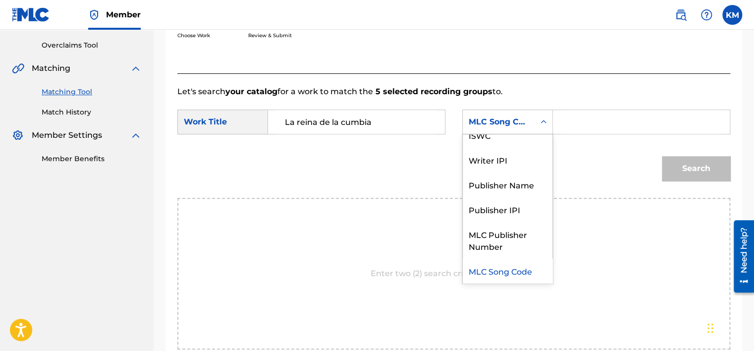
scroll to position [0, 0]
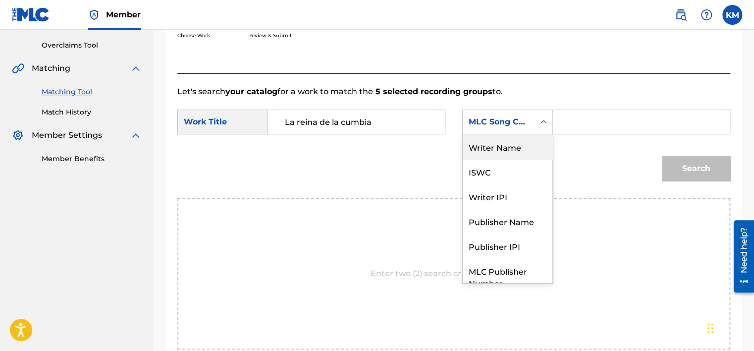
click at [521, 140] on div "Writer Name" at bounding box center [508, 146] width 90 height 25
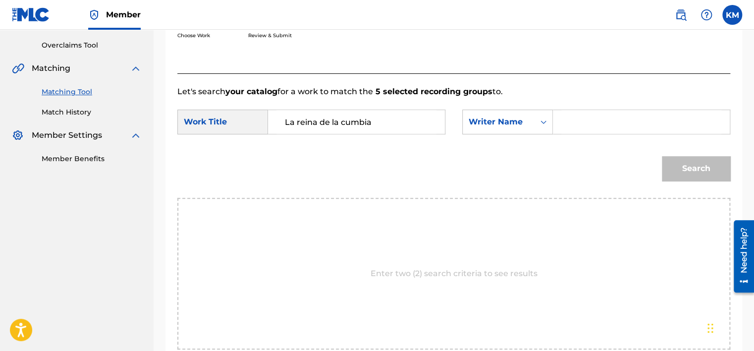
click at [566, 117] on input "Search Form" at bounding box center [642, 122] width 160 height 24
click at [577, 117] on input "Search Form" at bounding box center [642, 122] width 160 height 24
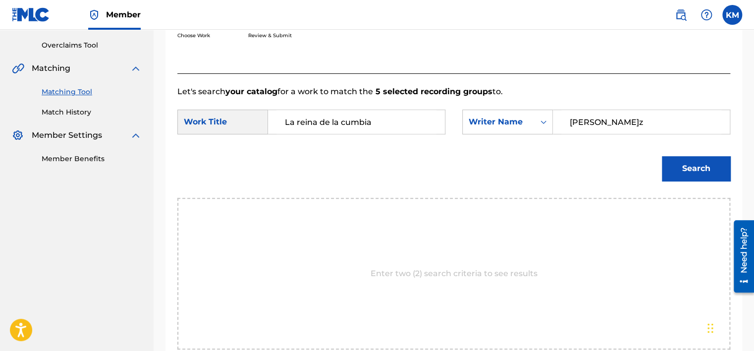
click at [678, 170] on button "Search" at bounding box center [696, 168] width 68 height 25
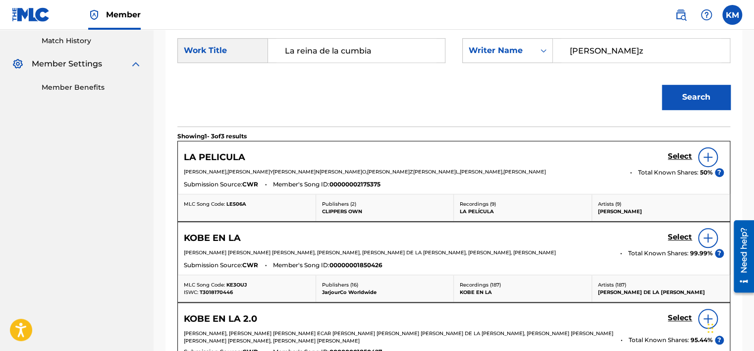
scroll to position [198, 0]
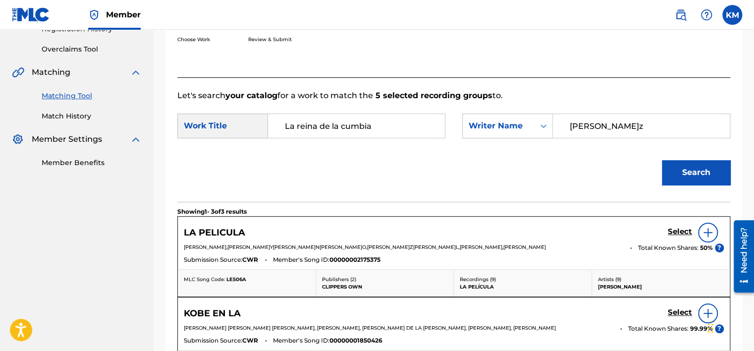
drag, startPoint x: 608, startPoint y: 121, endPoint x: 405, endPoint y: 141, distance: 203.7
click at [405, 141] on div "SearchWithCriteria2bdf6ab0-9141-4107-a636-c039119b8ba2 Work Title La reina de l…" at bounding box center [453, 129] width 553 height 31
click at [662, 160] on button "Search" at bounding box center [696, 172] width 68 height 25
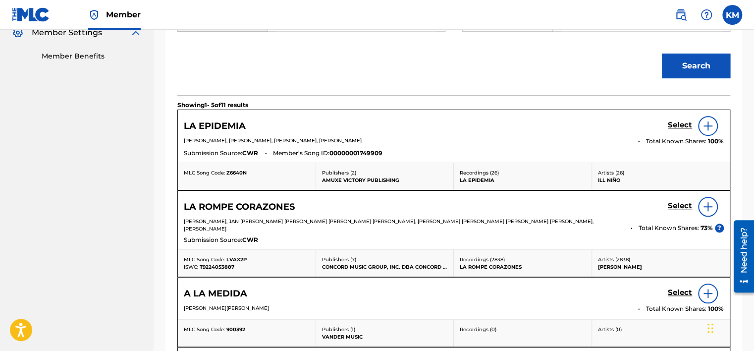
scroll to position [7, 0]
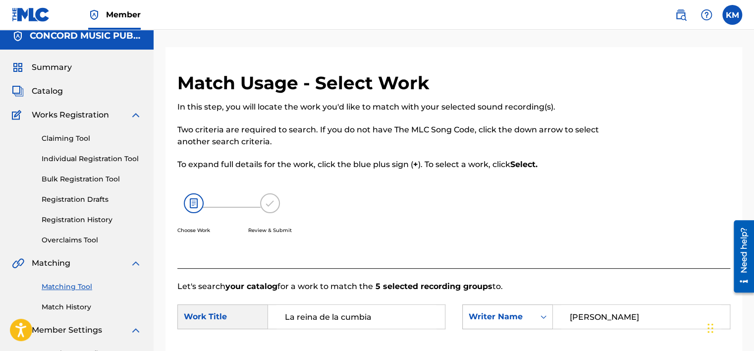
drag, startPoint x: 620, startPoint y: 316, endPoint x: 471, endPoint y: 316, distance: 148.7
click at [471, 316] on div "SearchWithCriteriadb49fe0b-361e-4276-af27-db79aa7a9331 Writer Name [PERSON_NAME]" at bounding box center [596, 316] width 268 height 25
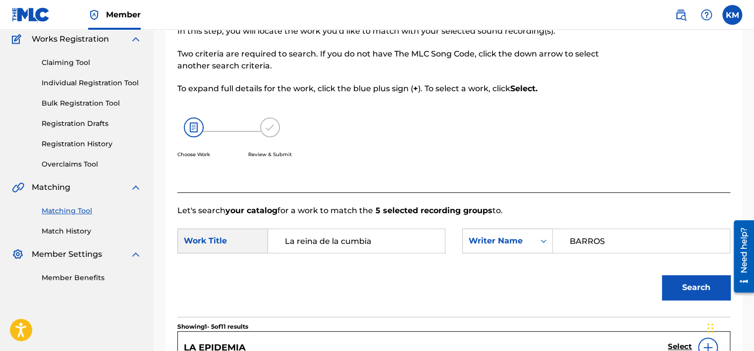
scroll to position [156, 0]
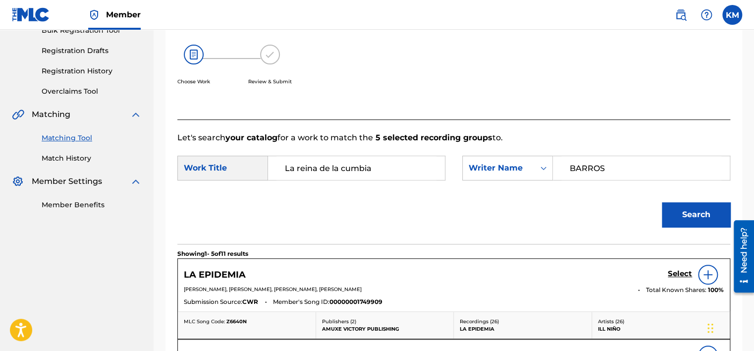
type input "BARROS"
click at [676, 222] on button "Search" at bounding box center [696, 214] width 68 height 25
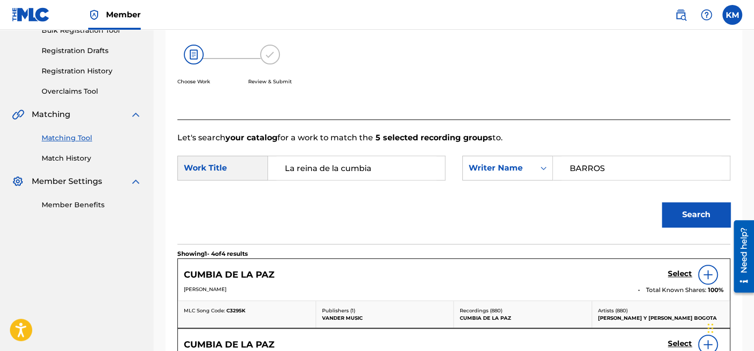
click at [71, 161] on link "Match History" at bounding box center [92, 158] width 100 height 10
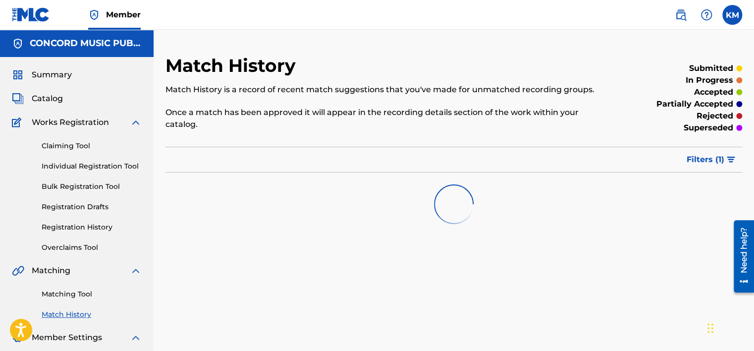
click at [81, 294] on link "Matching Tool" at bounding box center [92, 294] width 100 height 10
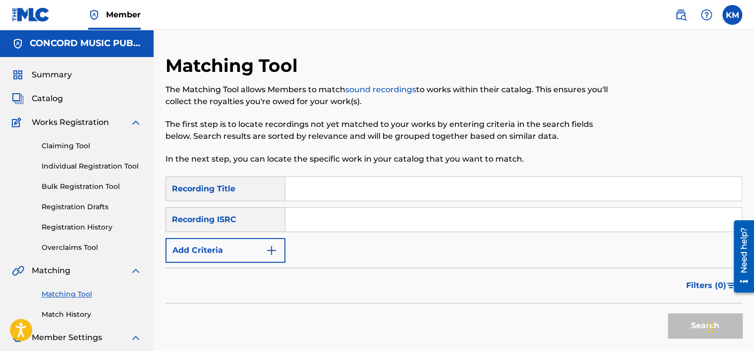
click at [320, 210] on input "Search Form" at bounding box center [513, 220] width 457 height 24
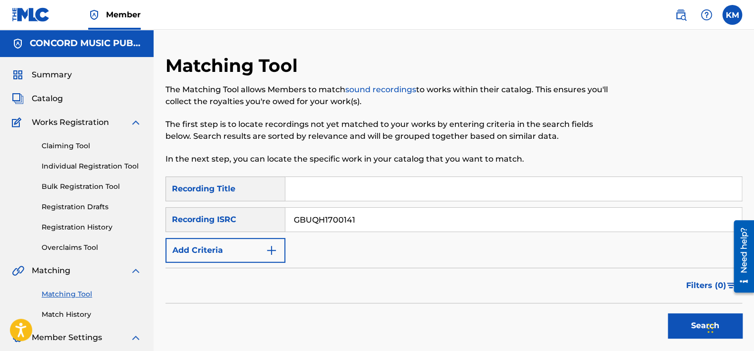
type input "GBUQH1700141"
click at [688, 321] on button "Search" at bounding box center [705, 325] width 74 height 25
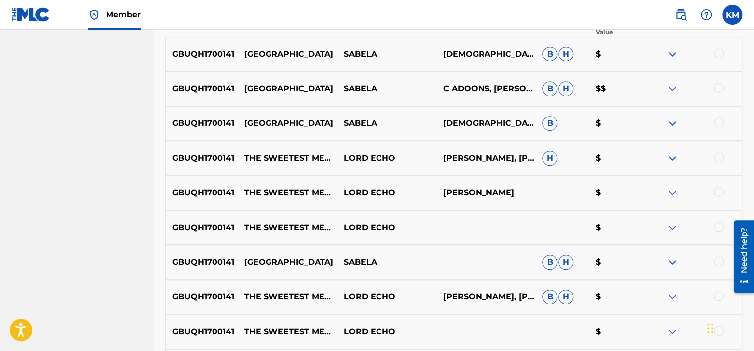
scroll to position [347, 0]
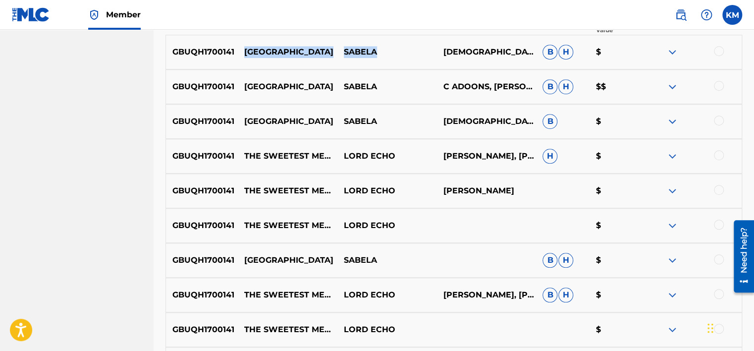
drag, startPoint x: 242, startPoint y: 46, endPoint x: 385, endPoint y: 41, distance: 142.8
click at [385, 41] on div "GBUQH1700141 AFRICA [PERSON_NAME][DEMOGRAPHIC_DATA], [PERSON_NAME], [PERSON_NAM…" at bounding box center [454, 52] width 577 height 35
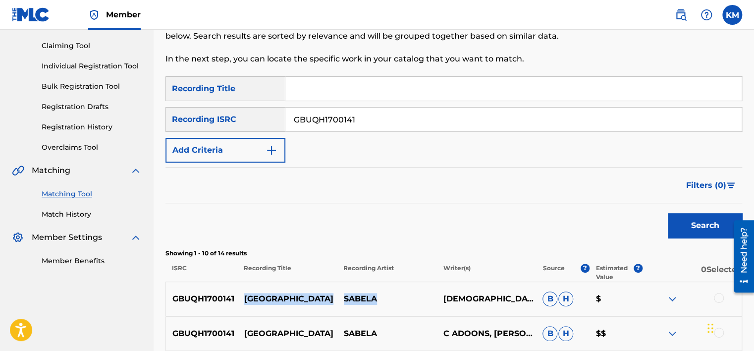
scroll to position [50, 0]
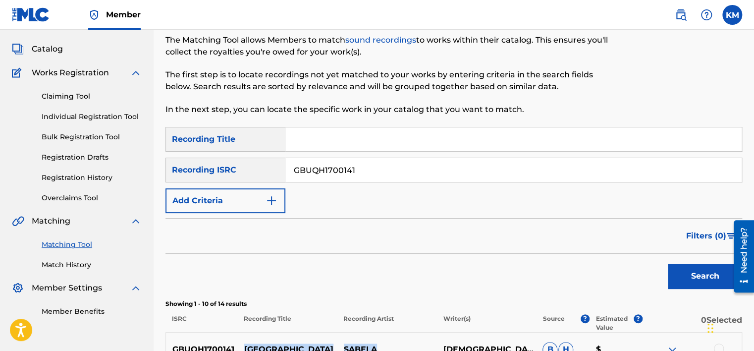
click at [77, 268] on link "Match History" at bounding box center [92, 265] width 100 height 10
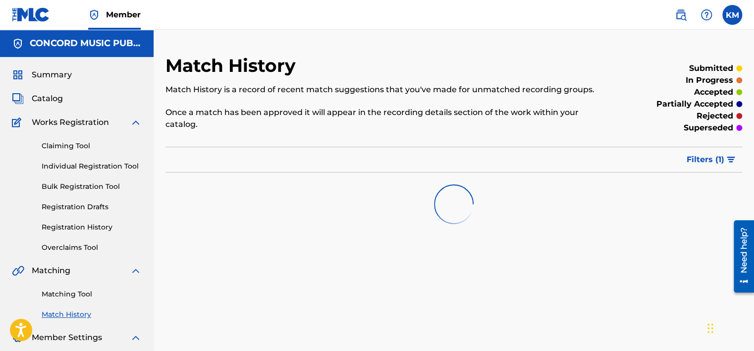
click at [79, 291] on link "Matching Tool" at bounding box center [92, 294] width 100 height 10
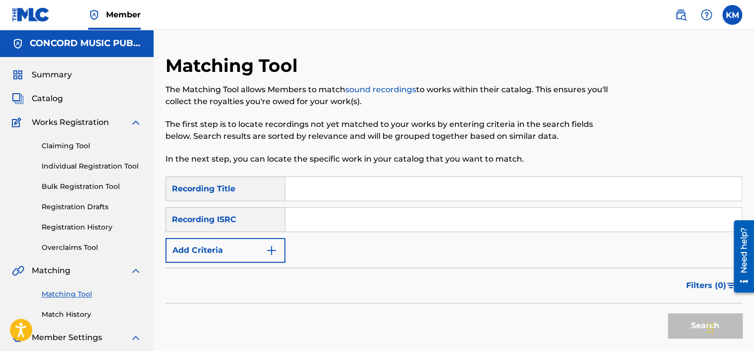
click at [309, 212] on input "Search Form" at bounding box center [513, 220] width 457 height 24
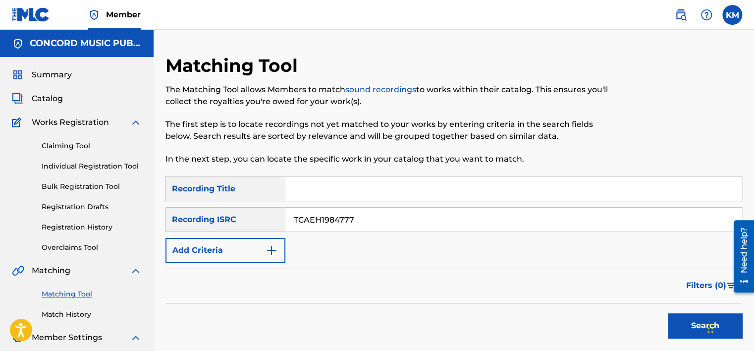
type input "TCAEH1984777"
click at [688, 319] on button "Search" at bounding box center [705, 325] width 74 height 25
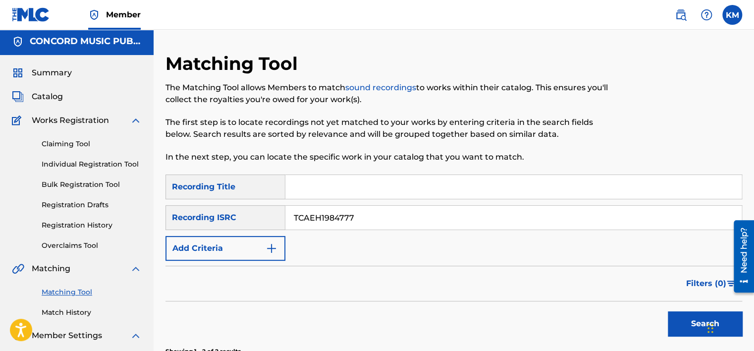
scroll to position [197, 0]
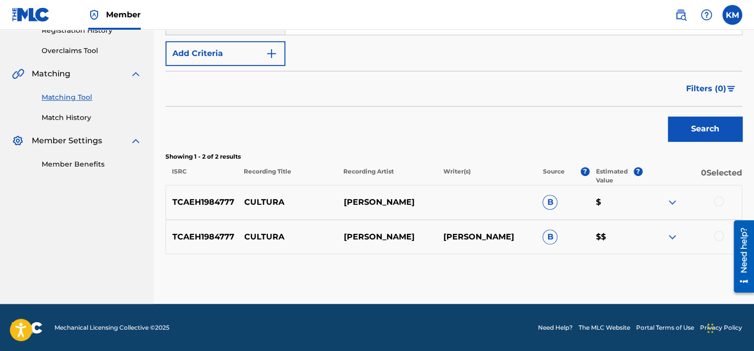
click at [718, 233] on div at bounding box center [719, 236] width 10 height 10
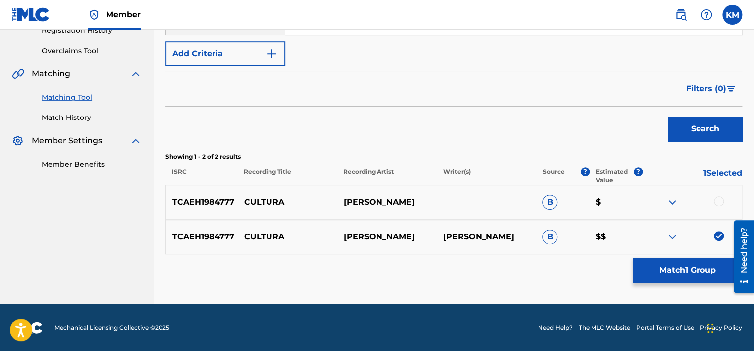
click at [718, 200] on div at bounding box center [719, 201] width 10 height 10
click at [640, 271] on button "Match 2 Groups" at bounding box center [688, 270] width 110 height 25
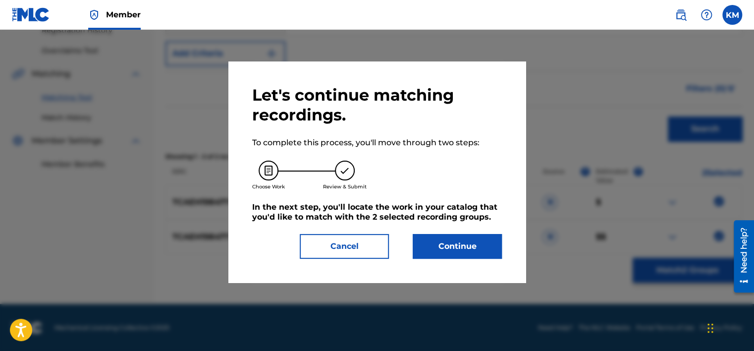
click at [459, 253] on button "Continue" at bounding box center [457, 246] width 89 height 25
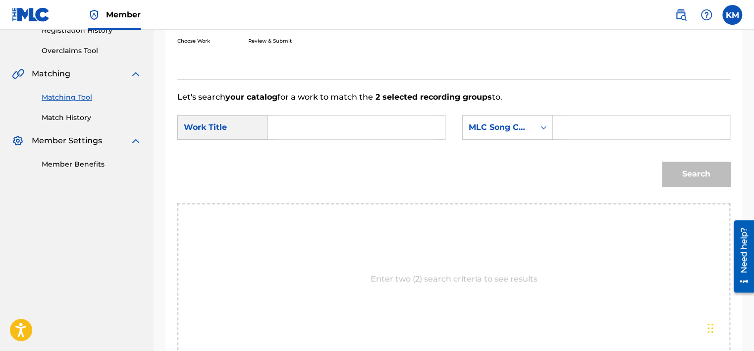
click at [344, 131] on input "Search Form" at bounding box center [357, 127] width 160 height 24
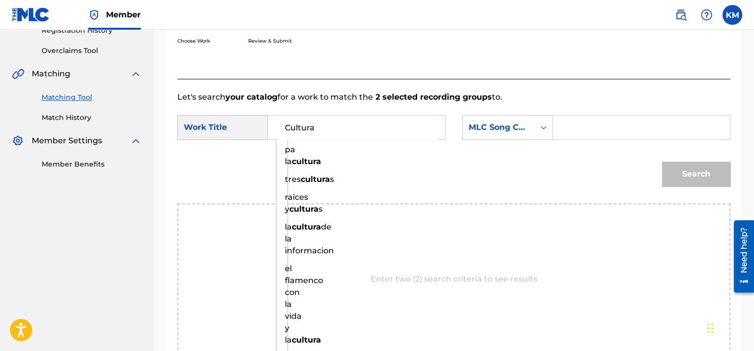
type input "Cultura"
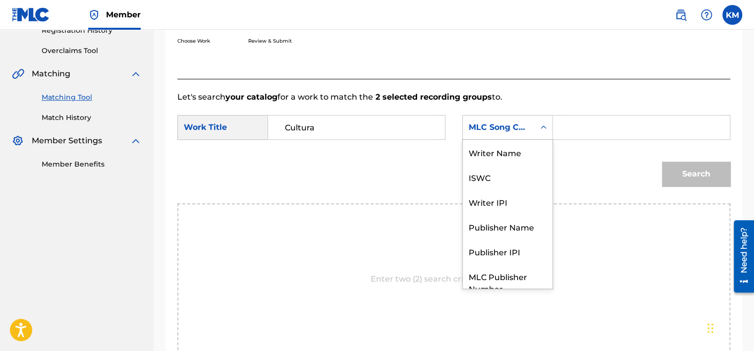
click at [542, 123] on icon "Search Form" at bounding box center [544, 127] width 10 height 10
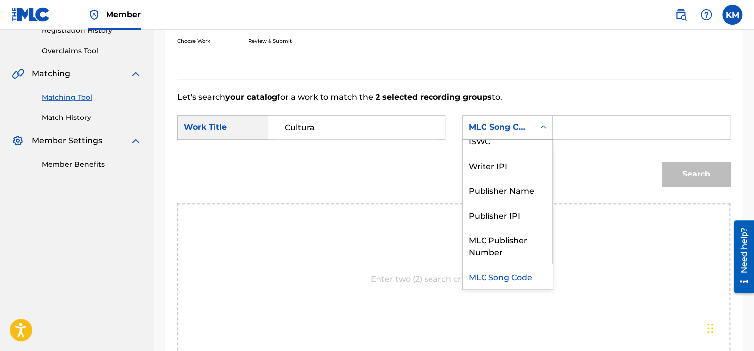
scroll to position [0, 0]
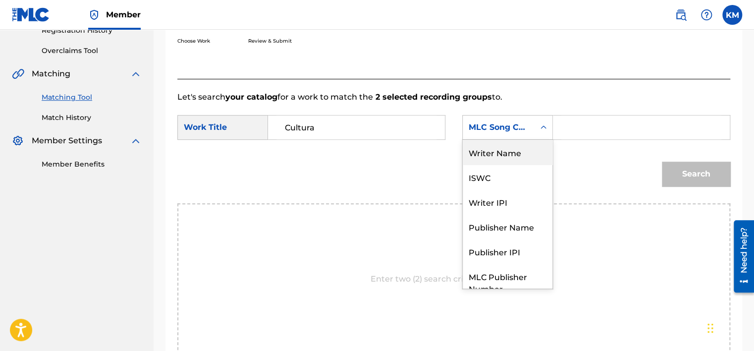
click at [518, 157] on div "Writer Name" at bounding box center [508, 152] width 90 height 25
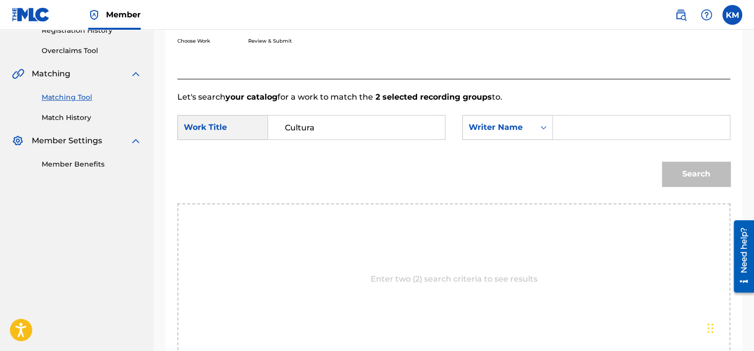
click at [575, 126] on input "Search Form" at bounding box center [642, 127] width 160 height 24
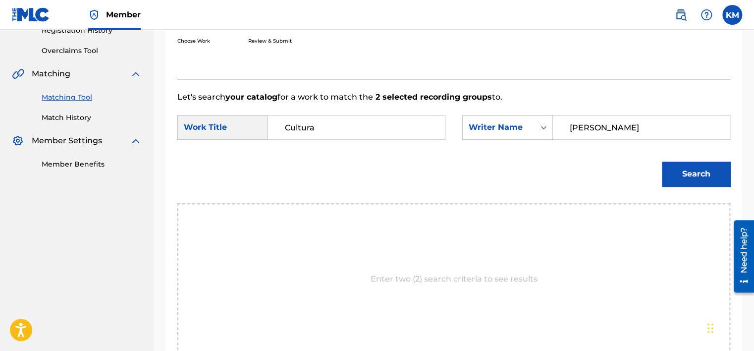
type input "[PERSON_NAME]"
click at [707, 170] on button "Search" at bounding box center [696, 174] width 68 height 25
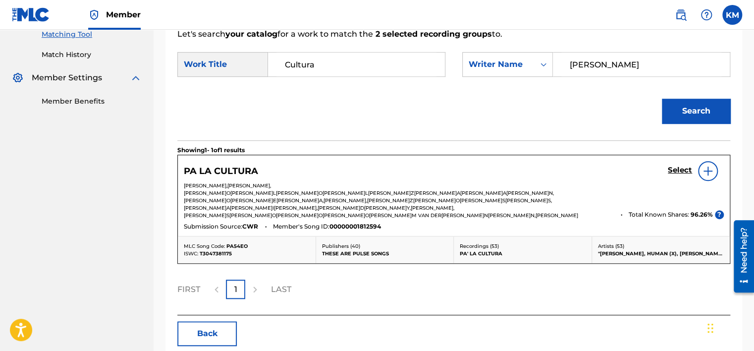
scroll to position [151, 0]
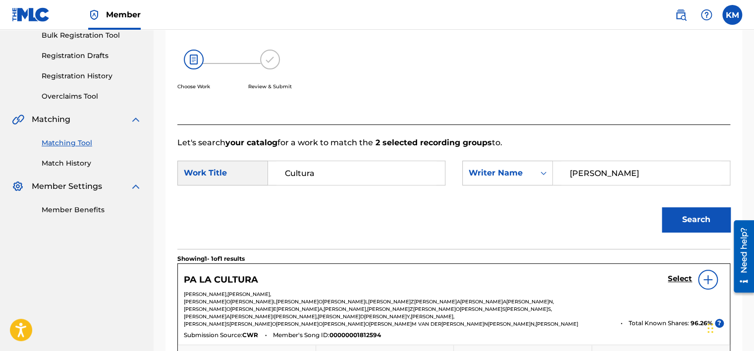
click at [81, 162] on link "Match History" at bounding box center [92, 163] width 100 height 10
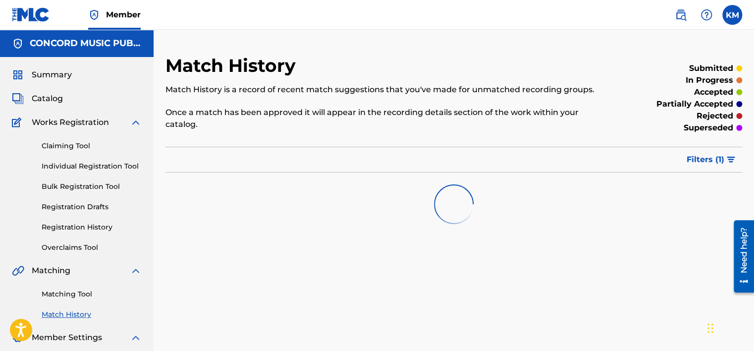
click at [76, 294] on link "Matching Tool" at bounding box center [92, 294] width 100 height 10
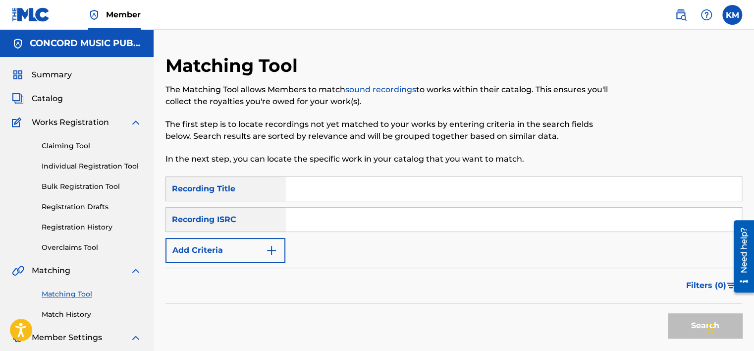
click at [337, 219] on input "Search Form" at bounding box center [513, 220] width 457 height 24
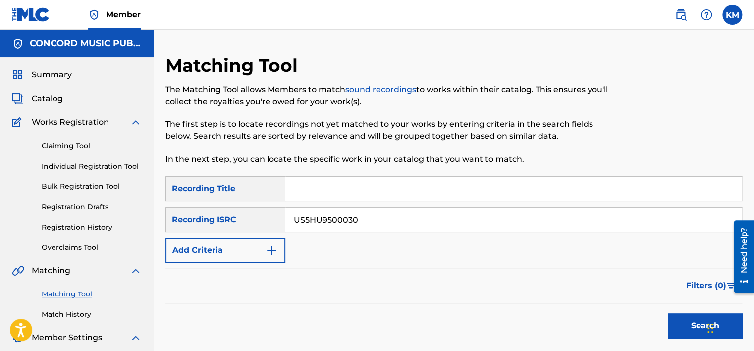
type input "US5HU9500030"
click at [685, 323] on button "Search" at bounding box center [705, 325] width 74 height 25
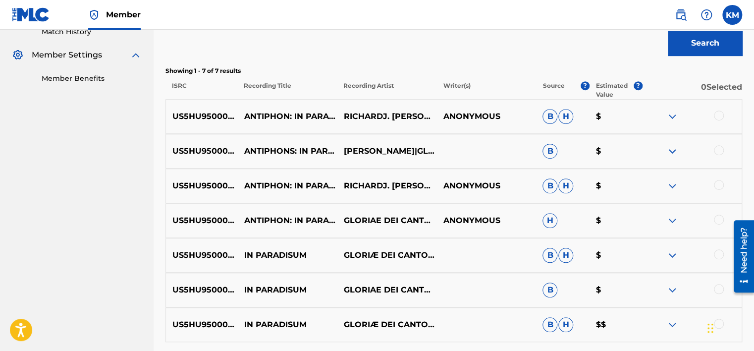
scroll to position [347, 0]
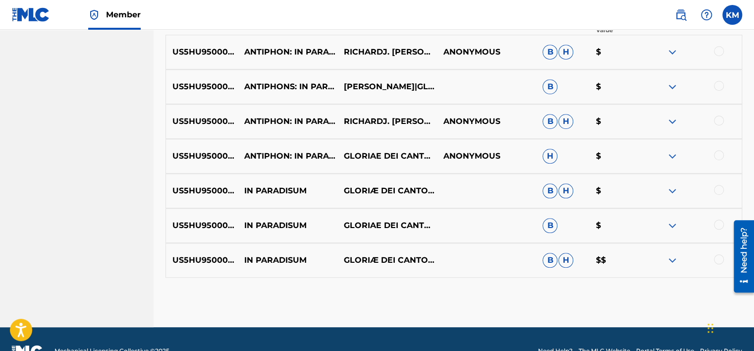
click at [715, 259] on div at bounding box center [719, 259] width 10 height 10
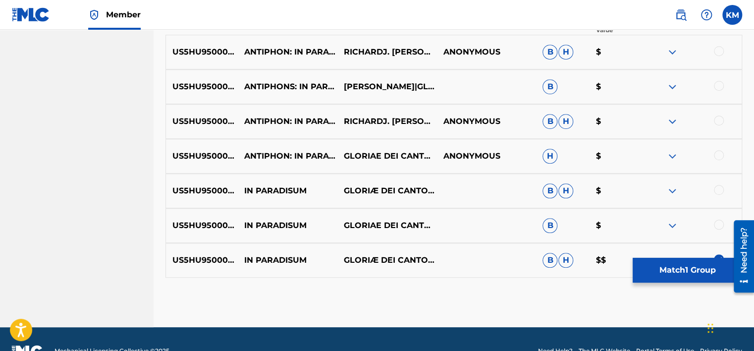
click at [715, 222] on div at bounding box center [719, 225] width 10 height 10
click at [716, 189] on div at bounding box center [719, 190] width 10 height 10
click at [715, 154] on div at bounding box center [719, 155] width 10 height 10
click at [715, 122] on div at bounding box center [719, 120] width 10 height 10
click at [720, 82] on div at bounding box center [719, 86] width 10 height 10
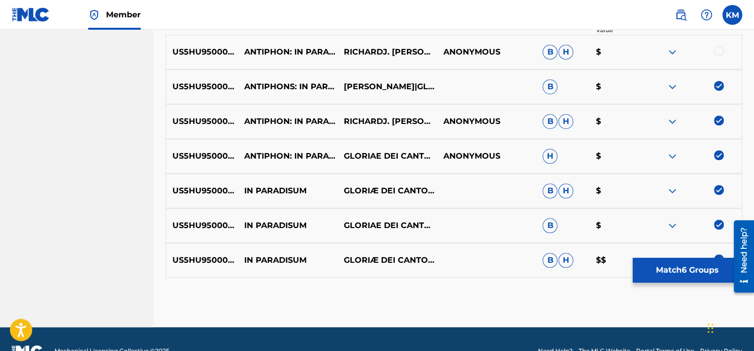
click at [716, 48] on div at bounding box center [719, 51] width 10 height 10
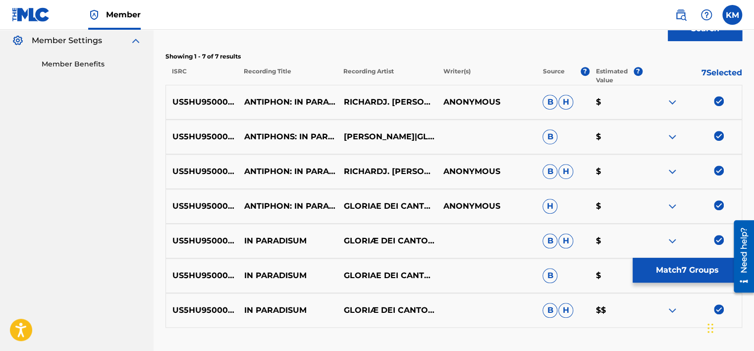
scroll to position [297, 0]
click at [650, 275] on button "Match 7 Groups" at bounding box center [688, 270] width 110 height 25
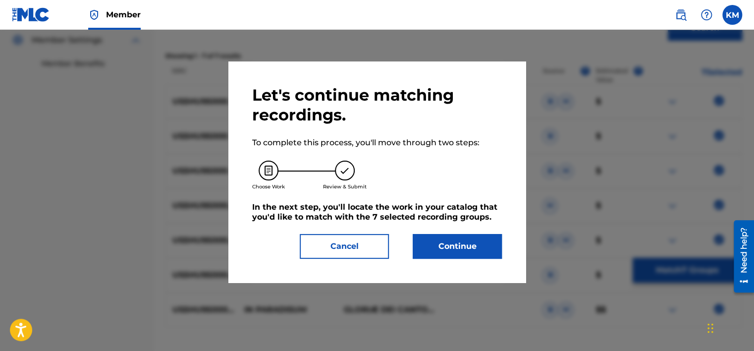
click at [480, 242] on button "Continue" at bounding box center [457, 246] width 89 height 25
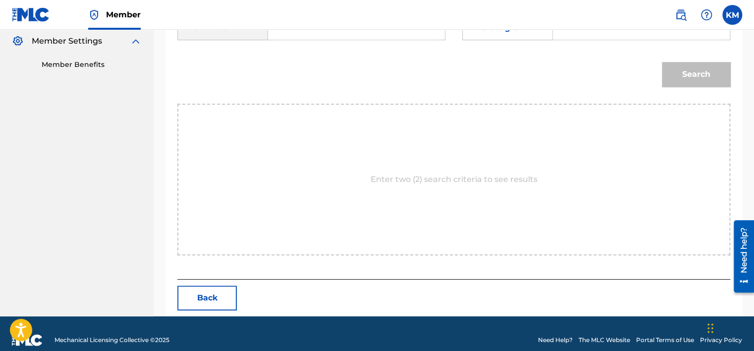
scroll to position [248, 0]
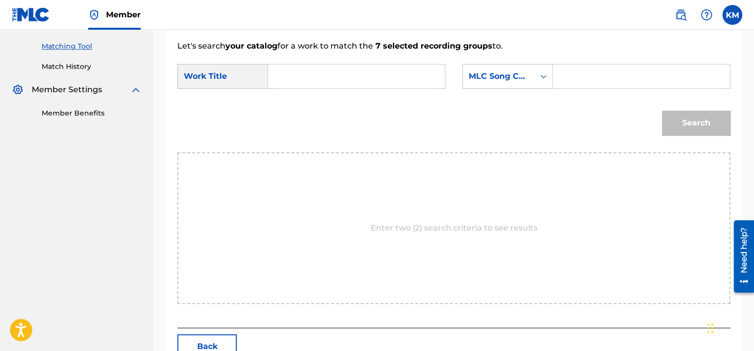
click at [289, 80] on input "Search Form" at bounding box center [357, 76] width 160 height 24
type input "In Paradisum"
click at [65, 63] on link "Match History" at bounding box center [92, 66] width 100 height 10
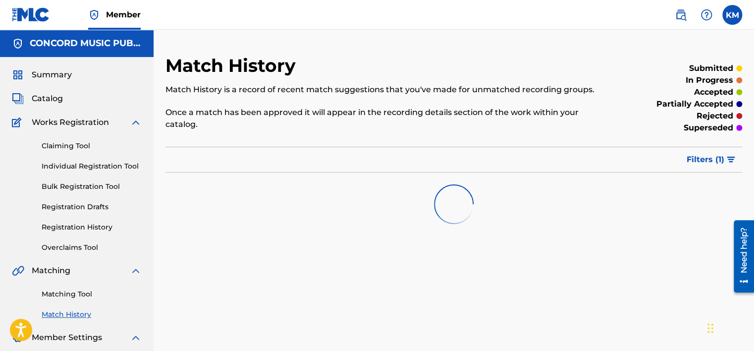
click at [80, 293] on link "Matching Tool" at bounding box center [92, 294] width 100 height 10
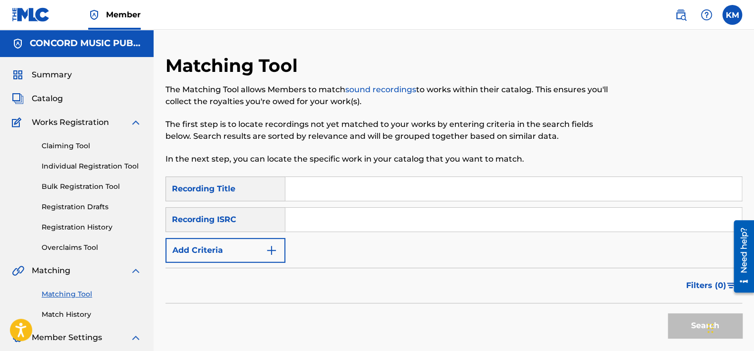
click at [321, 212] on input "Search Form" at bounding box center [513, 220] width 457 height 24
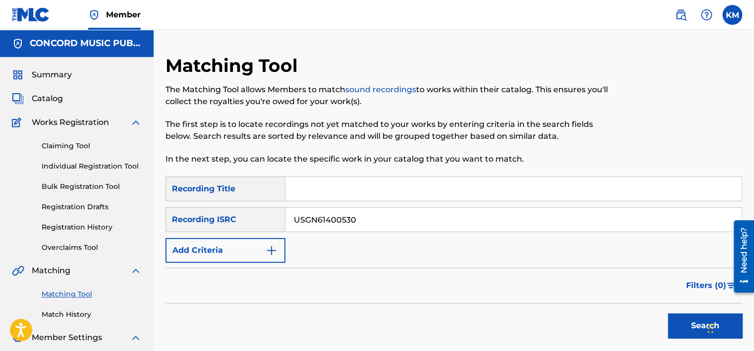
type input "USGN61400530"
click at [694, 326] on button "Search" at bounding box center [705, 325] width 74 height 25
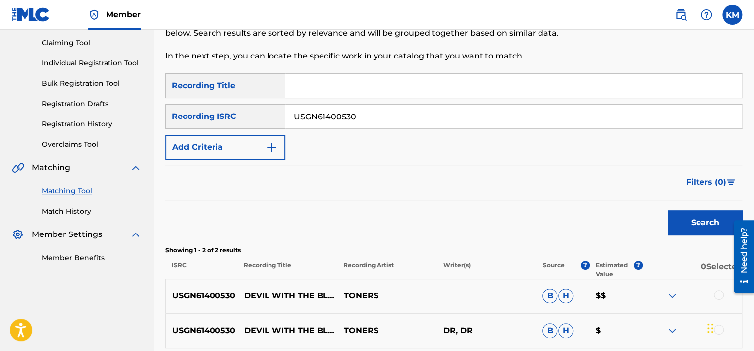
scroll to position [197, 0]
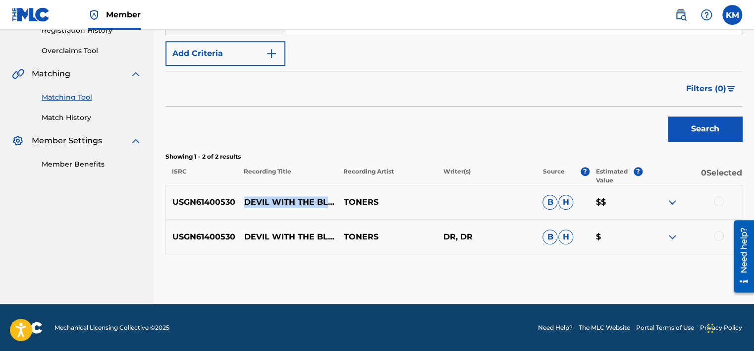
drag, startPoint x: 238, startPoint y: 175, endPoint x: 296, endPoint y: 186, distance: 59.5
click at [296, 196] on p "DEVIL WITH THE BLUE DRESS (DUKE BLUE DEVILS SCHOOL SONG) [SCHOOL MARCHING BAND …" at bounding box center [288, 202] width 100 height 12
click at [357, 200] on p "TONERS" at bounding box center [387, 202] width 100 height 12
drag, startPoint x: 238, startPoint y: 172, endPoint x: 258, endPoint y: 196, distance: 31.0
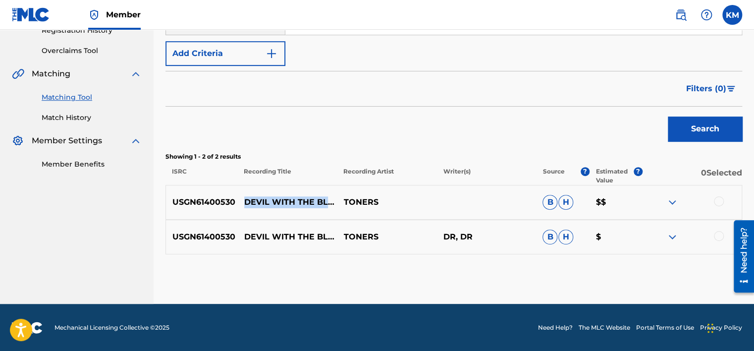
click at [258, 196] on p "DEVIL WITH THE BLUE DRESS (DUKE BLUE DEVILS SCHOOL SONG) [SCHOOL MARCHING BAND …" at bounding box center [288, 202] width 100 height 12
drag, startPoint x: 258, startPoint y: 196, endPoint x: 248, endPoint y: 227, distance: 32.3
click at [248, 227] on div "USGN61400530 DEVIL WITH THE BLUE DRESS (DUKE BLUE DEVILS SCHOOL SONG) [SCHOOL M…" at bounding box center [454, 237] width 577 height 35
drag, startPoint x: 244, startPoint y: 169, endPoint x: 296, endPoint y: 183, distance: 54.0
click at [296, 196] on p "DEVIL WITH THE BLUE DRESS (DUKE BLUE DEVILS SCHOOL SONG) [SCHOOL MARCHING BAND …" at bounding box center [288, 202] width 100 height 12
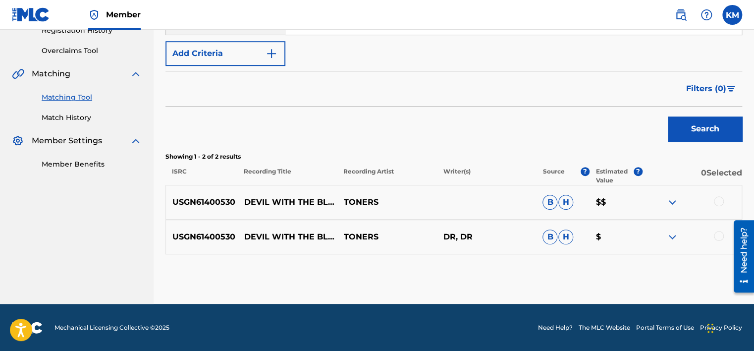
click at [719, 198] on div at bounding box center [719, 201] width 10 height 10
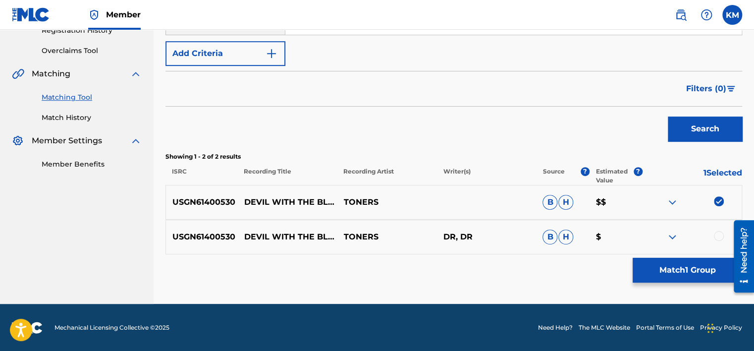
click at [719, 238] on div at bounding box center [719, 236] width 10 height 10
click at [702, 262] on button "Match 2 Groups" at bounding box center [688, 270] width 110 height 25
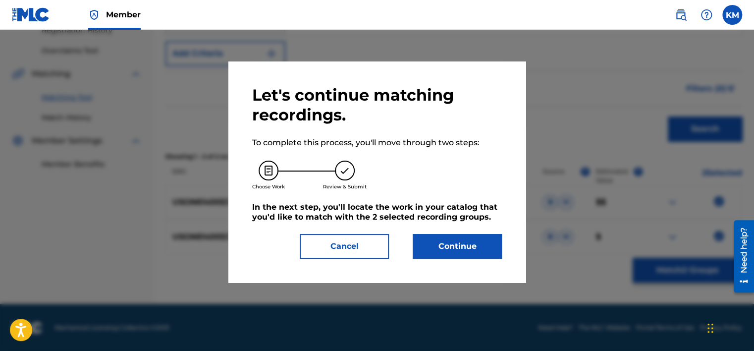
click at [473, 244] on button "Continue" at bounding box center [457, 246] width 89 height 25
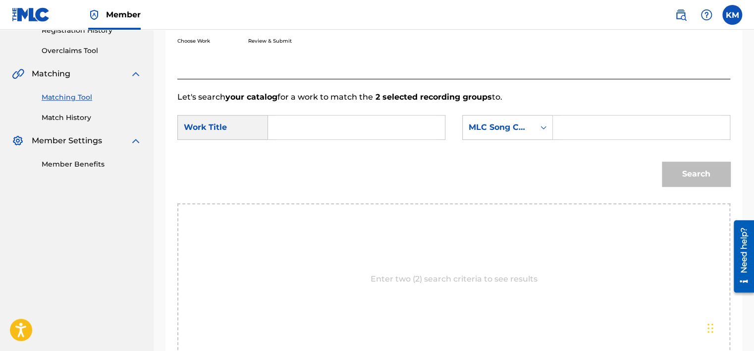
click at [313, 128] on input "Search Form" at bounding box center [357, 127] width 160 height 24
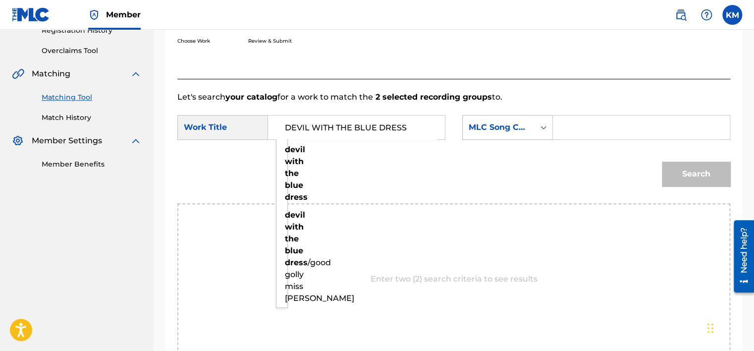
type input "DEVIL WITH THE BLUE DRESS"
click at [539, 130] on icon "Search Form" at bounding box center [544, 127] width 10 height 10
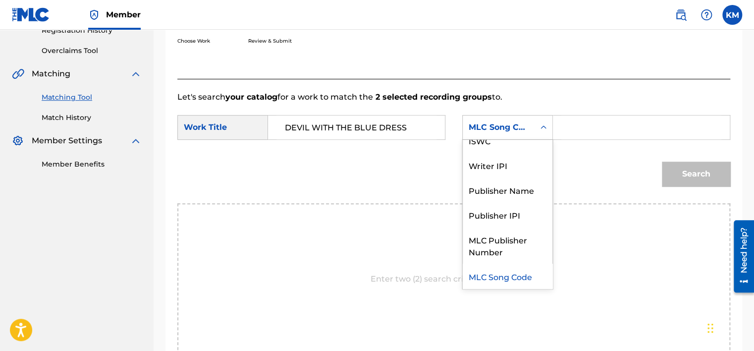
scroll to position [0, 0]
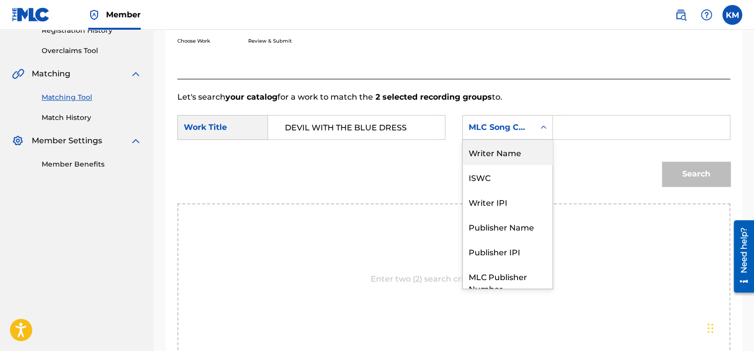
click at [529, 141] on div "Writer Name" at bounding box center [508, 152] width 90 height 25
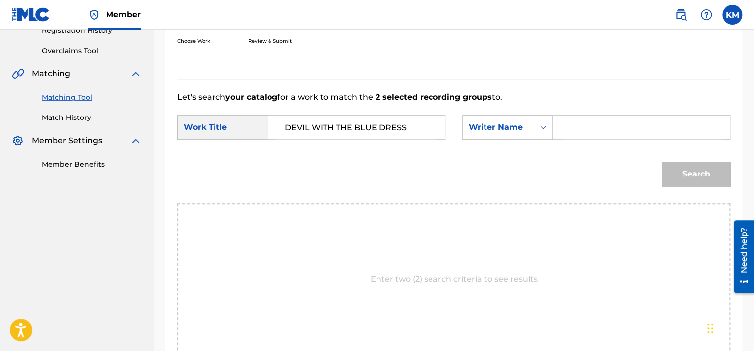
click at [564, 130] on input "Search Form" at bounding box center [642, 127] width 160 height 24
type input "LONG"
click at [662, 162] on button "Search" at bounding box center [696, 174] width 68 height 25
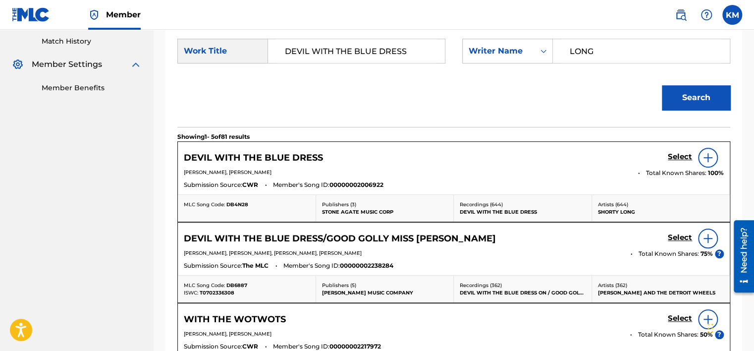
scroll to position [246, 0]
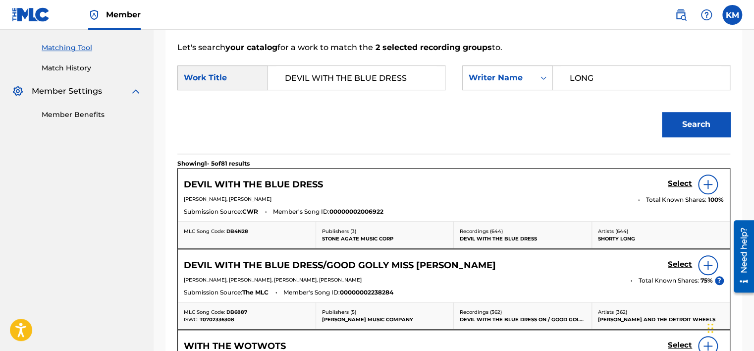
click at [688, 187] on h5 "Select" at bounding box center [680, 183] width 24 height 9
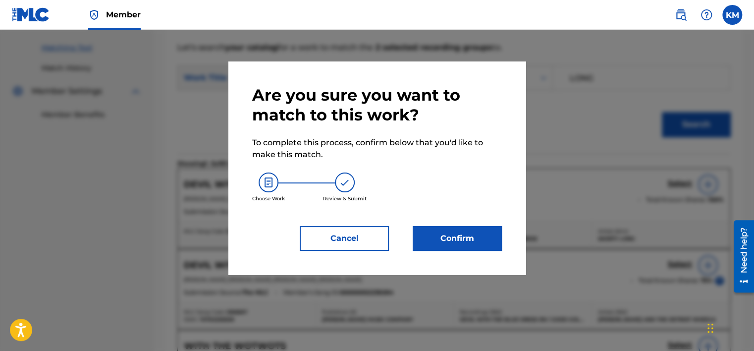
click at [470, 247] on button "Confirm" at bounding box center [457, 238] width 89 height 25
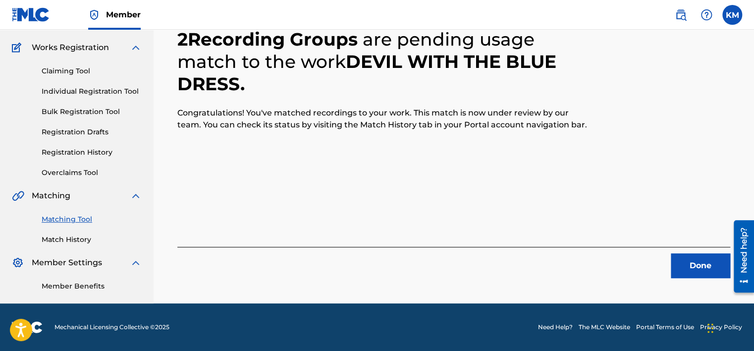
scroll to position [75, 0]
click at [698, 264] on button "Done" at bounding box center [700, 265] width 59 height 25
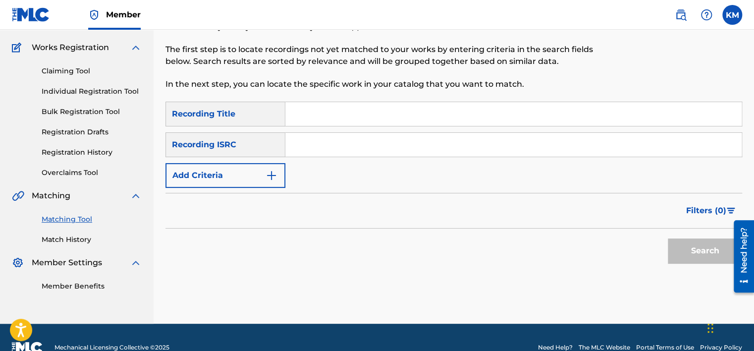
click at [362, 146] on input "Search Form" at bounding box center [513, 145] width 457 height 24
type input "DEN961401334"
click at [672, 245] on button "Search" at bounding box center [705, 250] width 74 height 25
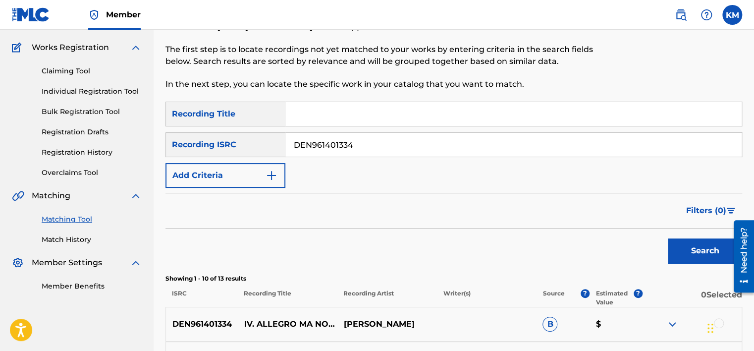
click at [63, 236] on link "Match History" at bounding box center [92, 239] width 100 height 10
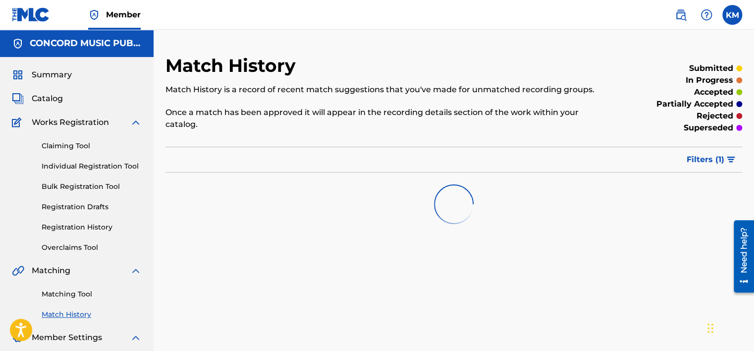
click at [79, 289] on link "Matching Tool" at bounding box center [92, 294] width 100 height 10
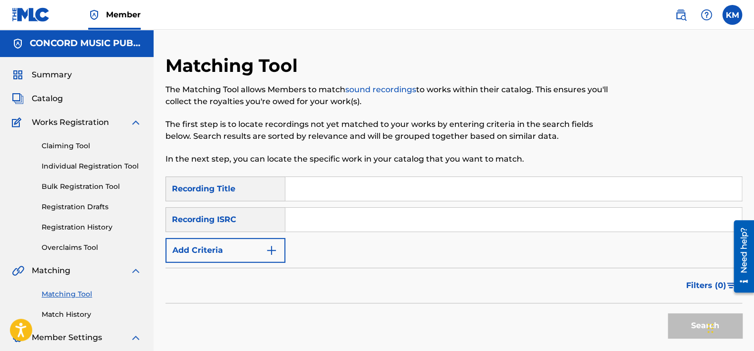
click at [301, 222] on input "Search Form" at bounding box center [513, 220] width 457 height 24
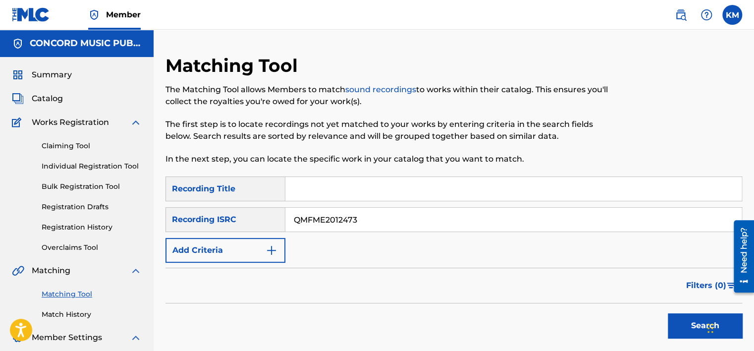
type input "QMFME2012473"
click at [685, 326] on button "Search" at bounding box center [705, 325] width 74 height 25
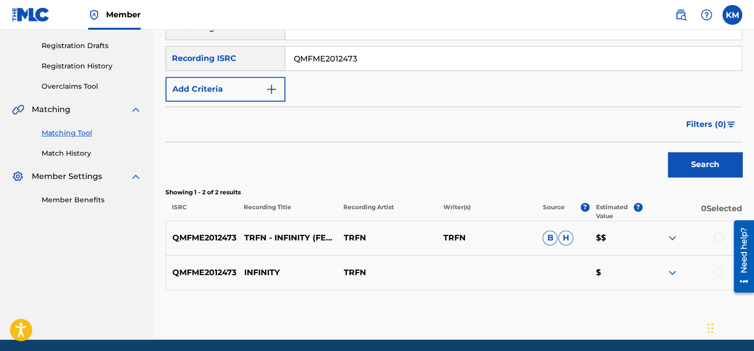
scroll to position [197, 0]
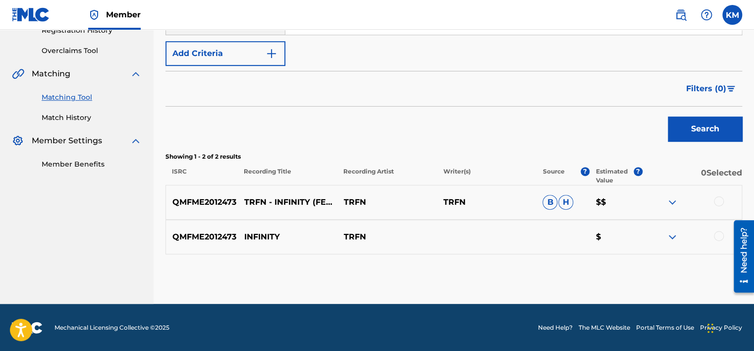
click at [720, 234] on div at bounding box center [719, 236] width 10 height 10
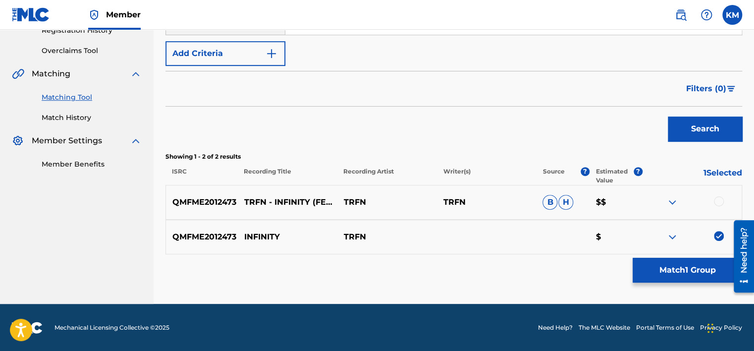
click at [717, 200] on div at bounding box center [719, 201] width 10 height 10
click at [697, 261] on button "Match 2 Groups" at bounding box center [688, 270] width 110 height 25
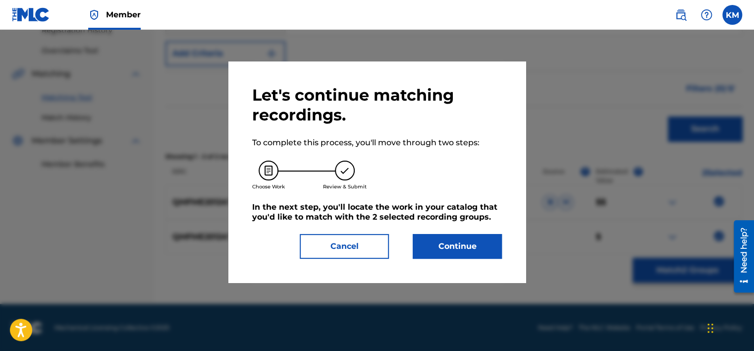
click at [472, 234] on button "Continue" at bounding box center [457, 246] width 89 height 25
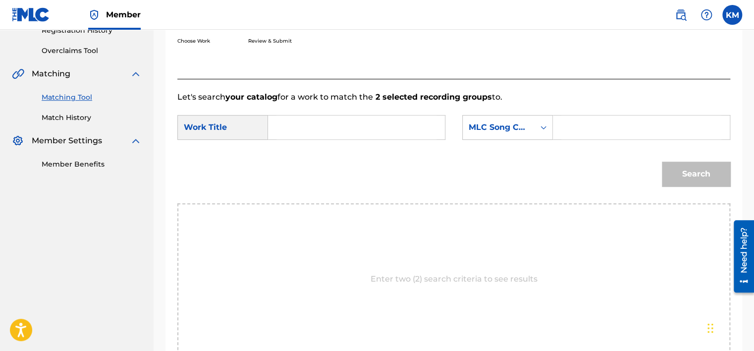
click at [310, 118] on input "Search Form" at bounding box center [357, 127] width 160 height 24
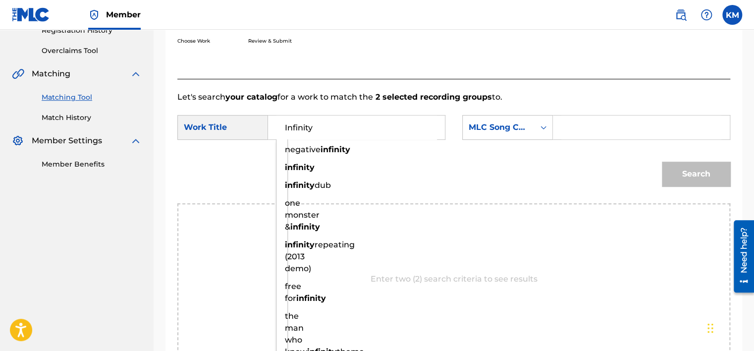
type input "Infinity"
click at [540, 131] on icon "Search Form" at bounding box center [544, 127] width 10 height 10
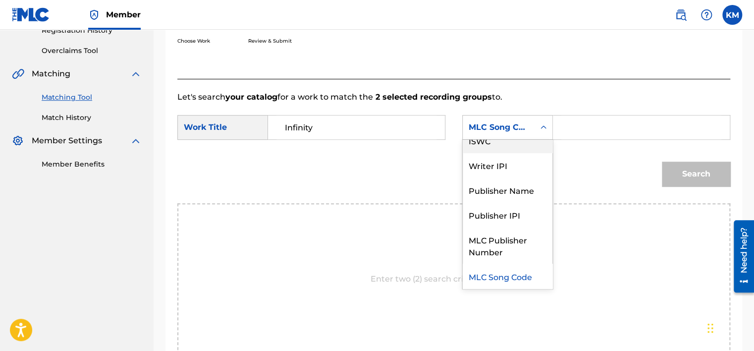
scroll to position [0, 0]
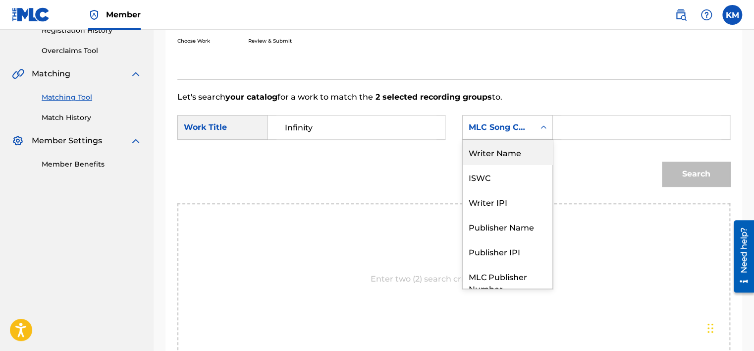
click at [517, 146] on div "Writer Name" at bounding box center [508, 152] width 90 height 25
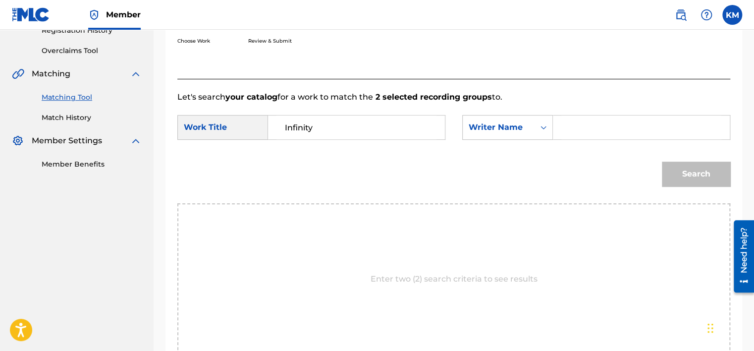
click at [577, 131] on input "Search Form" at bounding box center [642, 127] width 160 height 24
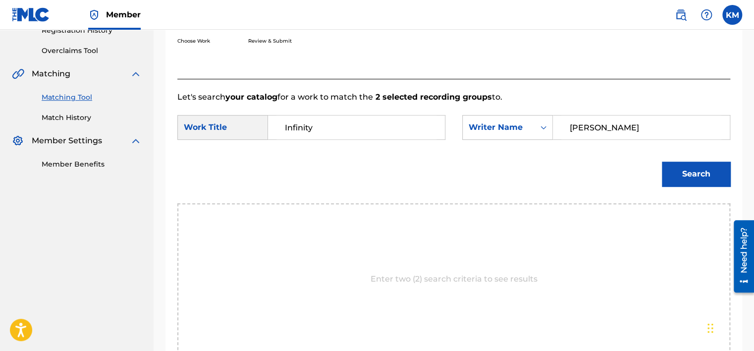
type input "[PERSON_NAME]"
click at [712, 165] on button "Search" at bounding box center [696, 174] width 68 height 25
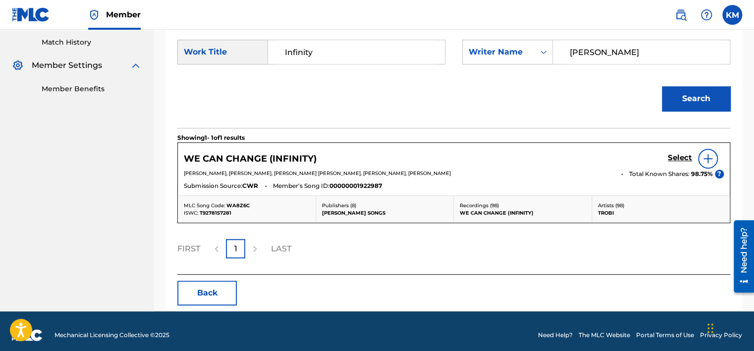
scroll to position [280, 0]
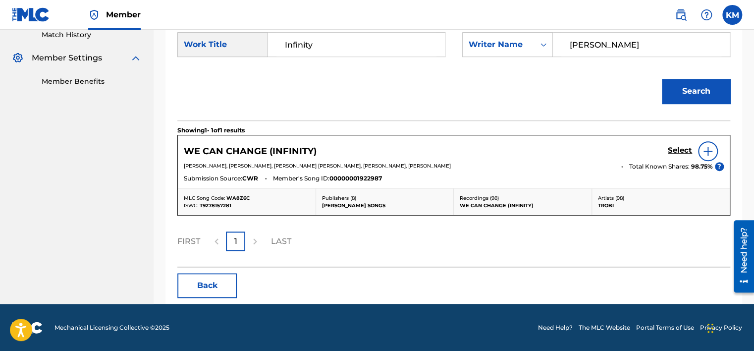
click at [708, 149] on img at bounding box center [708, 151] width 12 height 12
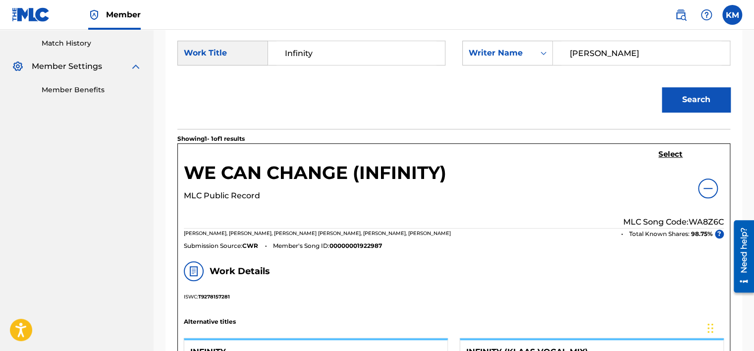
scroll to position [192, 0]
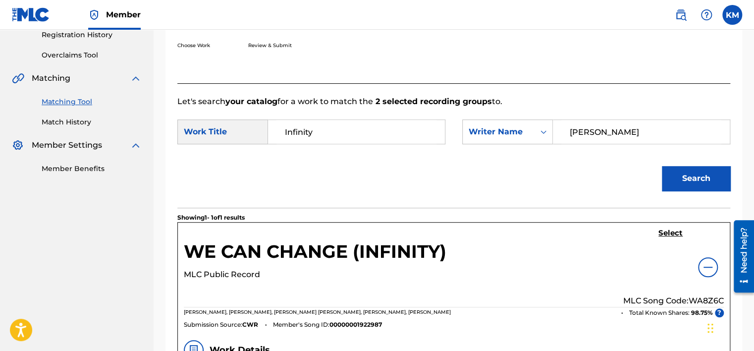
click at [708, 265] on img at bounding box center [708, 267] width 12 height 12
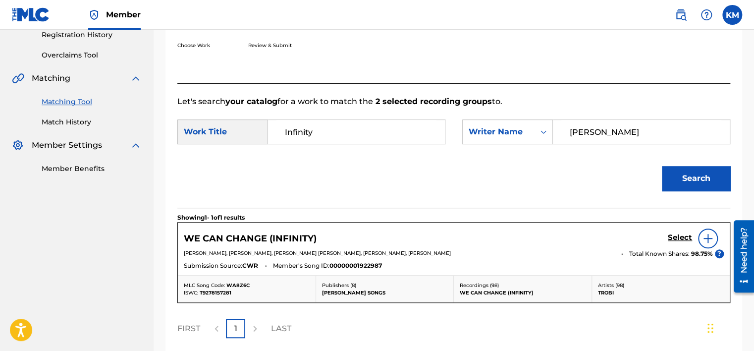
click at [83, 118] on link "Match History" at bounding box center [92, 122] width 100 height 10
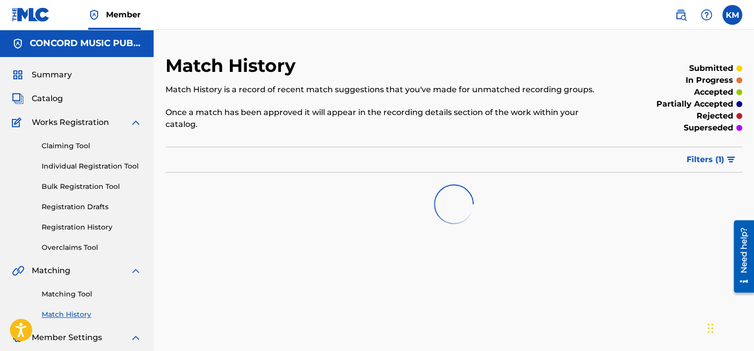
click at [76, 294] on link "Matching Tool" at bounding box center [92, 294] width 100 height 10
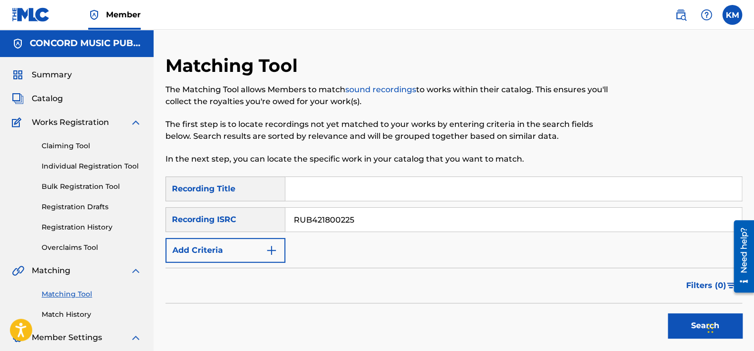
type input "RUB421800225"
click at [683, 322] on button "Search" at bounding box center [705, 325] width 74 height 25
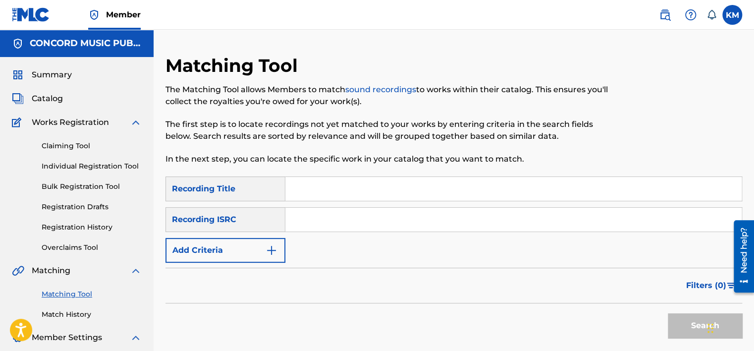
click at [79, 318] on link "Match History" at bounding box center [92, 314] width 100 height 10
